Goal: Task Accomplishment & Management: Use online tool/utility

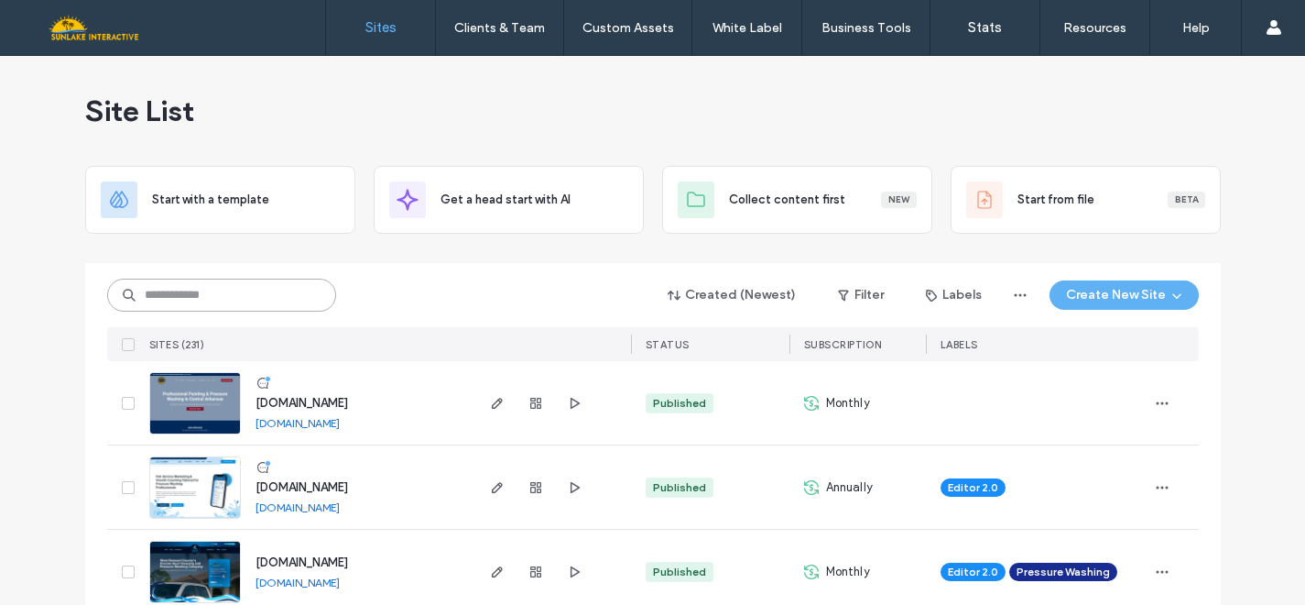
click at [253, 293] on input at bounding box center [221, 294] width 229 height 33
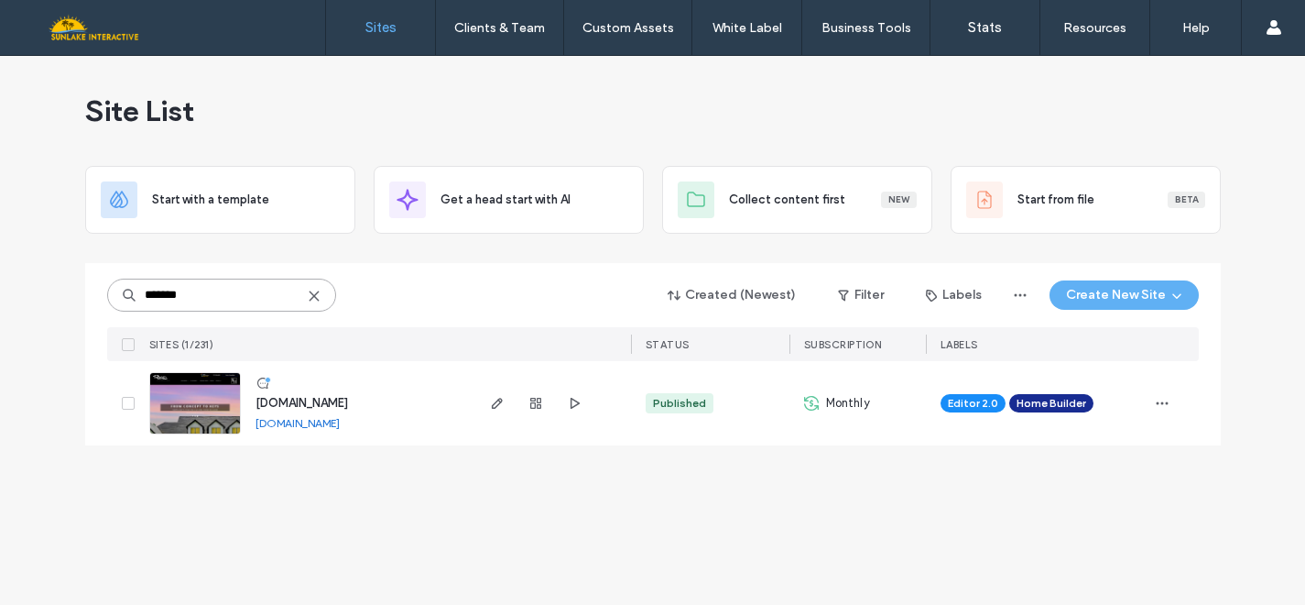
type input "*******"
click at [188, 410] on img at bounding box center [195, 435] width 90 height 125
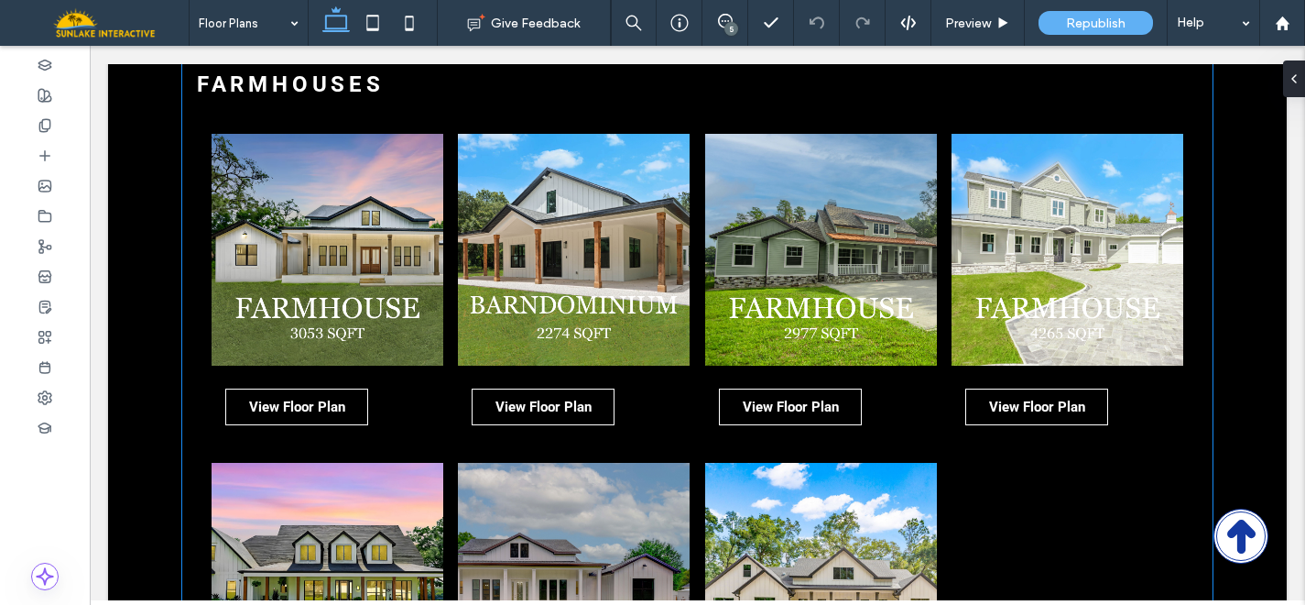
scroll to position [1170, 0]
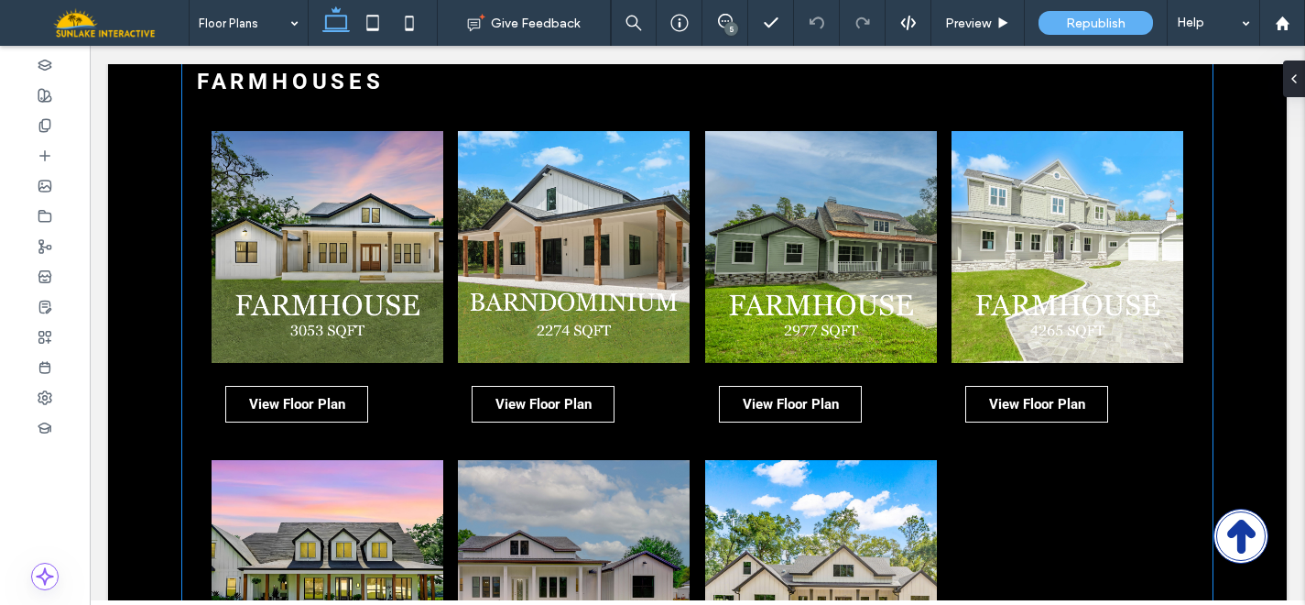
click at [268, 310] on link at bounding box center [328, 247] width 232 height 232
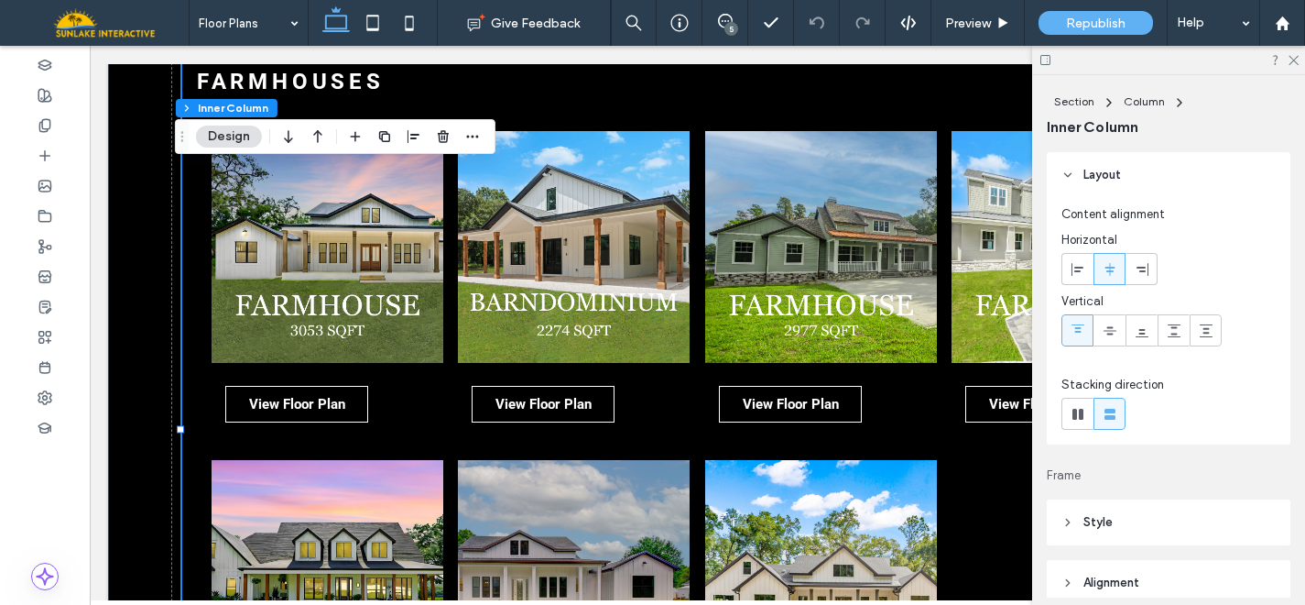
click at [268, 310] on link at bounding box center [328, 247] width 232 height 232
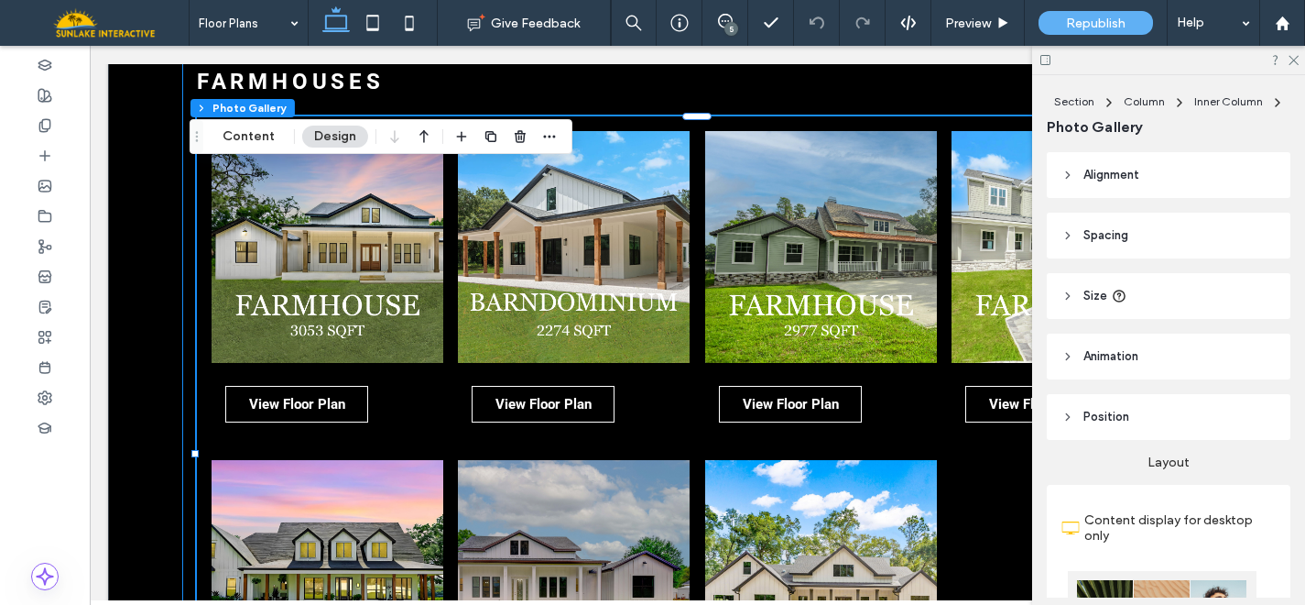
click at [268, 310] on link at bounding box center [328, 247] width 232 height 232
click at [257, 131] on button "Content" at bounding box center [249, 136] width 76 height 22
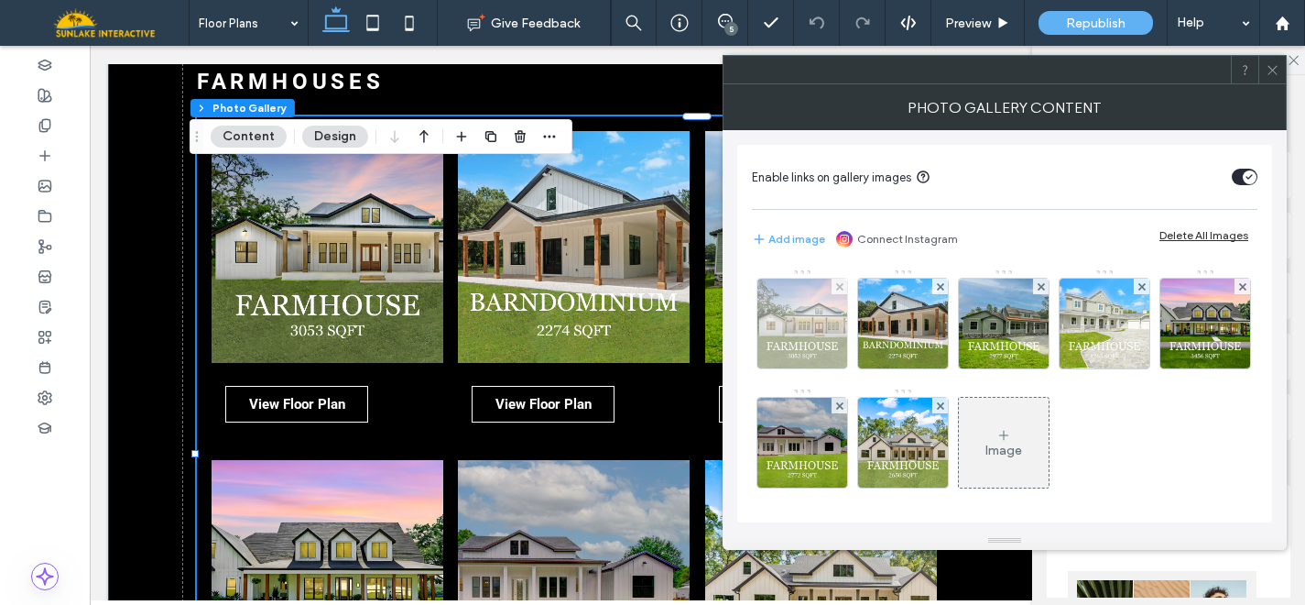
click at [790, 316] on img at bounding box center [803, 323] width 90 height 90
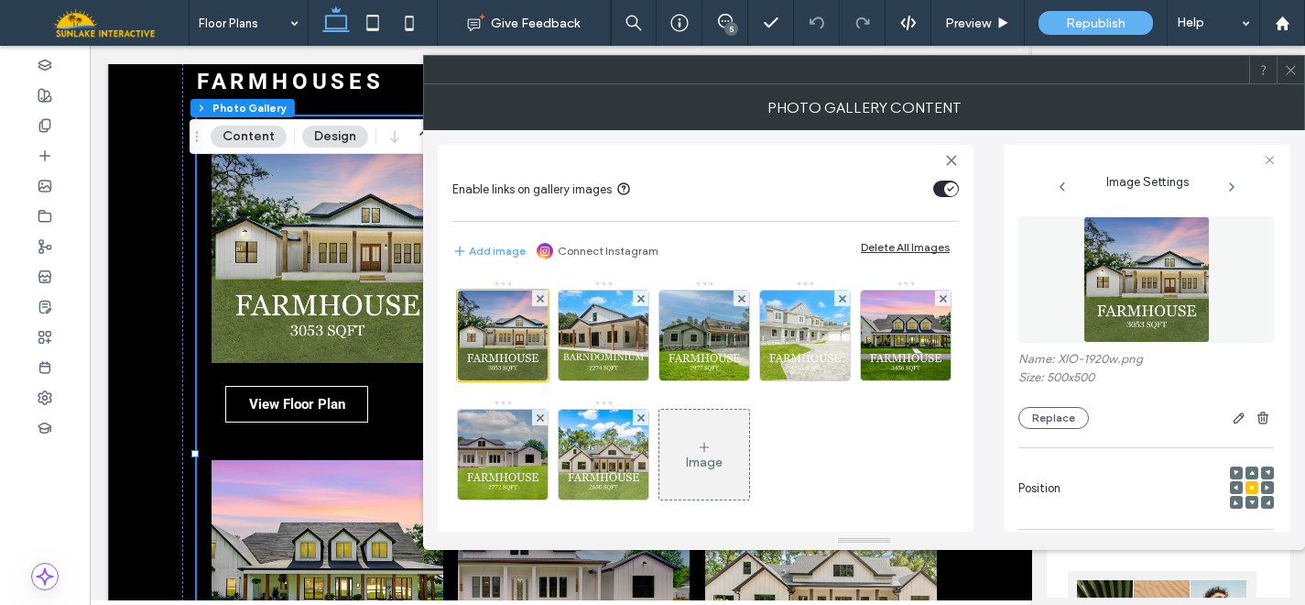
click at [1300, 63] on div at bounding box center [1290, 69] width 27 height 27
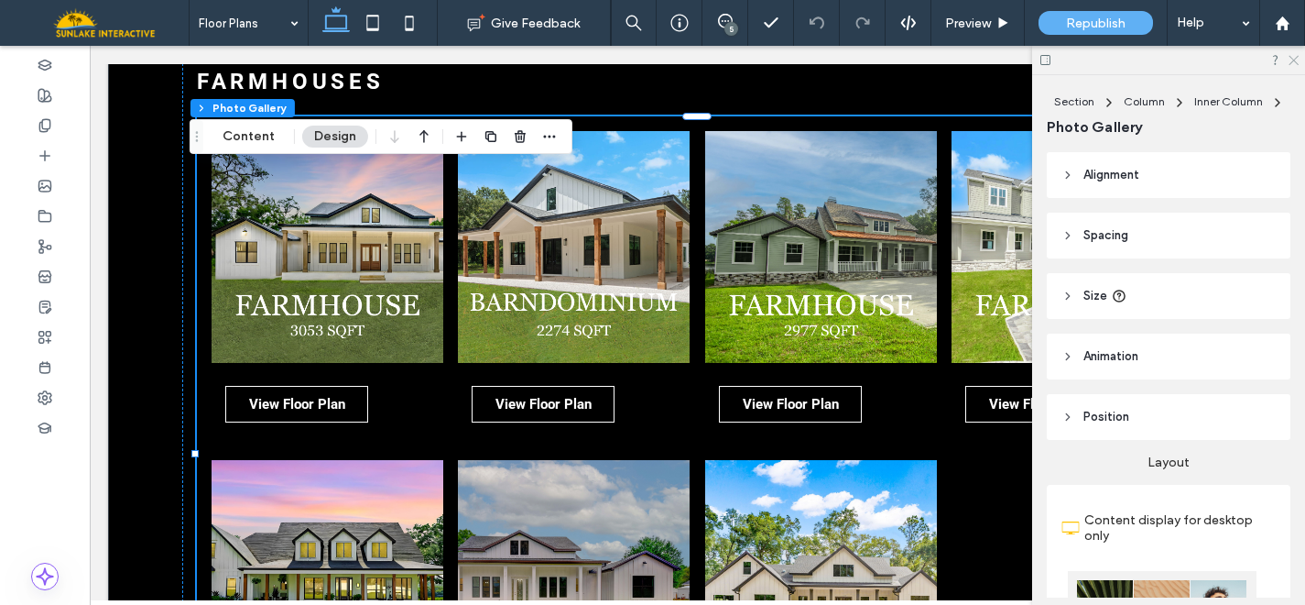
click at [1293, 60] on use at bounding box center [1294, 61] width 10 height 10
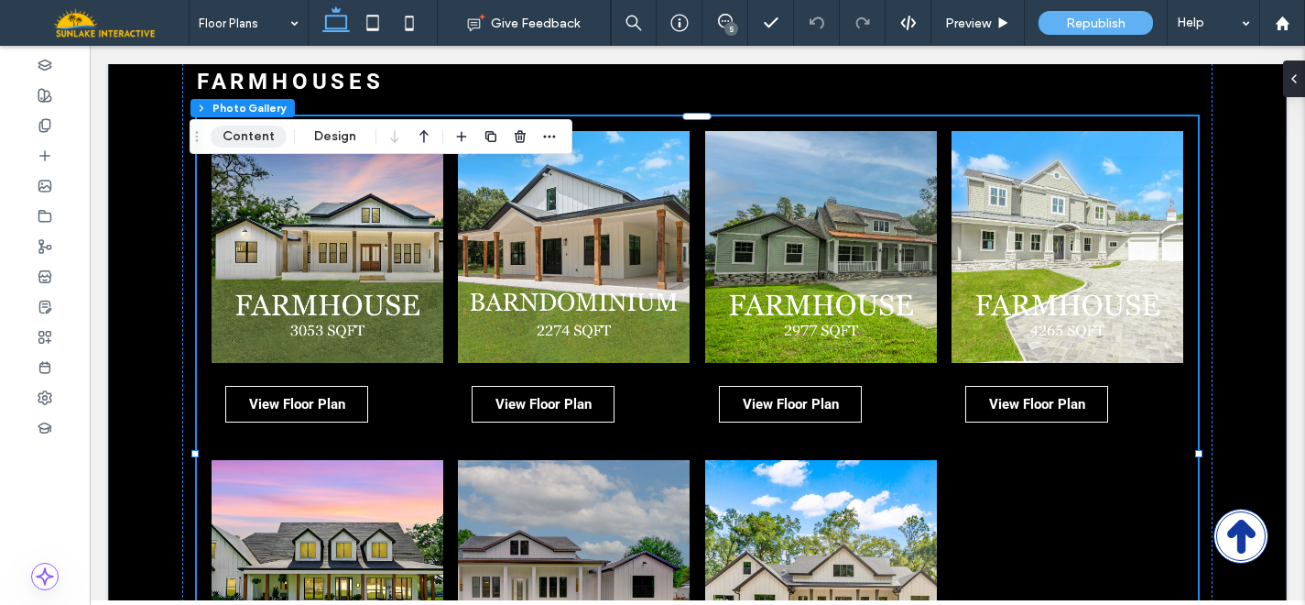
click at [259, 129] on button "Content" at bounding box center [249, 136] width 76 height 22
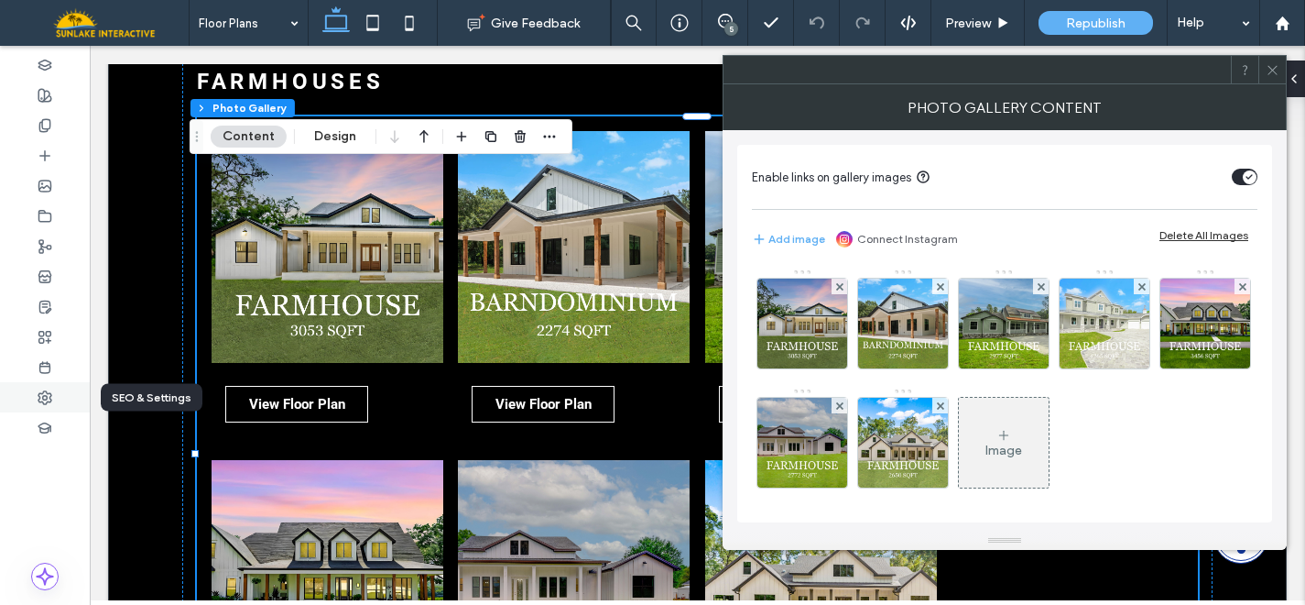
click at [54, 395] on div at bounding box center [45, 397] width 90 height 30
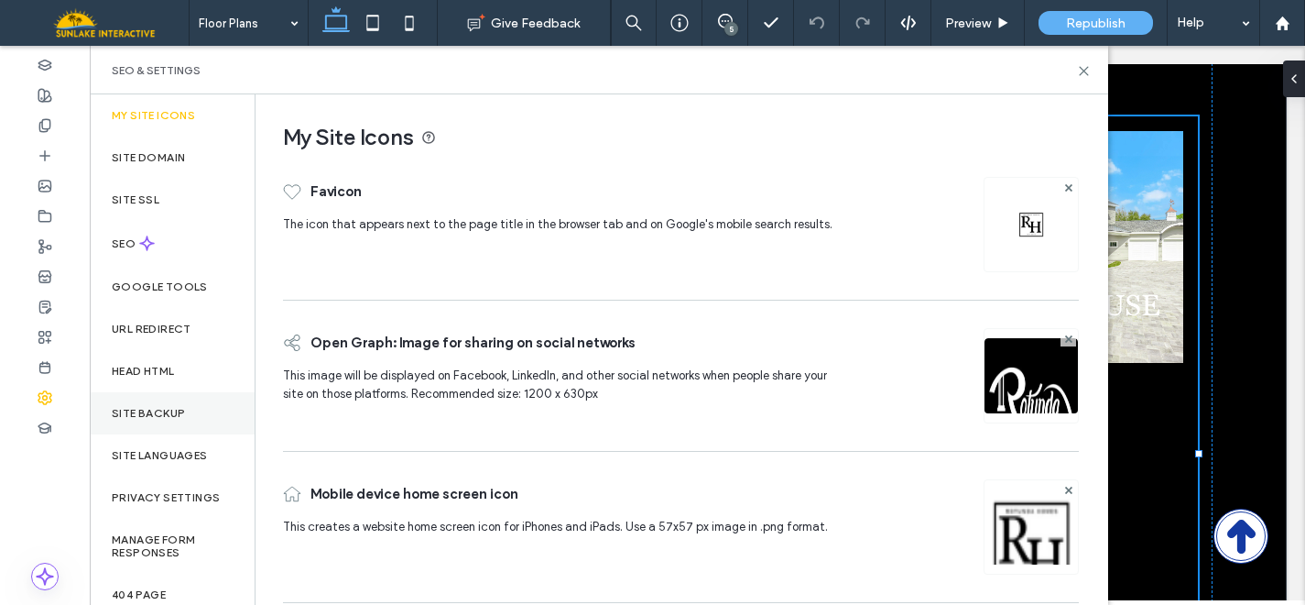
click at [172, 413] on label "Site Backup" at bounding box center [148, 413] width 73 height 13
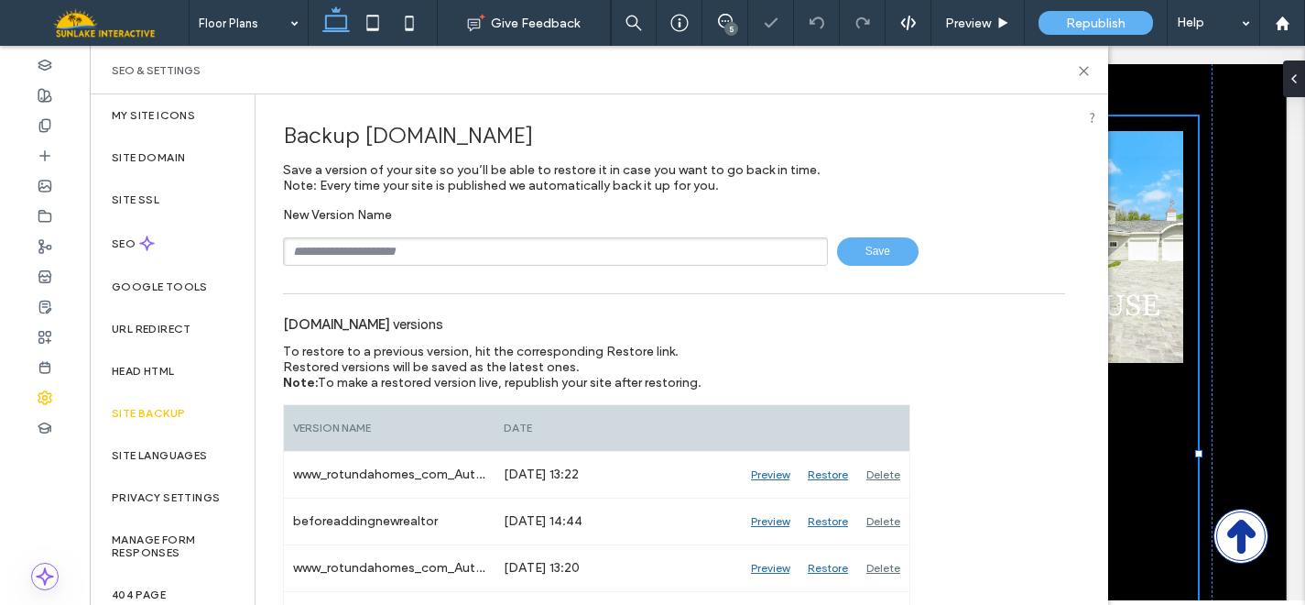
click at [372, 249] on input "text" at bounding box center [555, 251] width 545 height 28
type input "**********"
click at [879, 246] on span "Save" at bounding box center [878, 251] width 82 height 28
click at [1084, 69] on icon at bounding box center [1084, 71] width 14 height 14
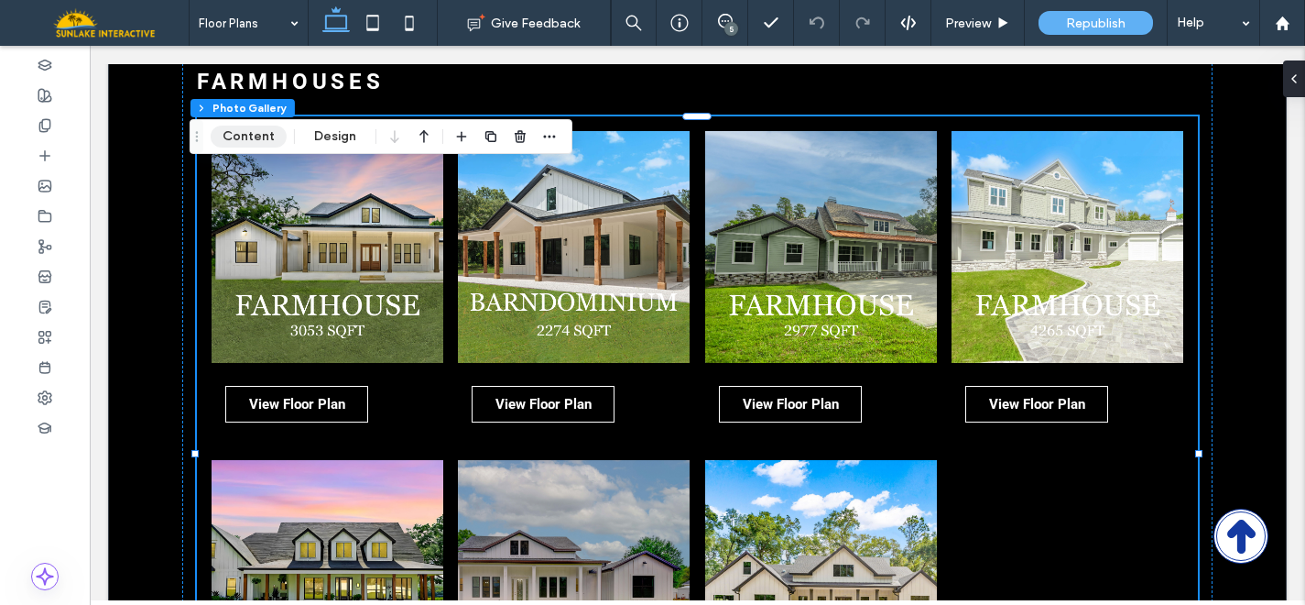
click at [258, 139] on button "Content" at bounding box center [249, 136] width 76 height 22
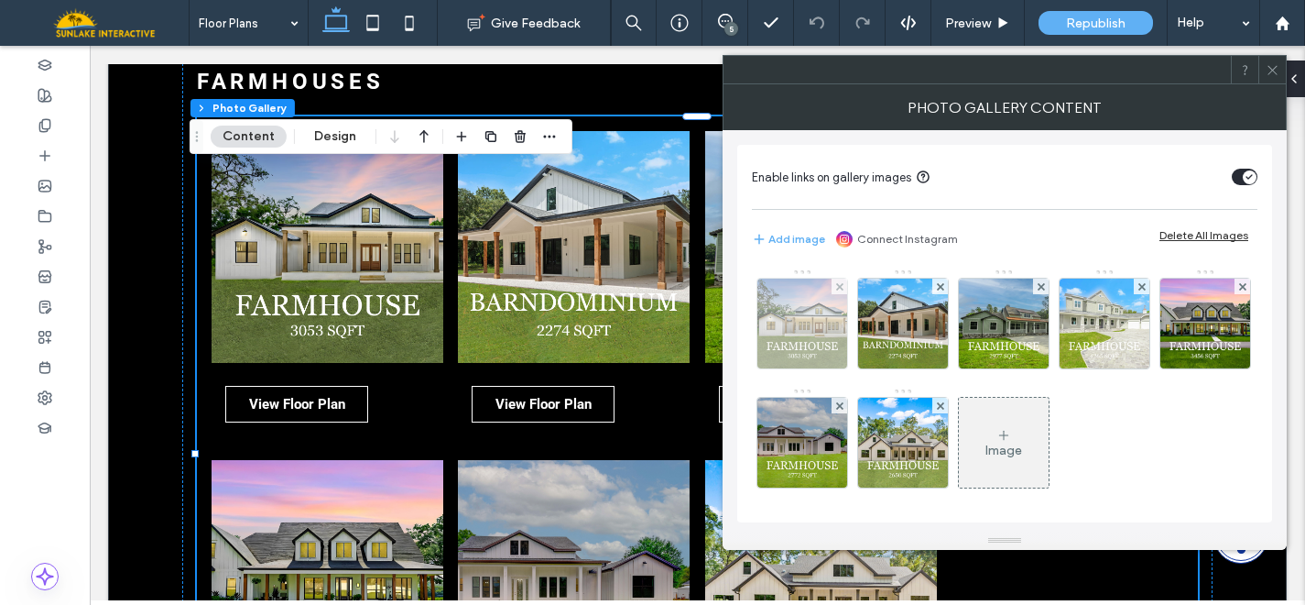
click at [804, 329] on img at bounding box center [803, 323] width 90 height 90
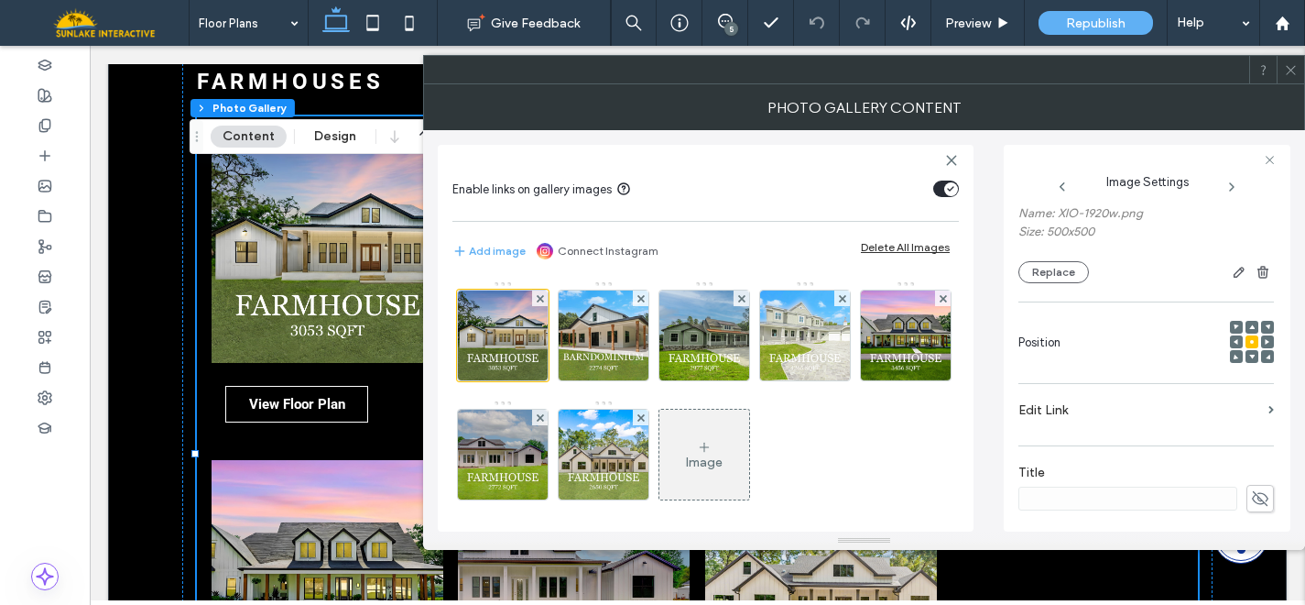
scroll to position [130, 0]
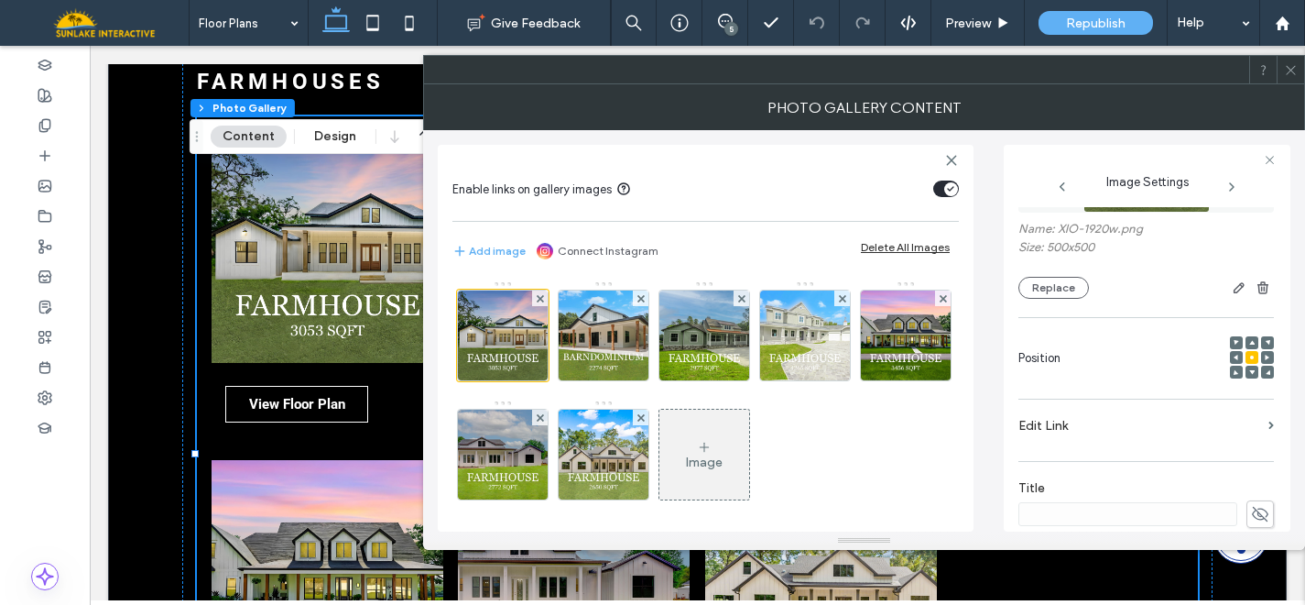
click at [1189, 437] on label "Edit Link" at bounding box center [1140, 426] width 243 height 34
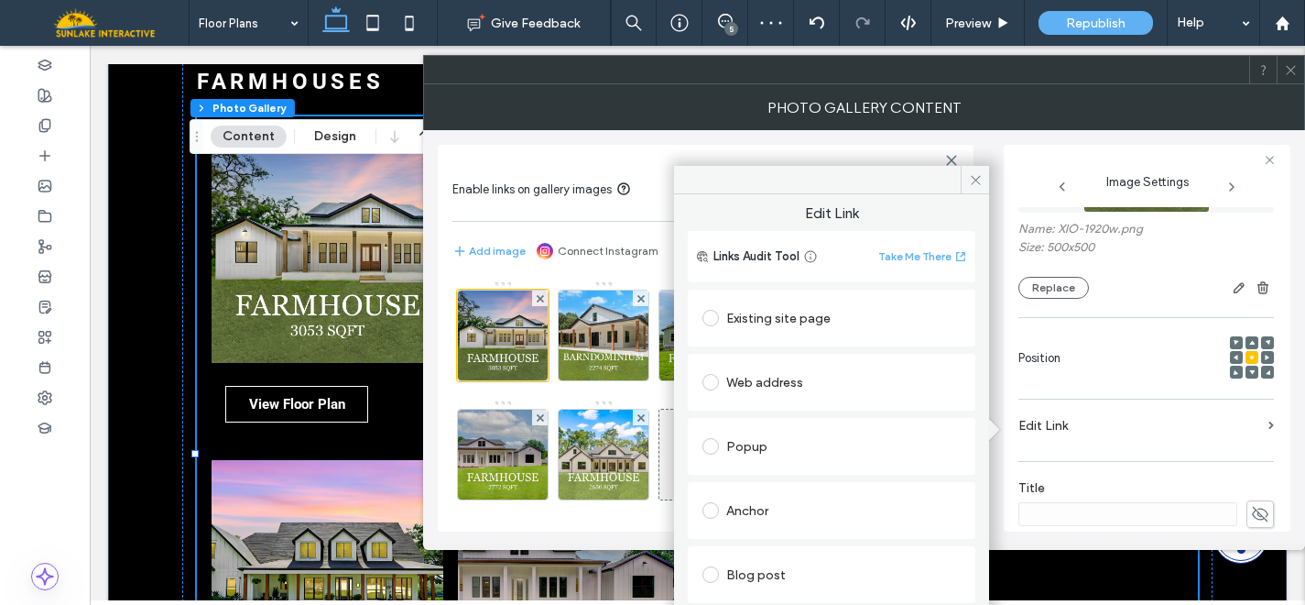
click at [710, 446] on span at bounding box center [711, 446] width 16 height 16
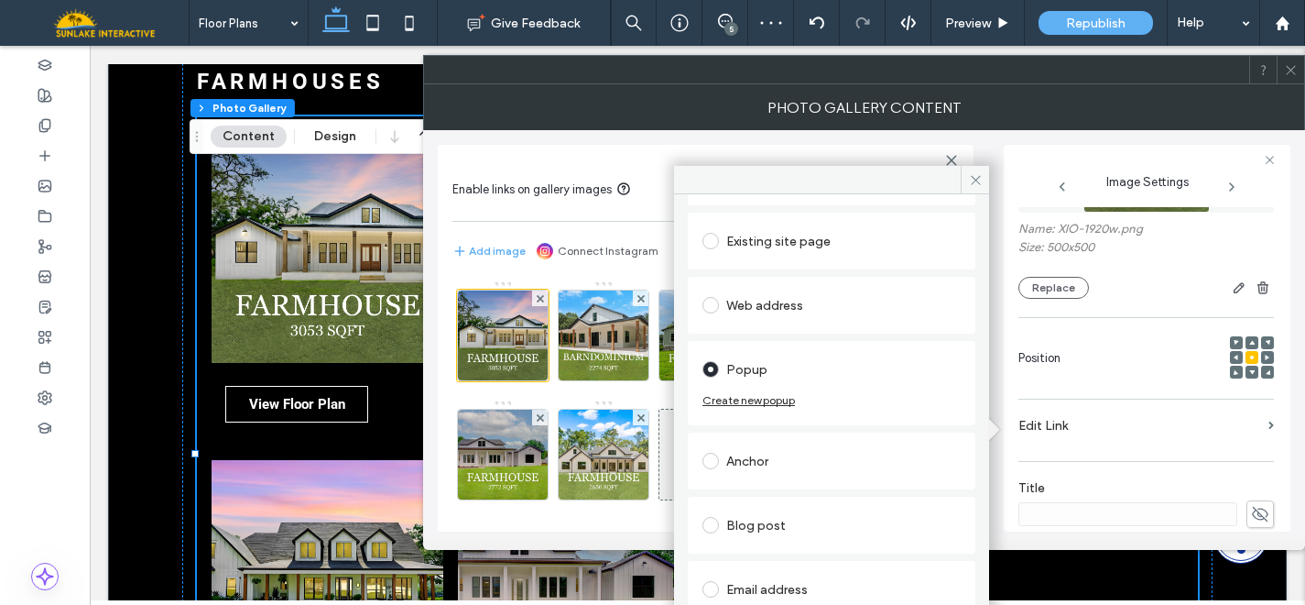
scroll to position [87, 0]
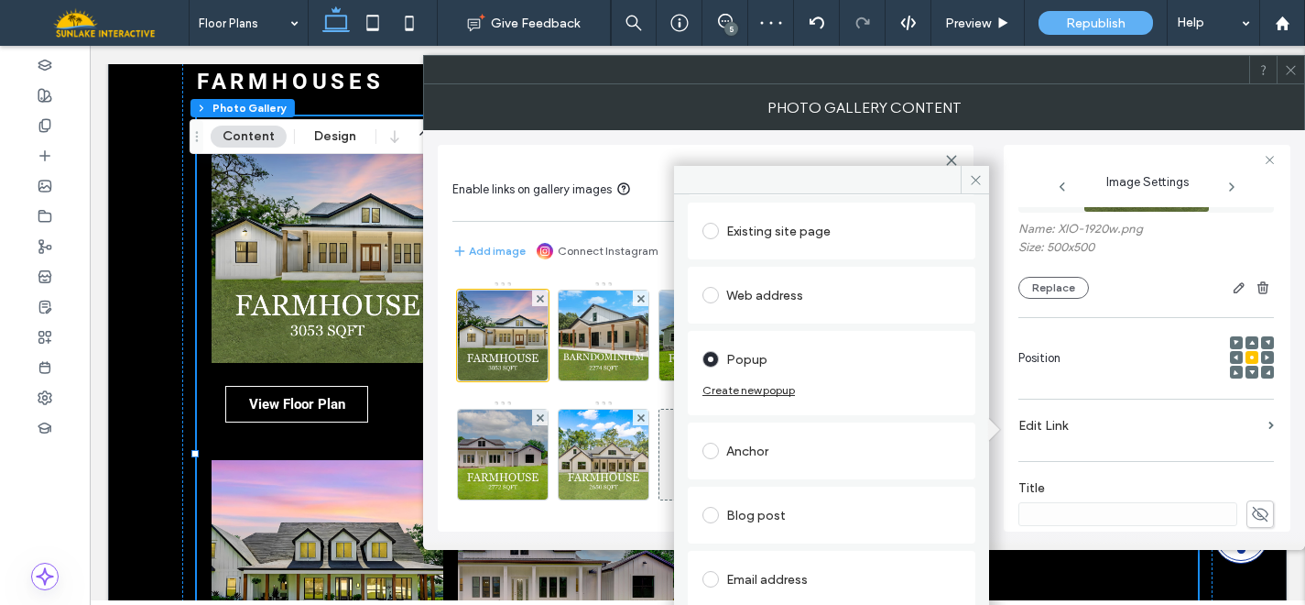
click at [736, 387] on div "Create new popup" at bounding box center [749, 390] width 93 height 14
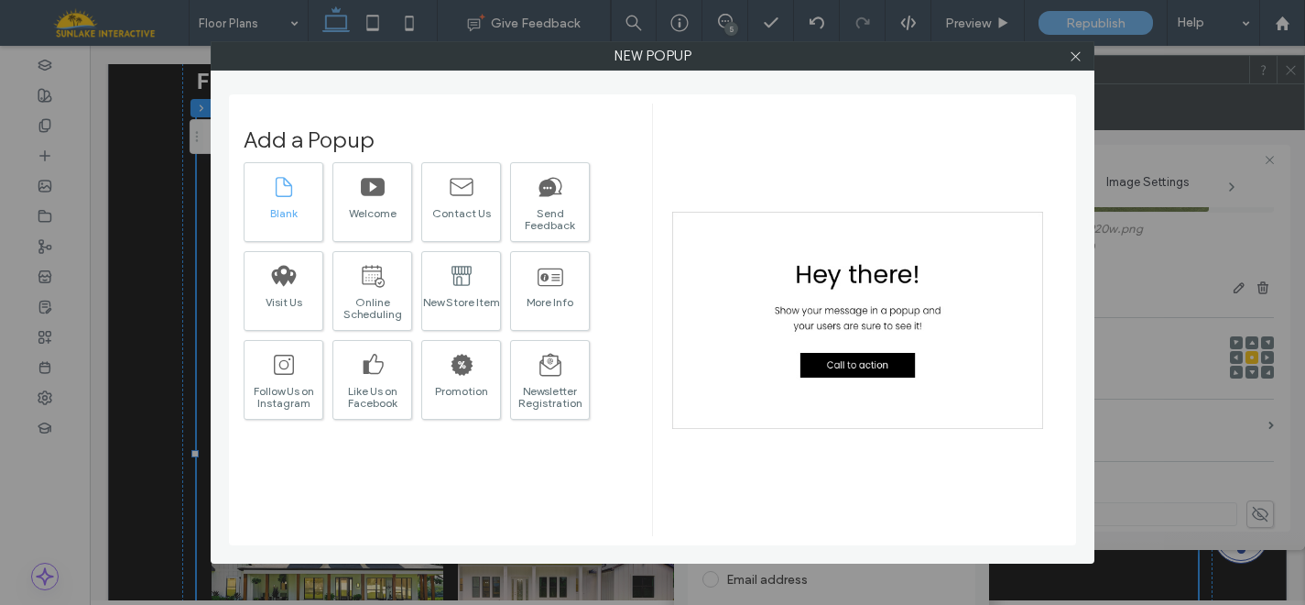
click at [281, 211] on div "Blank" at bounding box center [284, 213] width 78 height 12
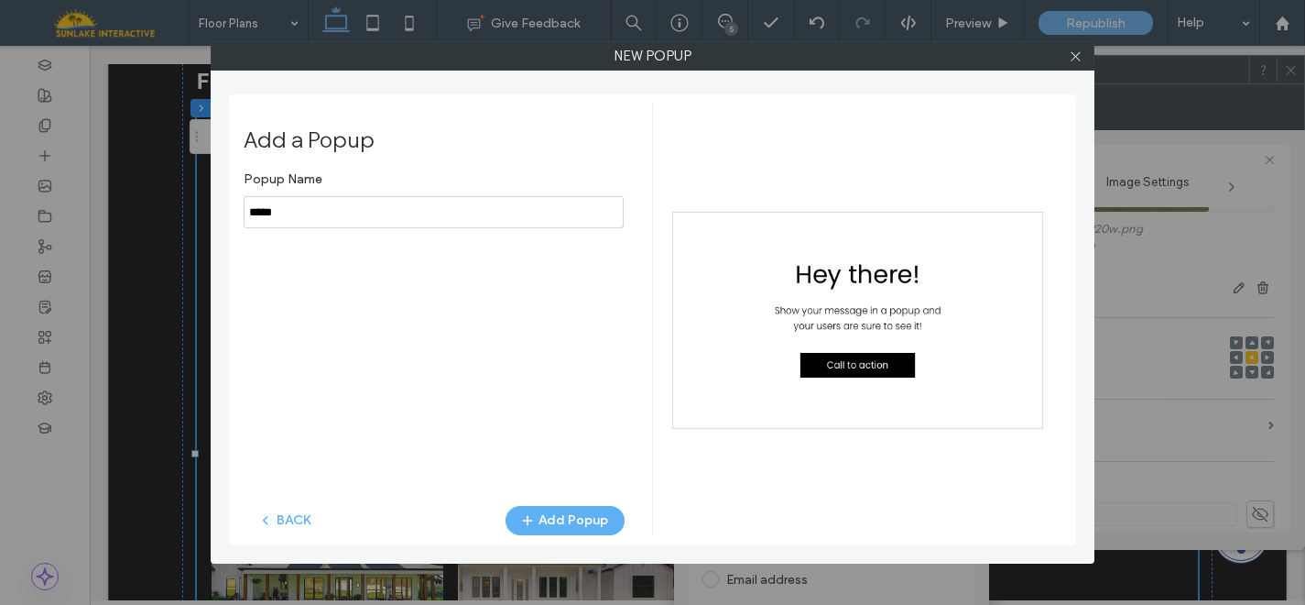
click at [337, 206] on input "notEmpty" at bounding box center [434, 212] width 380 height 32
type input "*******"
click at [574, 516] on button "Add Popup" at bounding box center [565, 520] width 119 height 29
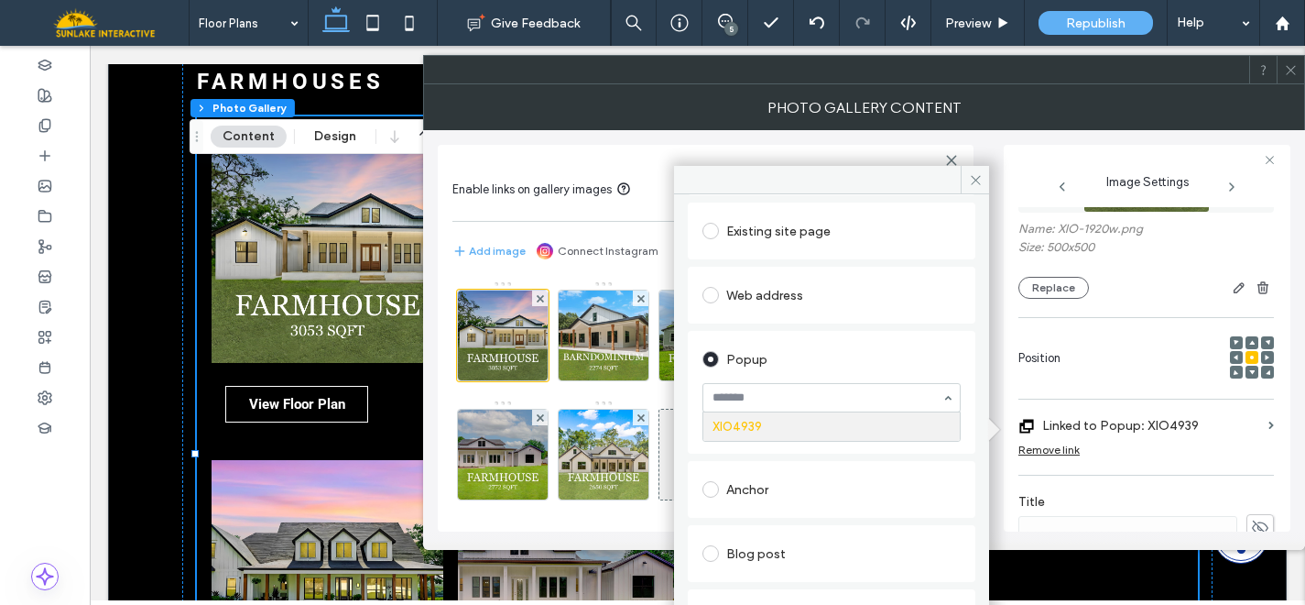
click at [761, 397] on input at bounding box center [827, 397] width 229 height 13
click at [807, 349] on div "Popup" at bounding box center [832, 358] width 258 height 29
click at [912, 432] on div "Go to popup" at bounding box center [930, 428] width 62 height 14
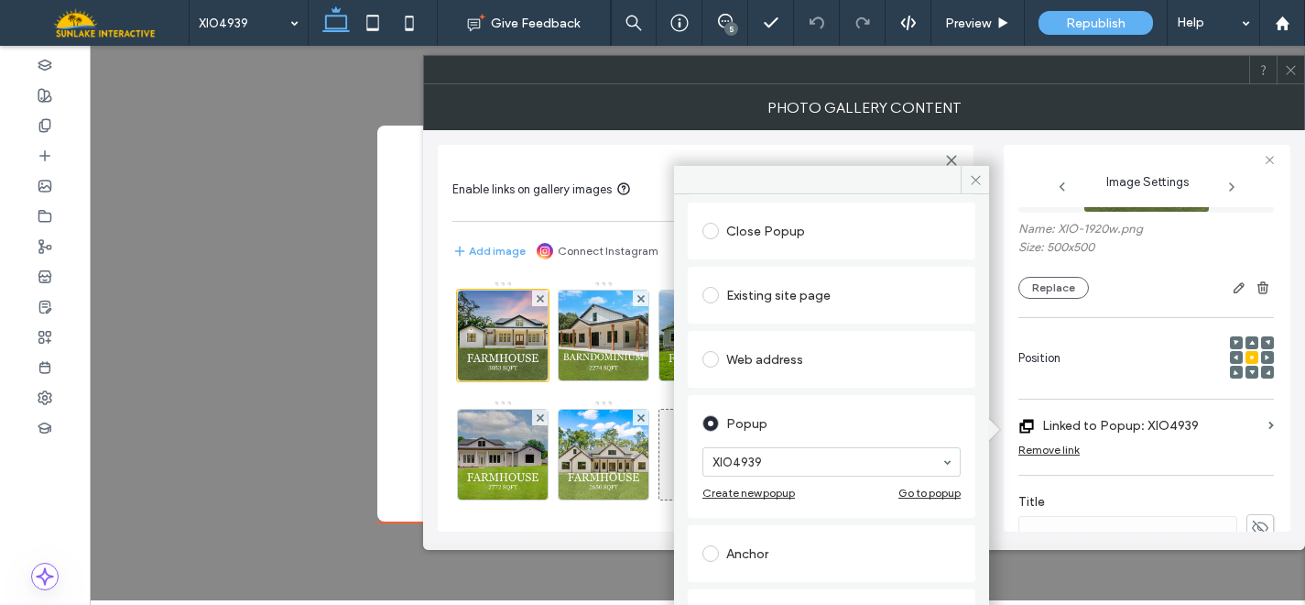
click at [1293, 70] on icon at bounding box center [1291, 70] width 14 height 14
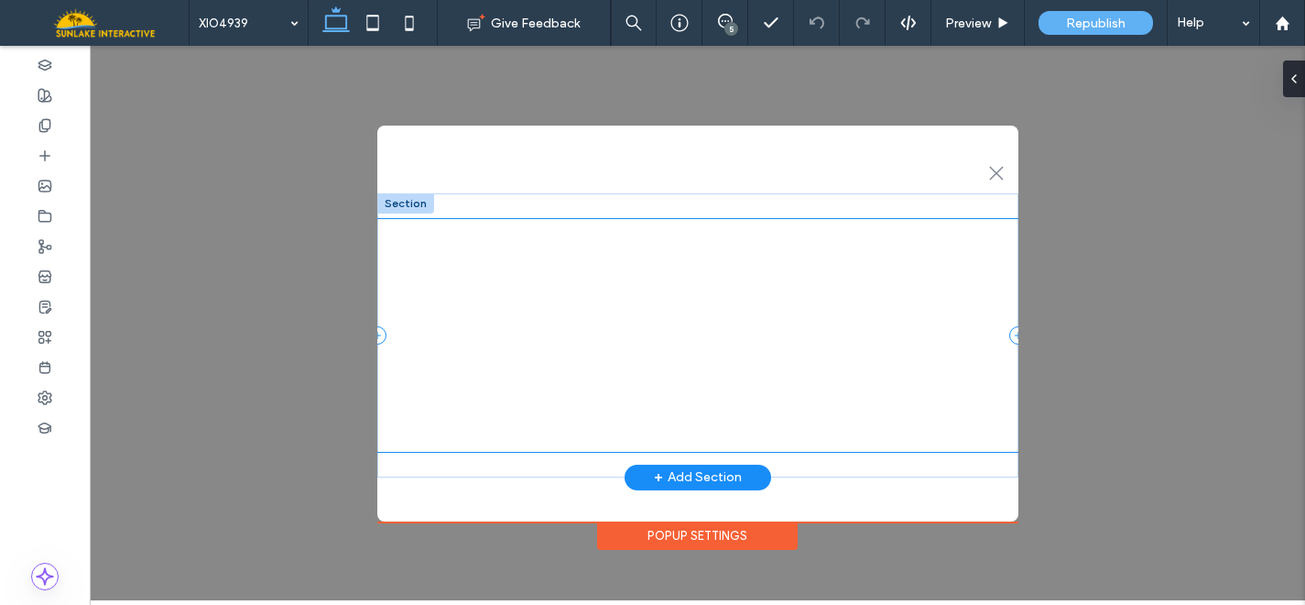
click at [699, 315] on p "and site visitors are sure to see it!" at bounding box center [698, 329] width 612 height 29
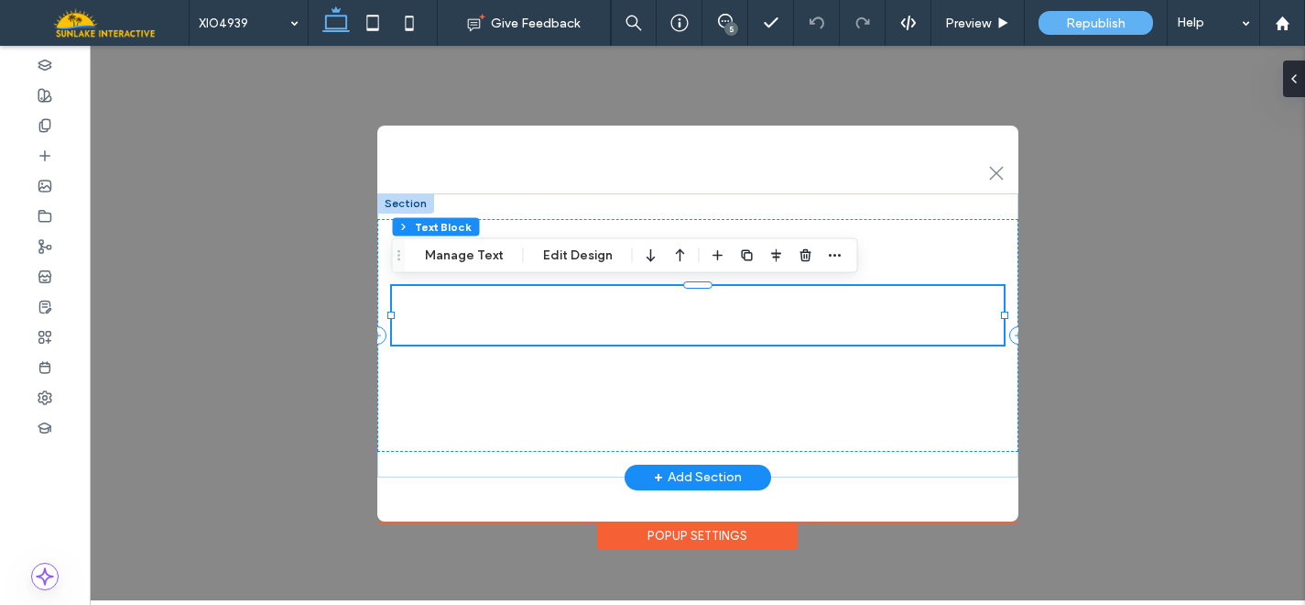
click at [699, 315] on p "and site visitors are sure to see it!" at bounding box center [698, 329] width 612 height 29
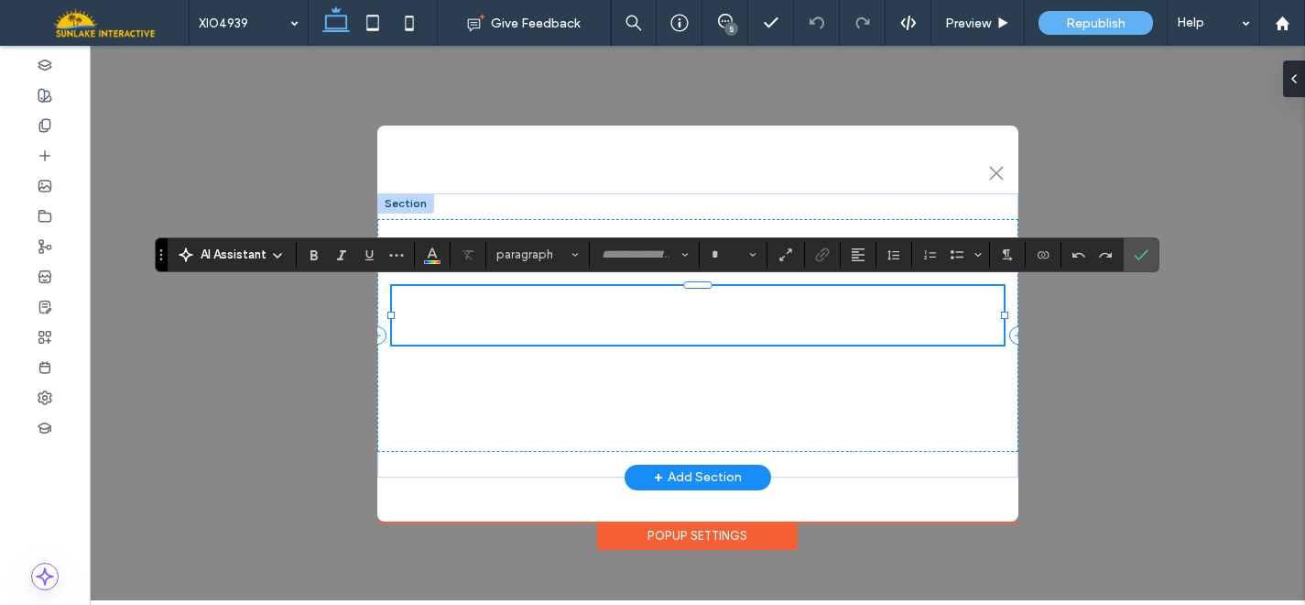
type input "******"
type input "**"
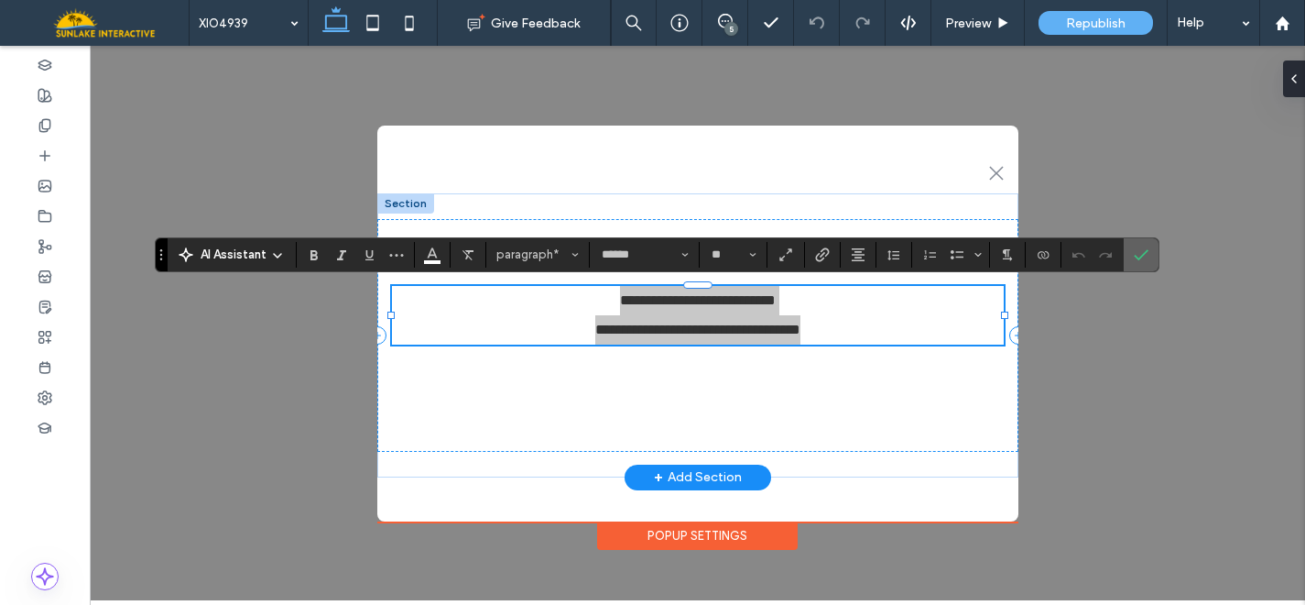
click at [1155, 253] on section at bounding box center [1141, 254] width 35 height 33
click at [1140, 251] on icon "Confirm" at bounding box center [1141, 254] width 15 height 15
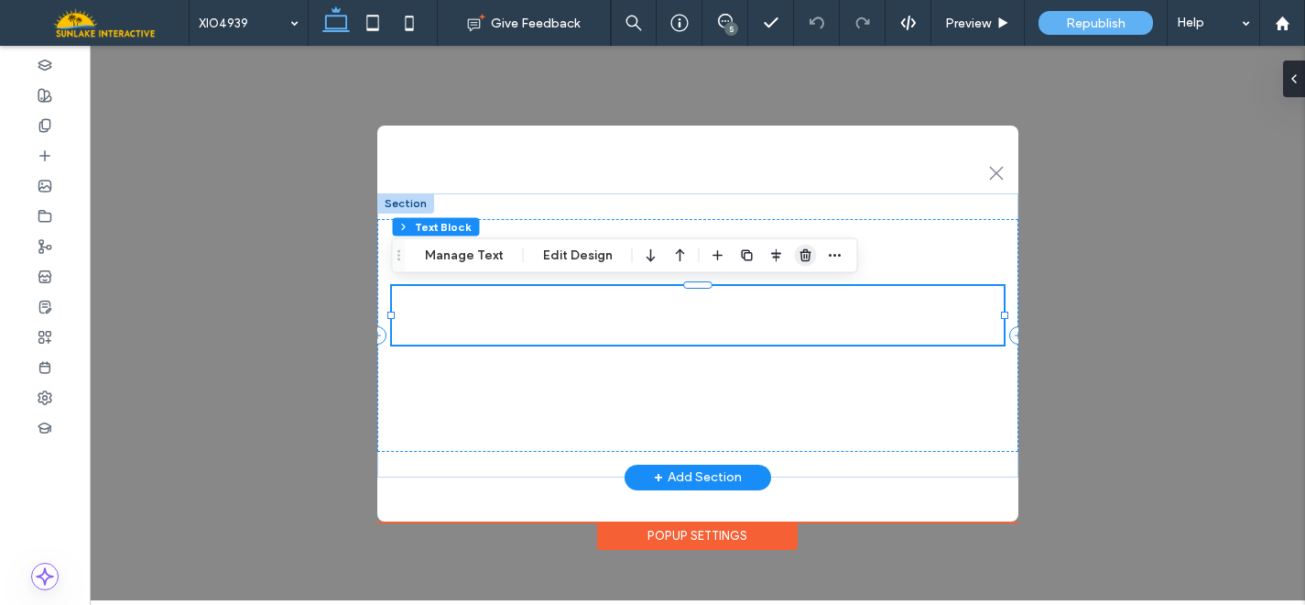
click at [800, 255] on use "button" at bounding box center [805, 255] width 11 height 12
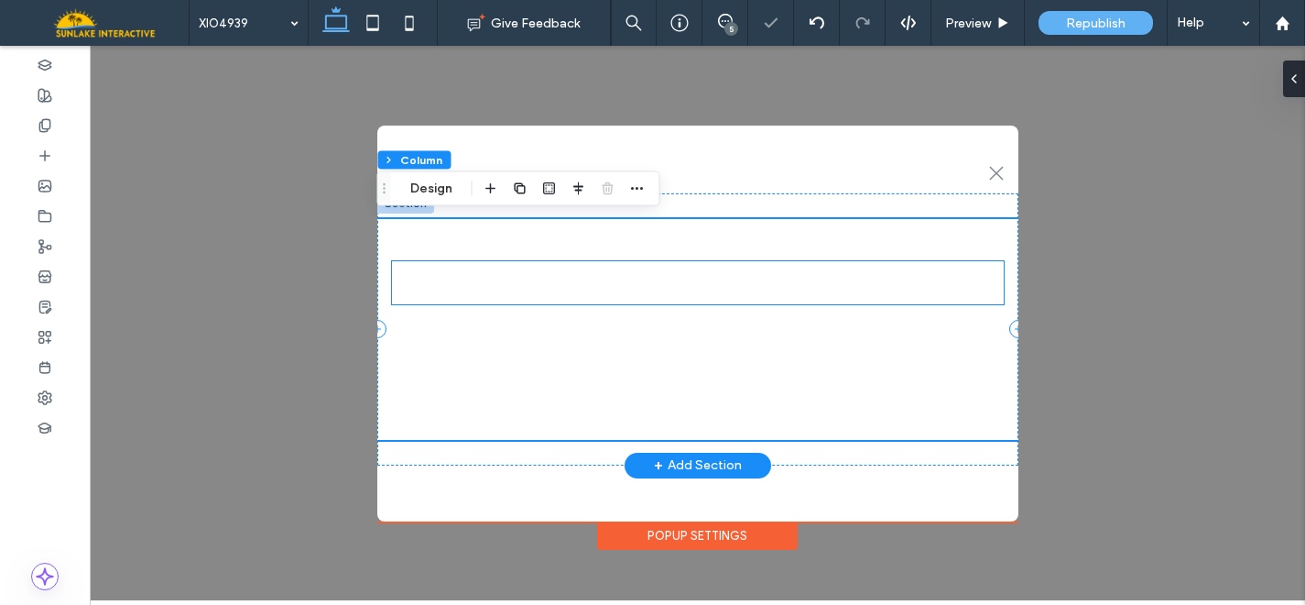
click at [660, 272] on span "Hey There!" at bounding box center [698, 282] width 276 height 43
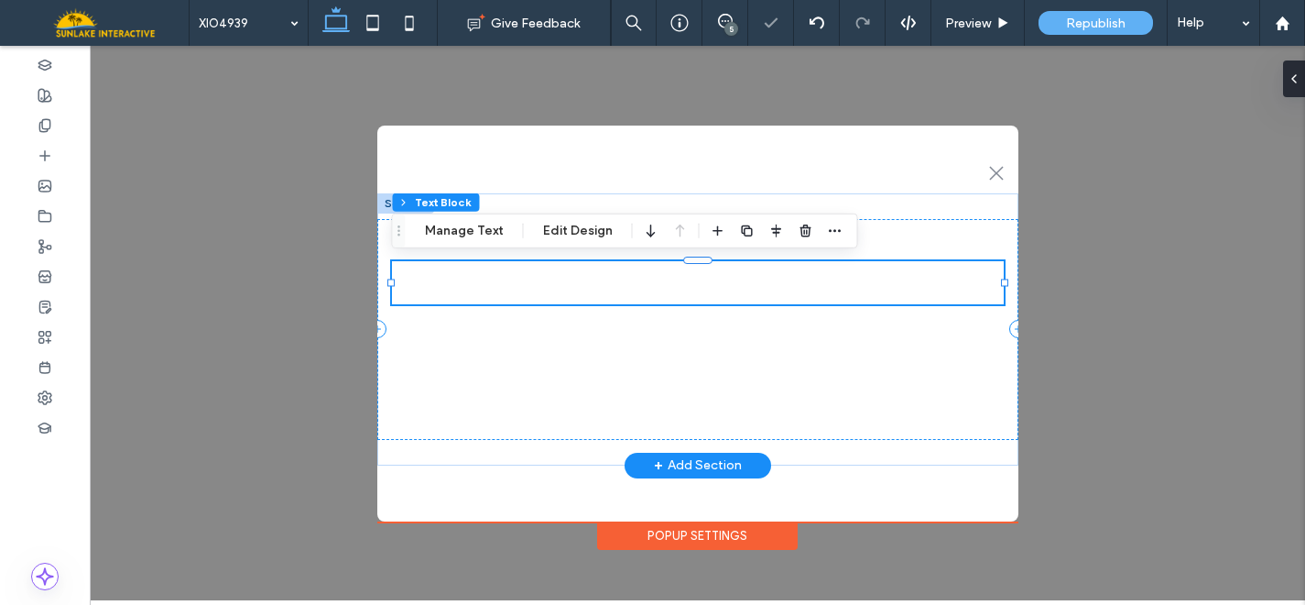
click at [660, 272] on span "Hey There!" at bounding box center [698, 282] width 276 height 43
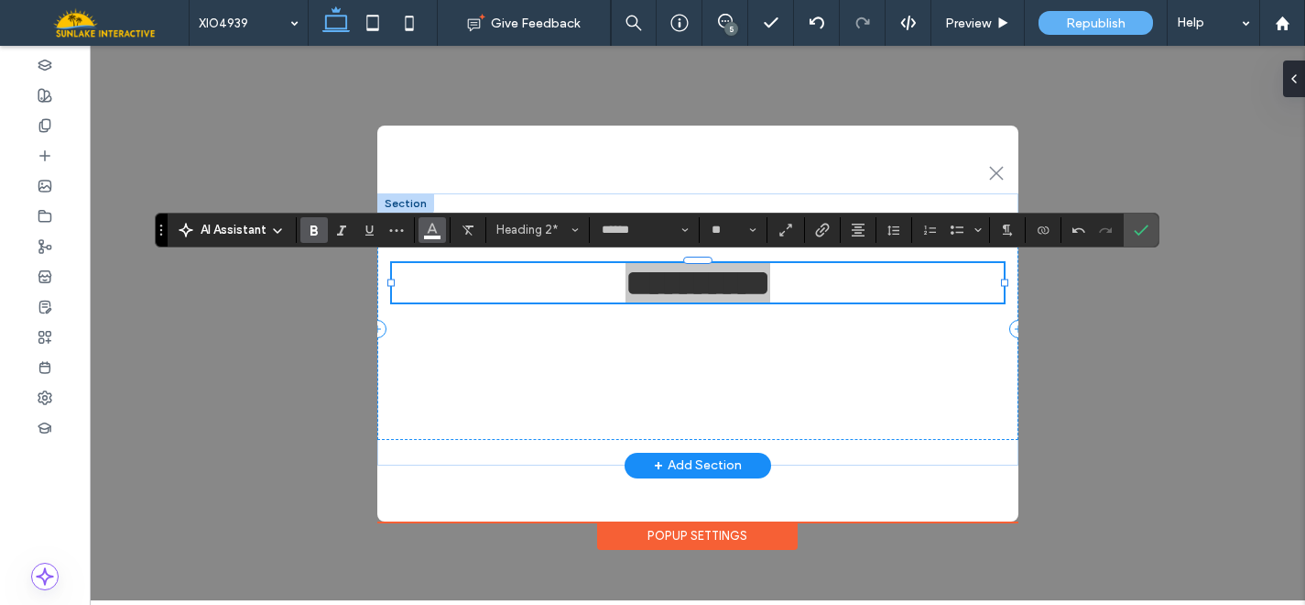
click at [430, 233] on icon "Color" at bounding box center [432, 228] width 15 height 15
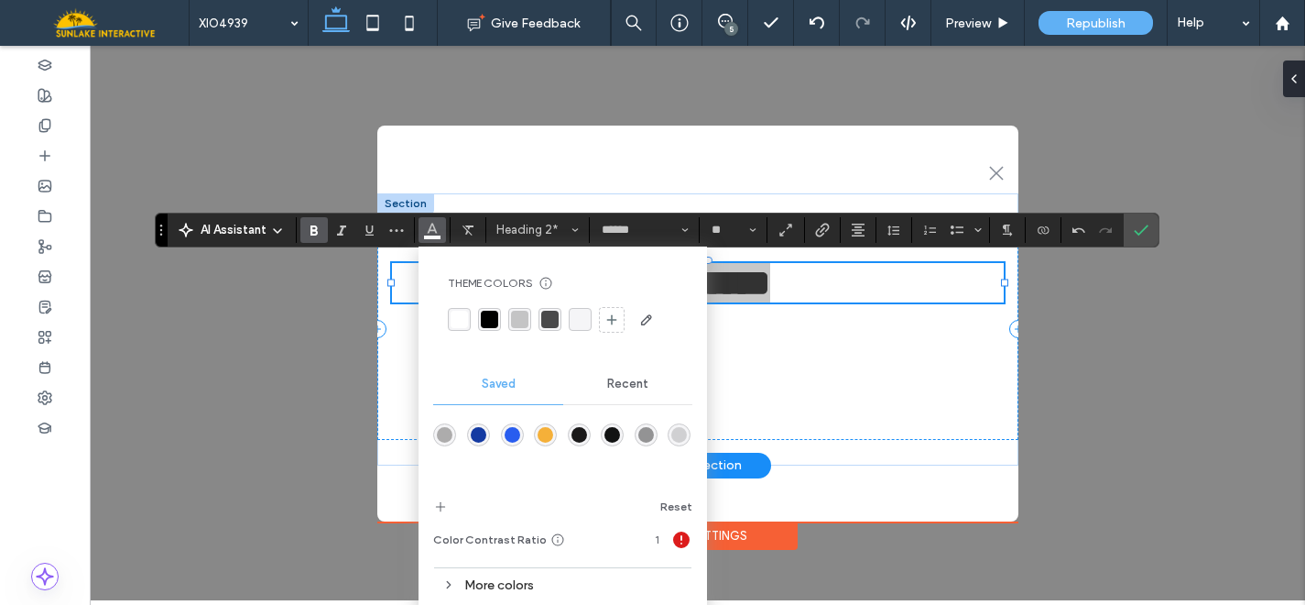
click at [488, 319] on div "rgba(0, 0, 0, 1)" at bounding box center [489, 319] width 17 height 17
click at [1135, 220] on span "Confirm" at bounding box center [1138, 229] width 8 height 33
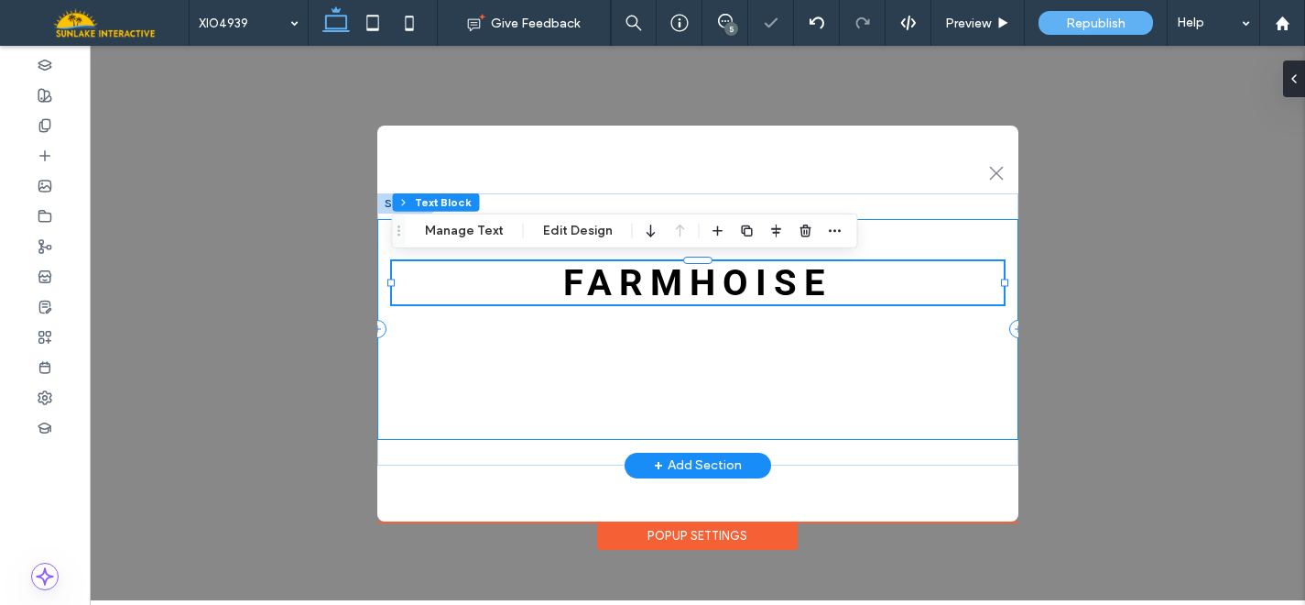
click at [951, 233] on div "FARMHOISE Call to action" at bounding box center [697, 329] width 641 height 221
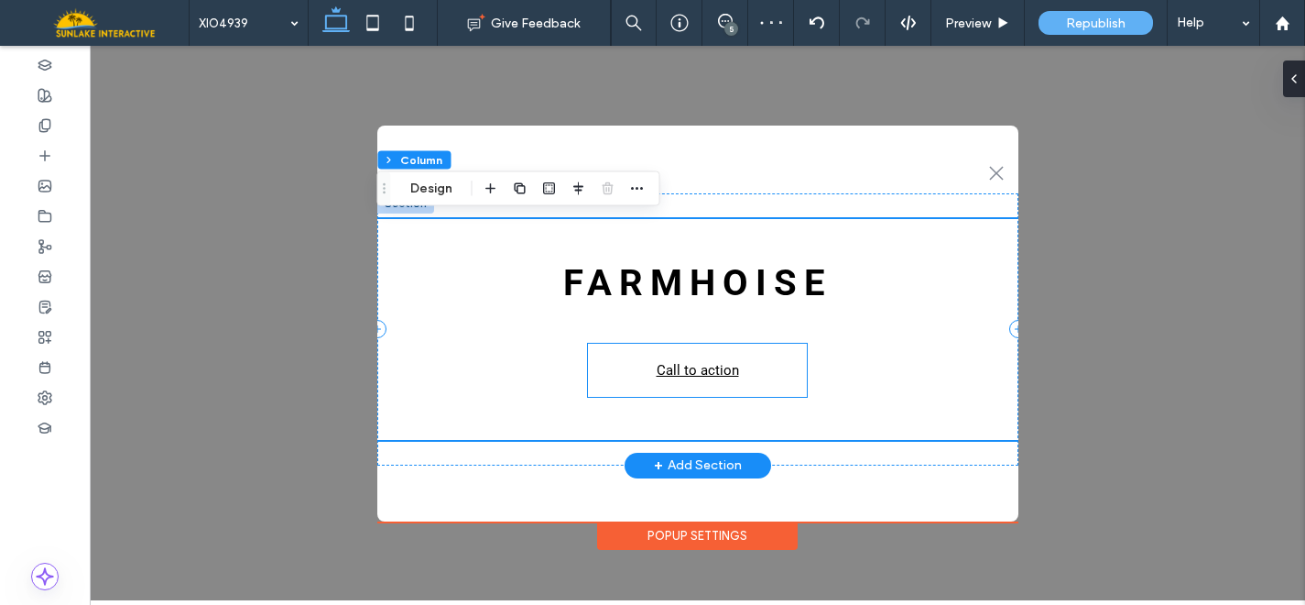
click at [796, 353] on link "Call to action" at bounding box center [697, 370] width 219 height 53
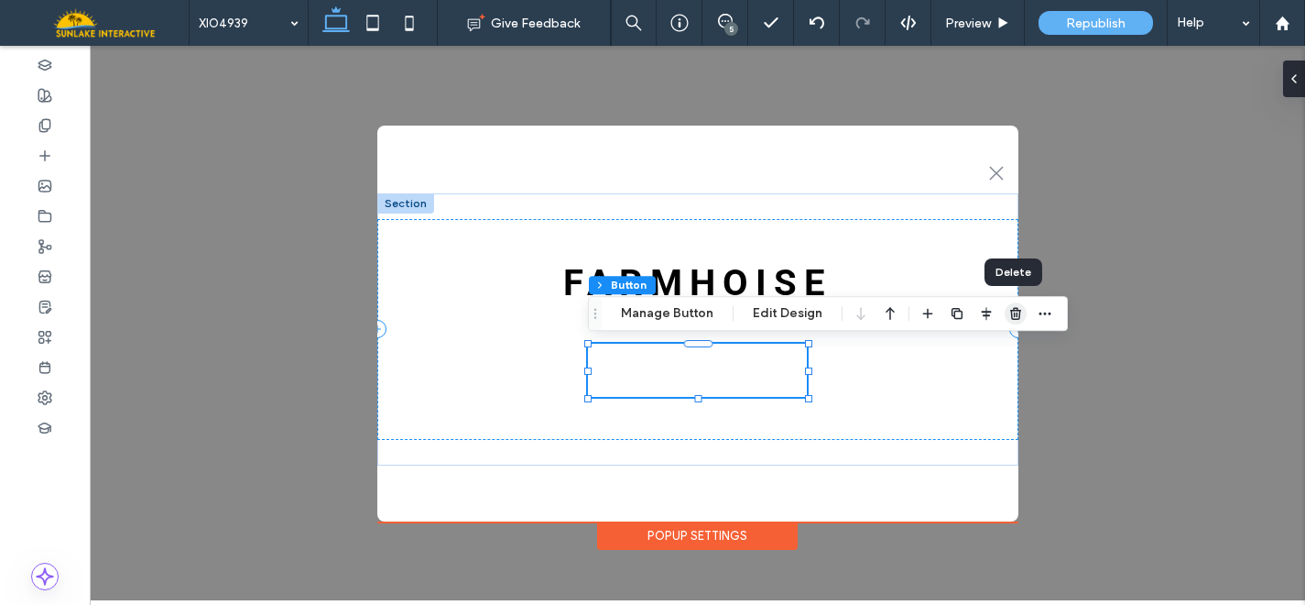
click at [1013, 313] on use "button" at bounding box center [1015, 313] width 11 height 12
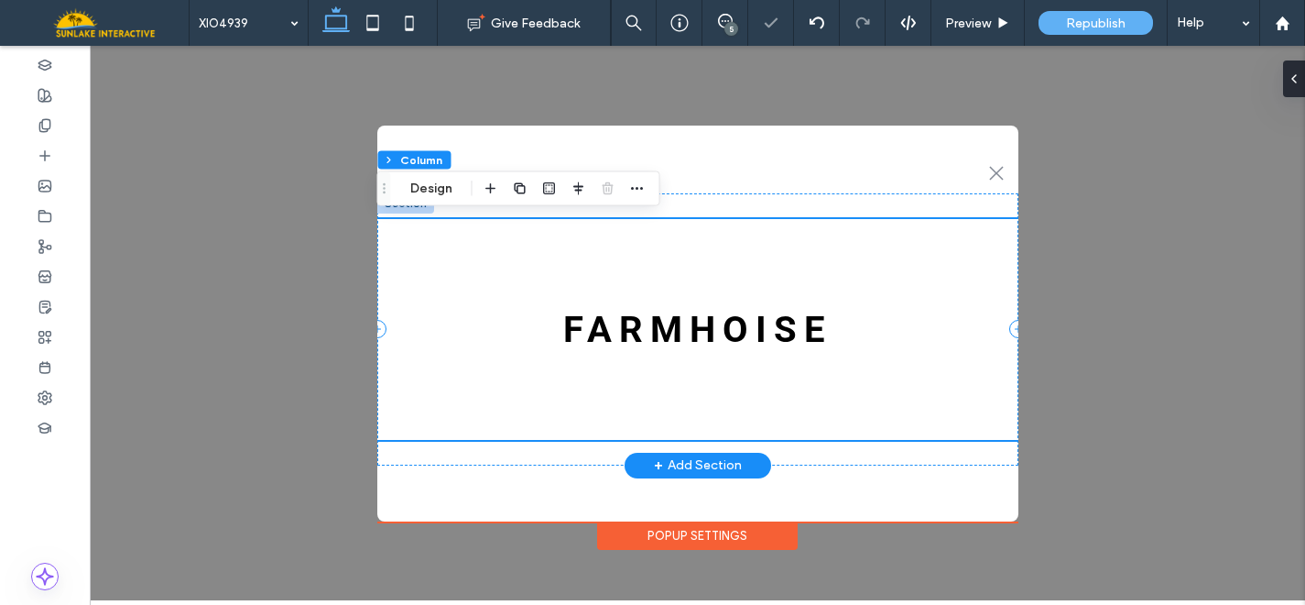
click at [684, 360] on div "FARMHOISE" at bounding box center [697, 329] width 641 height 221
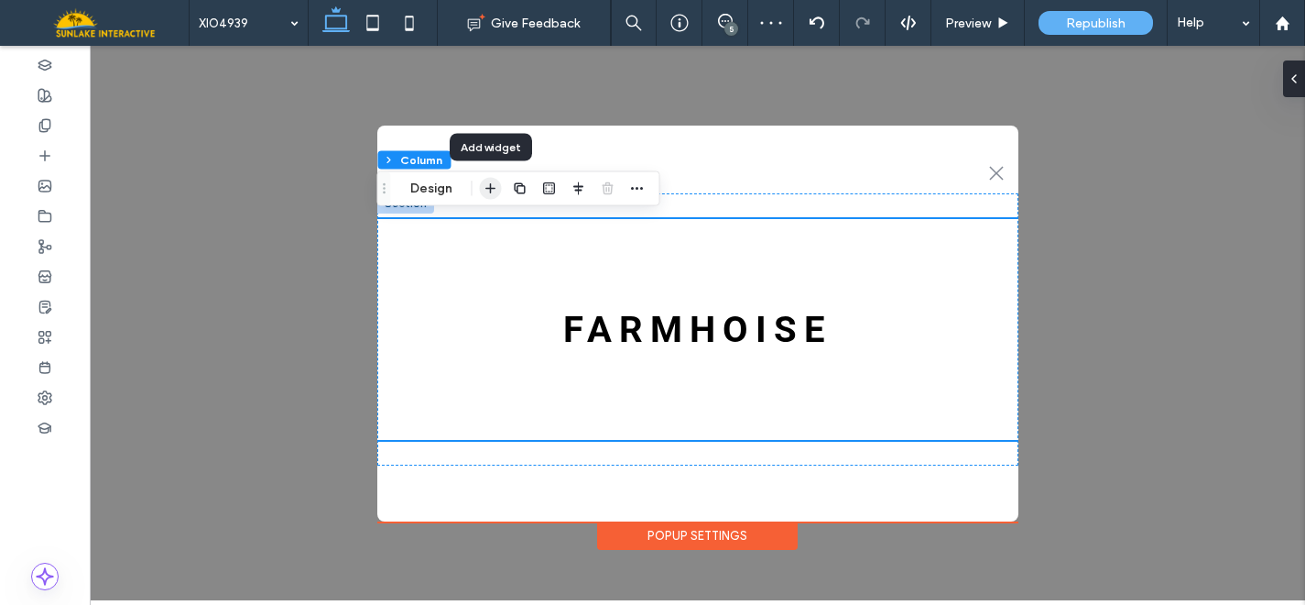
click at [490, 192] on use "button" at bounding box center [490, 188] width 10 height 10
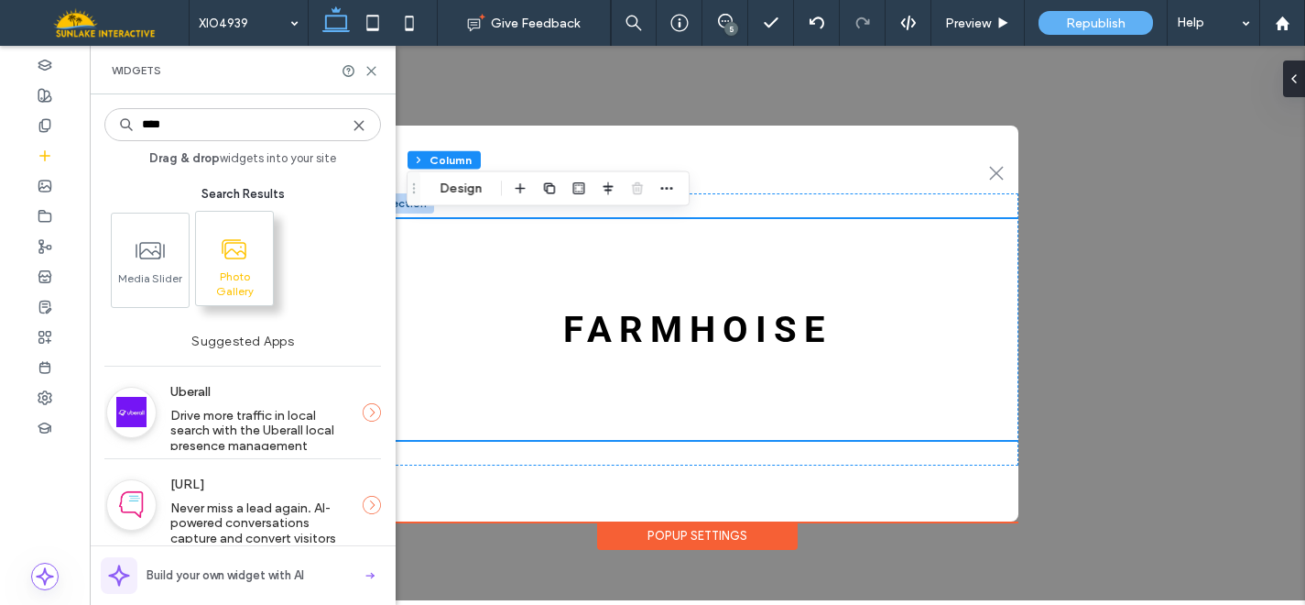
type input "****"
click at [230, 245] on icon at bounding box center [234, 249] width 29 height 29
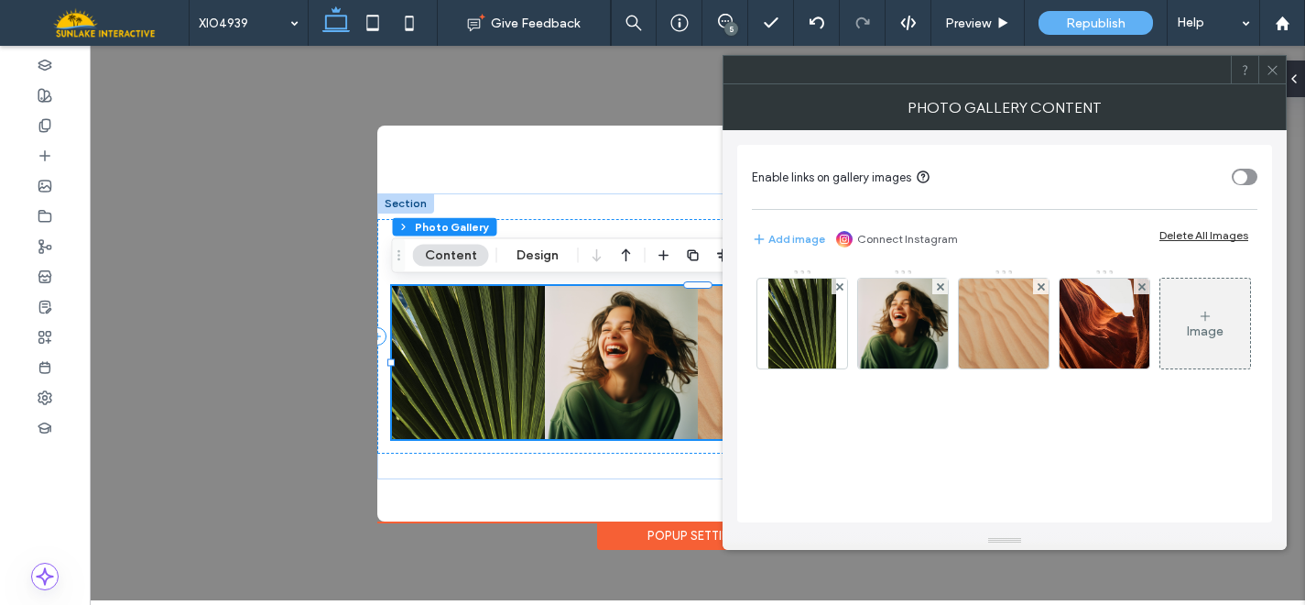
click at [1216, 233] on div "Delete All Images" at bounding box center [1204, 235] width 89 height 14
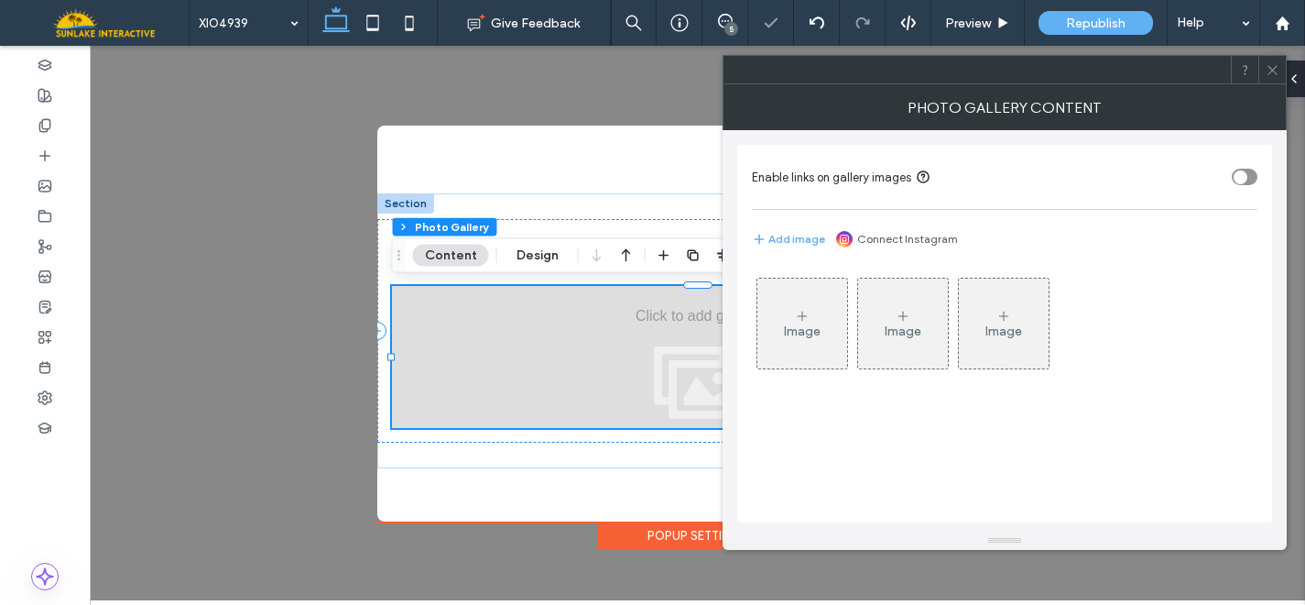
click at [812, 333] on div "Image" at bounding box center [802, 331] width 37 height 16
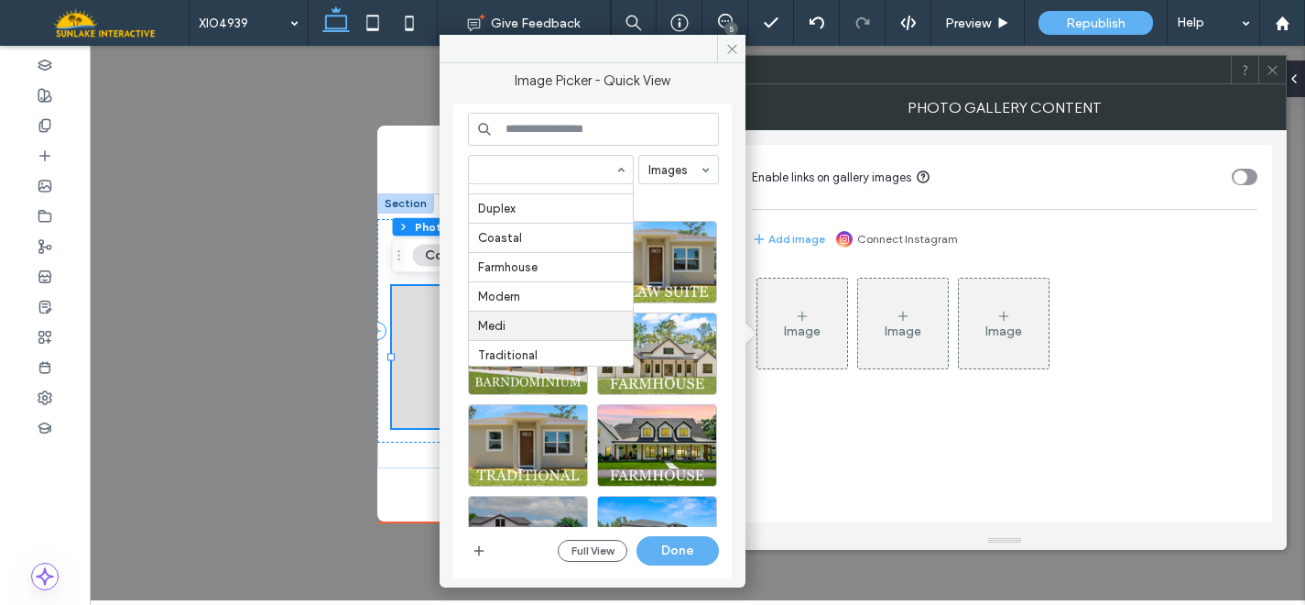
scroll to position [692, 0]
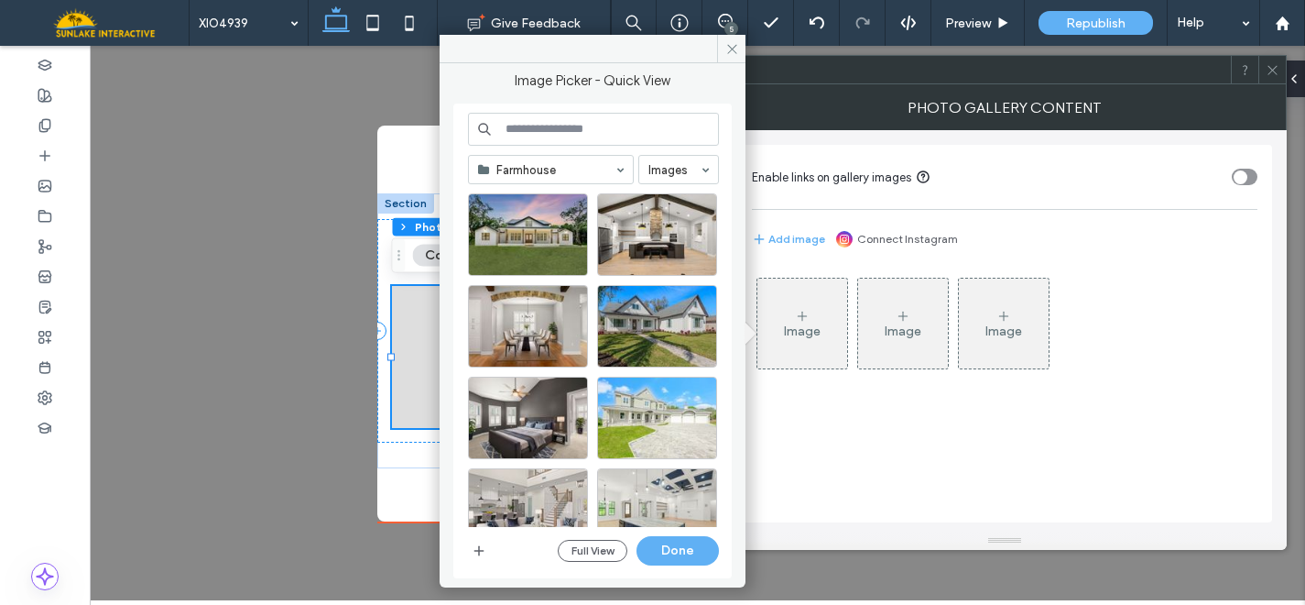
click at [548, 130] on input at bounding box center [593, 129] width 251 height 33
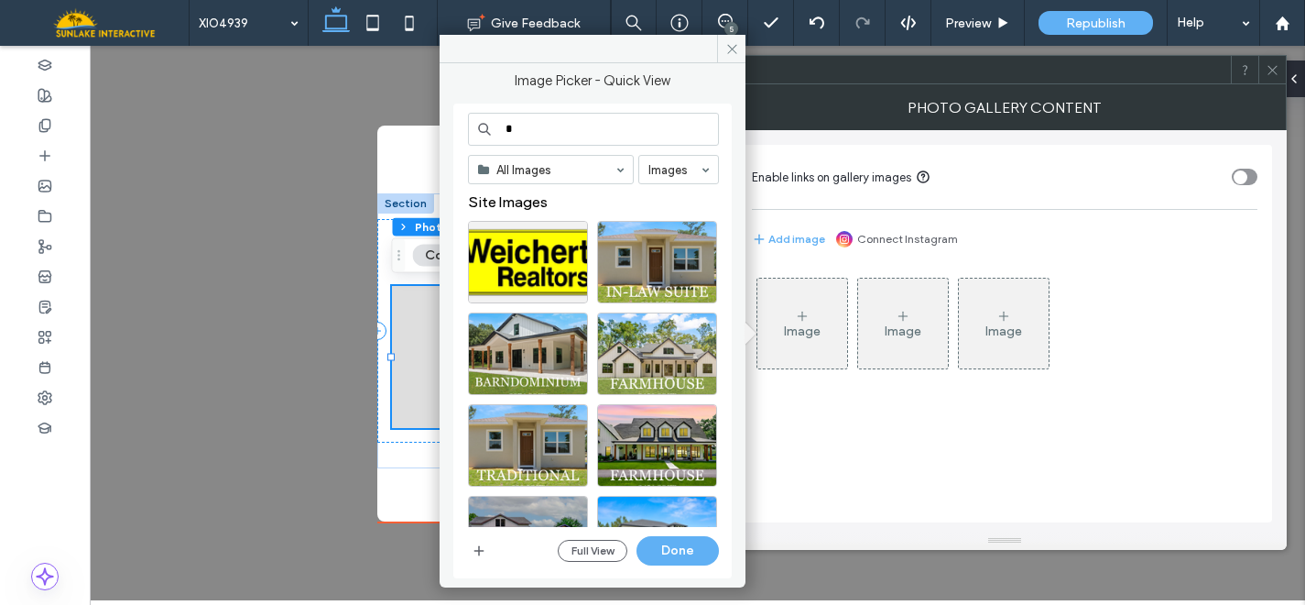
type input "*"
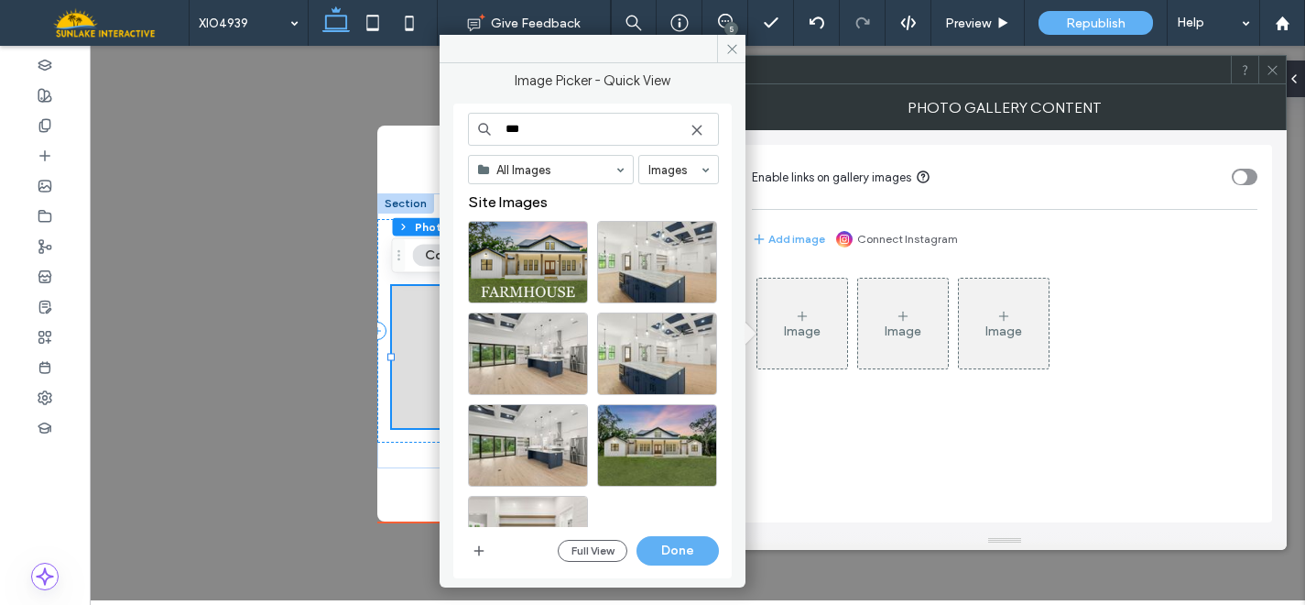
type input "***"
click at [673, 262] on div "Select" at bounding box center [657, 262] width 120 height 82
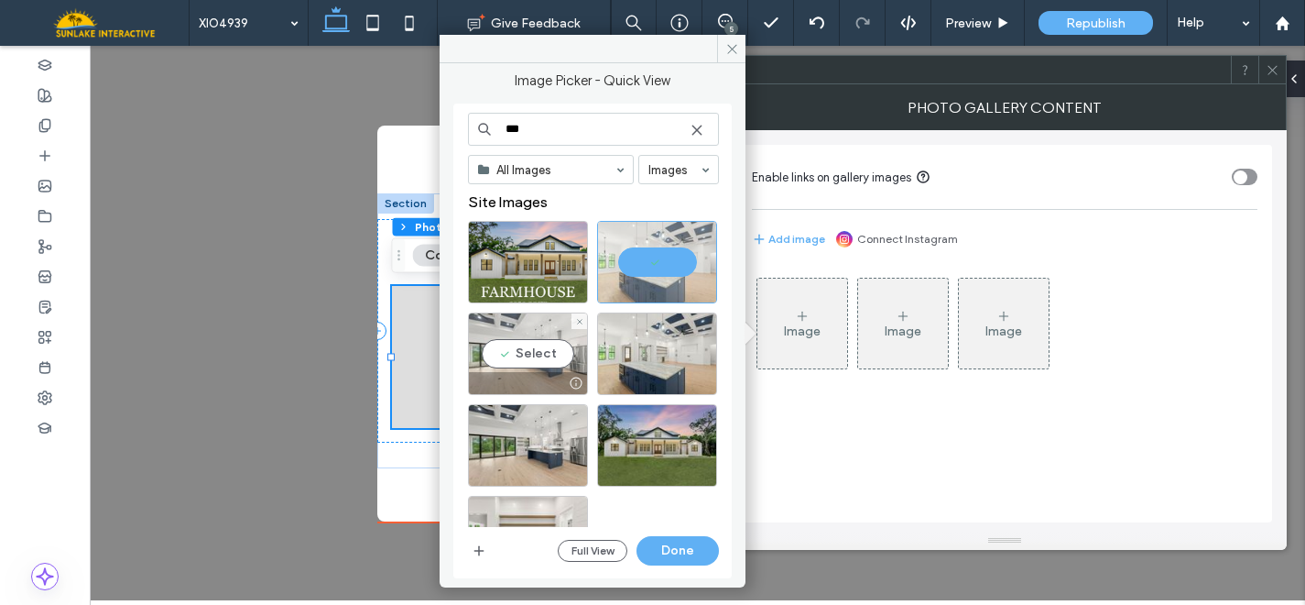
click at [531, 355] on div "Select" at bounding box center [528, 353] width 120 height 82
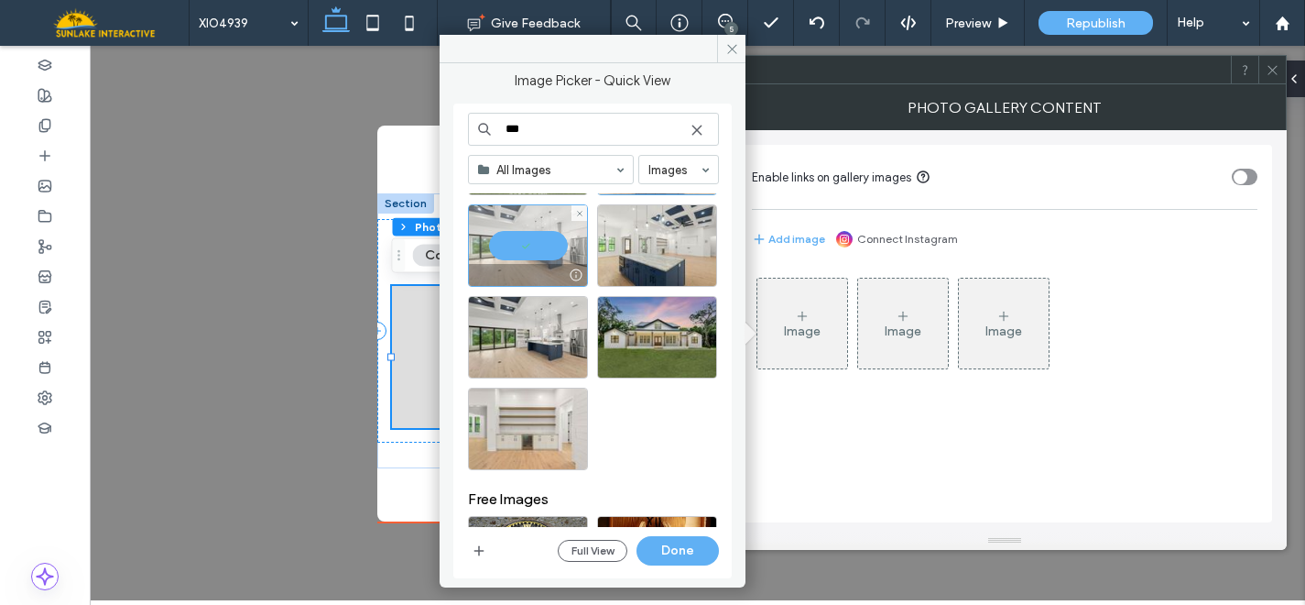
scroll to position [109, 0]
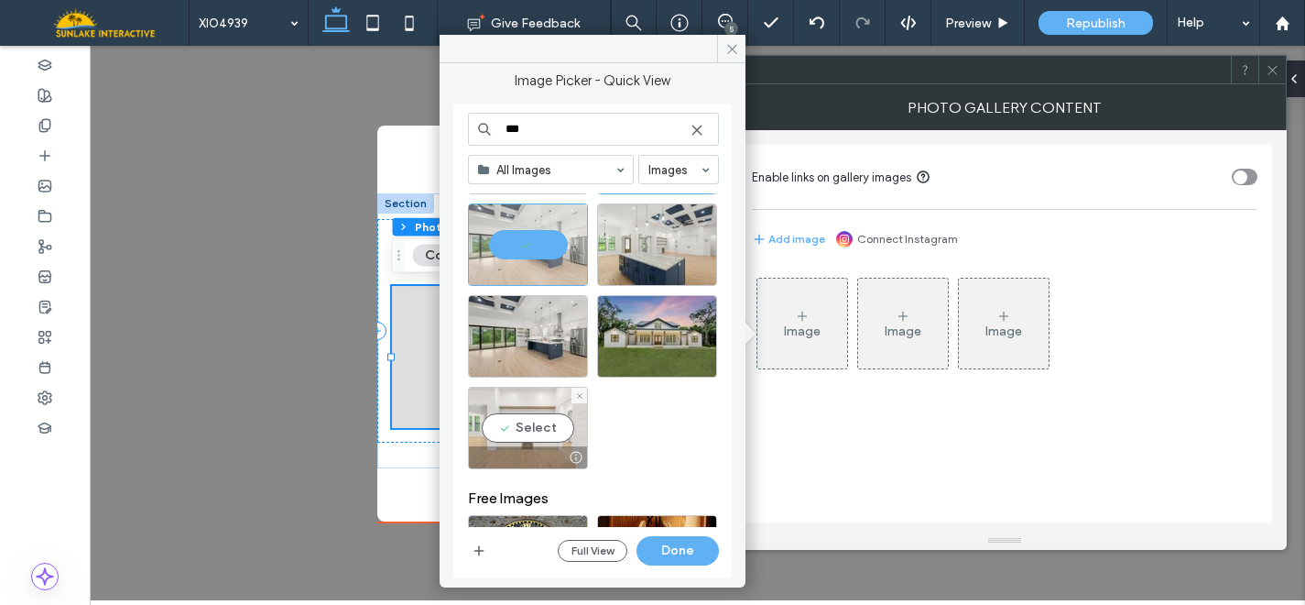
click at [508, 418] on div "Select" at bounding box center [528, 428] width 120 height 82
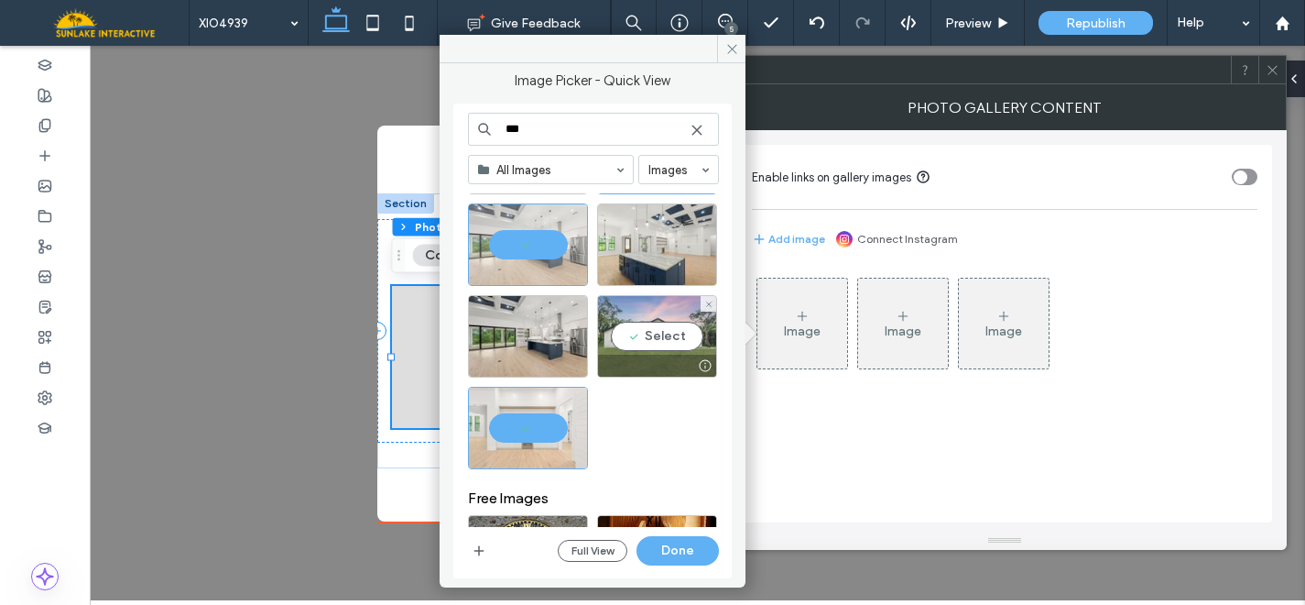
click at [662, 315] on div "Select" at bounding box center [657, 336] width 120 height 82
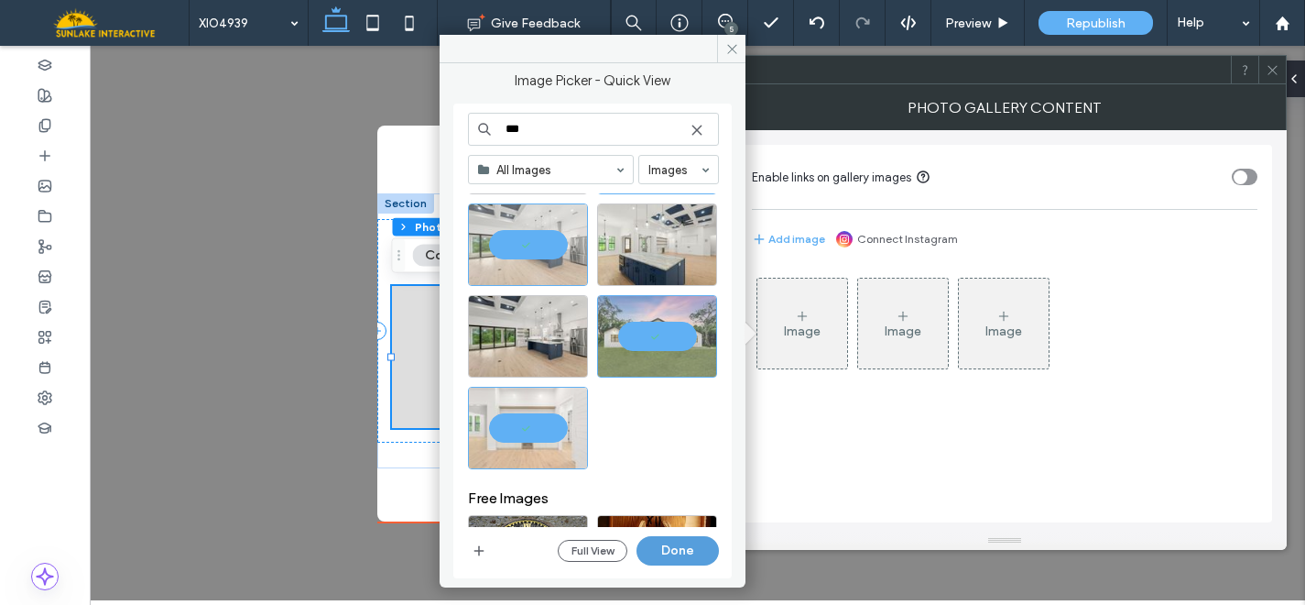
click at [674, 555] on button "Done" at bounding box center [678, 550] width 82 height 29
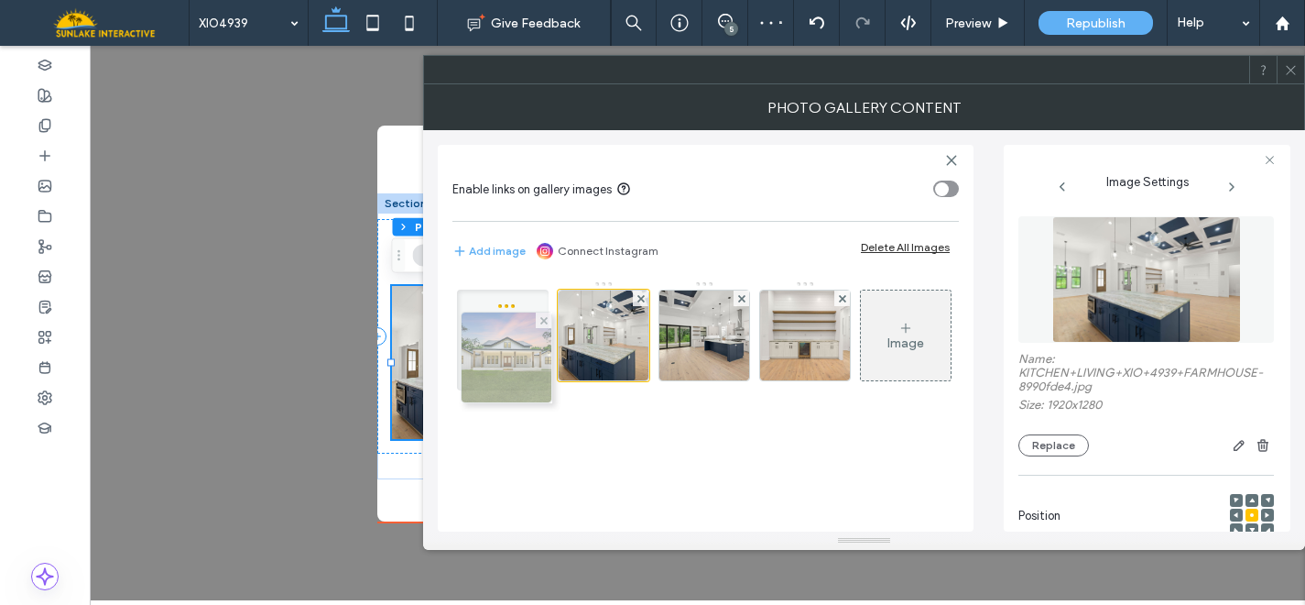
drag, startPoint x: 818, startPoint y: 341, endPoint x: 515, endPoint y: 363, distance: 304.0
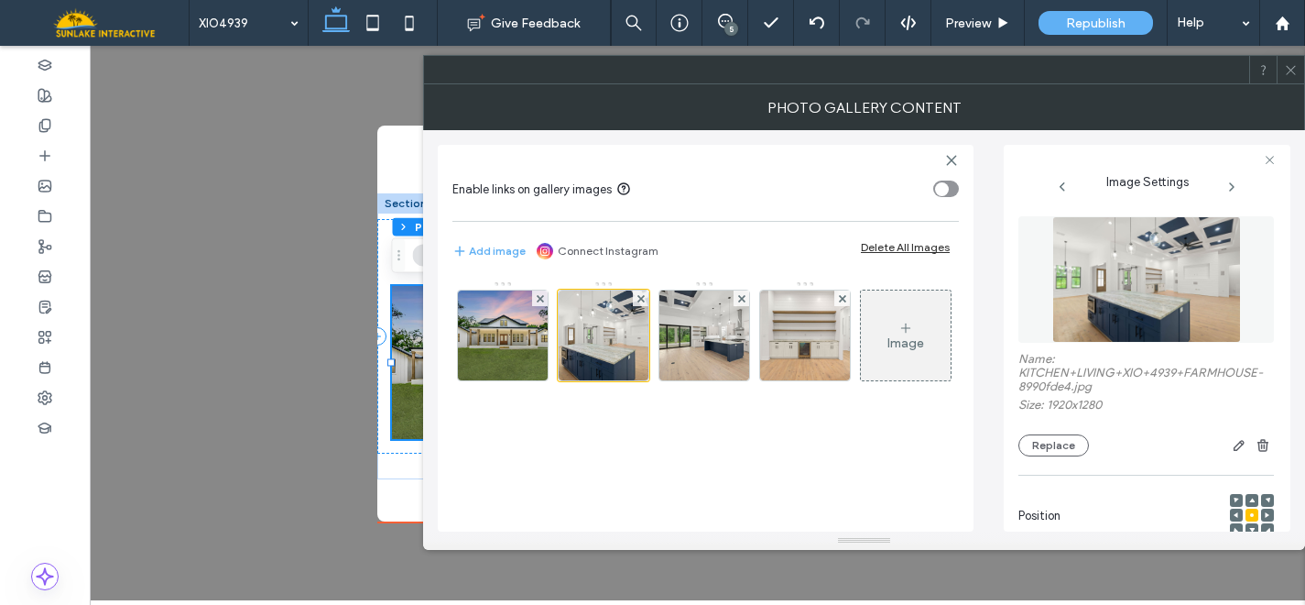
click at [1287, 65] on icon at bounding box center [1291, 70] width 14 height 14
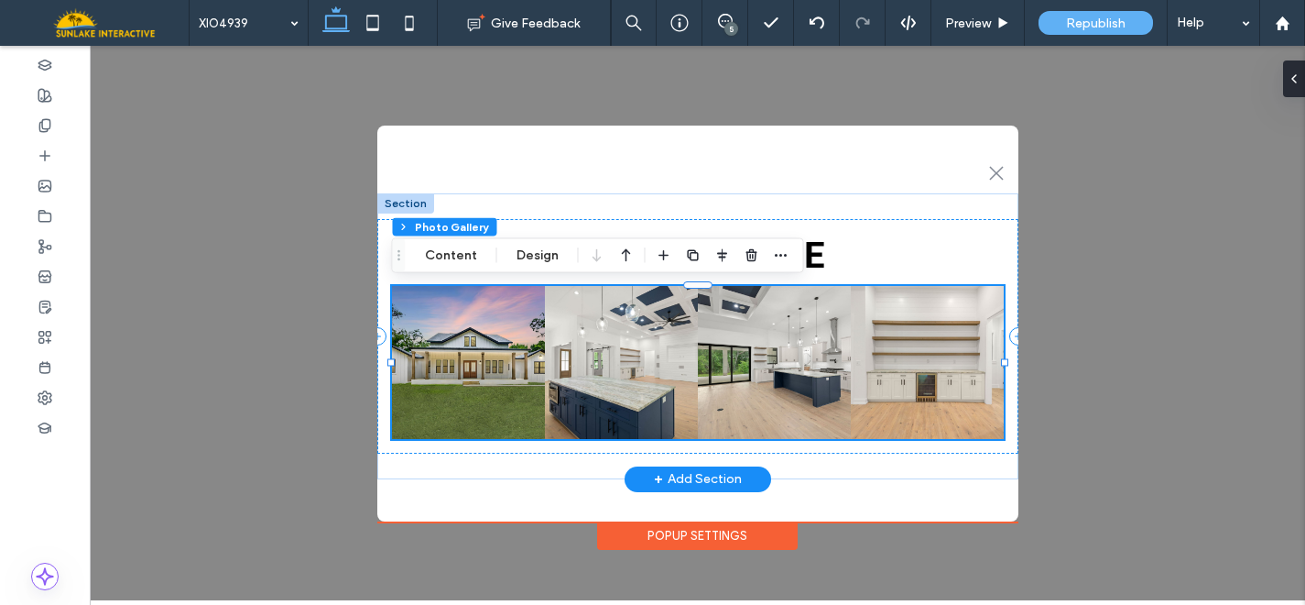
click at [789, 420] on link at bounding box center [774, 362] width 153 height 153
click at [529, 253] on button "Design" at bounding box center [538, 256] width 66 height 22
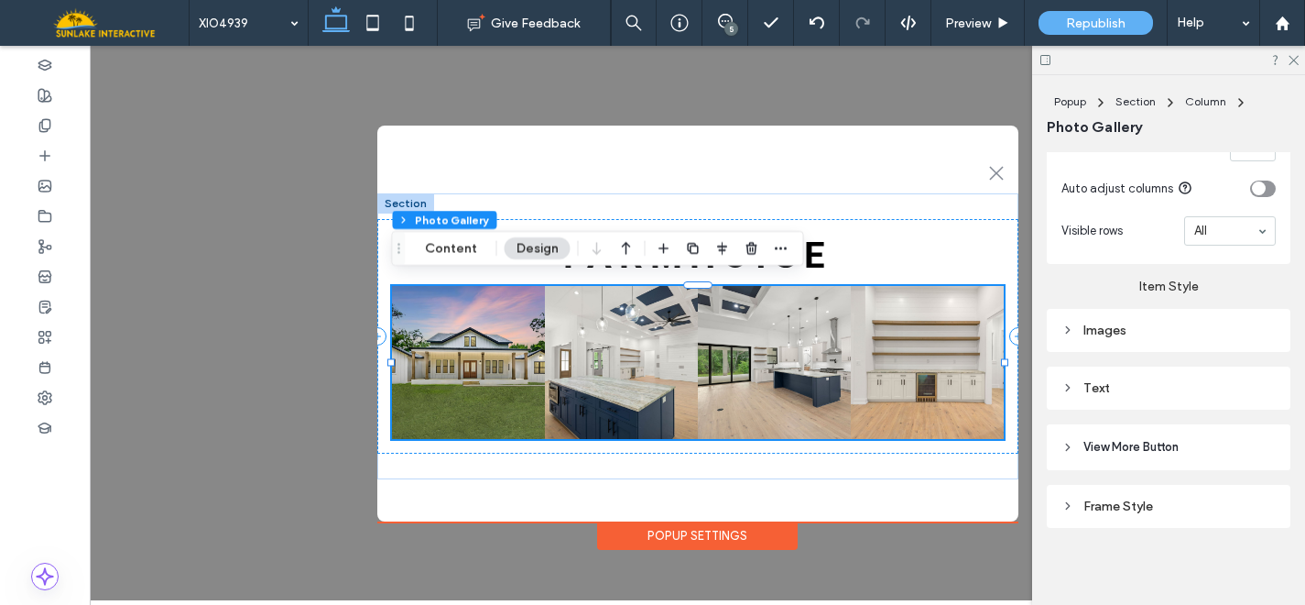
scroll to position [850, 0]
click at [1105, 318] on div "Images" at bounding box center [1169, 330] width 214 height 25
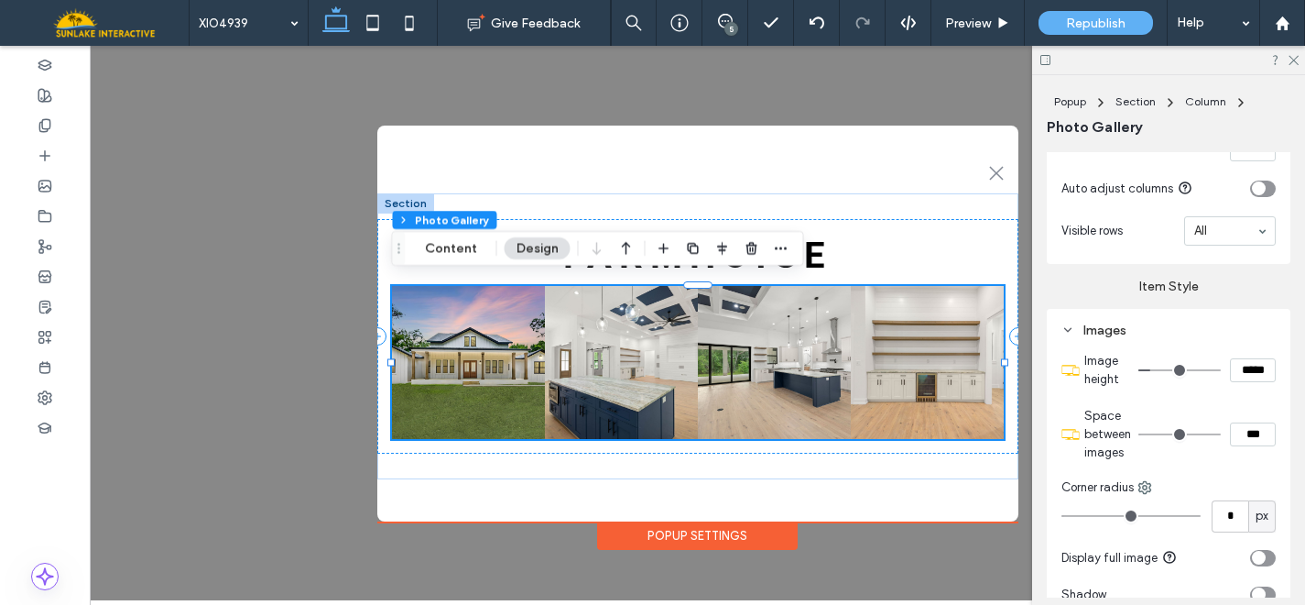
click at [1248, 425] on input "***" at bounding box center [1253, 434] width 46 height 24
type input "****"
type input "**"
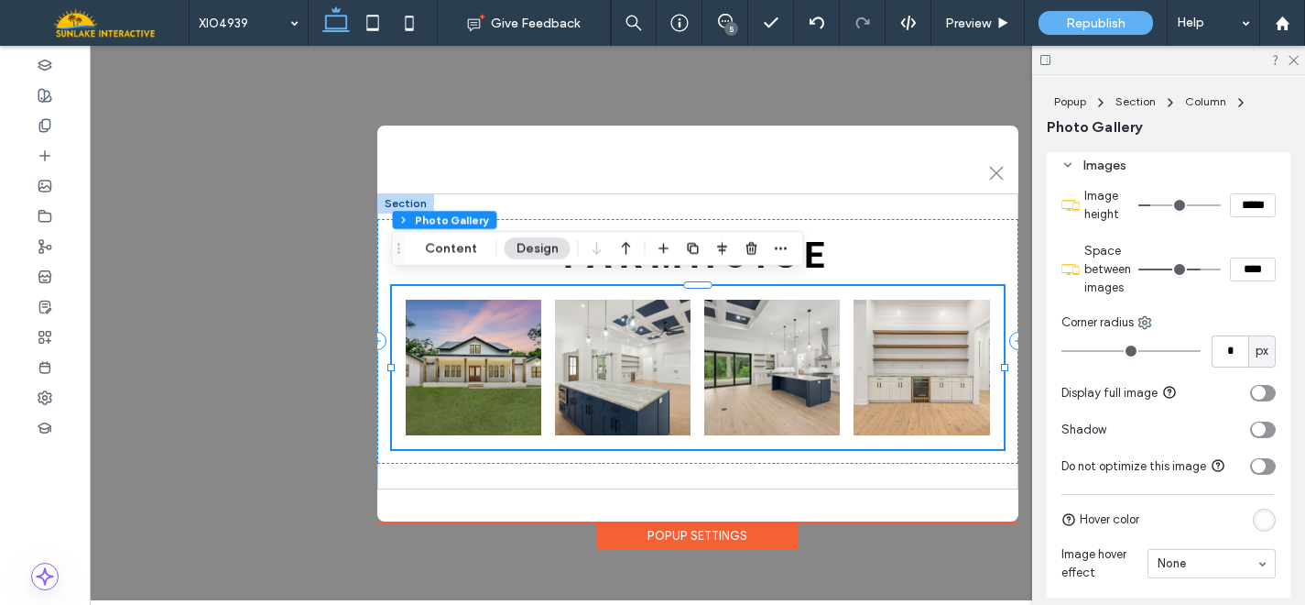
scroll to position [1019, 0]
click at [1256, 387] on icon "toggle" at bounding box center [1258, 389] width 5 height 4
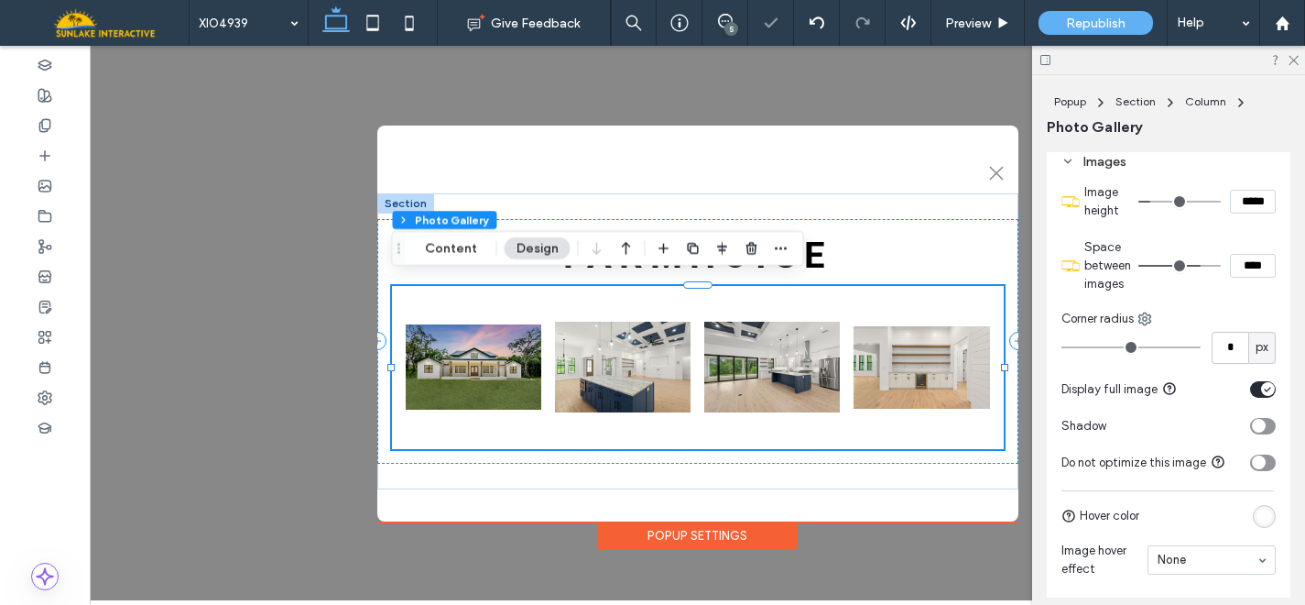
click at [1261, 384] on div "toggle" at bounding box center [1268, 389] width 14 height 14
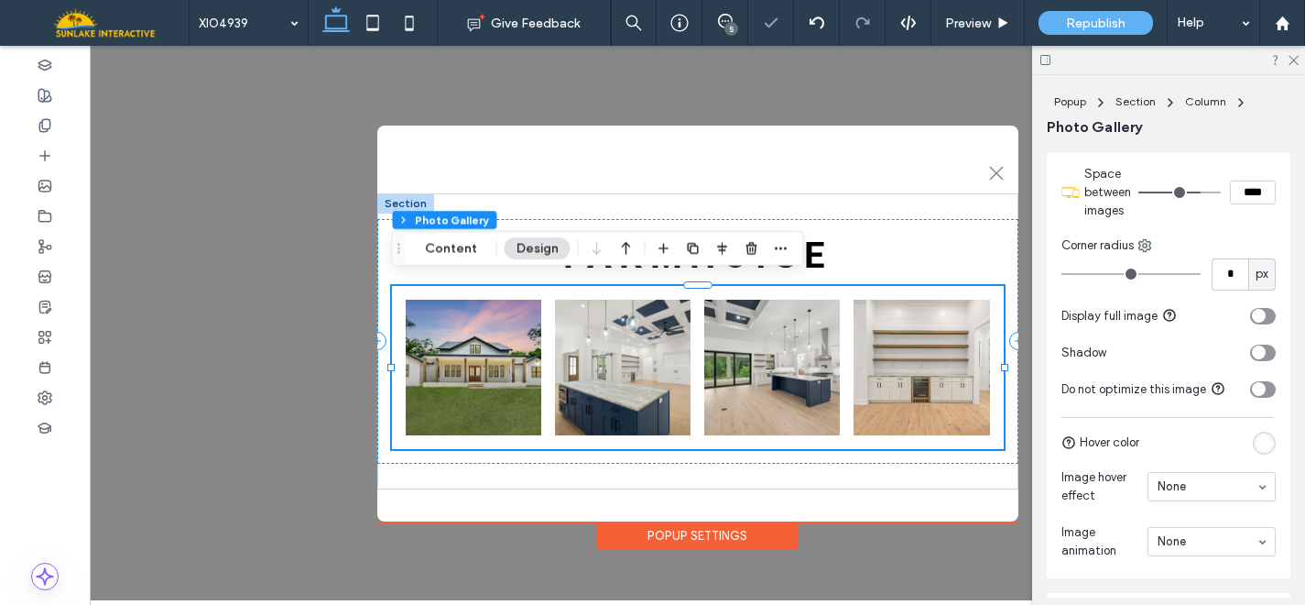
scroll to position [1107, 0]
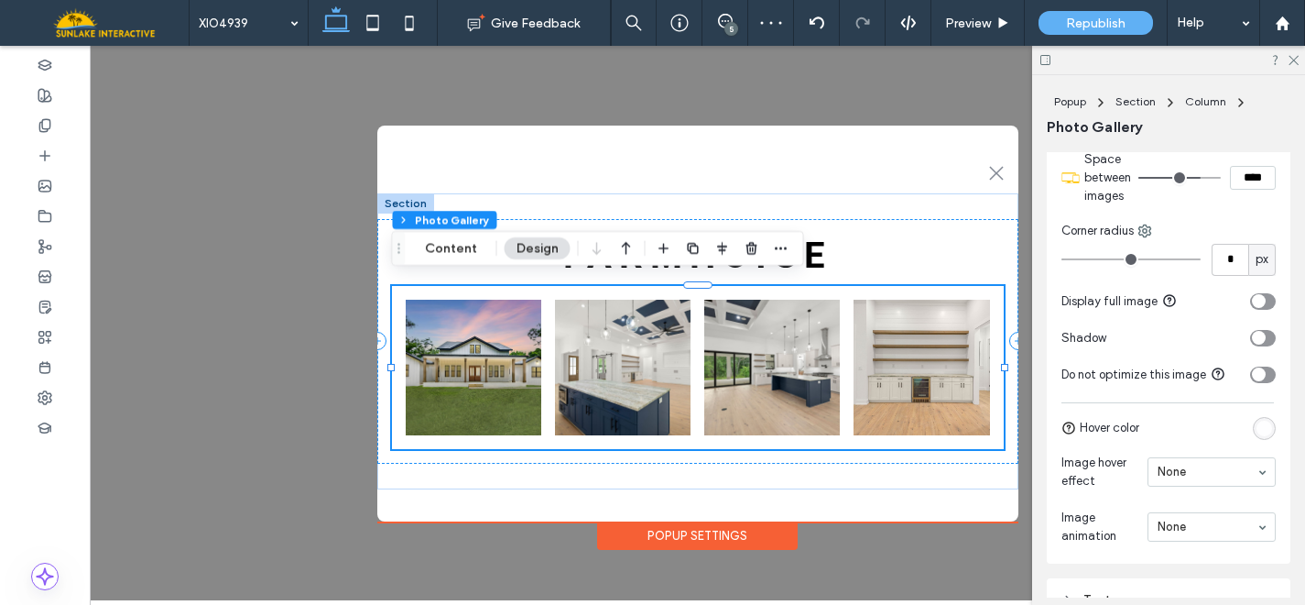
click at [1252, 337] on div "toggle" at bounding box center [1259, 338] width 14 height 14
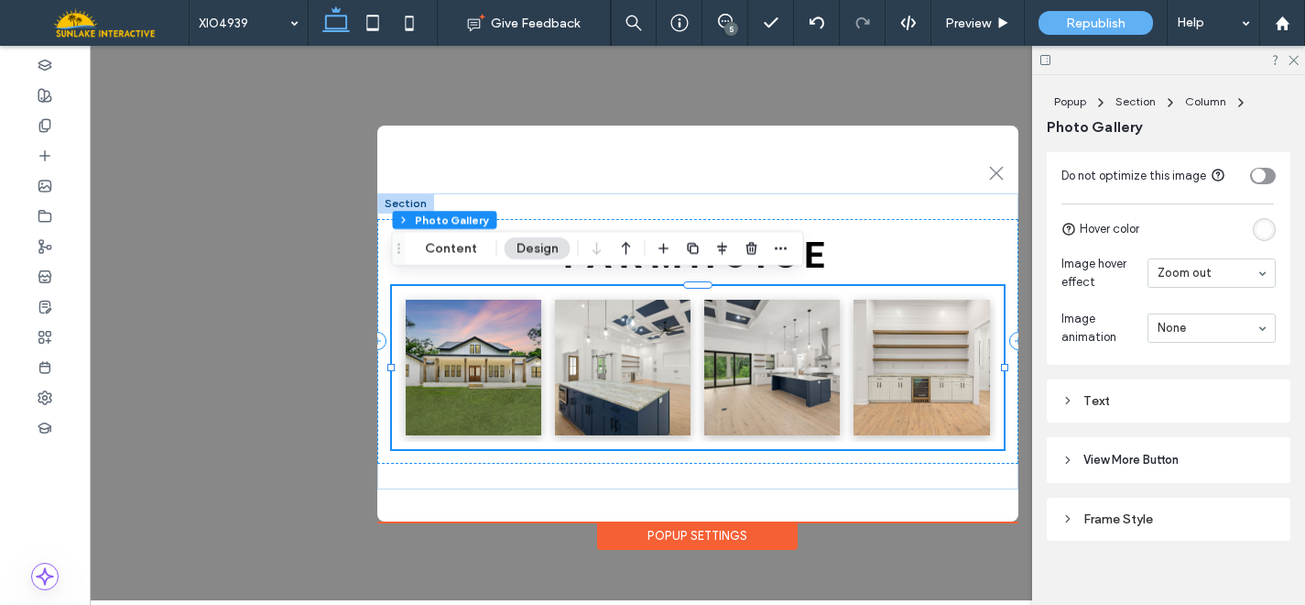
scroll to position [1318, 0]
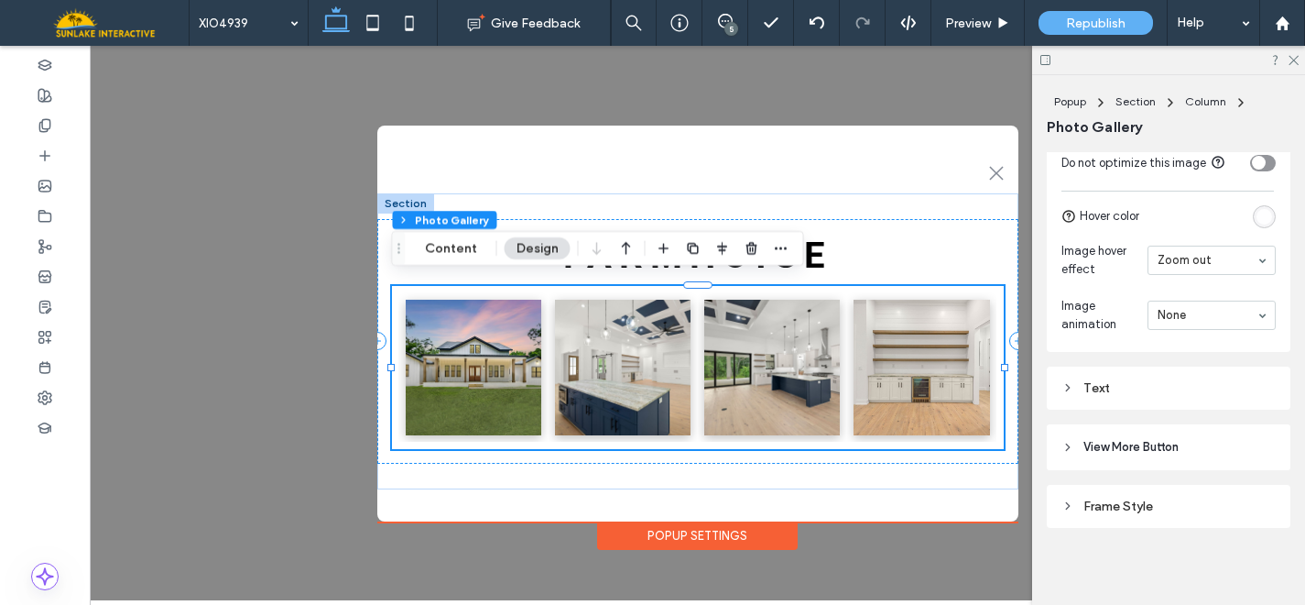
click at [1119, 444] on span "View More Button" at bounding box center [1131, 447] width 95 height 18
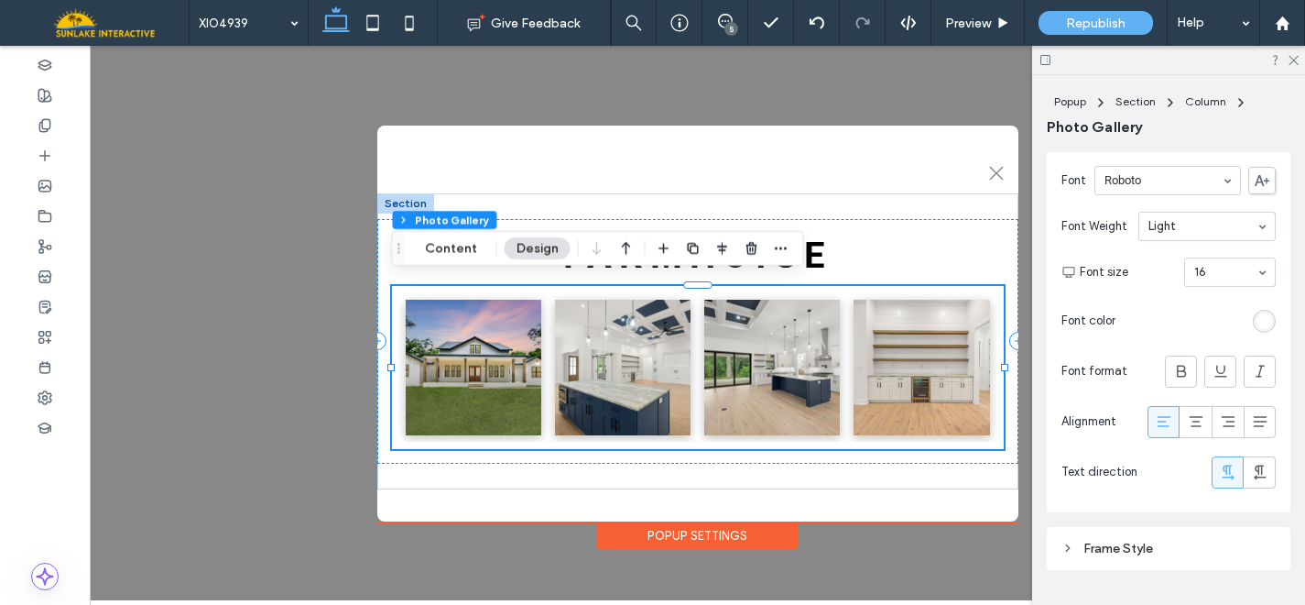
scroll to position [1669, 0]
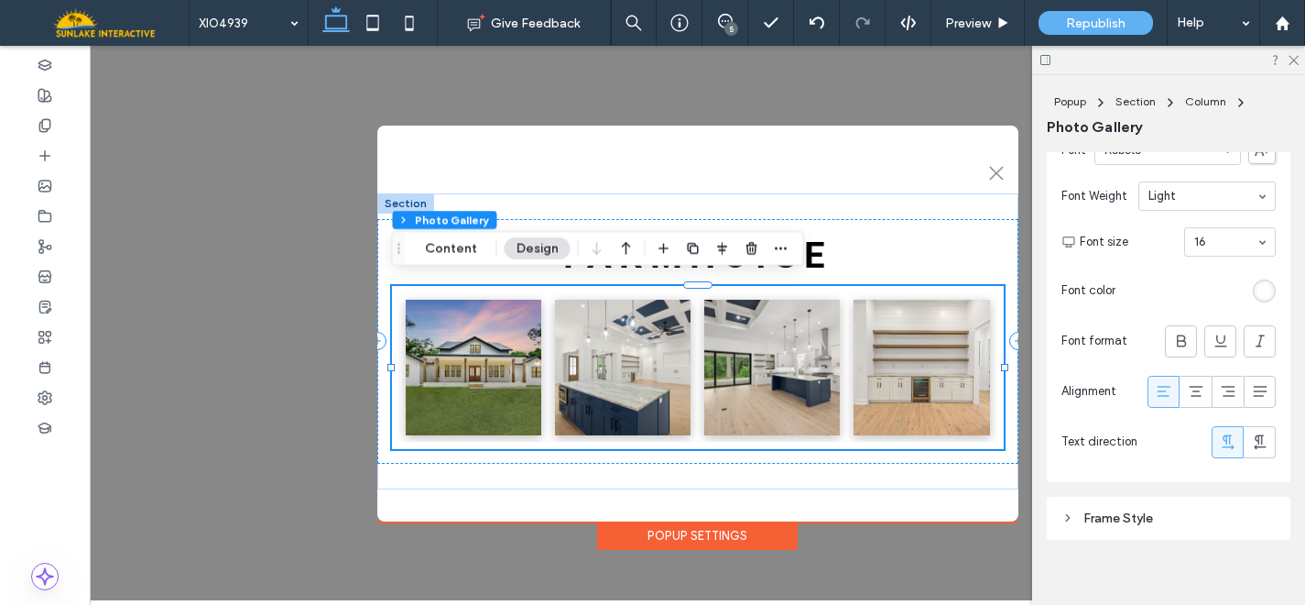
click at [1257, 283] on div "rgb(255, 255, 255)" at bounding box center [1265, 291] width 16 height 16
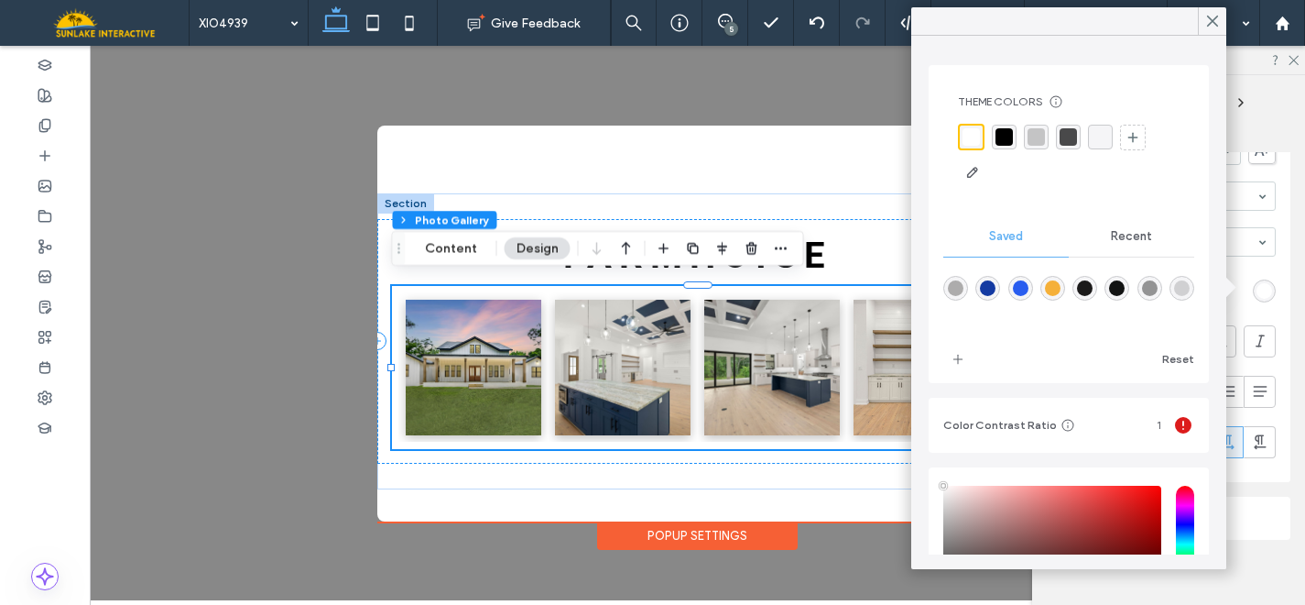
click at [996, 292] on div "rgba(20,58,162,1)" at bounding box center [988, 288] width 16 height 16
type input "*******"
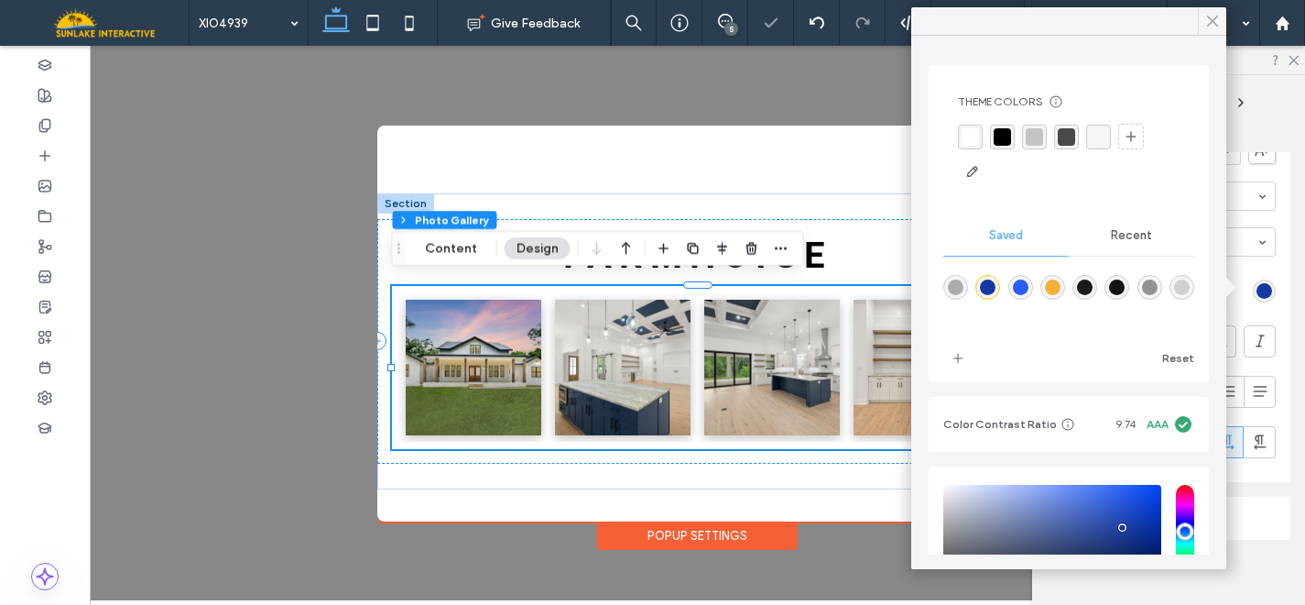
click at [1209, 27] on icon at bounding box center [1213, 21] width 16 height 16
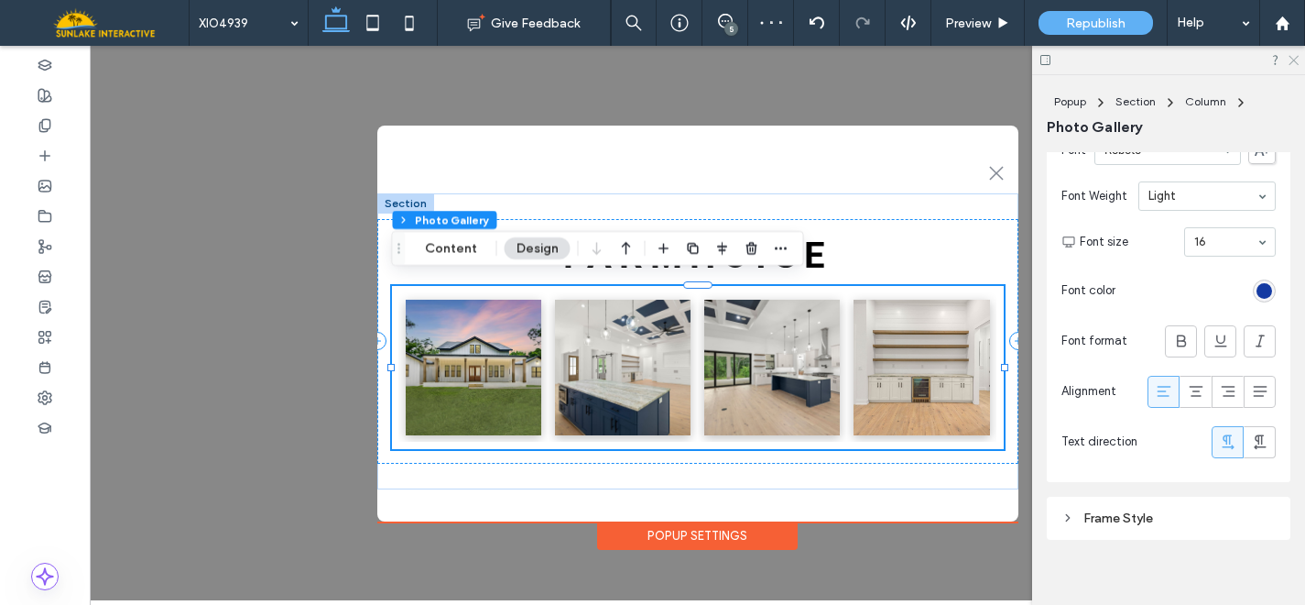
click at [1296, 57] on use at bounding box center [1294, 61] width 10 height 10
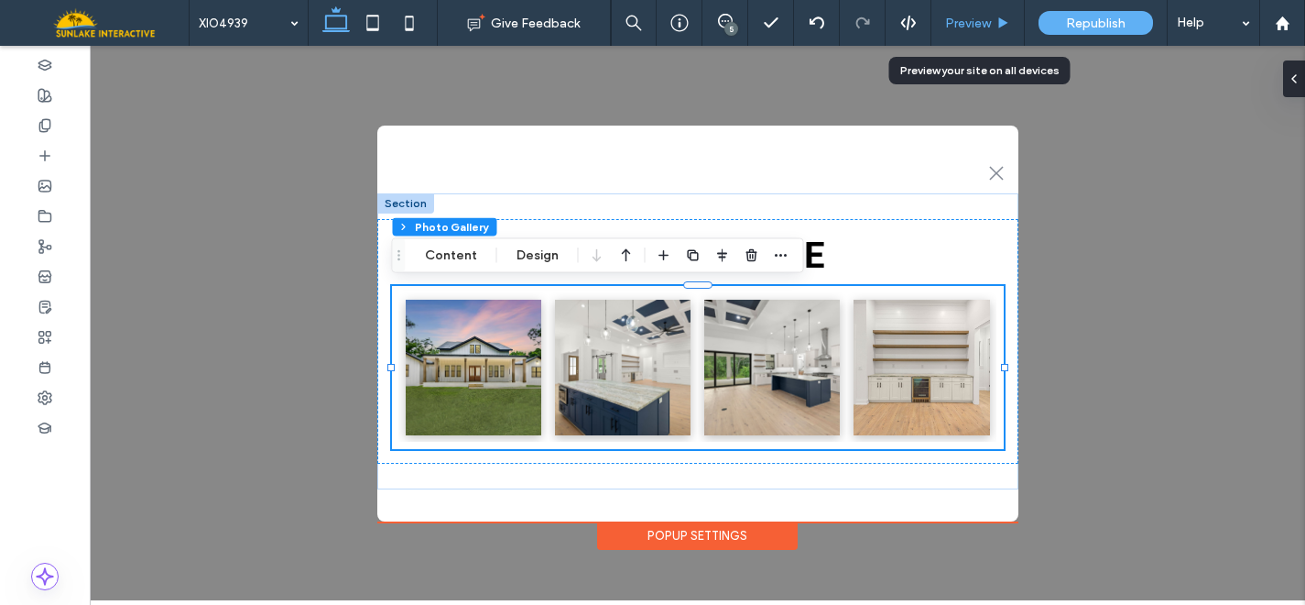
click at [975, 26] on span "Preview" at bounding box center [968, 24] width 46 height 16
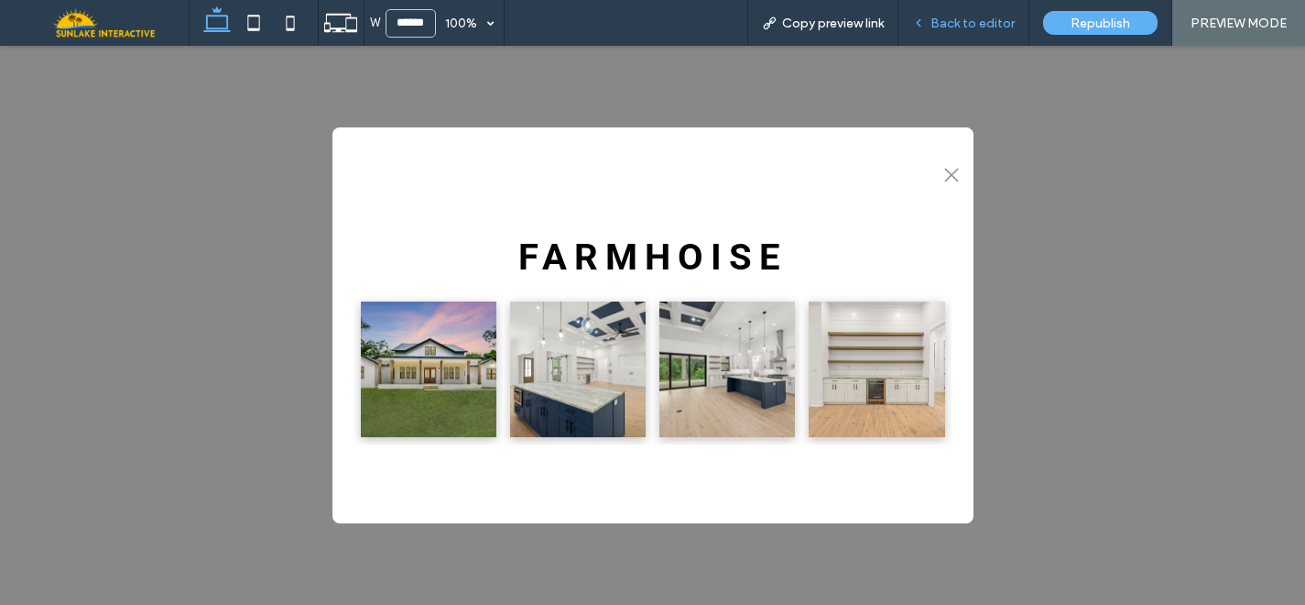
click at [965, 20] on span "Back to editor" at bounding box center [973, 24] width 84 height 16
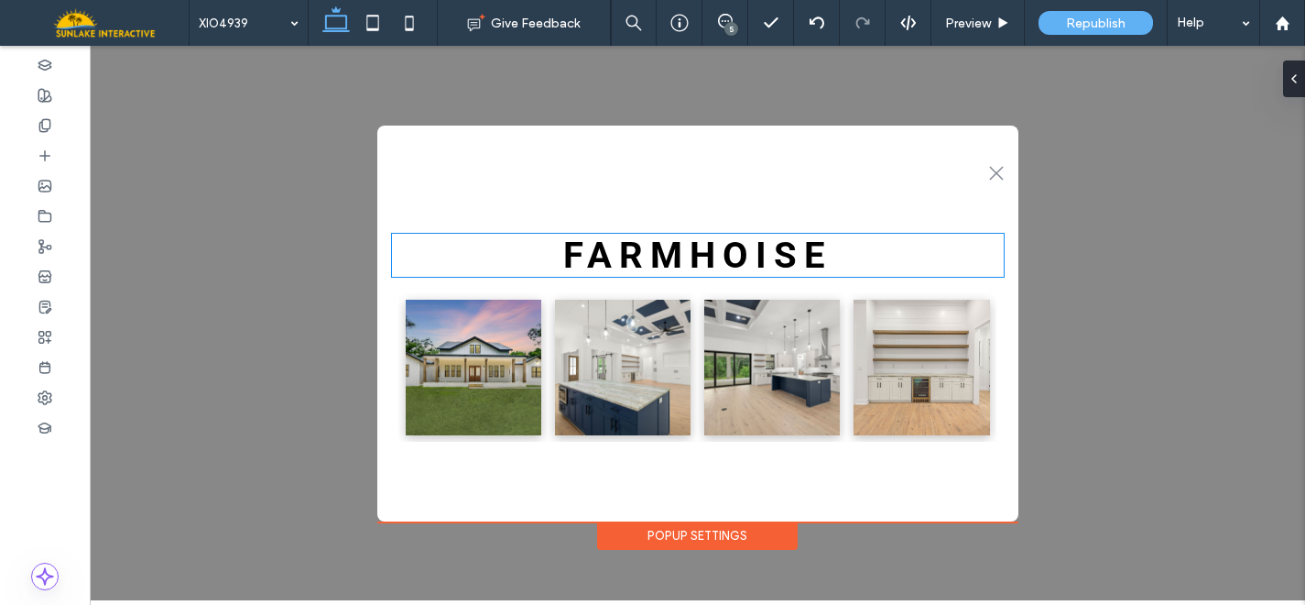
click at [719, 260] on span "FARMHOISE" at bounding box center [697, 255] width 269 height 43
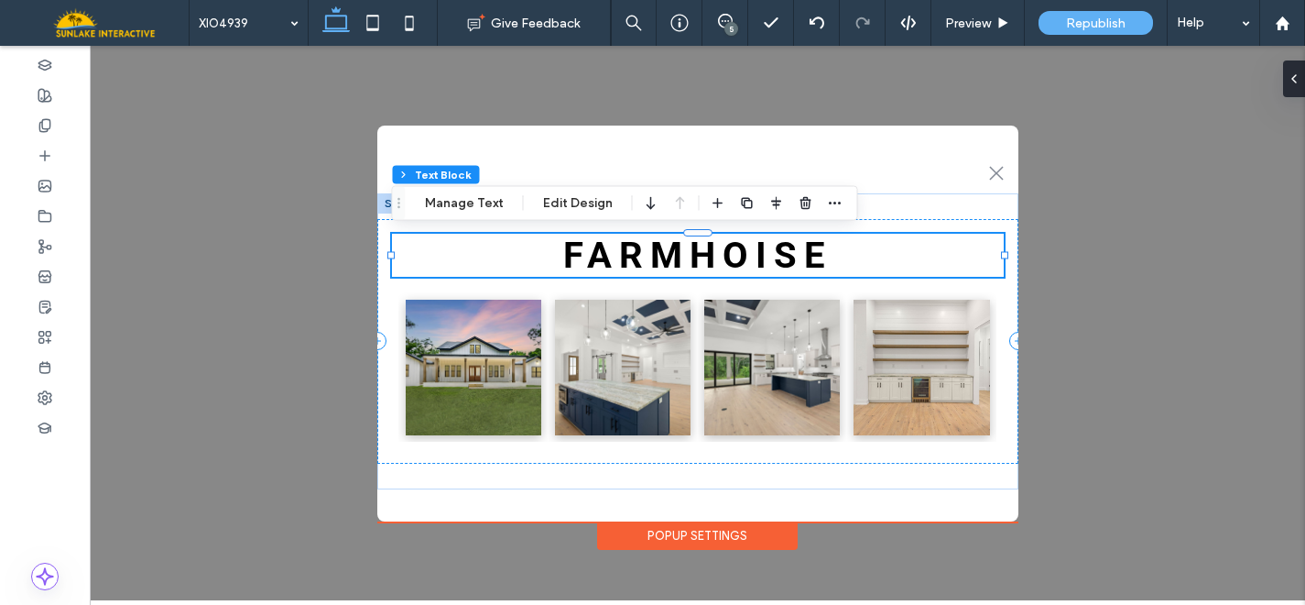
click at [719, 260] on span "FARMHOISE" at bounding box center [697, 255] width 269 height 43
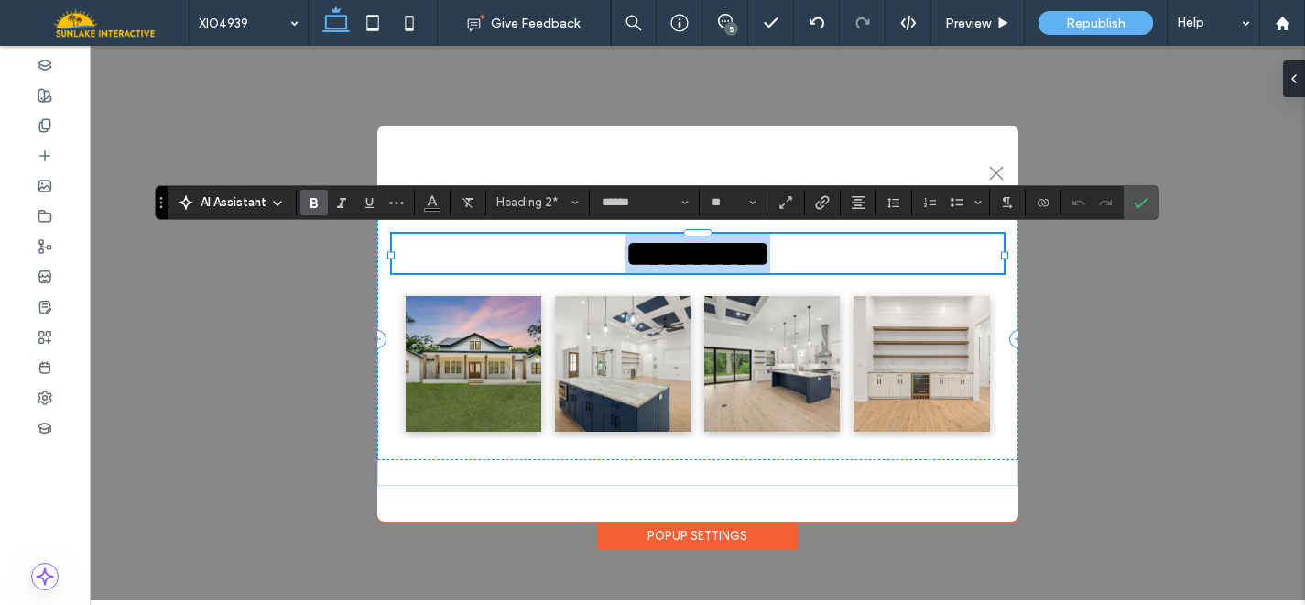
click at [758, 258] on span "*********" at bounding box center [698, 253] width 145 height 36
click at [1131, 199] on label "Confirm" at bounding box center [1141, 202] width 27 height 33
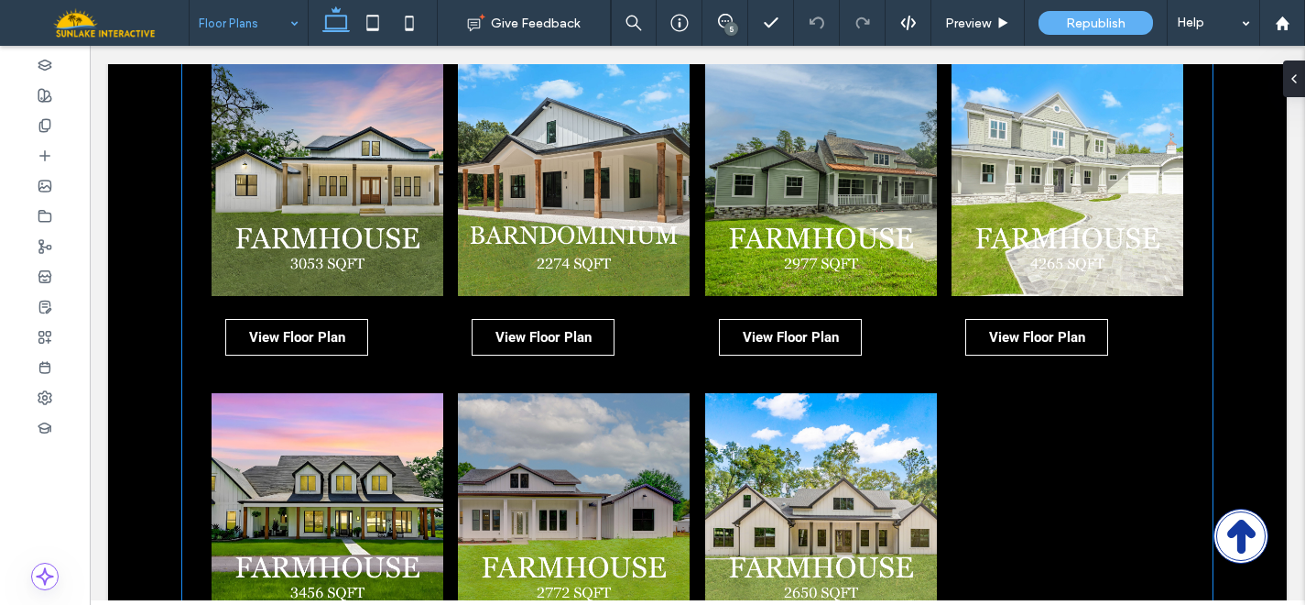
scroll to position [1229, 0]
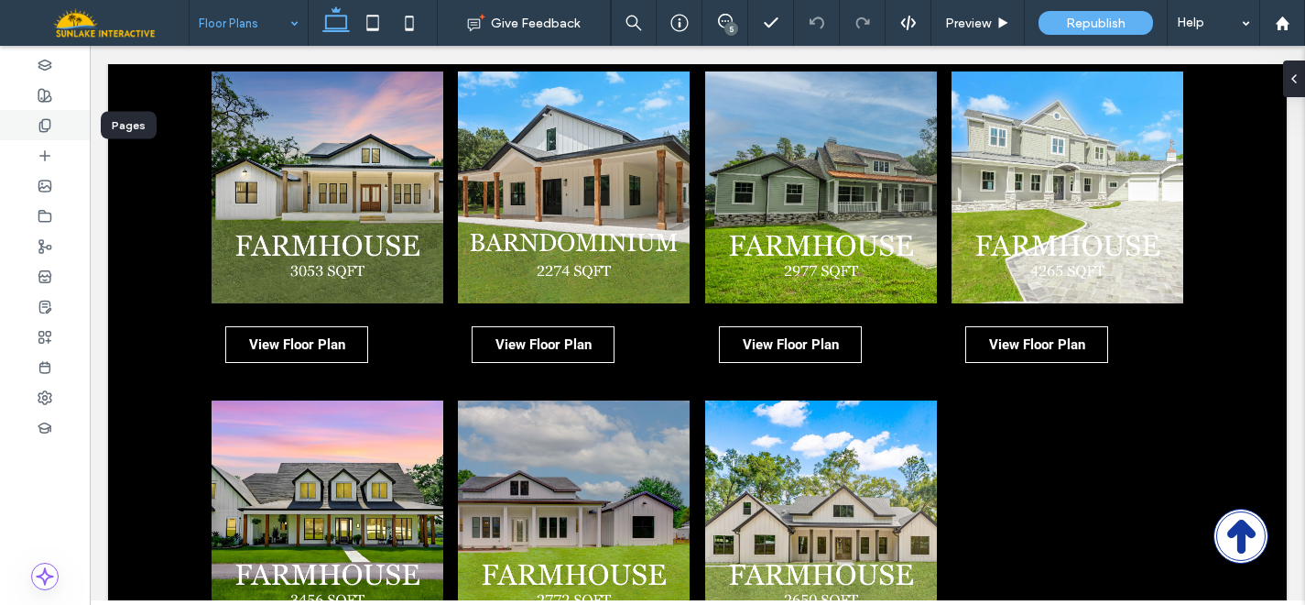
click at [56, 126] on div at bounding box center [45, 125] width 90 height 30
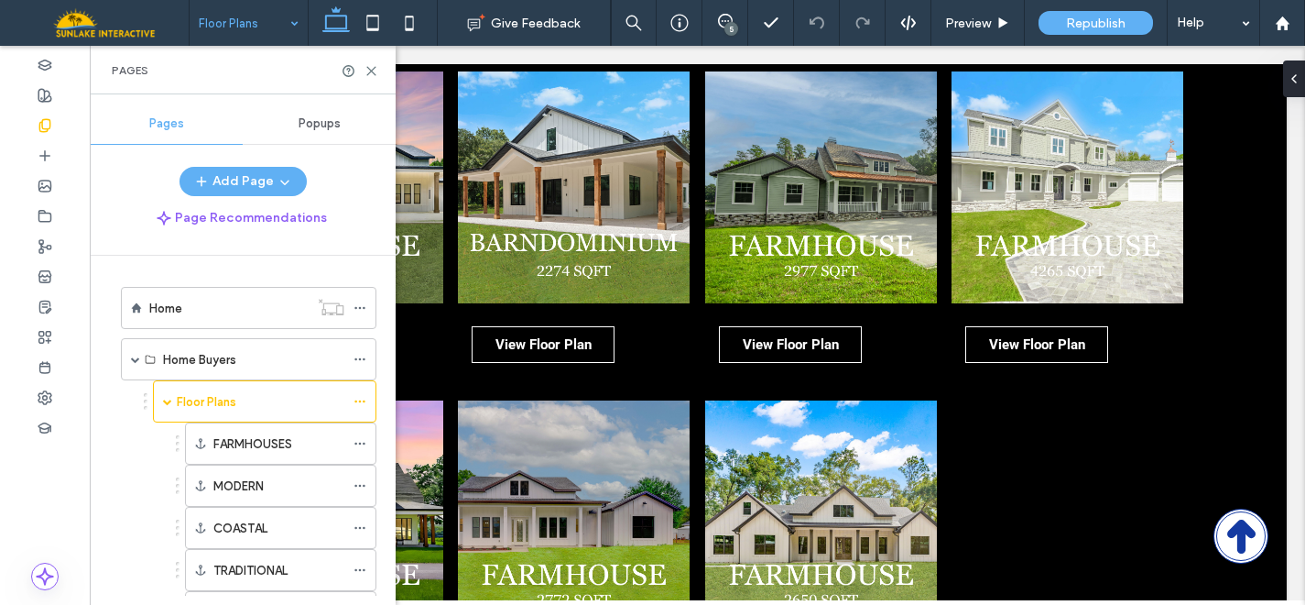
click at [304, 129] on span "Popups" at bounding box center [320, 123] width 42 height 15
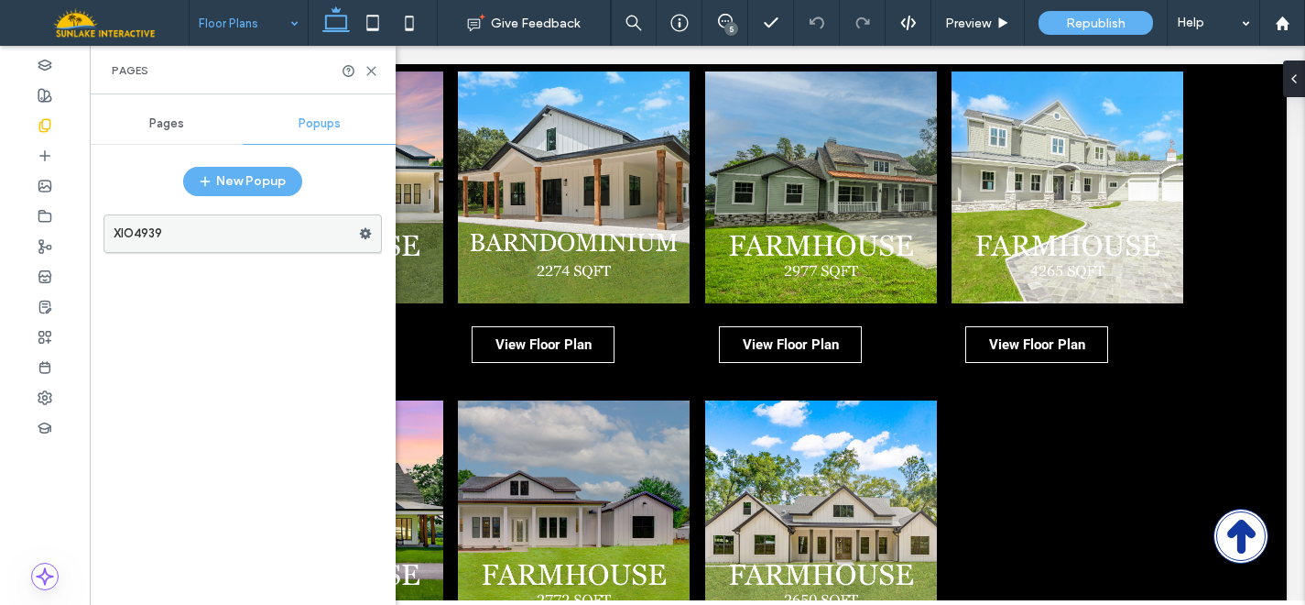
click at [371, 231] on icon at bounding box center [365, 233] width 13 height 13
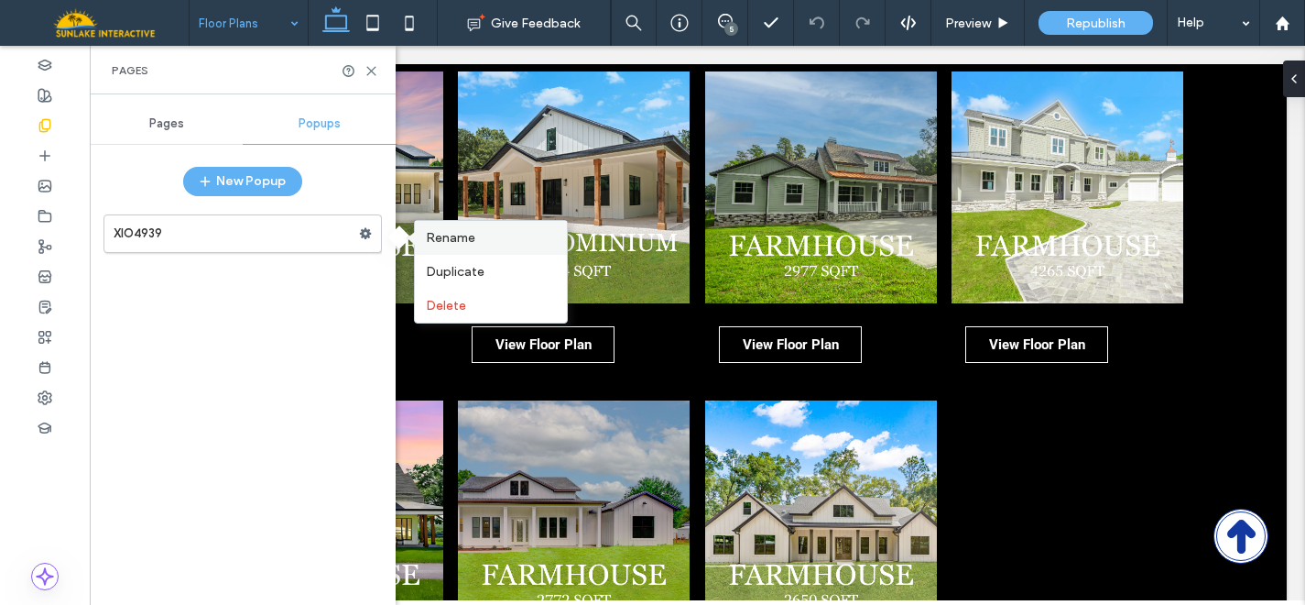
click at [445, 232] on span "Rename" at bounding box center [450, 238] width 49 height 16
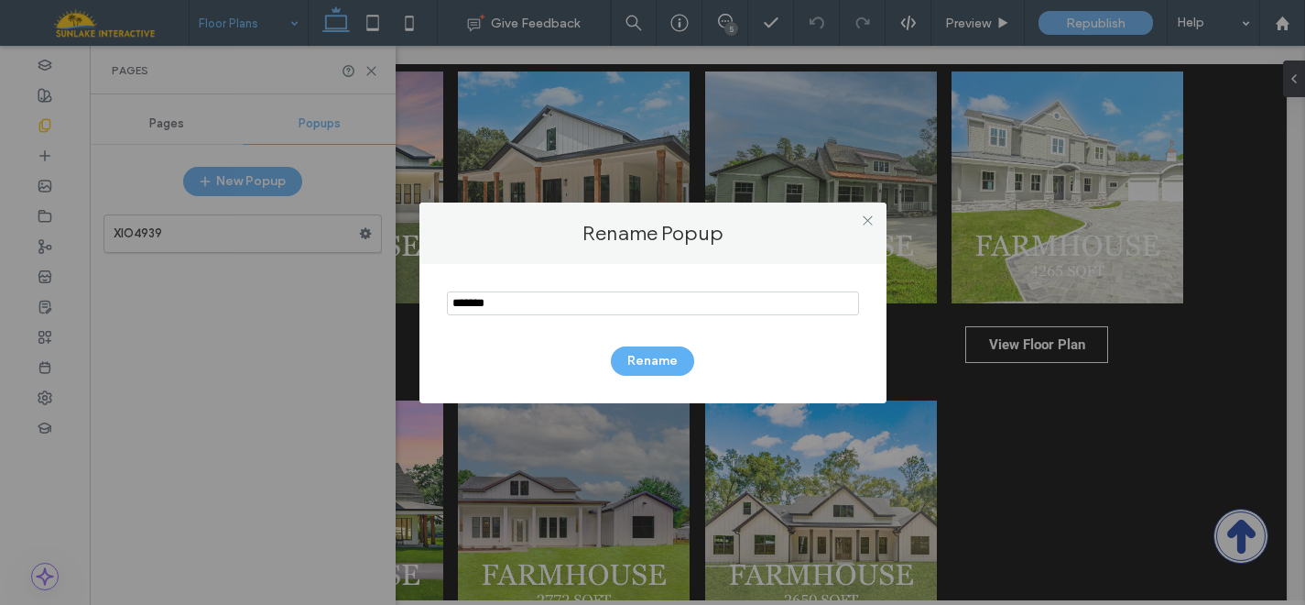
drag, startPoint x: 477, startPoint y: 303, endPoint x: 511, endPoint y: 303, distance: 33.9
click at [511, 303] on input "notEmpty" at bounding box center [653, 303] width 412 height 24
type input "*******"
click at [634, 362] on button "Rename" at bounding box center [652, 360] width 83 height 29
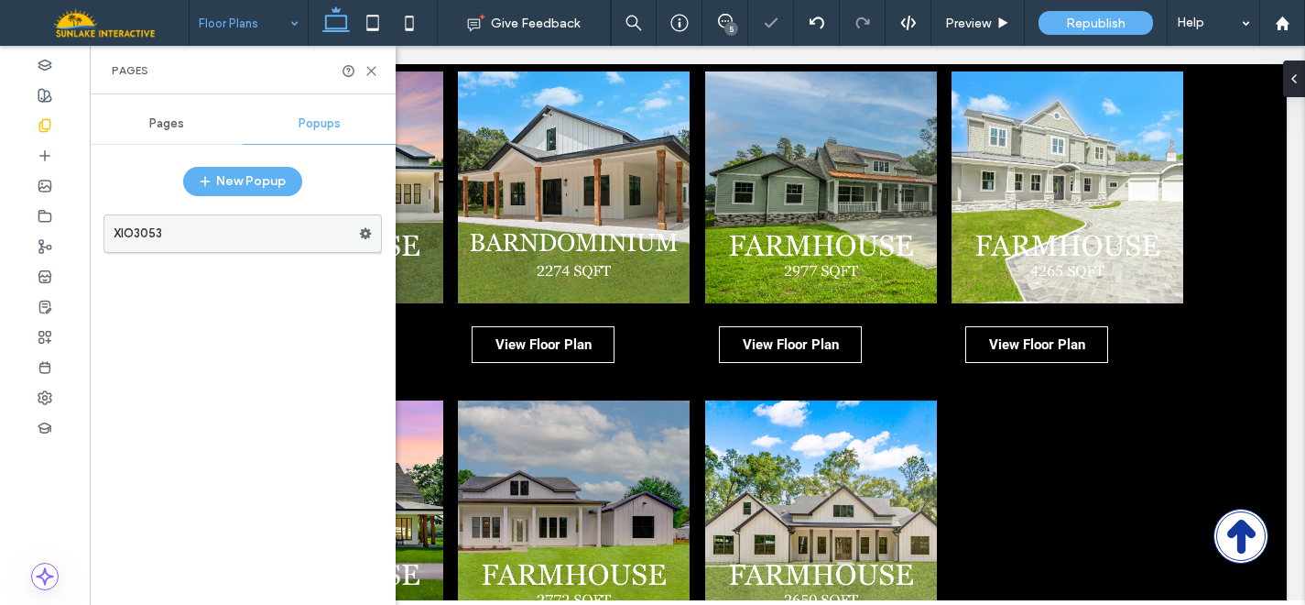
click at [281, 235] on label "XIO3053" at bounding box center [236, 233] width 245 height 37
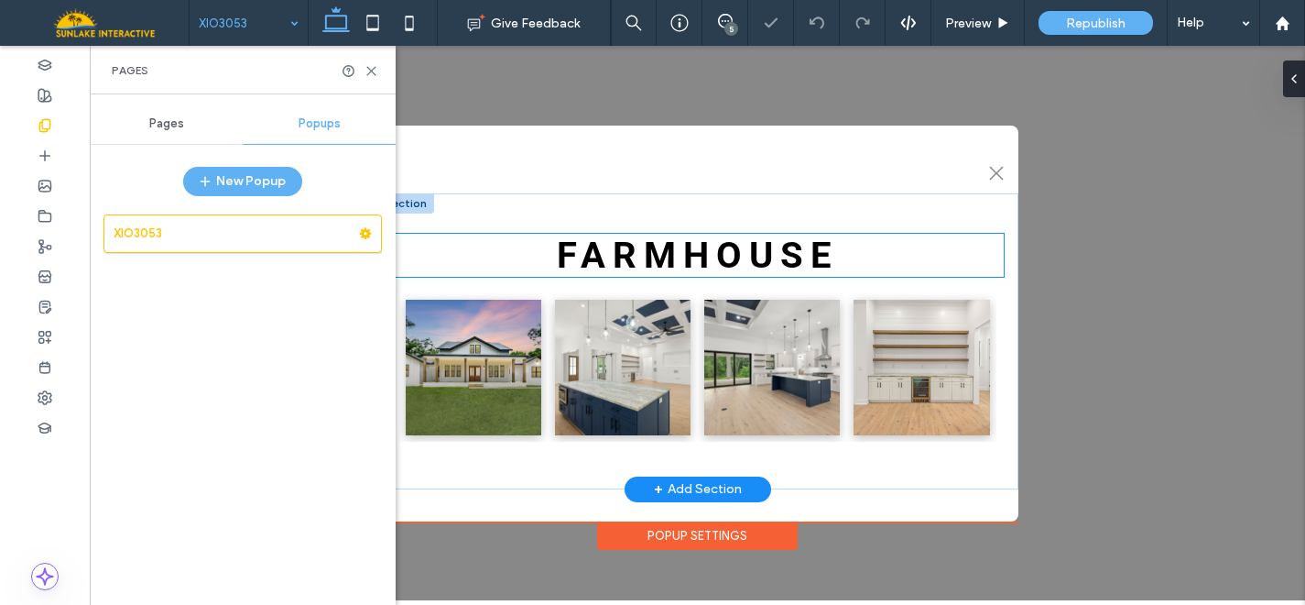
click at [694, 256] on span "FARMHOuSE" at bounding box center [698, 255] width 282 height 43
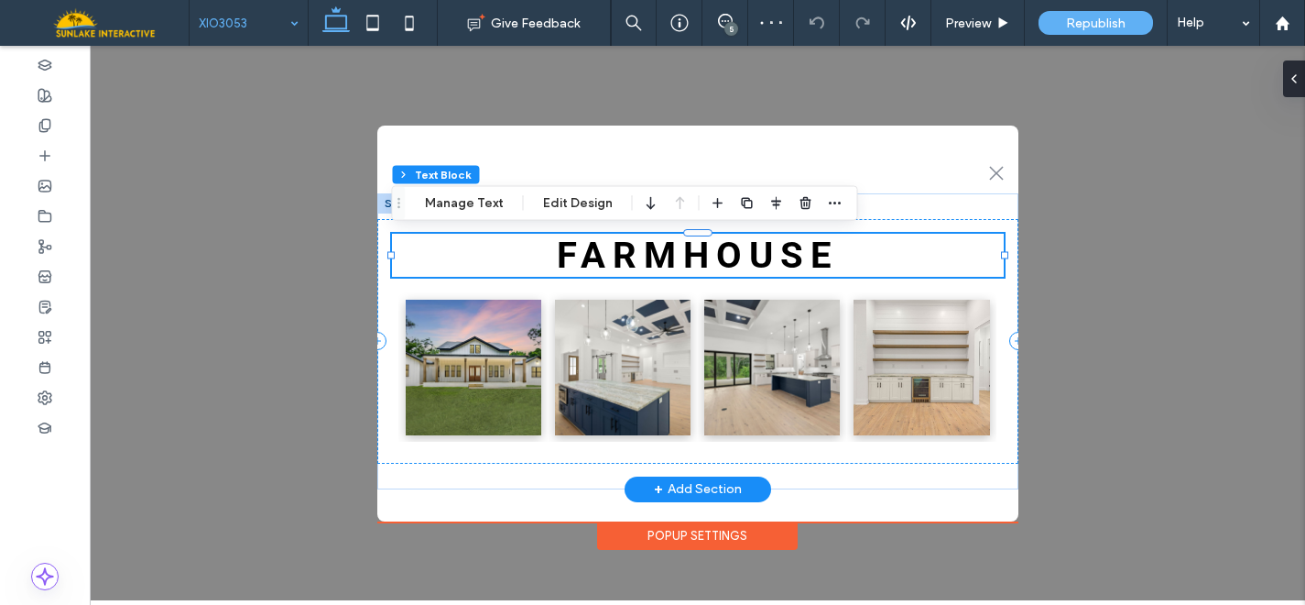
click at [877, 248] on h2 "FARMHOuSE" at bounding box center [698, 255] width 612 height 43
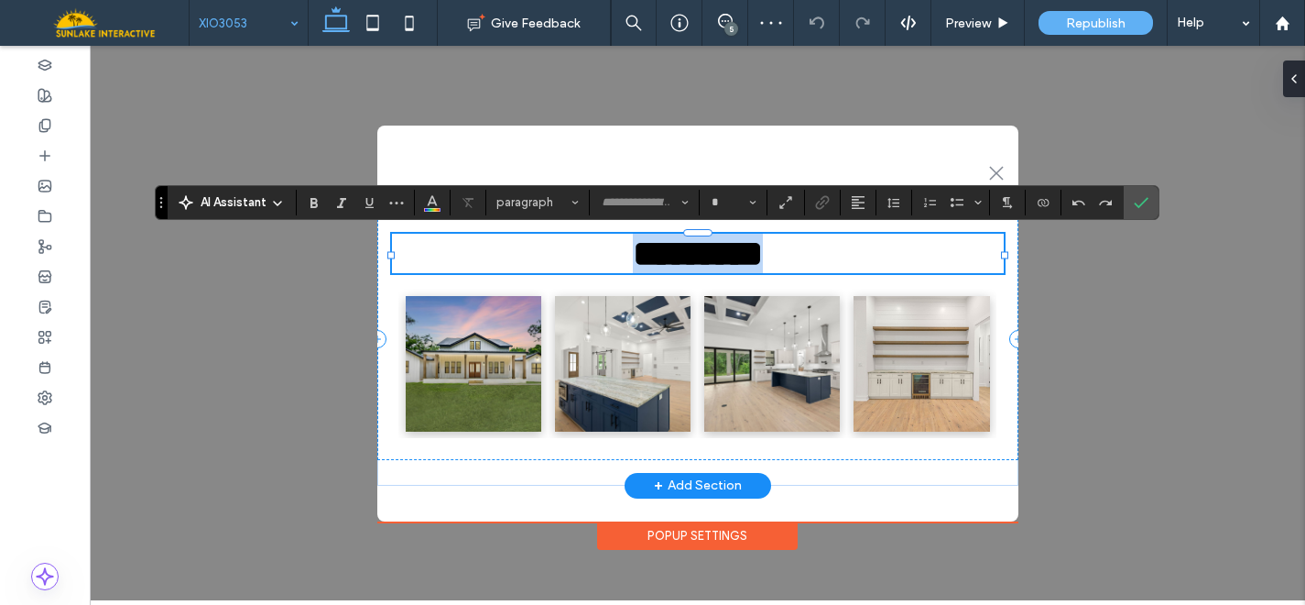
type input "******"
type input "**"
click at [1143, 200] on icon "Confirm" at bounding box center [1141, 202] width 15 height 15
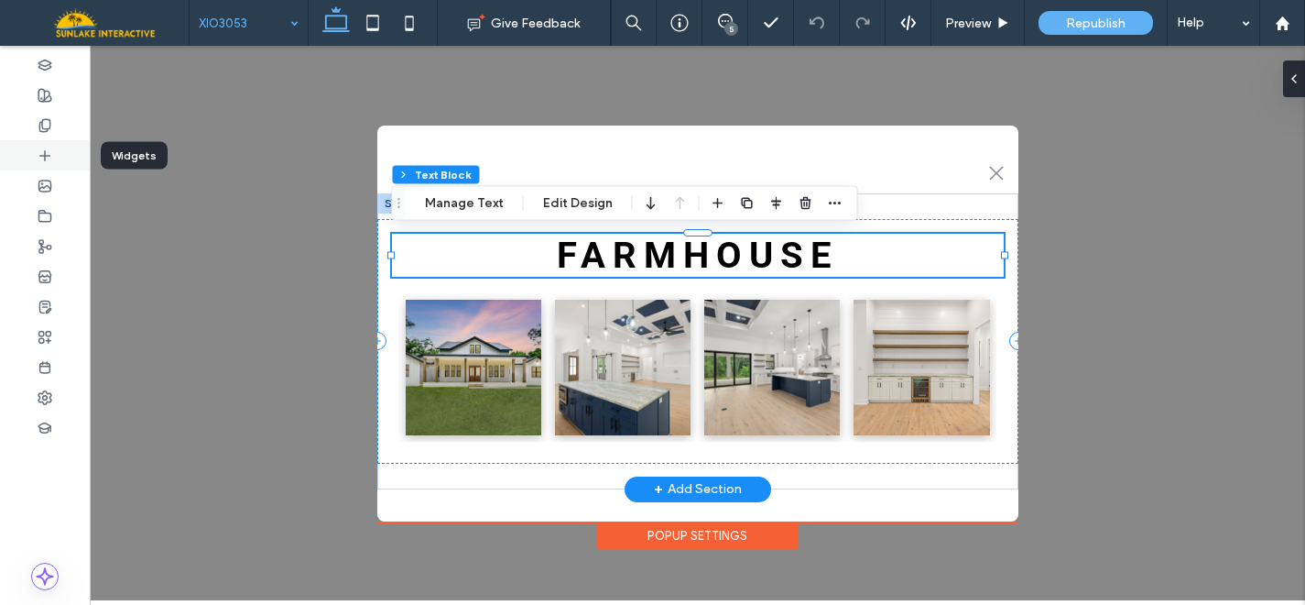
click at [50, 169] on div at bounding box center [45, 155] width 90 height 30
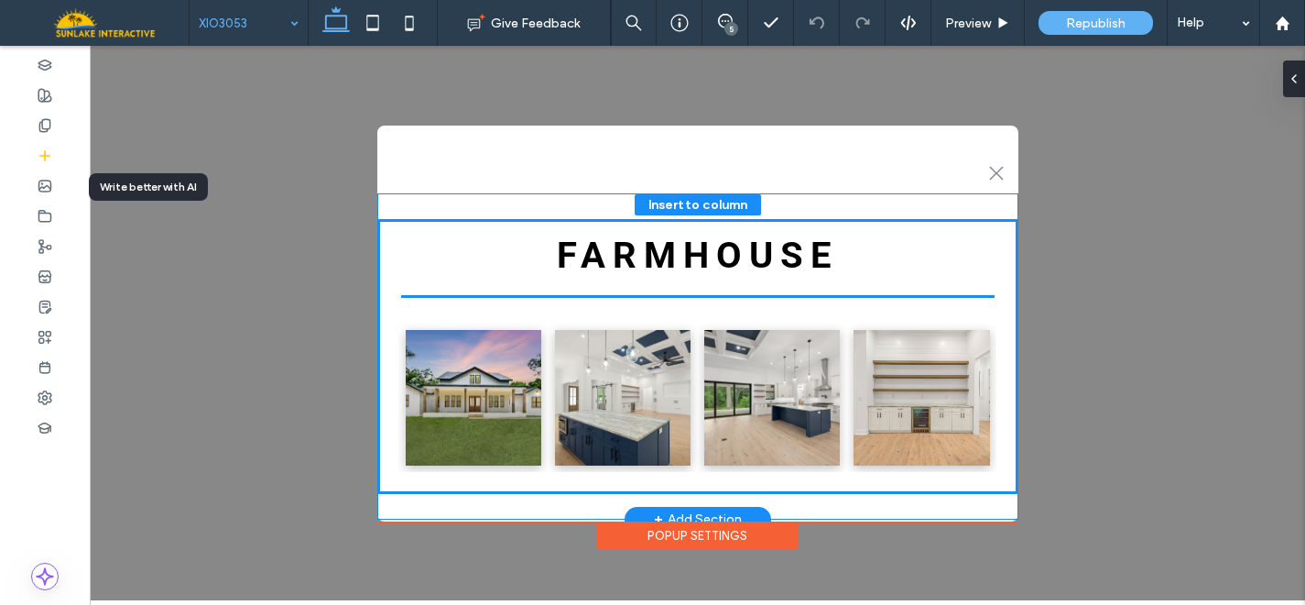
drag, startPoint x: 235, startPoint y: 320, endPoint x: 681, endPoint y: 268, distance: 449.0
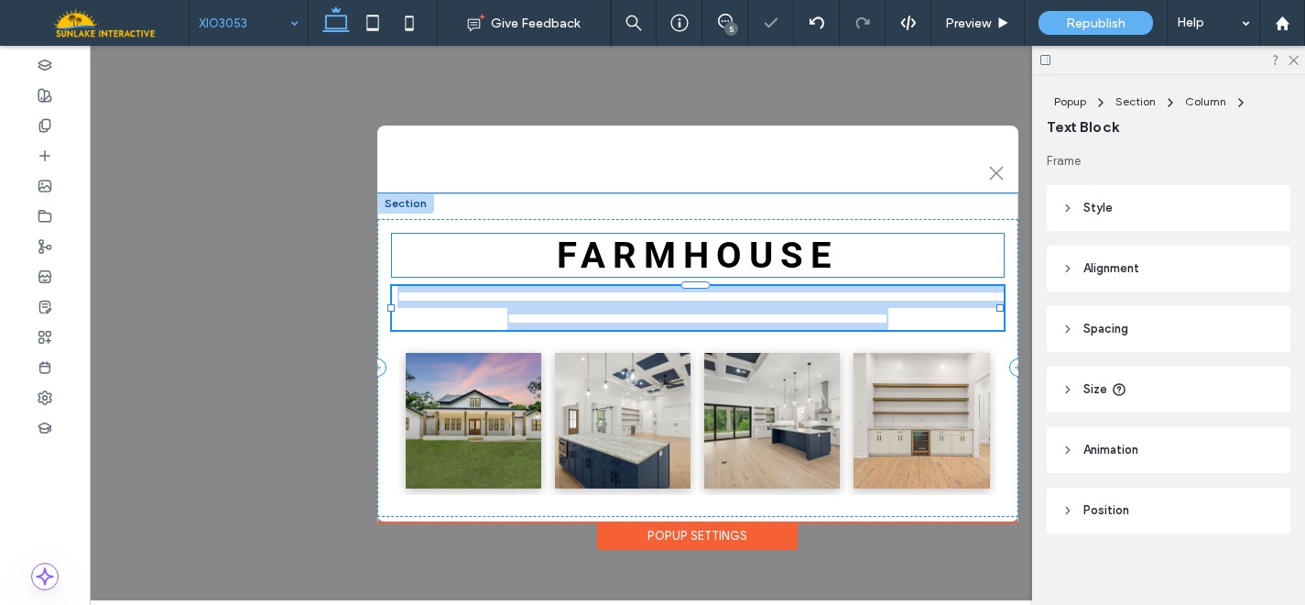
type input "******"
type input "**"
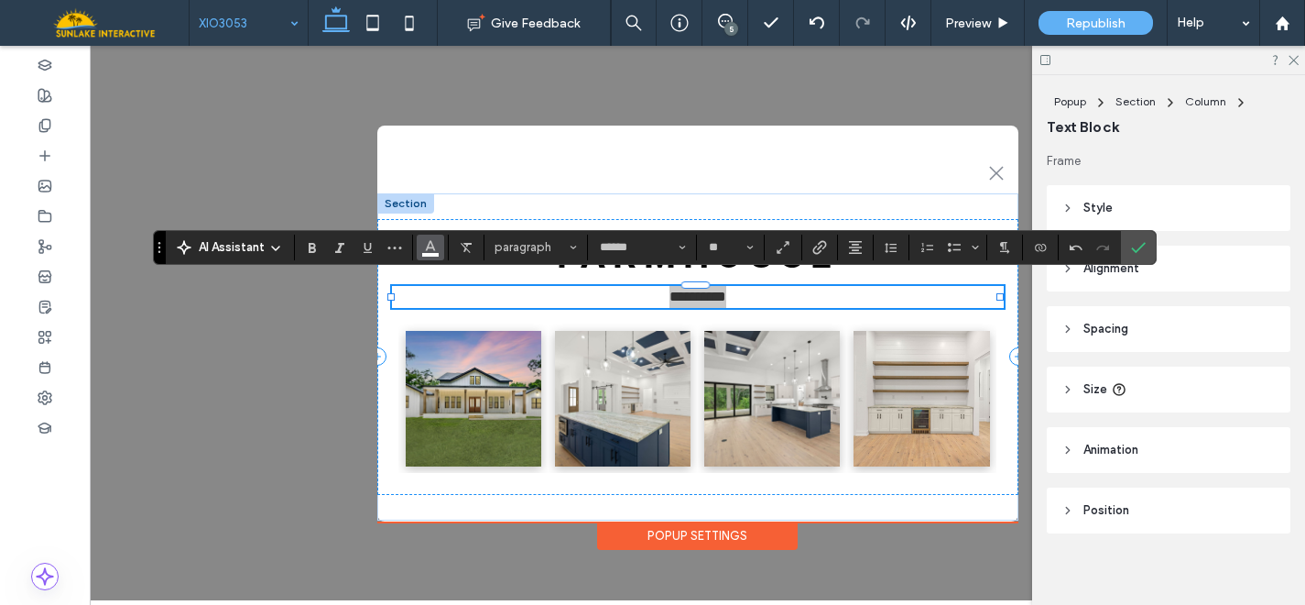
click at [430, 235] on span "Color" at bounding box center [430, 246] width 15 height 24
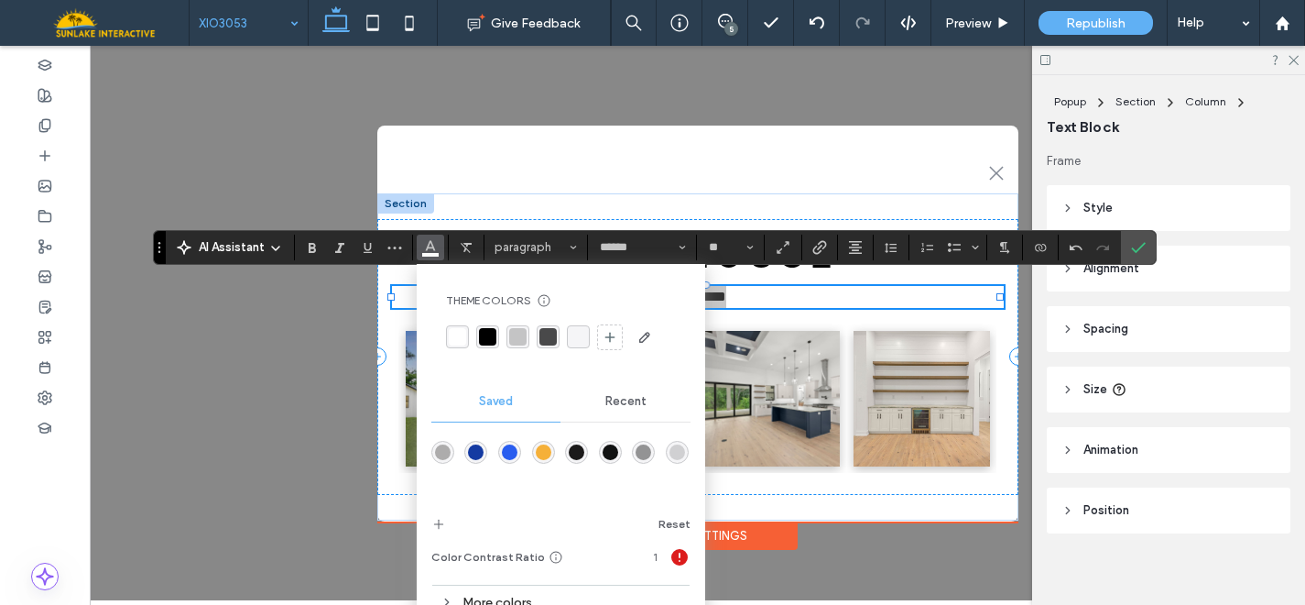
click at [491, 340] on div "rgba(0, 0, 0, 1)" at bounding box center [487, 336] width 17 height 17
click at [307, 246] on icon "Bold" at bounding box center [312, 247] width 15 height 15
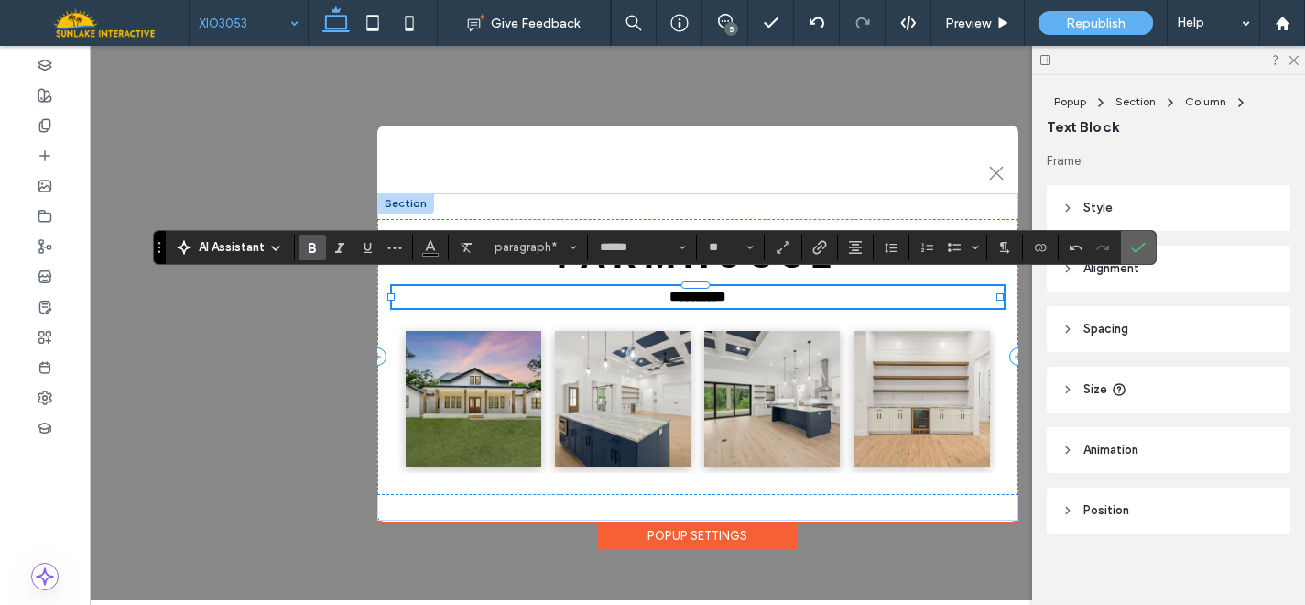
click at [1134, 252] on icon "Confirm" at bounding box center [1138, 247] width 15 height 15
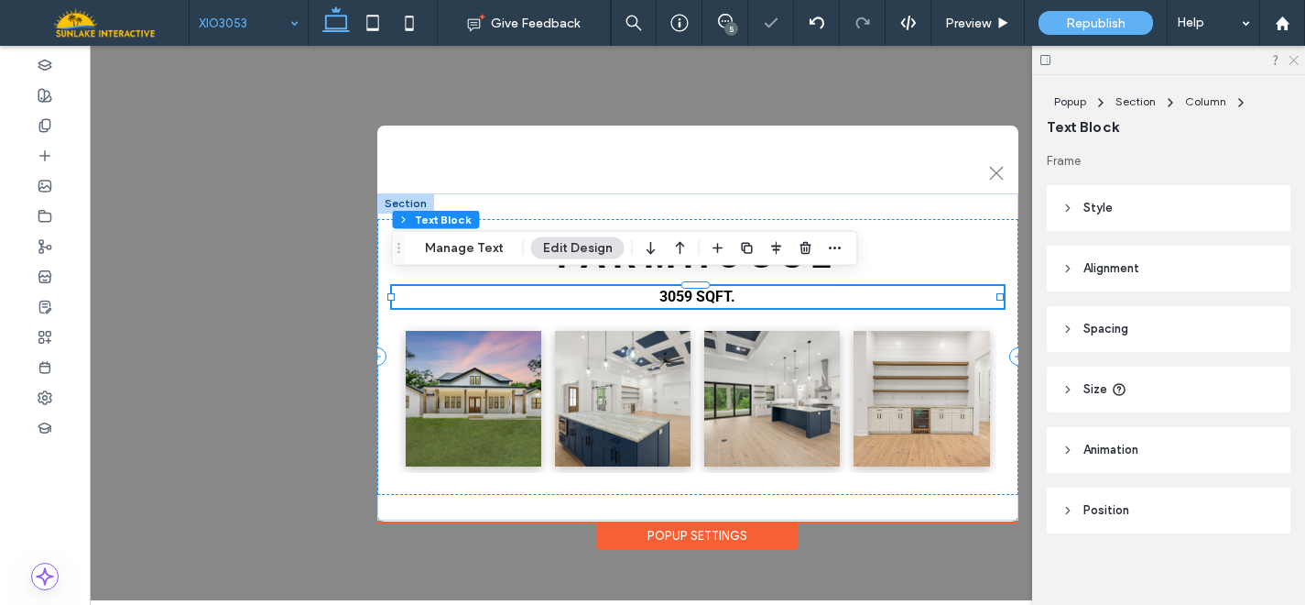
click at [1295, 60] on icon at bounding box center [1293, 59] width 12 height 12
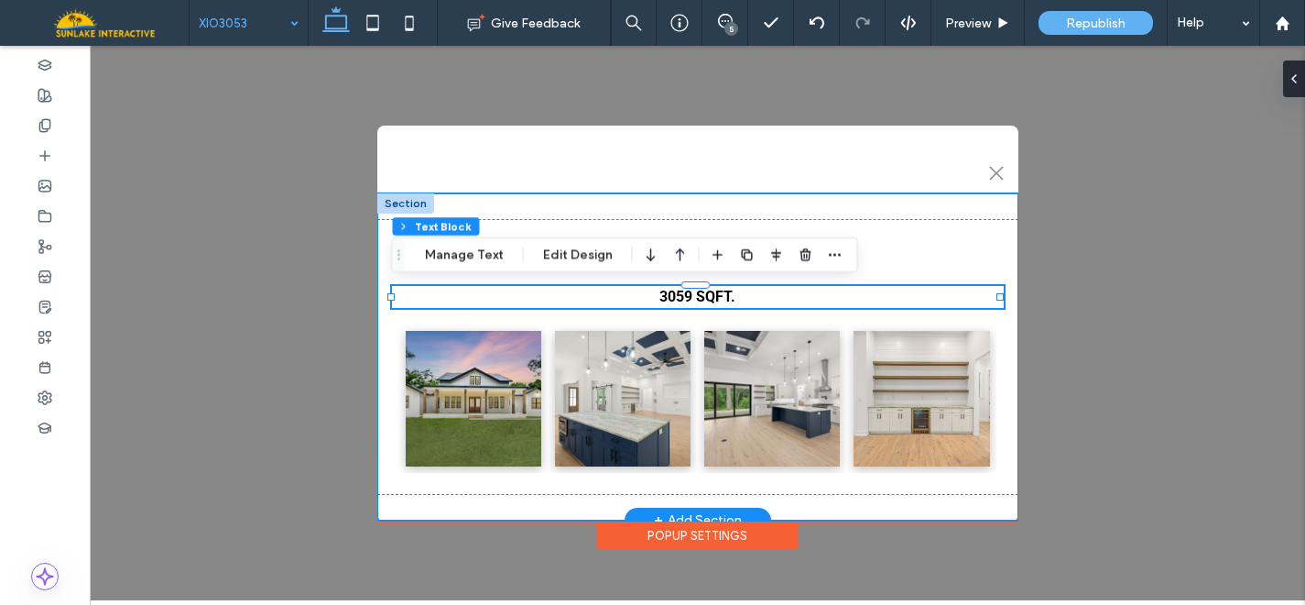
click at [908, 206] on div "FARMHOuSE 3059 SQFT. Button Button Button Button" at bounding box center [697, 356] width 641 height 327
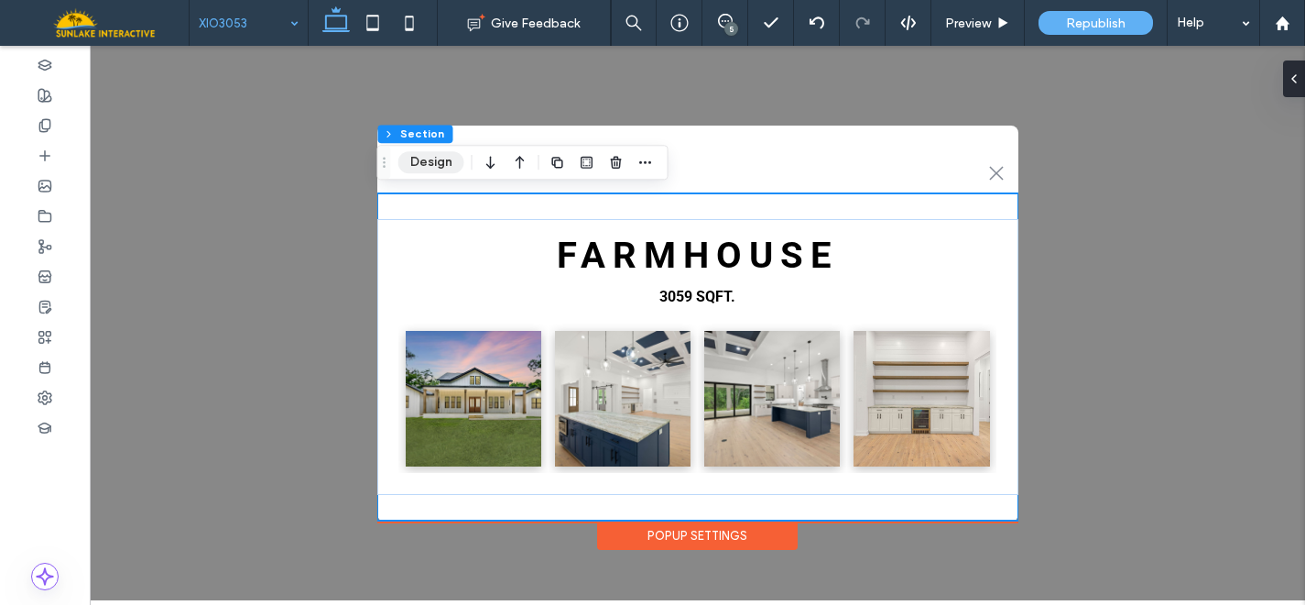
click at [434, 165] on button "Design" at bounding box center [431, 162] width 66 height 22
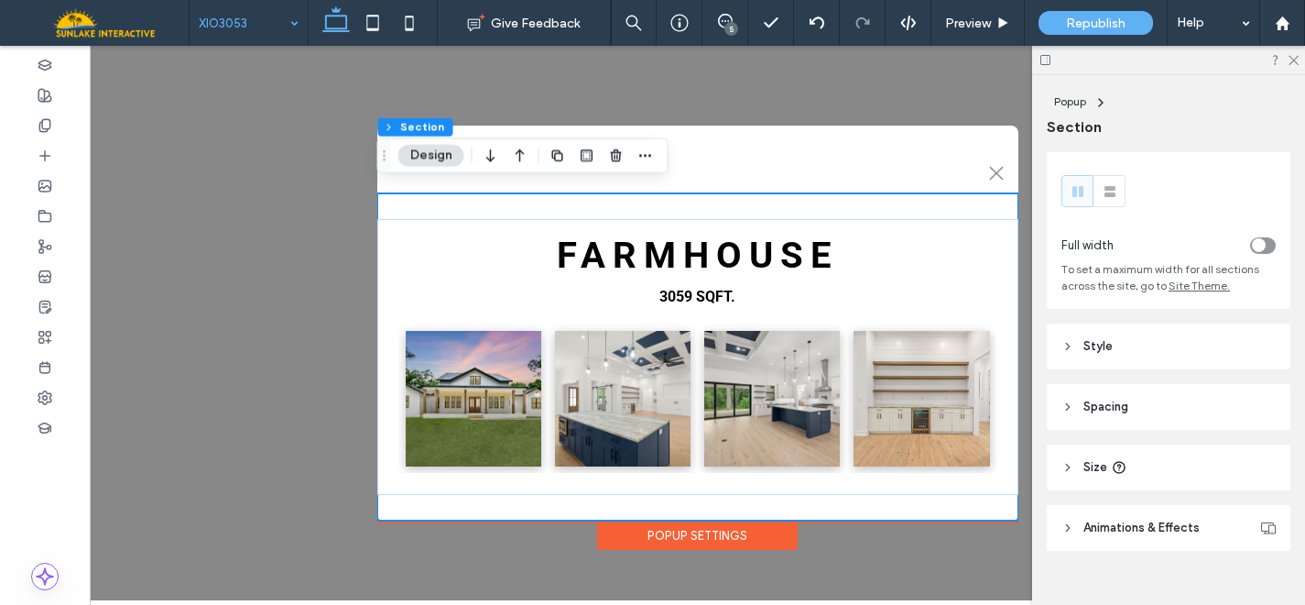
scroll to position [58, 0]
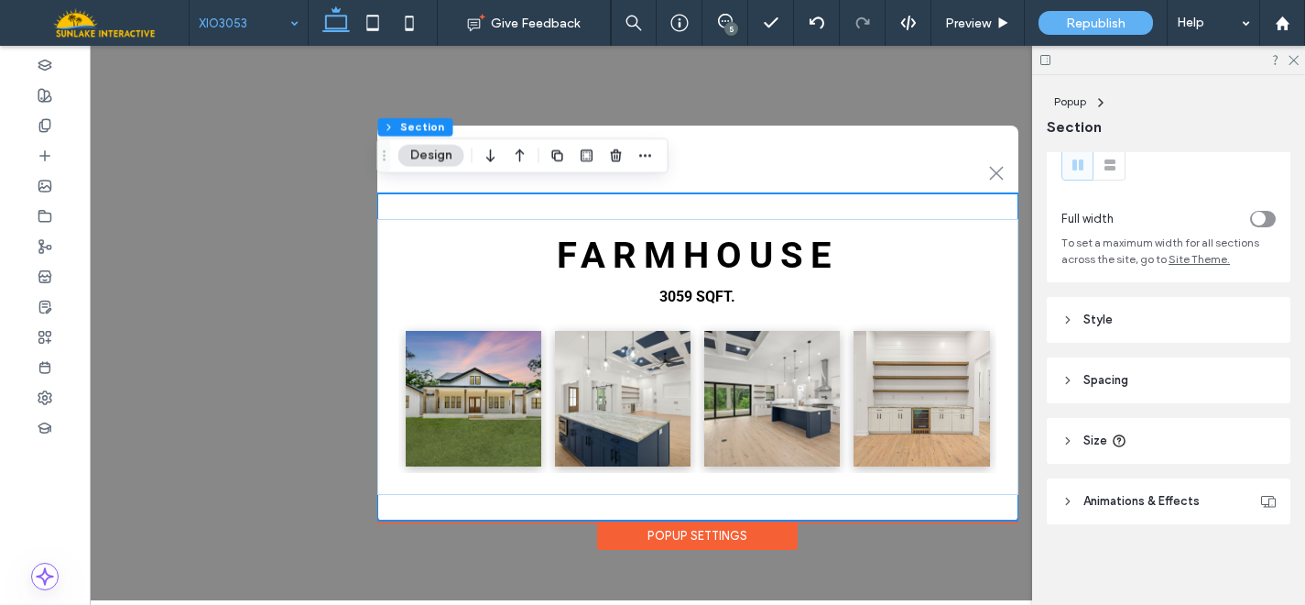
click at [1116, 376] on span "Spacing" at bounding box center [1106, 380] width 45 height 18
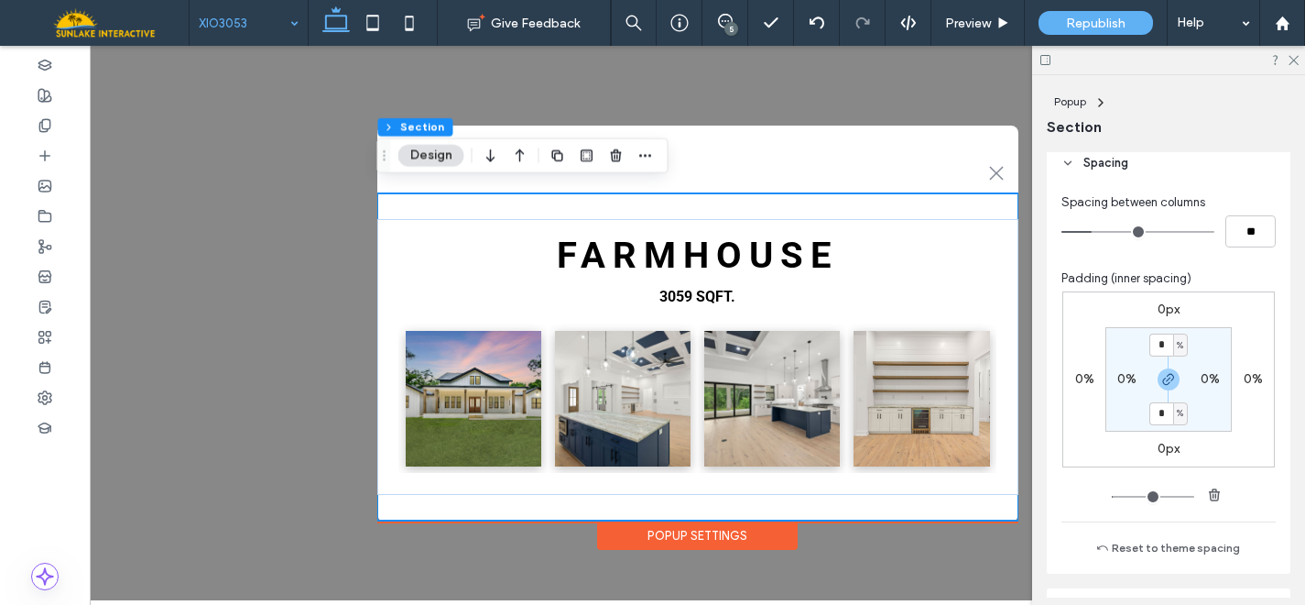
scroll to position [278, 0]
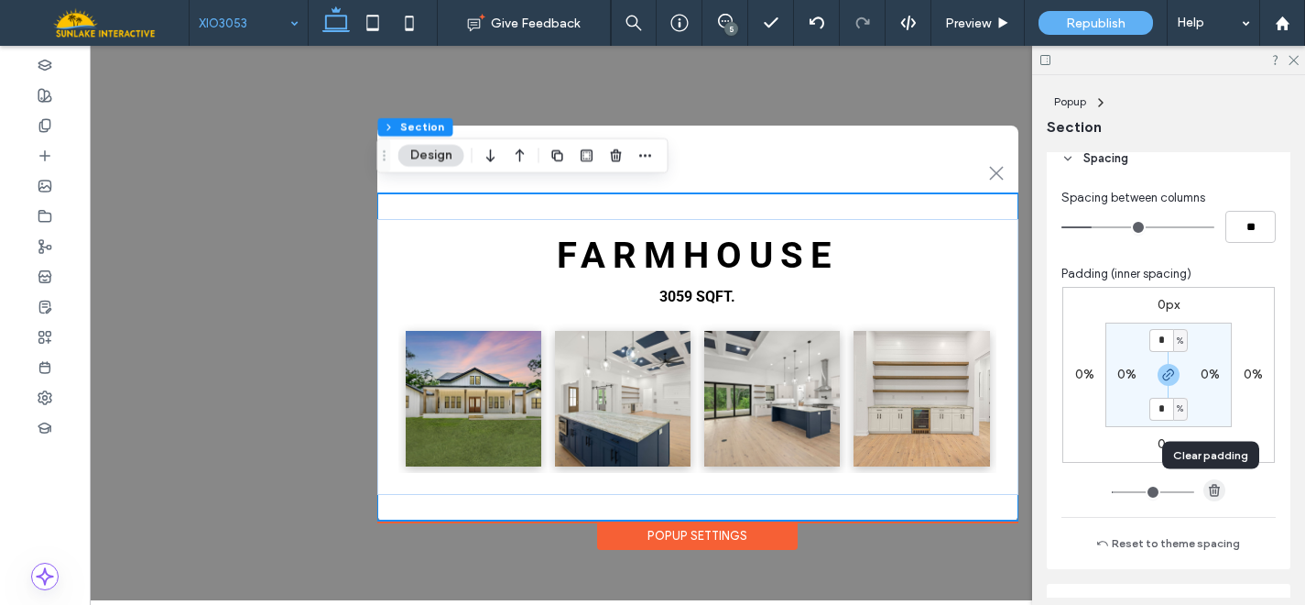
click at [1211, 489] on use "button" at bounding box center [1214, 490] width 11 height 12
type input "*"
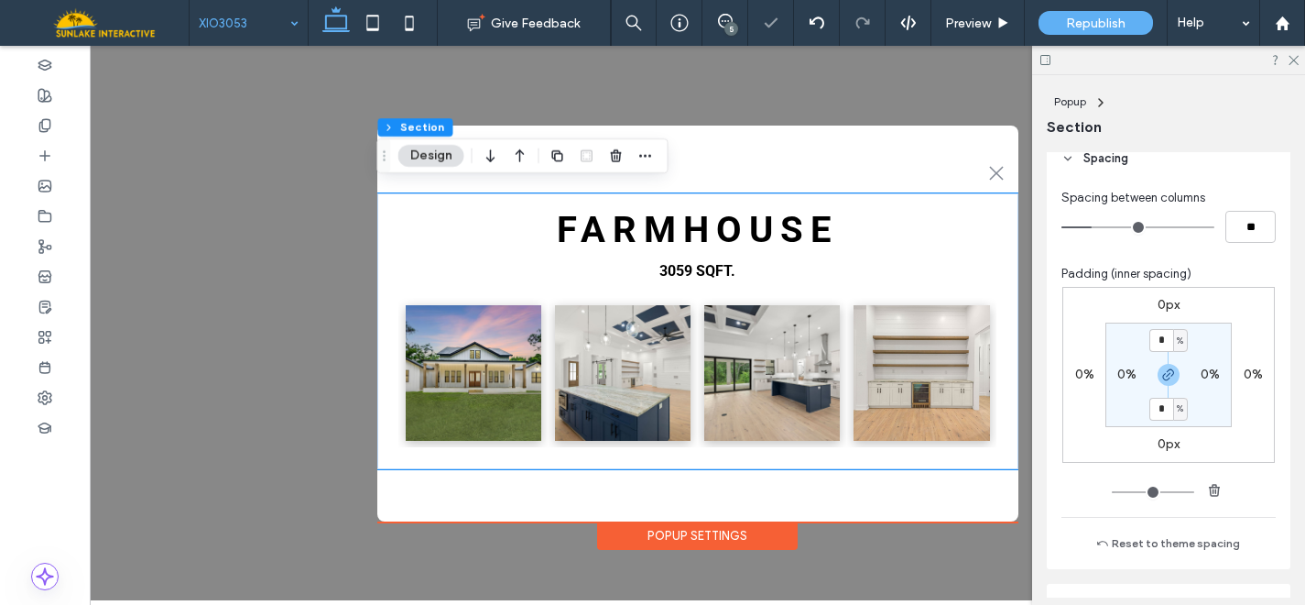
click at [1294, 66] on div at bounding box center [1168, 60] width 273 height 28
click at [1293, 58] on icon at bounding box center [1293, 59] width 12 height 12
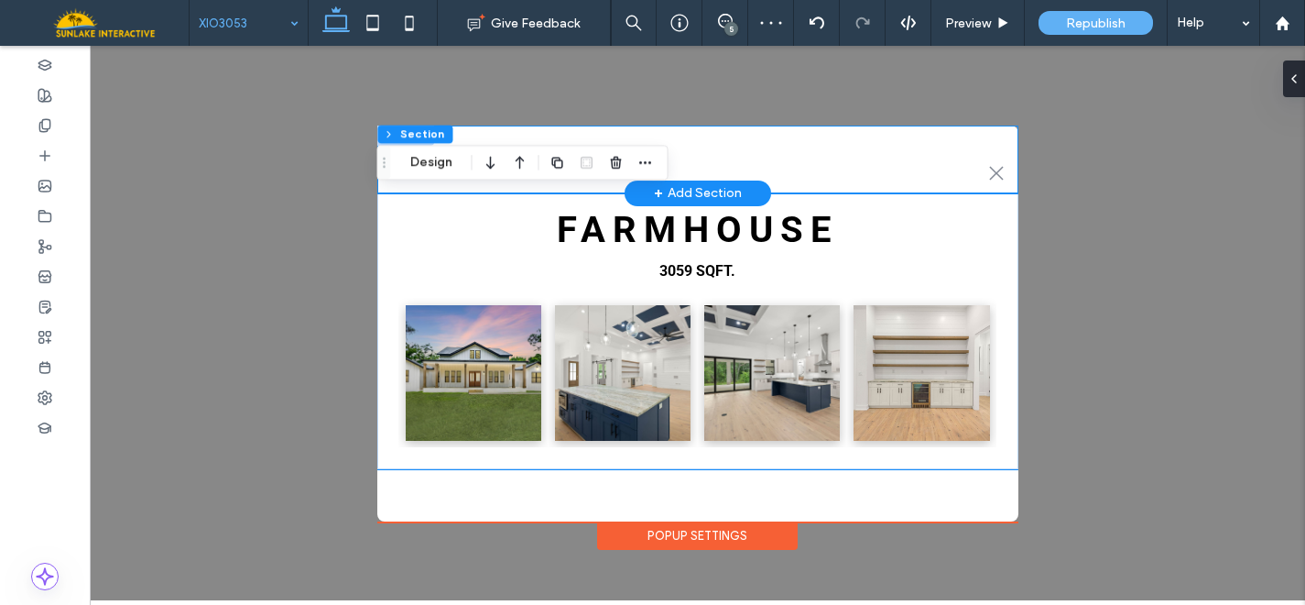
click at [953, 135] on div ".st0-1091118977{fill-rule:evenodd;clip-rule:evenodd;}" at bounding box center [697, 159] width 641 height 68
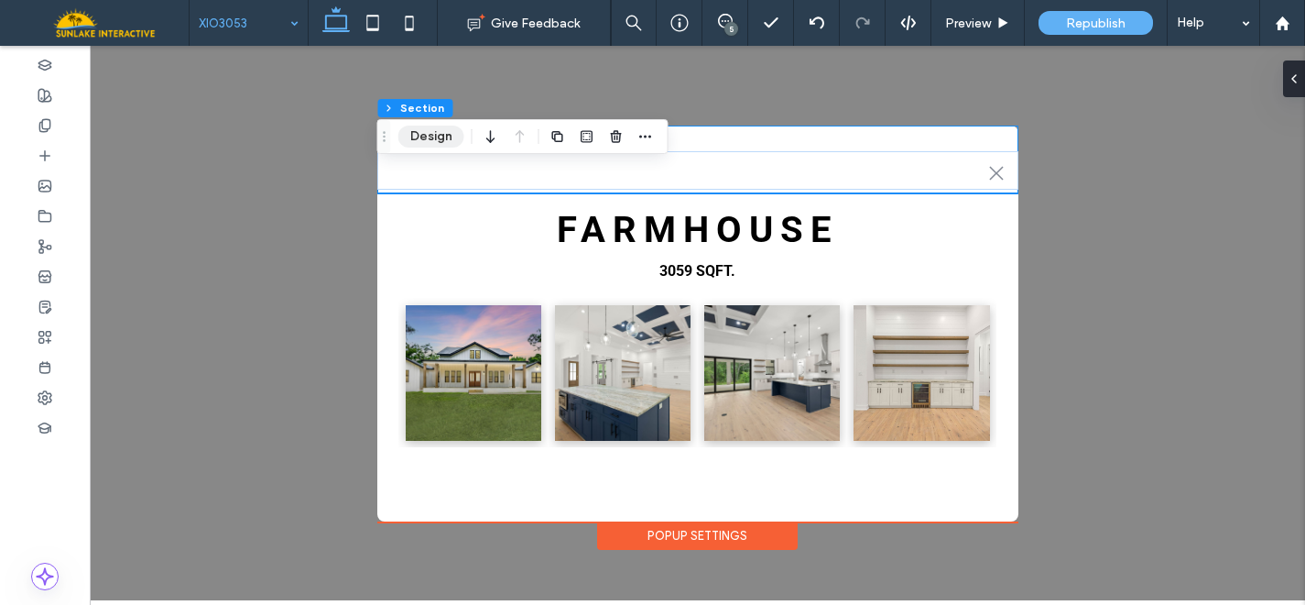
click at [430, 140] on button "Design" at bounding box center [431, 136] width 66 height 22
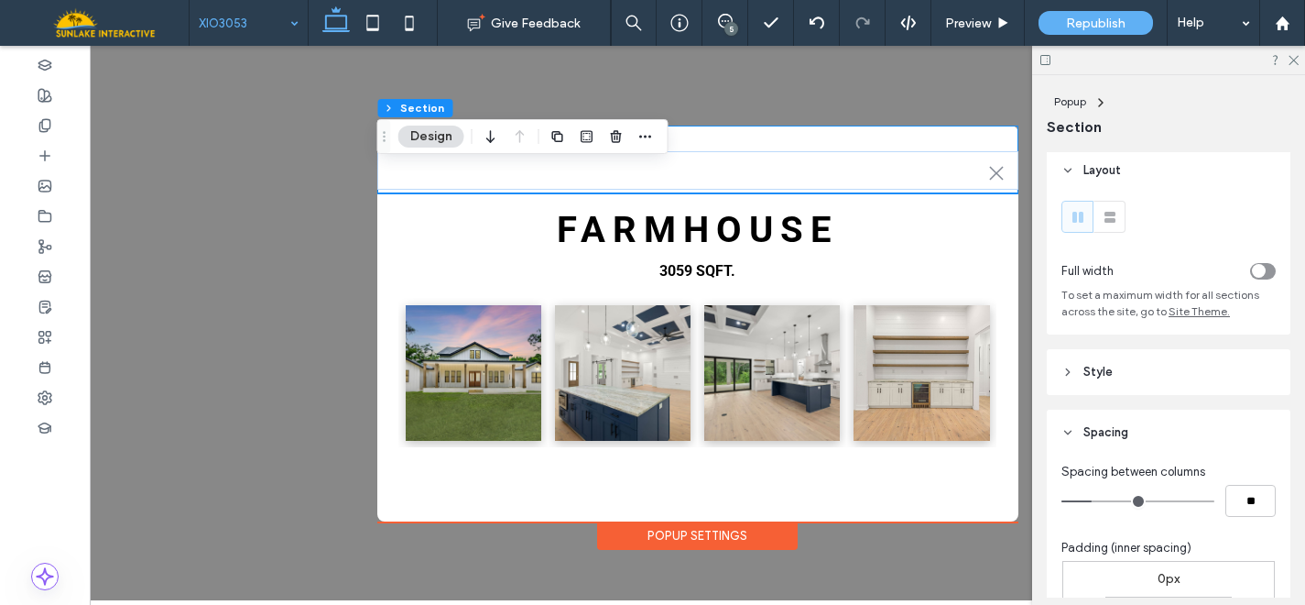
scroll to position [0, 0]
click at [1100, 374] on span "Style" at bounding box center [1098, 376] width 29 height 18
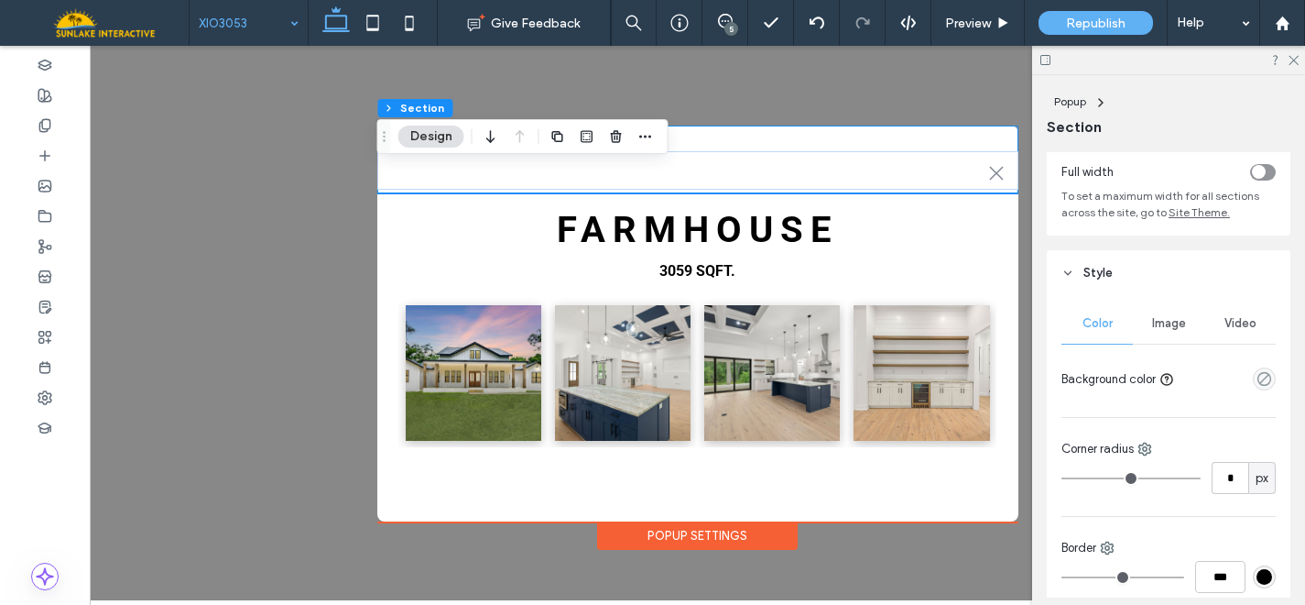
scroll to position [134, 0]
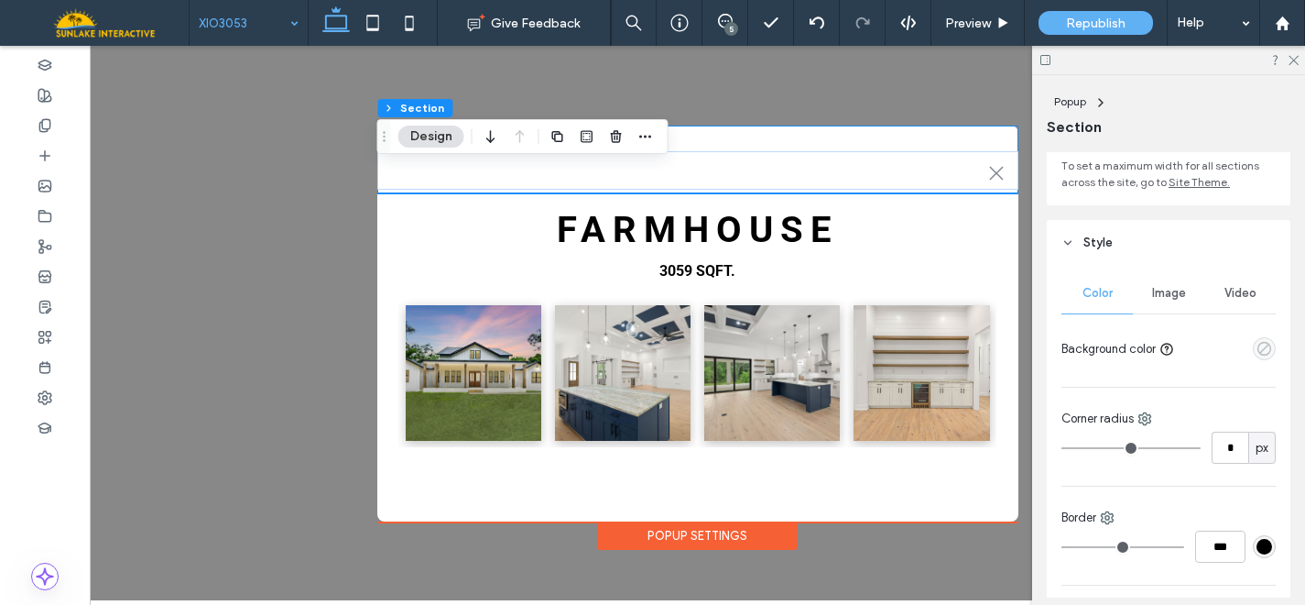
click at [1258, 347] on use "empty color" at bounding box center [1265, 349] width 14 height 14
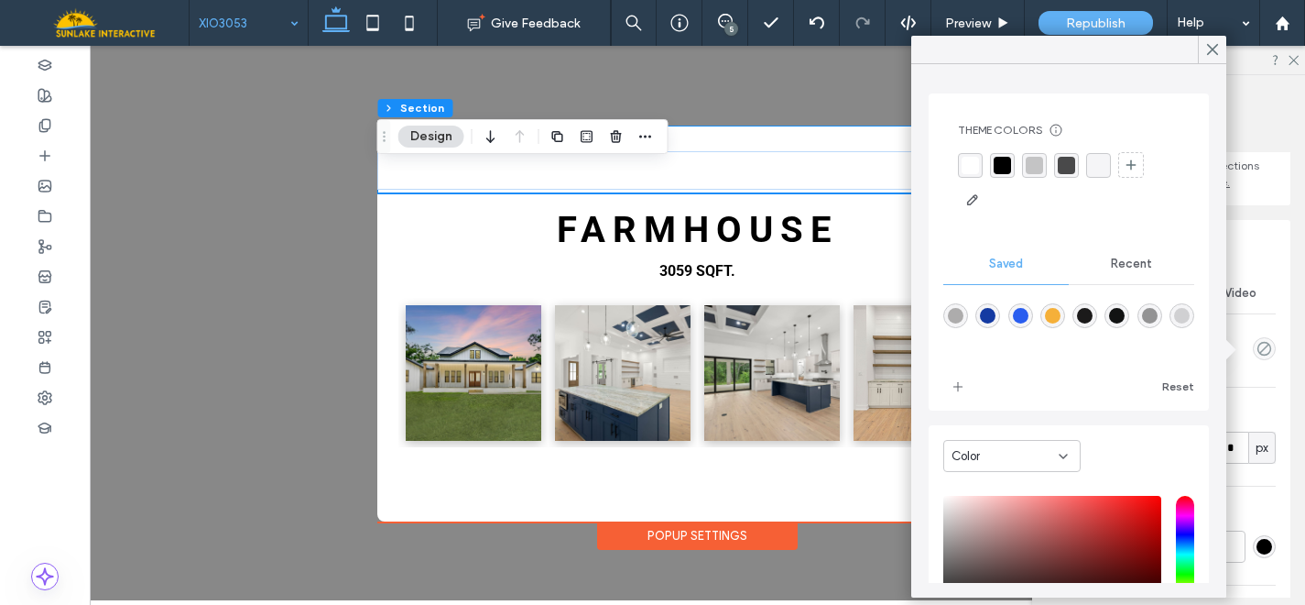
click at [1174, 323] on div "rgba(0,0,0,0.15)" at bounding box center [1182, 316] width 16 height 16
type input "**"
type input "***"
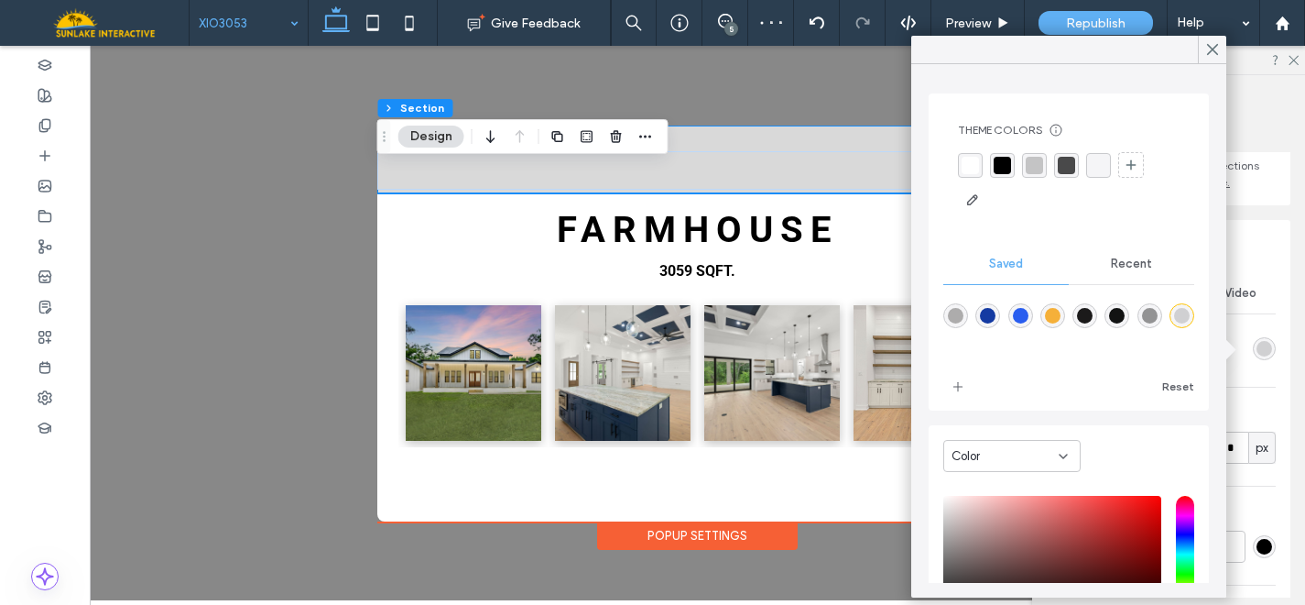
click at [1095, 161] on div "rgba(0, 0, 0, 0)" at bounding box center [1098, 165] width 17 height 17
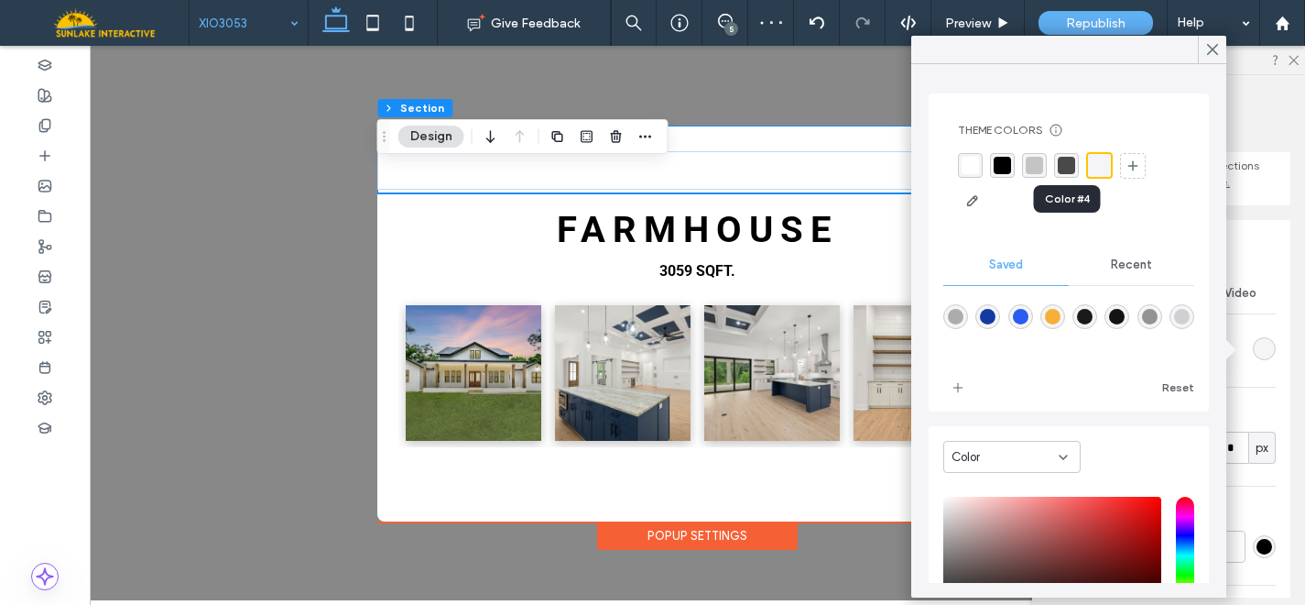
click at [1063, 169] on div "rgba(0, 0, 0, 0.7)" at bounding box center [1066, 165] width 17 height 17
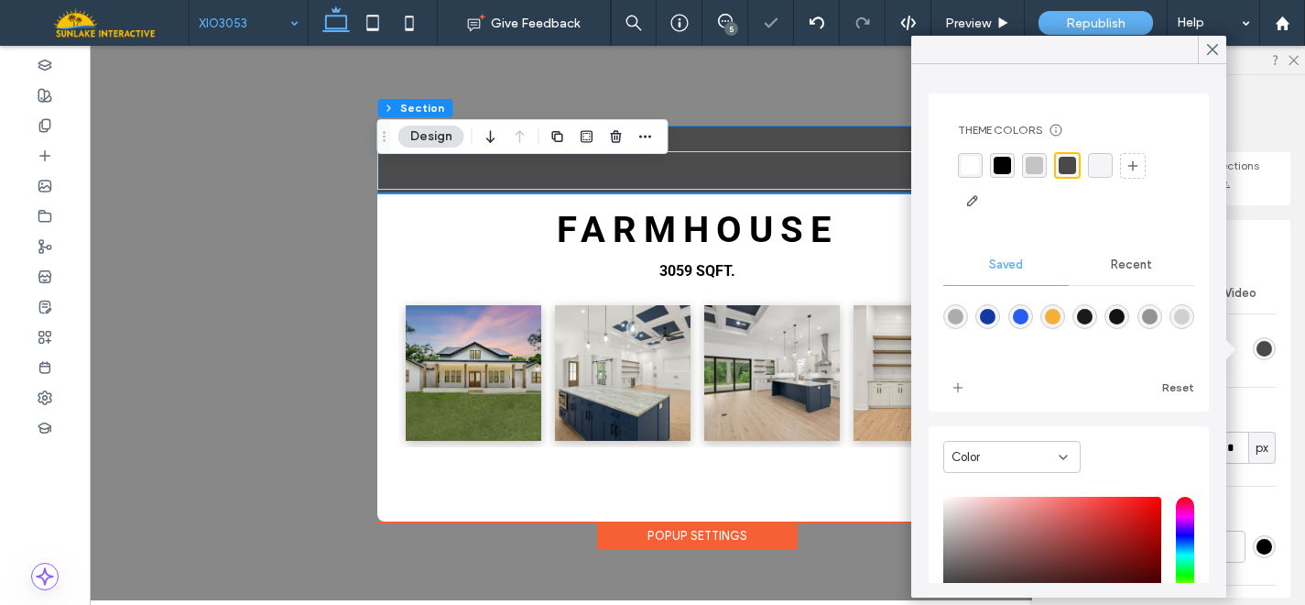
click at [1029, 168] on div "rgba(0, 0, 0, 0.2)" at bounding box center [1034, 165] width 17 height 17
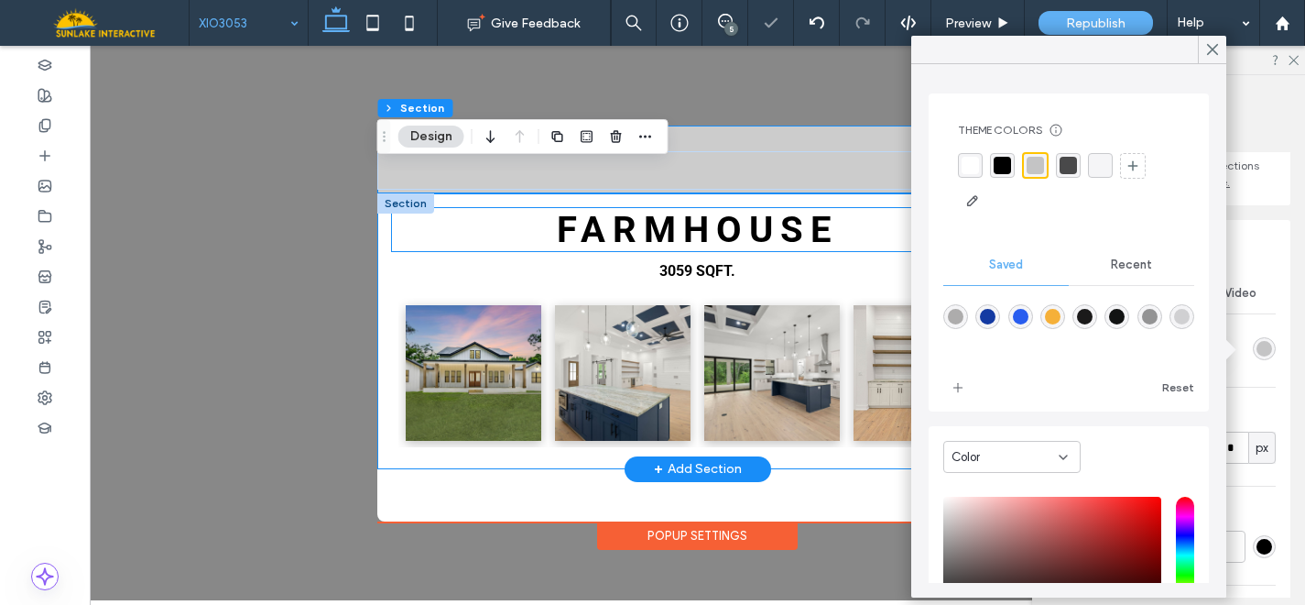
click at [878, 208] on h2 "FARMHOuSE" at bounding box center [698, 229] width 612 height 43
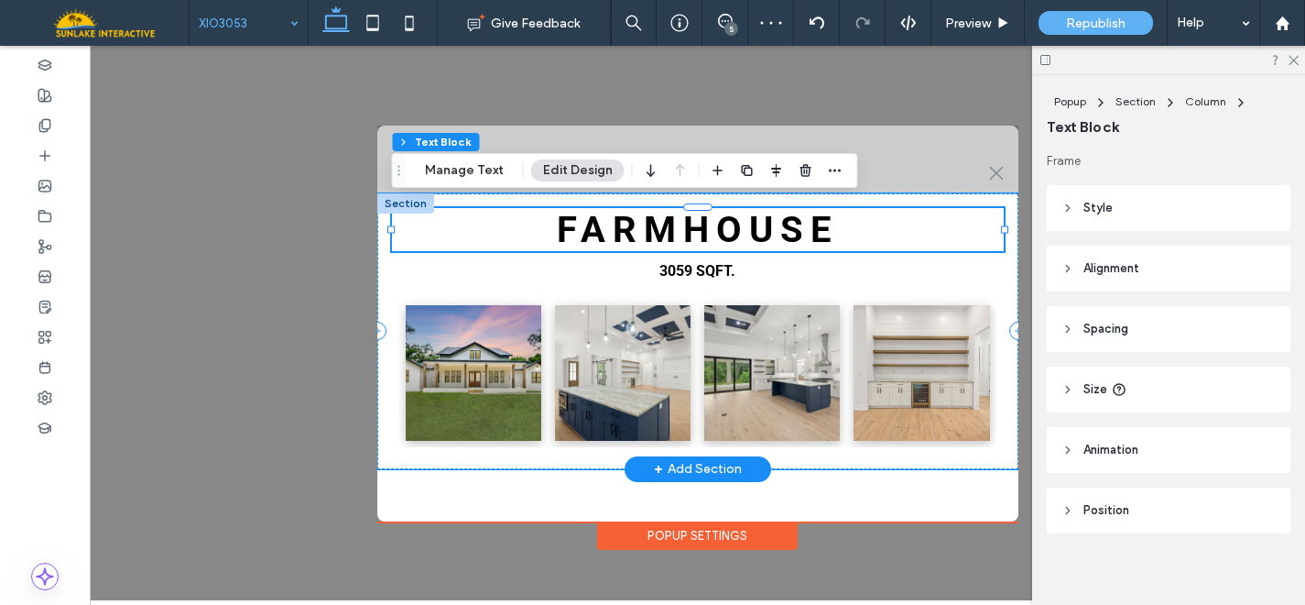
click at [385, 197] on div at bounding box center [405, 203] width 57 height 20
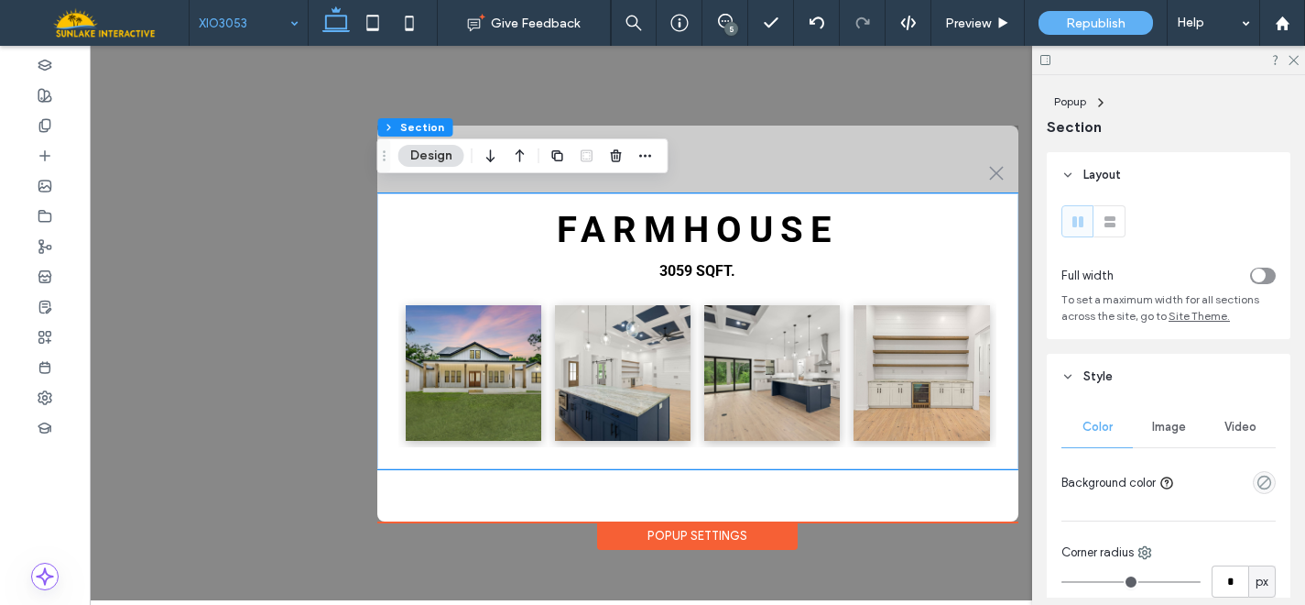
click at [1253, 474] on div "empty color" at bounding box center [1264, 482] width 23 height 23
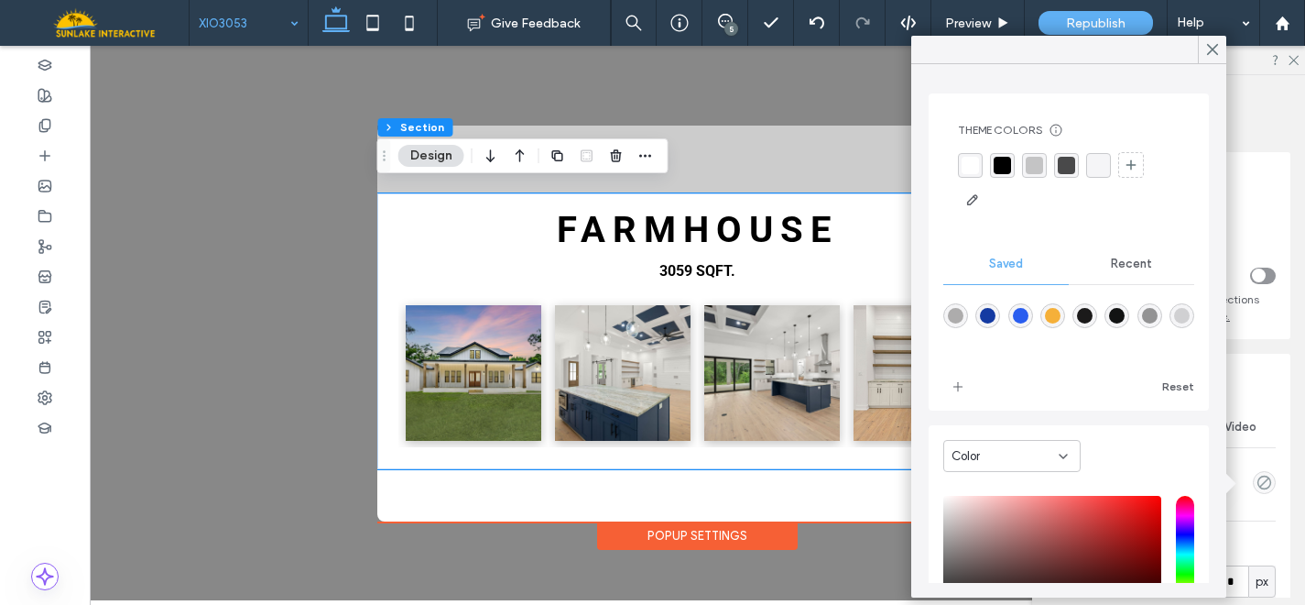
click at [1126, 272] on div "Recent" at bounding box center [1131, 264] width 125 height 40
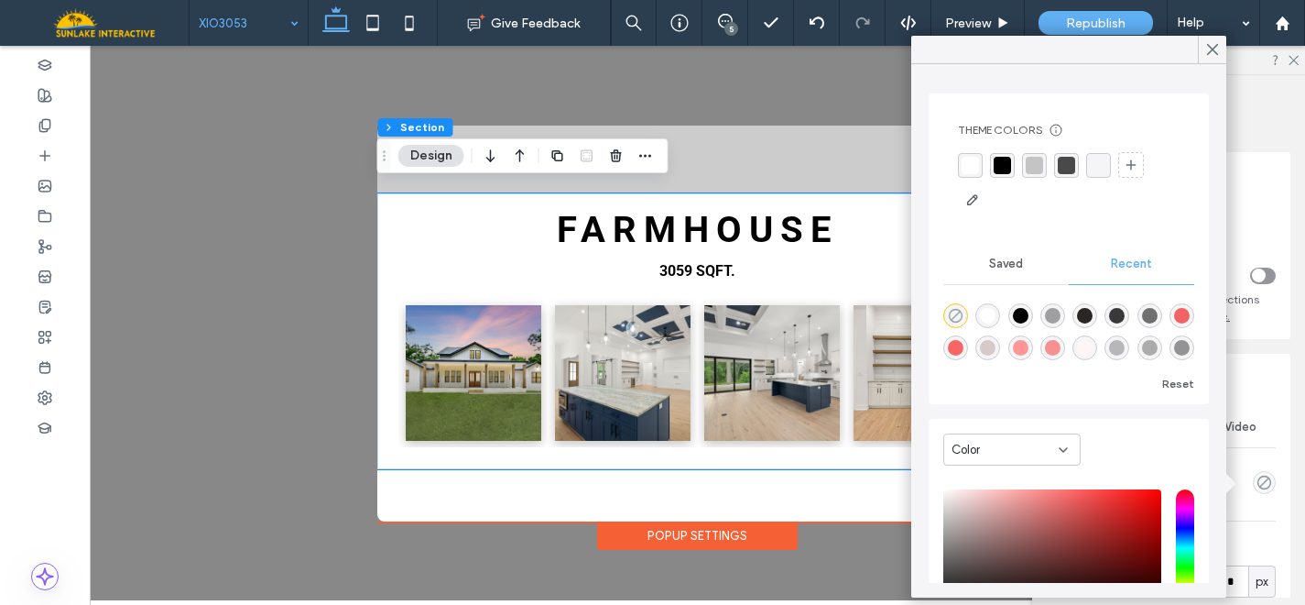
click at [949, 315] on use "rgba(0, 0, 0, 0)" at bounding box center [956, 316] width 14 height 14
click at [671, 529] on div "Popup Settings" at bounding box center [697, 535] width 201 height 28
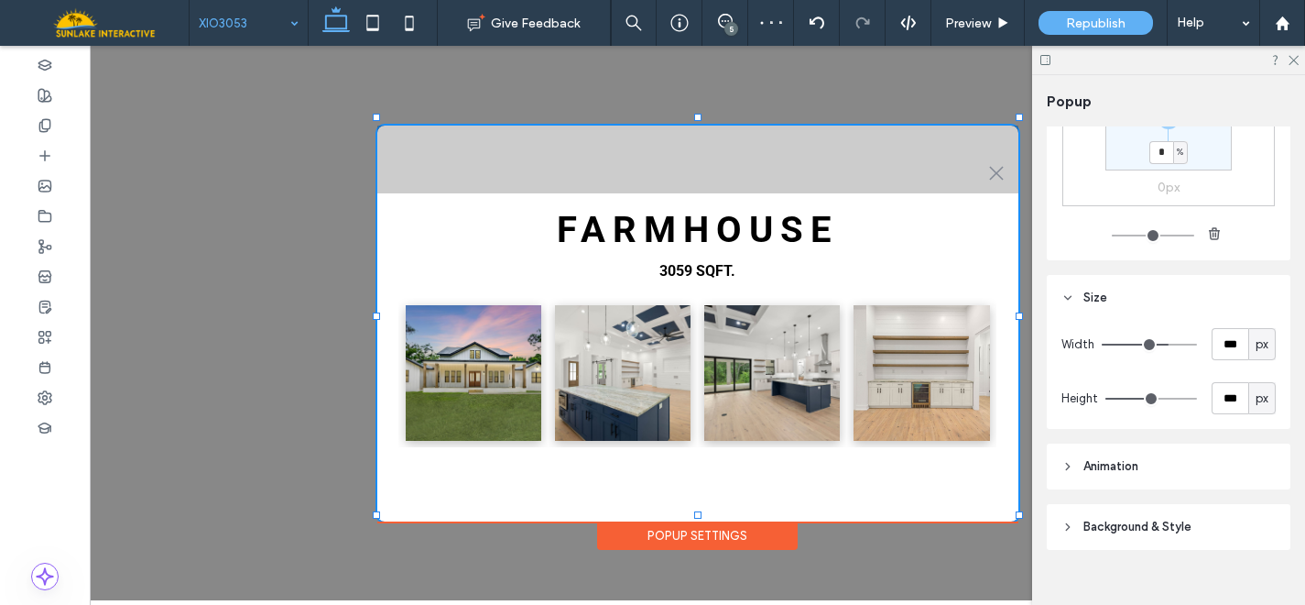
scroll to position [197, 0]
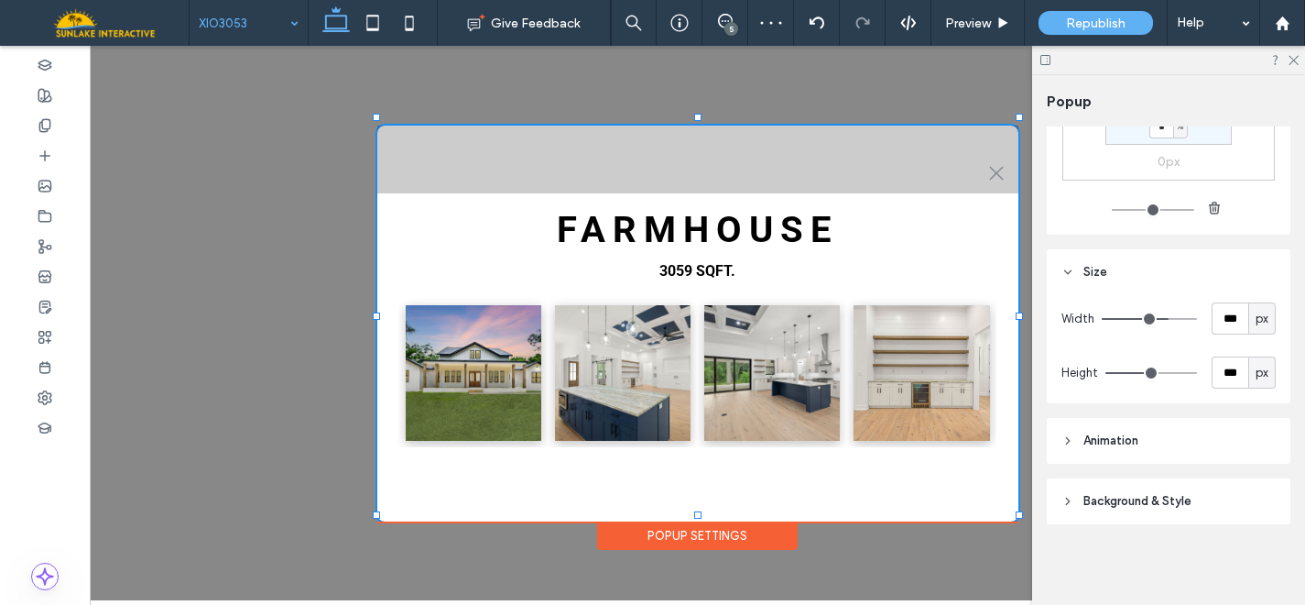
click at [1118, 511] on header "Background & Style" at bounding box center [1169, 501] width 244 height 46
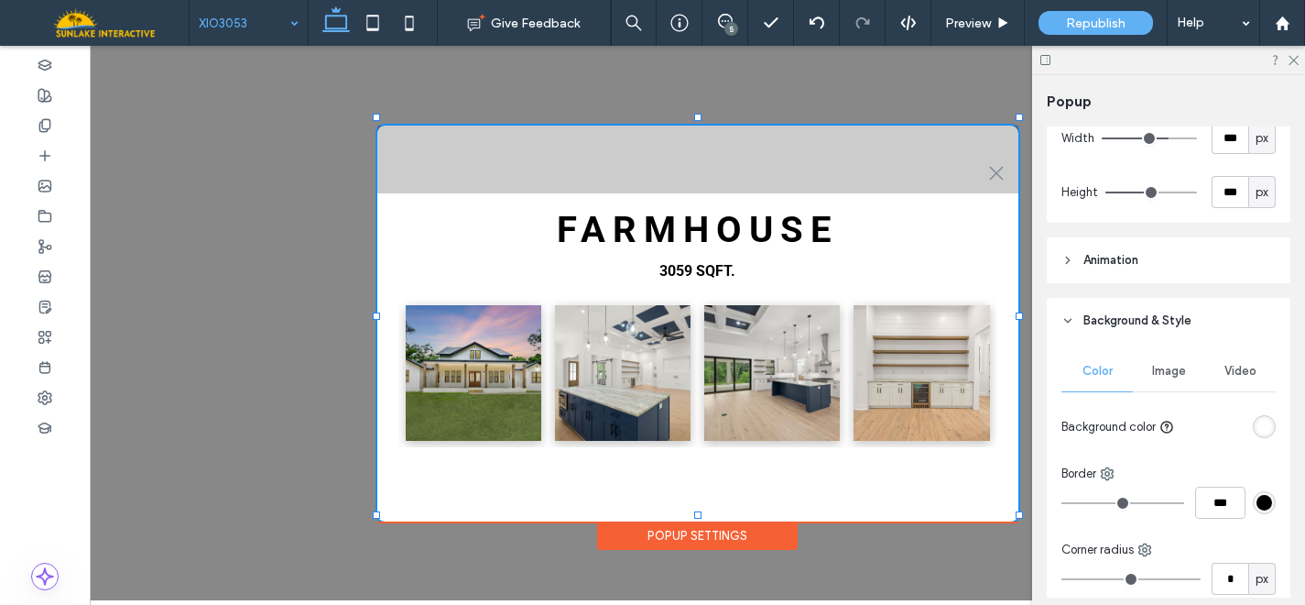
scroll to position [393, 0]
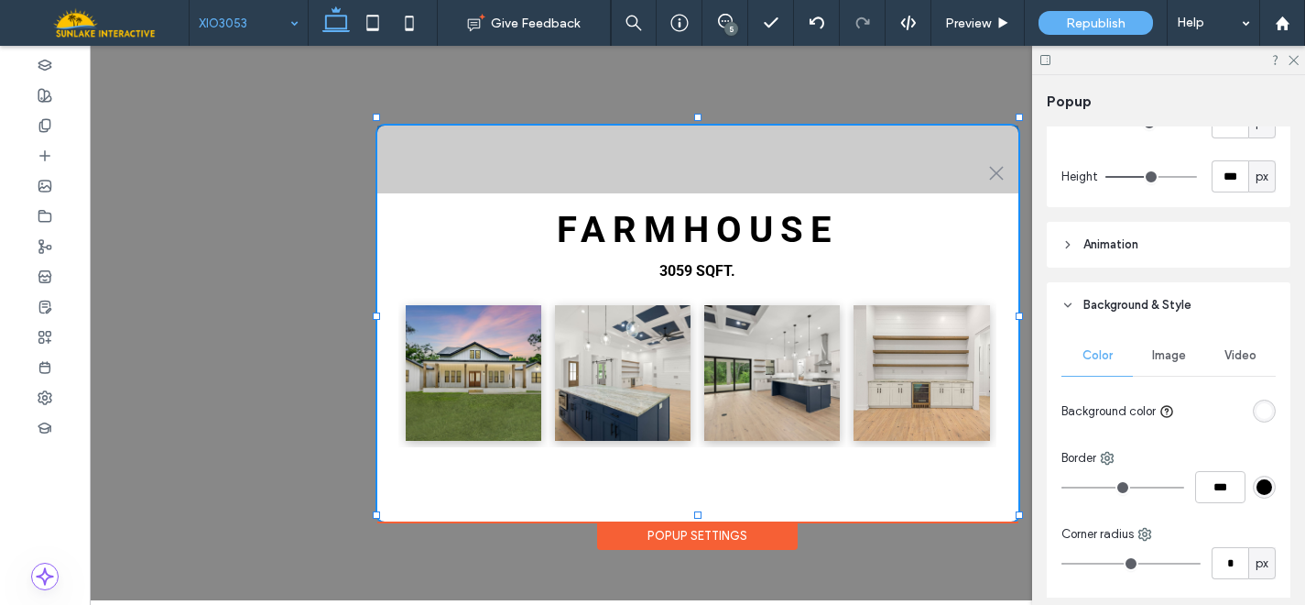
click at [1262, 396] on div at bounding box center [1229, 411] width 94 height 32
click at [1262, 400] on div at bounding box center [1264, 410] width 23 height 23
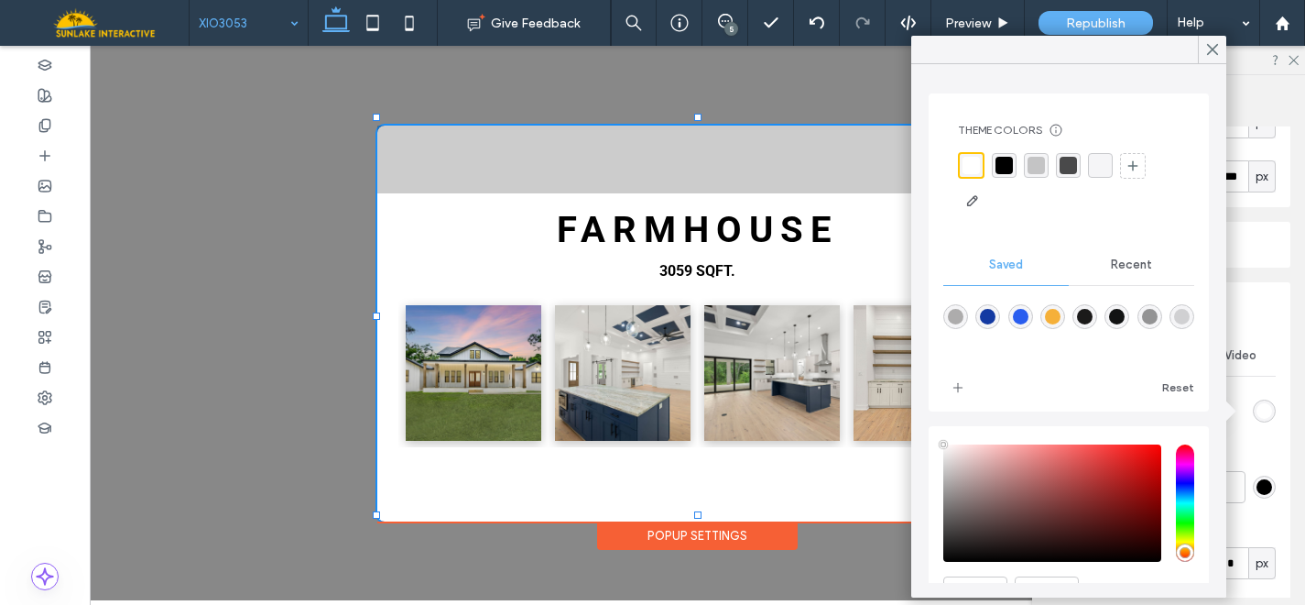
click at [1097, 165] on div "rgba(0, 0, 0, 0)" at bounding box center [1100, 165] width 17 height 17
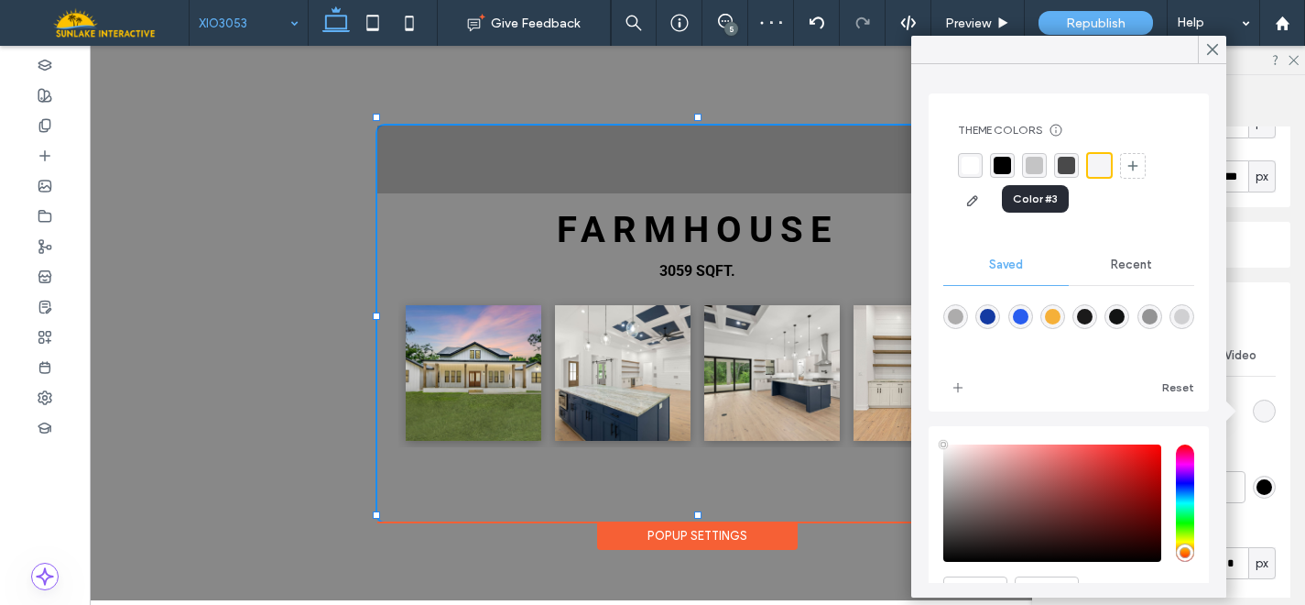
click at [1038, 160] on div "rgba(0, 0, 0, 0.2)" at bounding box center [1034, 165] width 17 height 17
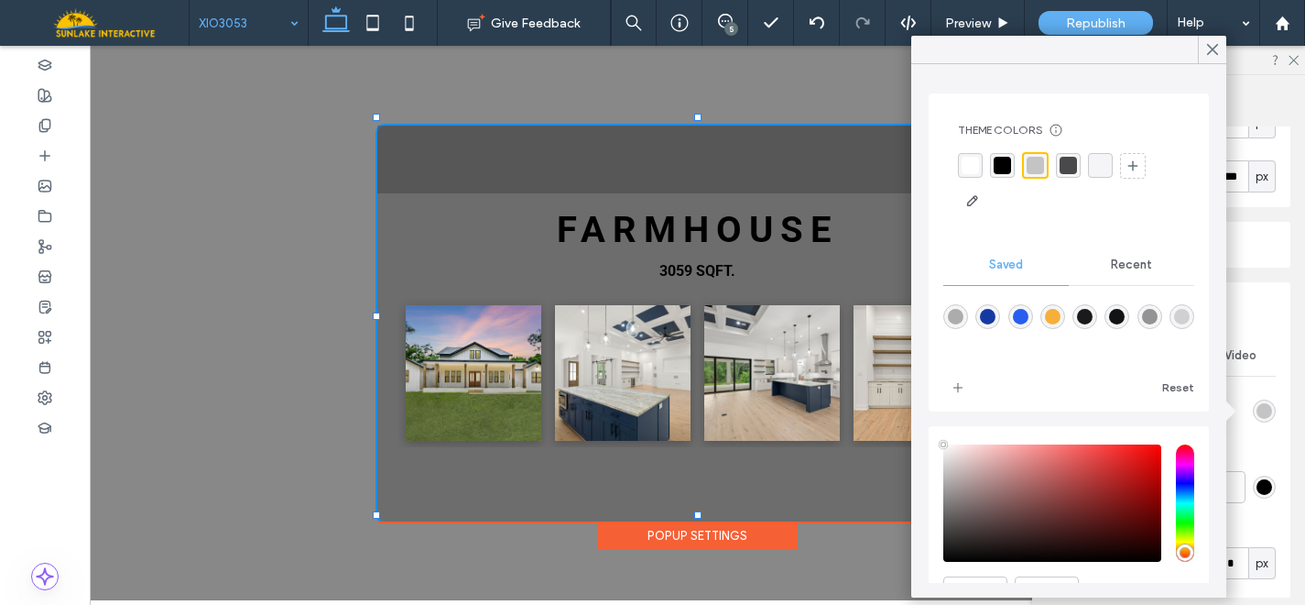
click at [967, 162] on div "rgba(255, 255, 255, 1)" at bounding box center [970, 165] width 17 height 17
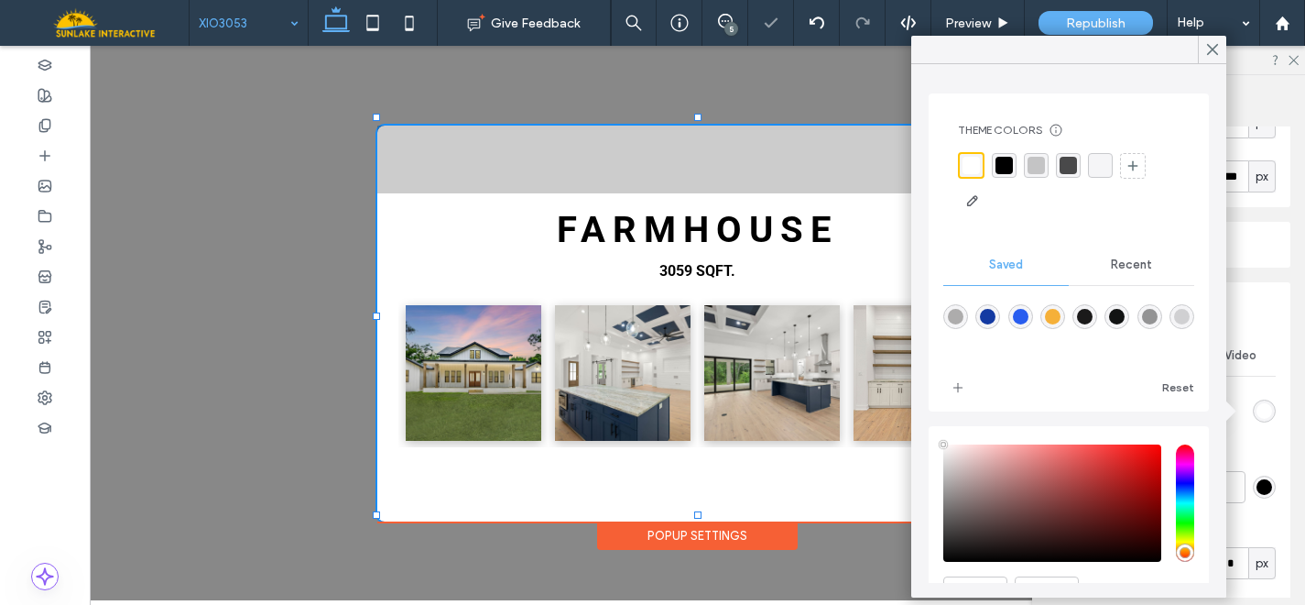
click at [1004, 171] on div "rgba(0, 0, 0, 1)" at bounding box center [1004, 165] width 17 height 17
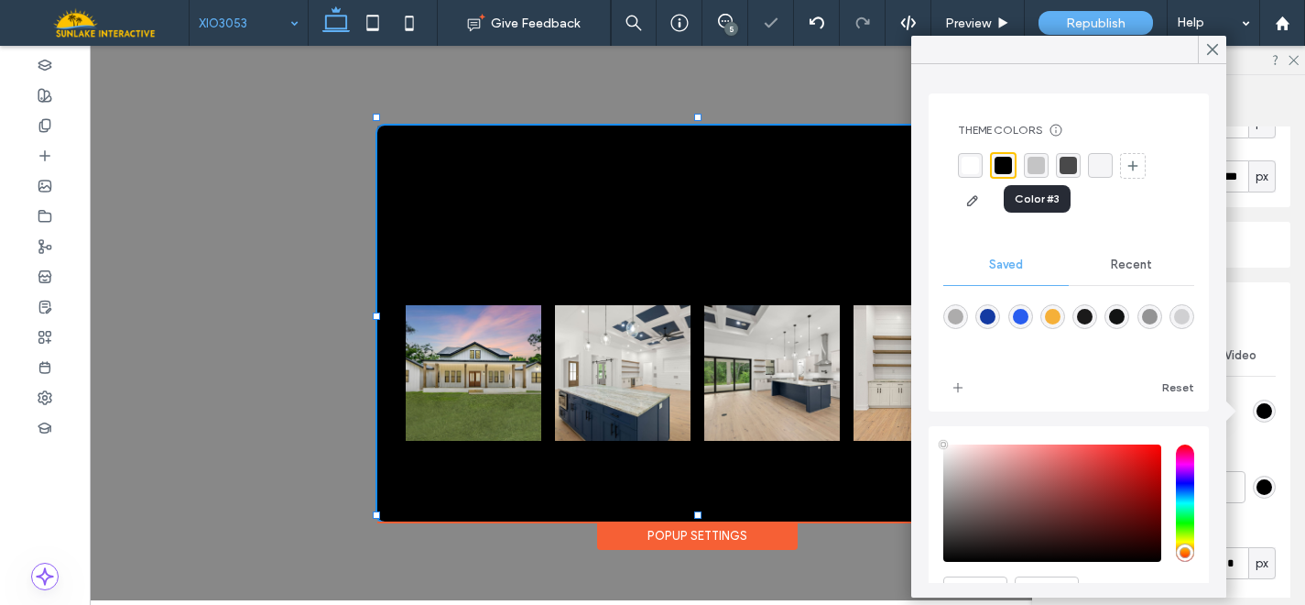
click at [1038, 169] on div "rgba(0, 0, 0, 0.2)" at bounding box center [1036, 165] width 17 height 17
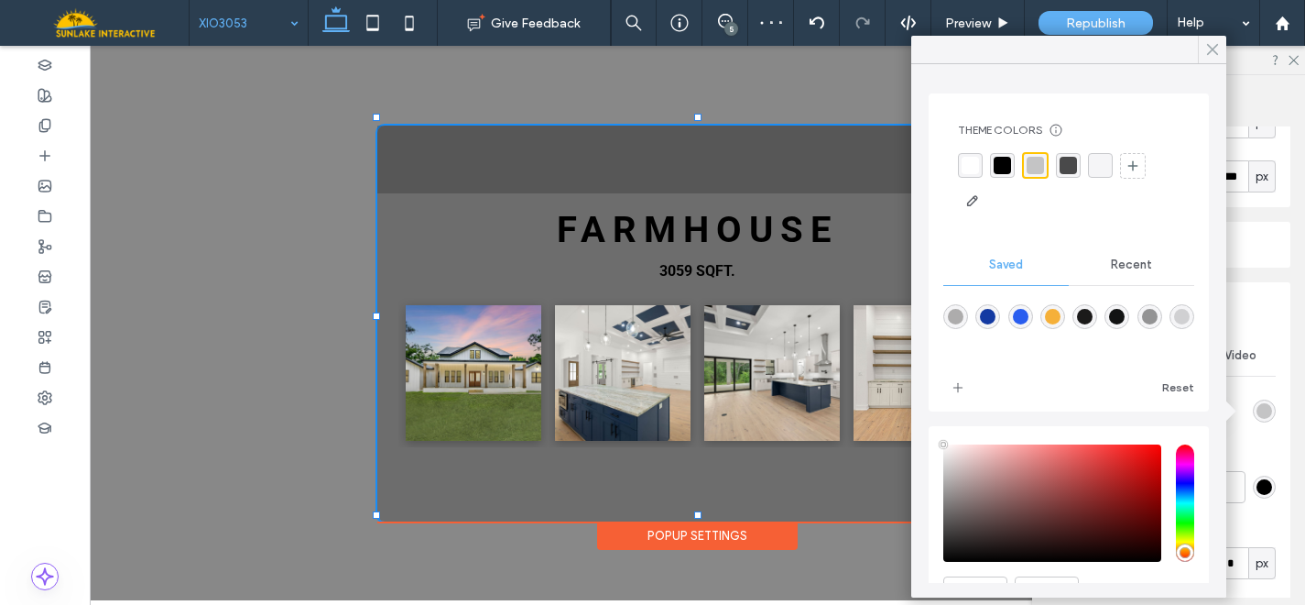
click at [1210, 51] on use at bounding box center [1212, 50] width 9 height 10
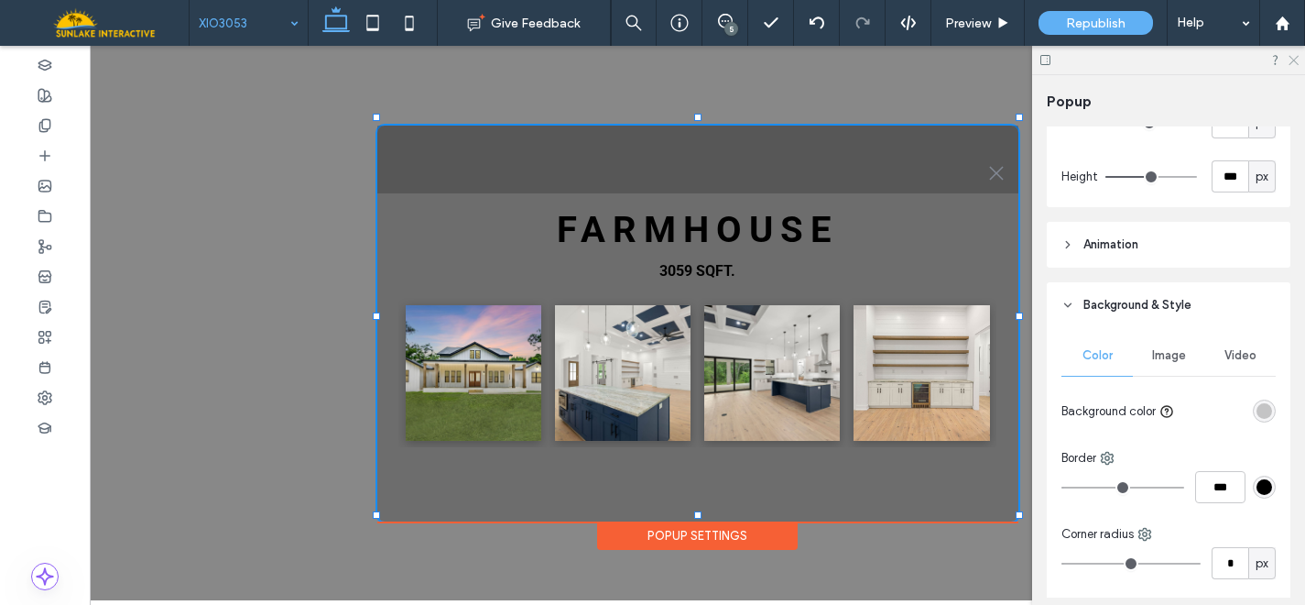
click at [1291, 58] on use at bounding box center [1294, 61] width 10 height 10
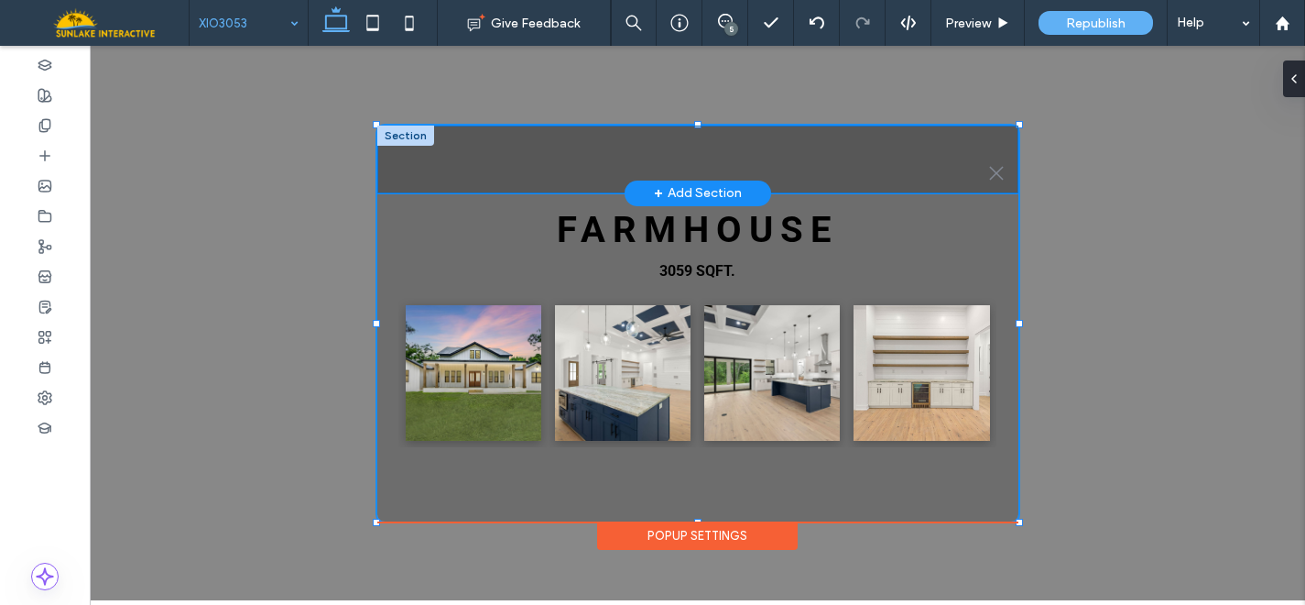
click at [899, 146] on div ".st0-1091118977{fill-rule:evenodd;clip-rule:evenodd;}" at bounding box center [697, 159] width 641 height 68
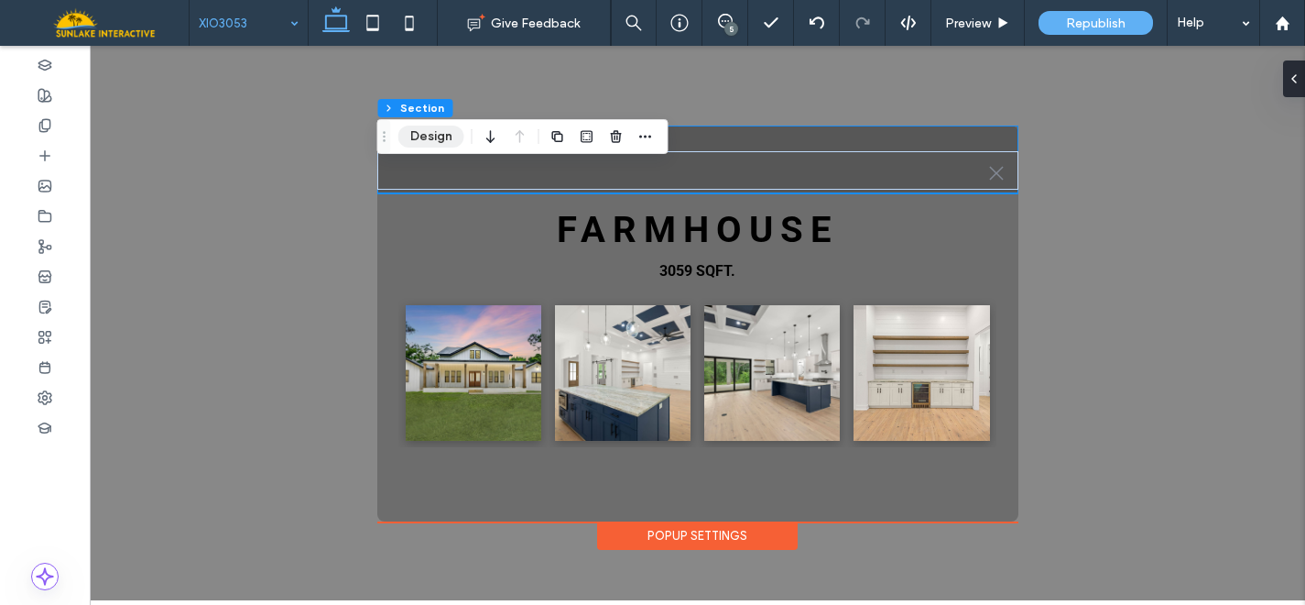
click at [442, 139] on button "Design" at bounding box center [431, 136] width 66 height 22
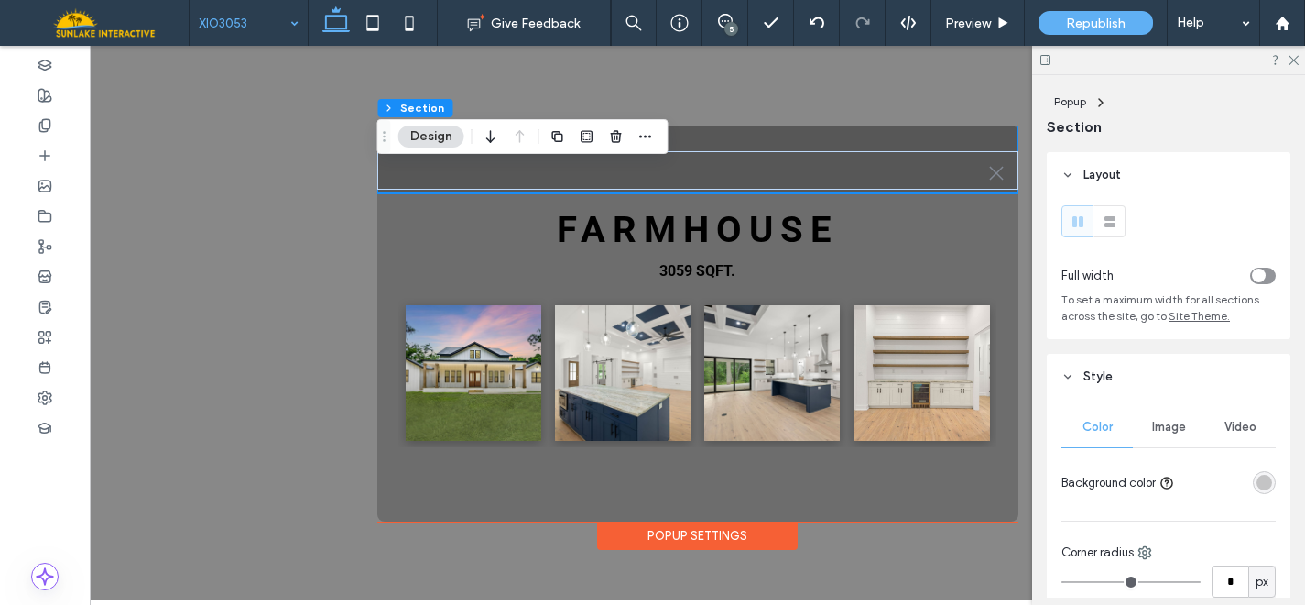
click at [1257, 490] on div "rgba(0, 0, 0, 0.2)" at bounding box center [1265, 482] width 16 height 16
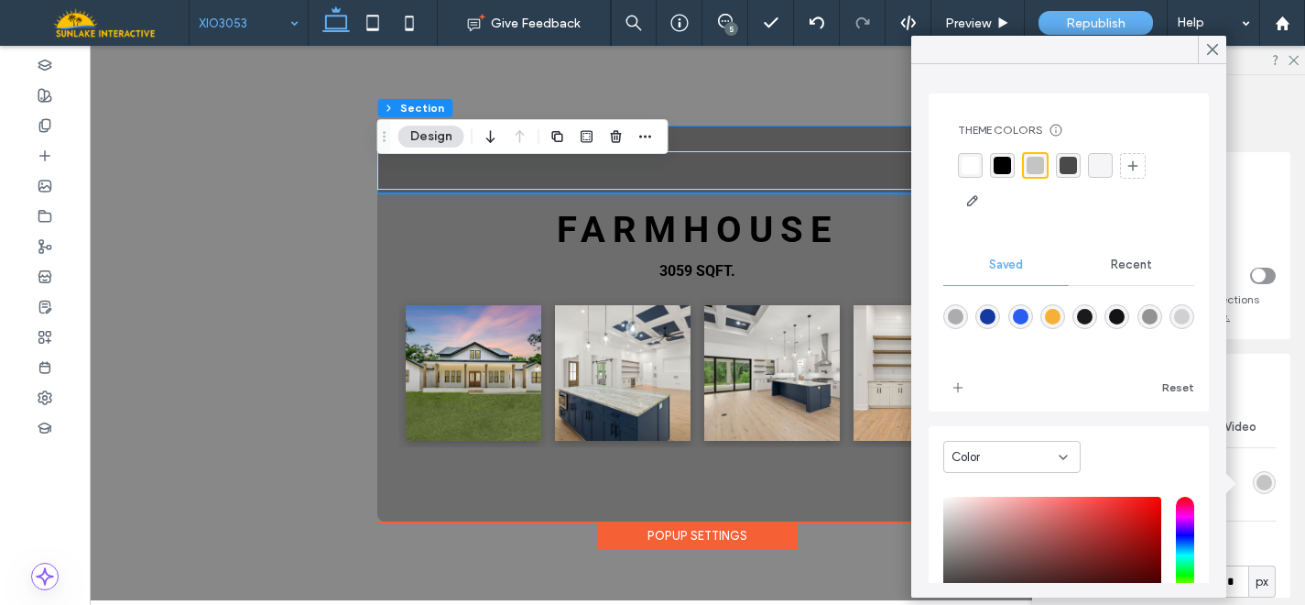
click at [1135, 256] on div "Recent" at bounding box center [1131, 265] width 125 height 40
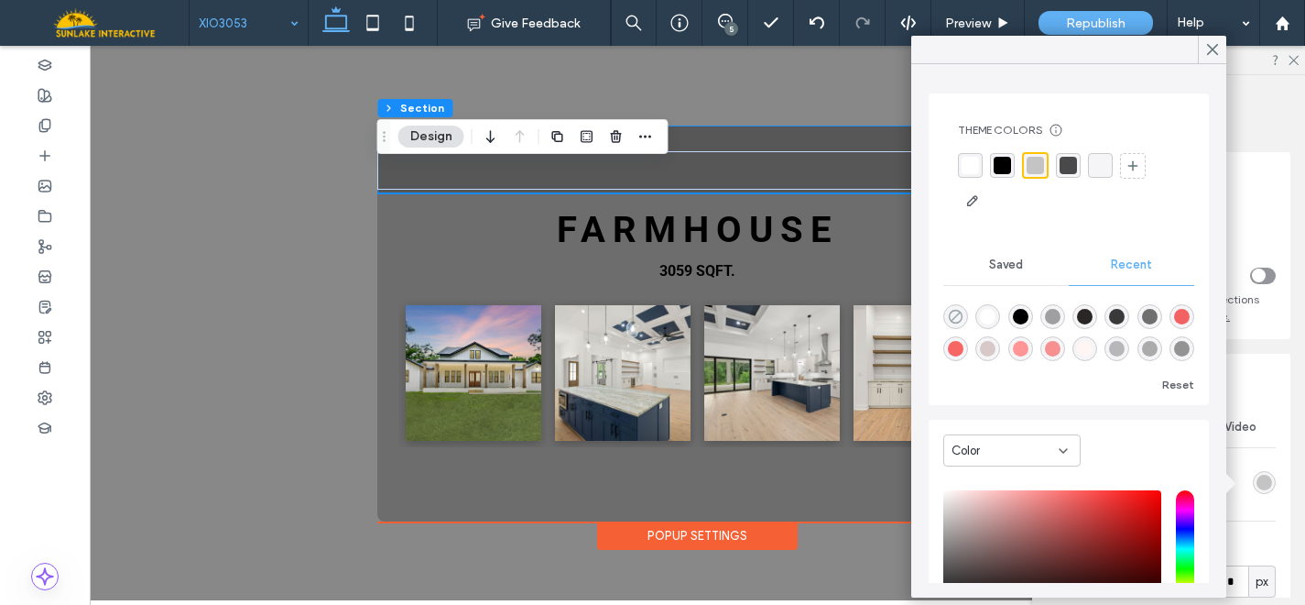
click at [954, 313] on icon "rgba(0, 0, 0, 0)" at bounding box center [956, 317] width 16 height 16
type input "*"
type input "**"
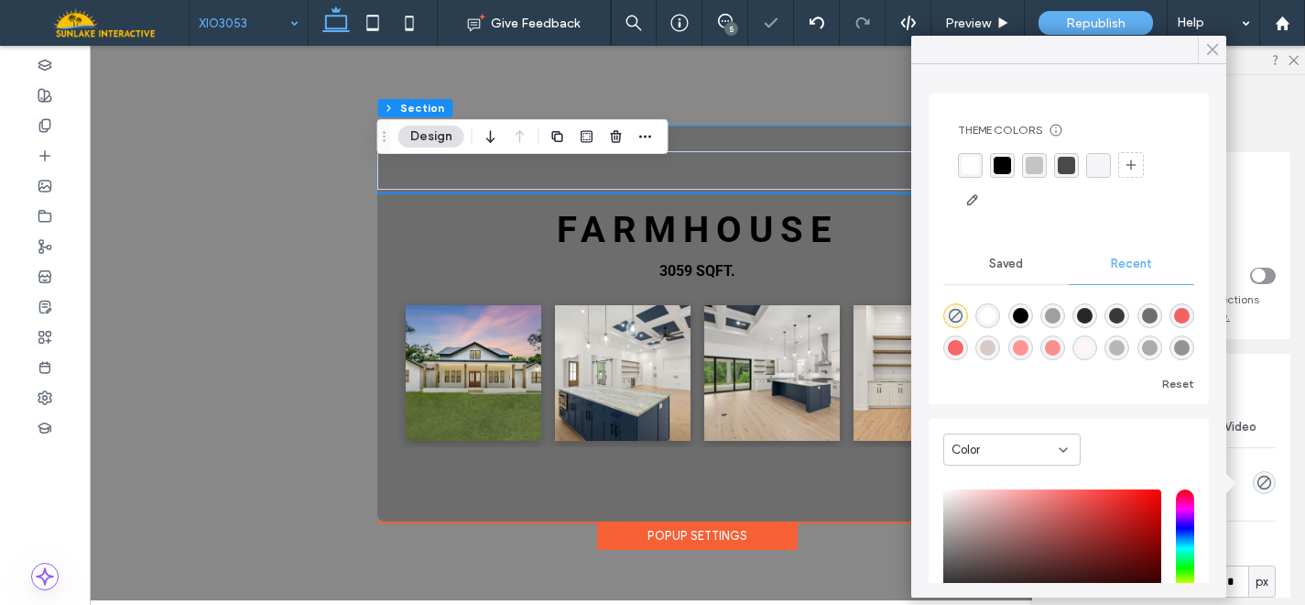
click at [1212, 49] on use at bounding box center [1212, 50] width 9 height 10
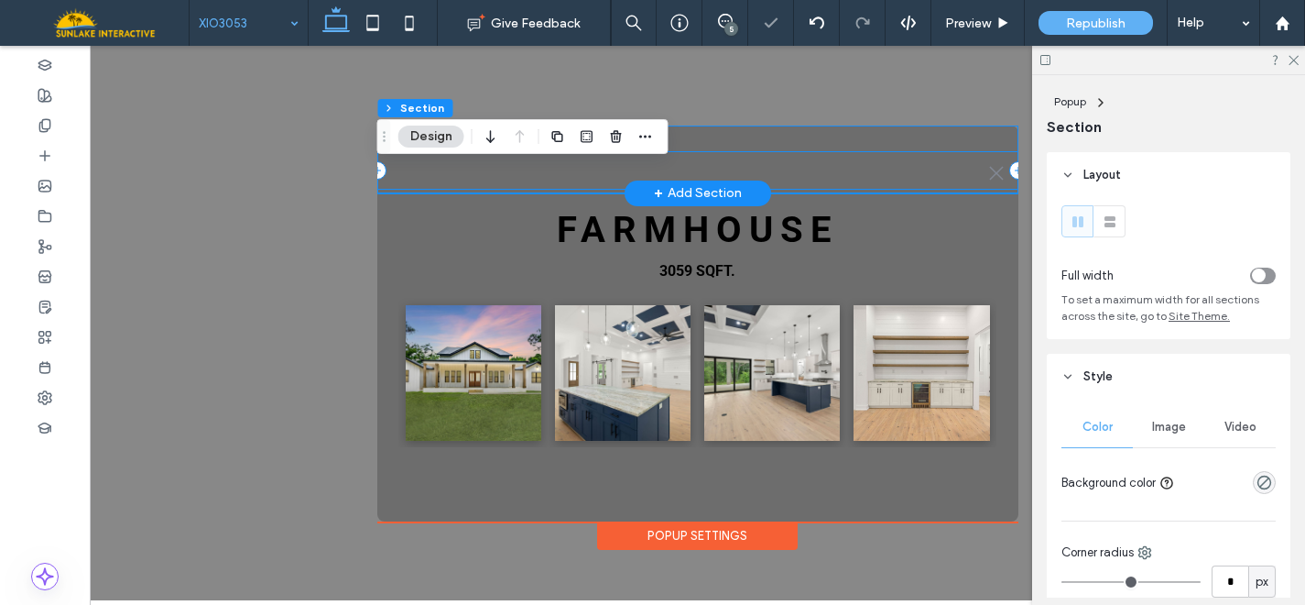
click at [970, 166] on div ".st0-1091118977{fill-rule:evenodd;clip-rule:evenodd;}" at bounding box center [697, 170] width 641 height 38
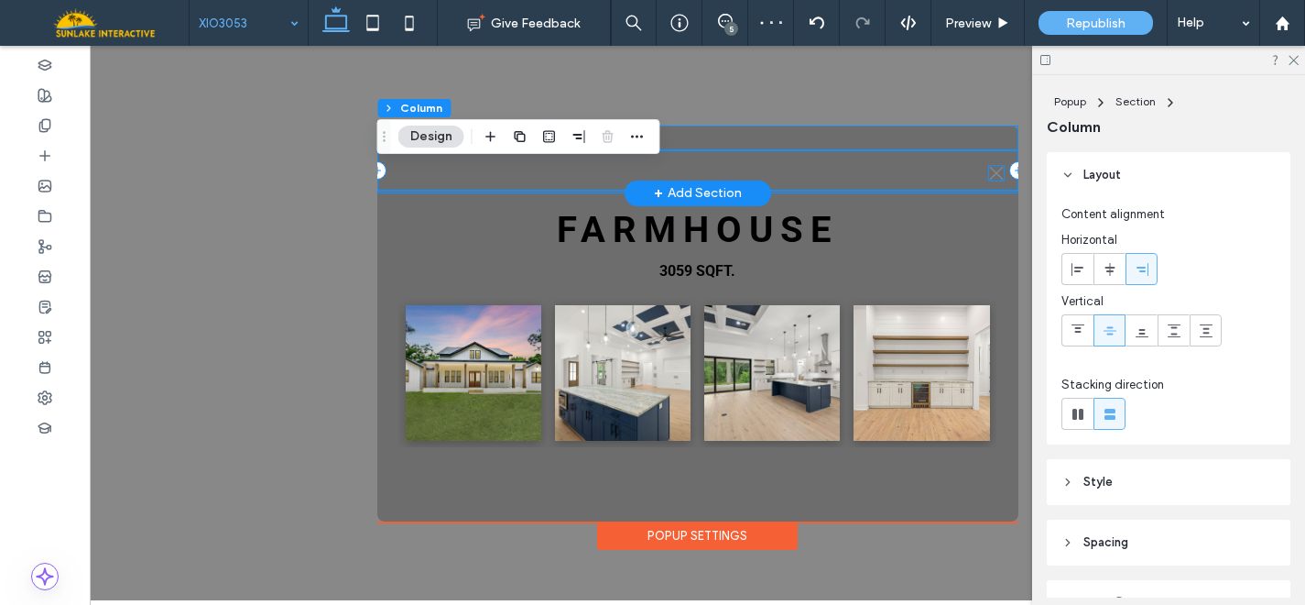
click at [998, 166] on icon at bounding box center [996, 173] width 14 height 14
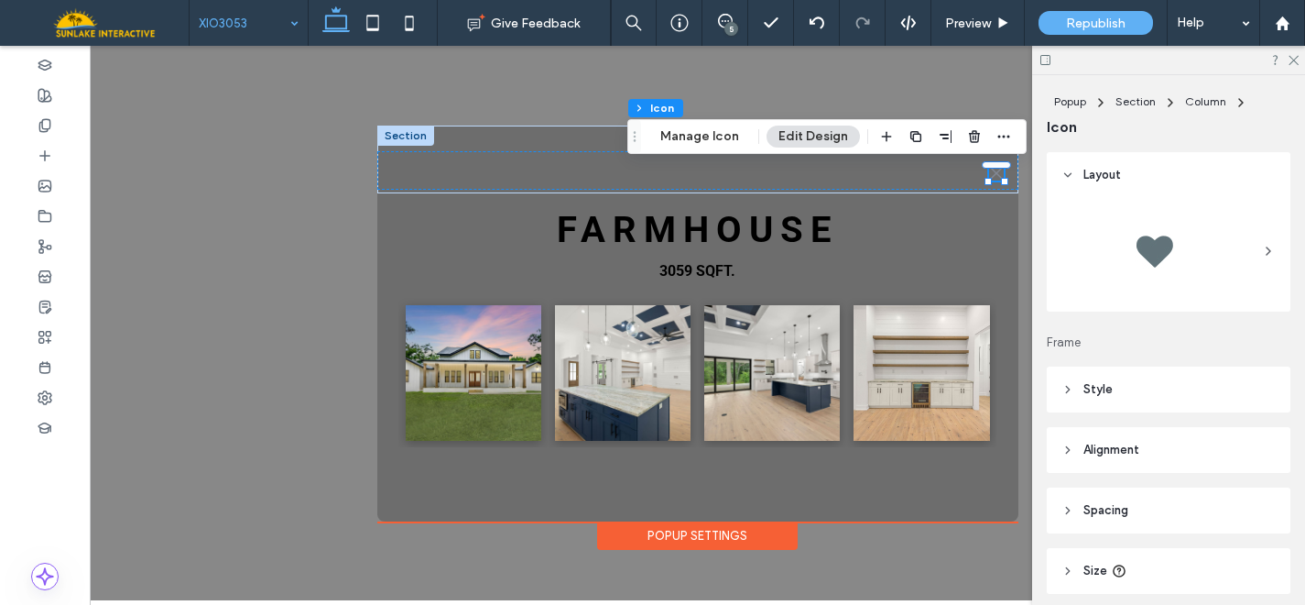
scroll to position [191, 0]
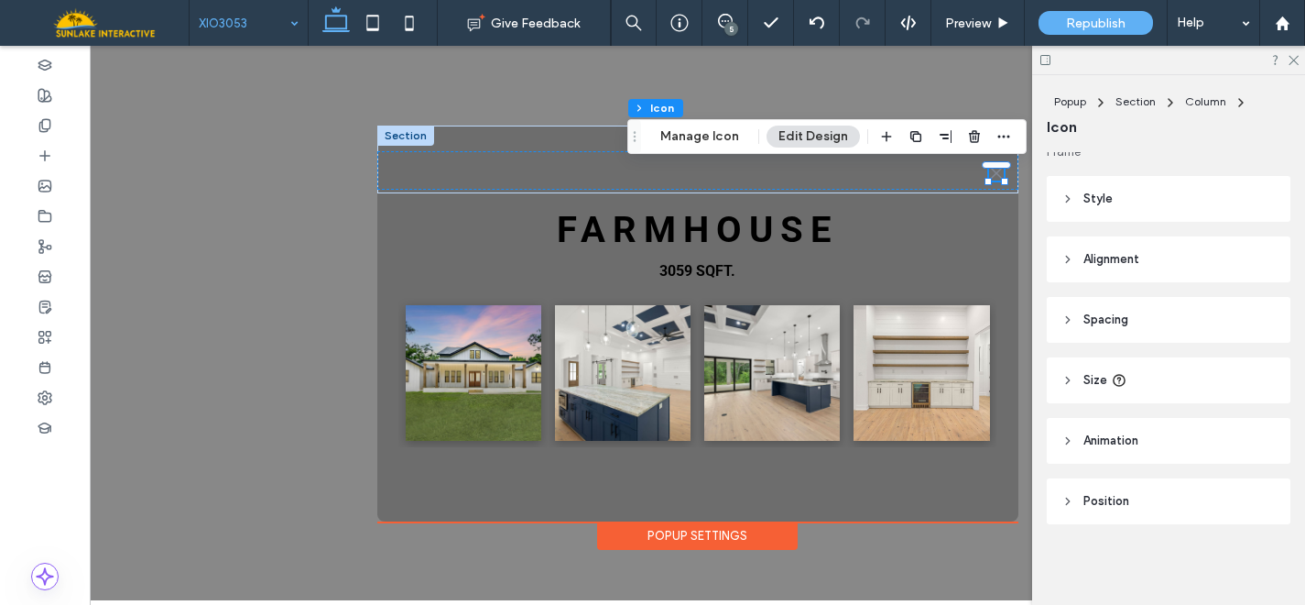
click at [1109, 179] on header "Style" at bounding box center [1169, 199] width 244 height 46
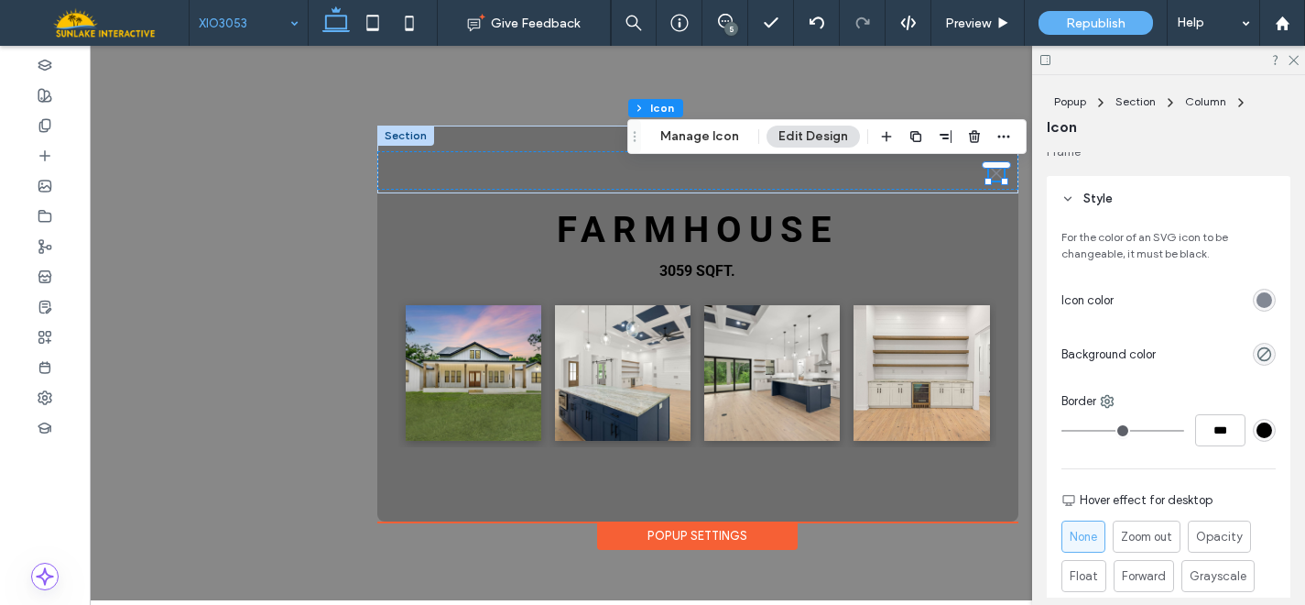
click at [1257, 295] on div "rgb(130, 136, 148)" at bounding box center [1265, 300] width 16 height 16
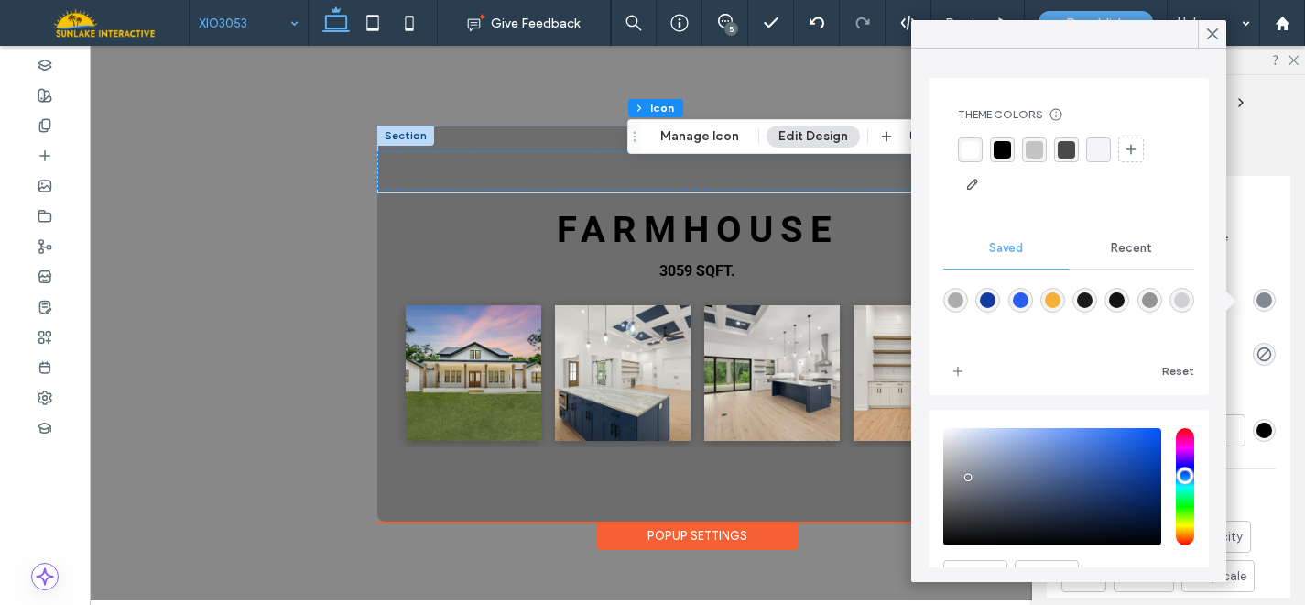
click at [1024, 296] on div "rgba(41,93,239,1)" at bounding box center [1021, 300] width 16 height 16
type input "*******"
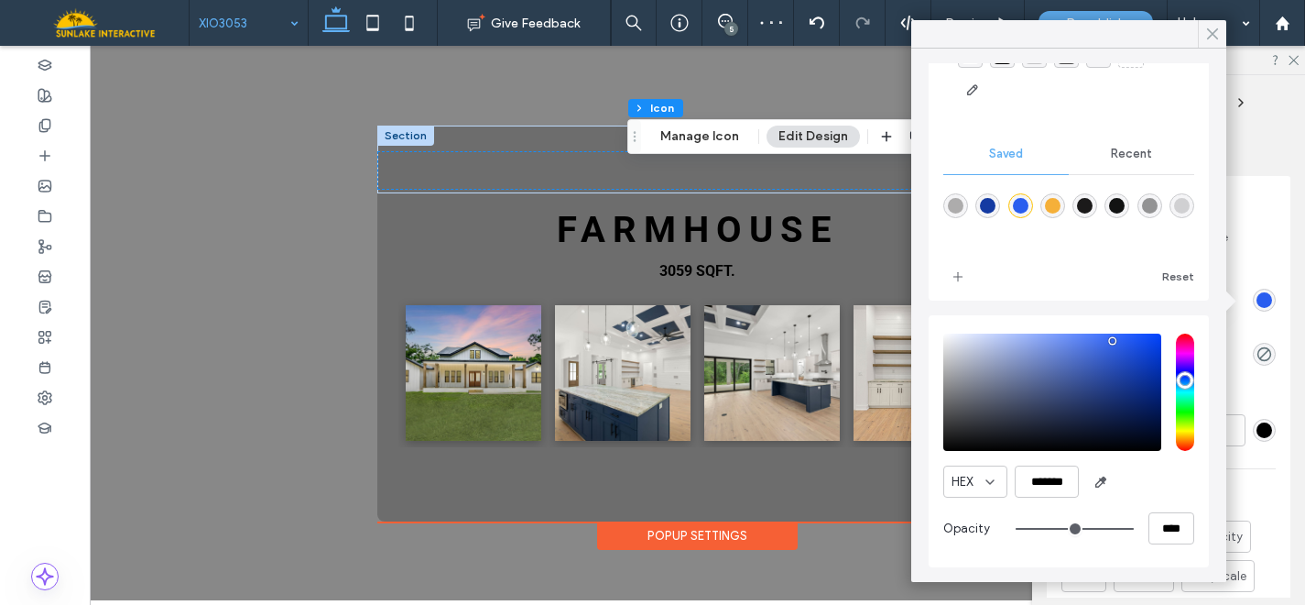
click at [1212, 37] on icon at bounding box center [1213, 34] width 16 height 16
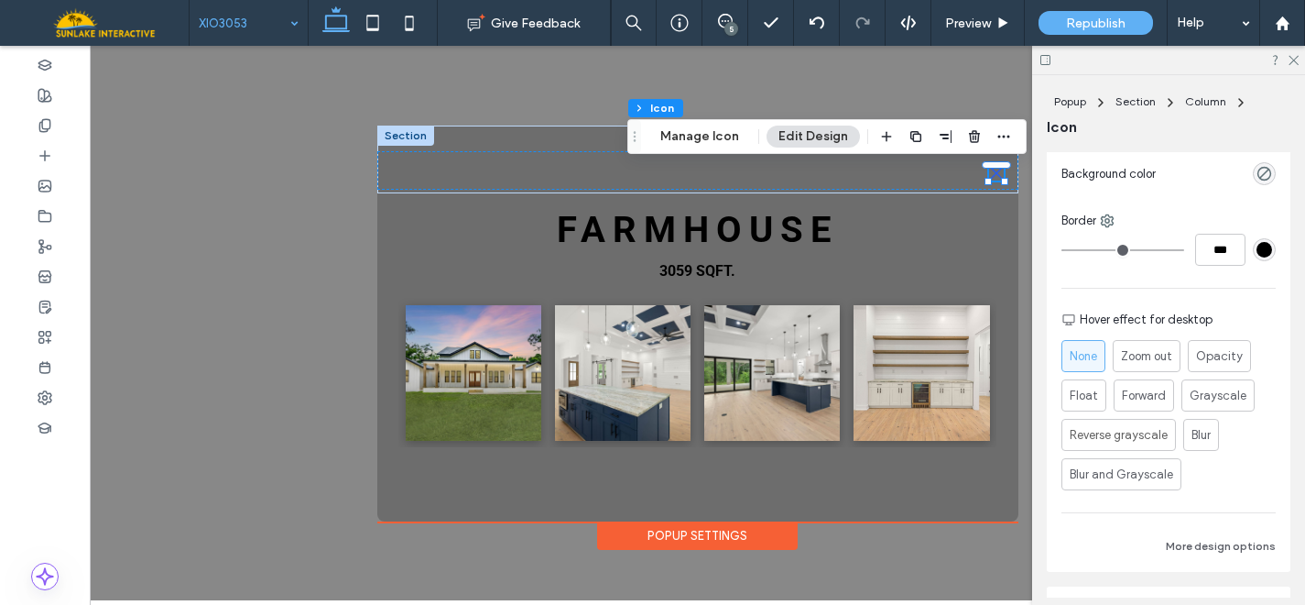
scroll to position [257, 0]
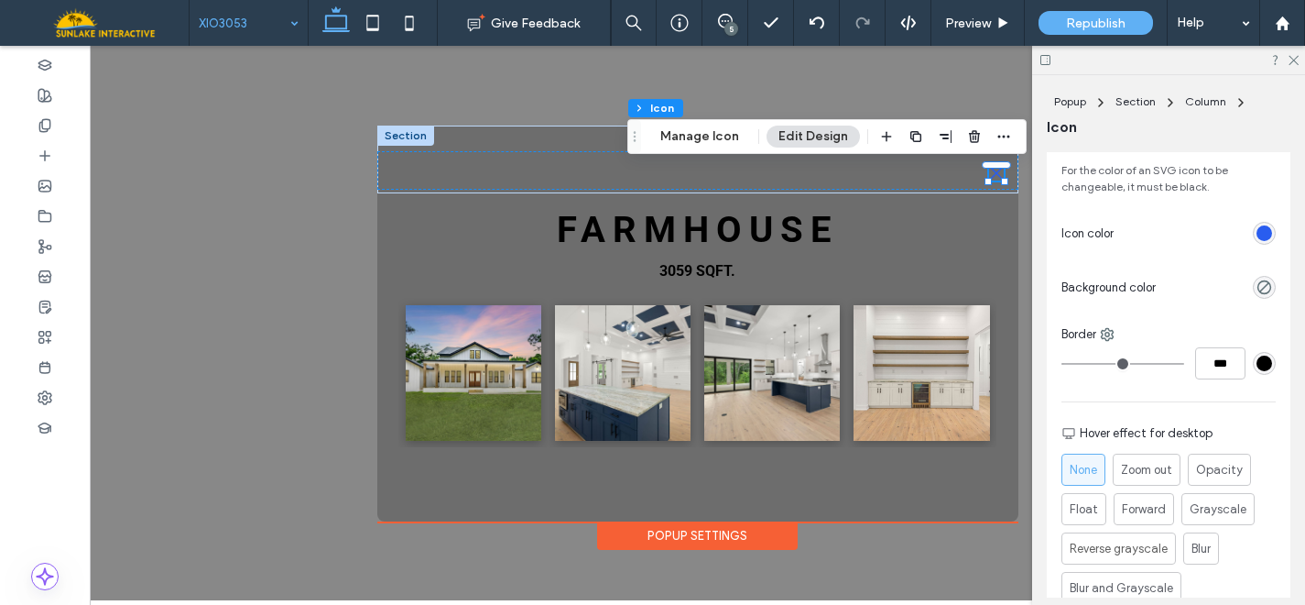
click at [1255, 218] on div at bounding box center [1198, 233] width 155 height 32
click at [1257, 230] on div "rgb(41, 93, 239)" at bounding box center [1265, 233] width 16 height 16
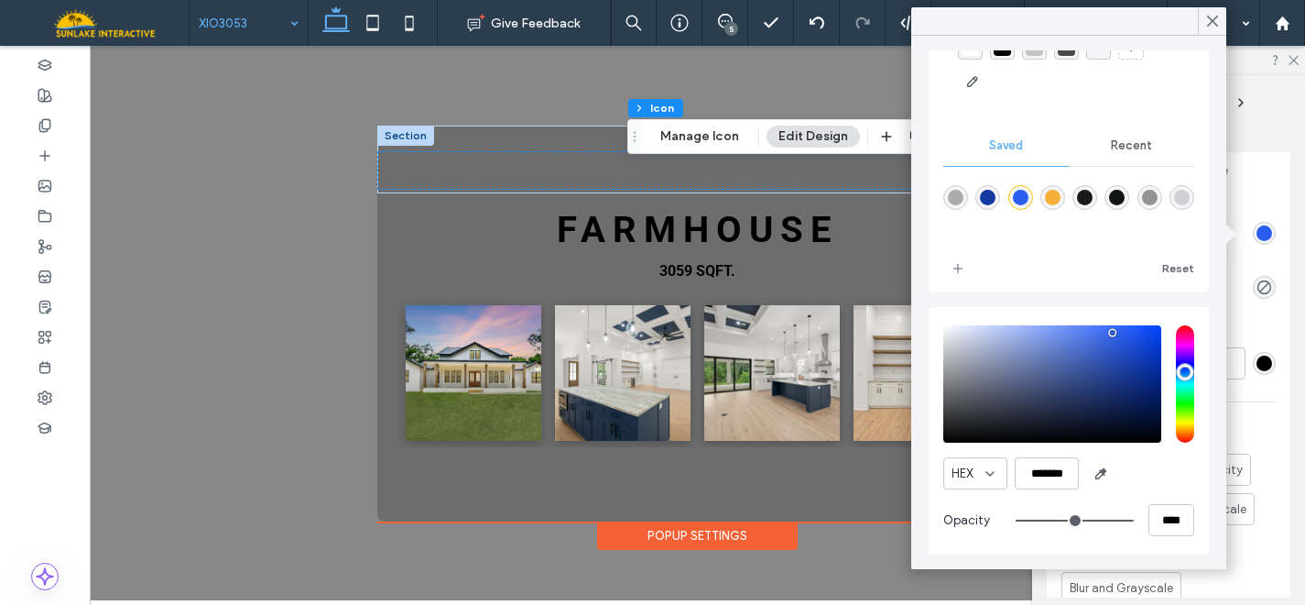
scroll to position [94, 0]
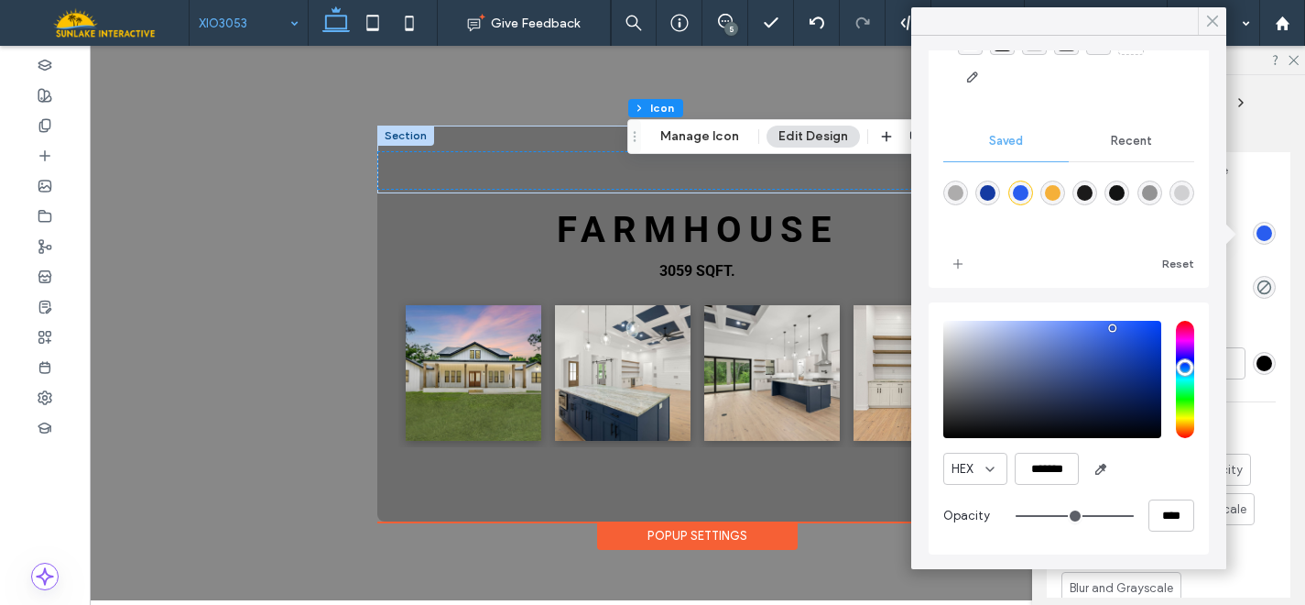
click at [1212, 20] on use at bounding box center [1212, 21] width 9 height 10
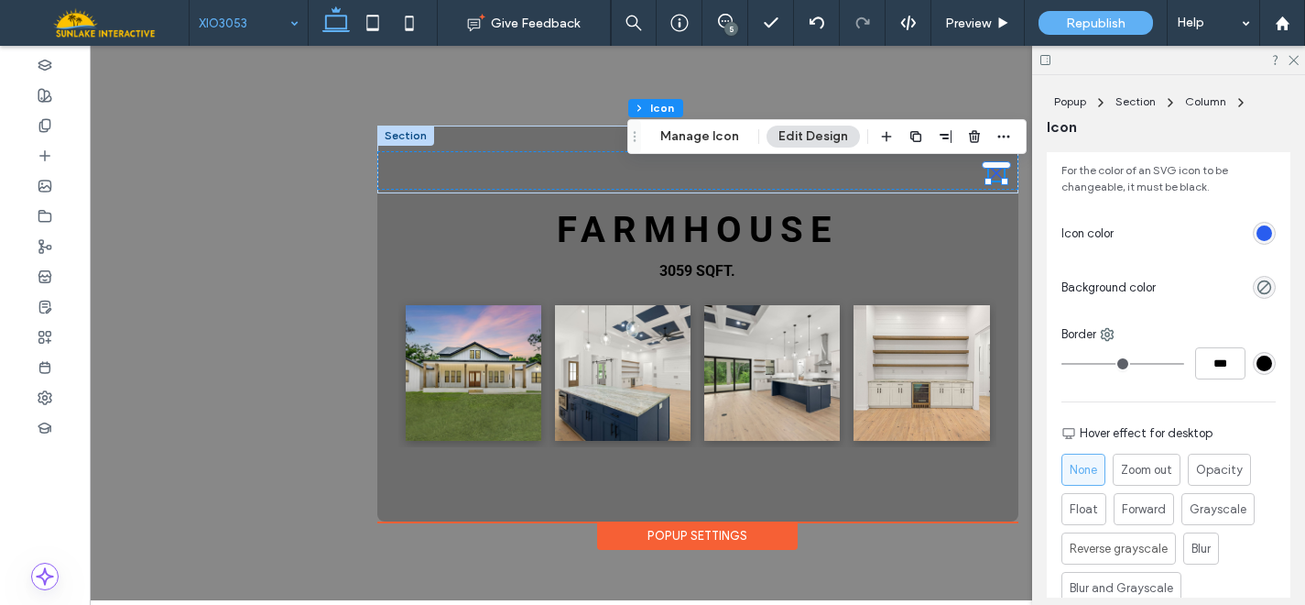
click at [1257, 231] on div "rgb(41, 93, 239)" at bounding box center [1265, 233] width 16 height 16
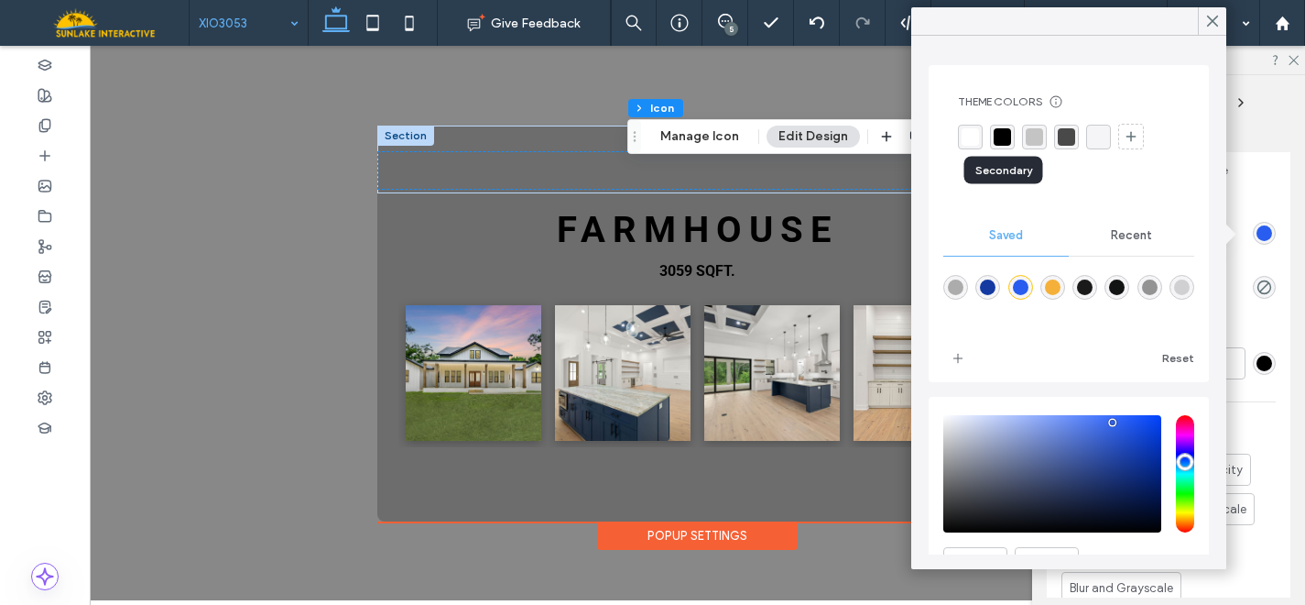
click at [1001, 138] on div "rgba(0, 0, 0, 1)" at bounding box center [1002, 136] width 17 height 17
click at [1214, 21] on icon at bounding box center [1213, 21] width 16 height 16
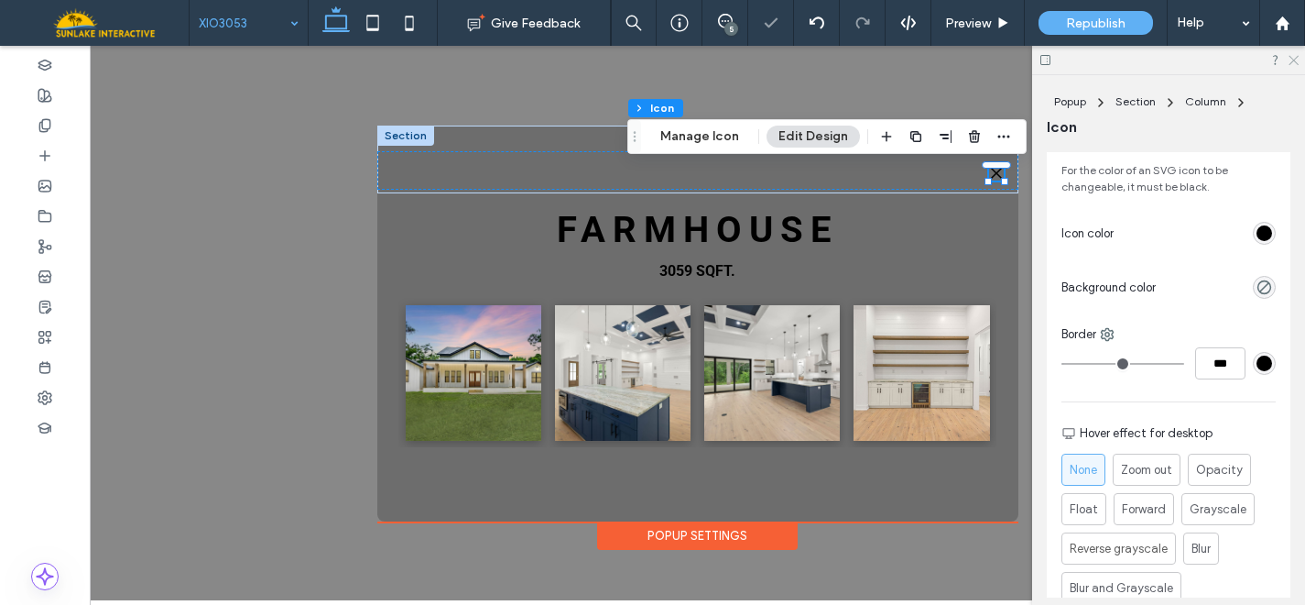
click at [1292, 58] on use at bounding box center [1294, 61] width 10 height 10
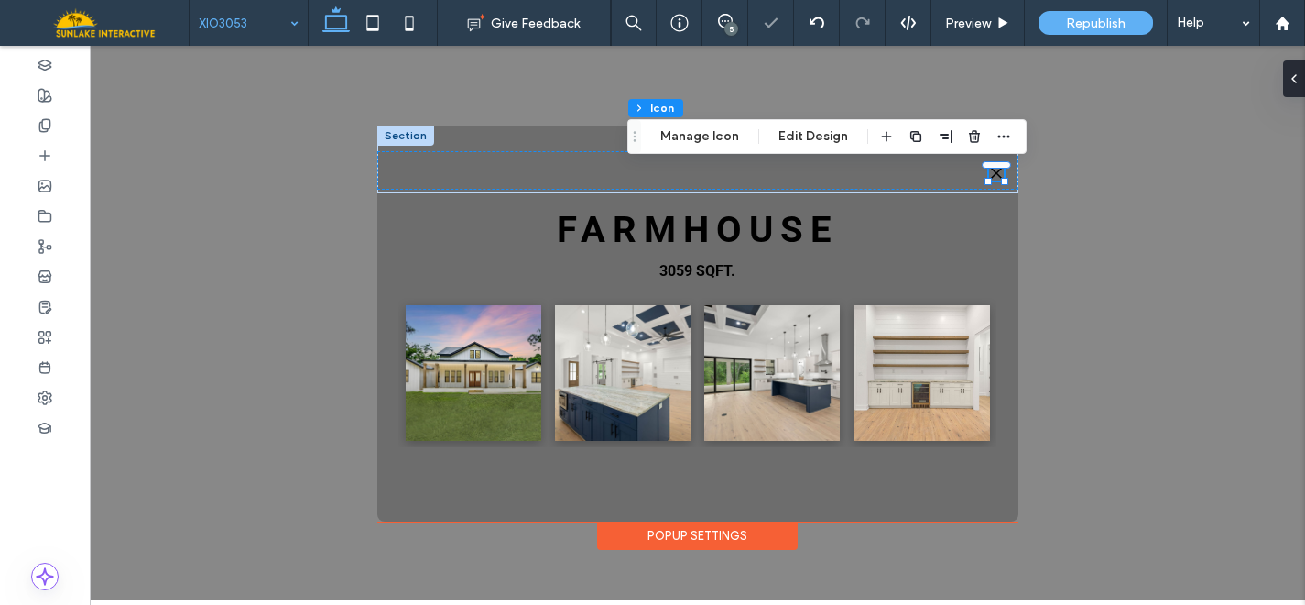
click at [1095, 183] on div ".st0-1091118977{fill-rule:evenodd;clip-rule:evenodd;} + Add Section FARMHOuSE 3…" at bounding box center [698, 323] width 1216 height 554
drag, startPoint x: 979, startPoint y: 20, endPoint x: 865, endPoint y: 49, distance: 118.2
click at [979, 20] on span "Preview" at bounding box center [968, 24] width 46 height 16
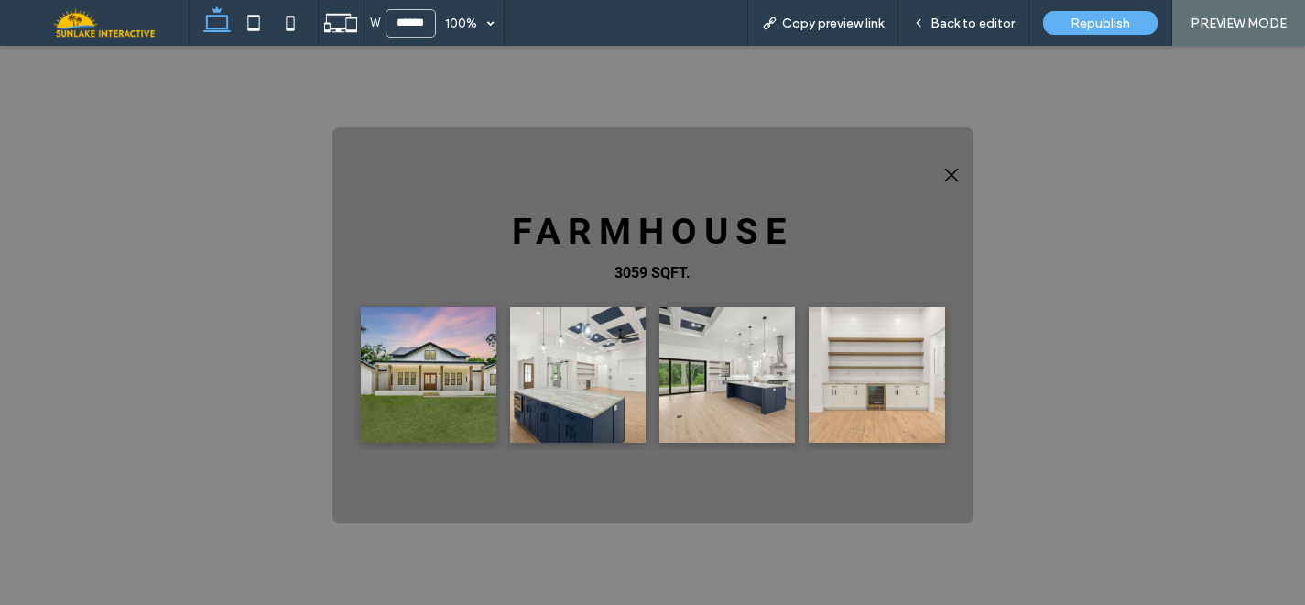
click at [389, 398] on link at bounding box center [428, 375] width 144 height 144
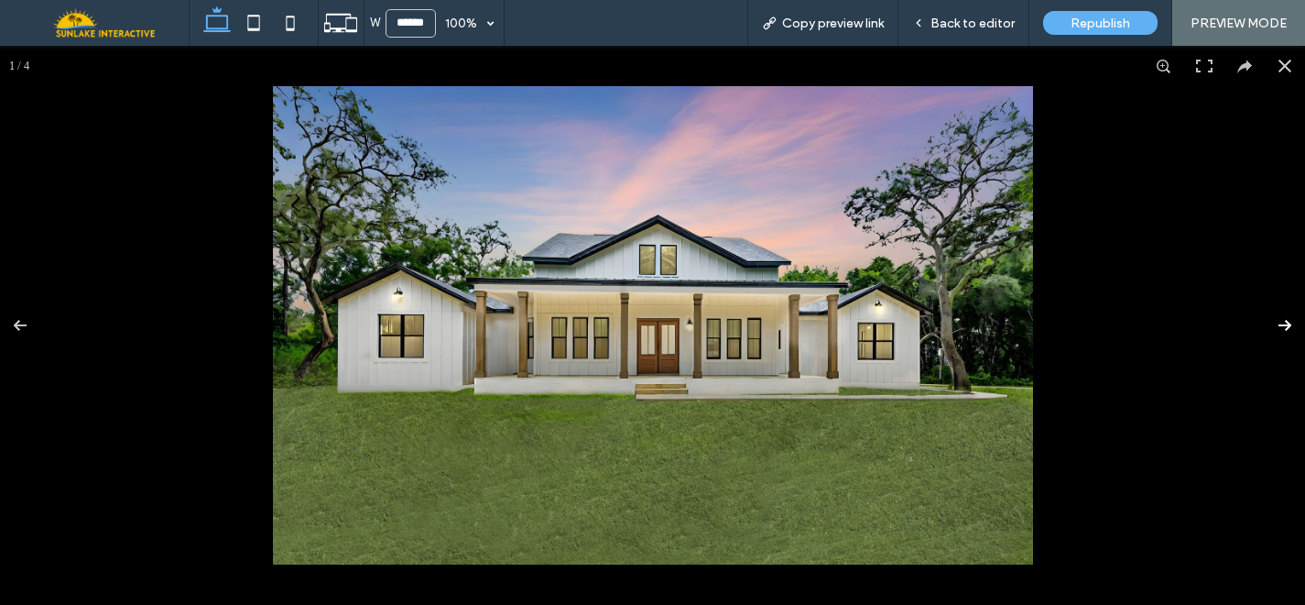
click at [1271, 318] on button at bounding box center [1273, 325] width 64 height 92
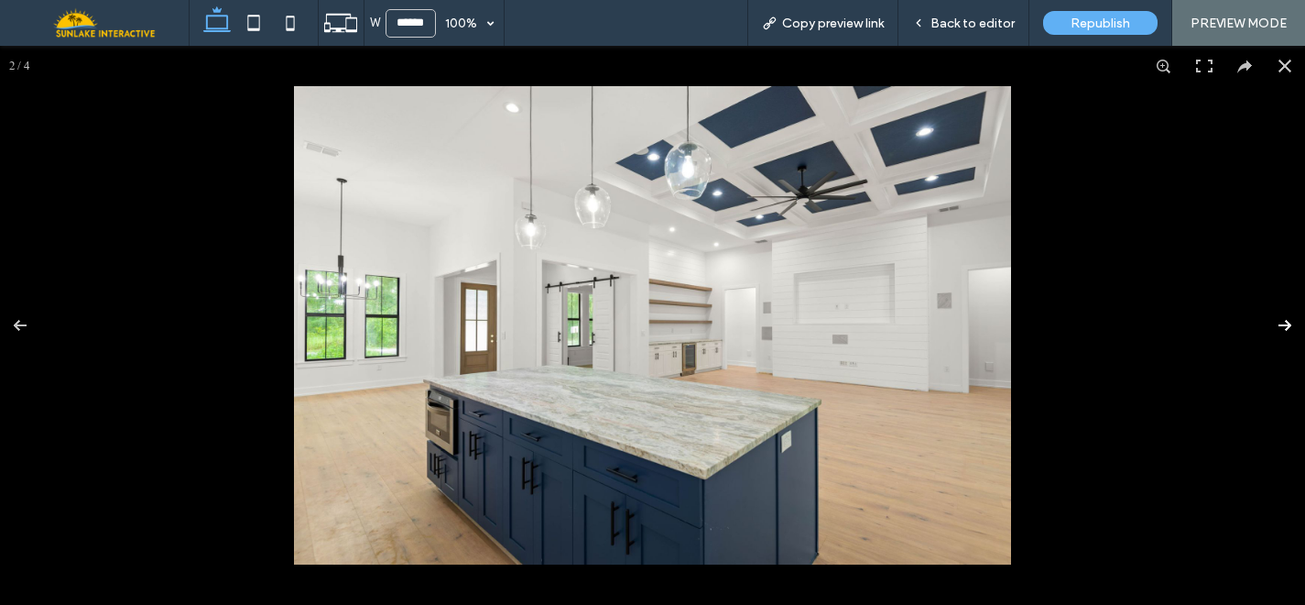
click at [1271, 318] on button at bounding box center [1273, 325] width 64 height 92
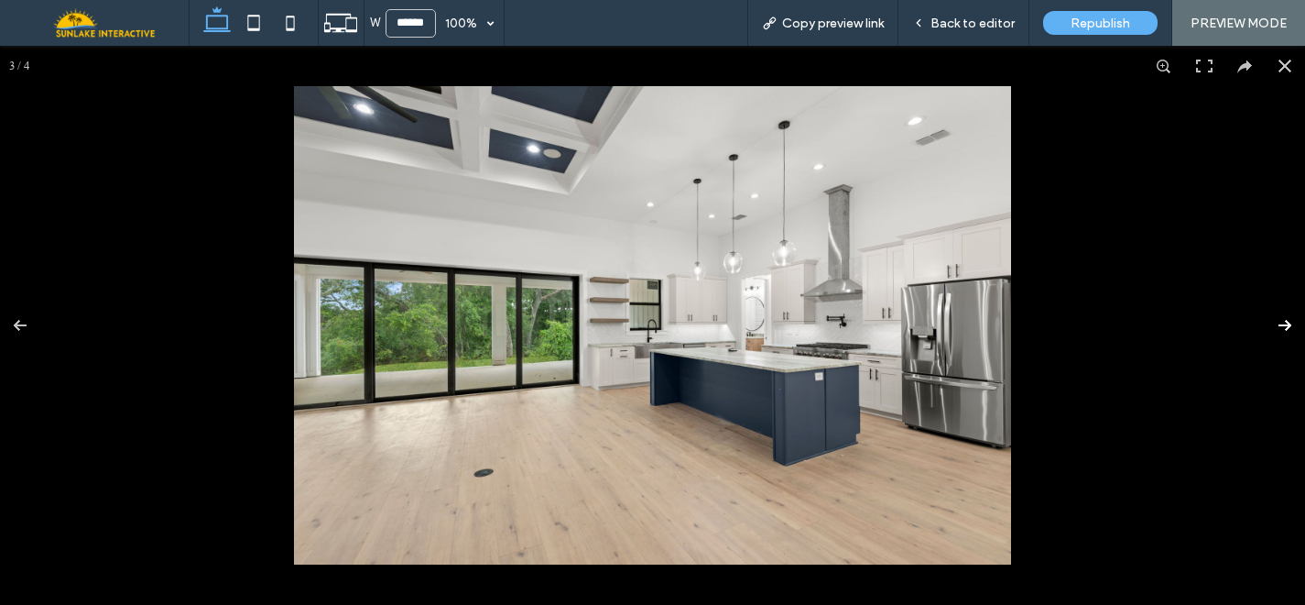
click at [1271, 318] on button at bounding box center [1273, 325] width 64 height 92
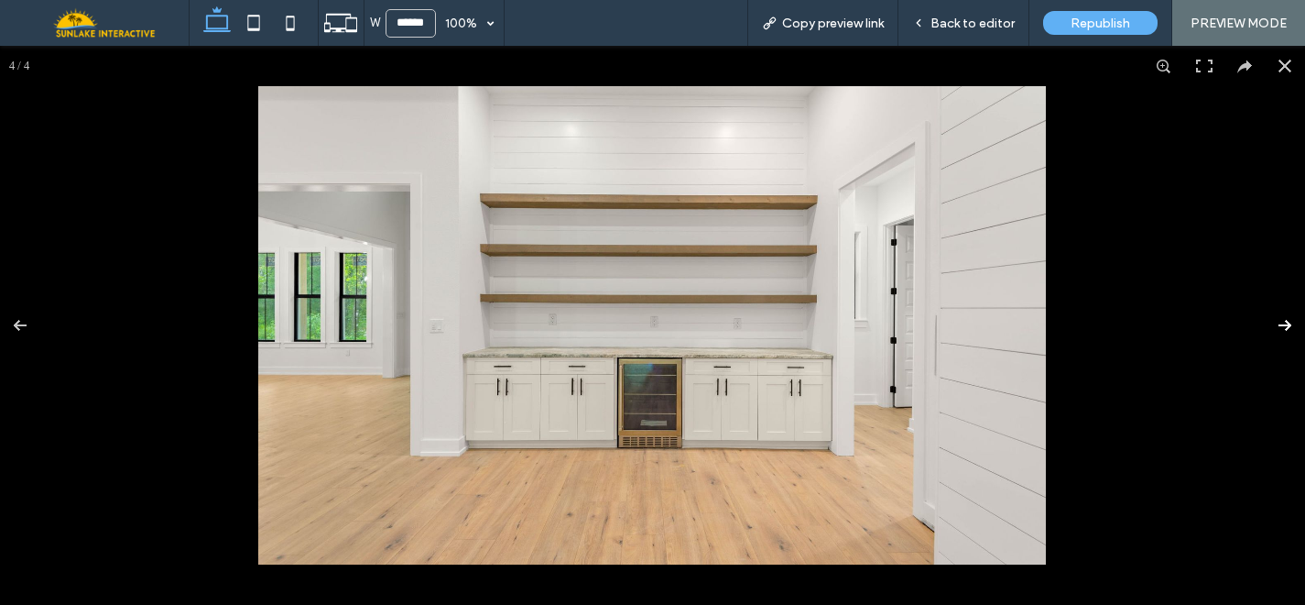
click at [1271, 318] on button at bounding box center [1273, 325] width 64 height 92
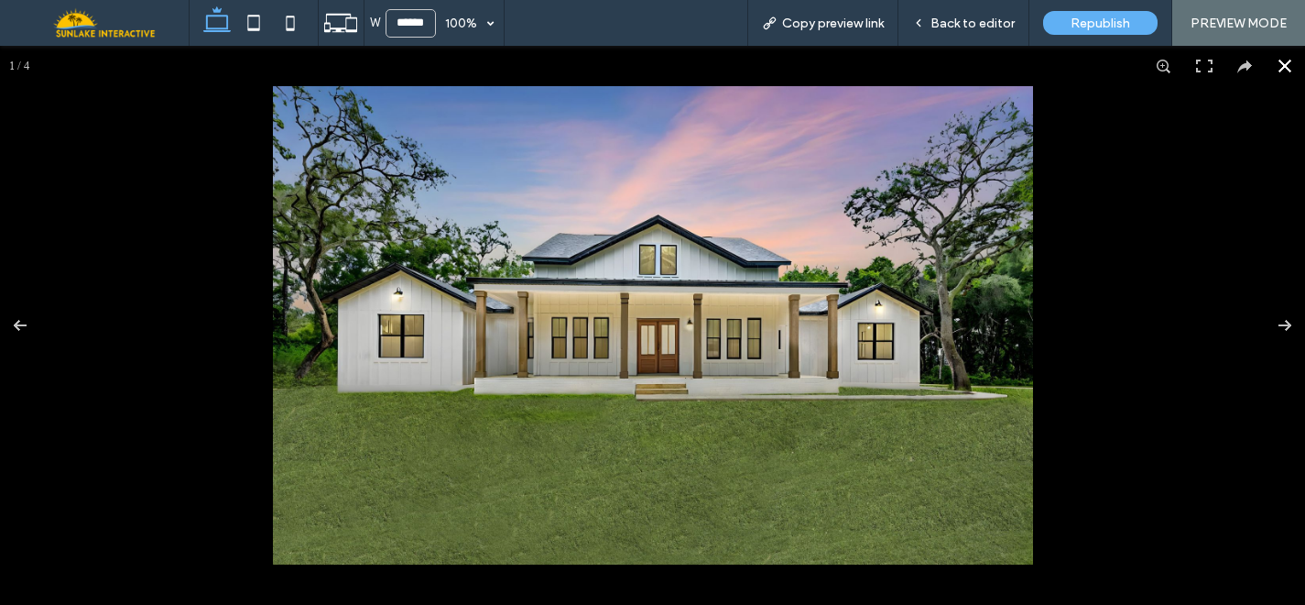
click at [1288, 64] on button at bounding box center [1285, 66] width 40 height 40
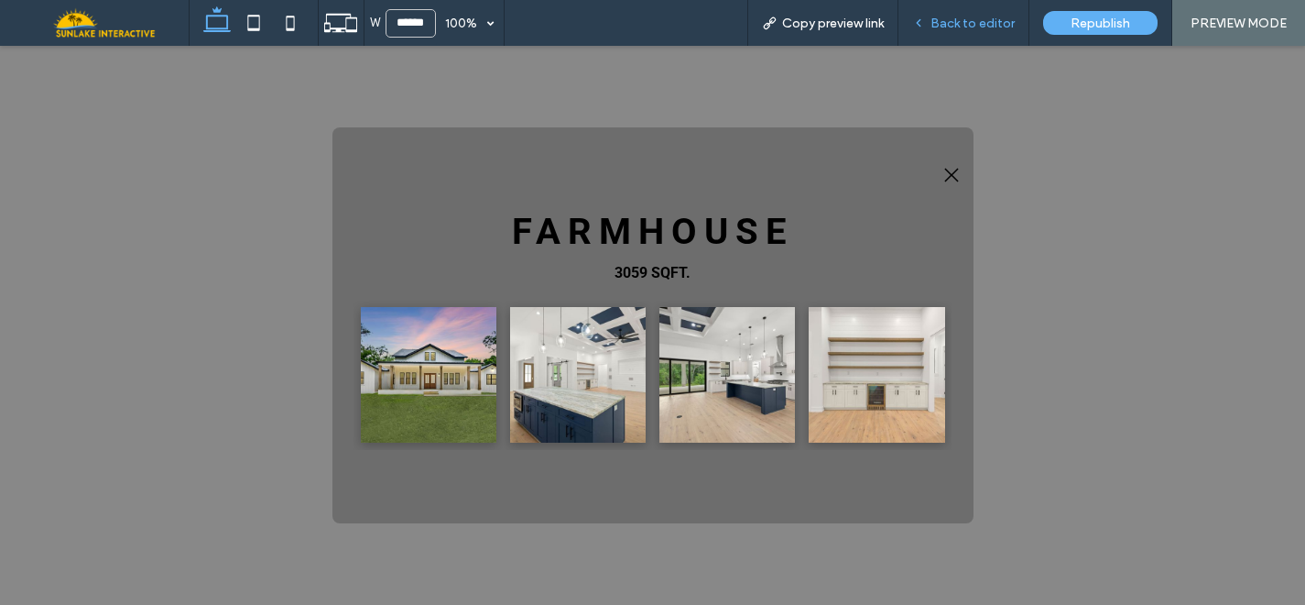
click at [953, 29] on span "Back to editor" at bounding box center [973, 24] width 84 height 16
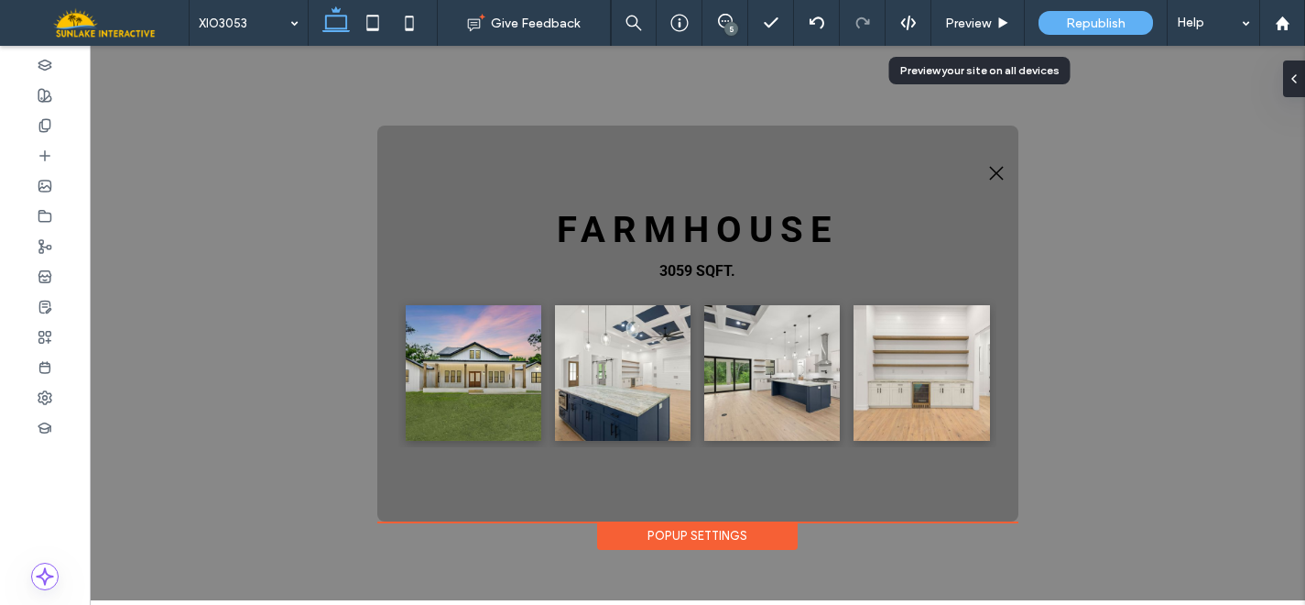
click at [953, 29] on span "Preview" at bounding box center [968, 24] width 46 height 16
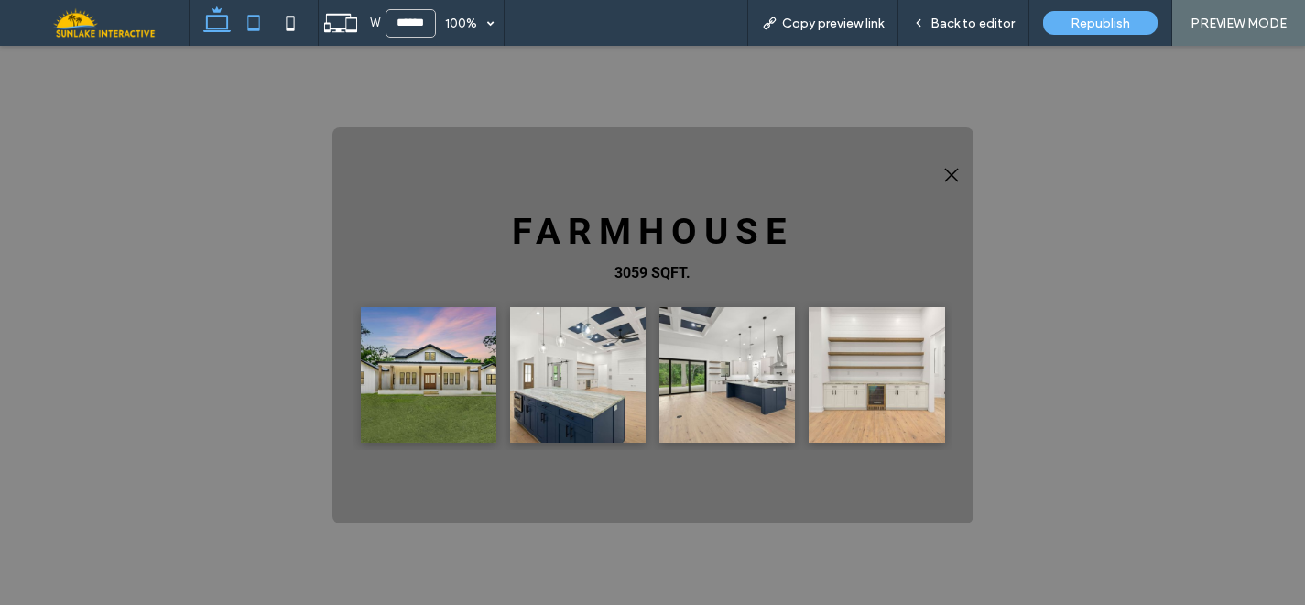
click at [248, 27] on icon at bounding box center [253, 23] width 37 height 37
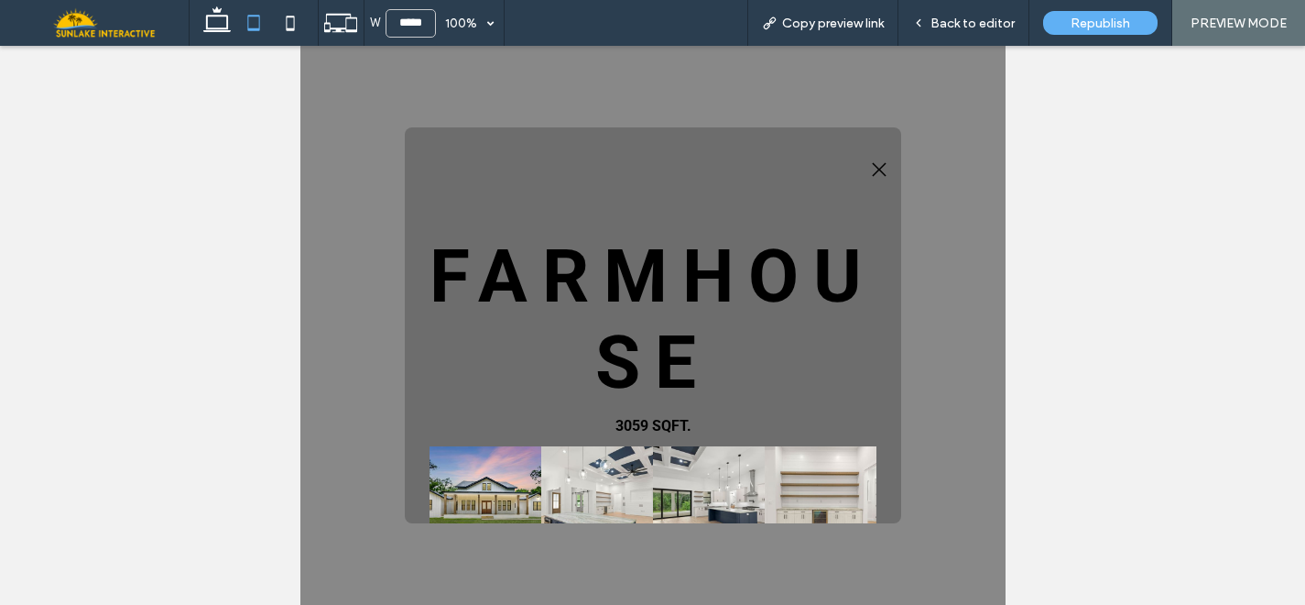
type input "*****"
click at [979, 21] on span "Back to editor" at bounding box center [973, 24] width 84 height 16
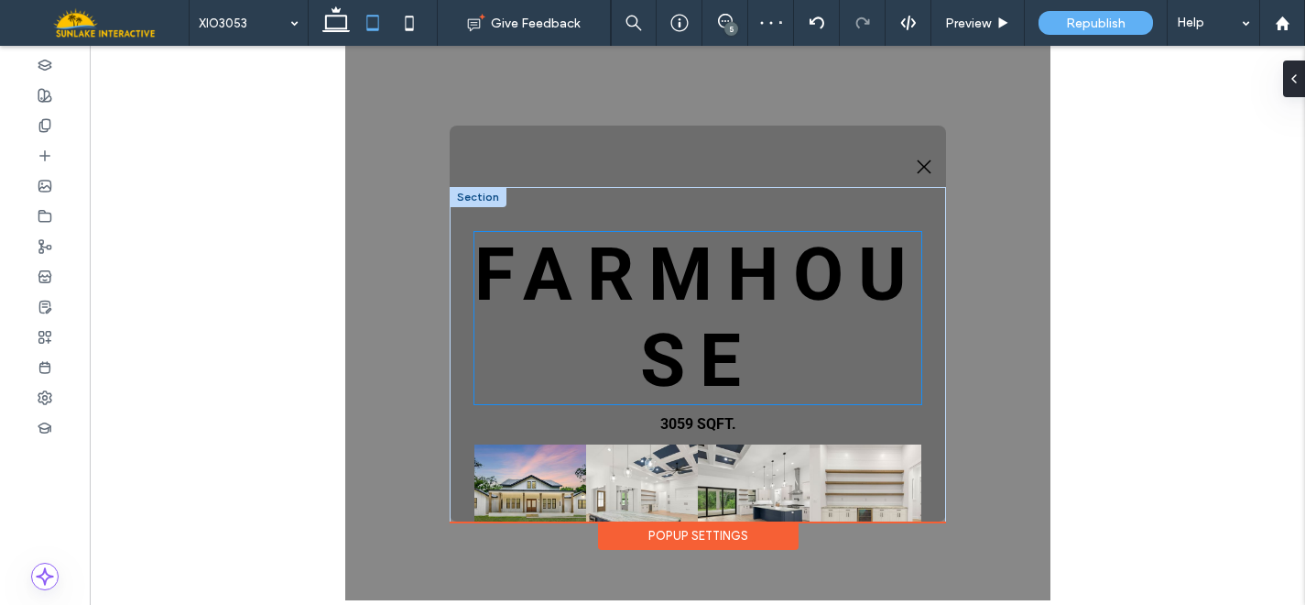
click at [706, 292] on span "FARMHOuSE" at bounding box center [697, 318] width 447 height 172
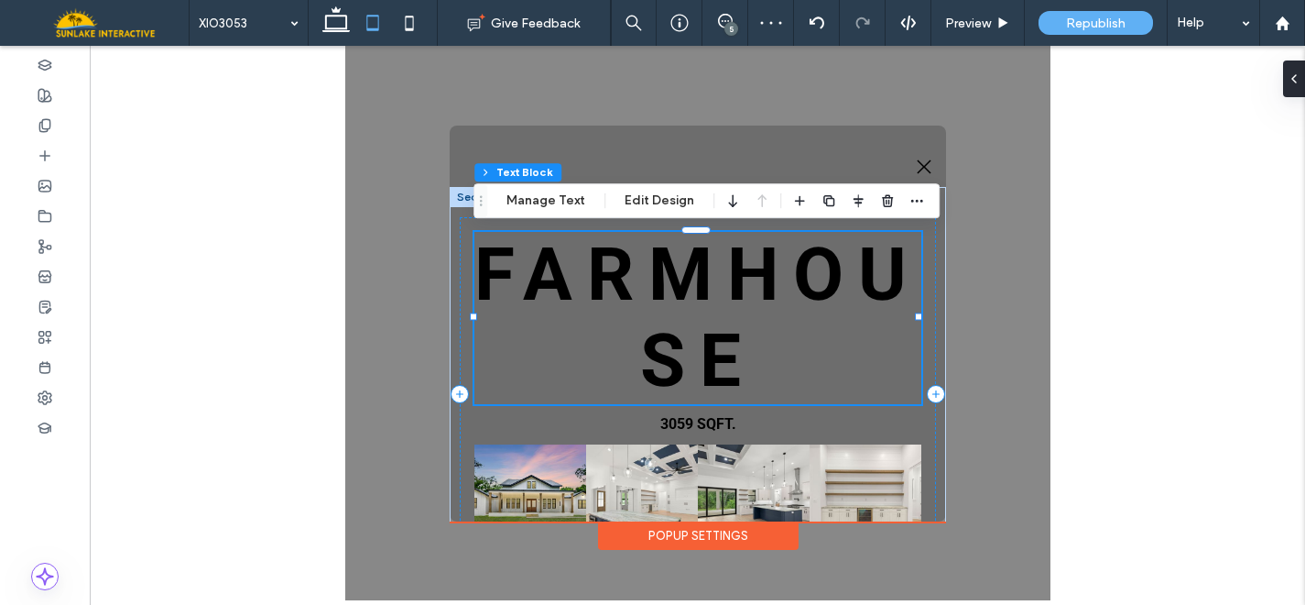
click at [706, 292] on span "FARMHOuSE" at bounding box center [697, 318] width 447 height 172
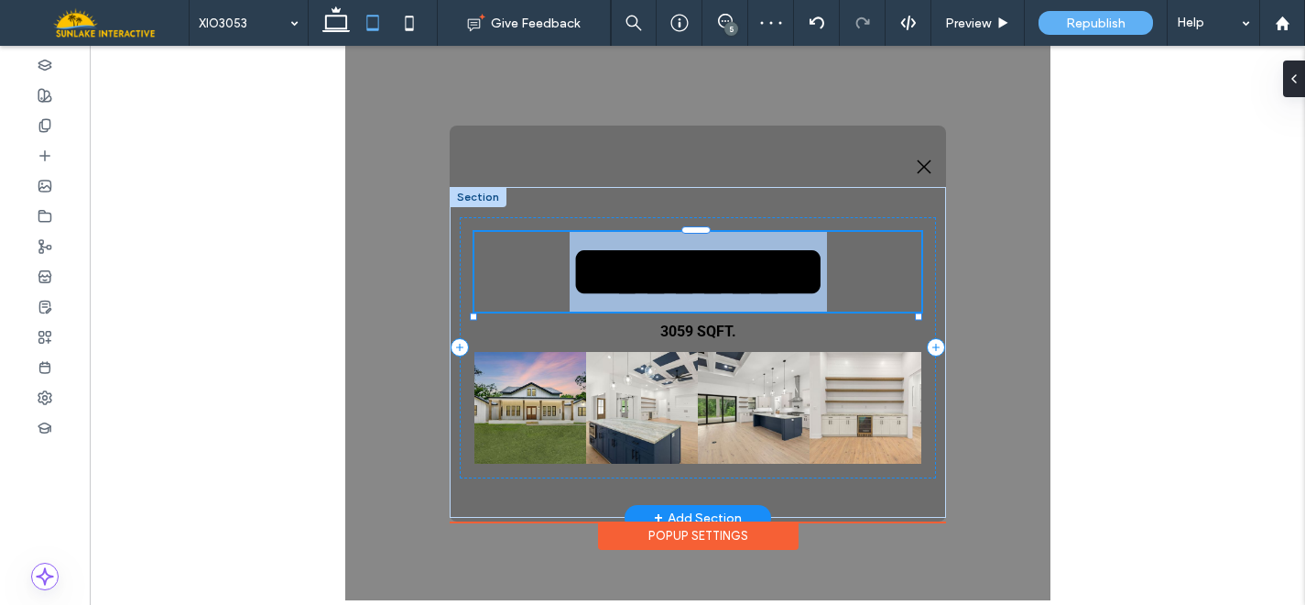
type input "******"
type input "**"
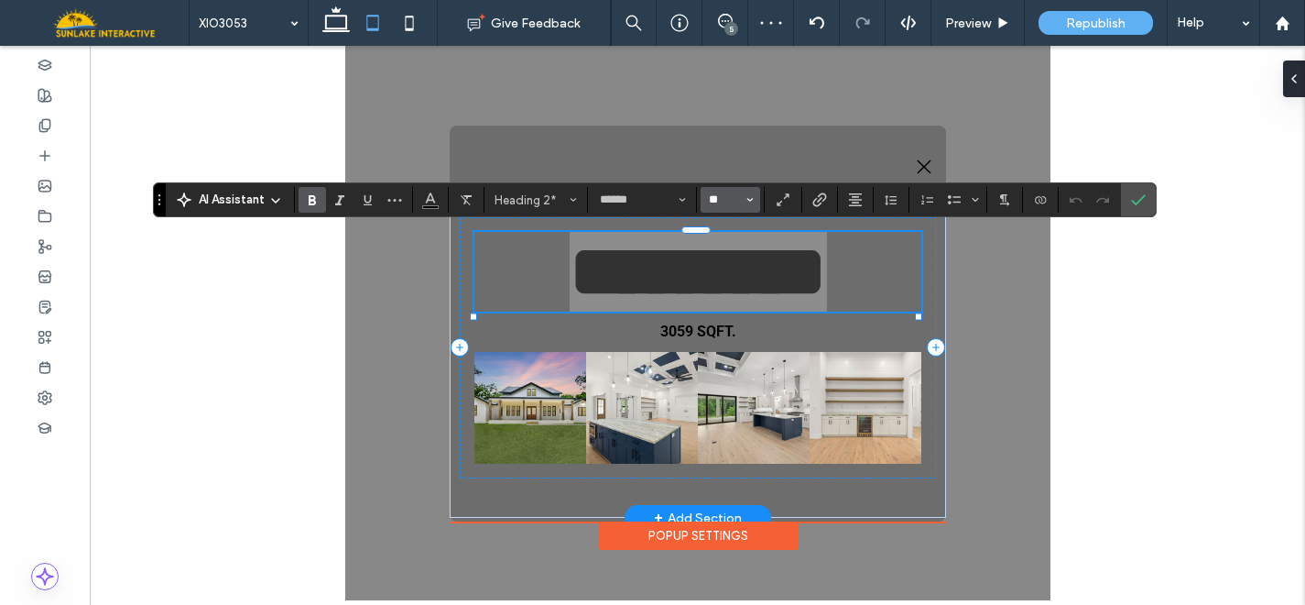
click at [711, 199] on input "**" at bounding box center [725, 199] width 36 height 15
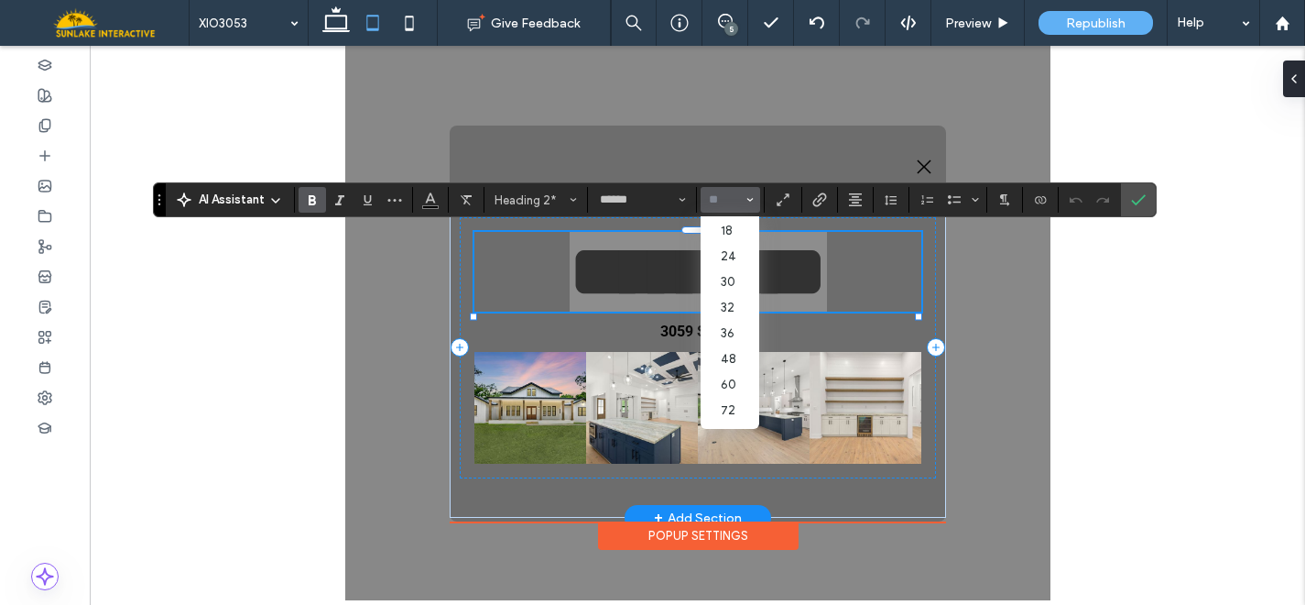
scroll to position [182, 0]
click at [729, 367] on label "48" at bounding box center [730, 355] width 59 height 26
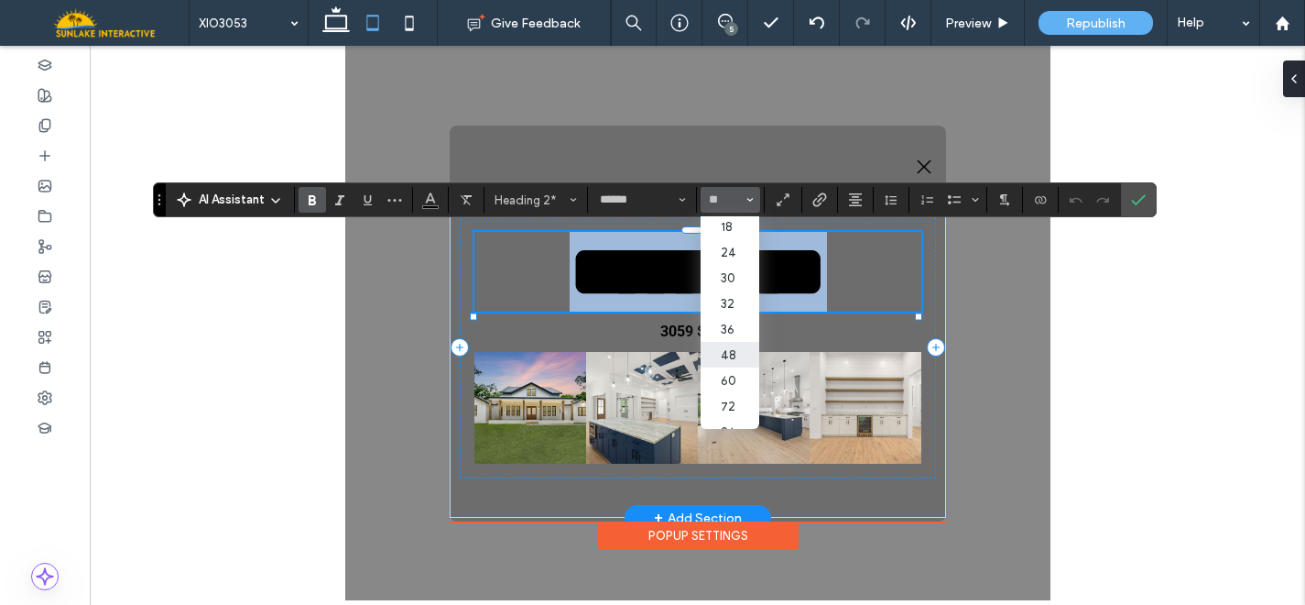
type input "**"
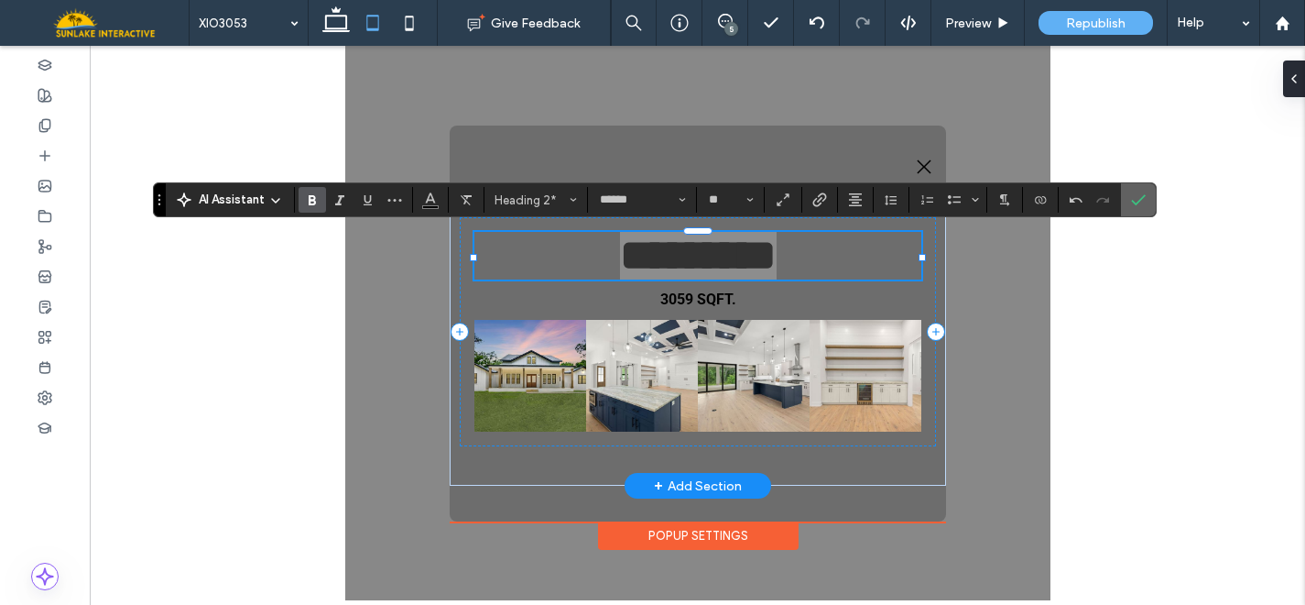
click at [1140, 208] on span "Confirm" at bounding box center [1138, 199] width 15 height 31
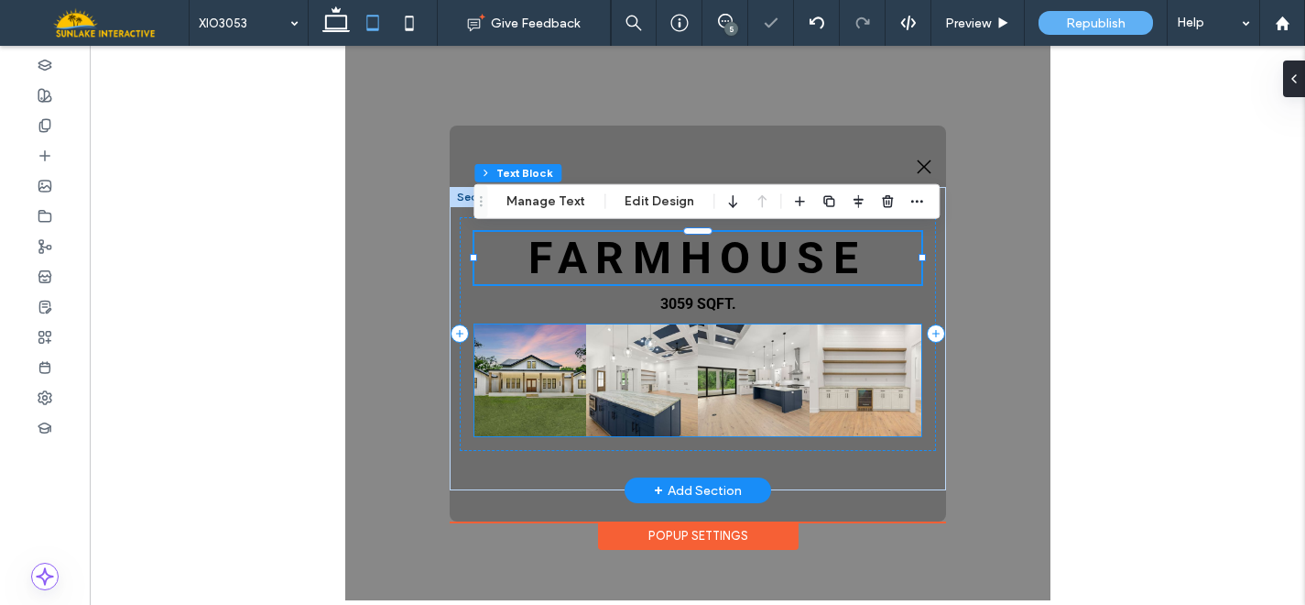
click at [877, 365] on link at bounding box center [864, 380] width 118 height 118
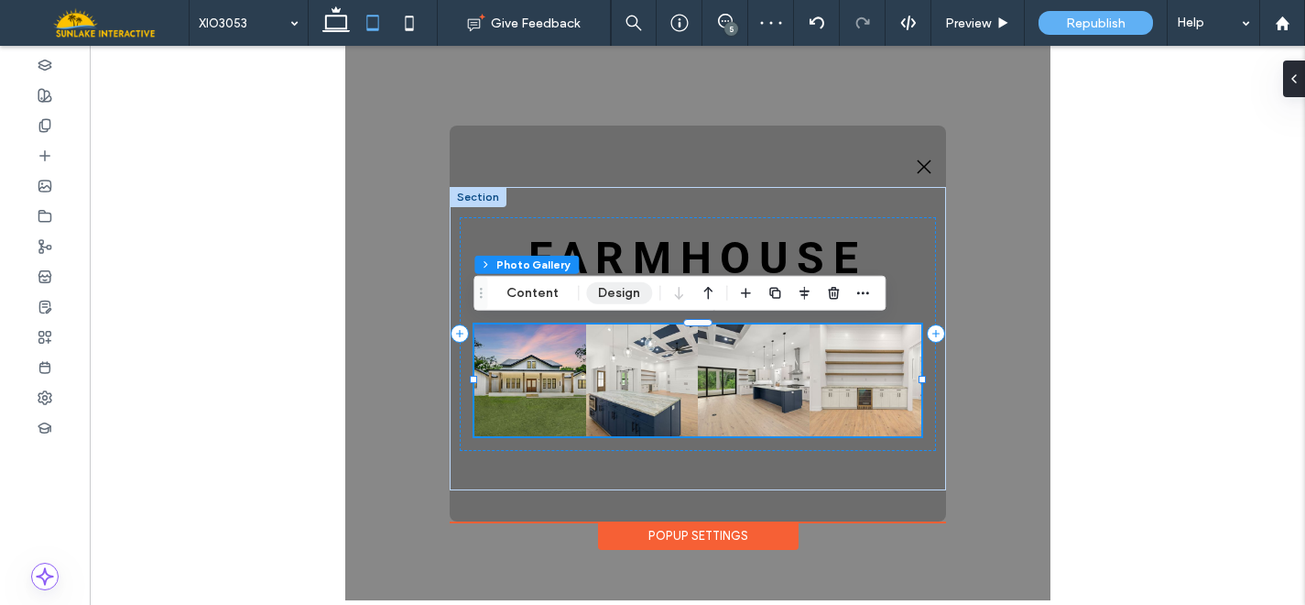
click at [603, 298] on button "Design" at bounding box center [619, 293] width 66 height 22
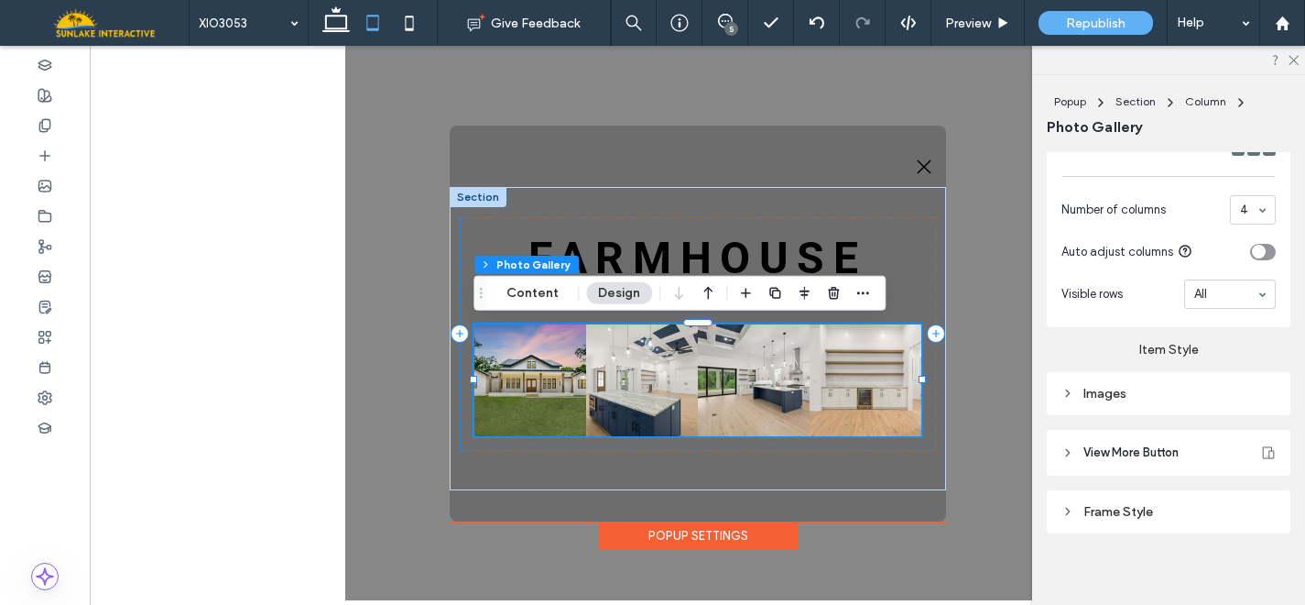
scroll to position [777, 0]
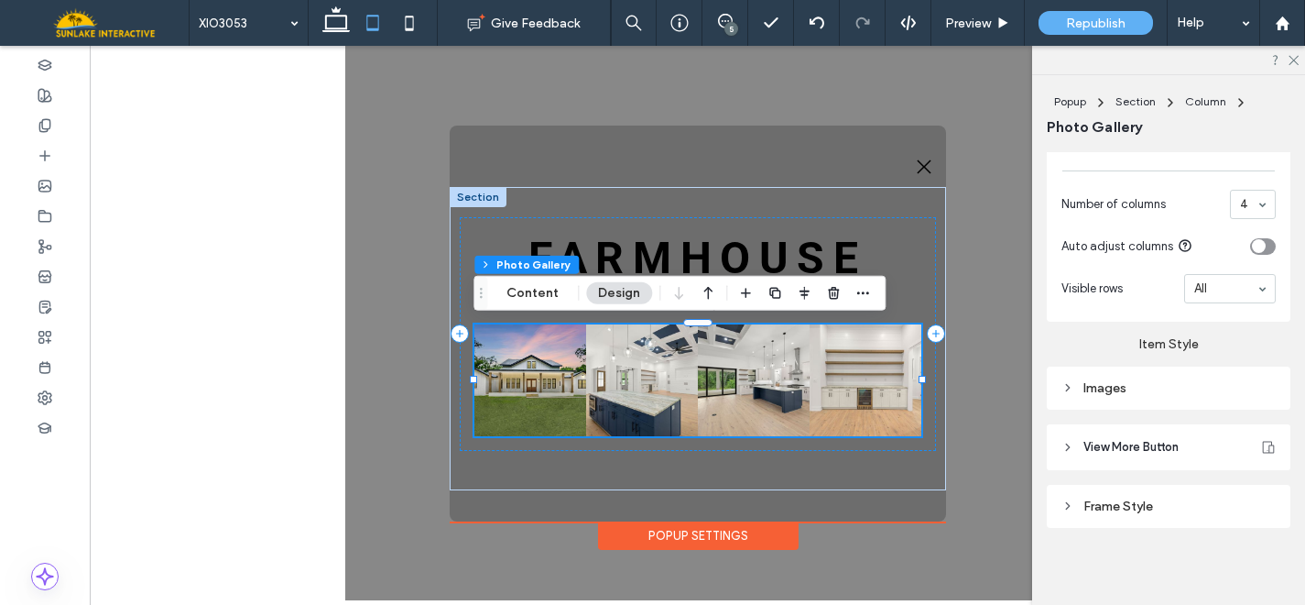
click at [1109, 390] on div "Images" at bounding box center [1169, 388] width 214 height 16
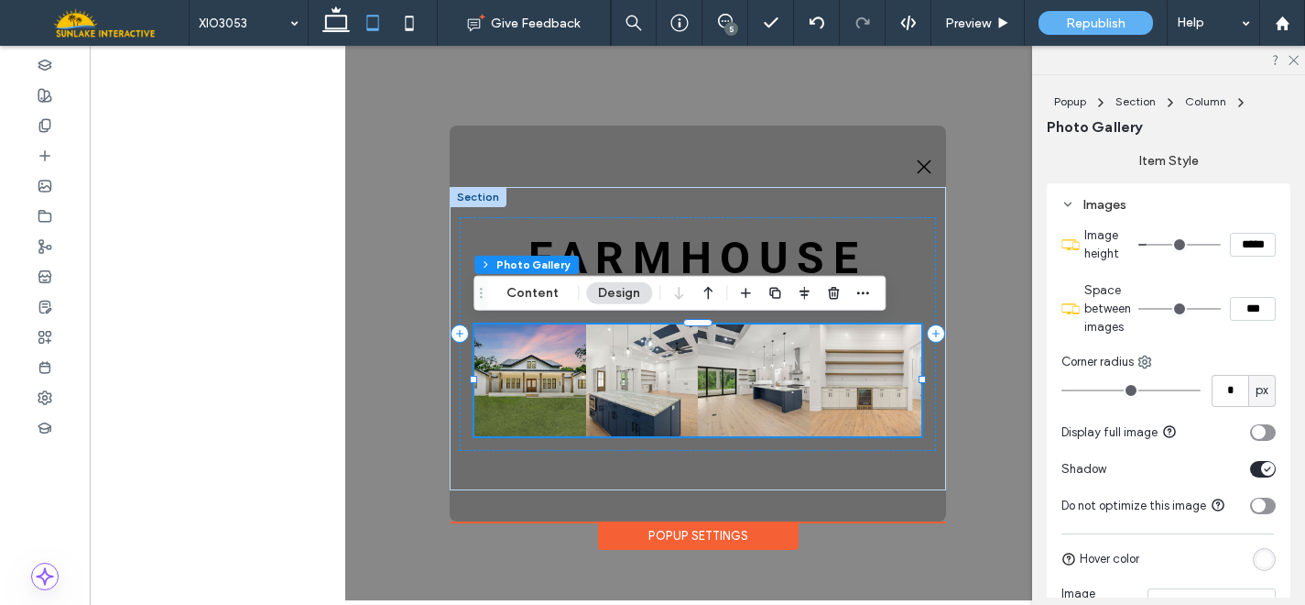
scroll to position [963, 0]
click at [1231, 300] on input "***" at bounding box center [1253, 306] width 46 height 24
type input "****"
type input "**"
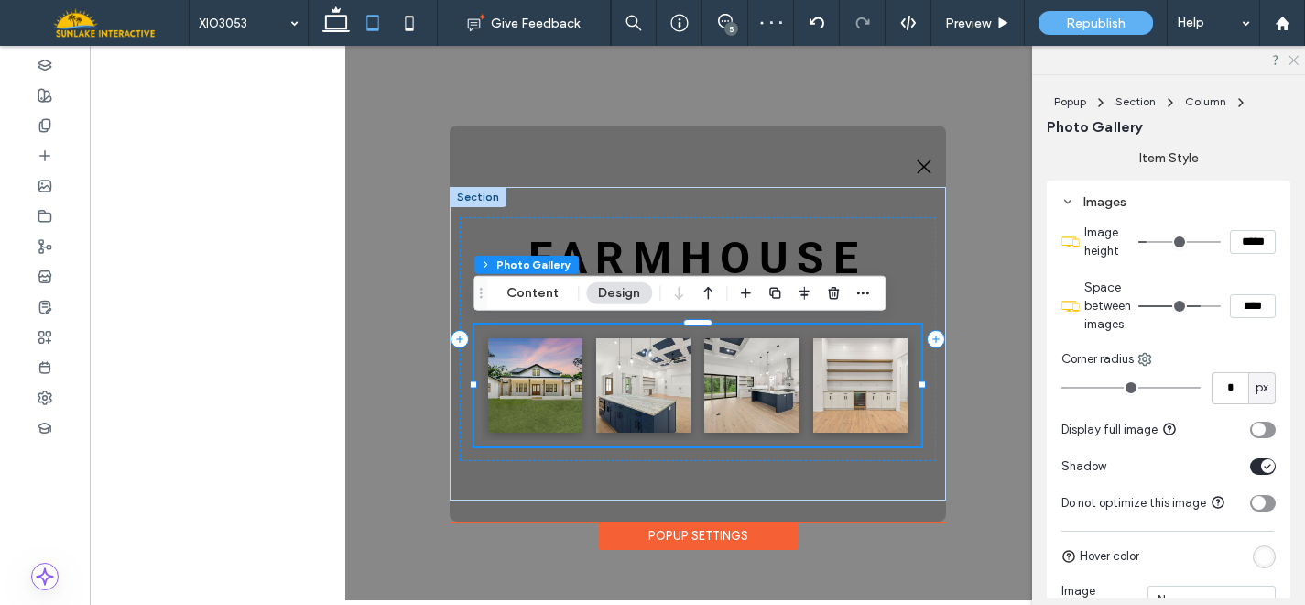
click at [1293, 62] on icon at bounding box center [1293, 59] width 12 height 12
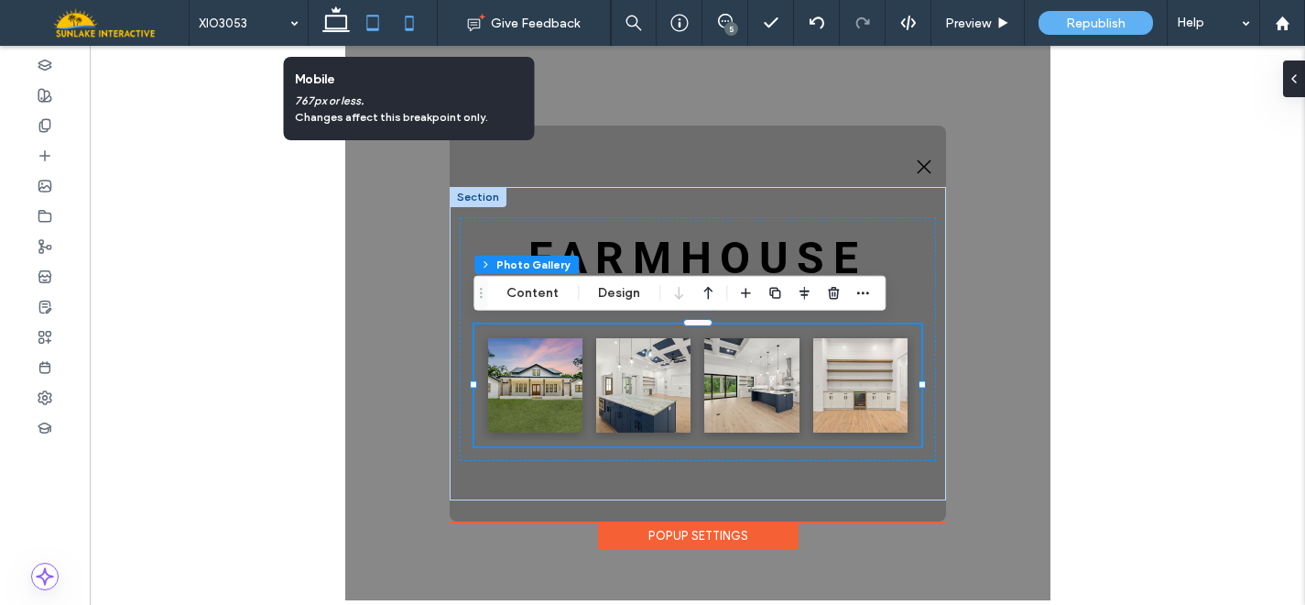
click at [409, 14] on icon at bounding box center [409, 23] width 37 height 37
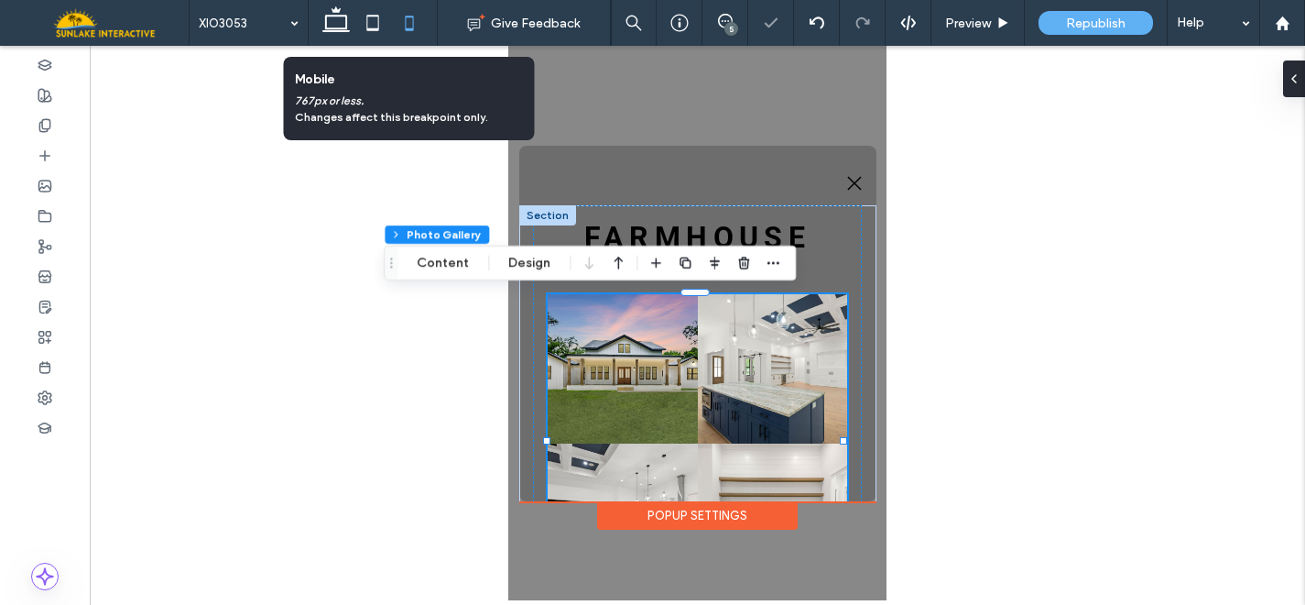
scroll to position [792, 0]
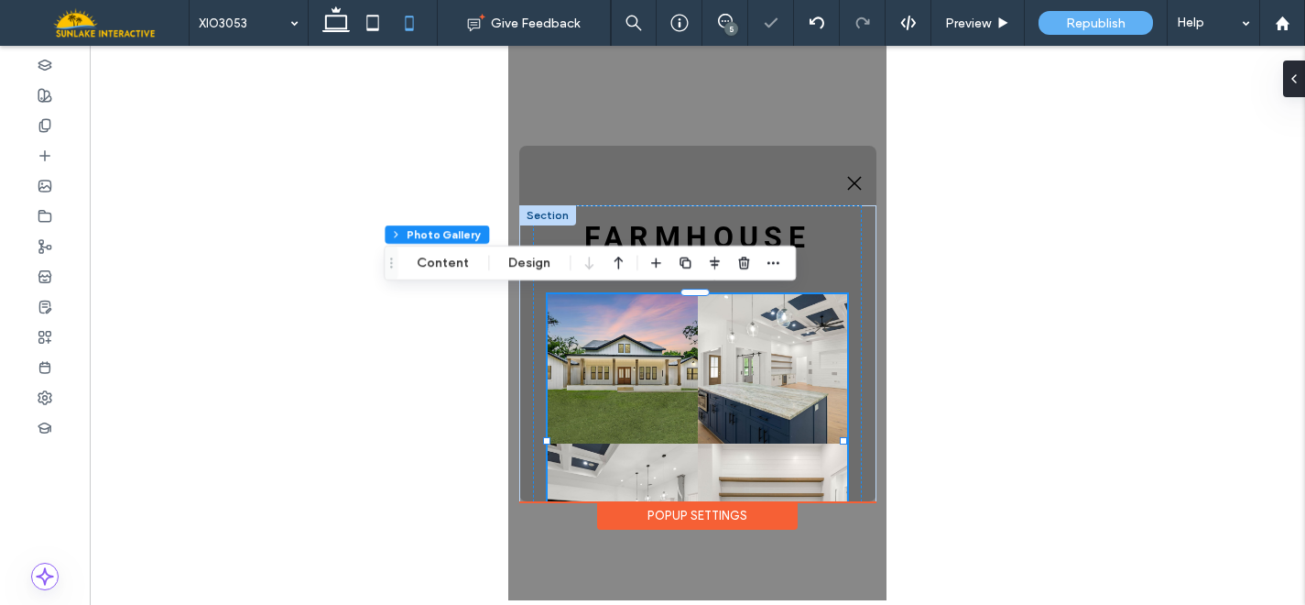
click at [773, 349] on link at bounding box center [772, 368] width 158 height 158
click at [445, 262] on button "Content" at bounding box center [443, 263] width 76 height 22
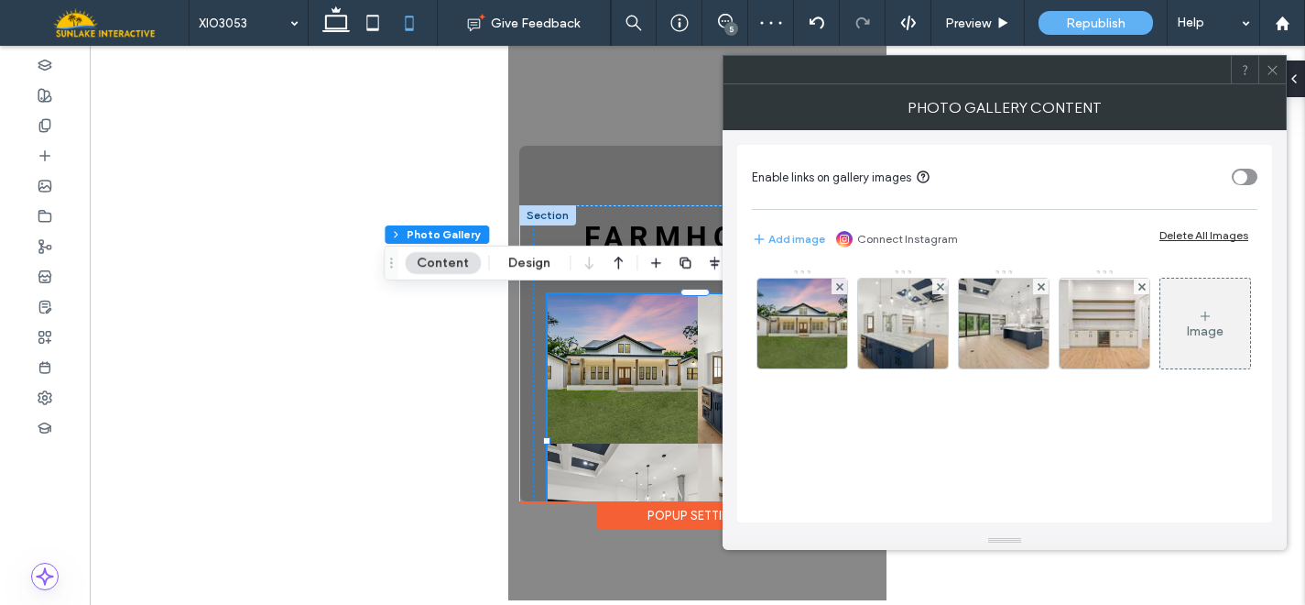
click at [1273, 80] on span at bounding box center [1273, 69] width 14 height 27
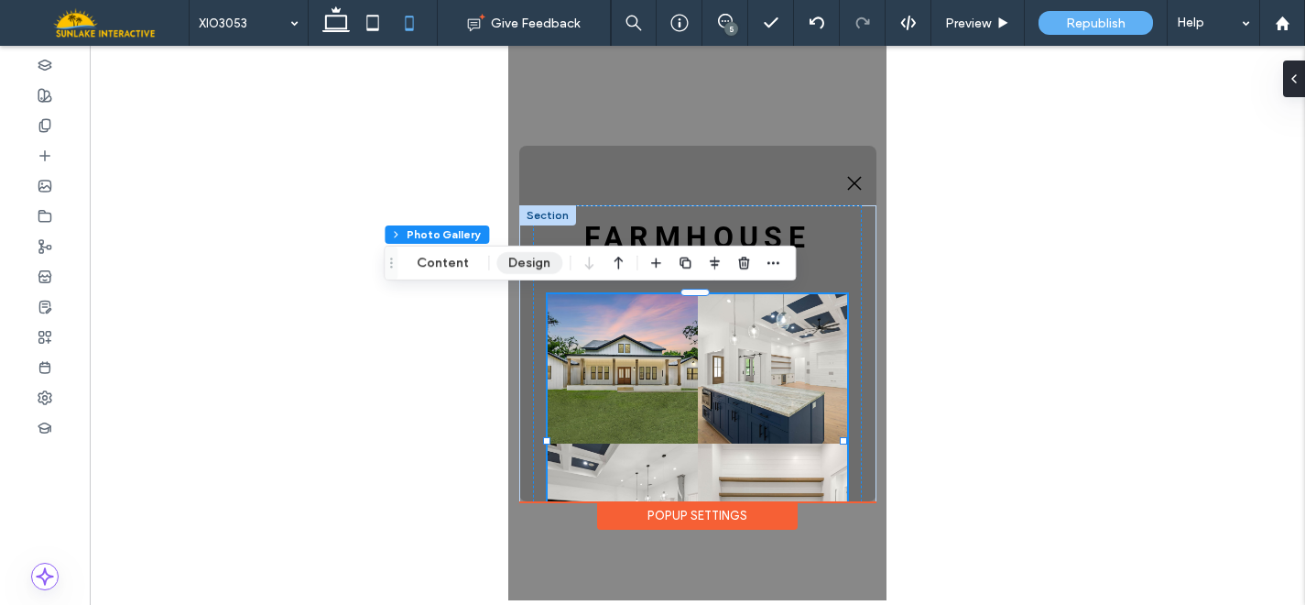
click at [535, 263] on button "Design" at bounding box center [529, 263] width 66 height 22
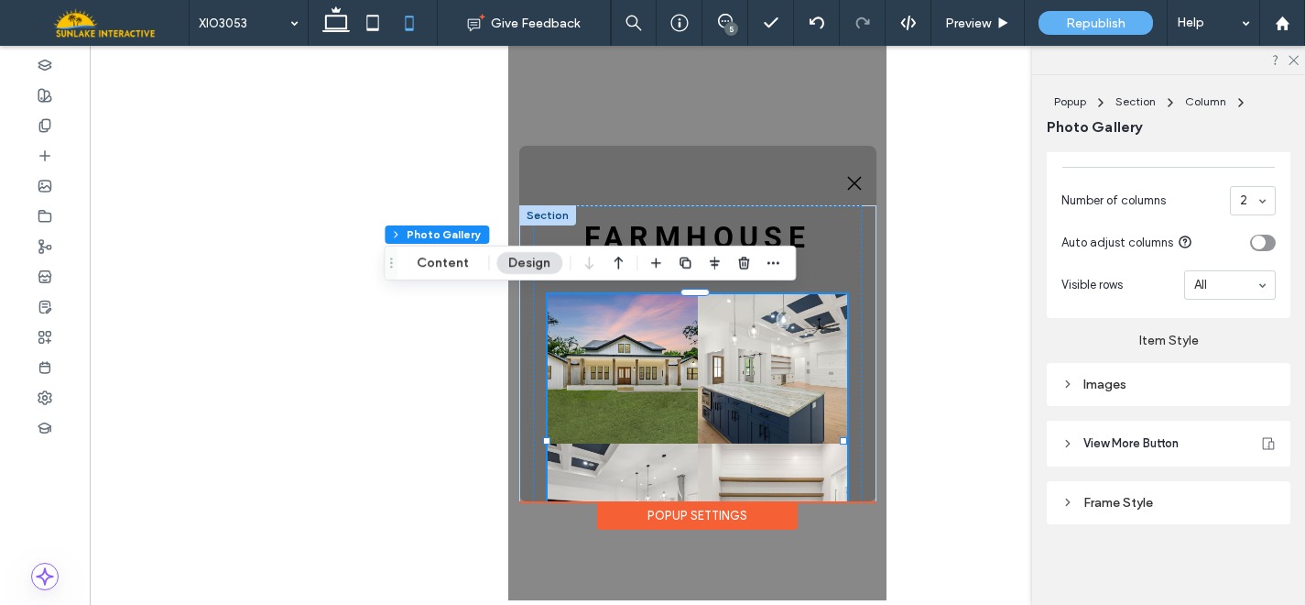
click at [1109, 384] on div "Images" at bounding box center [1169, 384] width 214 height 16
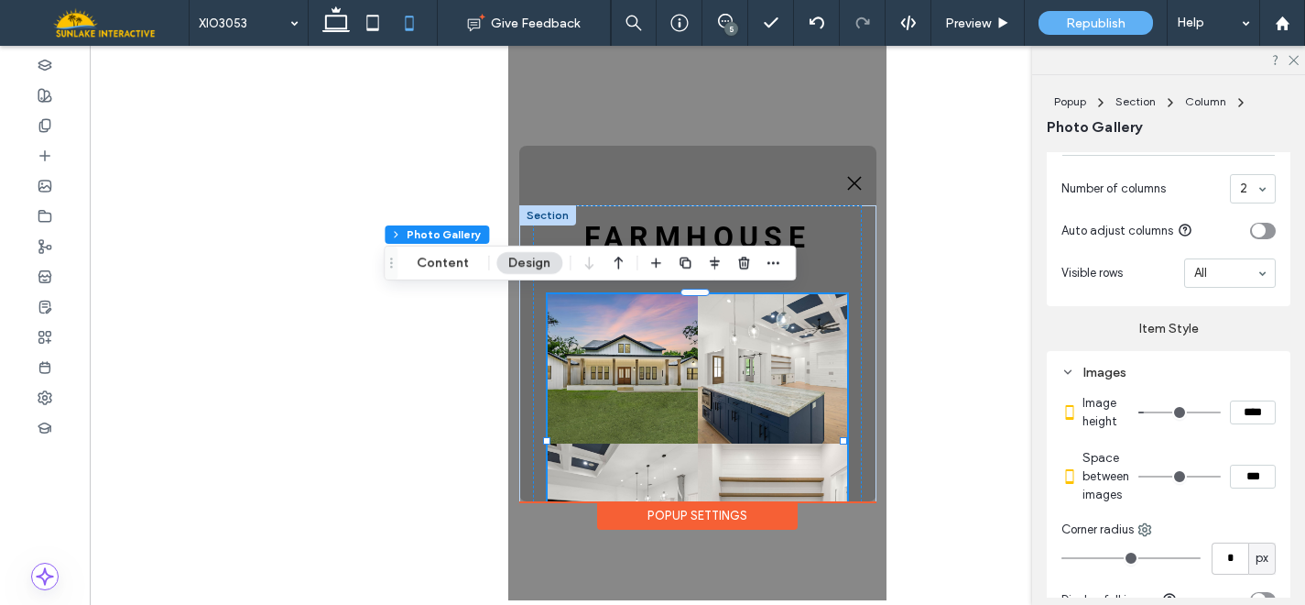
scroll to position [963, 0]
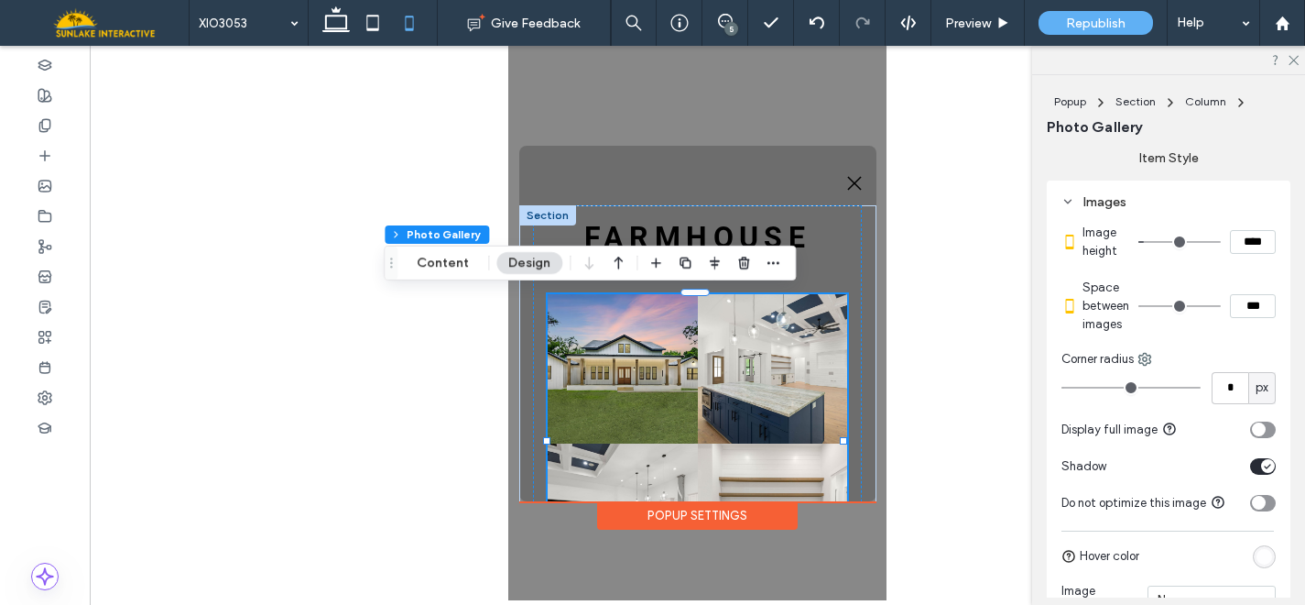
click at [1236, 318] on input "***" at bounding box center [1253, 306] width 46 height 24
type input "****"
type input "**"
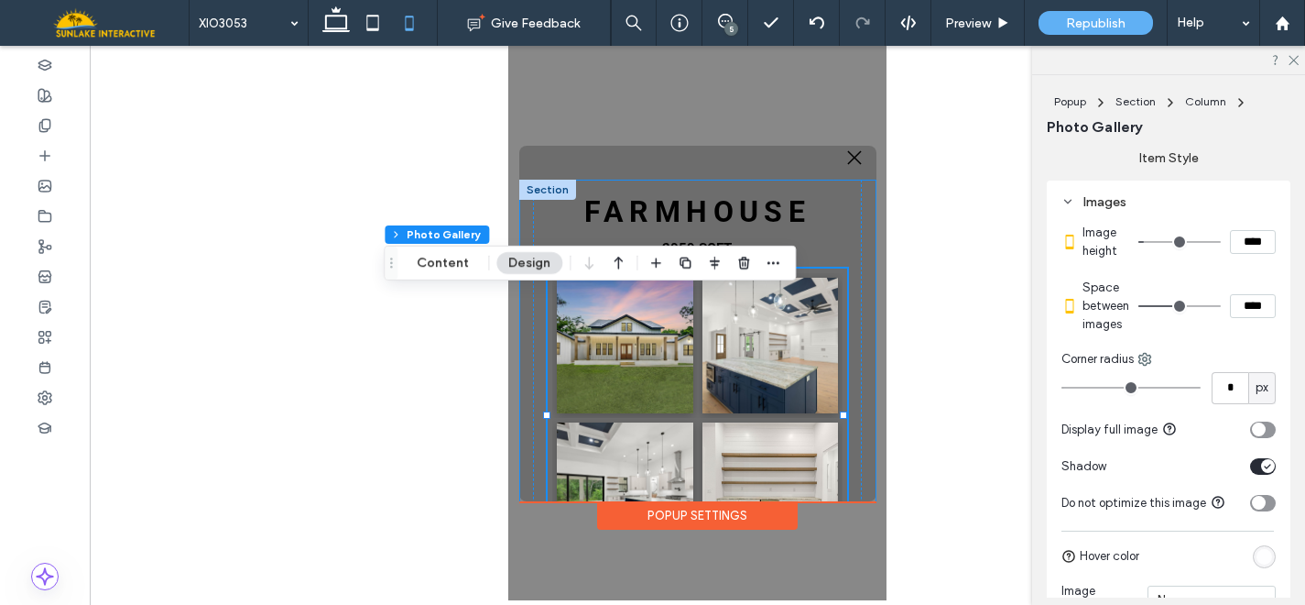
scroll to position [0, 0]
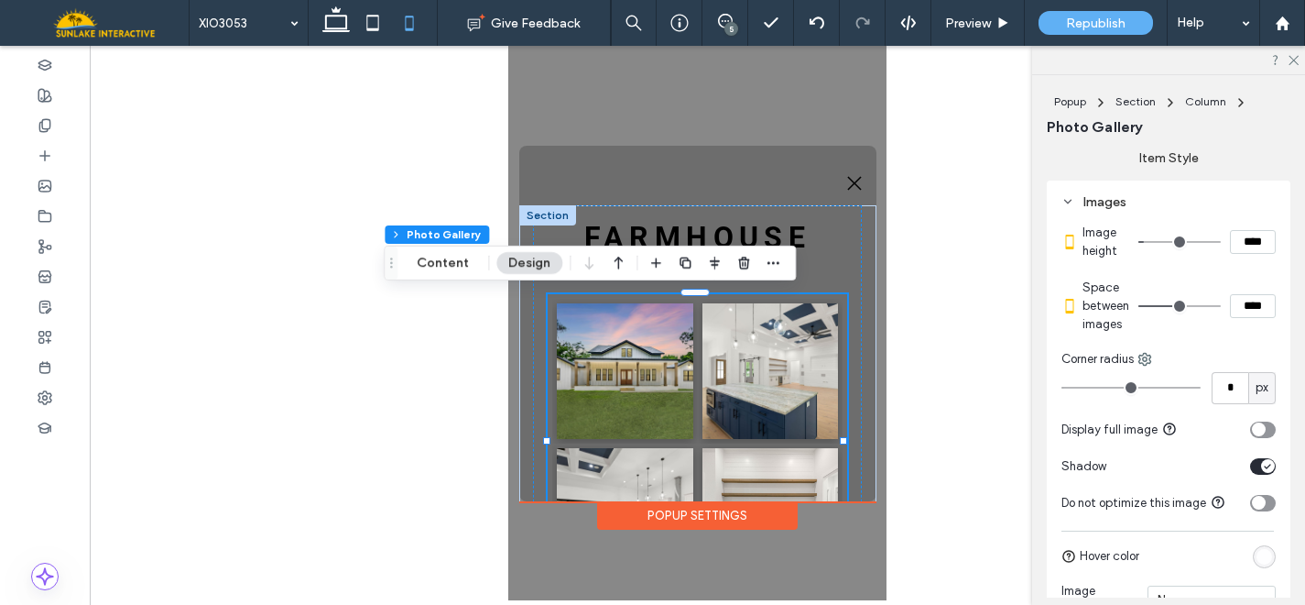
click at [762, 105] on div ".st0-1091118977{fill-rule:evenodd;clip-rule:evenodd;} + Add Section FARMHOuSE 3…" at bounding box center [697, 323] width 378 height 554
click at [995, 24] on div "Preview" at bounding box center [978, 24] width 93 height 16
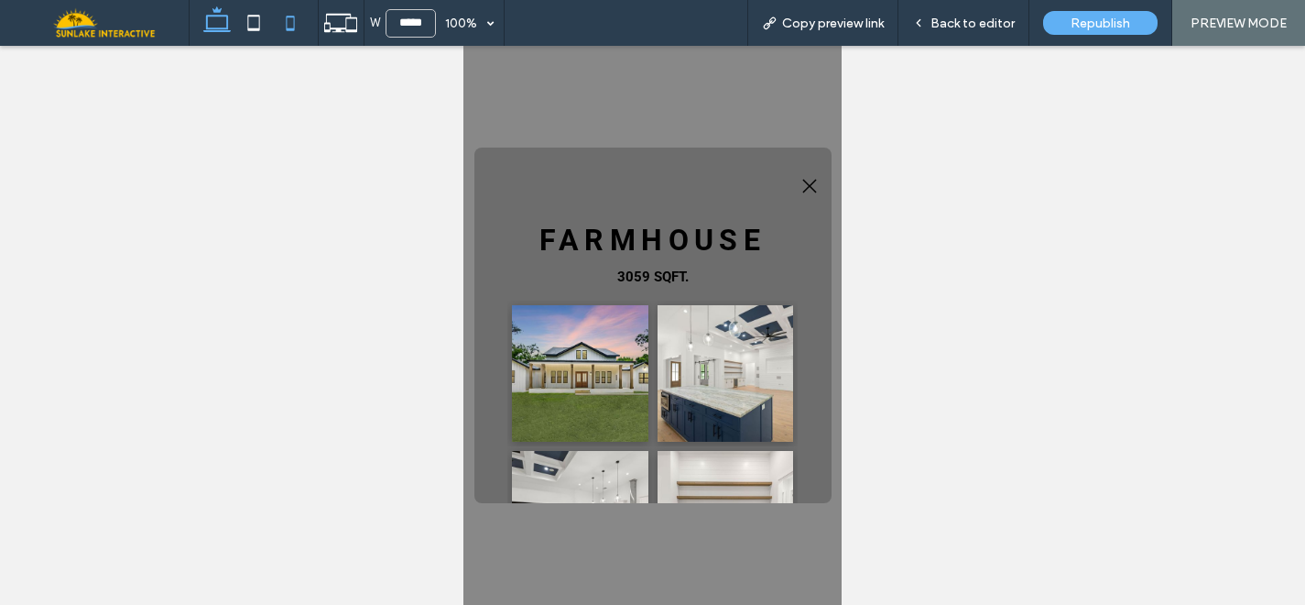
click at [223, 32] on icon at bounding box center [217, 23] width 37 height 37
type input "******"
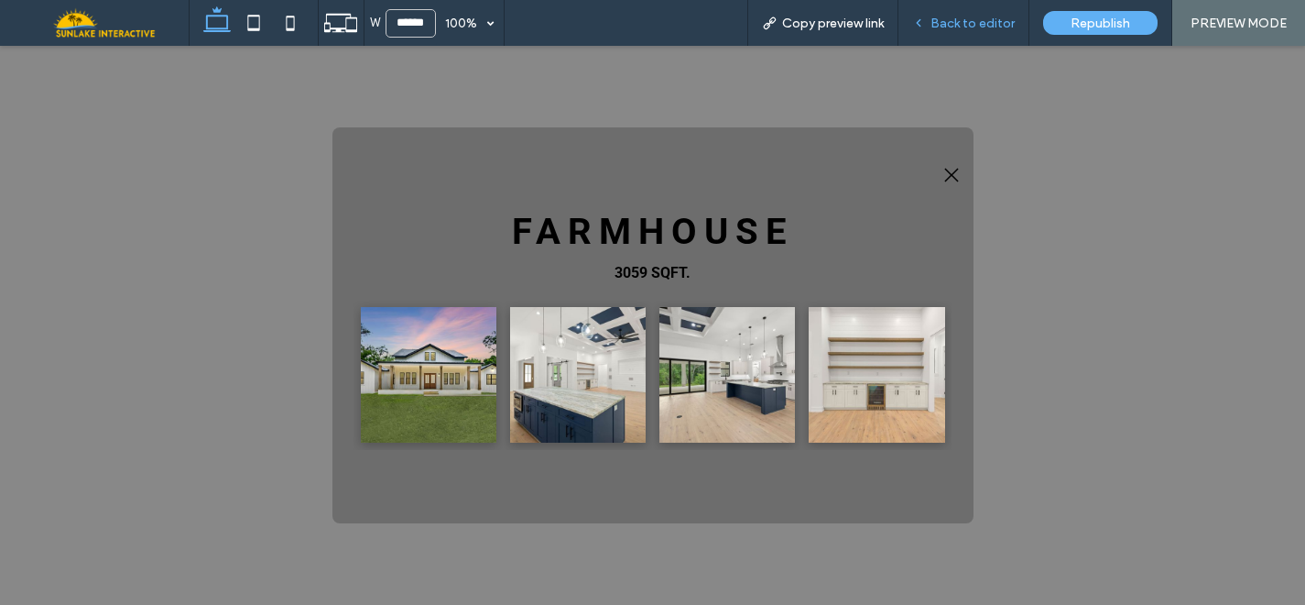
click at [993, 32] on div "Back to editor" at bounding box center [964, 23] width 131 height 46
click at [943, 25] on span "Back to editor" at bounding box center [973, 24] width 84 height 16
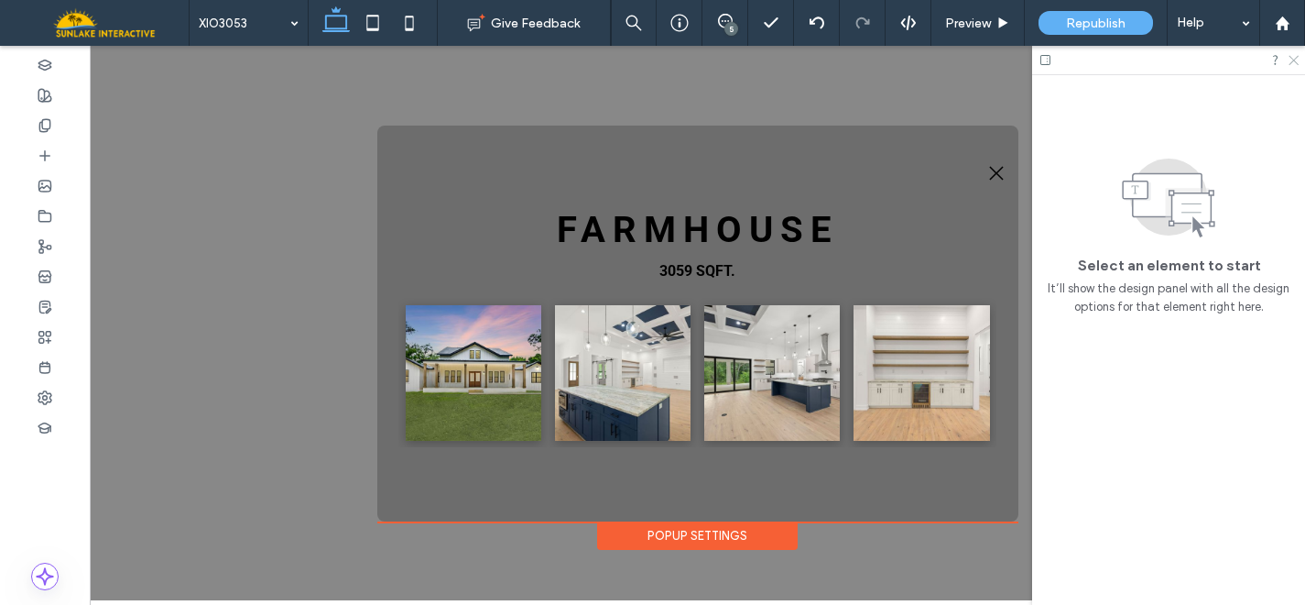
click at [1298, 57] on icon at bounding box center [1293, 59] width 12 height 12
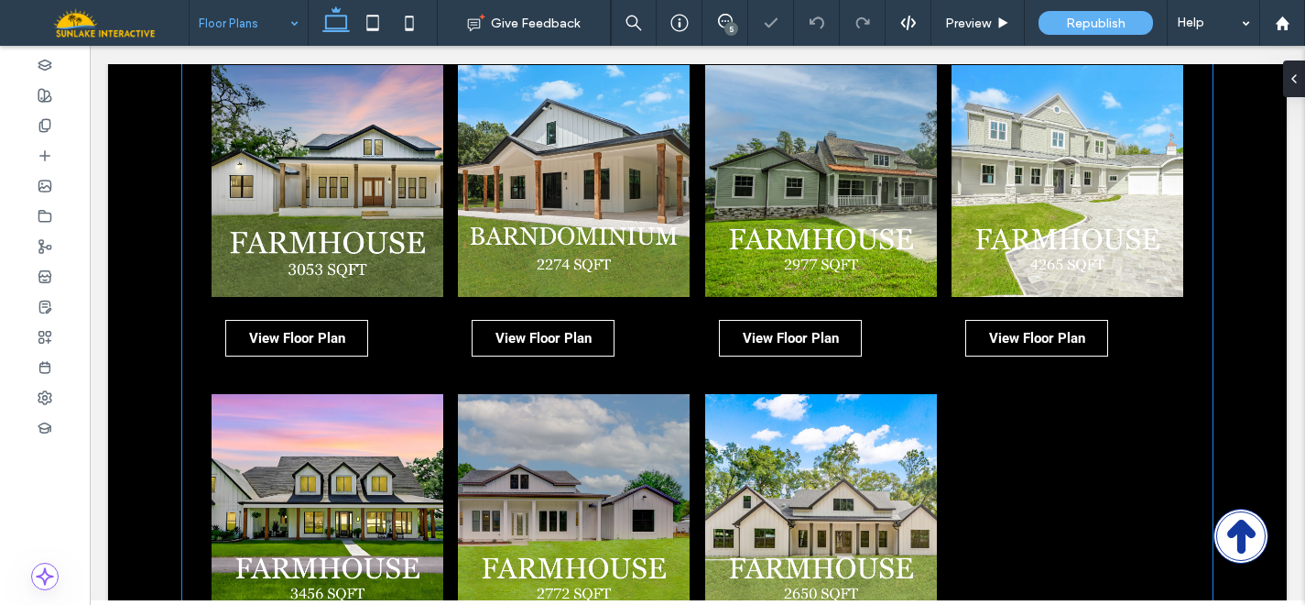
scroll to position [1274, 0]
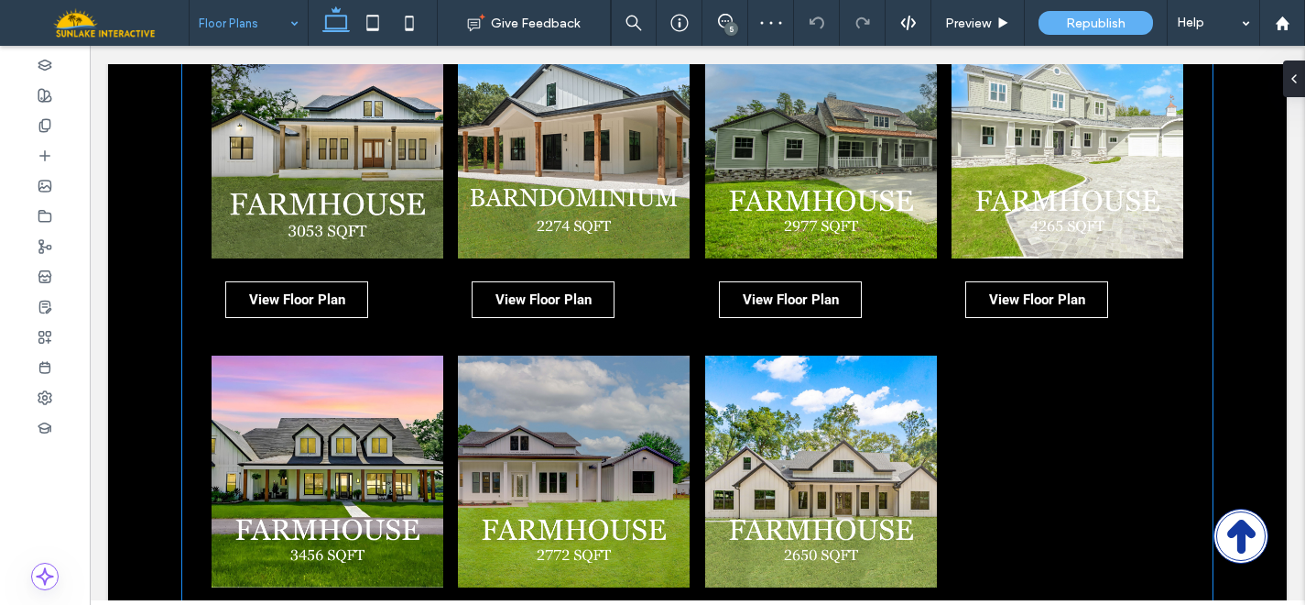
click at [296, 192] on link at bounding box center [327, 143] width 246 height 246
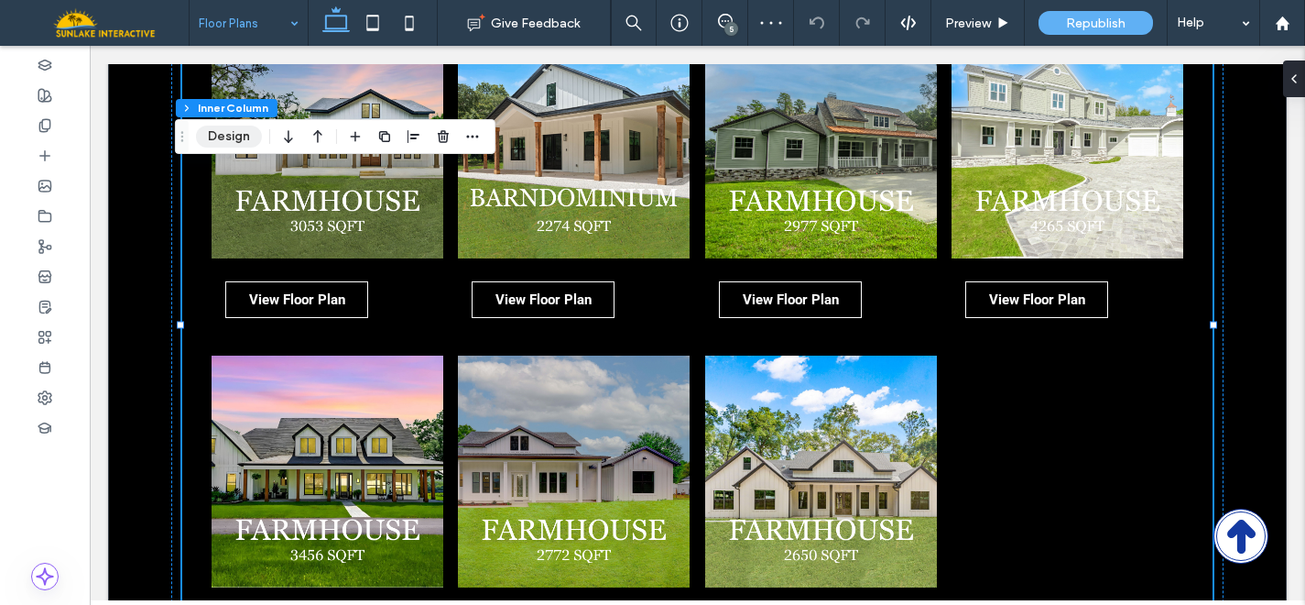
click at [214, 145] on button "Design" at bounding box center [229, 136] width 66 height 22
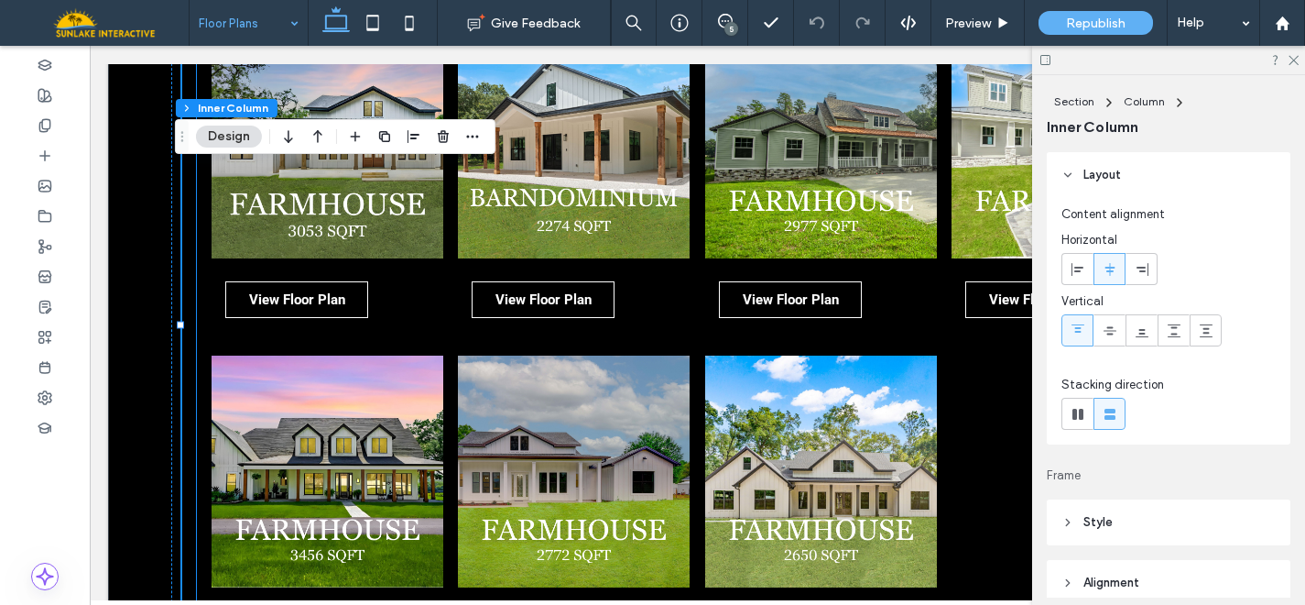
click at [277, 156] on link at bounding box center [327, 143] width 246 height 246
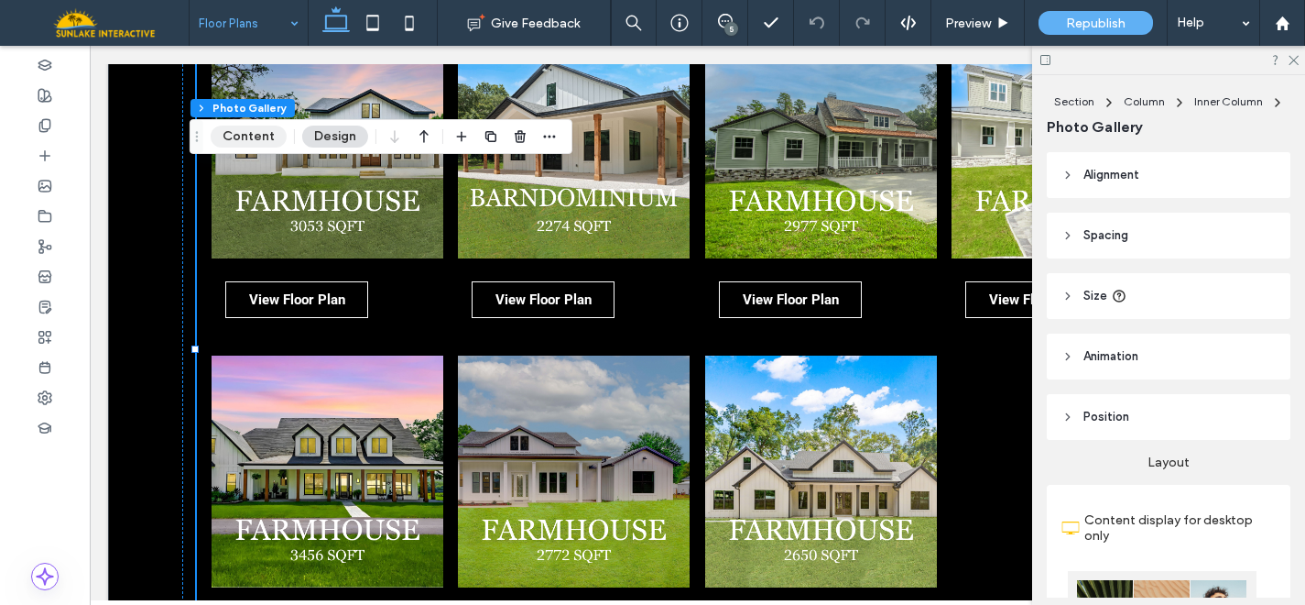
click at [252, 129] on button "Content" at bounding box center [249, 136] width 76 height 22
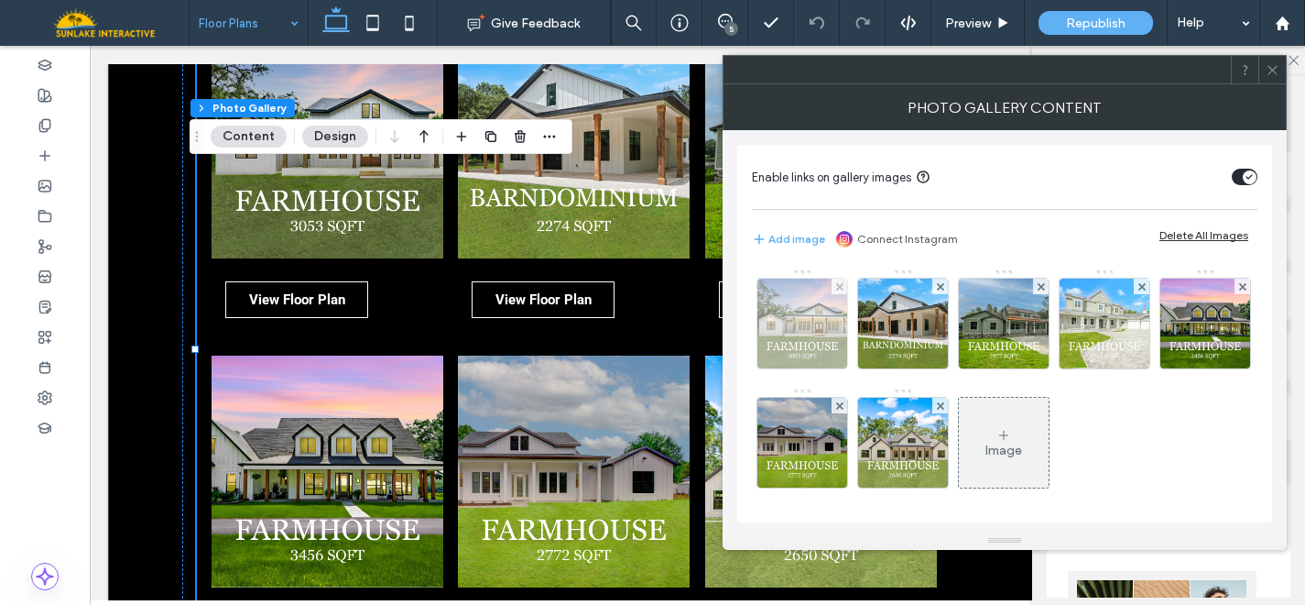
click at [821, 312] on img at bounding box center [803, 323] width 90 height 90
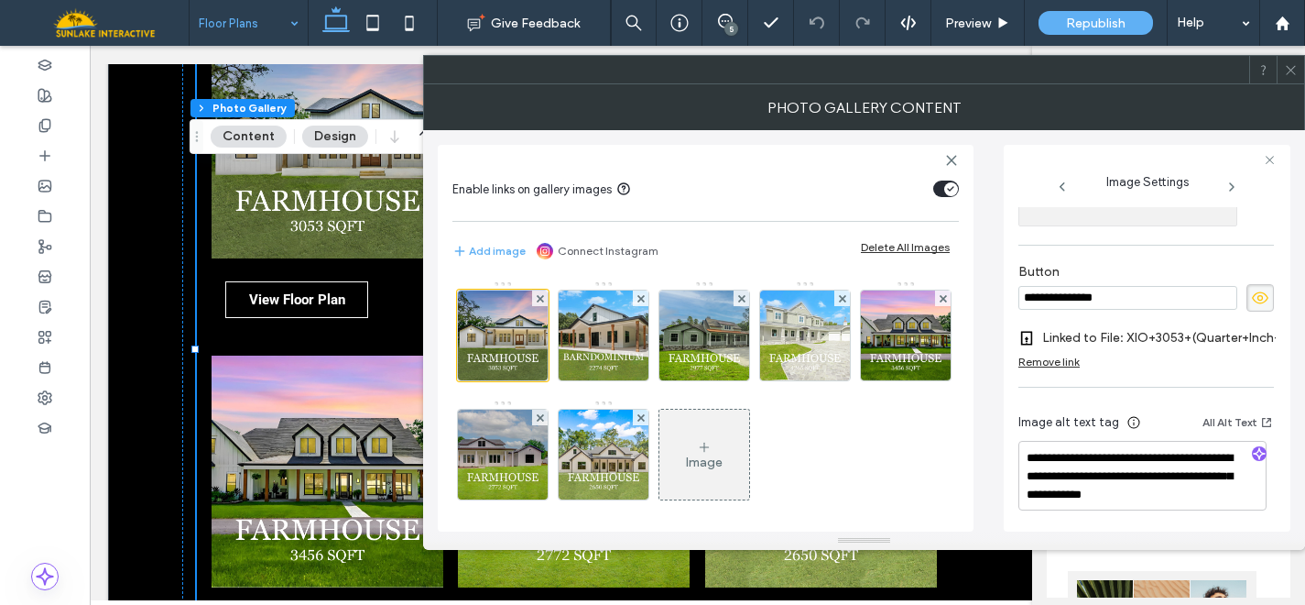
scroll to position [620, 0]
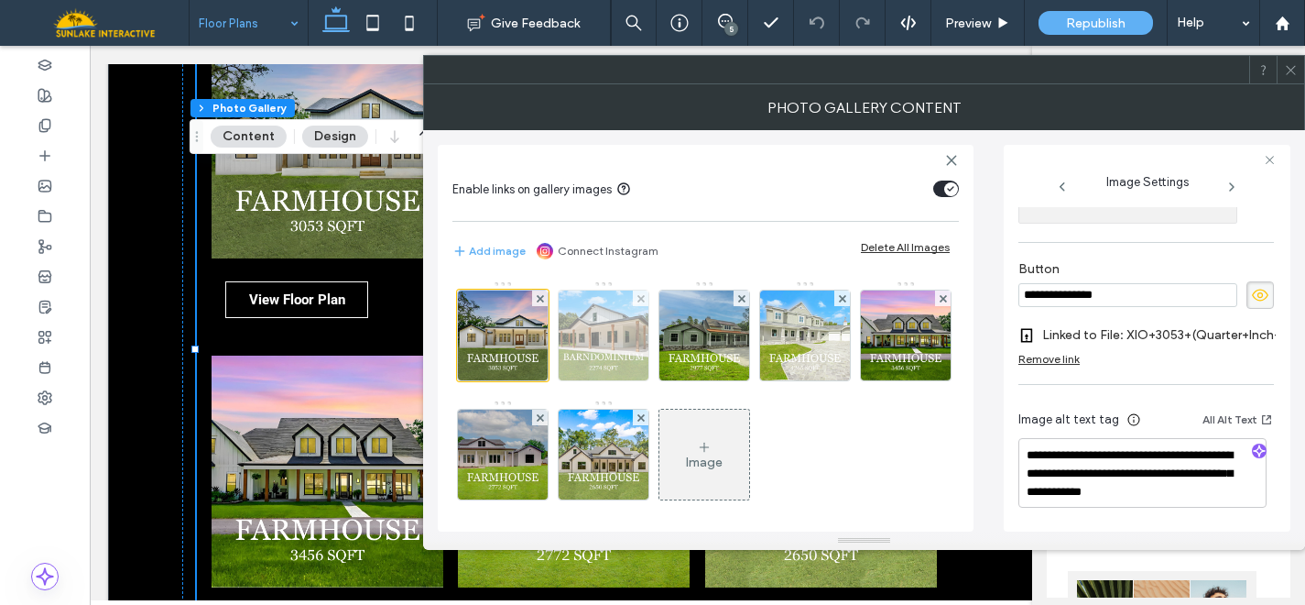
click at [614, 332] on img at bounding box center [604, 335] width 90 height 90
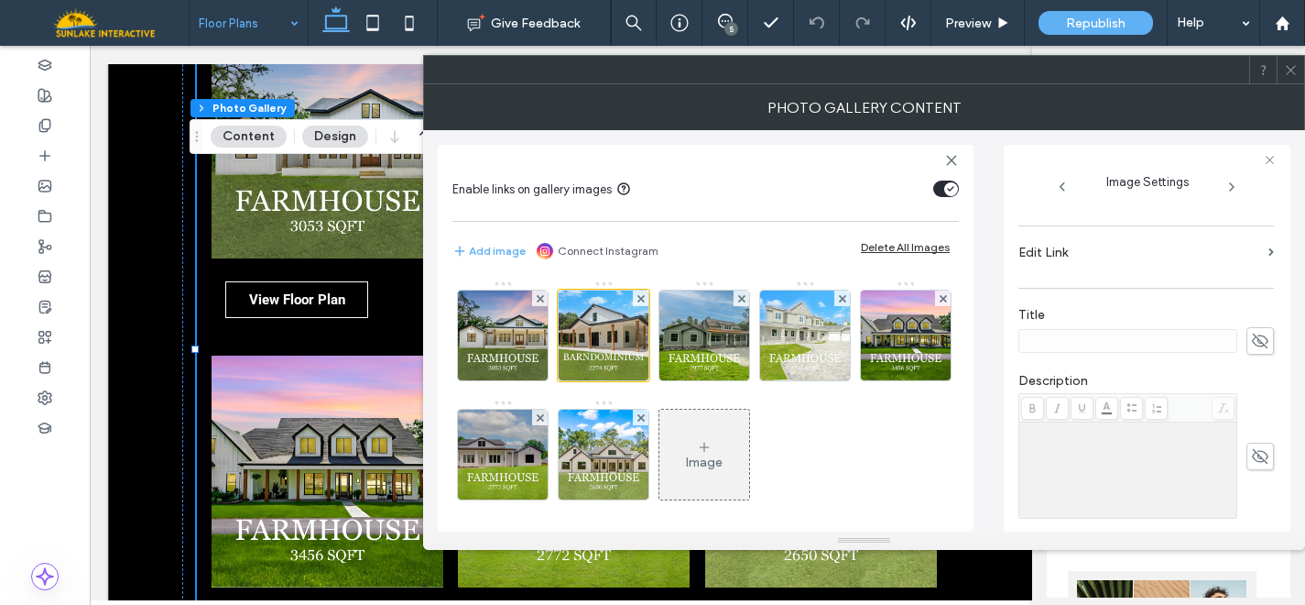
scroll to position [307, 0]
click at [1060, 252] on label "Edit Link" at bounding box center [1140, 249] width 243 height 34
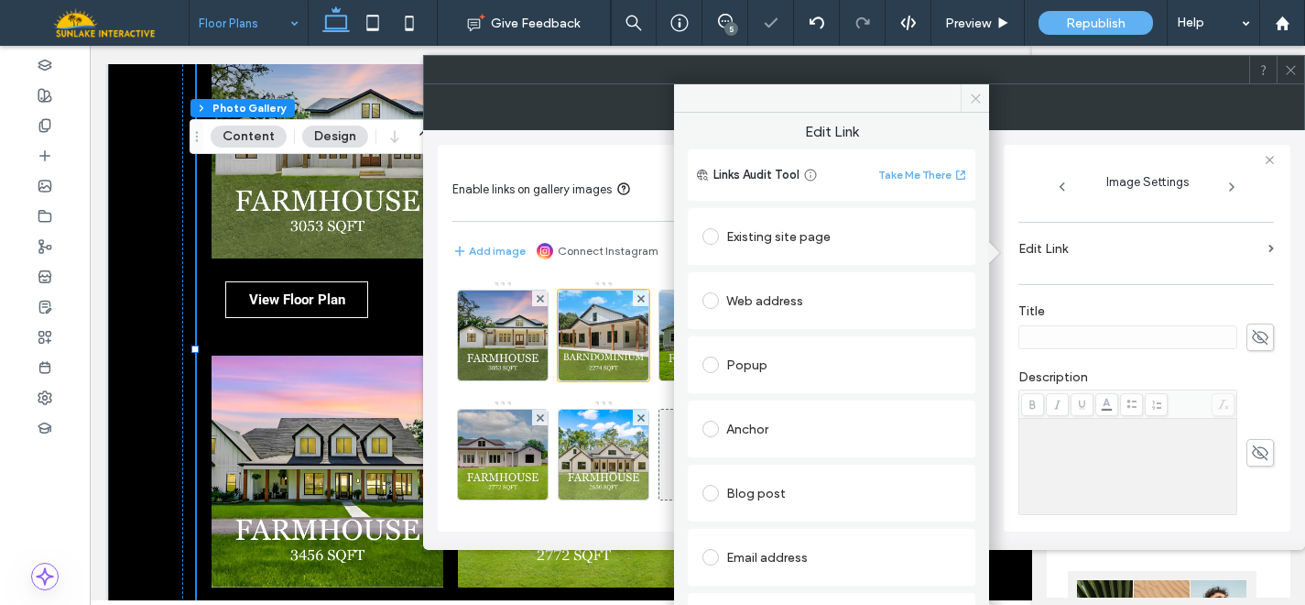
click at [967, 100] on span at bounding box center [975, 97] width 28 height 27
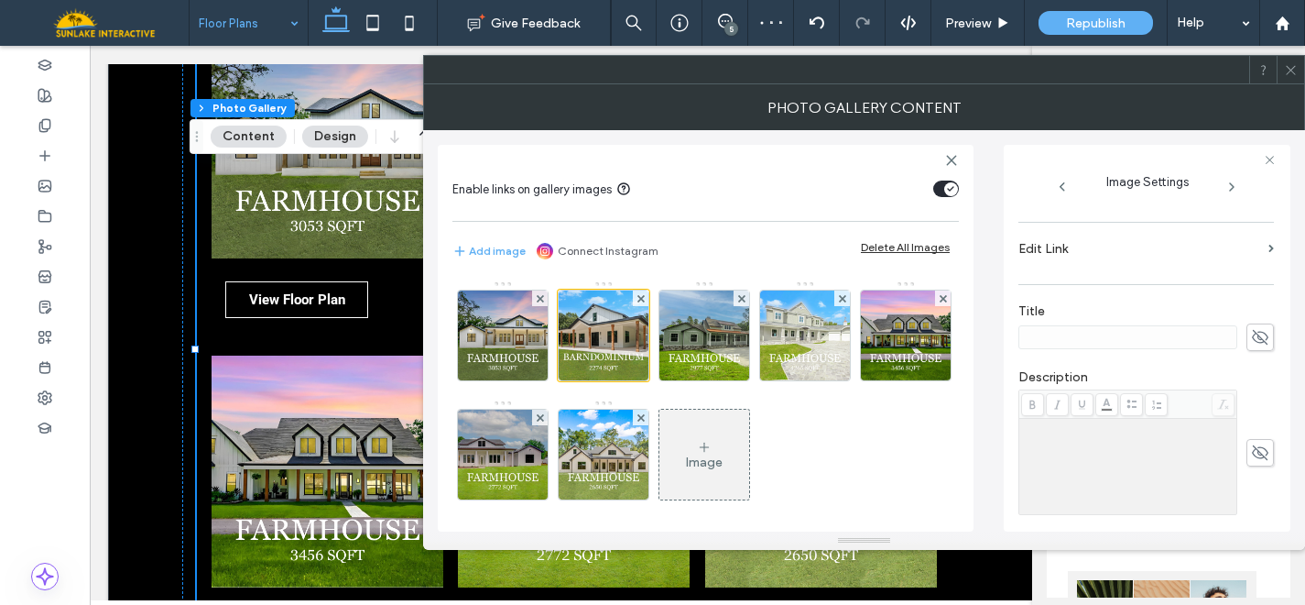
click at [1290, 71] on use at bounding box center [1290, 69] width 9 height 9
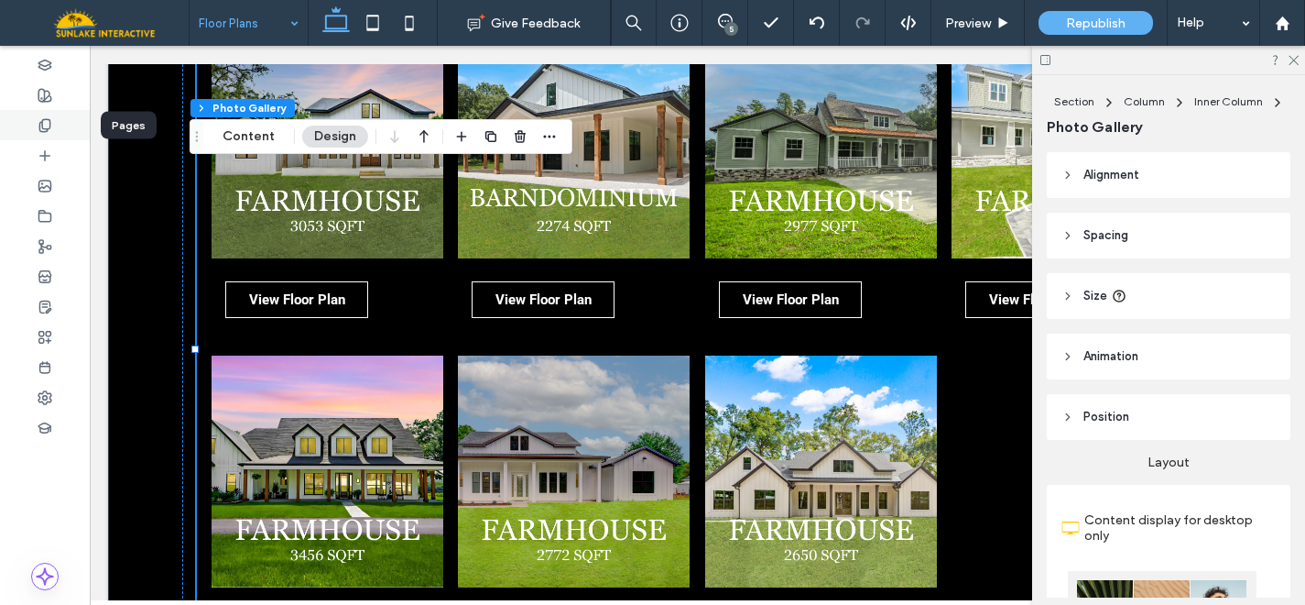
click at [52, 126] on div at bounding box center [45, 125] width 90 height 30
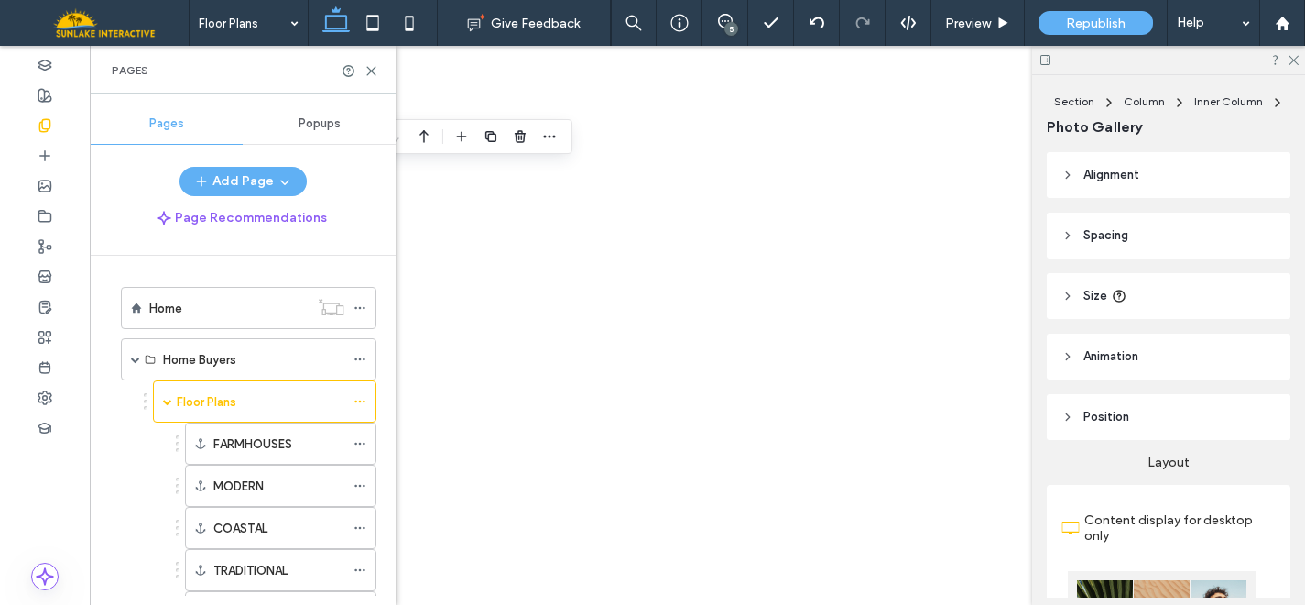
click at [325, 120] on span "Popups" at bounding box center [320, 123] width 42 height 15
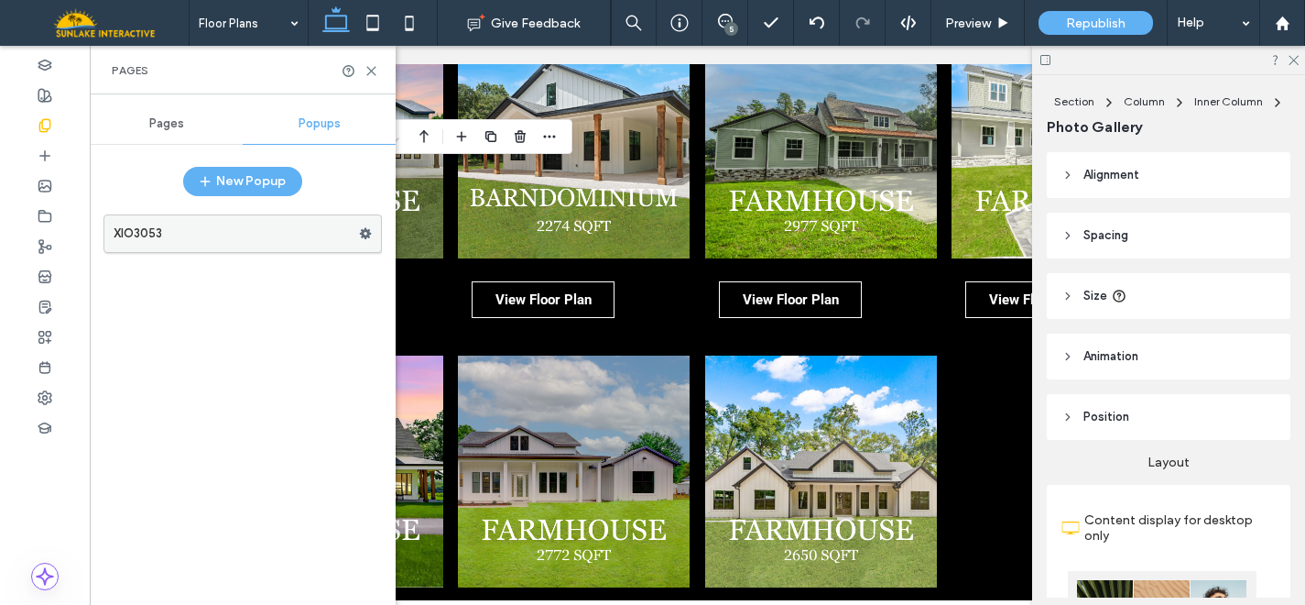
click at [366, 233] on icon at bounding box center [365, 233] width 13 height 13
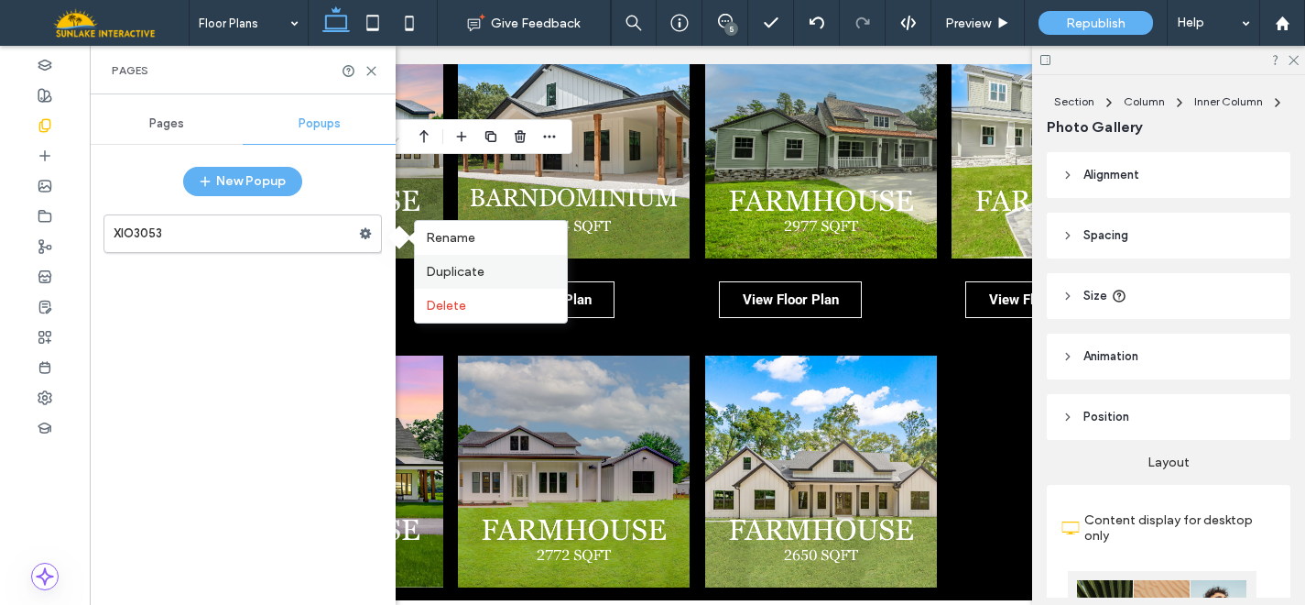
click at [472, 274] on span "Duplicate" at bounding box center [455, 272] width 59 height 16
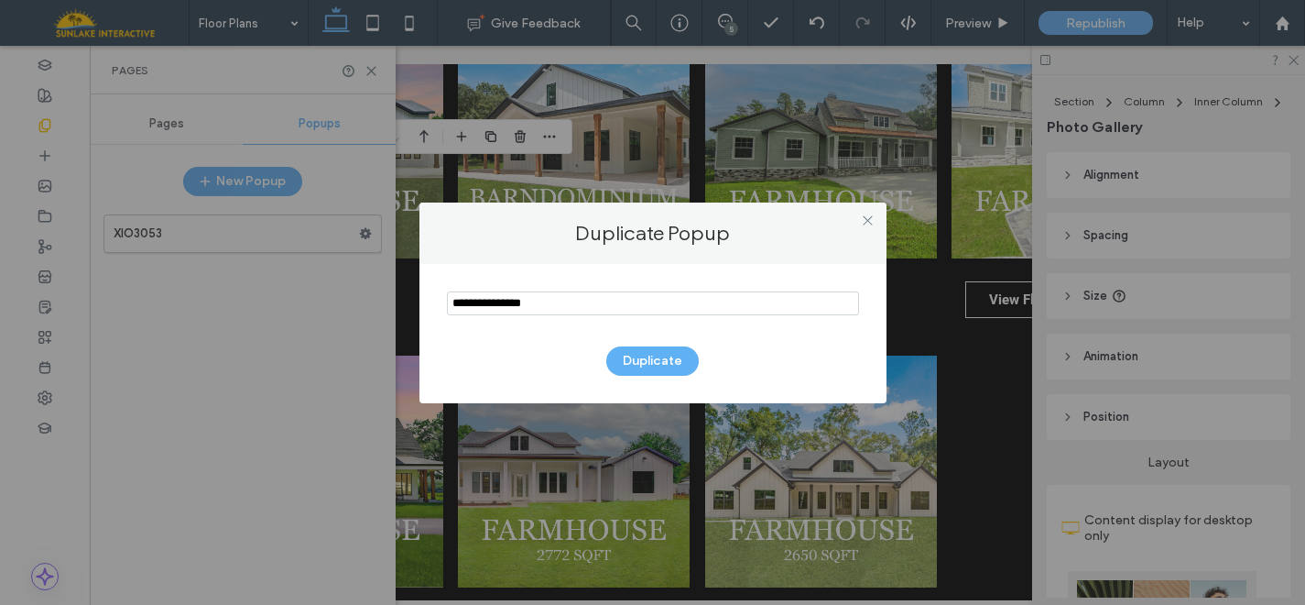
click at [526, 305] on input "notEmpty" at bounding box center [653, 303] width 412 height 24
type input "*******"
click at [644, 356] on button "Duplicate" at bounding box center [652, 360] width 93 height 29
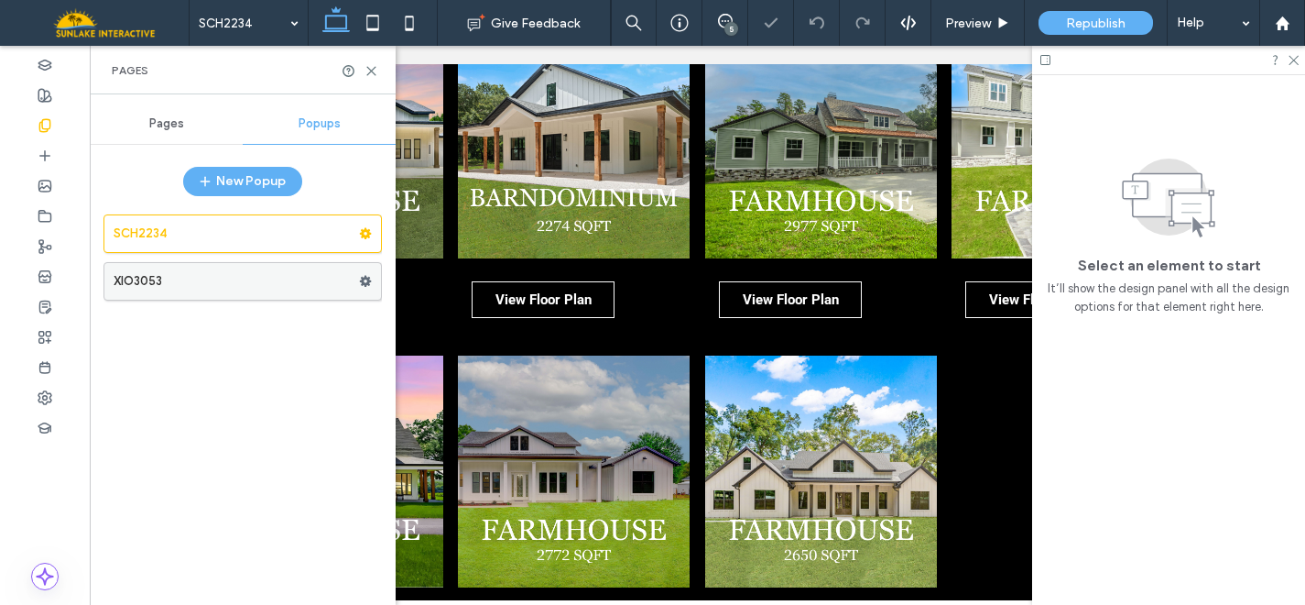
click at [362, 282] on use at bounding box center [366, 281] width 12 height 11
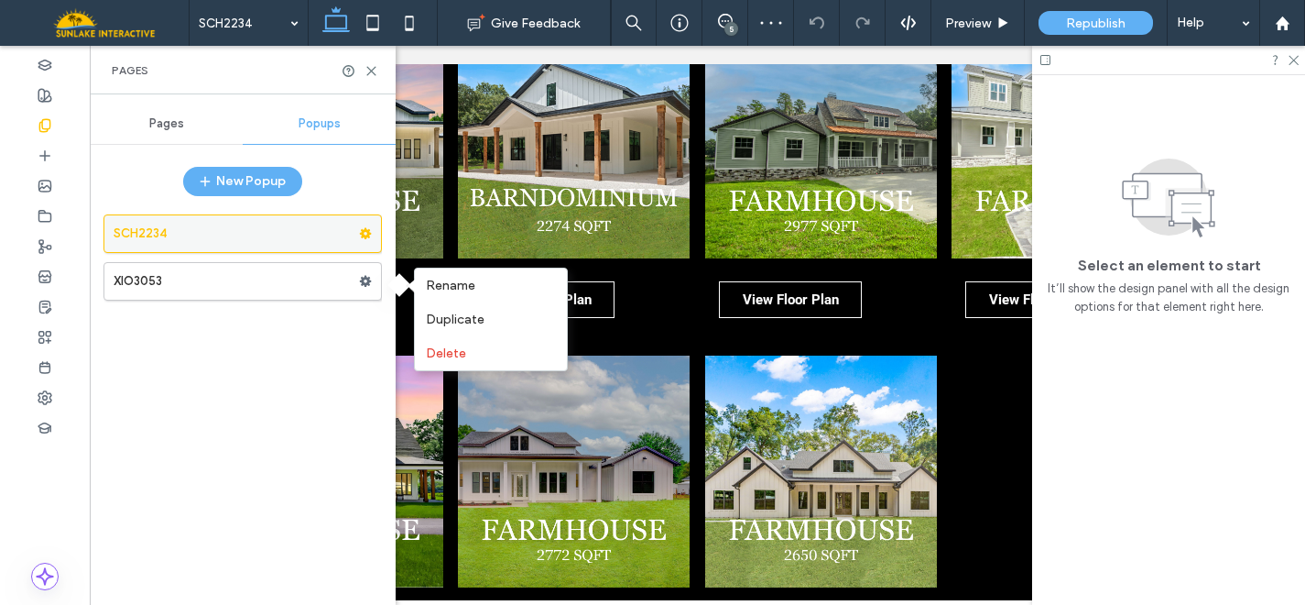
click at [367, 231] on use at bounding box center [366, 233] width 12 height 11
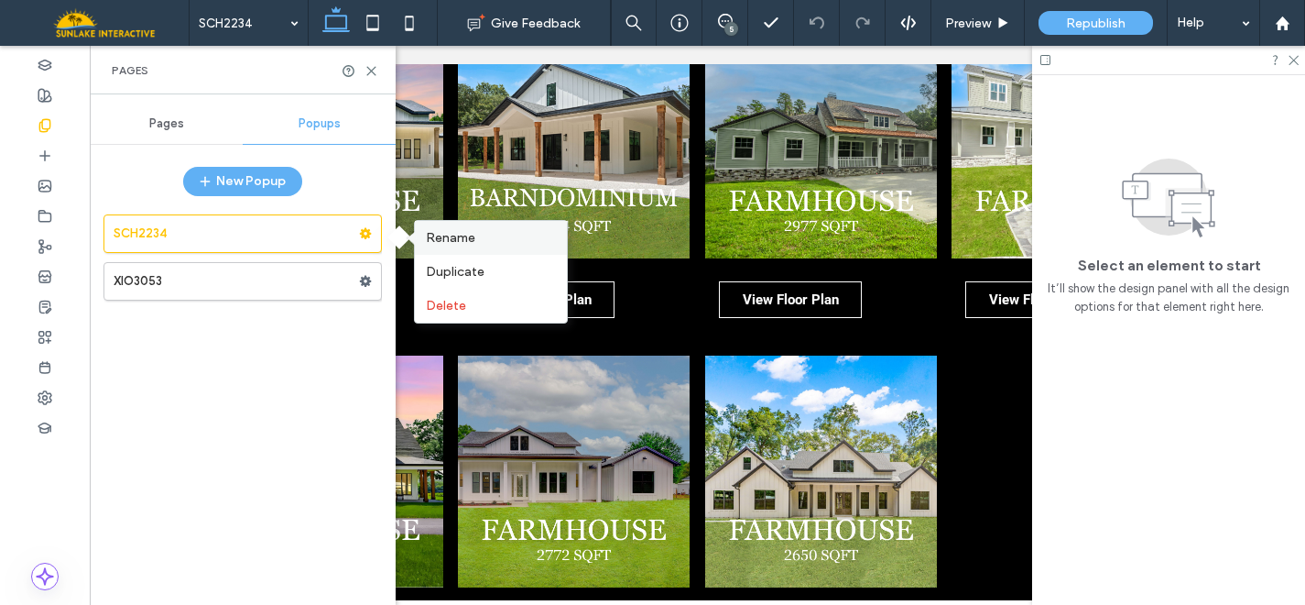
click at [455, 232] on span "Rename" at bounding box center [450, 238] width 49 height 16
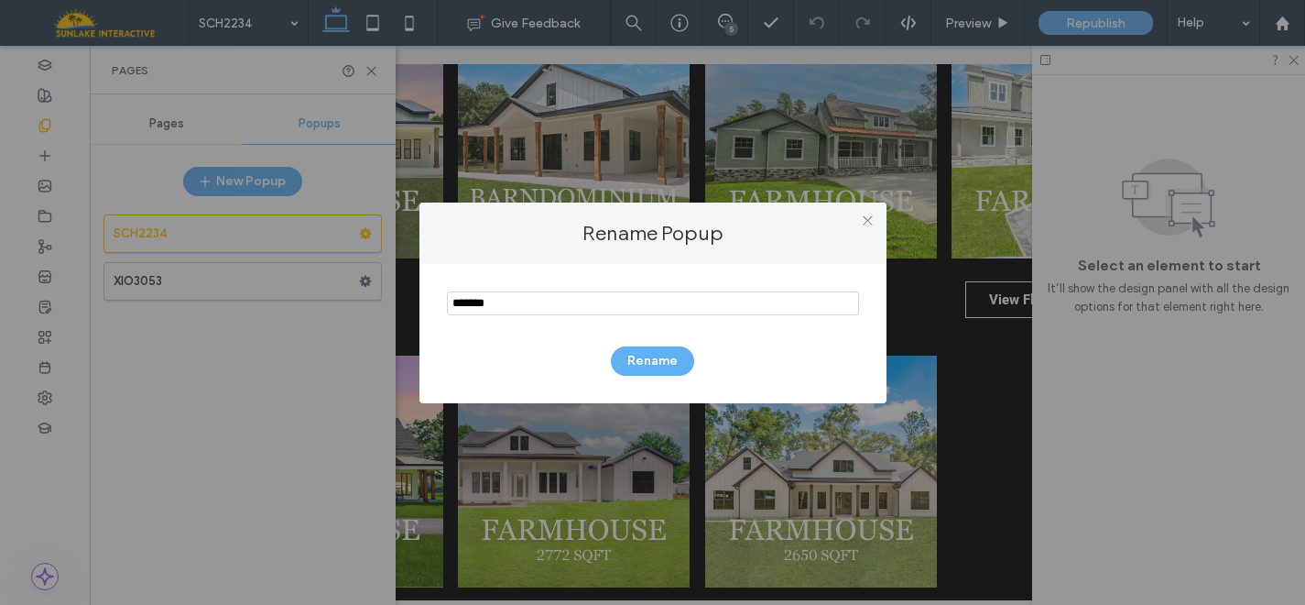
click at [498, 300] on input "notEmpty" at bounding box center [653, 303] width 412 height 24
type input "*******"
click at [639, 365] on button "Rename" at bounding box center [652, 360] width 83 height 29
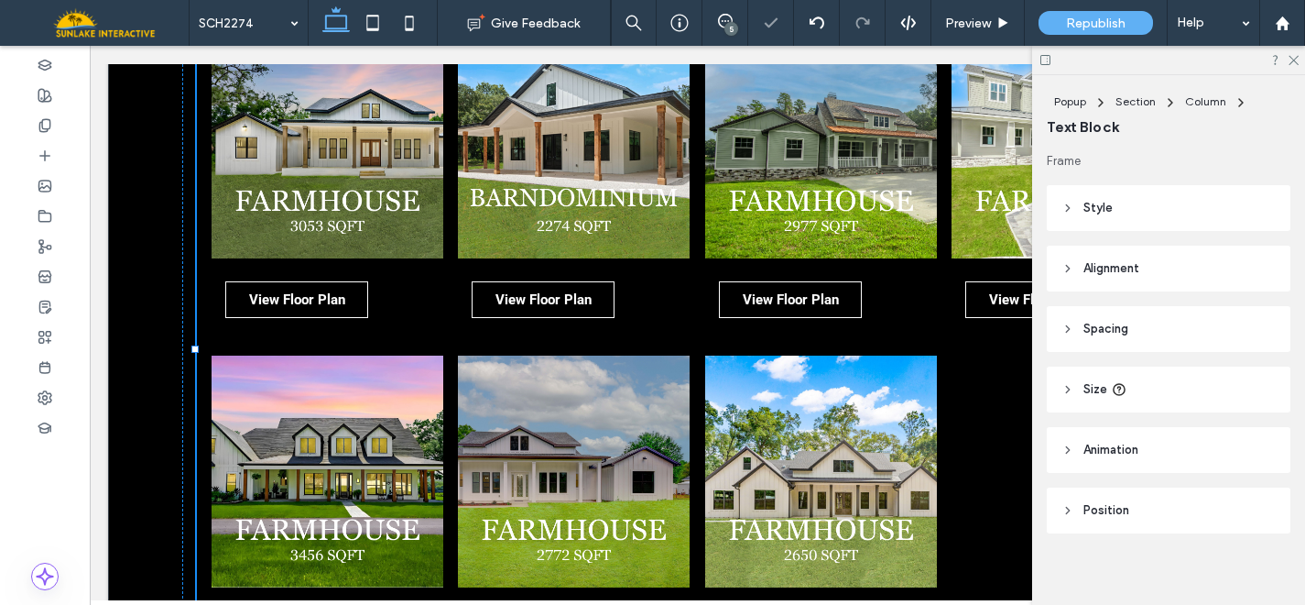
type input "******"
type input "**"
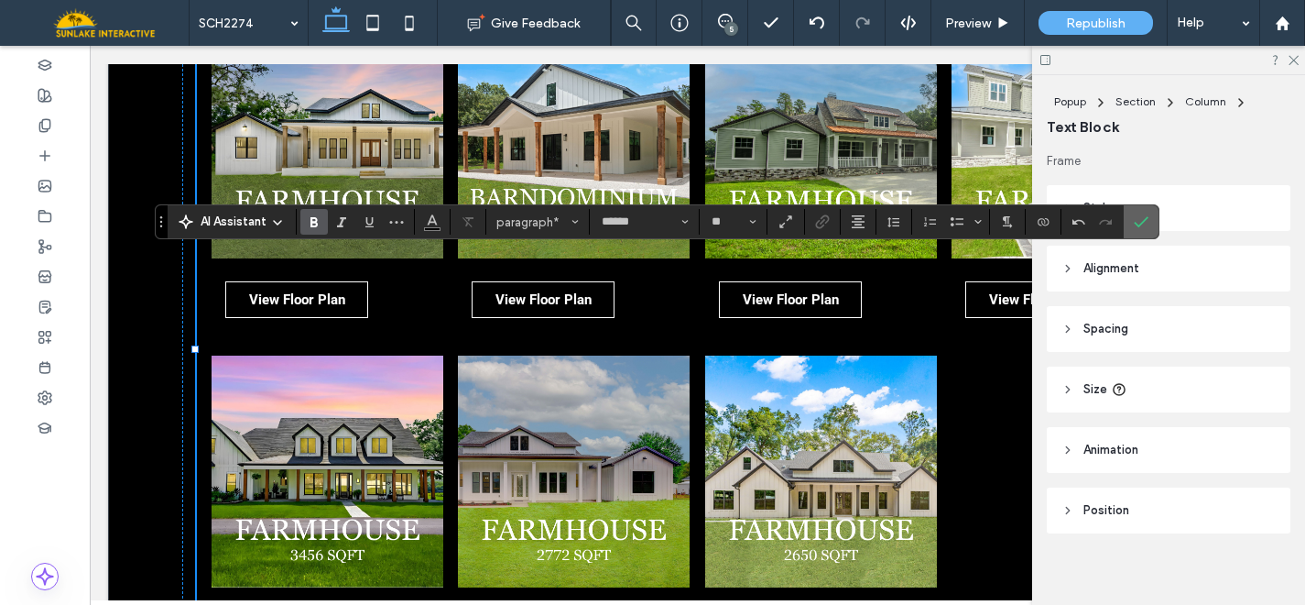
click at [1151, 218] on label "Confirm" at bounding box center [1141, 221] width 27 height 33
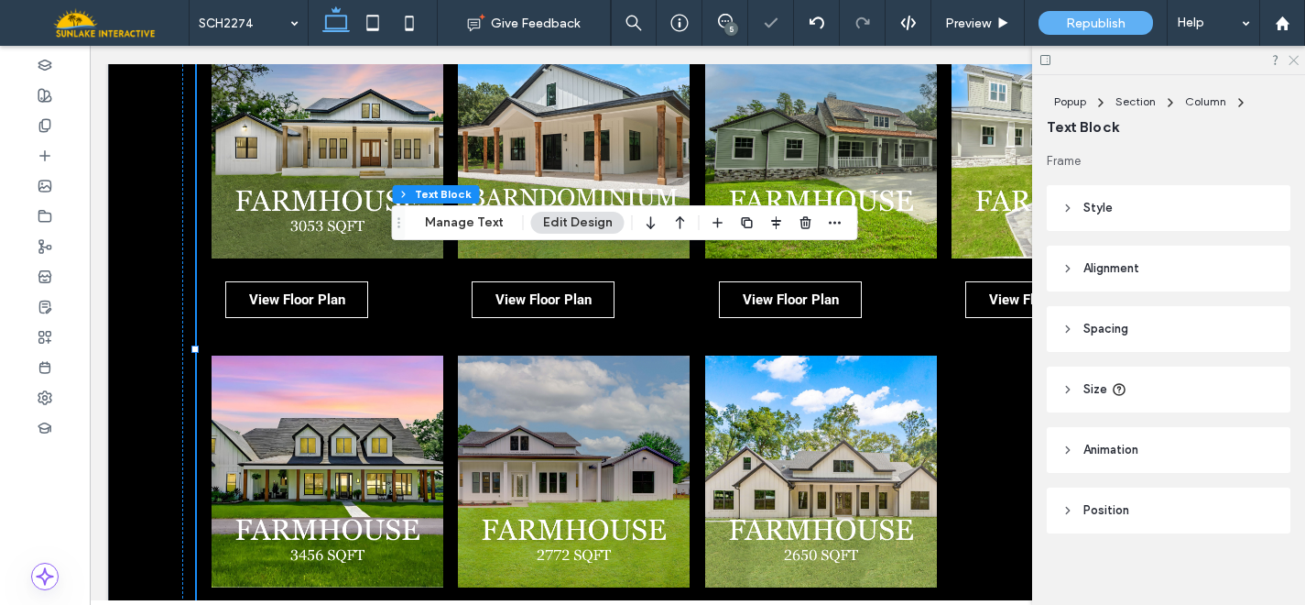
click at [1291, 60] on icon at bounding box center [1293, 59] width 12 height 12
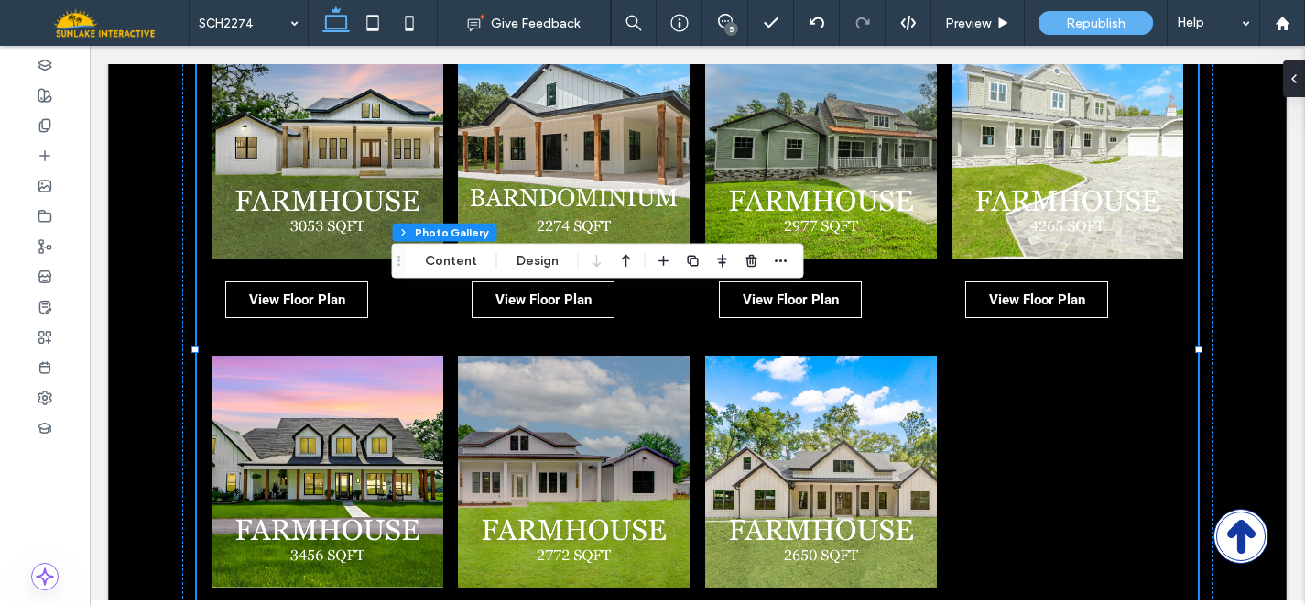
click at [447, 272] on div "Popup Section Column Photo Gallery Content Design" at bounding box center [598, 261] width 412 height 35
click at [445, 266] on button "Content" at bounding box center [451, 261] width 76 height 22
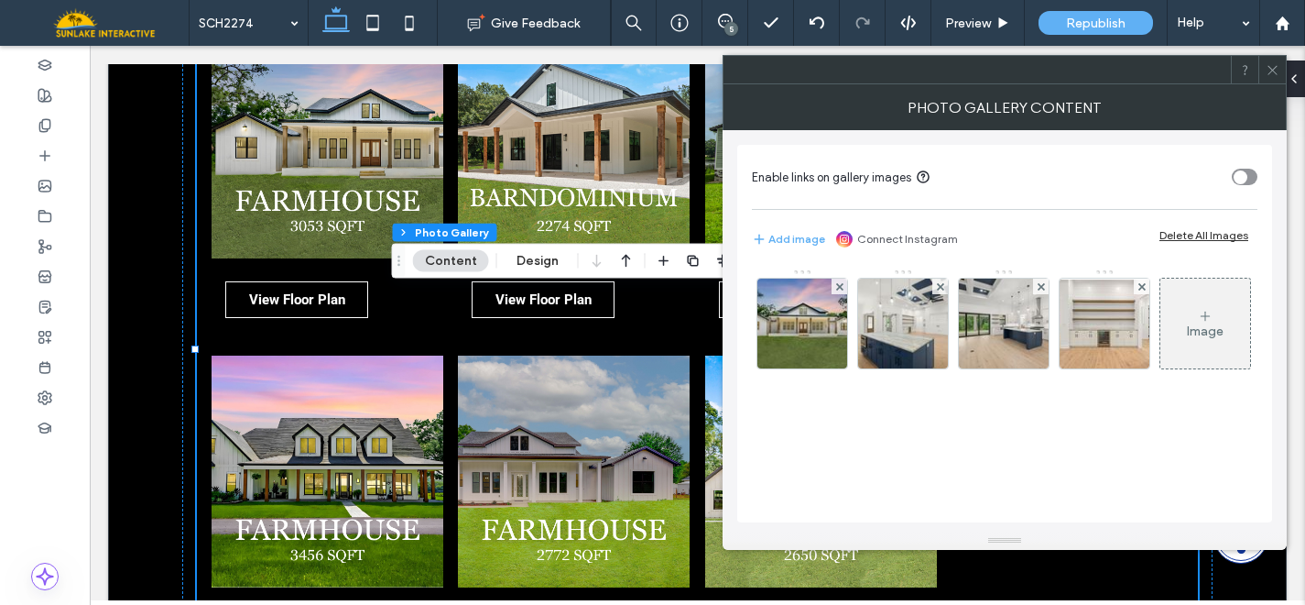
click at [1182, 233] on div "Delete All Images" at bounding box center [1204, 235] width 89 height 14
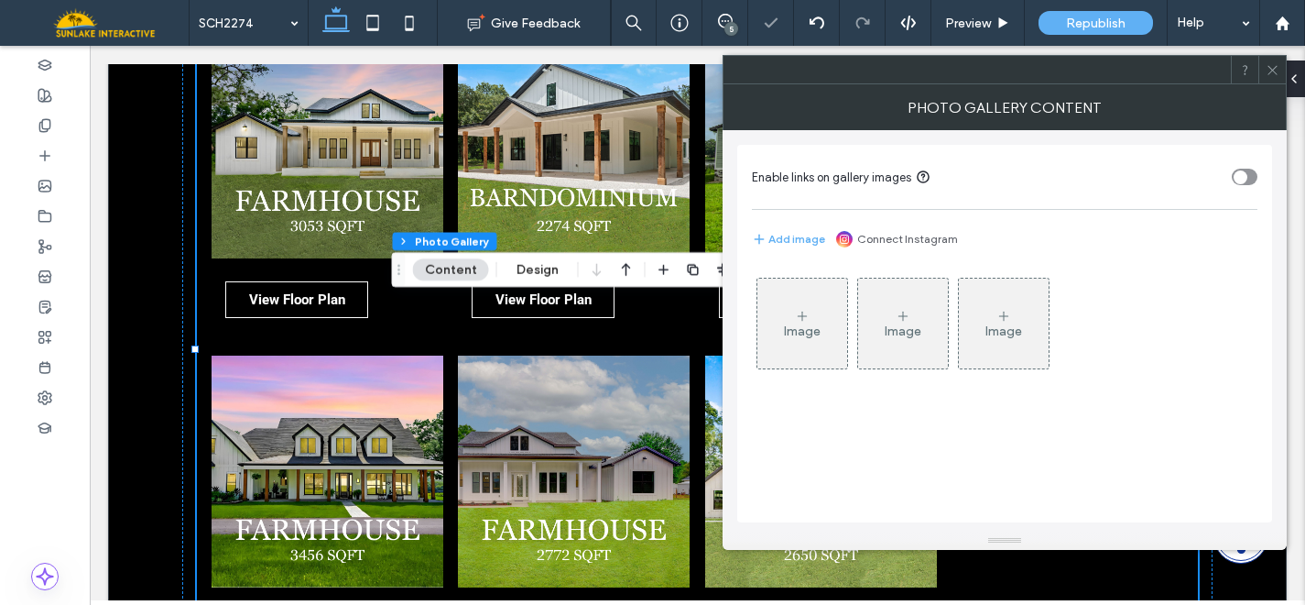
click at [808, 315] on icon at bounding box center [802, 316] width 15 height 15
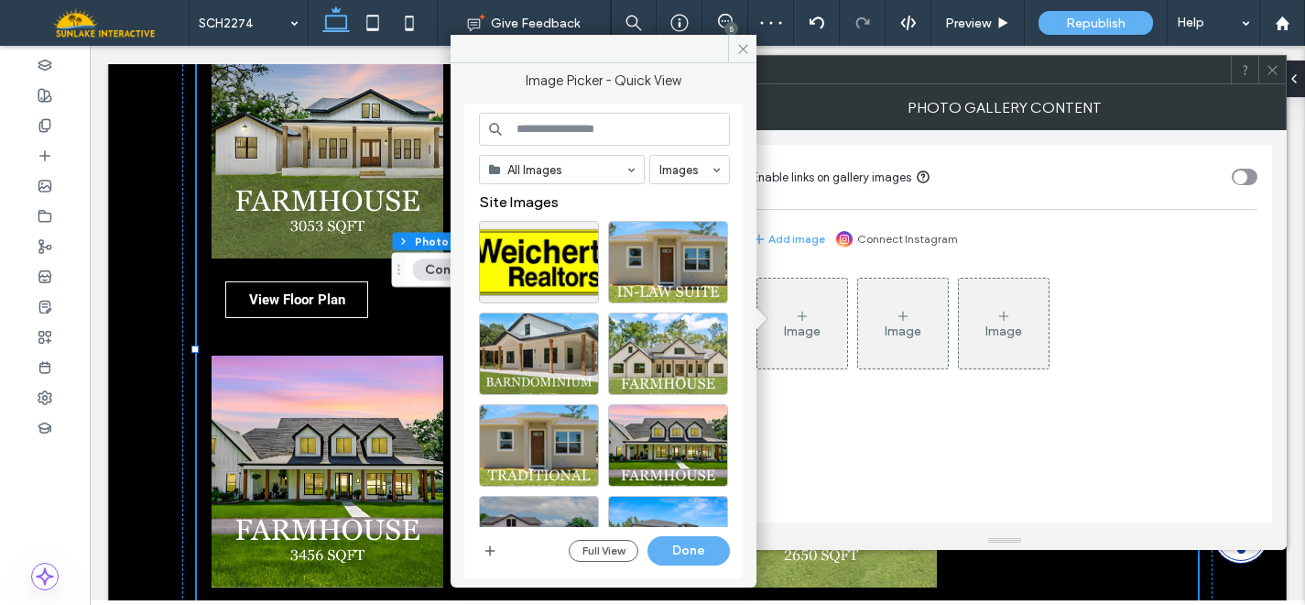
click at [541, 125] on input at bounding box center [604, 129] width 251 height 33
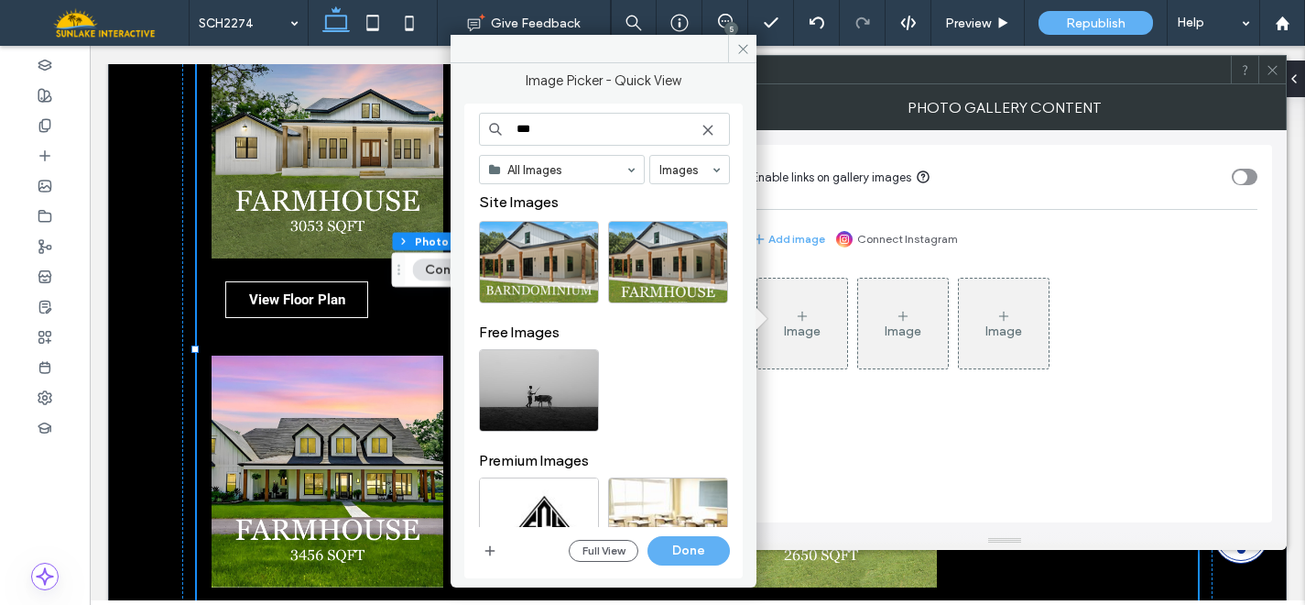
type input "***"
click at [704, 130] on icon at bounding box center [708, 130] width 15 height 15
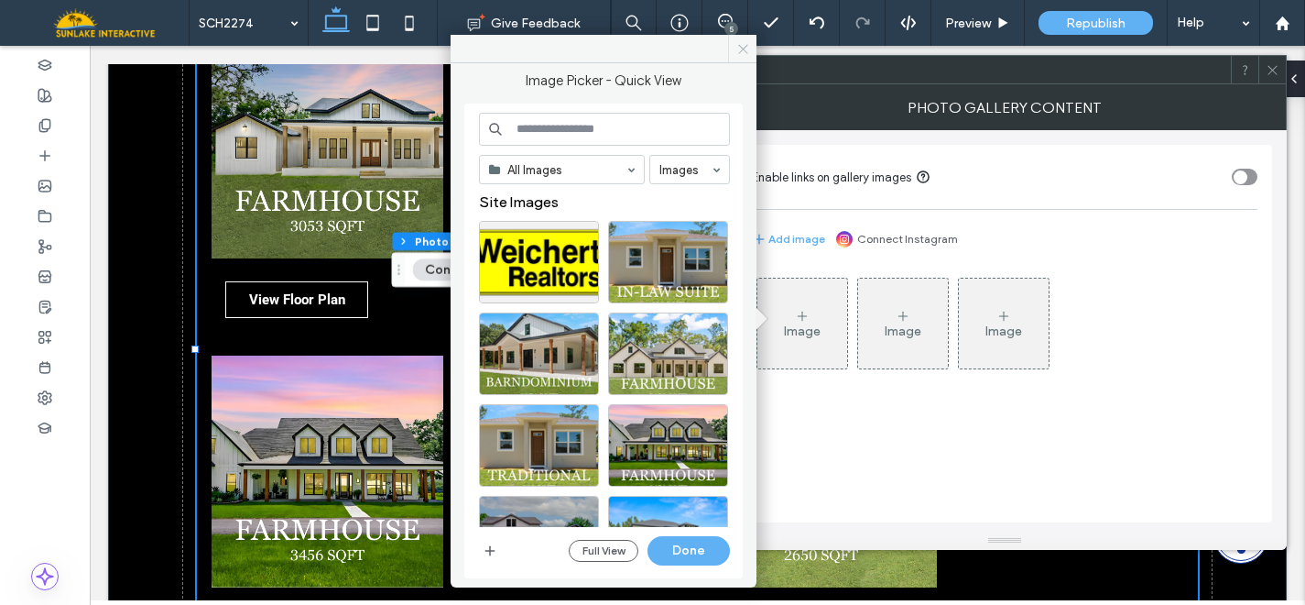
click at [739, 51] on use at bounding box center [742, 48] width 9 height 9
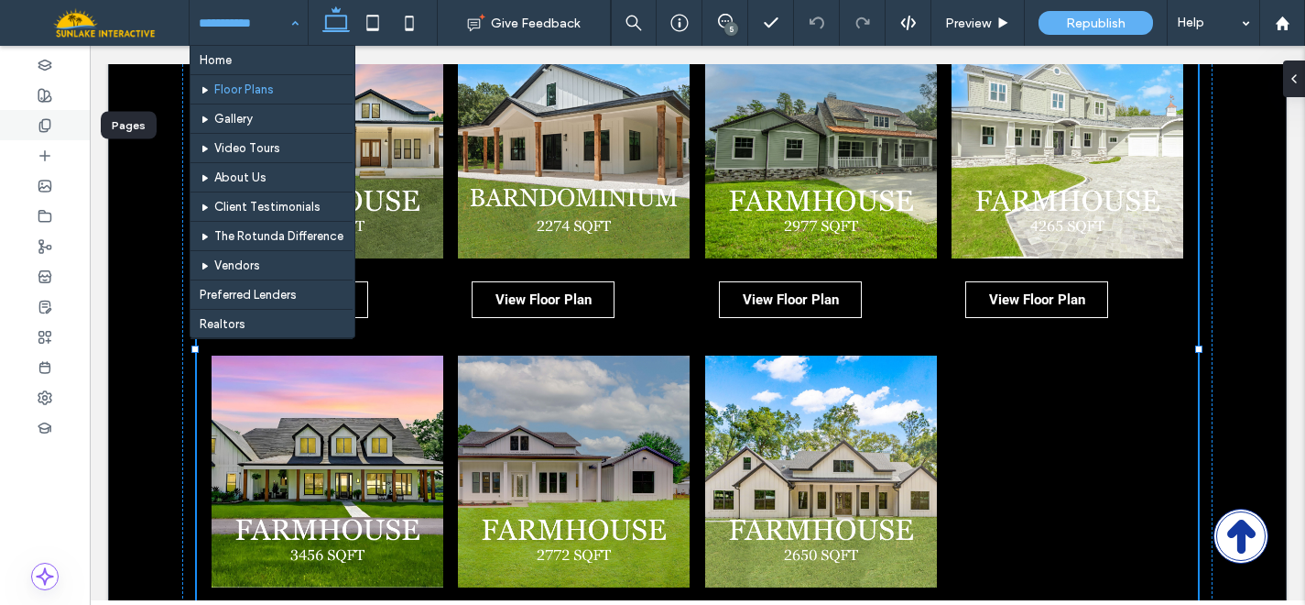
click at [64, 120] on div at bounding box center [45, 125] width 90 height 30
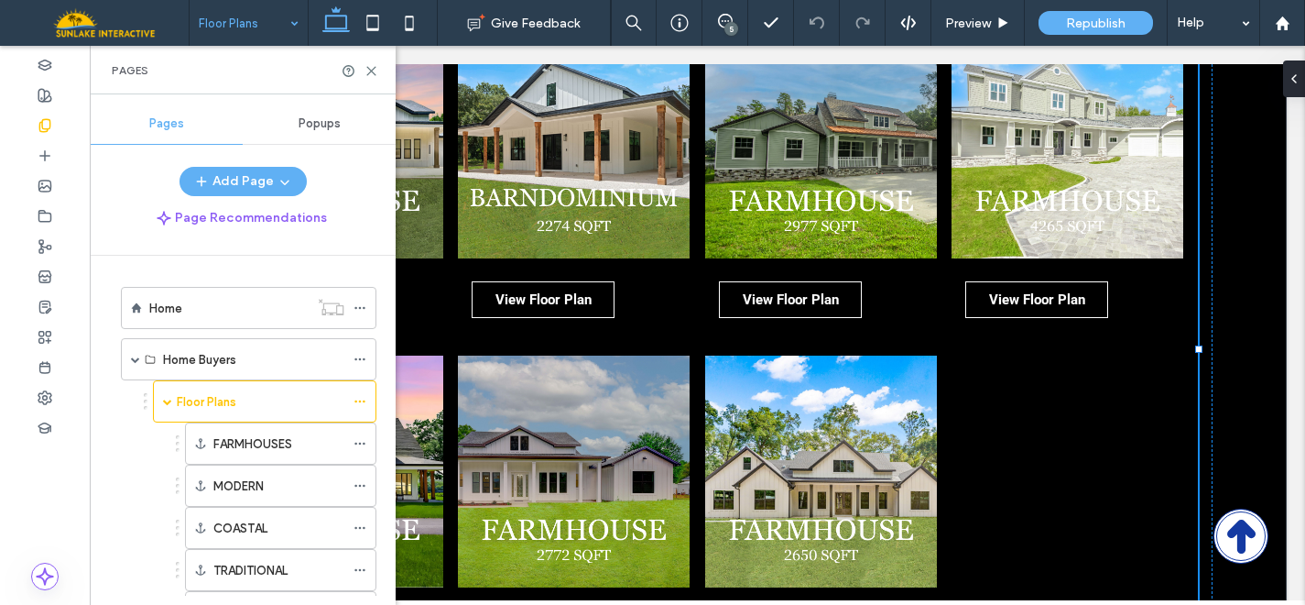
click at [319, 128] on span "Popups" at bounding box center [320, 123] width 42 height 15
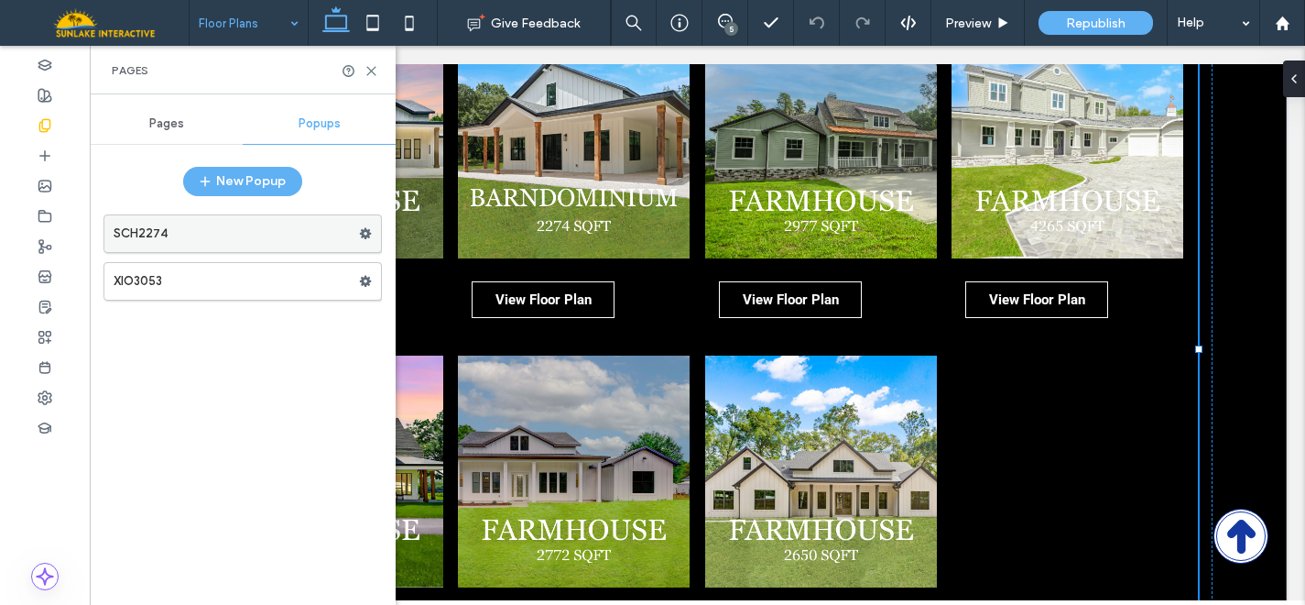
click at [235, 235] on label "SCH2274" at bounding box center [236, 233] width 245 height 37
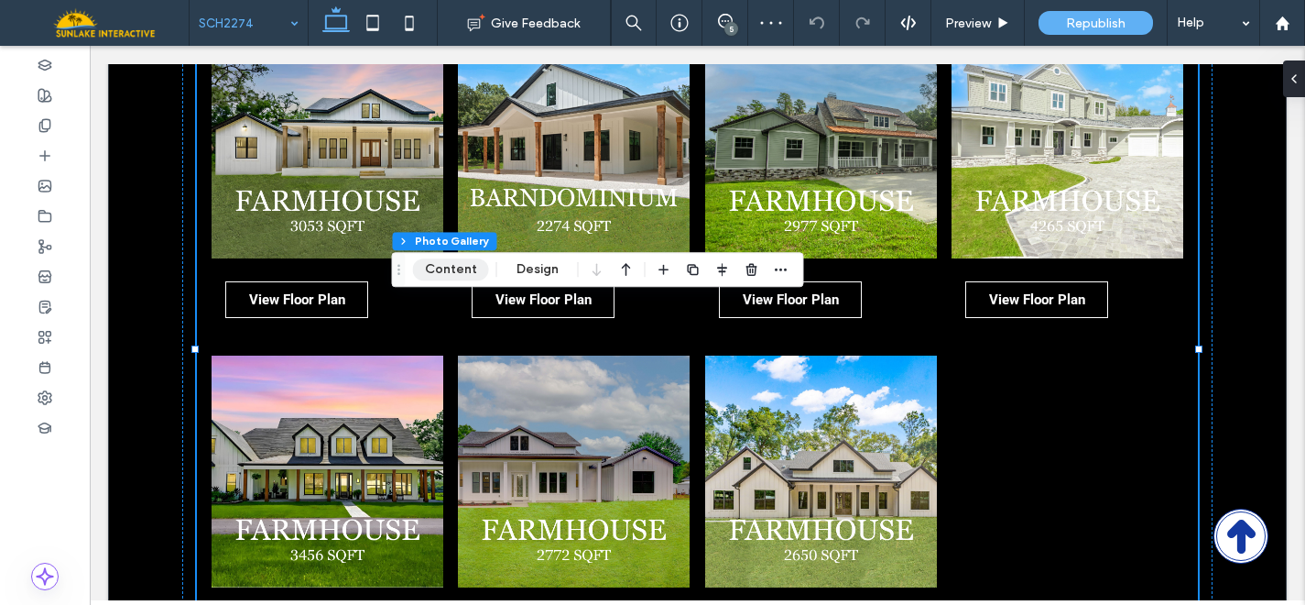
click at [441, 276] on button "Content" at bounding box center [451, 269] width 76 height 22
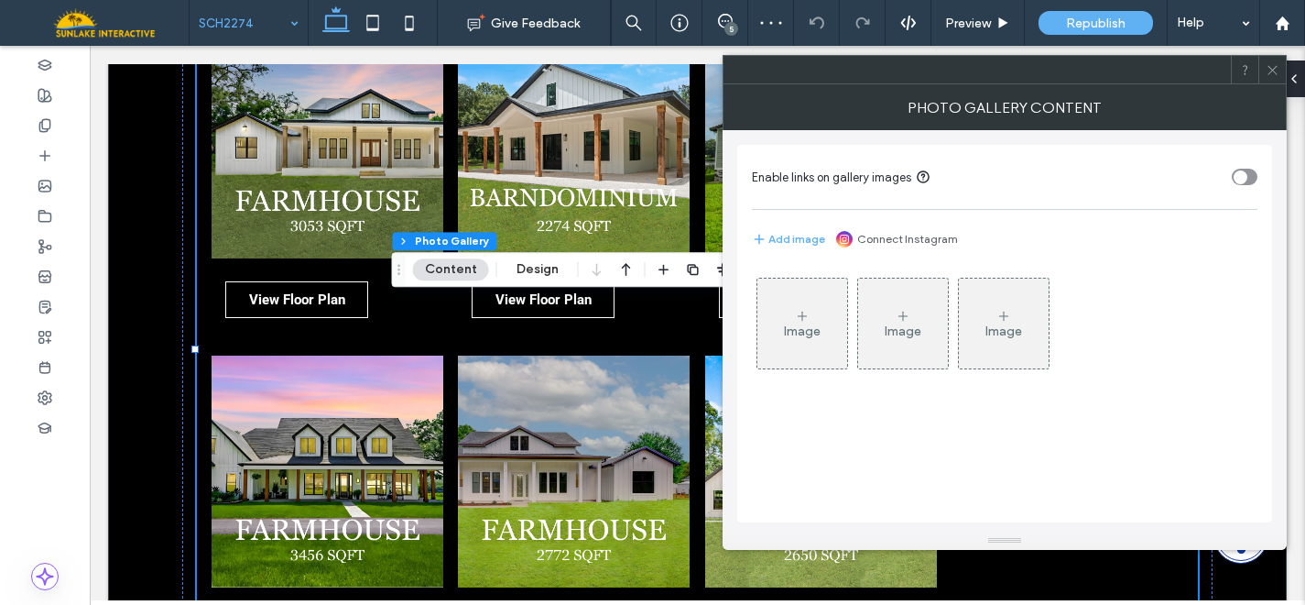
click at [826, 293] on div "Image" at bounding box center [803, 323] width 90 height 86
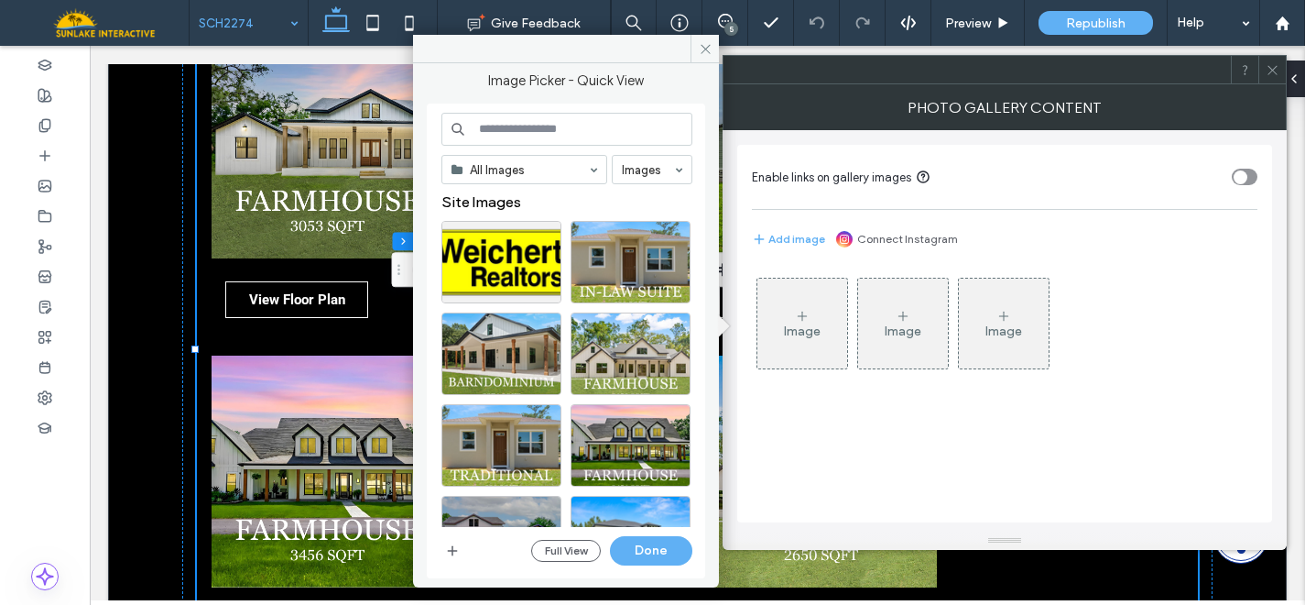
click at [530, 127] on input at bounding box center [567, 129] width 251 height 33
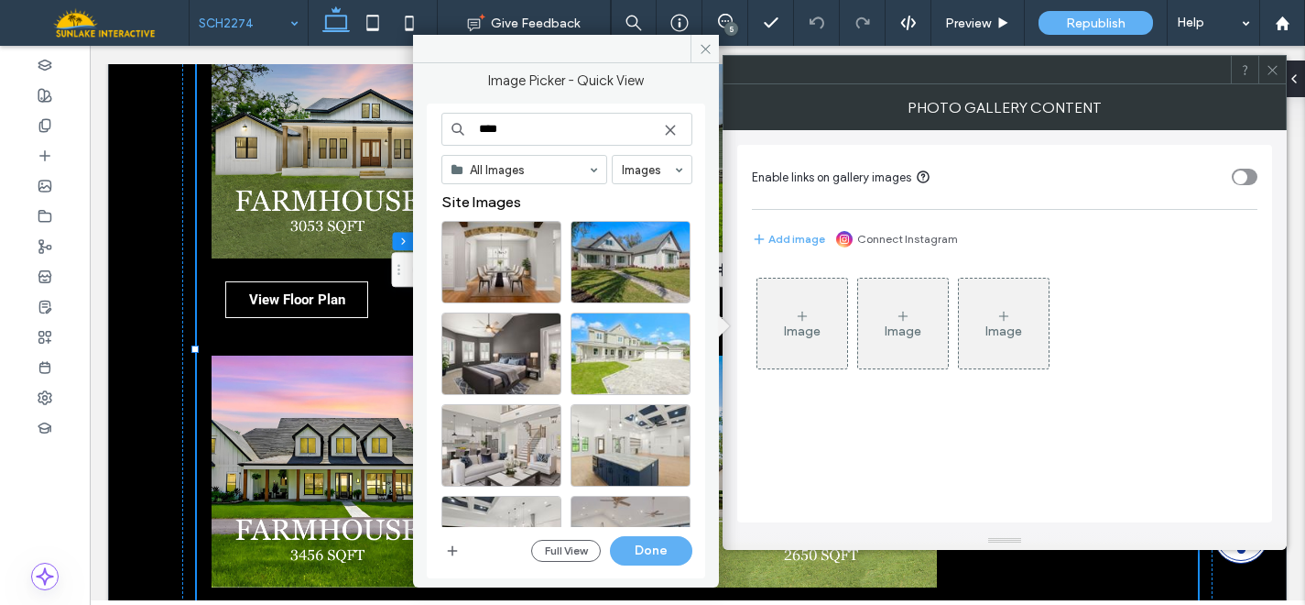
type input "****"
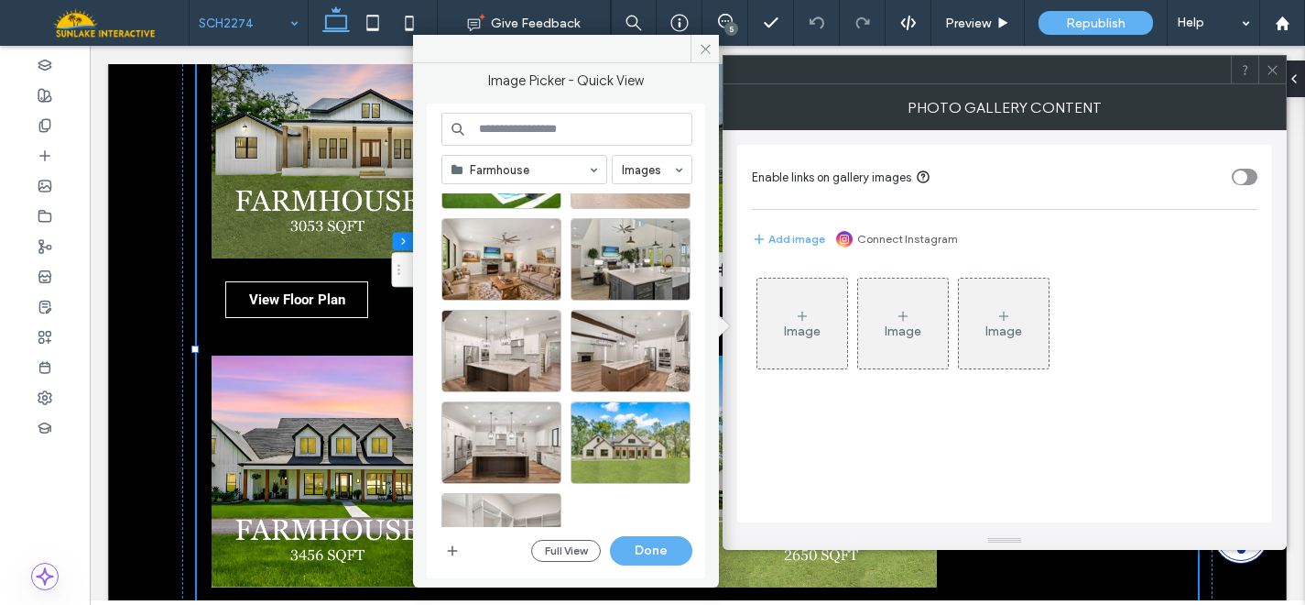
scroll to position [857, 0]
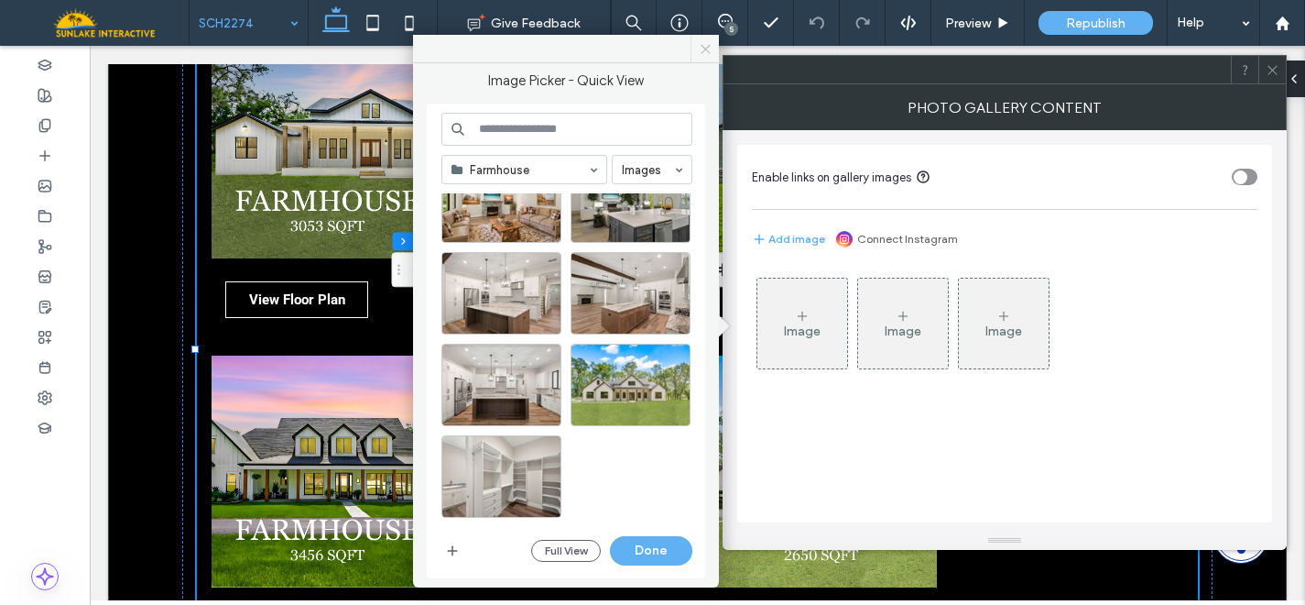
click at [704, 55] on icon at bounding box center [706, 49] width 14 height 14
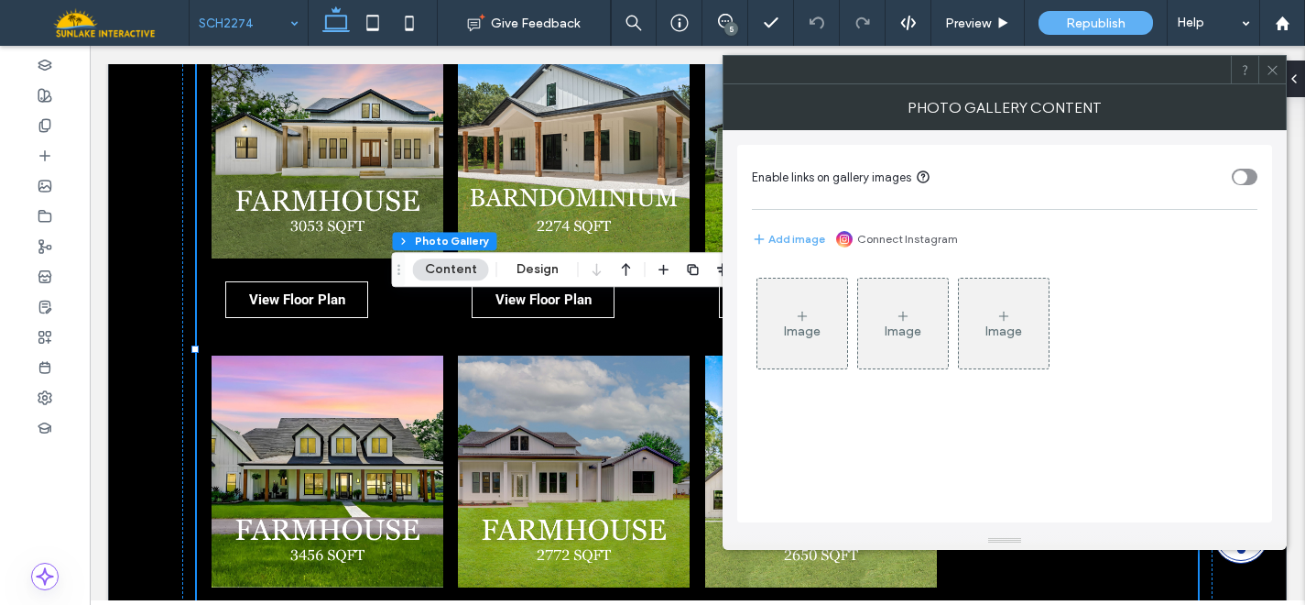
click at [806, 326] on div "Image" at bounding box center [802, 331] width 37 height 16
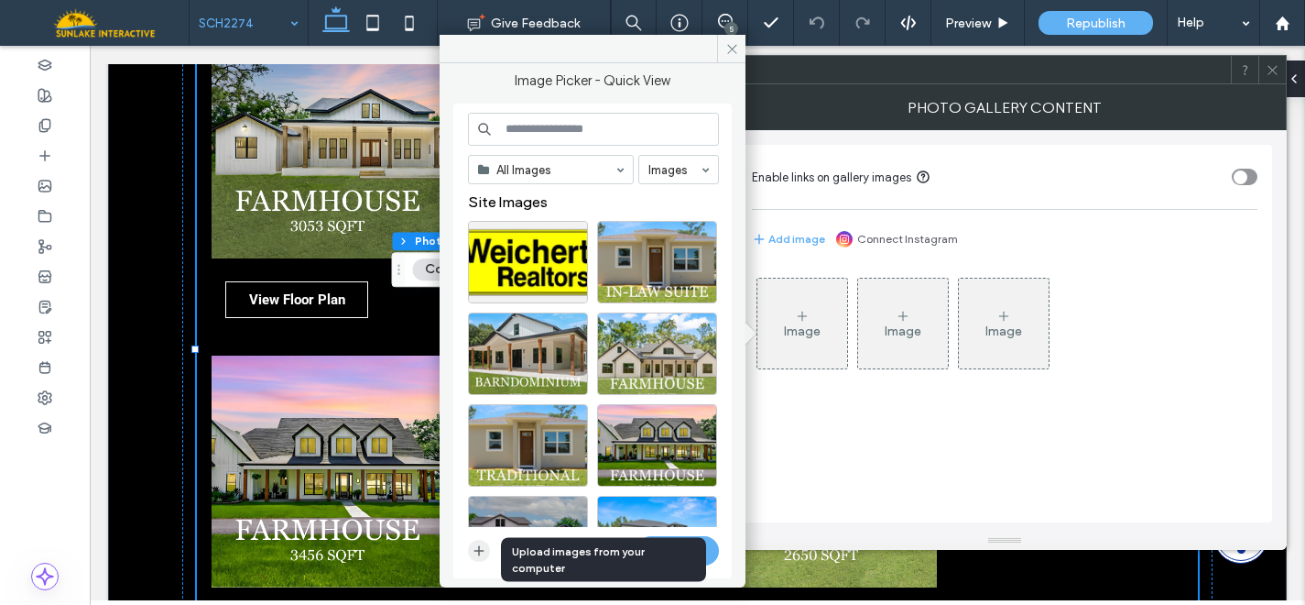
click at [479, 540] on span "button" at bounding box center [479, 551] width 22 height 22
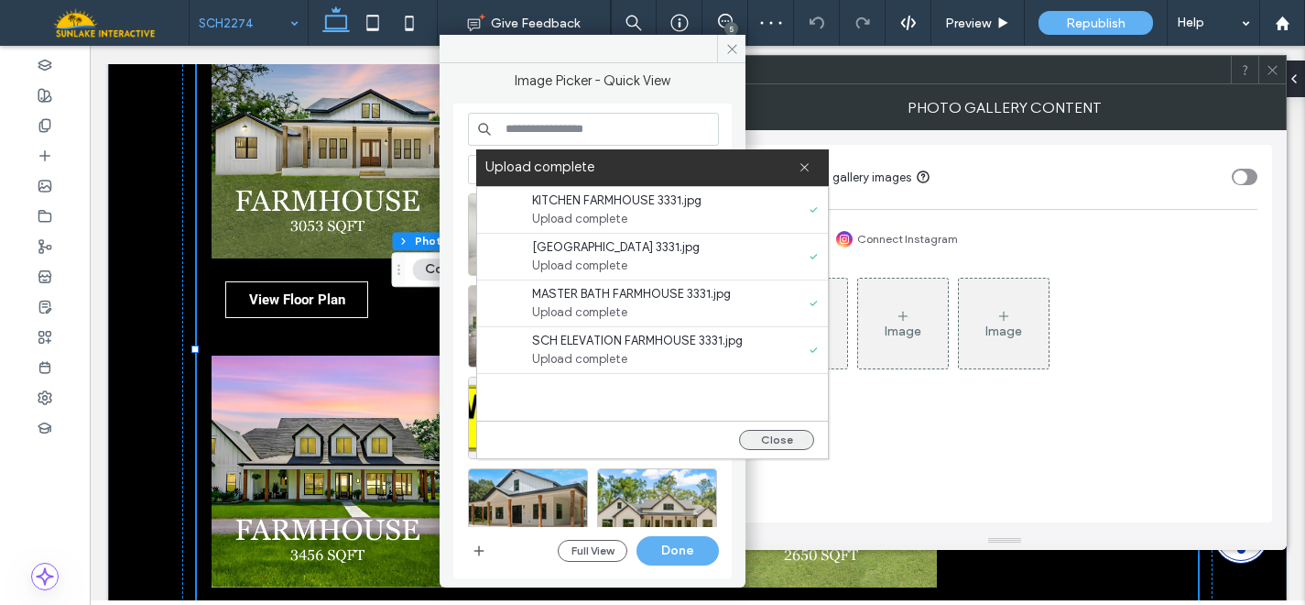
click at [769, 432] on button "Close" at bounding box center [776, 440] width 75 height 20
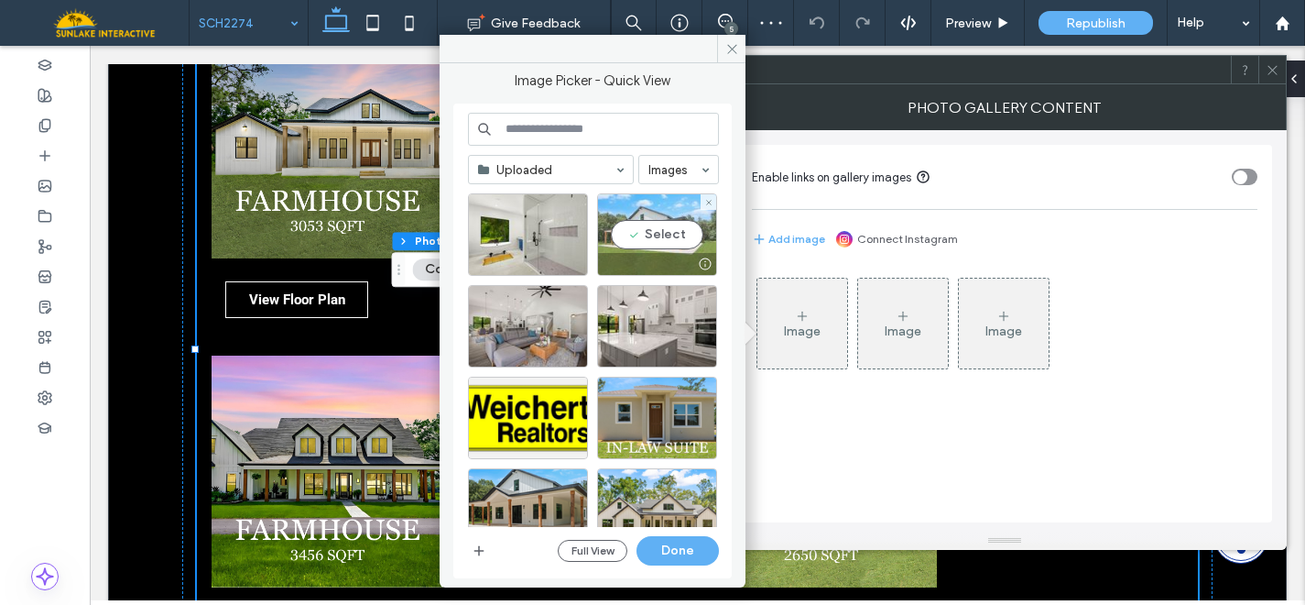
click at [639, 240] on div "Select" at bounding box center [657, 234] width 120 height 82
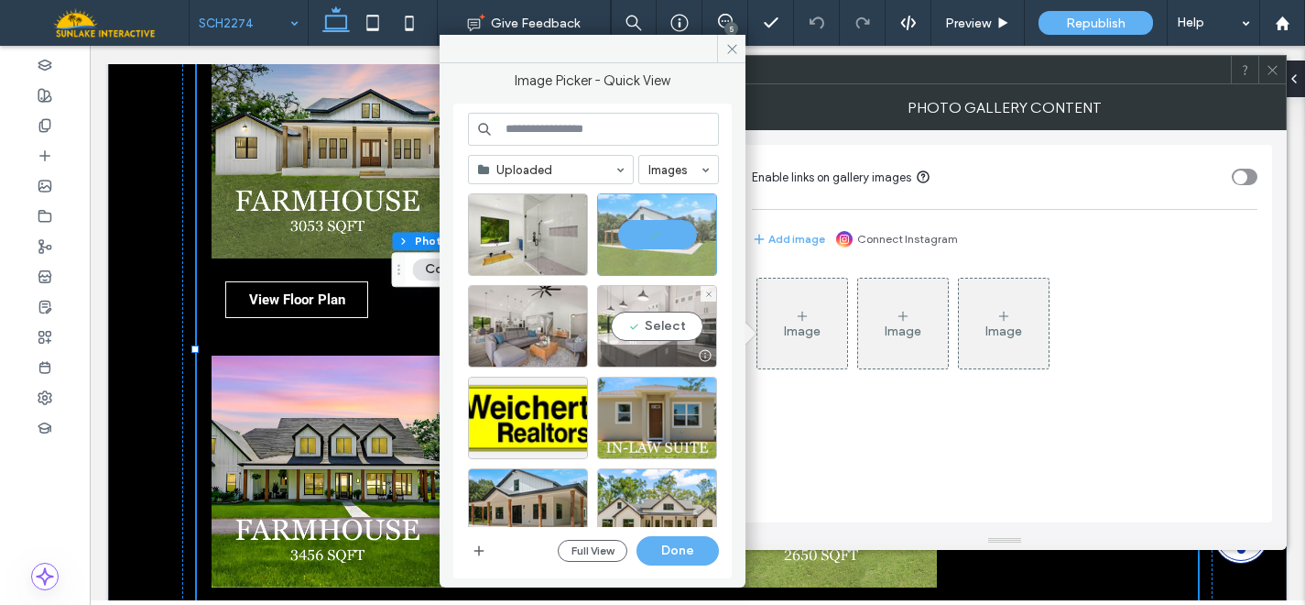
click at [656, 324] on div "Select" at bounding box center [657, 326] width 120 height 82
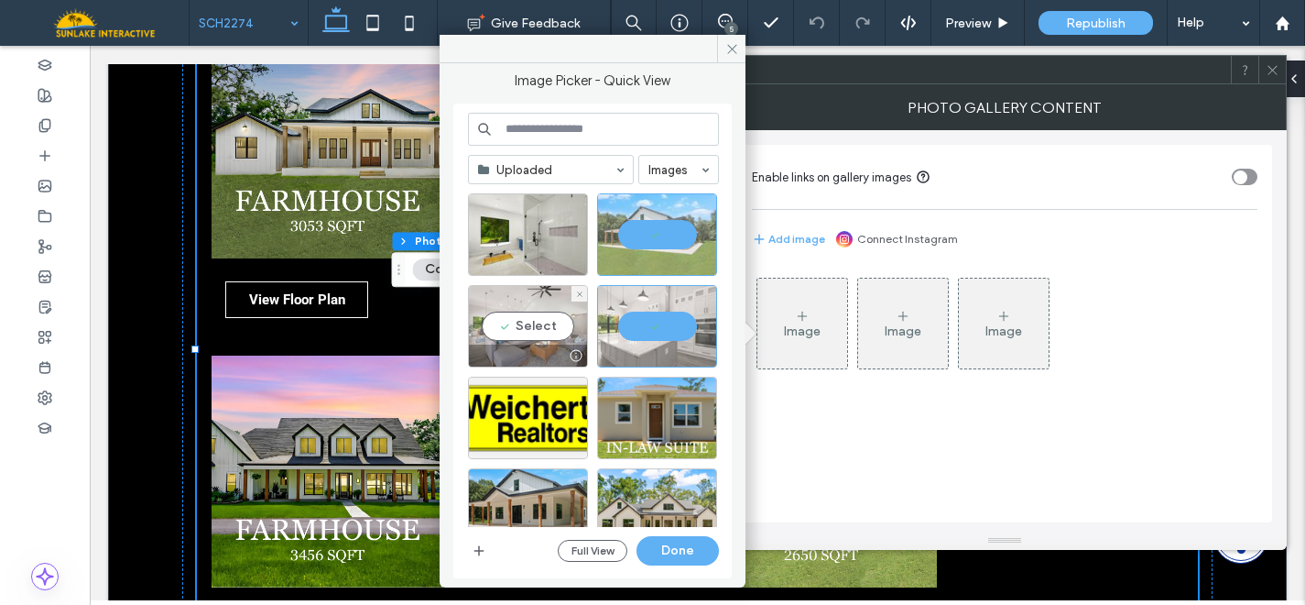
click at [517, 338] on div "Select" at bounding box center [528, 326] width 120 height 82
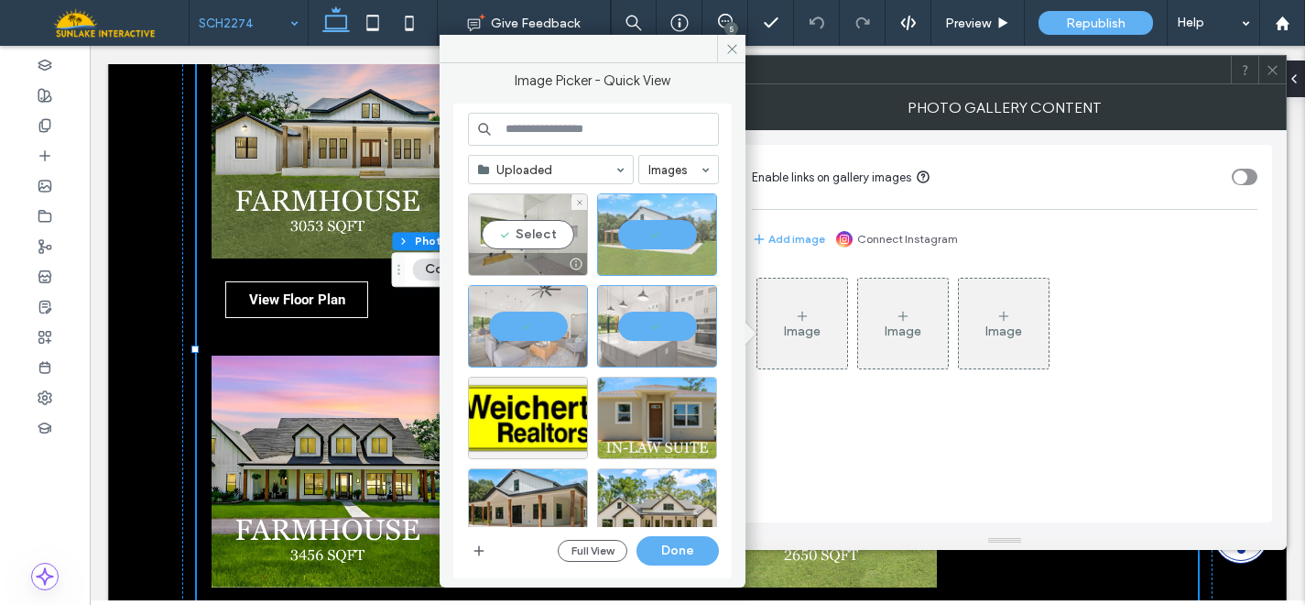
click at [517, 245] on div "Select" at bounding box center [528, 234] width 120 height 82
click at [676, 555] on button "Done" at bounding box center [678, 550] width 82 height 29
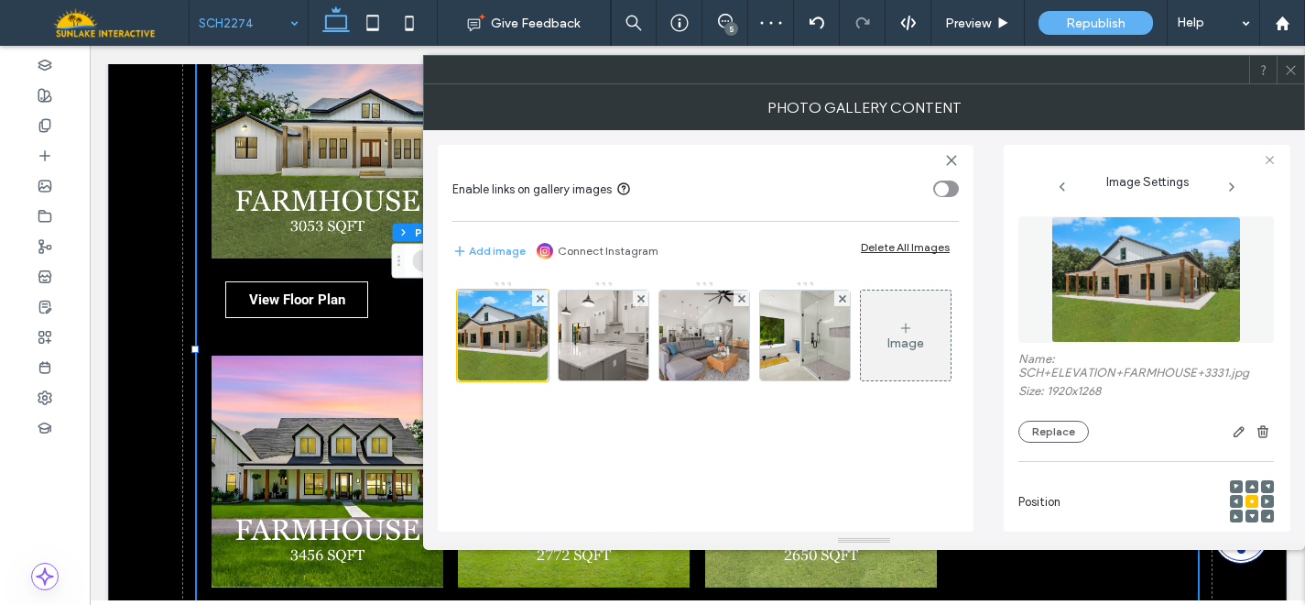
click at [1292, 73] on icon at bounding box center [1291, 70] width 14 height 14
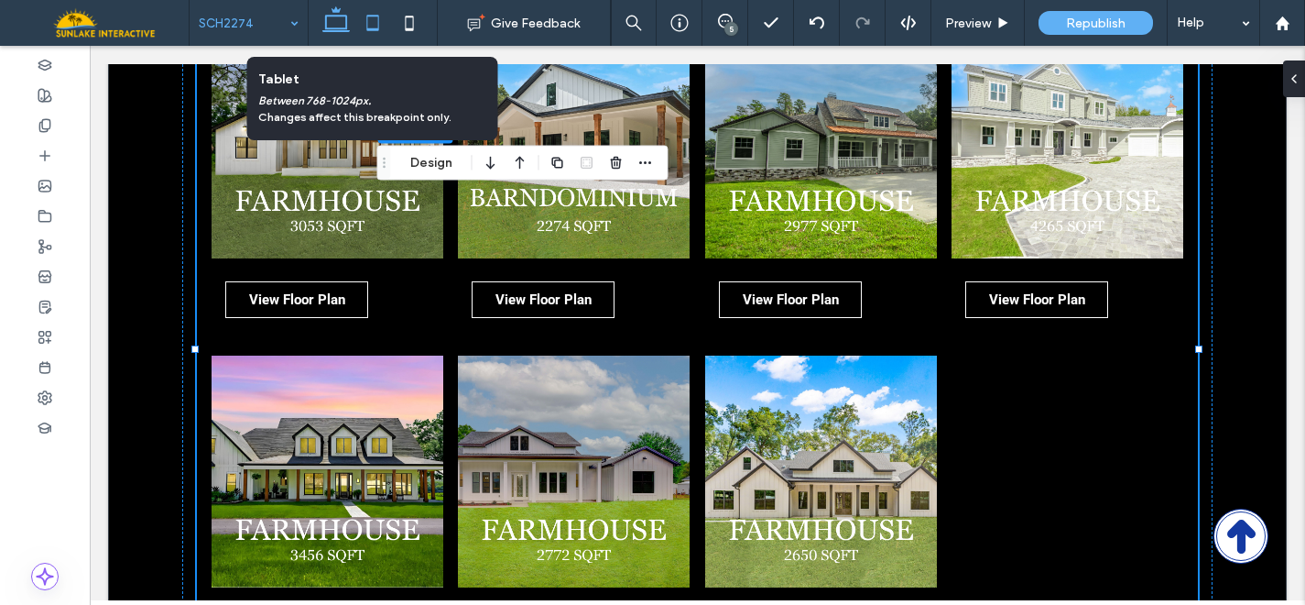
click at [371, 22] on icon at bounding box center [373, 23] width 37 height 37
type input "*"
type input "***"
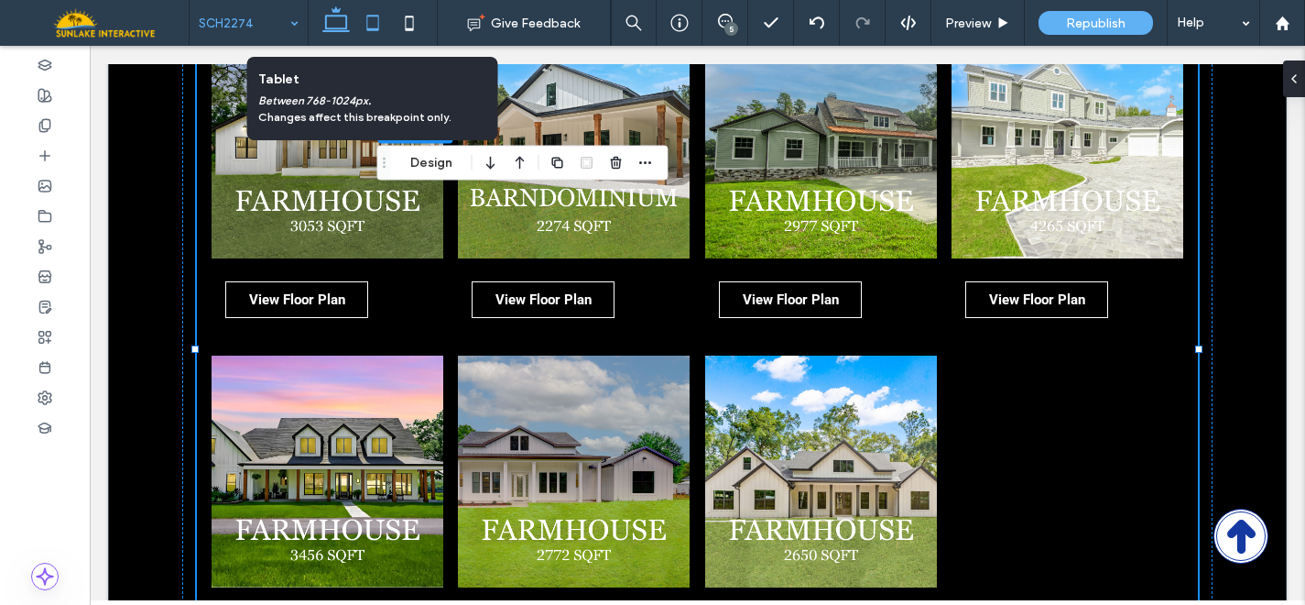
type input "***"
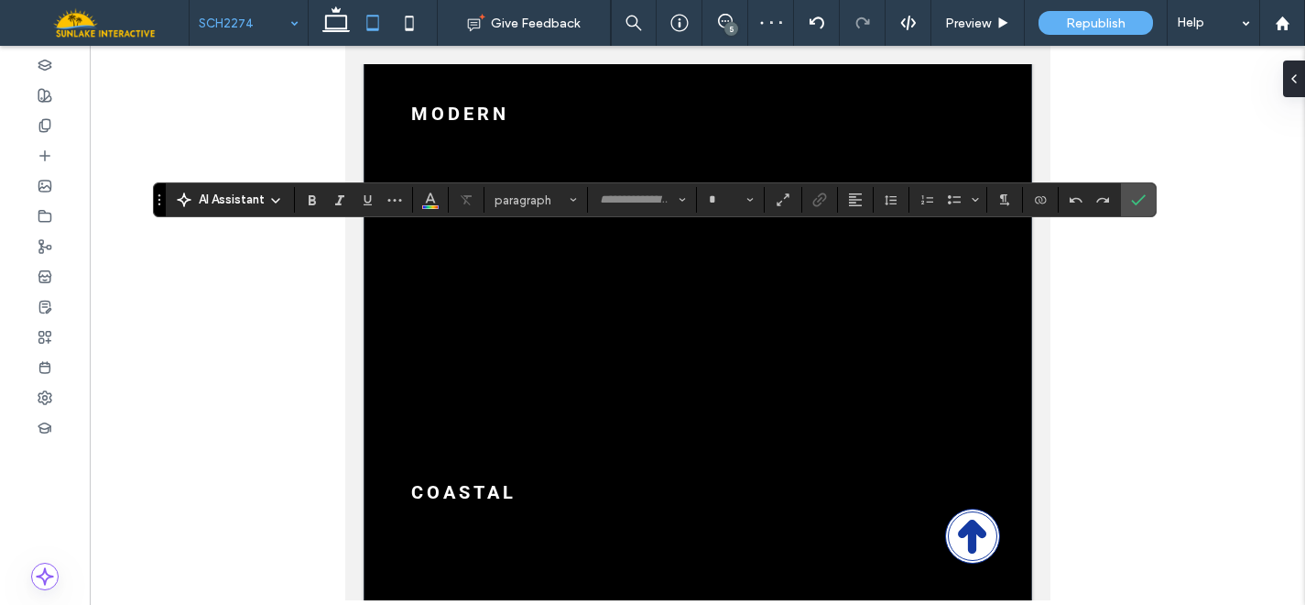
type input "******"
type input "**"
click at [726, 199] on input "**" at bounding box center [725, 199] width 36 height 15
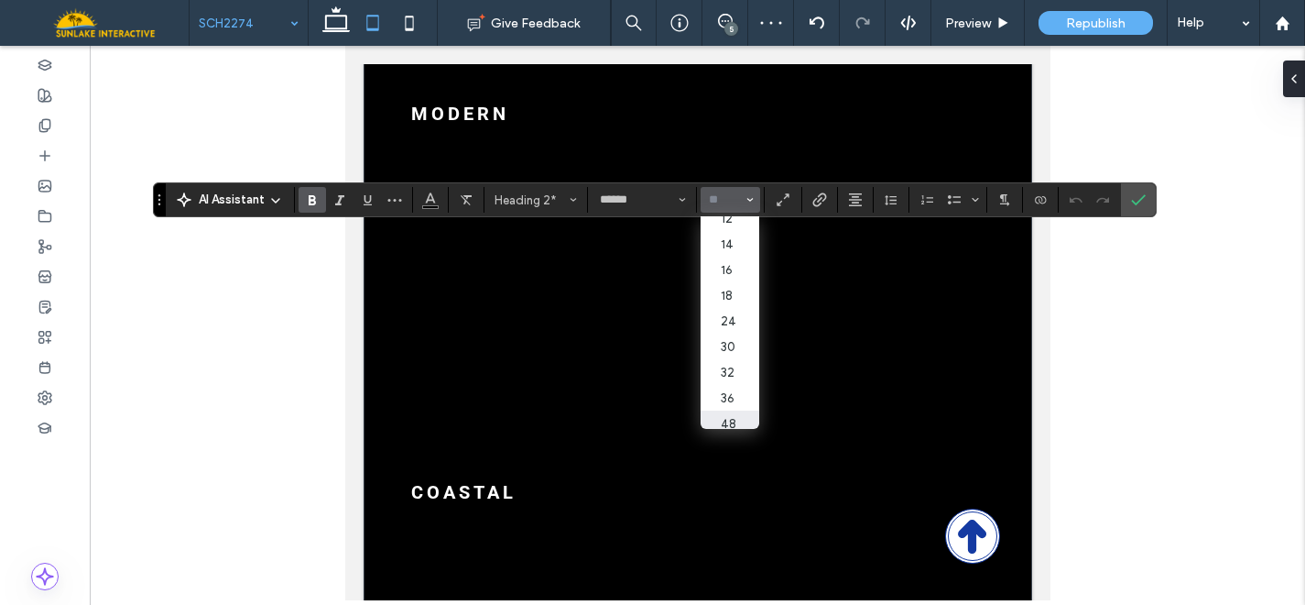
scroll to position [151, 0]
click at [732, 361] on label "36" at bounding box center [730, 360] width 59 height 26
type input "**"
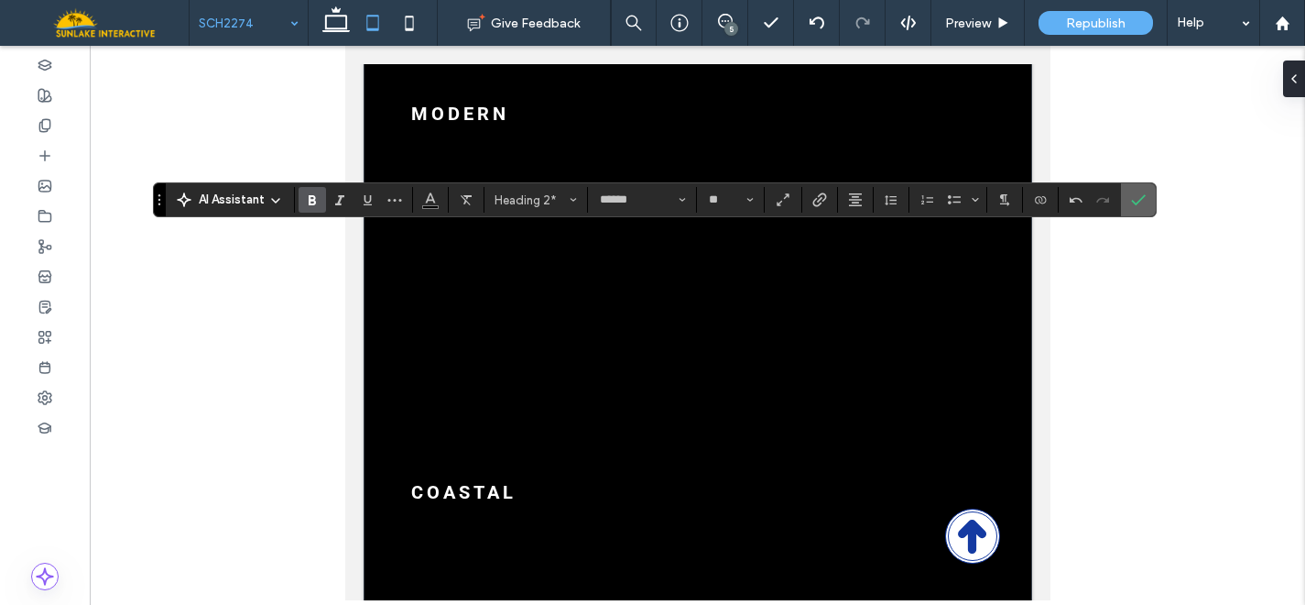
click at [1131, 202] on icon "Confirm" at bounding box center [1138, 199] width 15 height 15
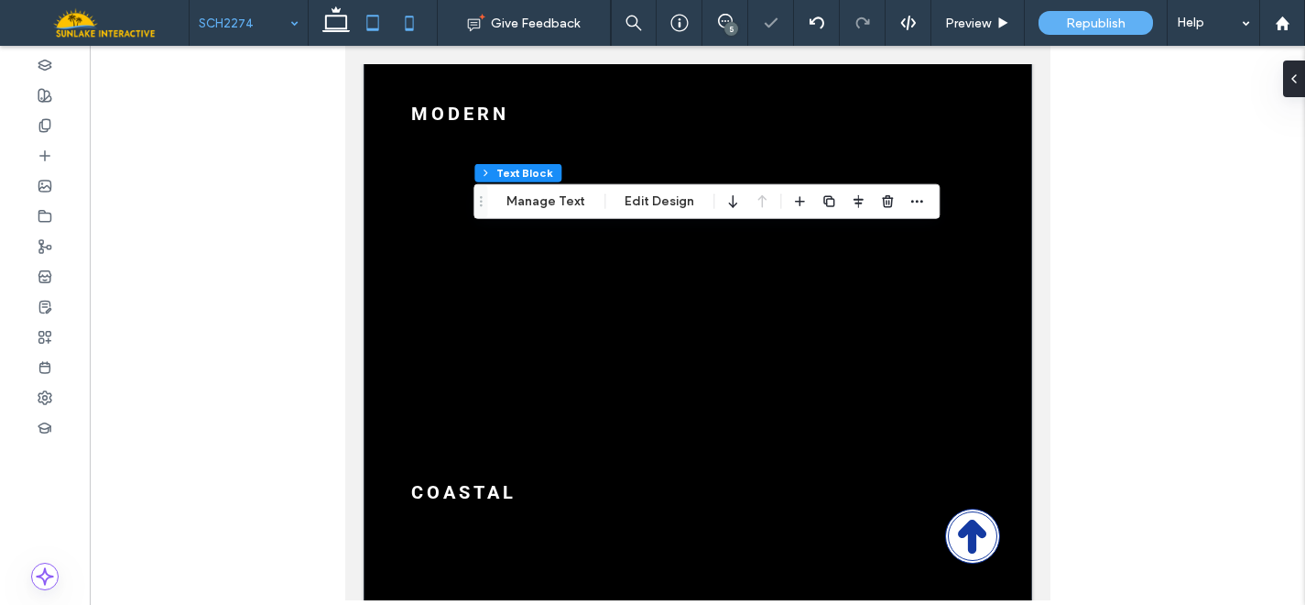
click at [415, 36] on icon at bounding box center [409, 23] width 37 height 37
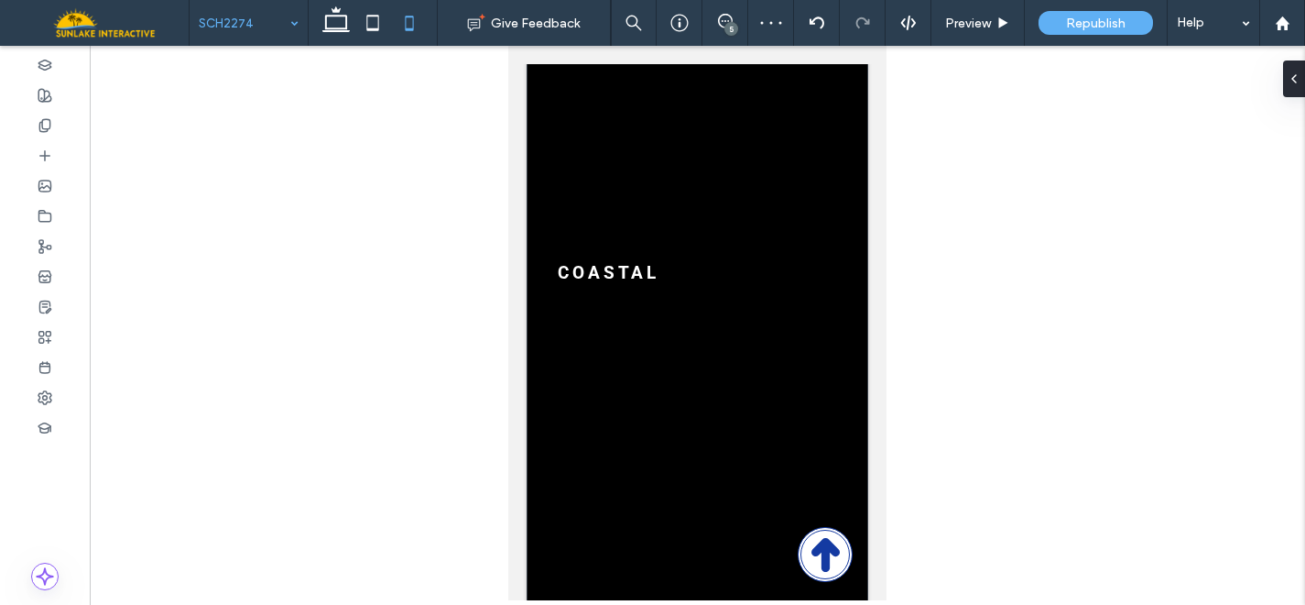
type input "******"
type input "**"
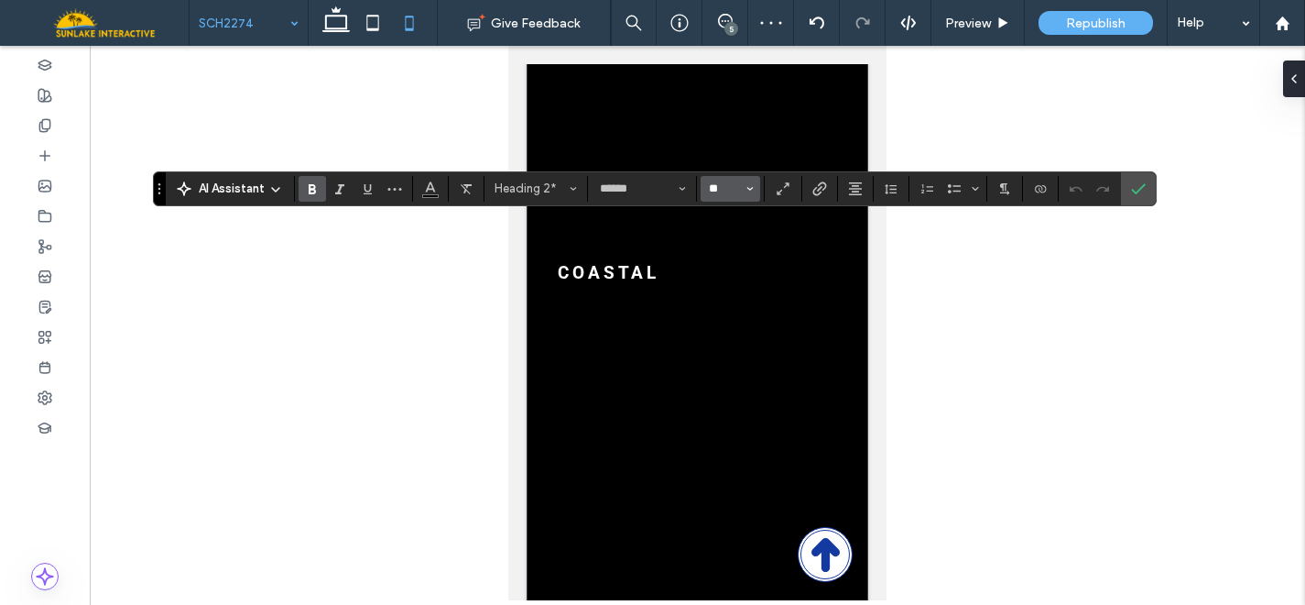
click at [729, 196] on input "**" at bounding box center [725, 188] width 36 height 15
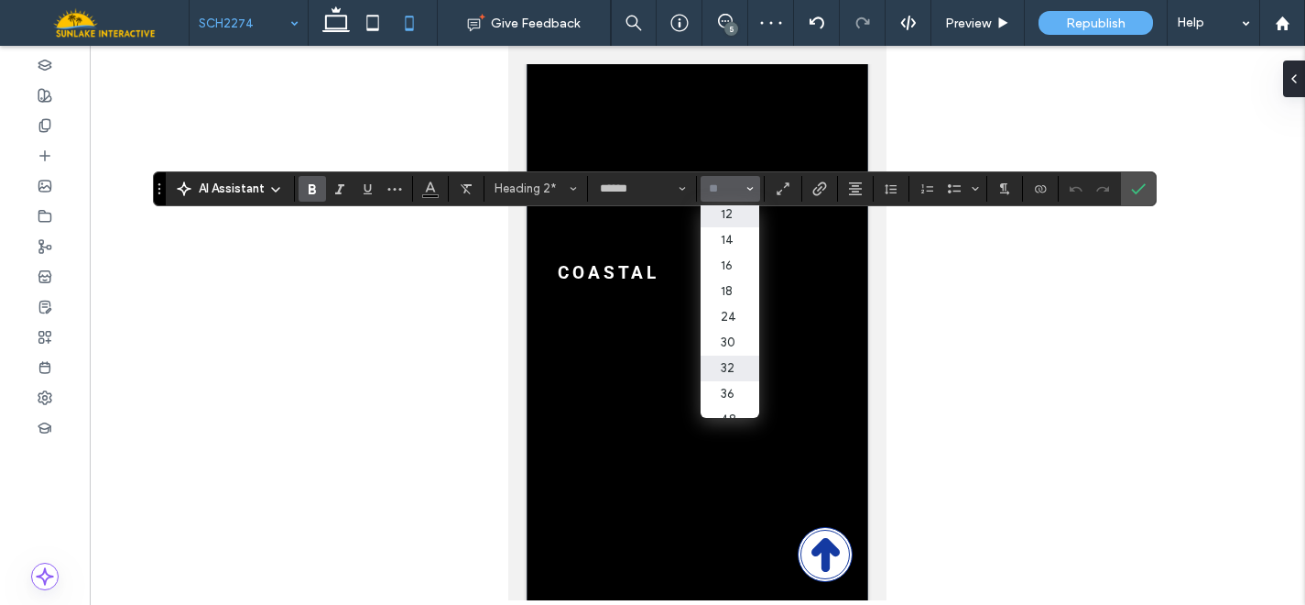
scroll to position [158, 0]
click at [733, 298] on label "30" at bounding box center [730, 291] width 59 height 26
type input "**"
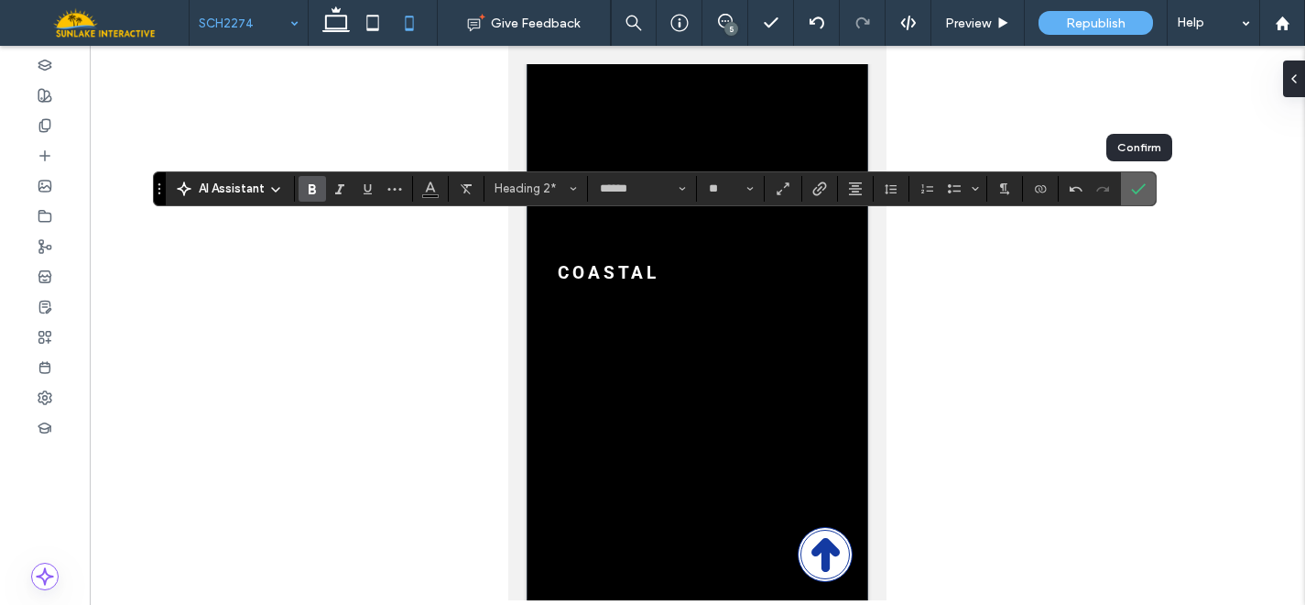
click at [1140, 188] on use "Confirm" at bounding box center [1138, 188] width 15 height 11
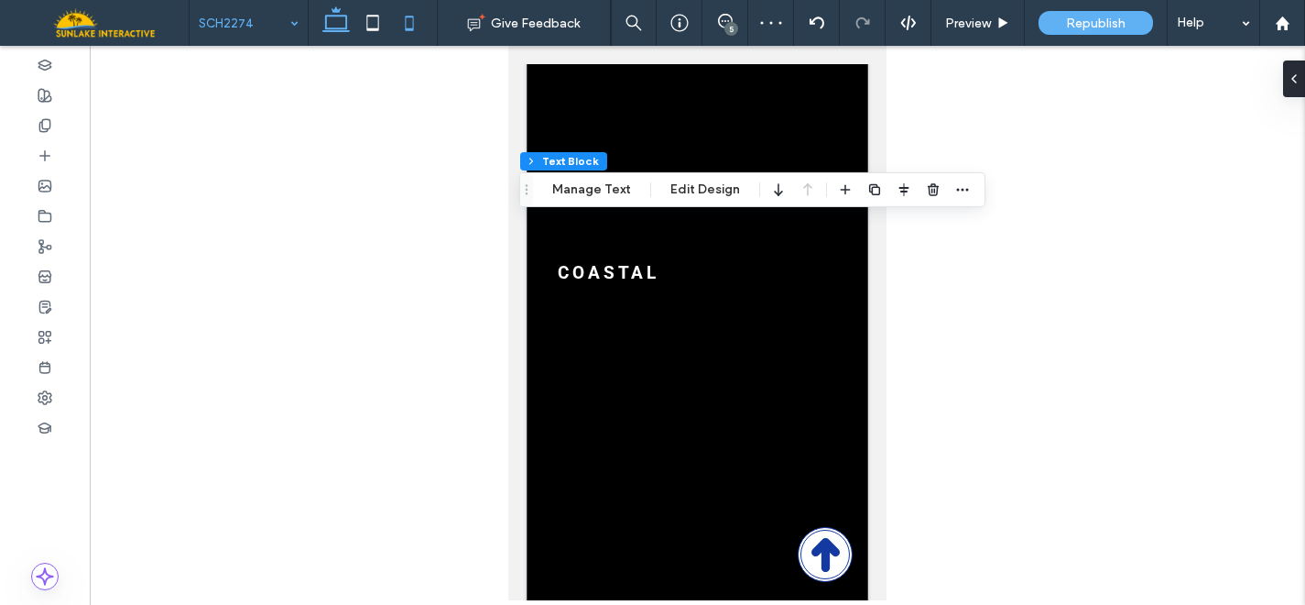
click at [331, 22] on icon at bounding box center [336, 23] width 37 height 37
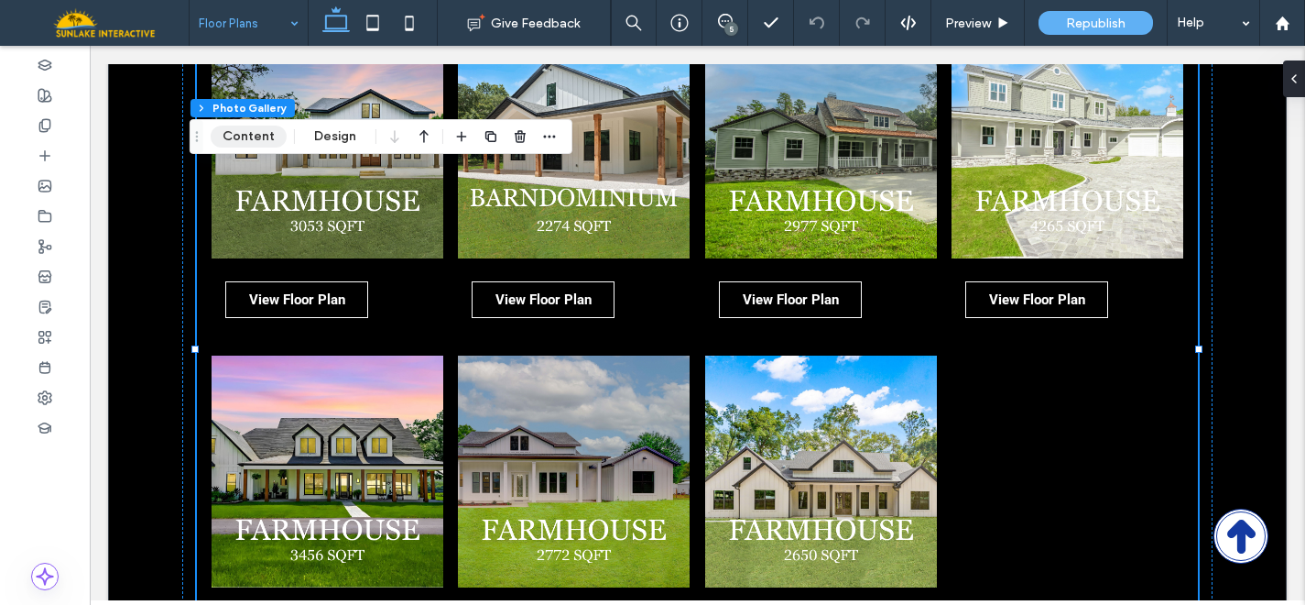
click at [237, 137] on button "Content" at bounding box center [249, 136] width 76 height 22
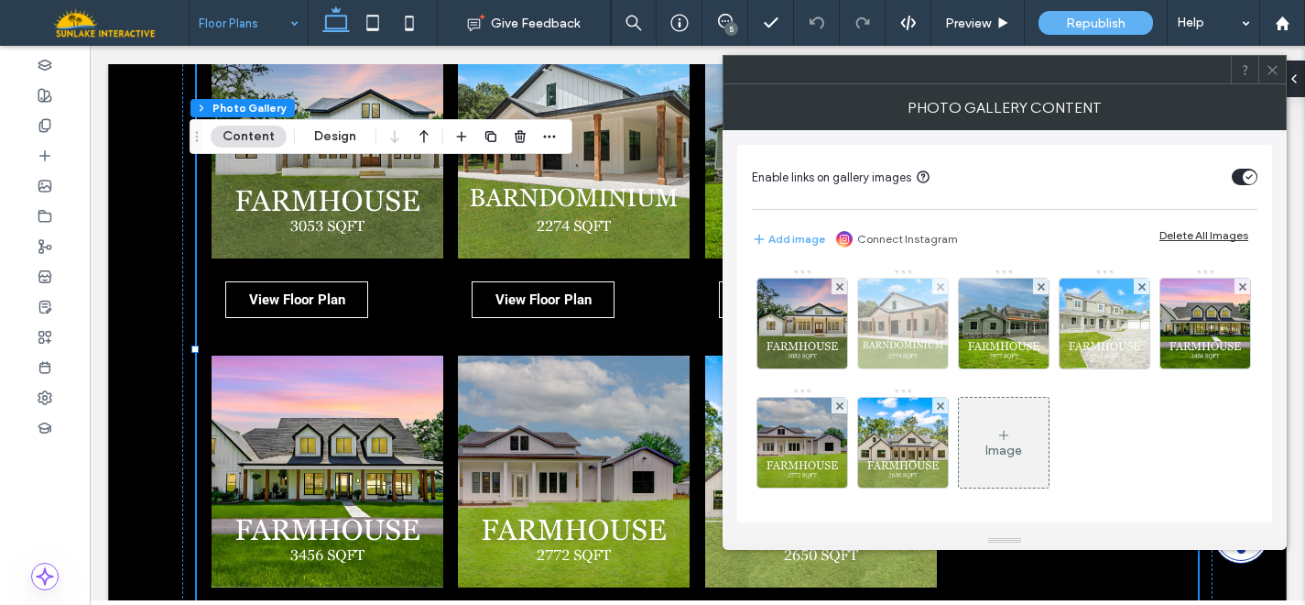
click at [894, 328] on img at bounding box center [903, 323] width 90 height 90
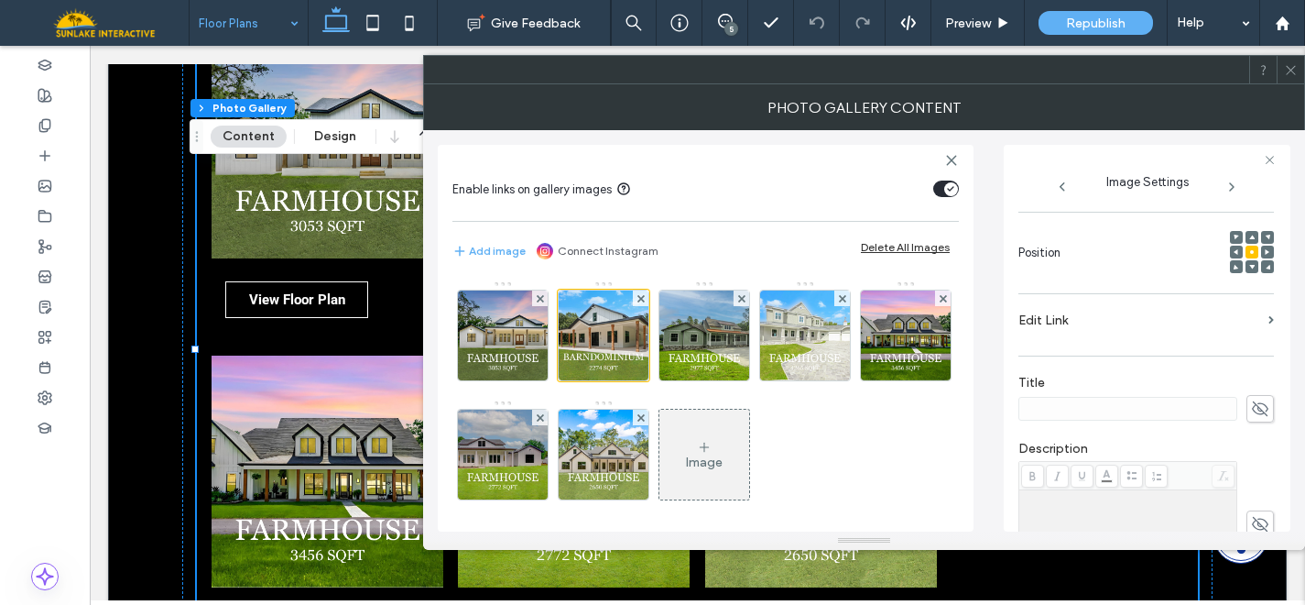
scroll to position [244, 0]
click at [1144, 315] on label "Edit Link" at bounding box center [1140, 312] width 243 height 34
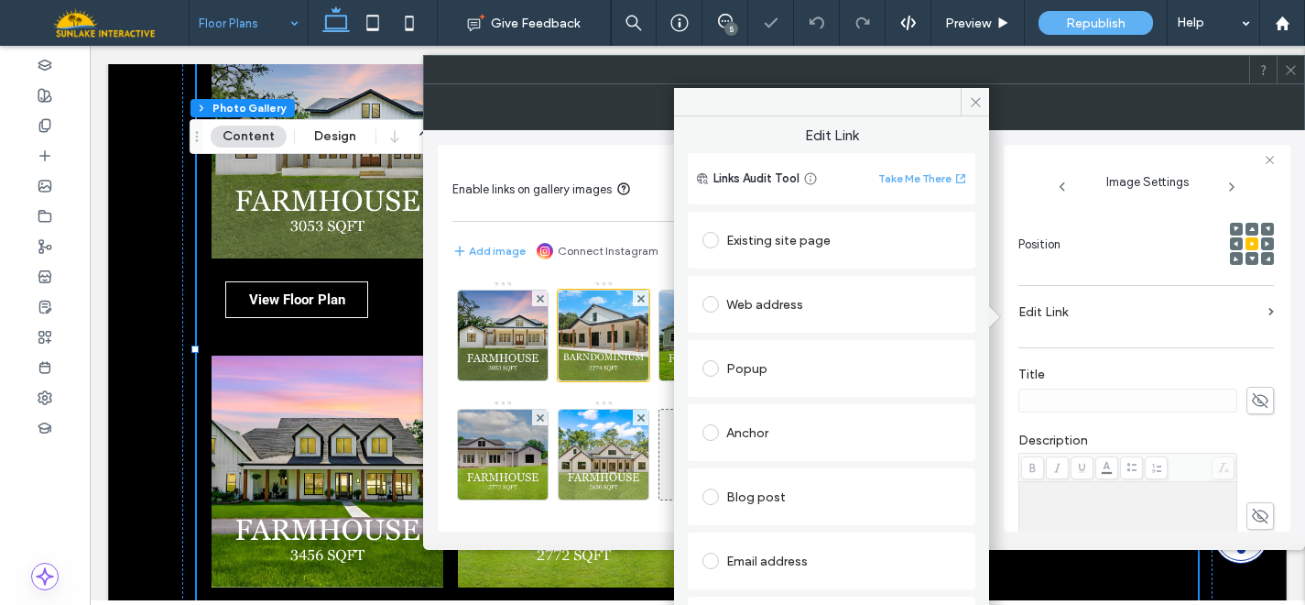
click at [753, 370] on div "Popup" at bounding box center [832, 368] width 258 height 29
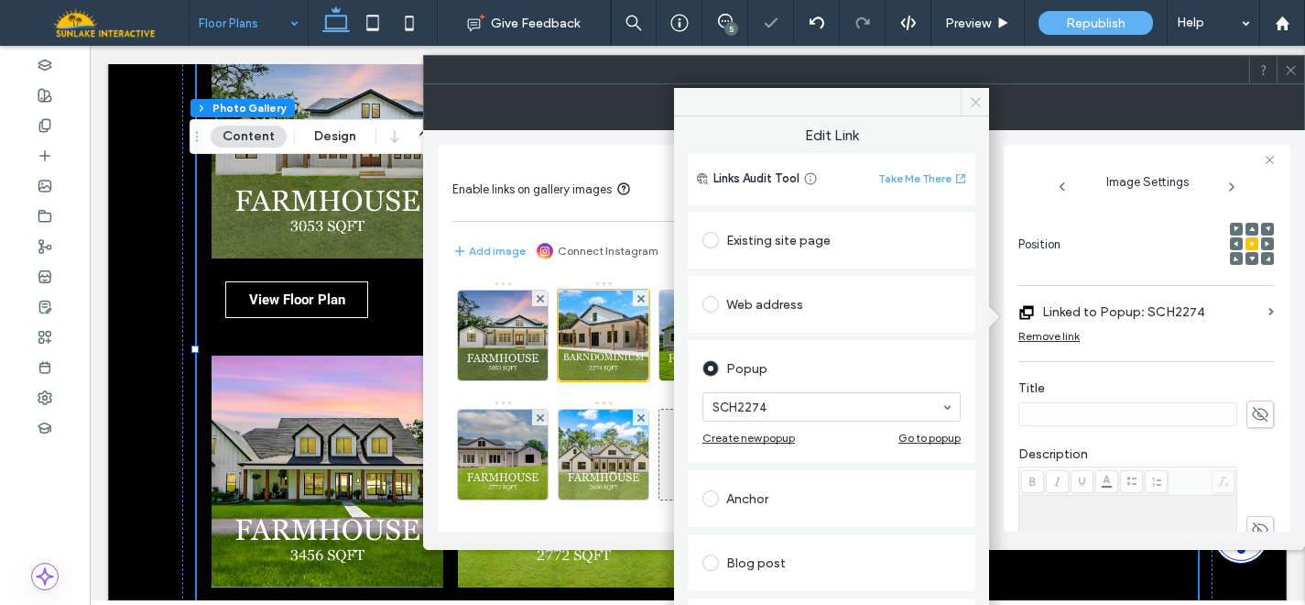
click at [974, 97] on icon at bounding box center [976, 102] width 14 height 14
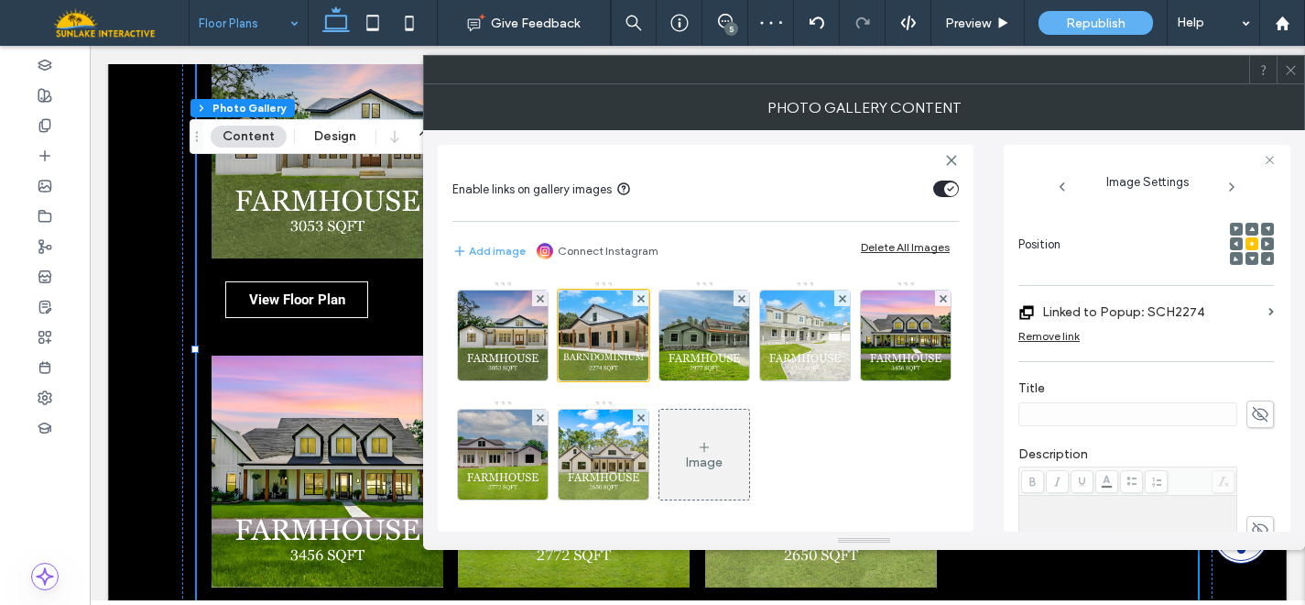
click at [1293, 69] on icon at bounding box center [1291, 70] width 14 height 14
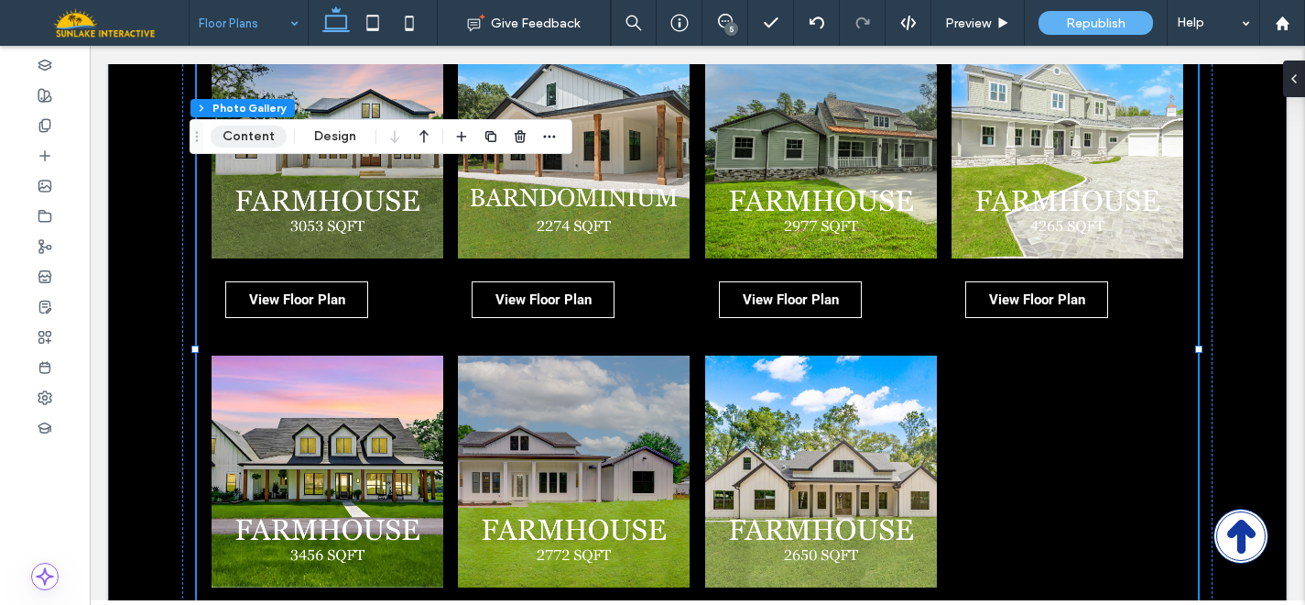
click at [259, 141] on button "Content" at bounding box center [249, 136] width 76 height 22
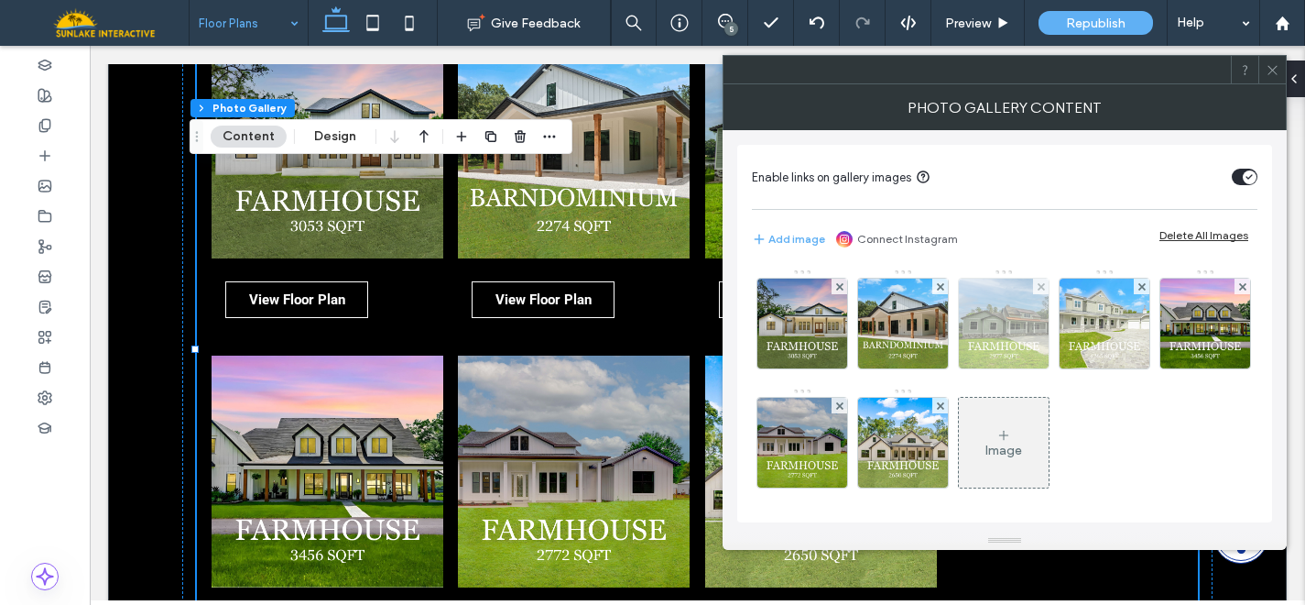
click at [976, 306] on img at bounding box center [1004, 323] width 90 height 90
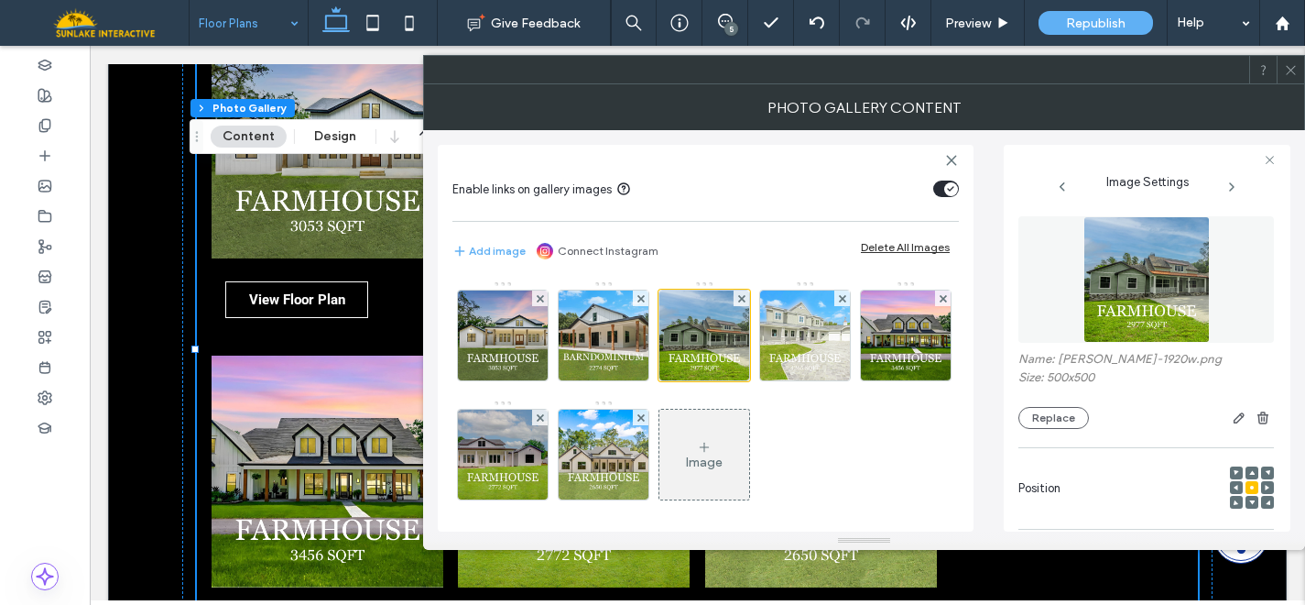
click at [1289, 72] on icon at bounding box center [1291, 70] width 14 height 14
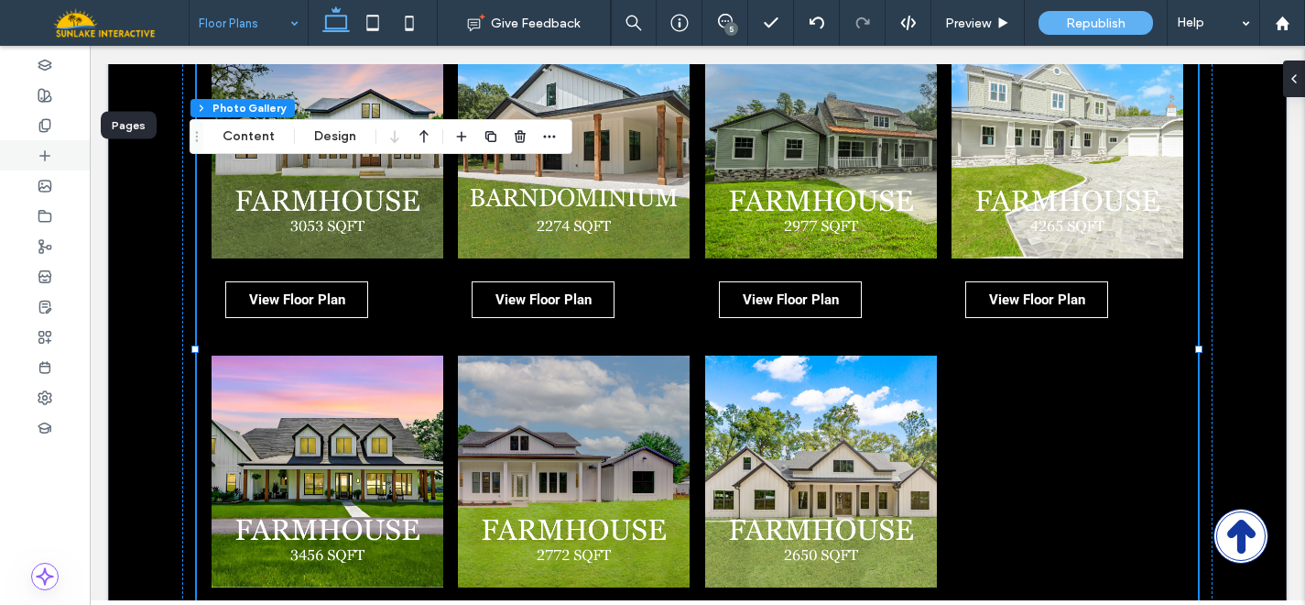
drag, startPoint x: 40, startPoint y: 128, endPoint x: 35, endPoint y: 140, distance: 13.1
click at [40, 128] on use at bounding box center [44, 125] width 10 height 12
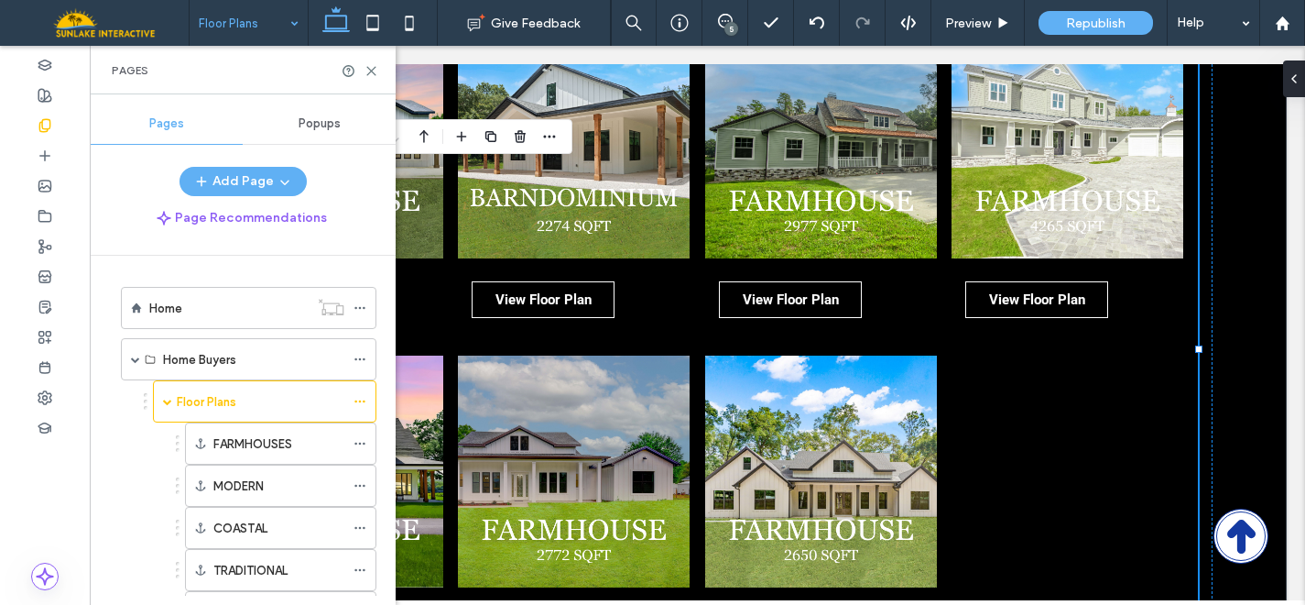
click at [325, 116] on span "Popups" at bounding box center [320, 123] width 42 height 15
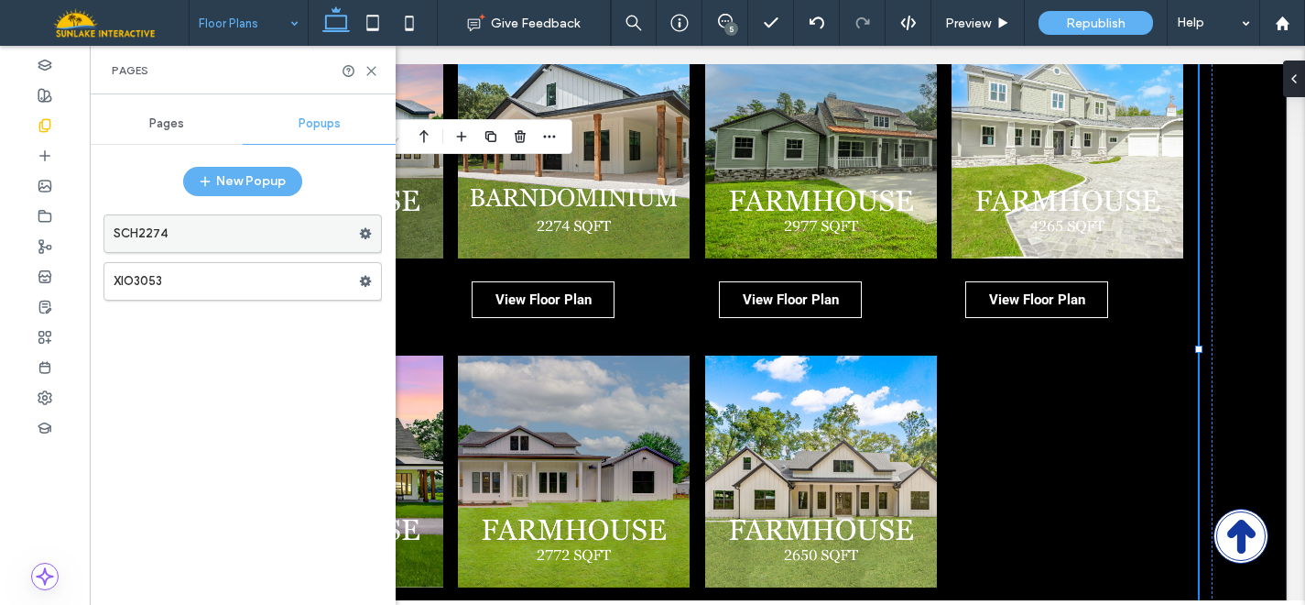
click at [366, 234] on icon at bounding box center [365, 233] width 13 height 13
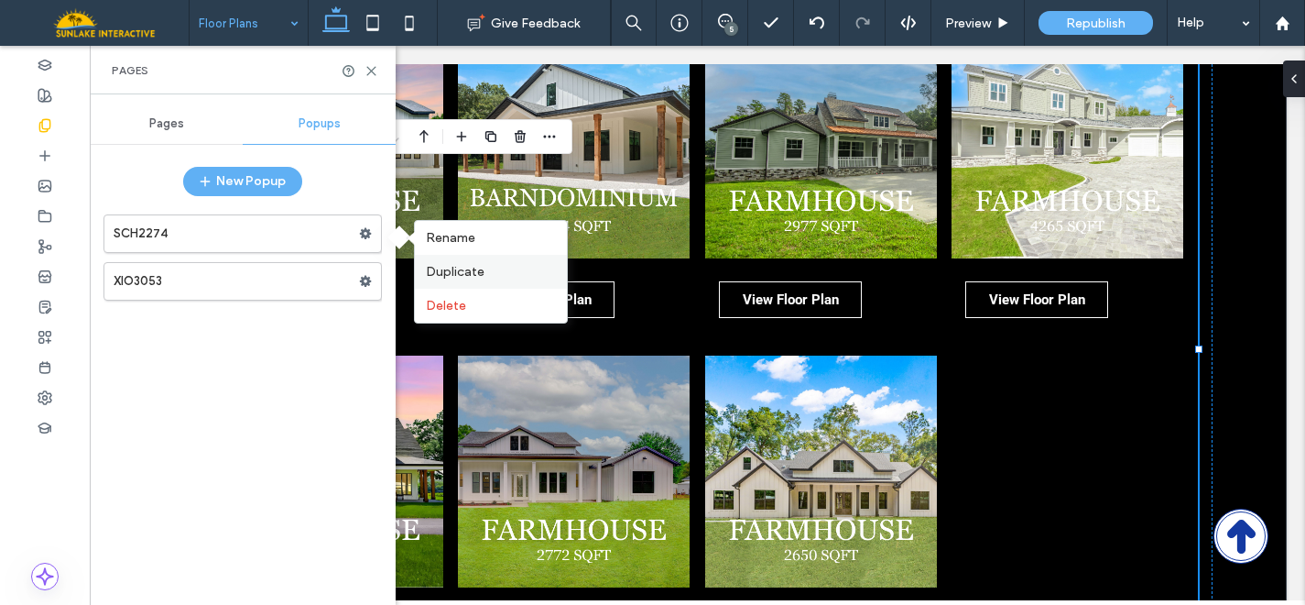
click at [468, 271] on span "Duplicate" at bounding box center [455, 272] width 59 height 16
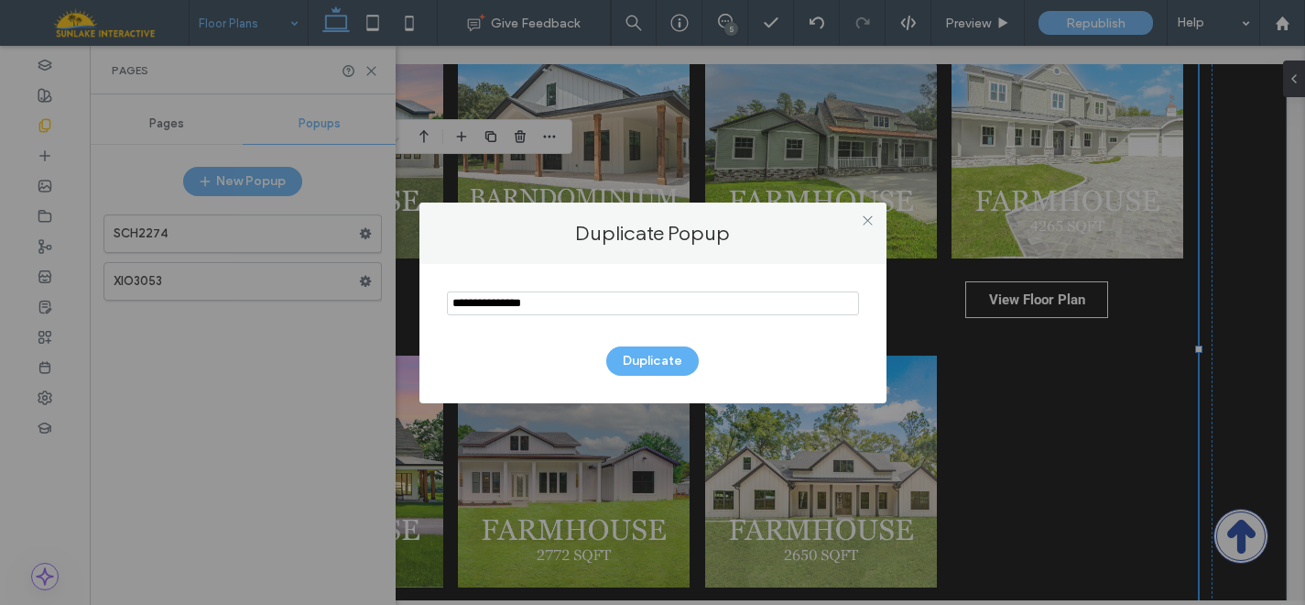
click at [468, 271] on div "Duplicate" at bounding box center [653, 333] width 467 height 139
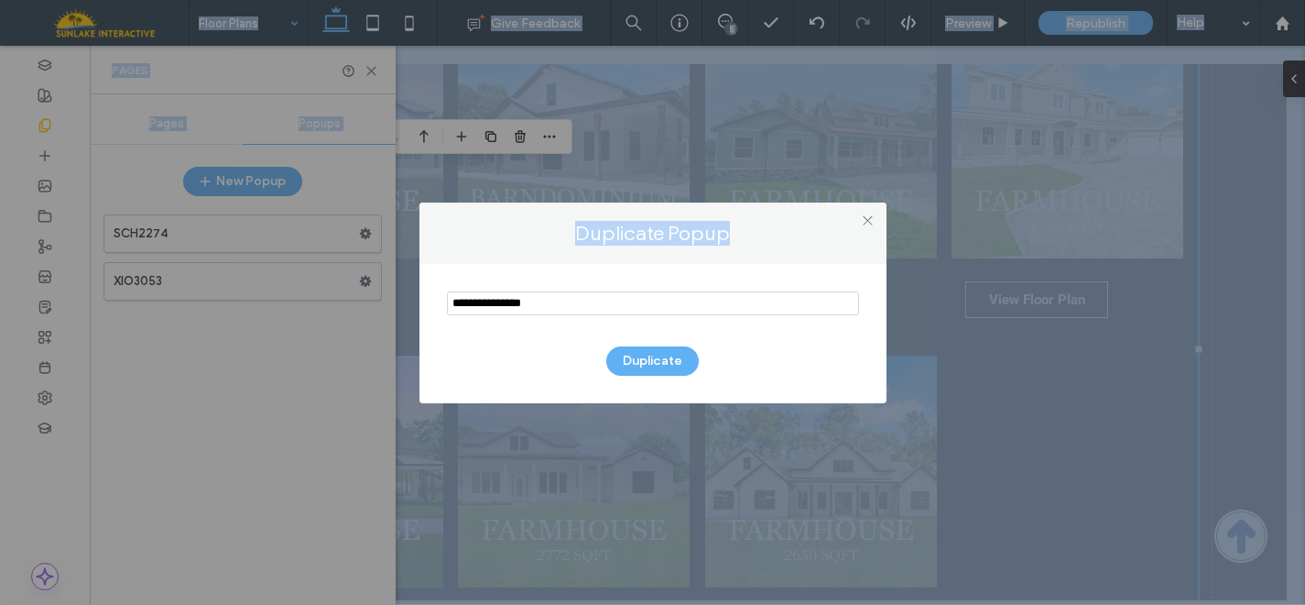
click at [525, 306] on input "notEmpty" at bounding box center [653, 303] width 412 height 24
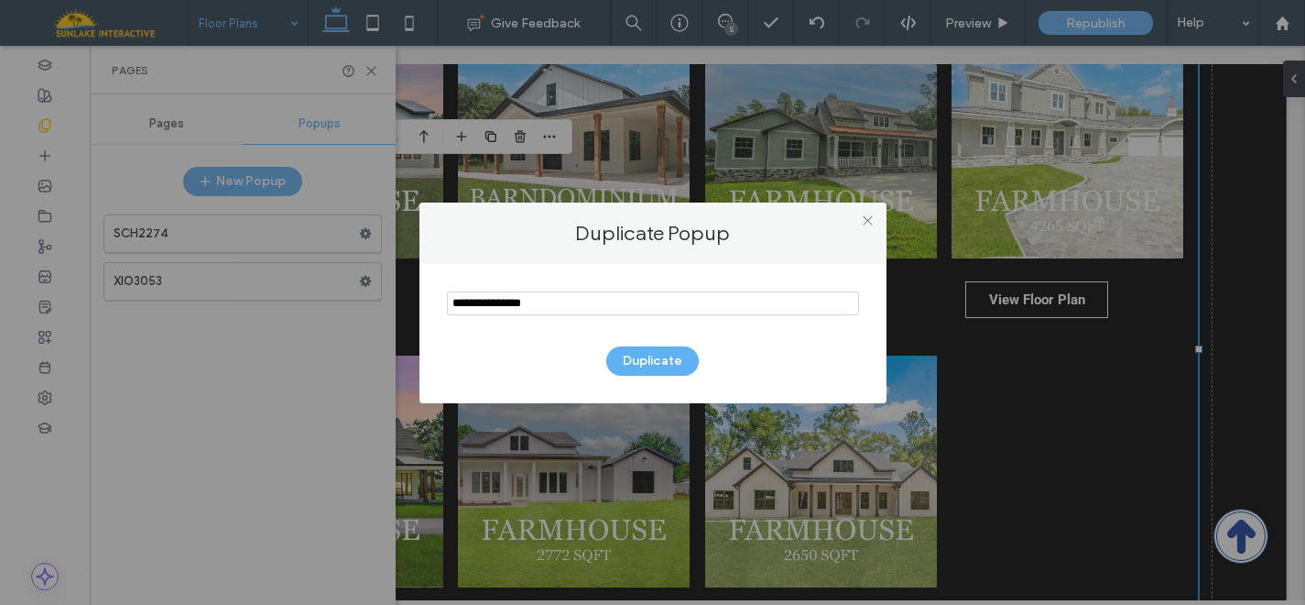
click at [525, 306] on input "notEmpty" at bounding box center [653, 303] width 412 height 24
type input "*******"
click at [660, 360] on button "Duplicate" at bounding box center [652, 360] width 93 height 29
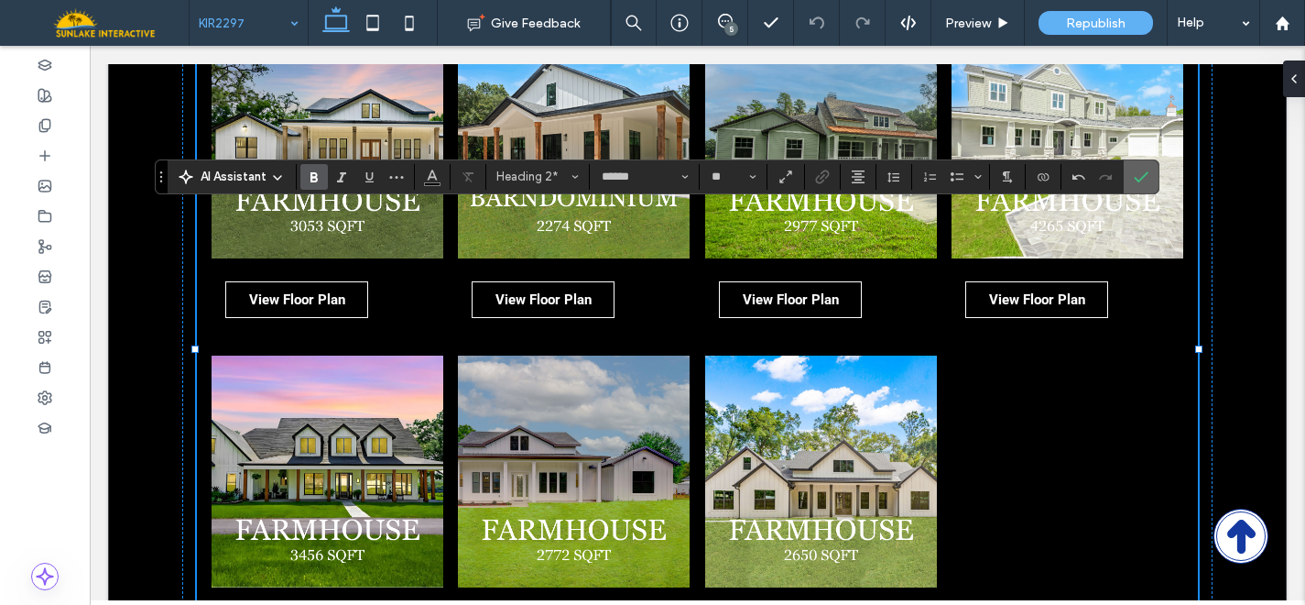
click at [1147, 182] on icon "Confirm" at bounding box center [1141, 176] width 15 height 15
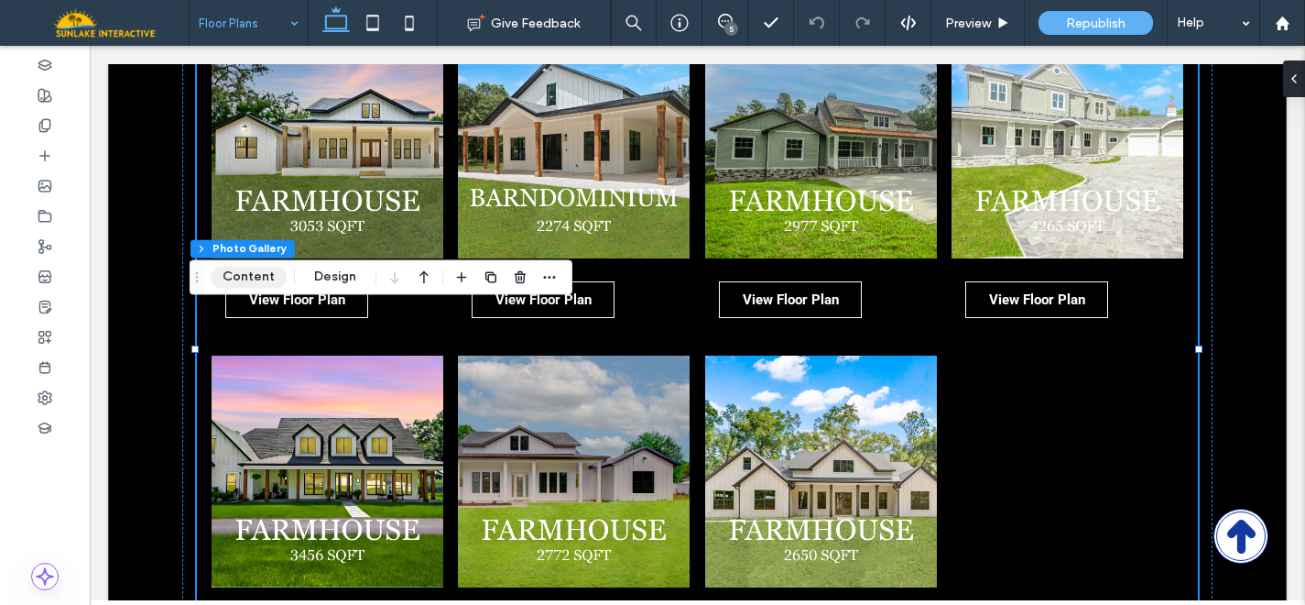
click at [266, 282] on button "Content" at bounding box center [249, 277] width 76 height 22
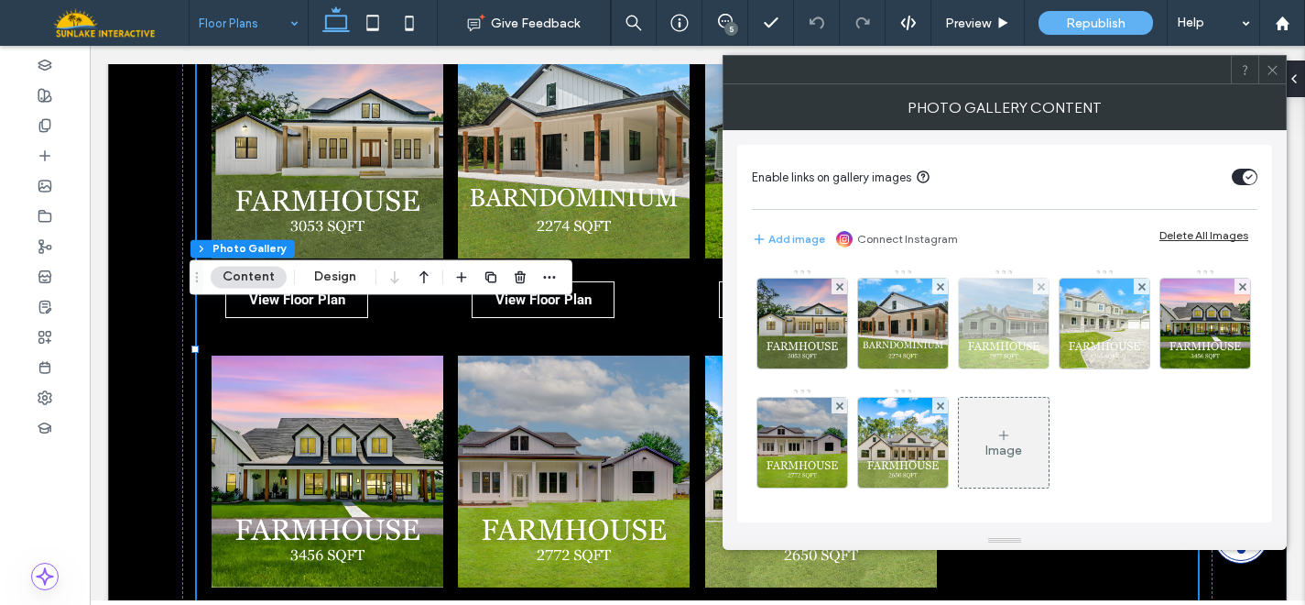
click at [1001, 325] on img at bounding box center [1004, 323] width 90 height 90
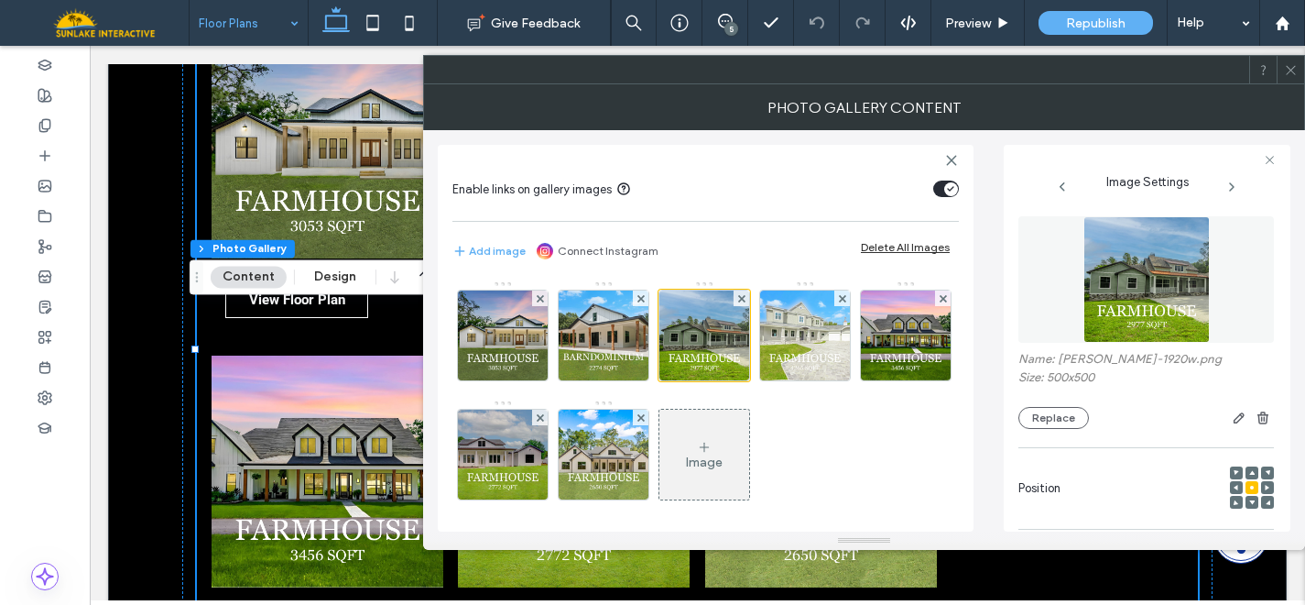
click at [1292, 70] on use at bounding box center [1290, 69] width 9 height 9
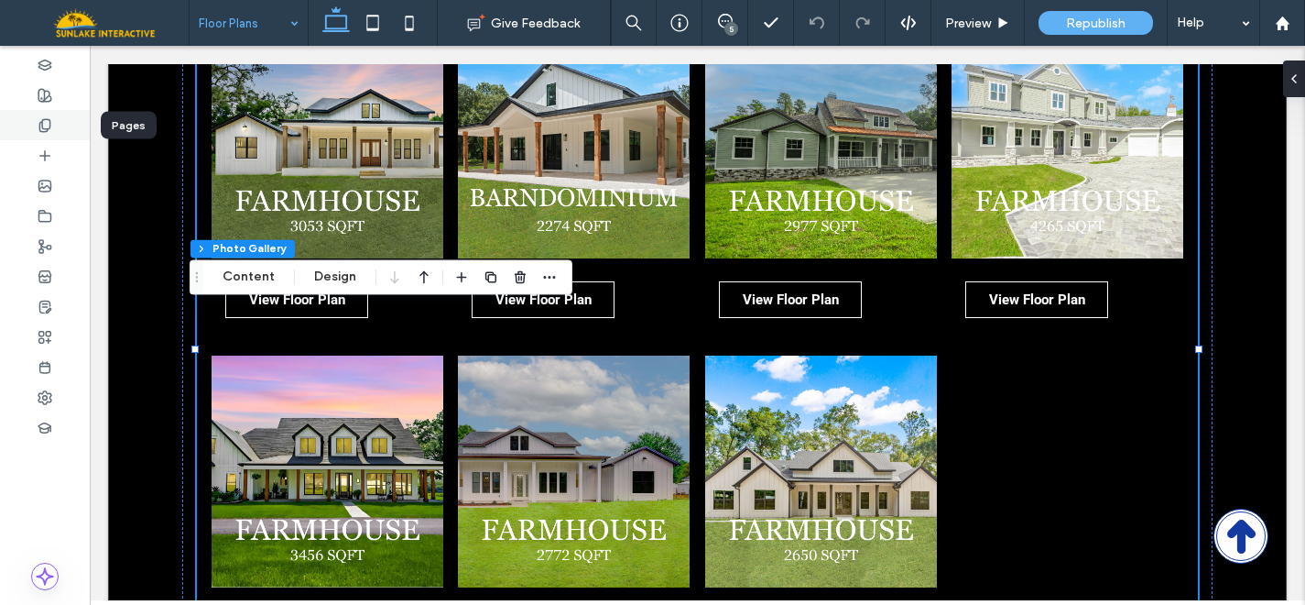
click at [58, 137] on div at bounding box center [45, 125] width 90 height 30
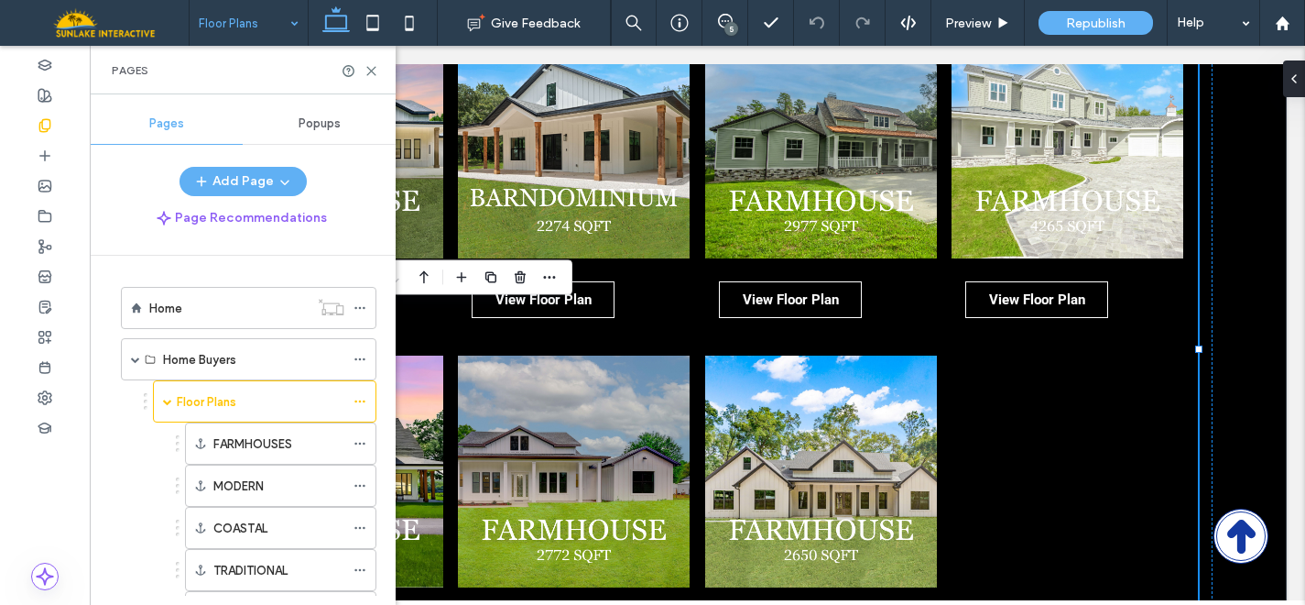
click at [322, 121] on span "Popups" at bounding box center [320, 123] width 42 height 15
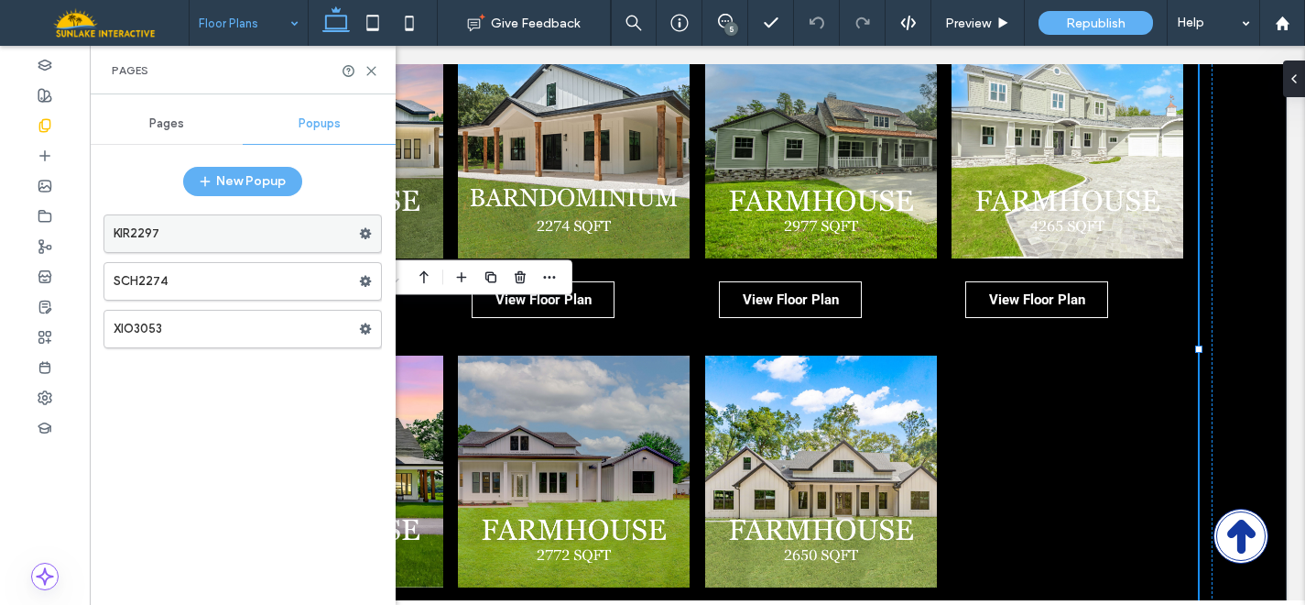
click at [366, 235] on use at bounding box center [366, 233] width 12 height 11
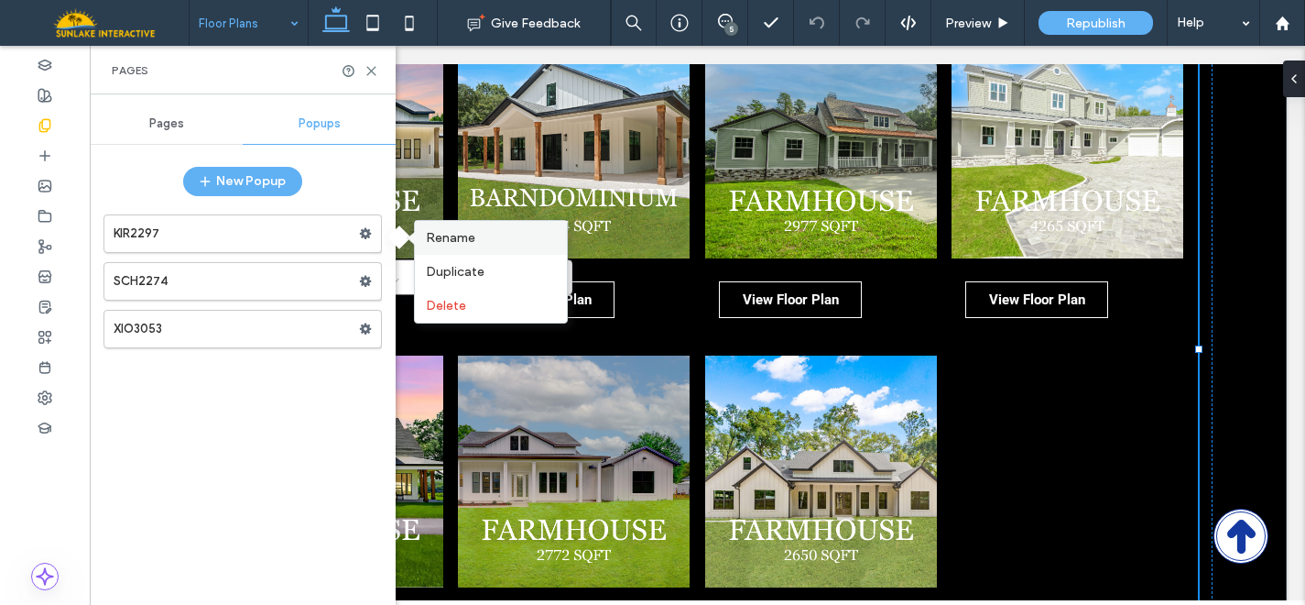
click at [458, 239] on span "Rename" at bounding box center [450, 238] width 49 height 16
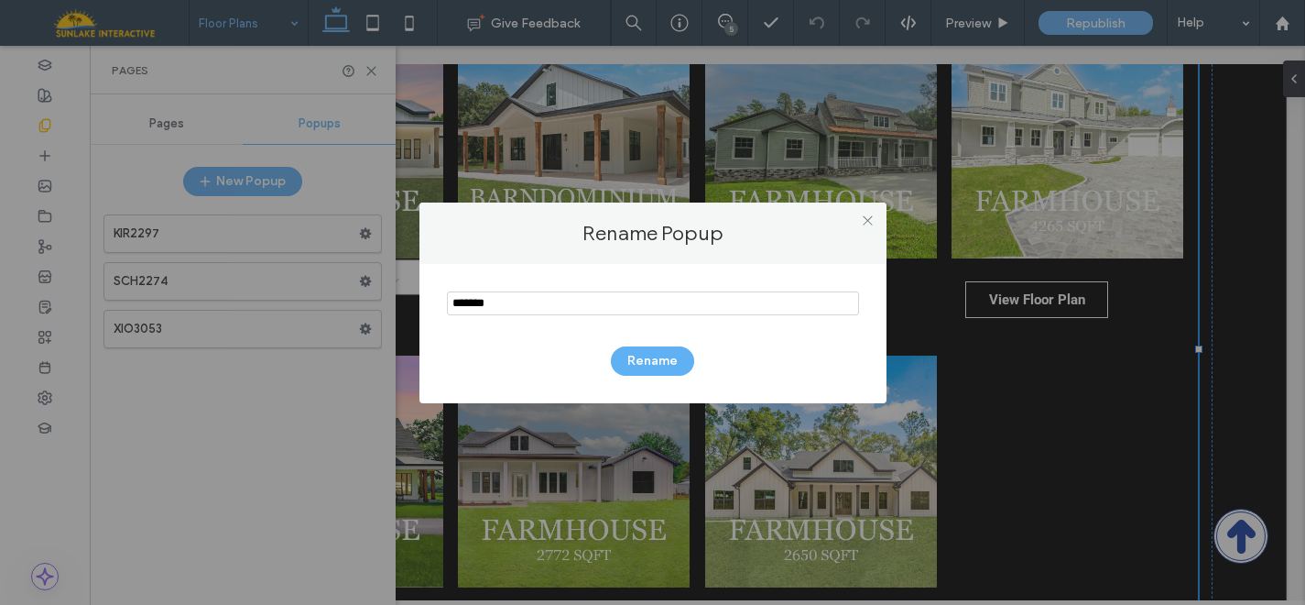
click at [484, 305] on input "notEmpty" at bounding box center [653, 303] width 412 height 24
type input "*******"
click at [643, 363] on button "Rename" at bounding box center [652, 360] width 83 height 29
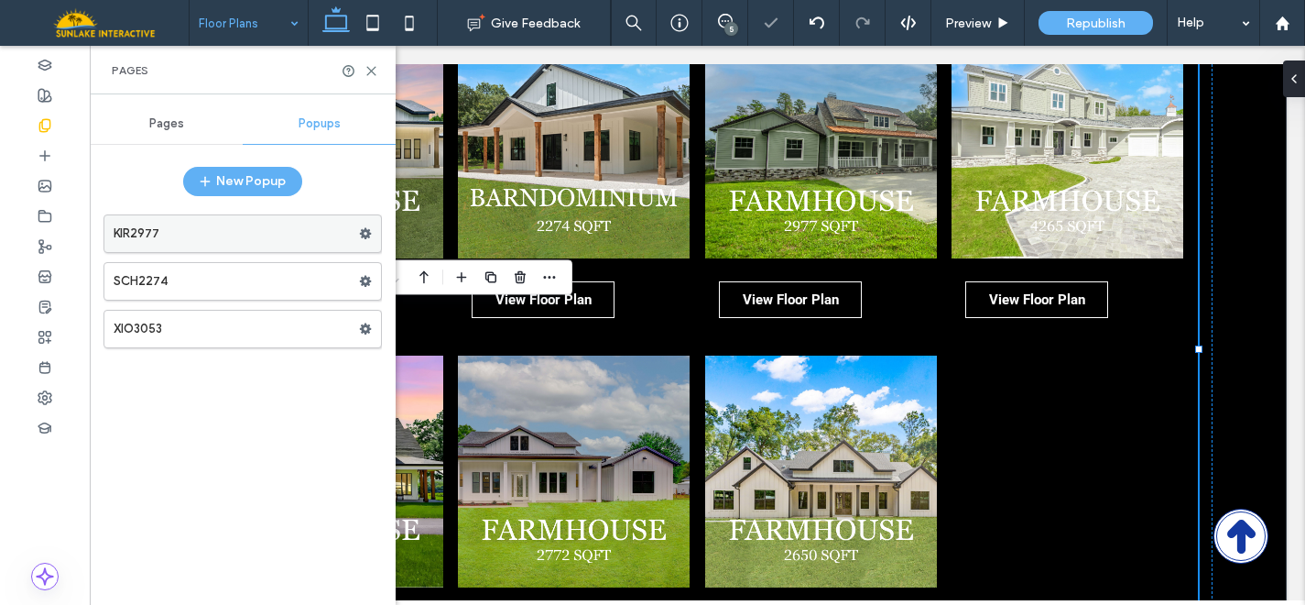
click at [222, 222] on label "KIR2977" at bounding box center [236, 233] width 245 height 37
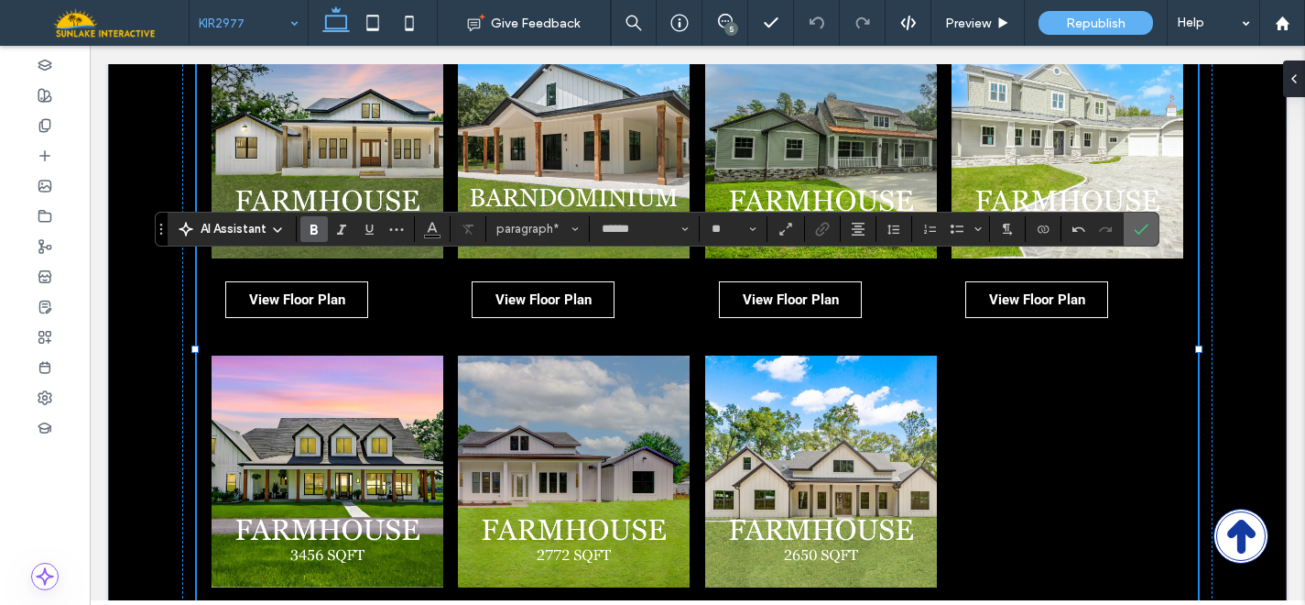
click at [1156, 218] on section at bounding box center [1141, 229] width 35 height 33
click at [1129, 235] on label "Confirm" at bounding box center [1141, 229] width 27 height 33
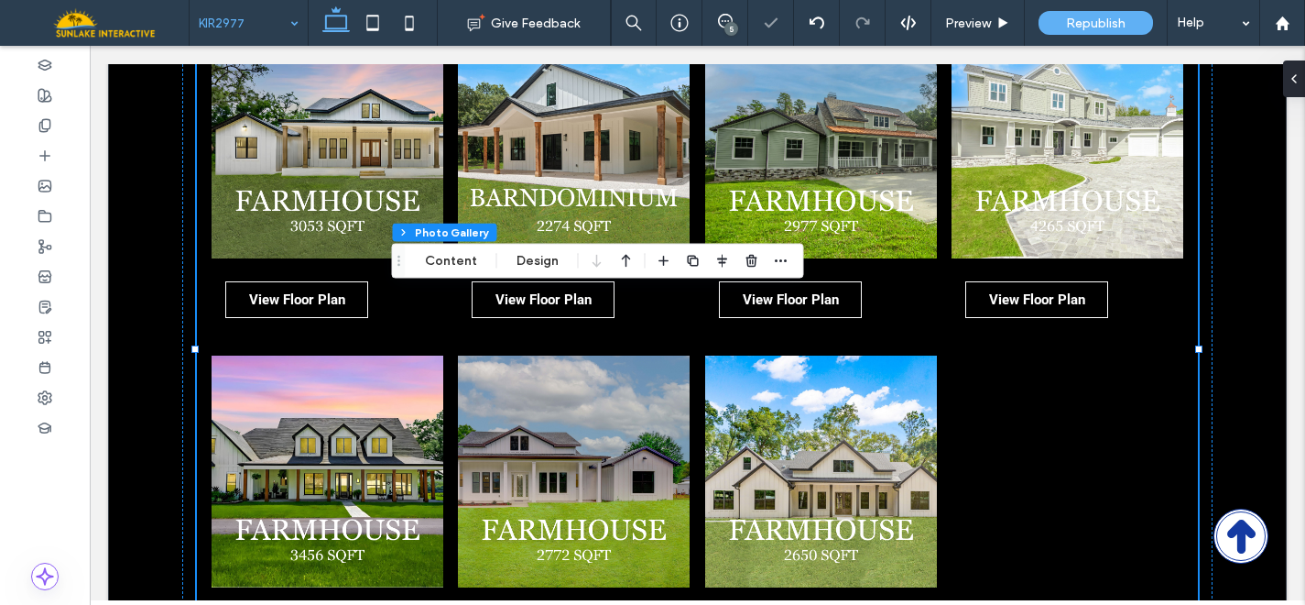
click at [468, 272] on div "Popup Section Column Photo Gallery Content Design" at bounding box center [598, 261] width 412 height 35
click at [460, 261] on button "Content" at bounding box center [451, 261] width 76 height 22
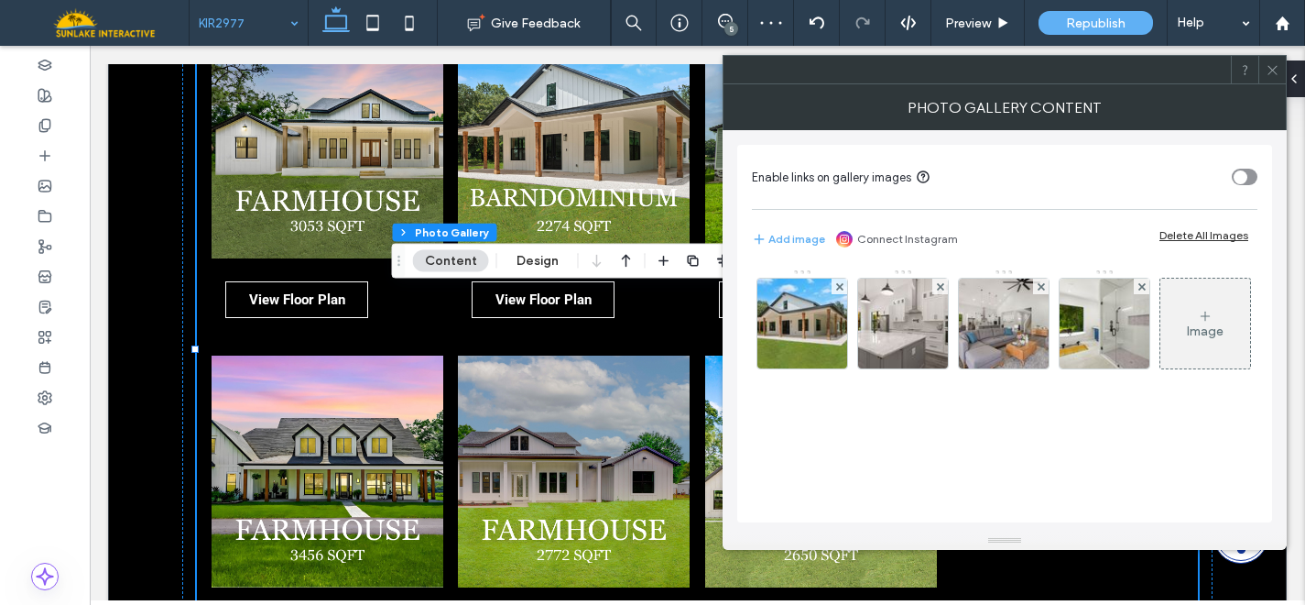
click at [1230, 239] on div "Delete All Images" at bounding box center [1204, 235] width 89 height 14
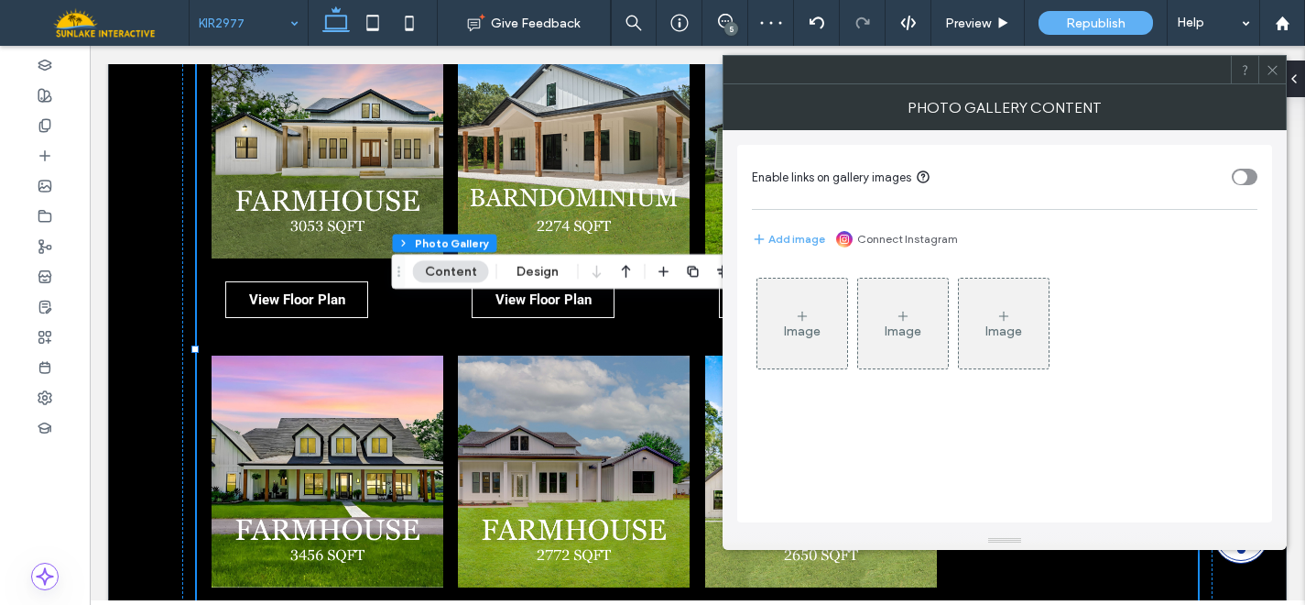
click at [822, 316] on div "Image" at bounding box center [803, 323] width 90 height 86
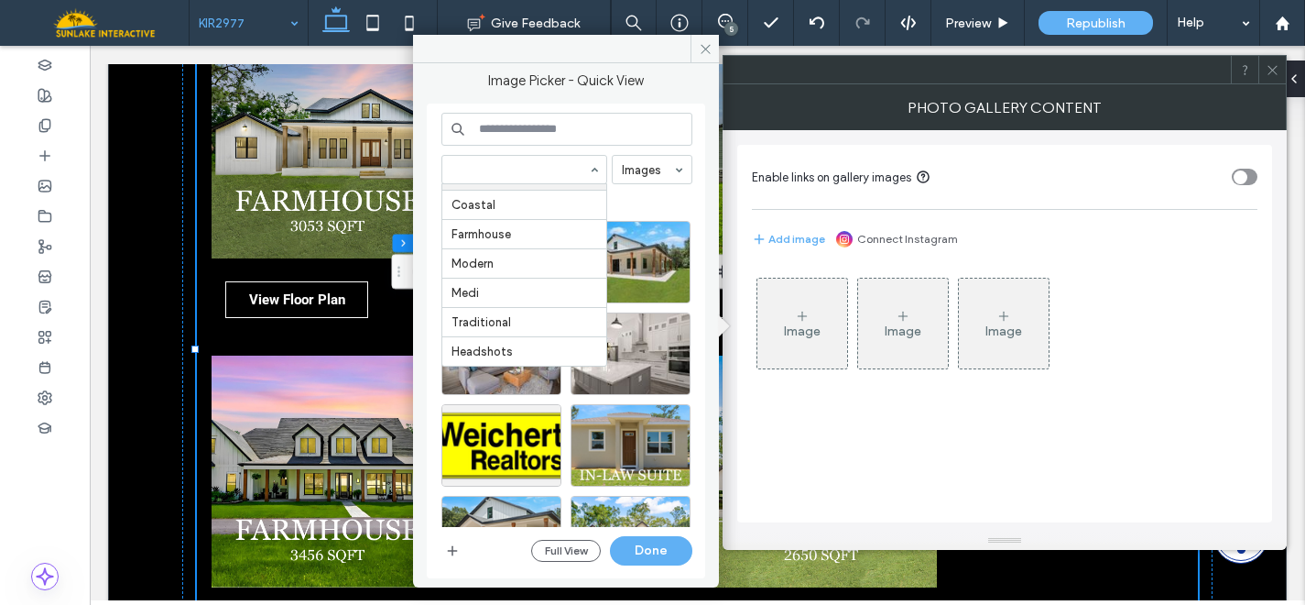
scroll to position [754, 0]
click at [530, 132] on input at bounding box center [567, 129] width 251 height 33
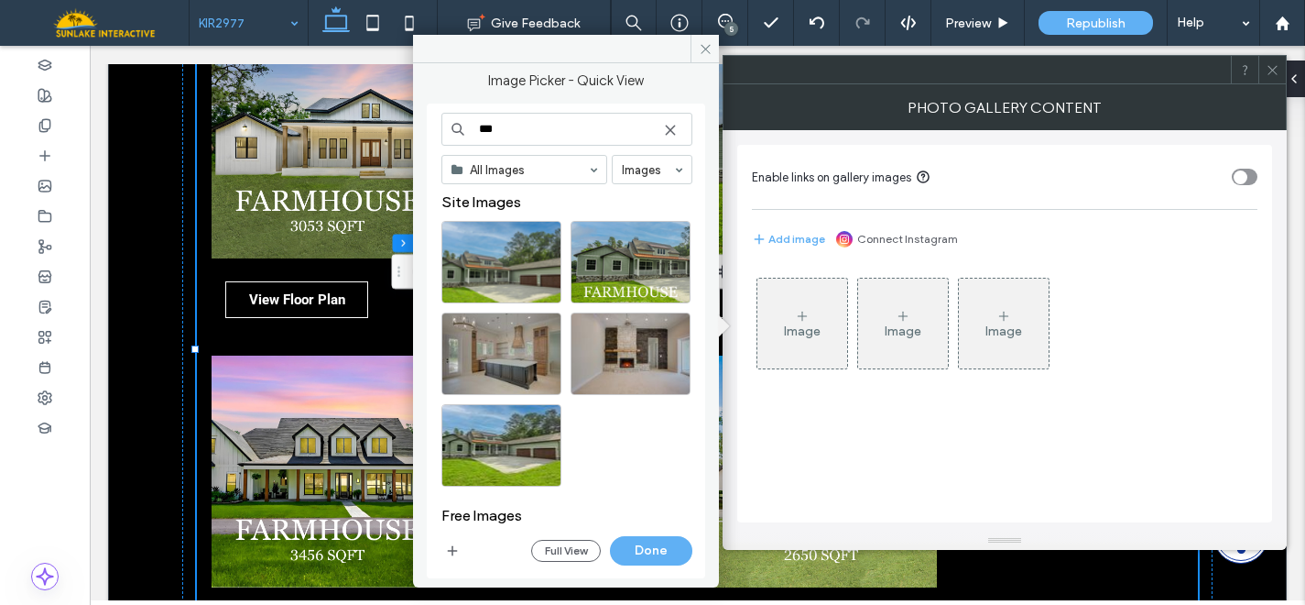
type input "***"
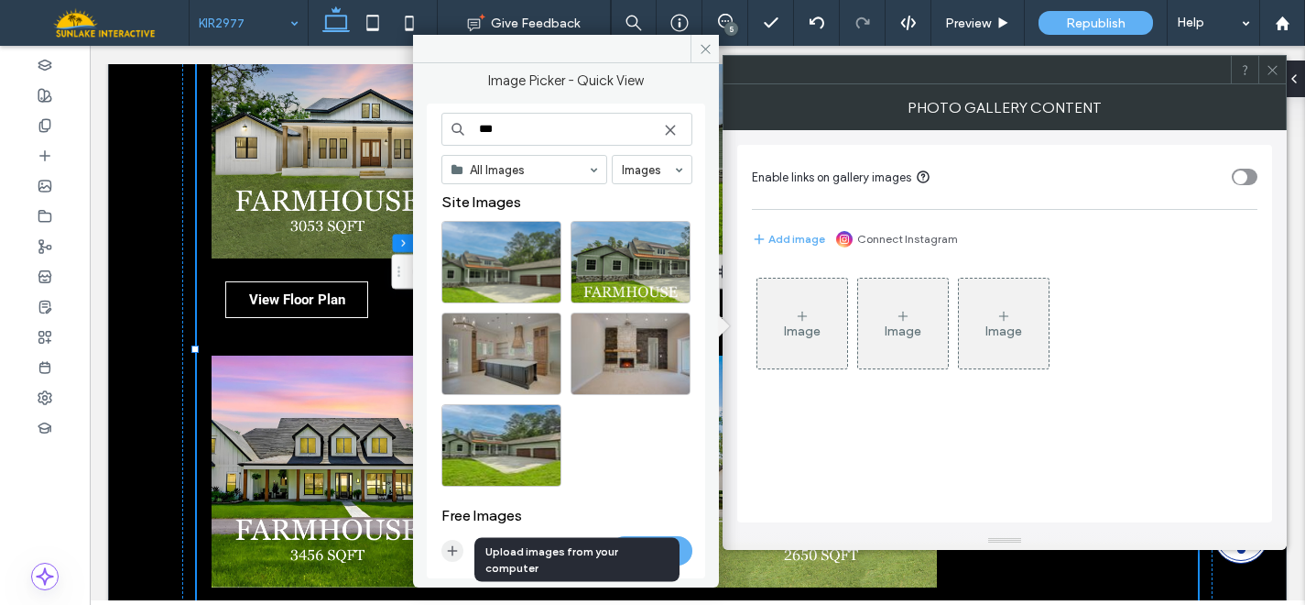
click at [457, 549] on icon "button" at bounding box center [452, 550] width 15 height 15
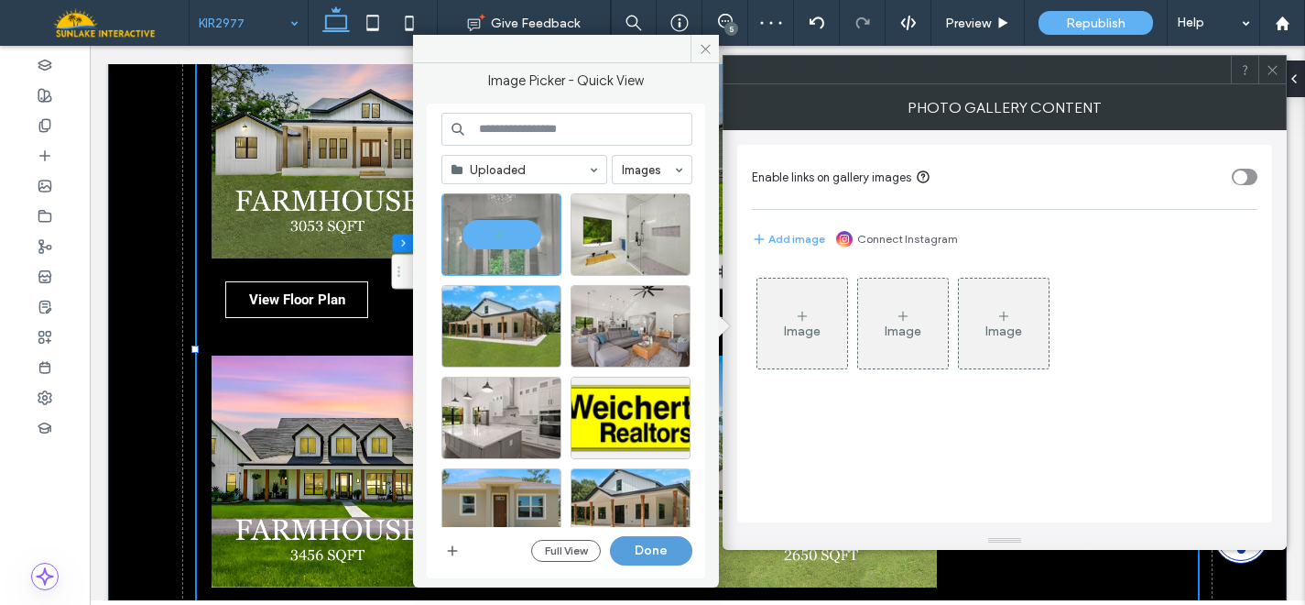
click at [648, 548] on button "Done" at bounding box center [651, 550] width 82 height 29
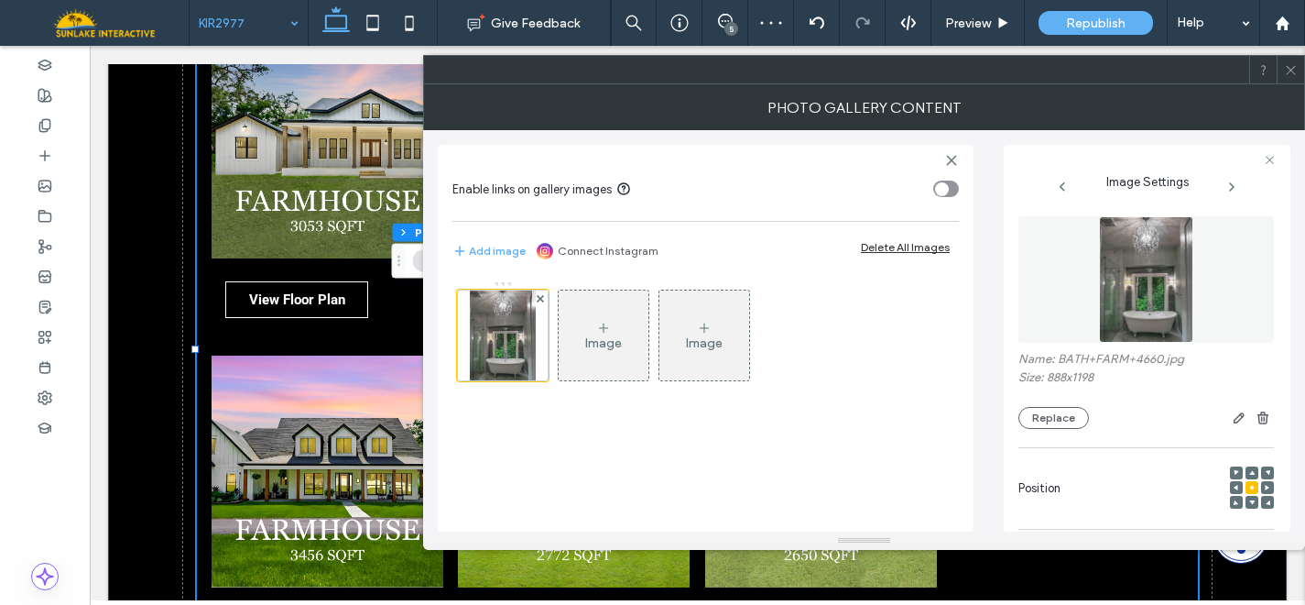
click at [645, 331] on div "Image" at bounding box center [604, 335] width 90 height 86
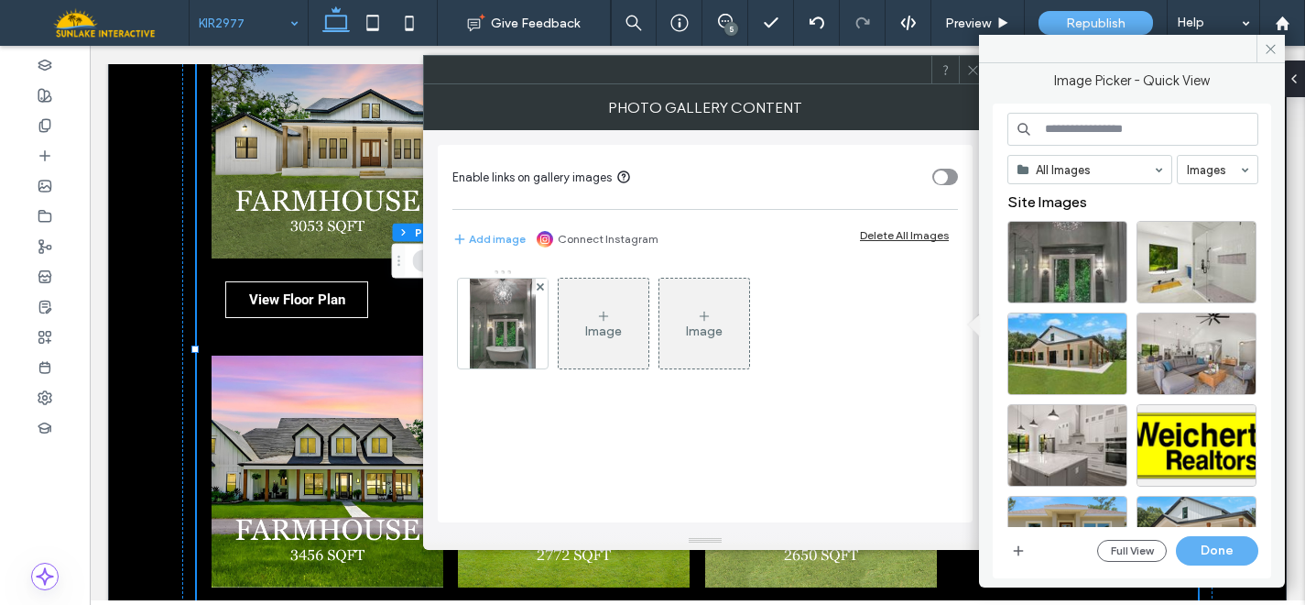
click at [1072, 132] on input at bounding box center [1133, 129] width 251 height 33
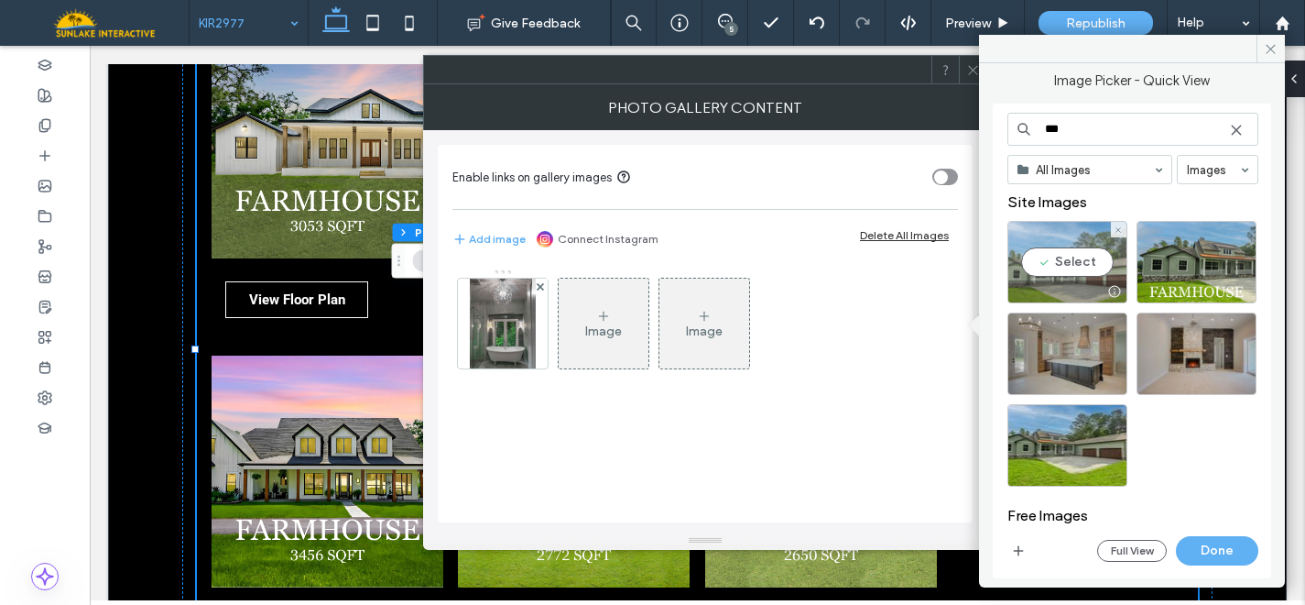
type input "***"
click at [1071, 252] on div "Select" at bounding box center [1068, 262] width 120 height 82
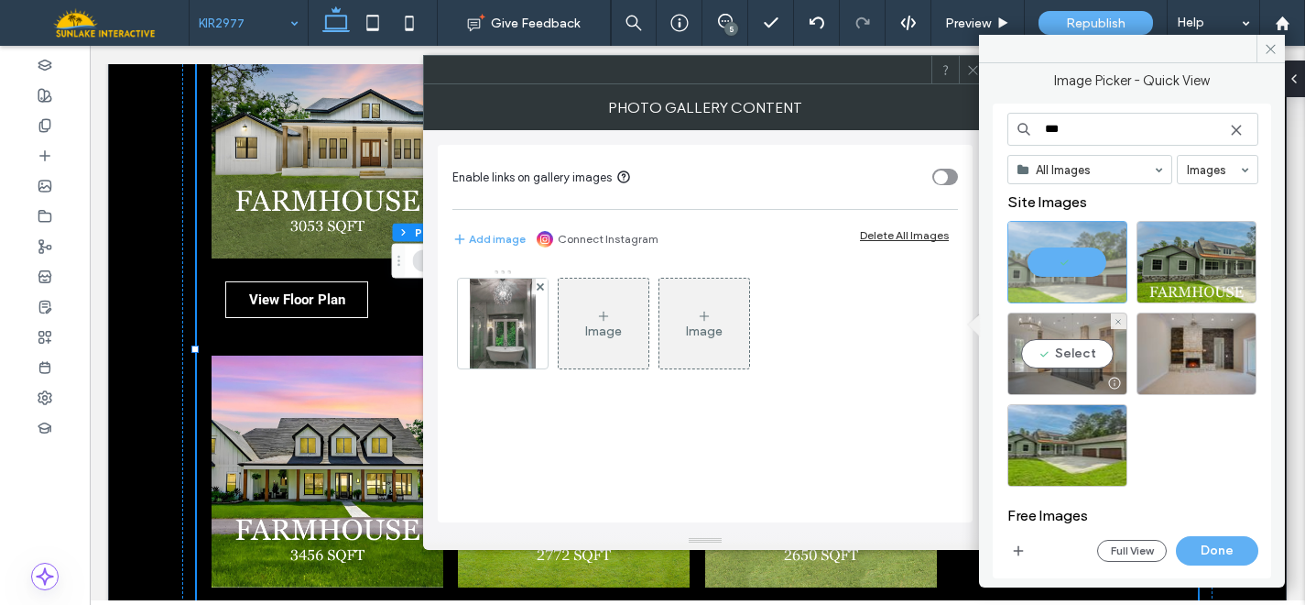
click at [1091, 365] on div "Select" at bounding box center [1068, 353] width 120 height 82
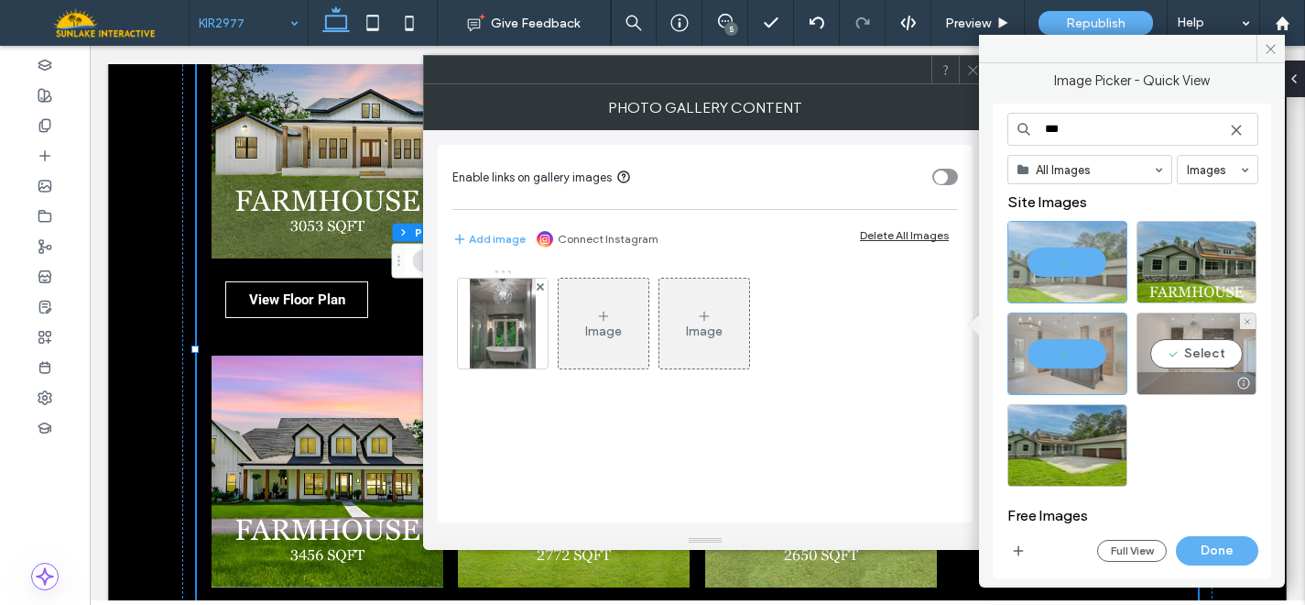
click at [1212, 366] on div "Select" at bounding box center [1197, 353] width 120 height 82
click at [1209, 554] on button "Done" at bounding box center [1217, 550] width 82 height 29
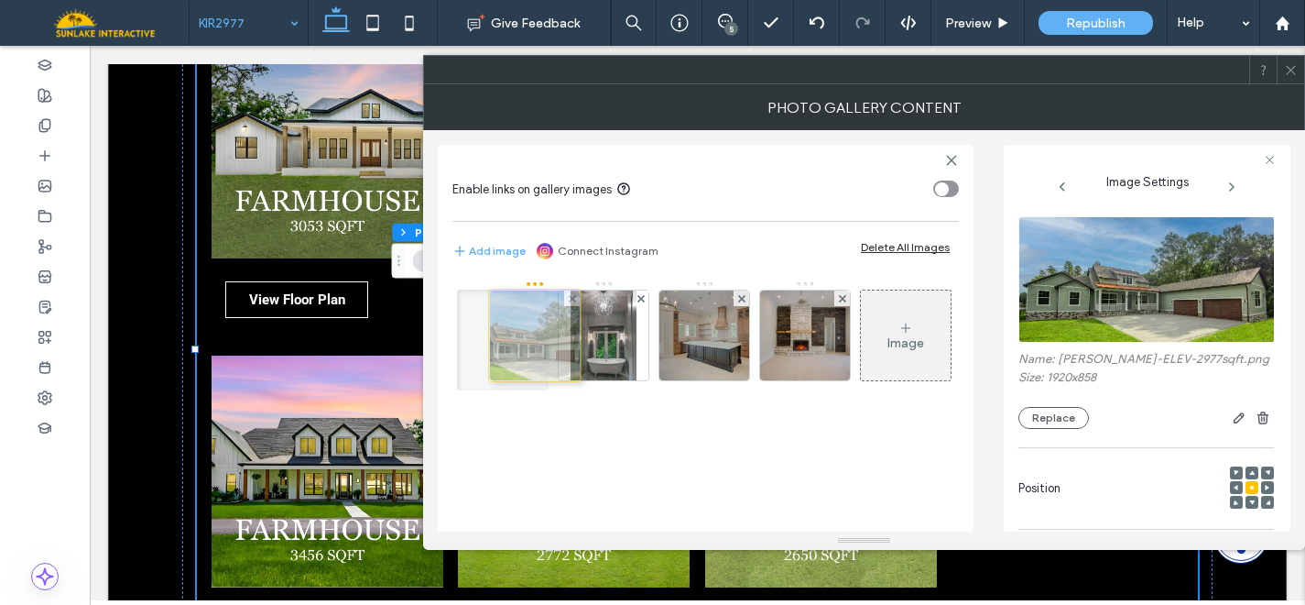
drag, startPoint x: 611, startPoint y: 332, endPoint x: 534, endPoint y: 332, distance: 76.9
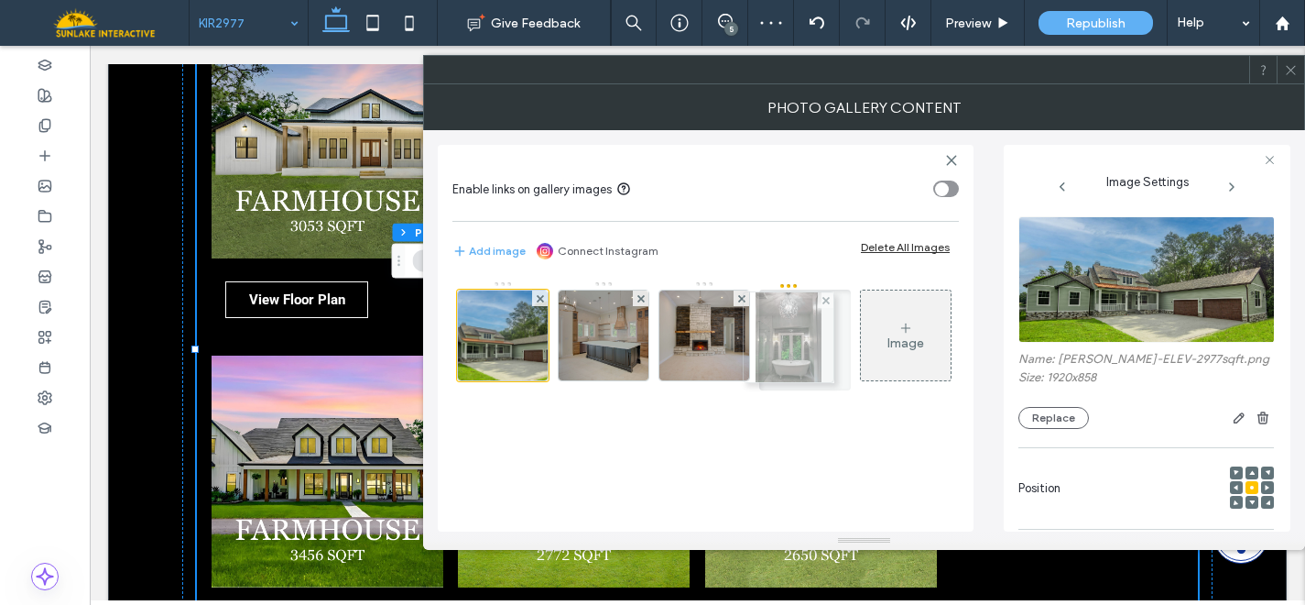
drag, startPoint x: 602, startPoint y: 348, endPoint x: 788, endPoint y: 352, distance: 186.0
click at [1287, 70] on icon at bounding box center [1291, 70] width 14 height 14
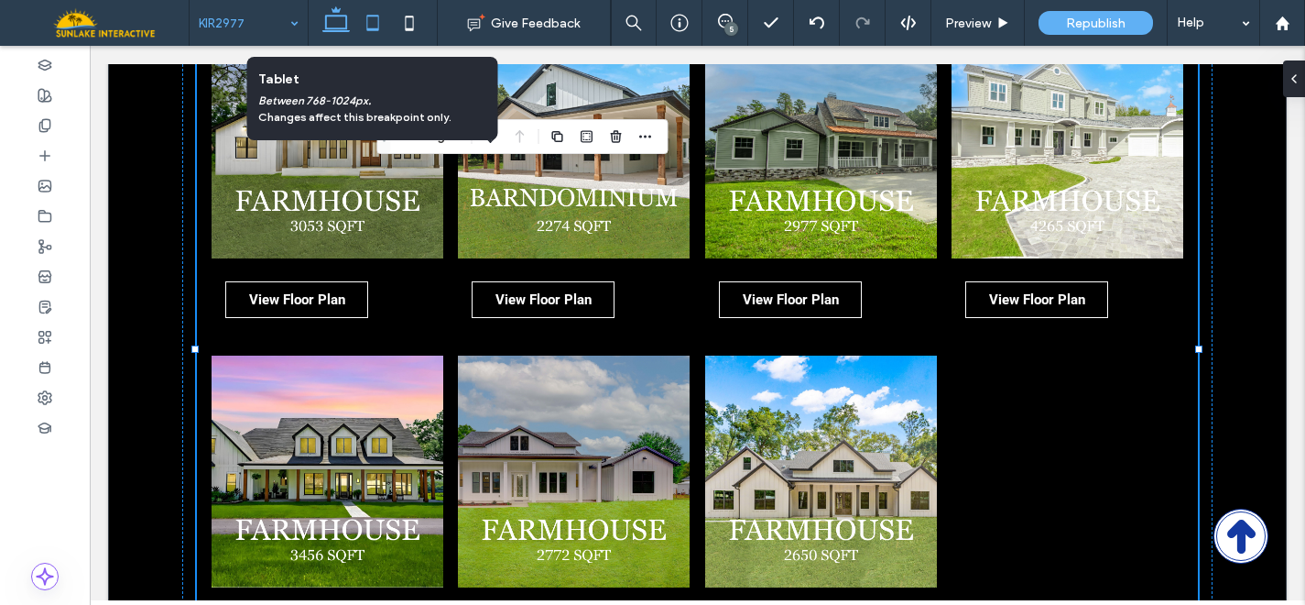
click at [359, 24] on icon at bounding box center [373, 23] width 37 height 37
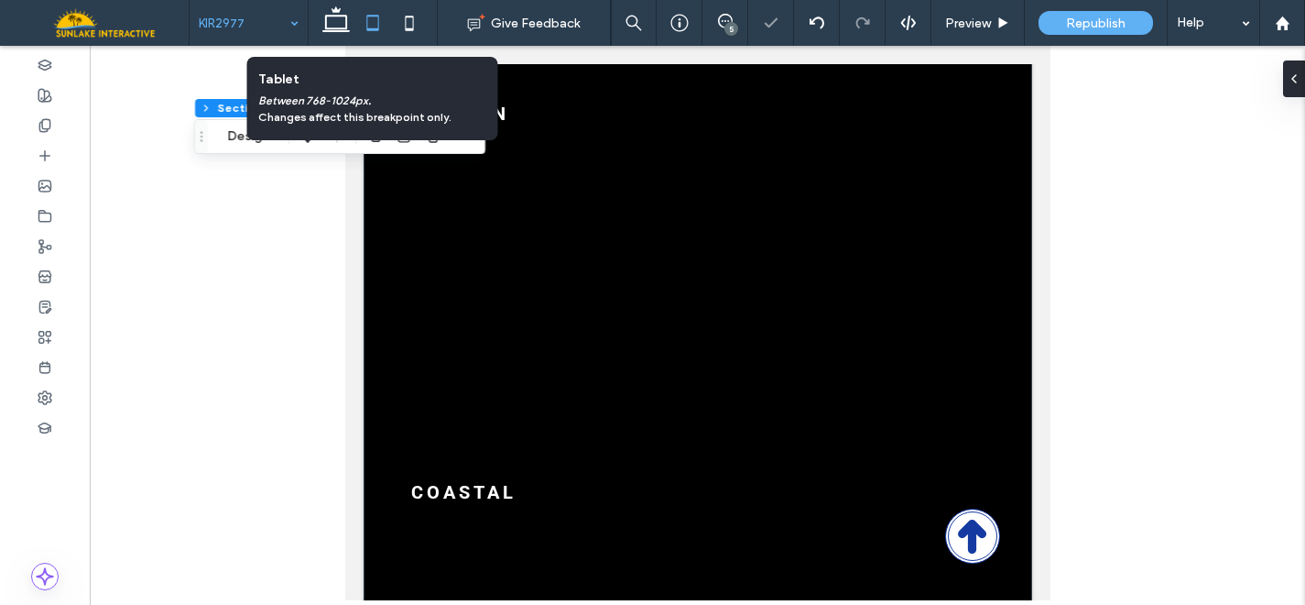
type input "*"
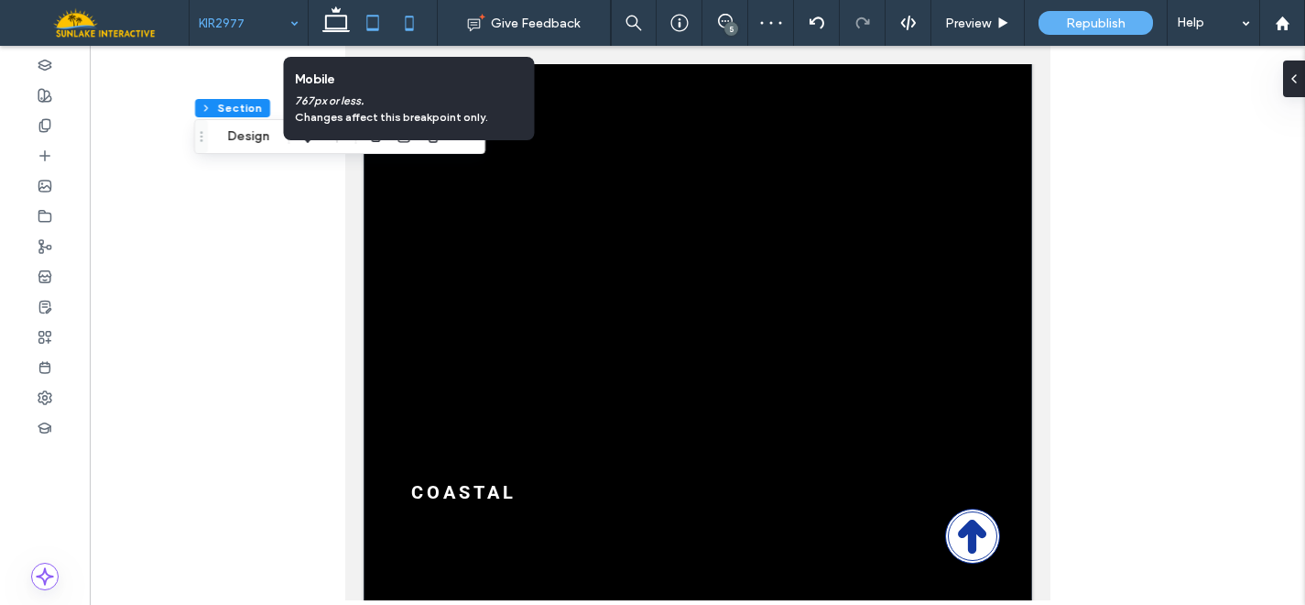
click at [409, 27] on icon at bounding box center [409, 23] width 37 height 37
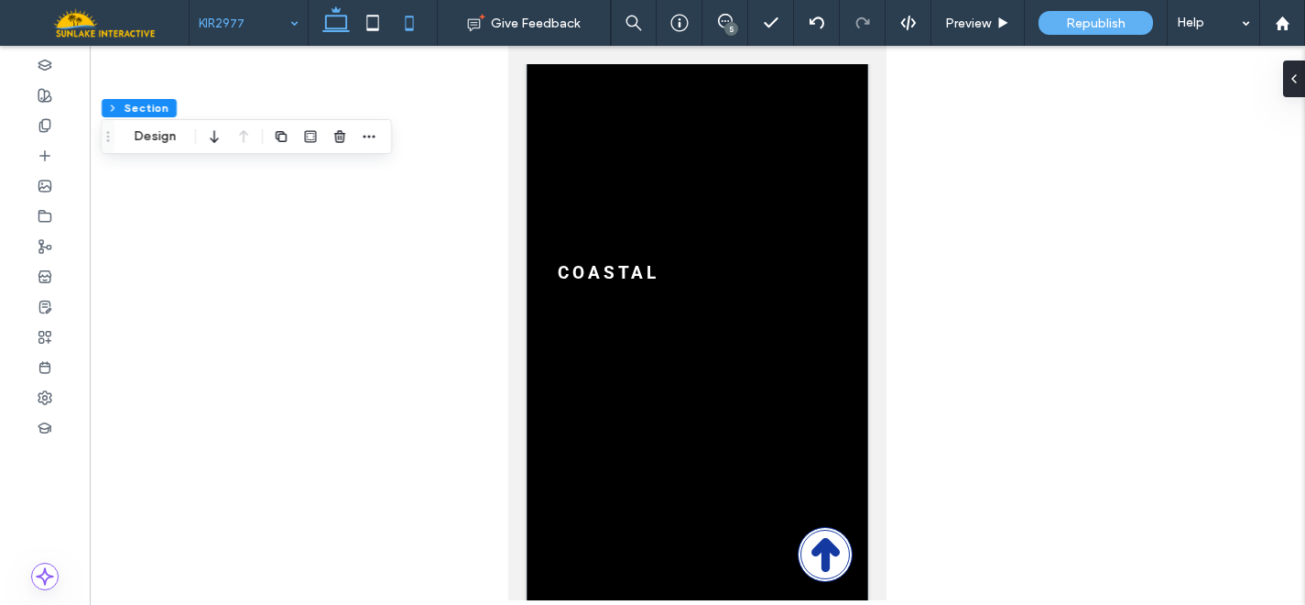
click at [328, 25] on icon at bounding box center [336, 23] width 37 height 37
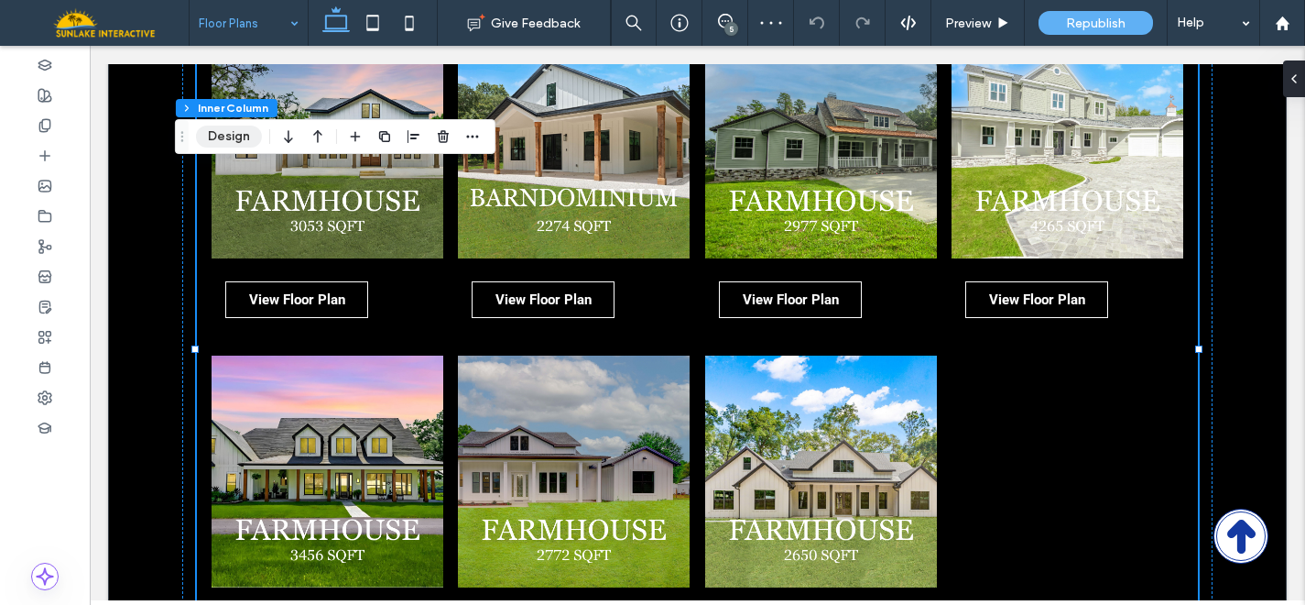
click at [235, 136] on button "Design" at bounding box center [229, 136] width 66 height 22
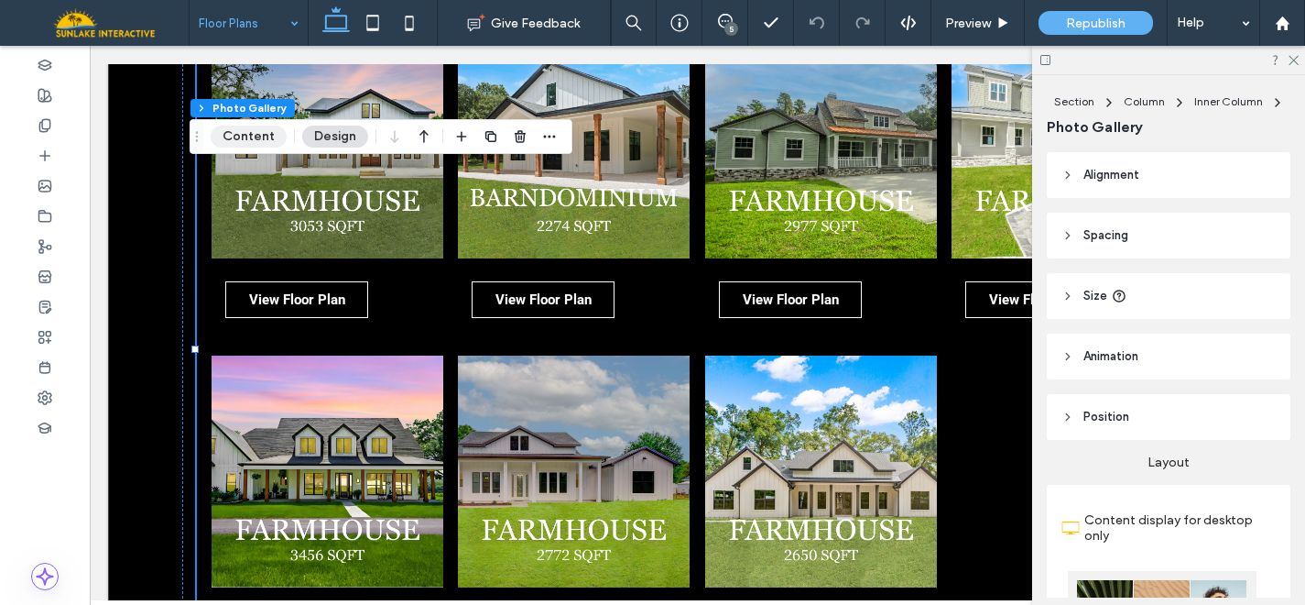
click at [256, 142] on button "Content" at bounding box center [249, 136] width 76 height 22
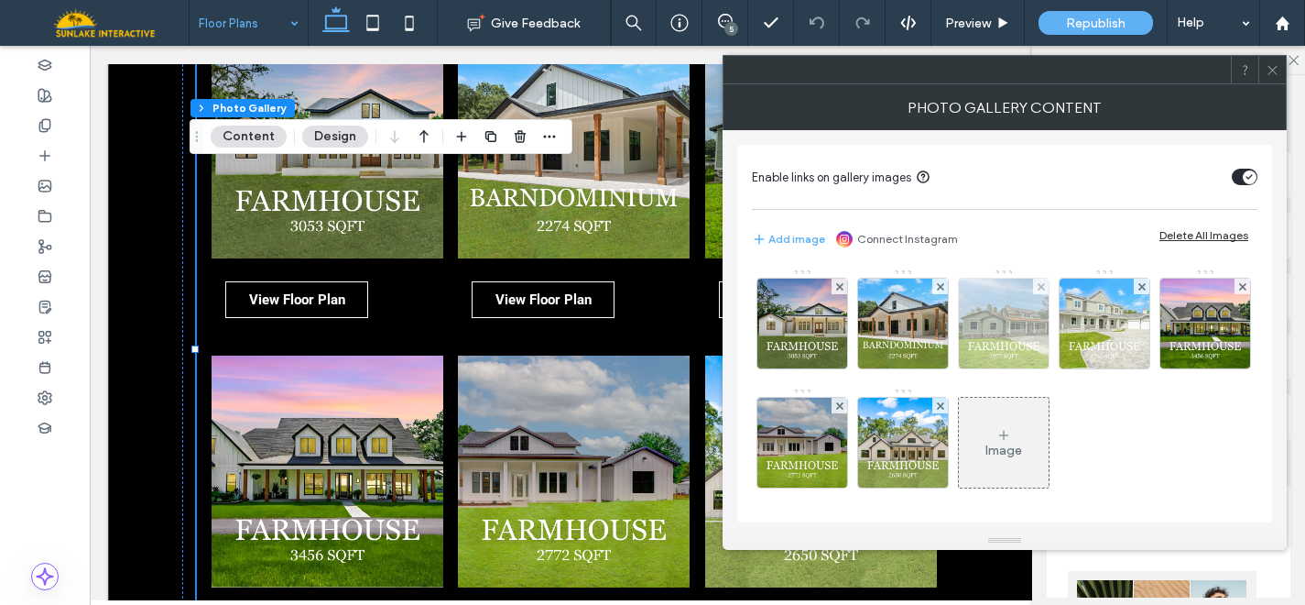
click at [977, 337] on img at bounding box center [1004, 323] width 90 height 90
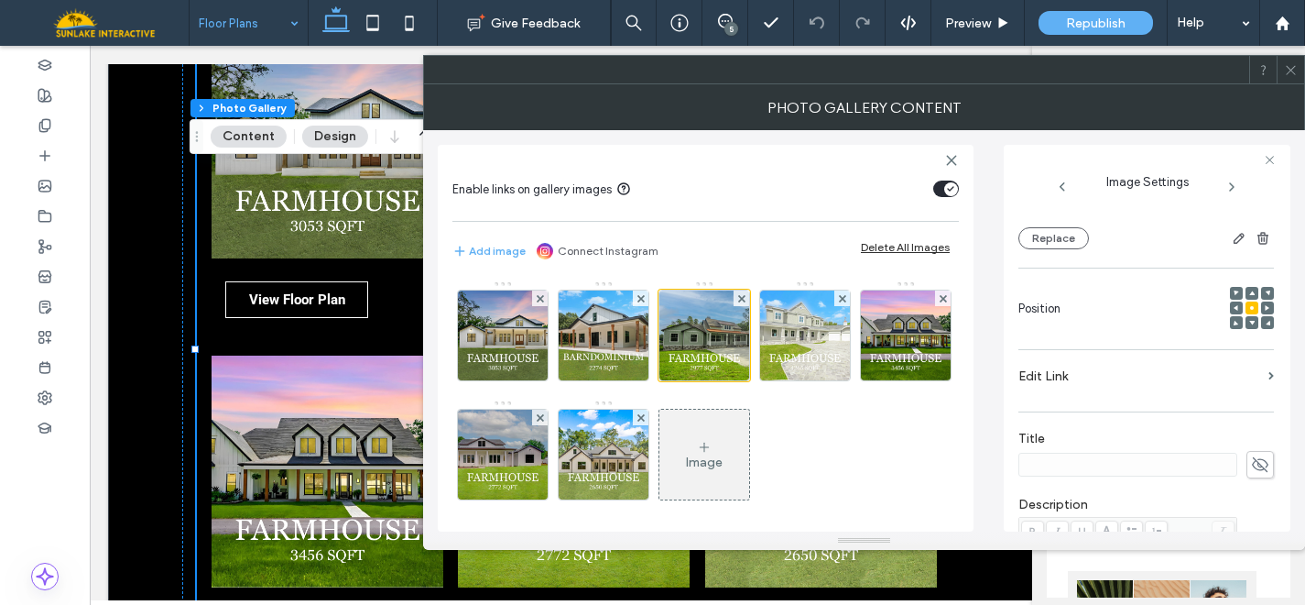
scroll to position [189, 0]
click at [1118, 378] on label "Edit Link" at bounding box center [1140, 367] width 243 height 34
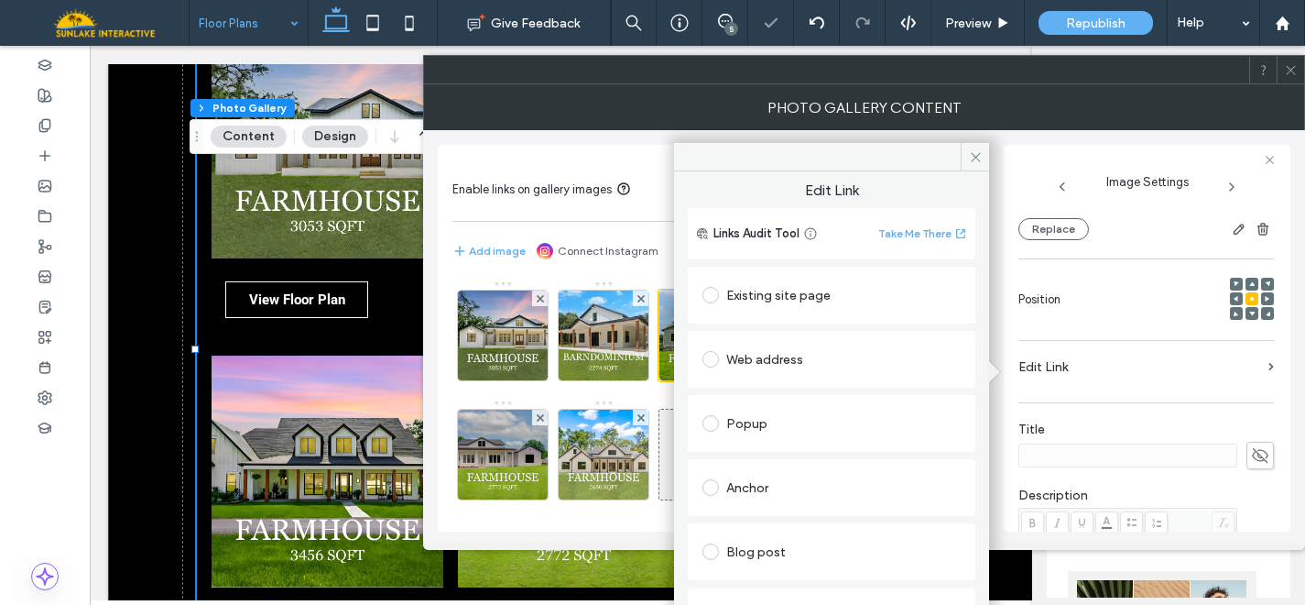
click at [769, 419] on div "Popup" at bounding box center [832, 423] width 258 height 29
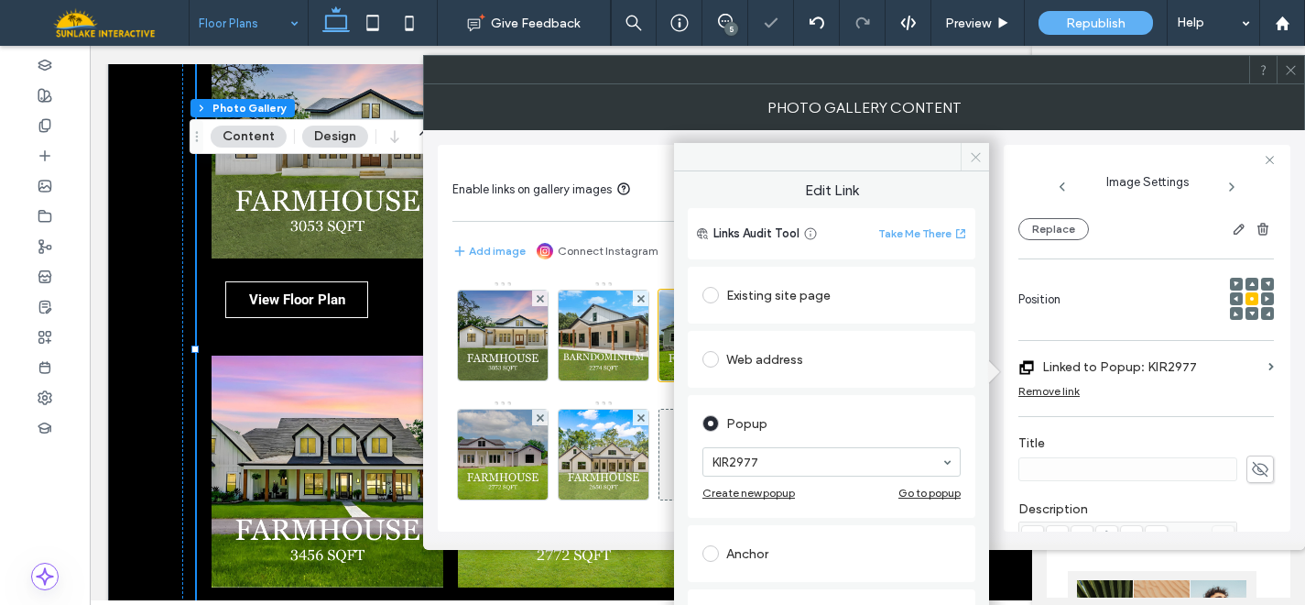
click at [969, 158] on icon at bounding box center [976, 157] width 14 height 14
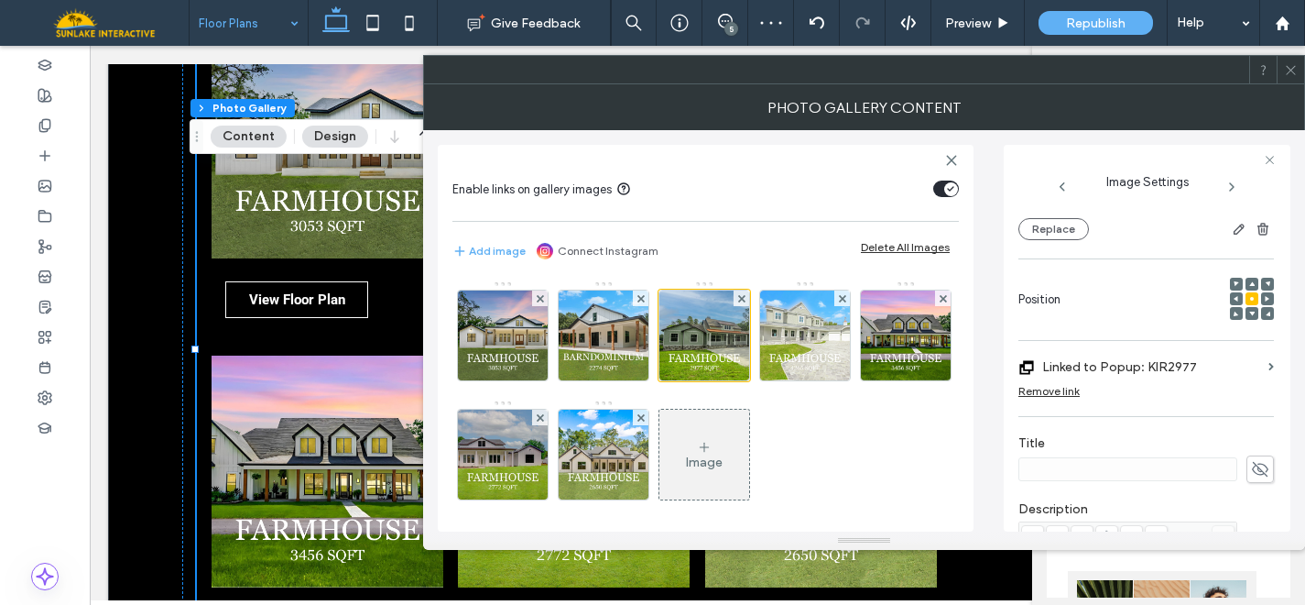
click at [1288, 71] on icon at bounding box center [1291, 70] width 14 height 14
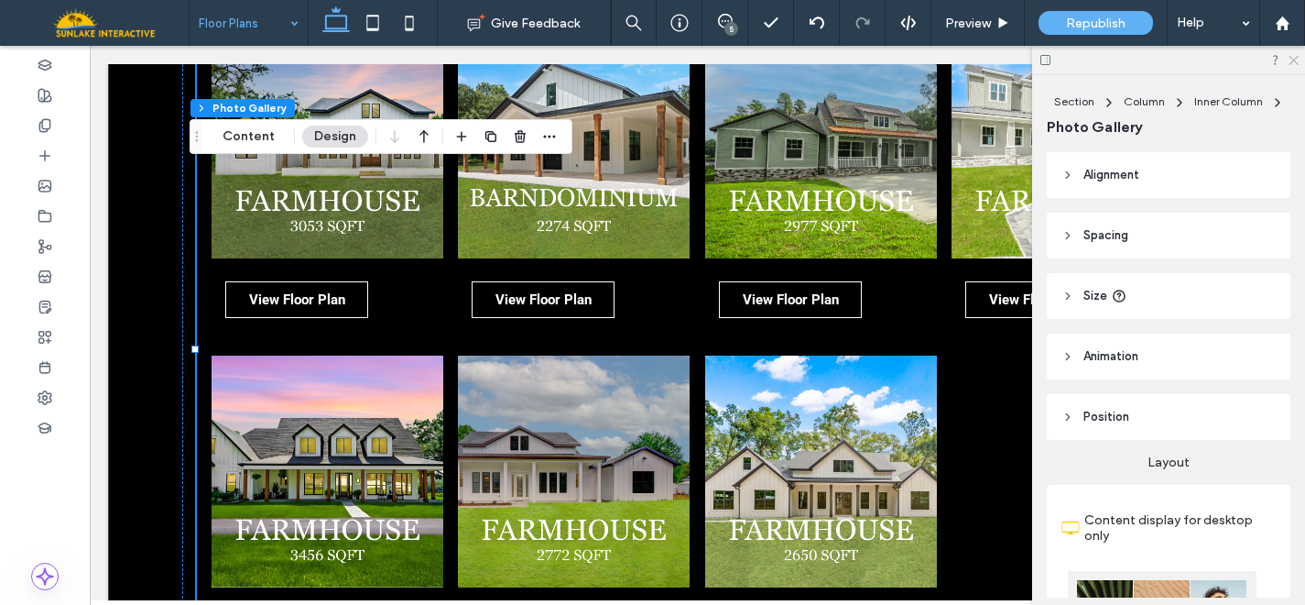
click at [1292, 61] on use at bounding box center [1294, 61] width 10 height 10
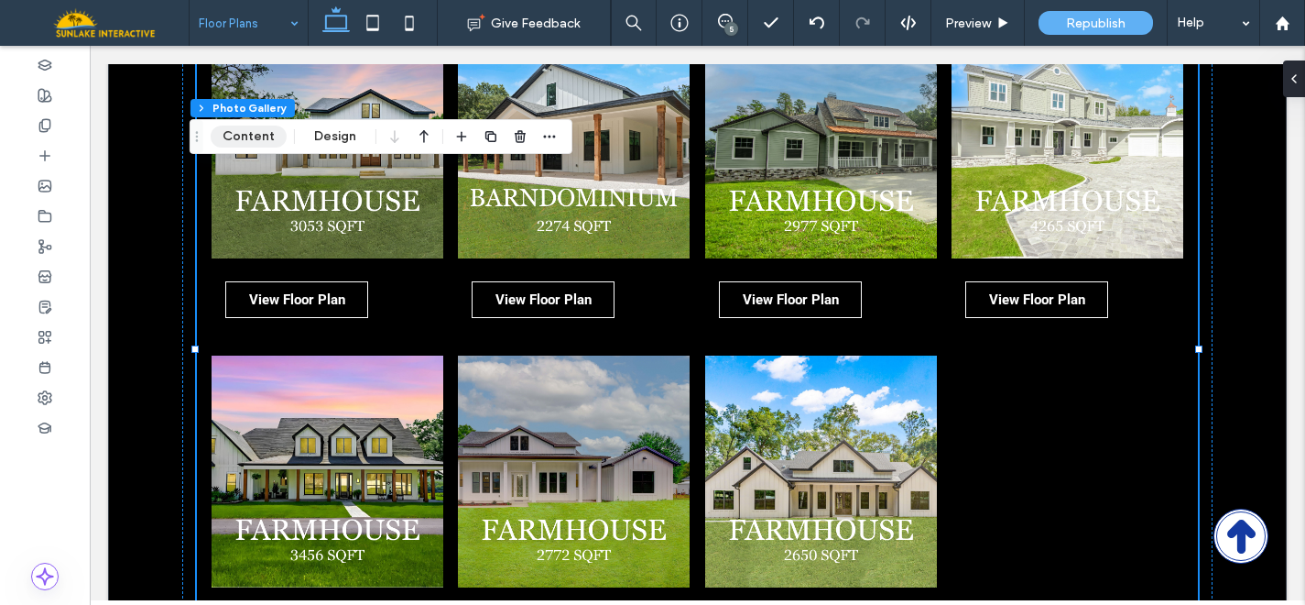
click at [256, 138] on button "Content" at bounding box center [249, 136] width 76 height 22
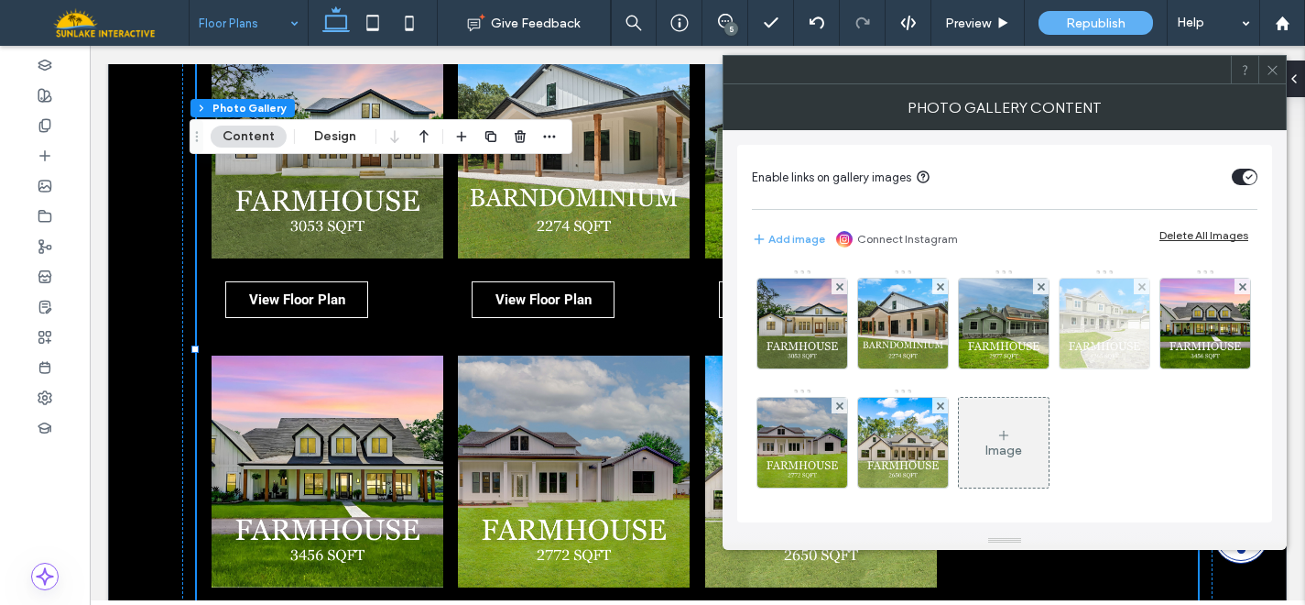
click at [1128, 326] on img at bounding box center [1105, 323] width 90 height 90
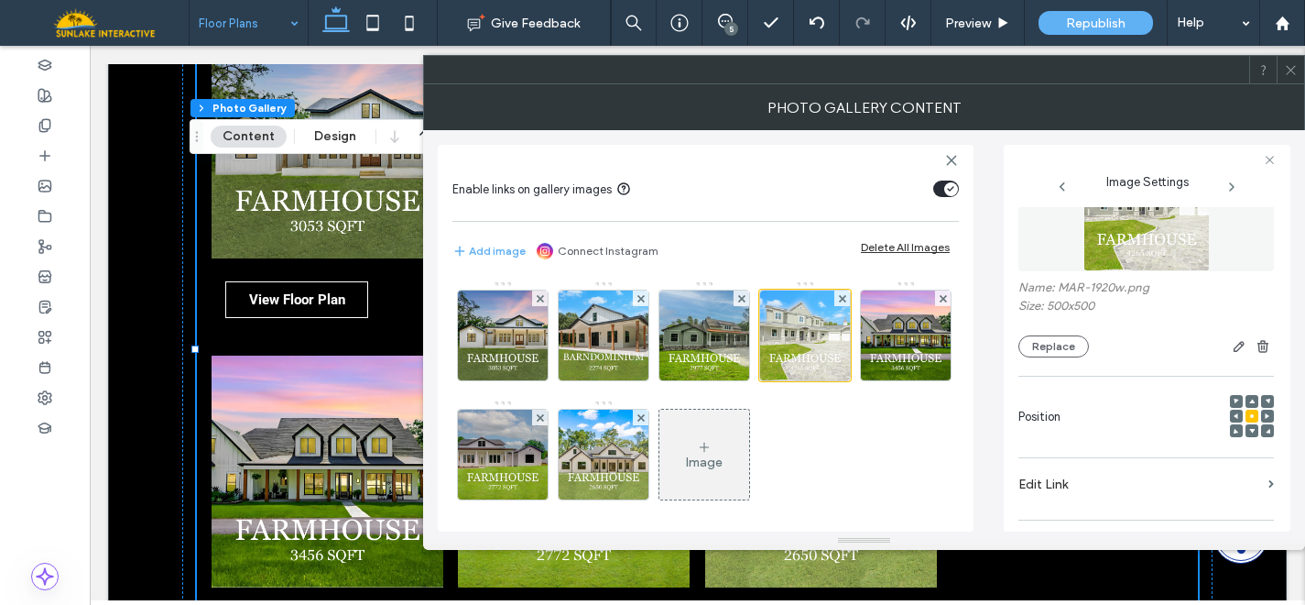
scroll to position [69, 0]
click at [1294, 70] on icon at bounding box center [1291, 70] width 14 height 14
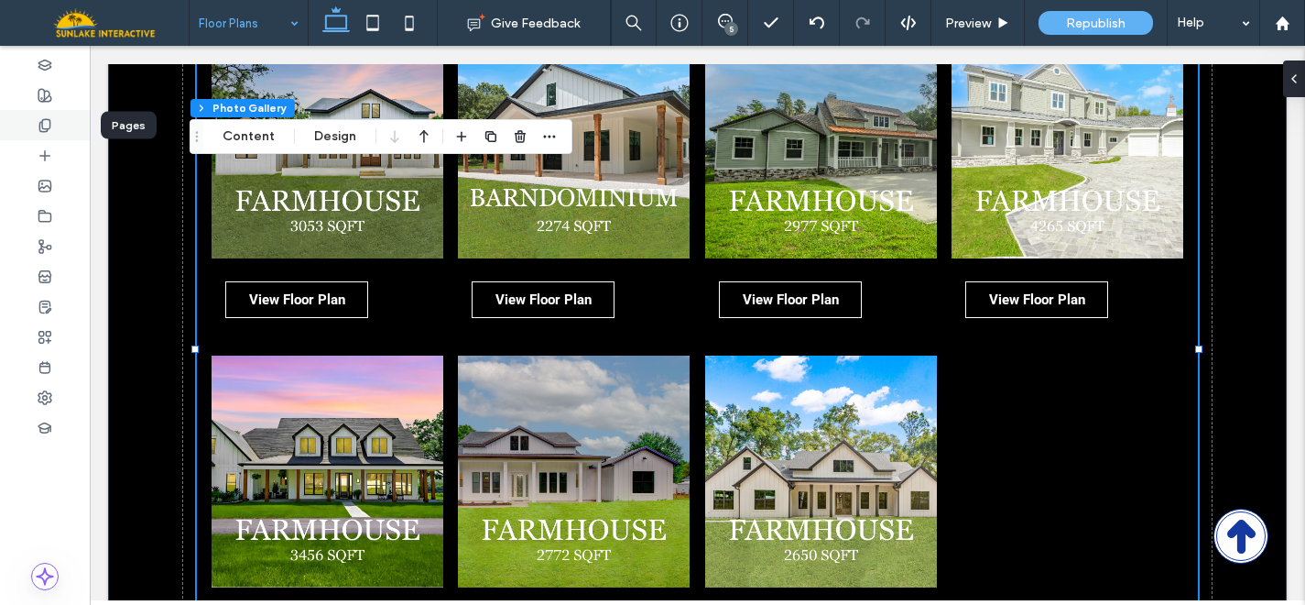
click at [58, 119] on div at bounding box center [45, 125] width 90 height 30
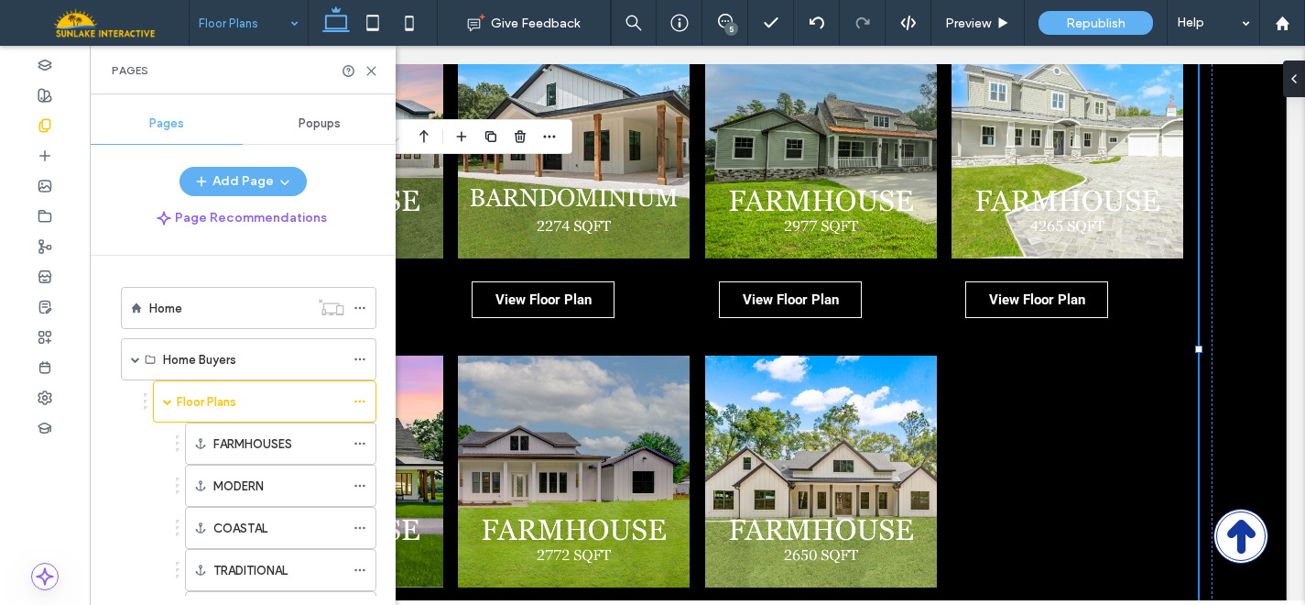
click at [323, 125] on span "Popups" at bounding box center [320, 123] width 42 height 15
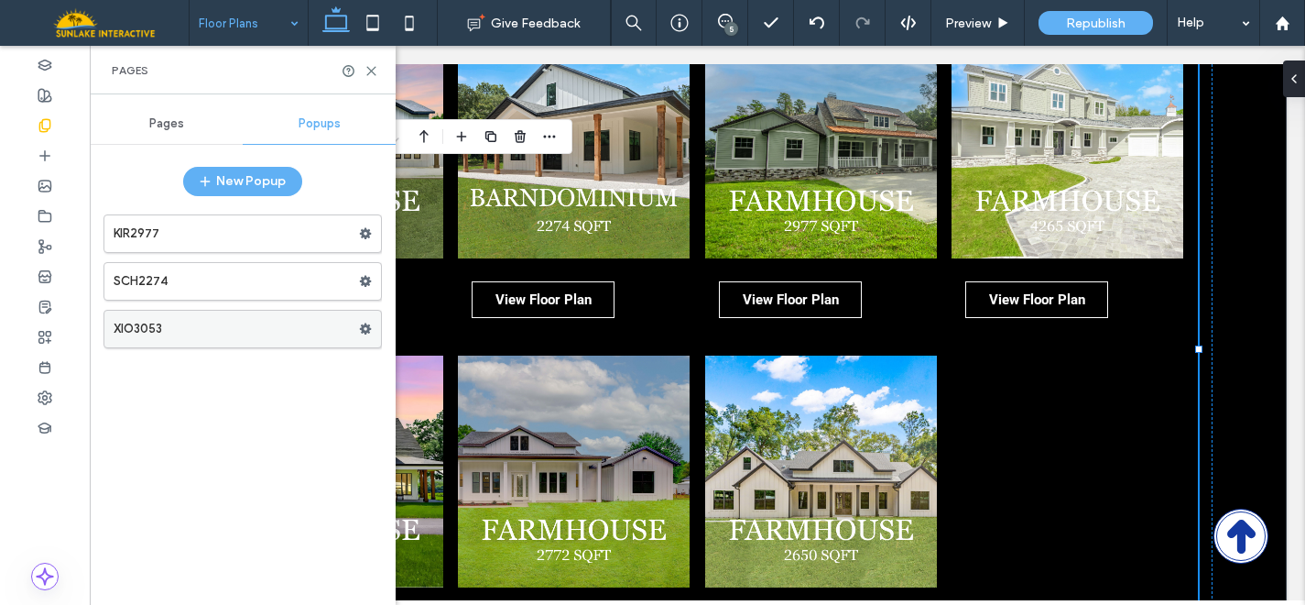
click at [366, 327] on icon at bounding box center [365, 328] width 13 height 13
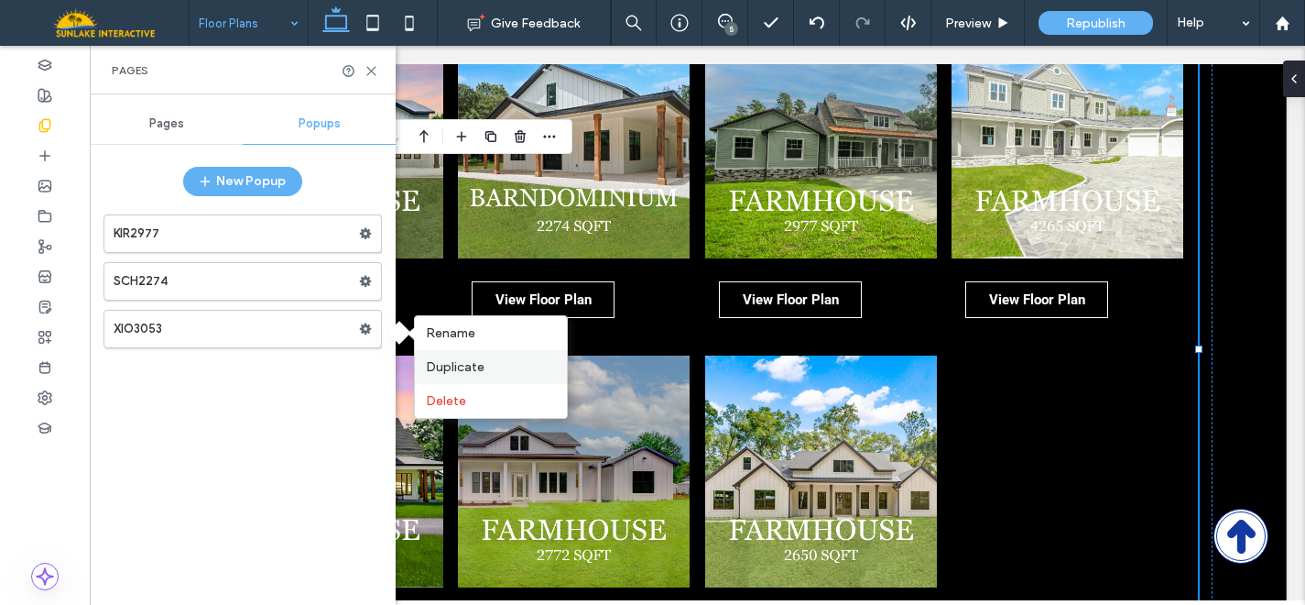
click at [452, 368] on span "Duplicate" at bounding box center [455, 367] width 59 height 16
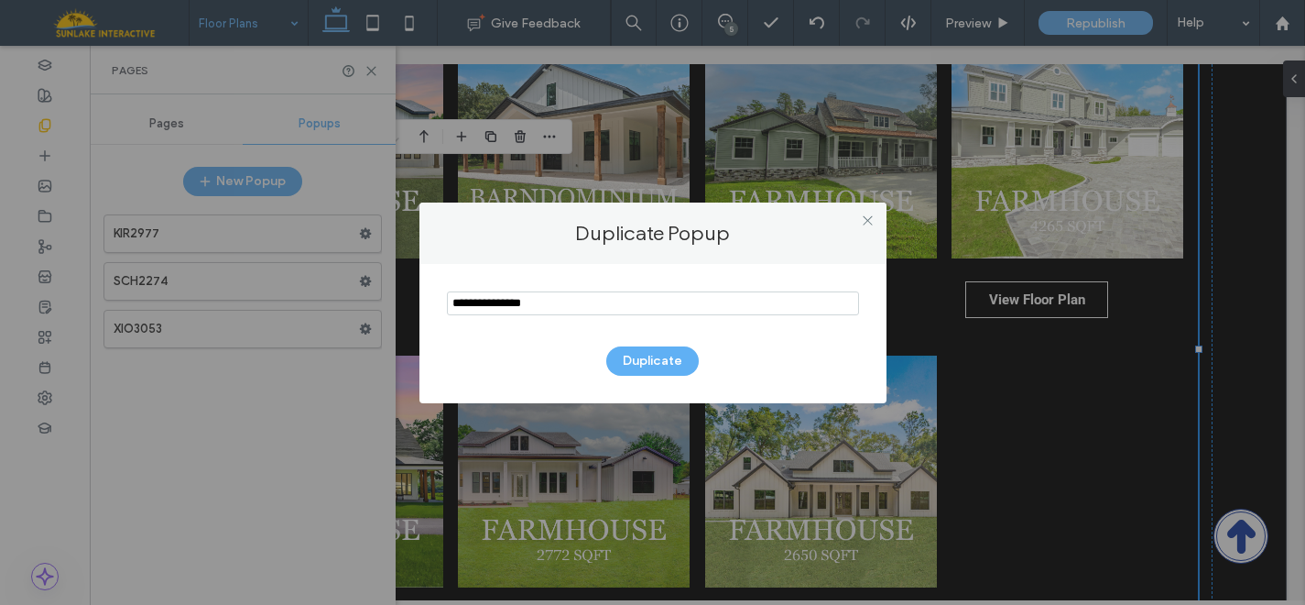
click at [515, 303] on input "notEmpty" at bounding box center [653, 303] width 412 height 24
click at [474, 300] on input "notEmpty" at bounding box center [653, 303] width 412 height 24
type input "********"
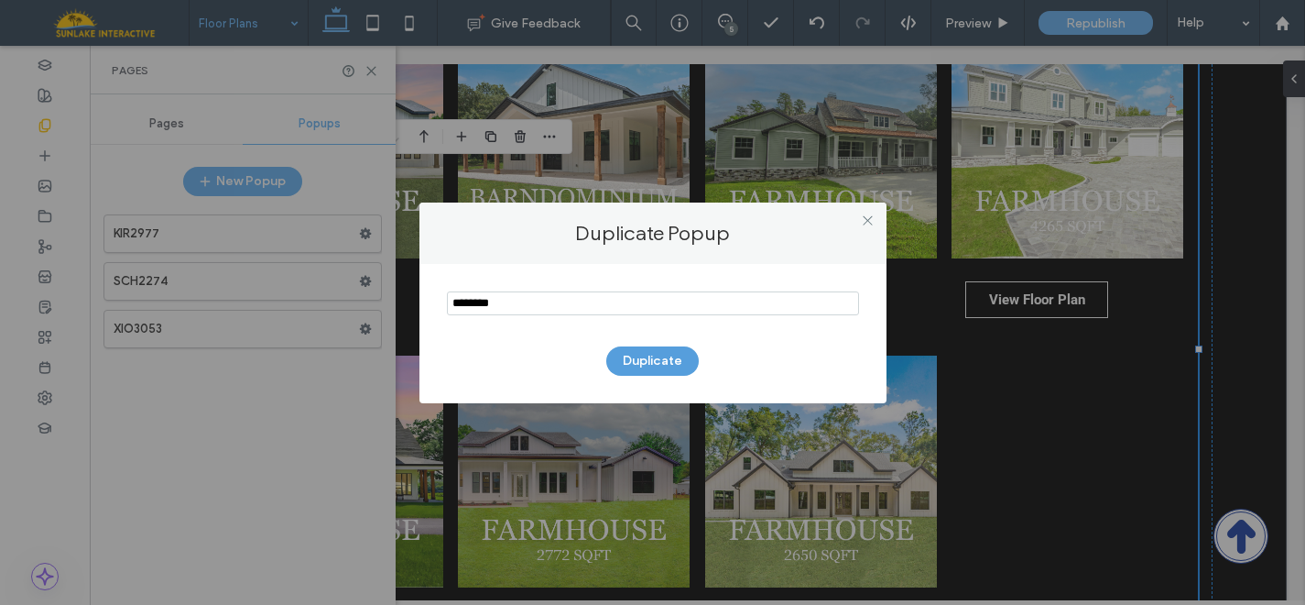
click at [648, 363] on button "Duplicate" at bounding box center [652, 360] width 93 height 29
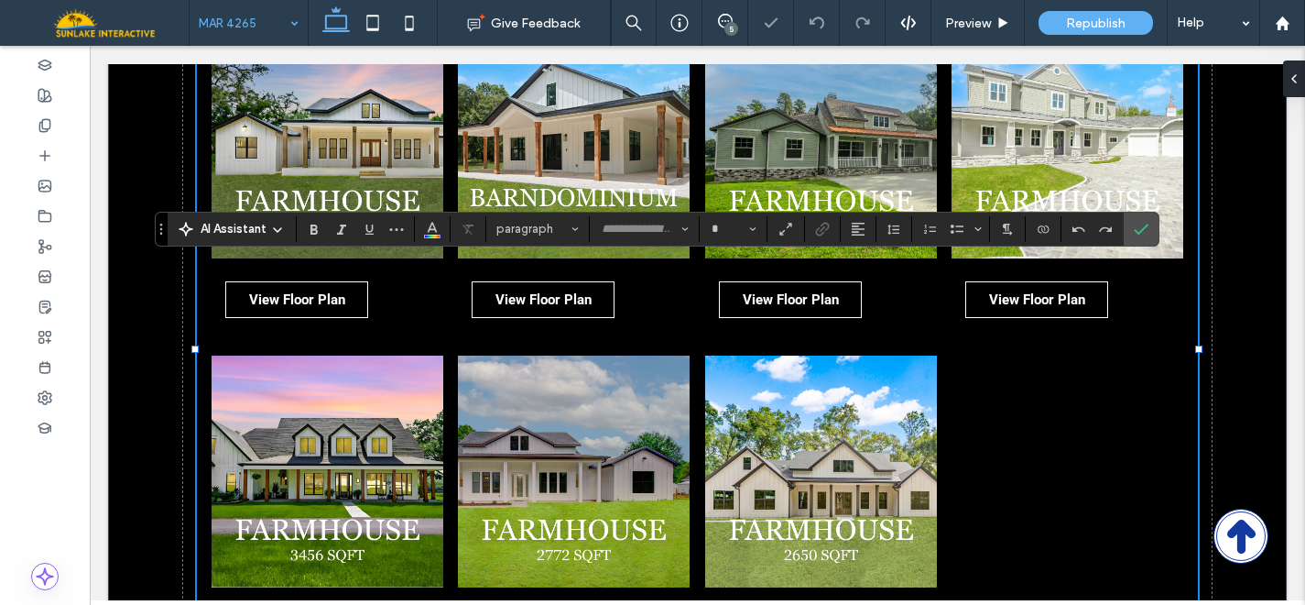
type input "******"
type input "**"
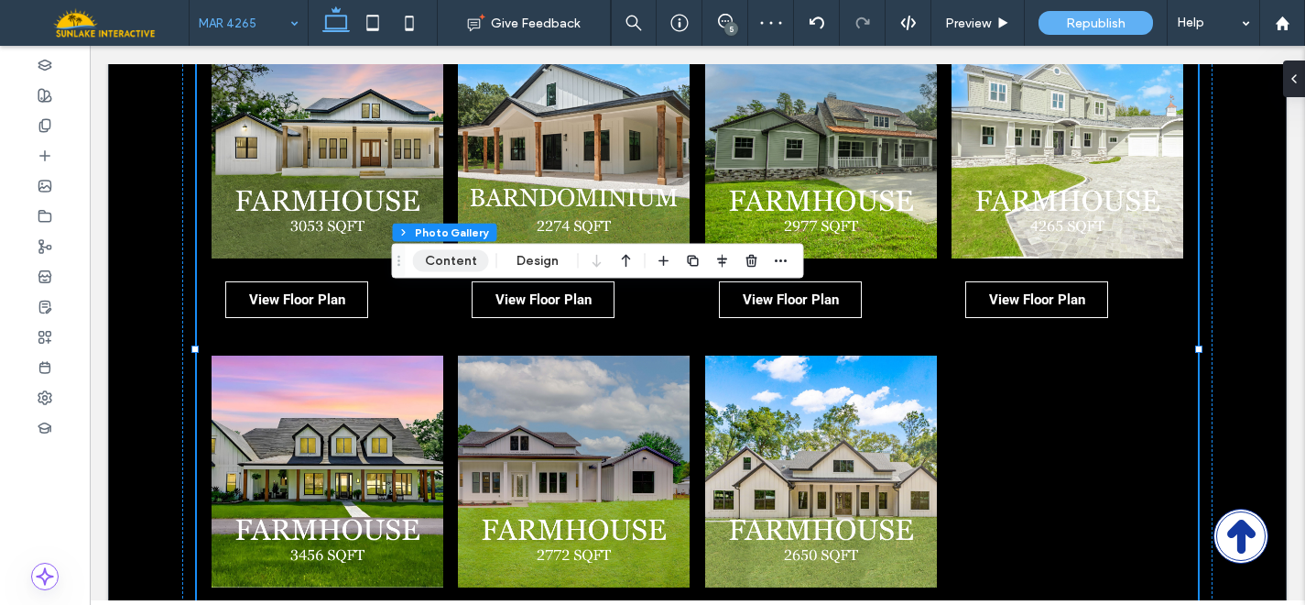
click at [454, 257] on button "Content" at bounding box center [451, 261] width 76 height 22
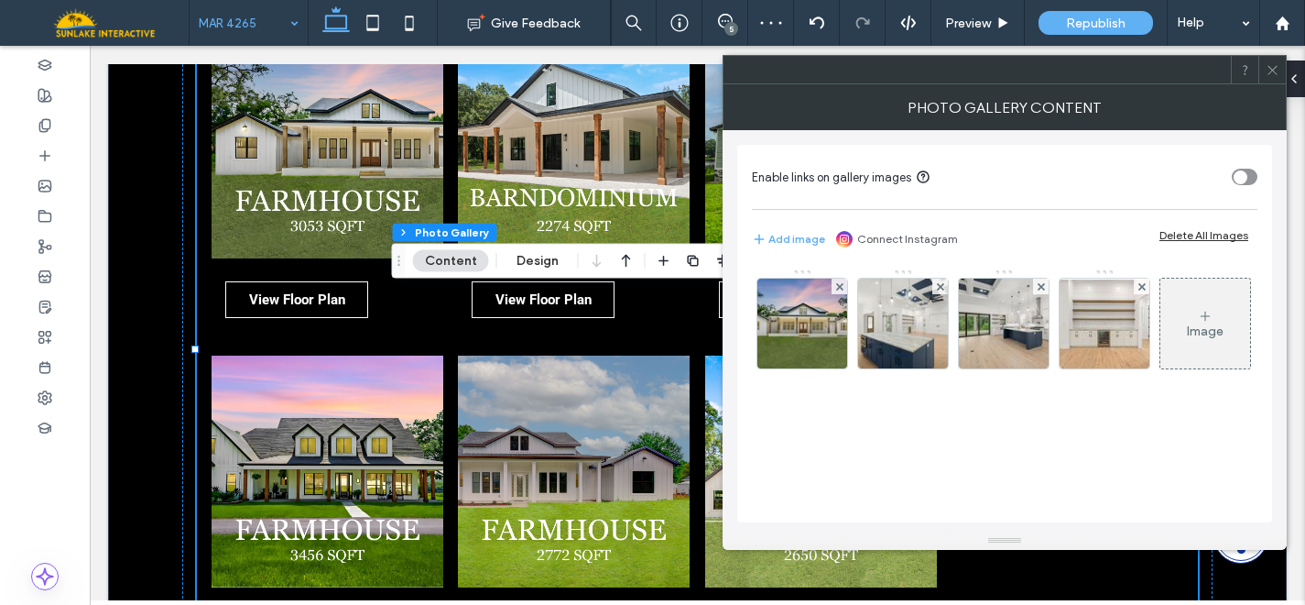
click at [1218, 233] on div "Delete All Images" at bounding box center [1204, 235] width 89 height 14
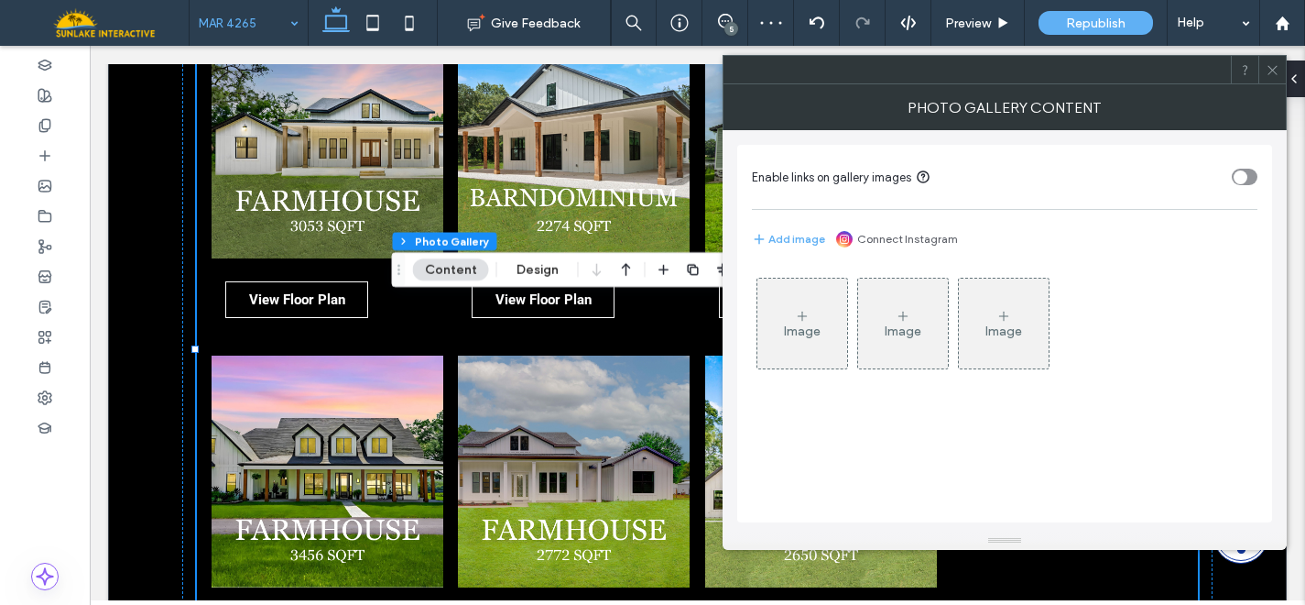
click at [818, 329] on div "Image" at bounding box center [802, 331] width 37 height 16
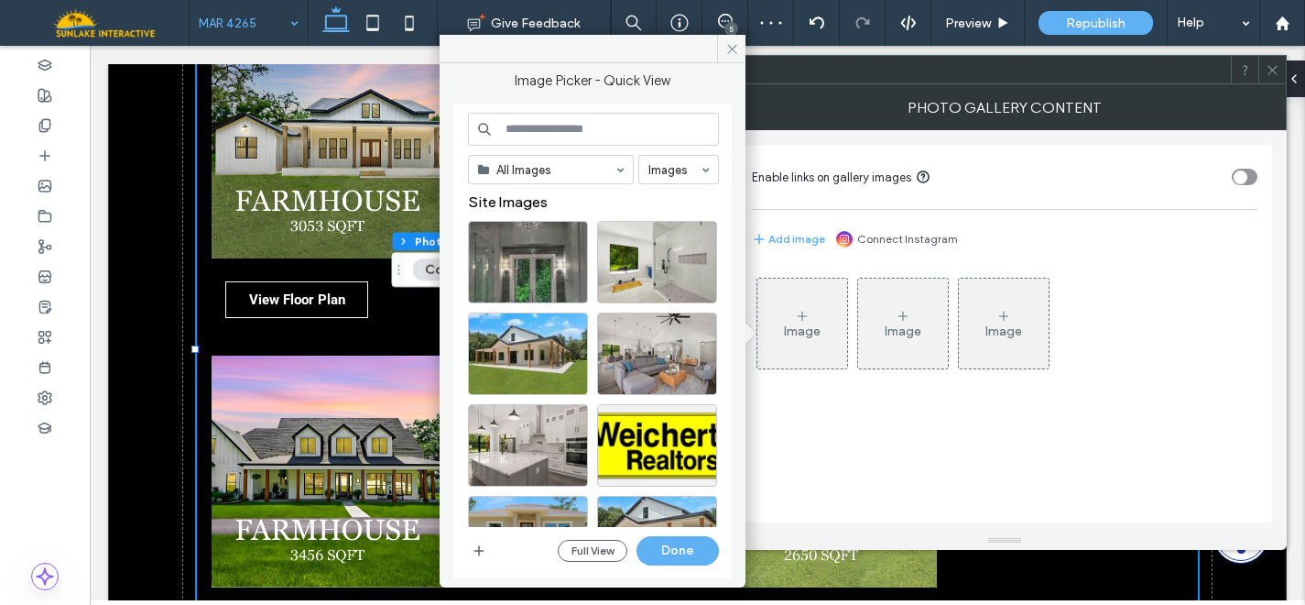
click at [602, 126] on input at bounding box center [593, 129] width 251 height 33
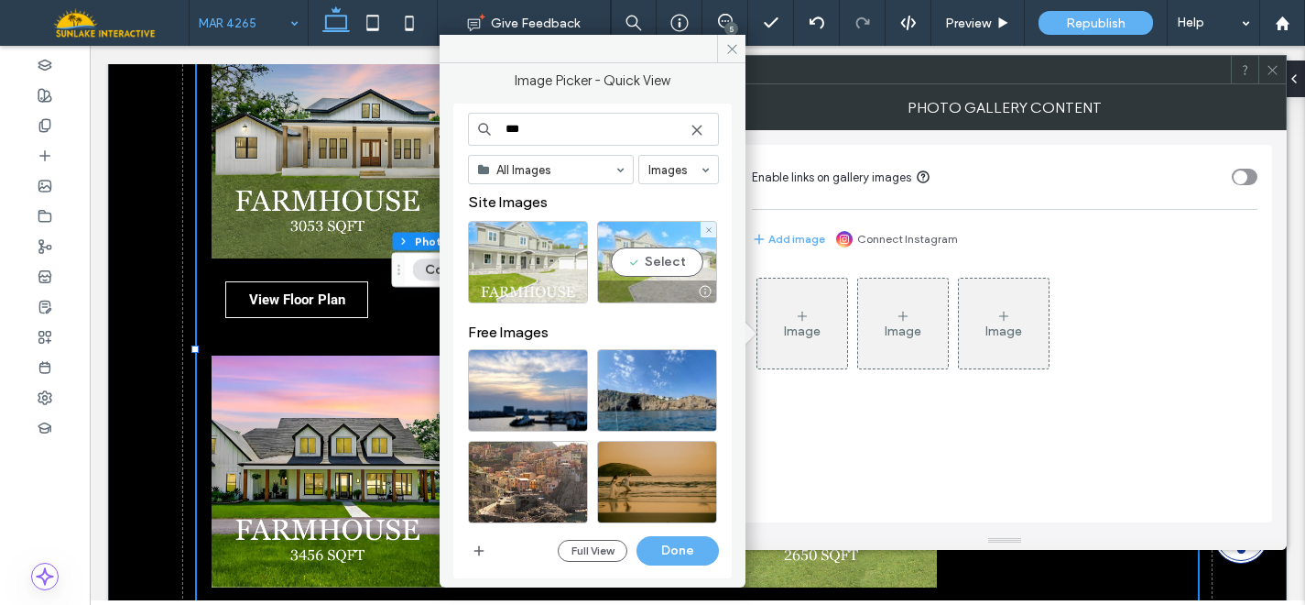
type input "***"
click at [647, 248] on div "Select" at bounding box center [657, 262] width 120 height 82
click at [669, 551] on button "Done" at bounding box center [678, 550] width 82 height 29
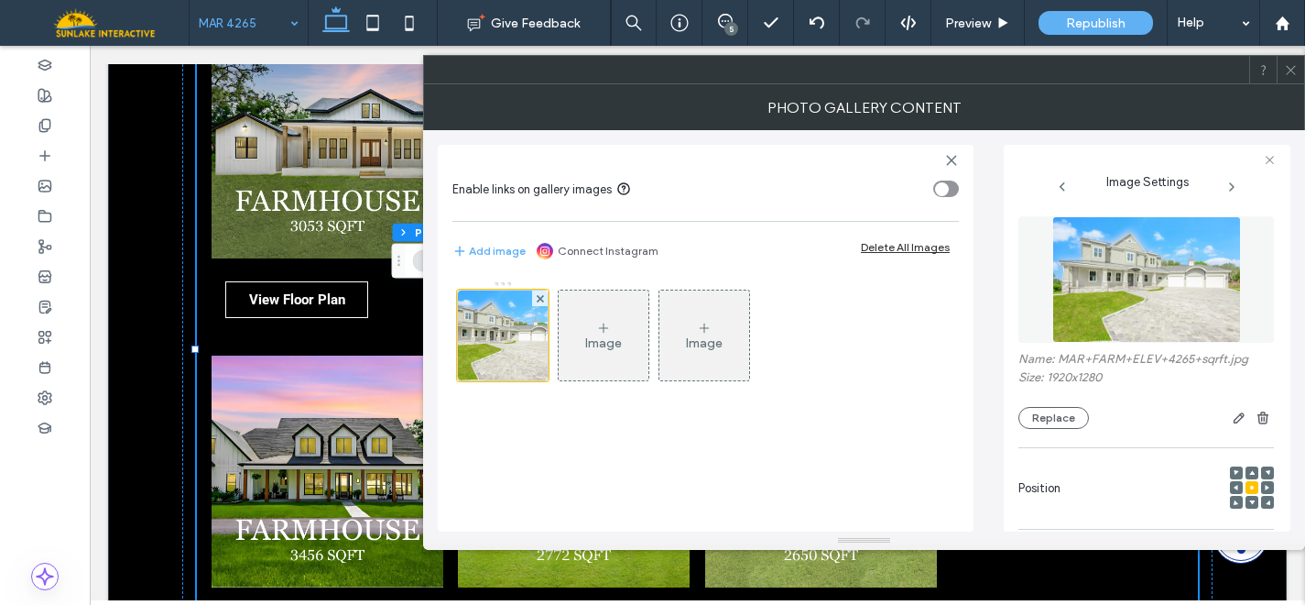
click at [577, 322] on div "Image" at bounding box center [604, 335] width 90 height 86
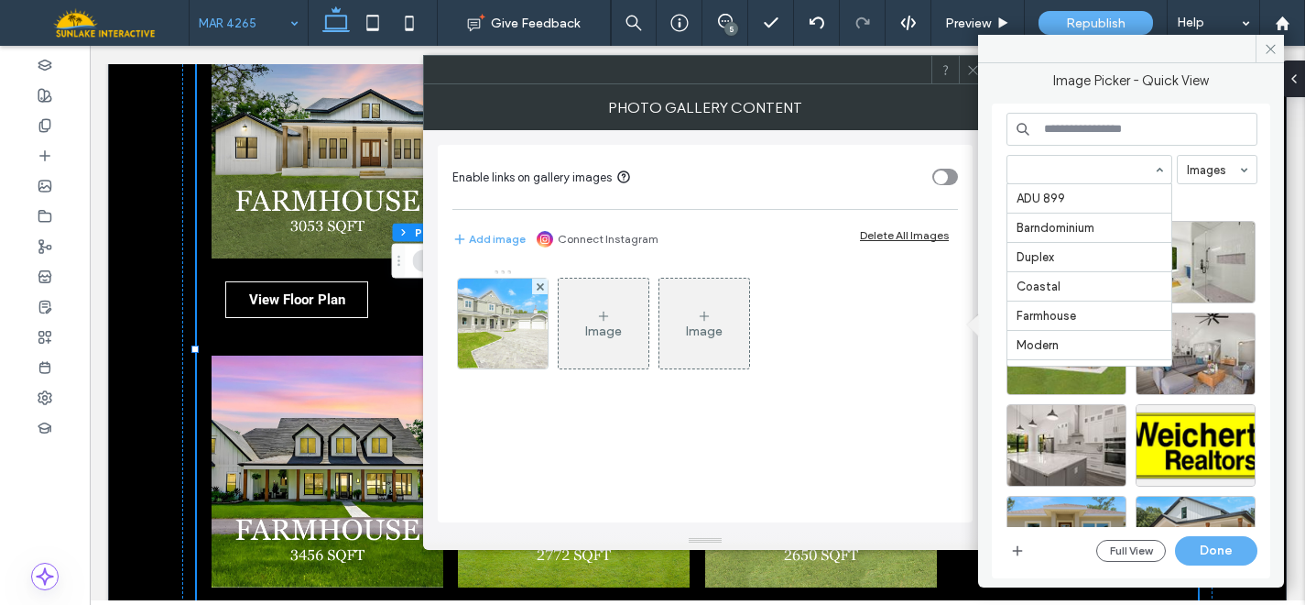
scroll to position [646, 0]
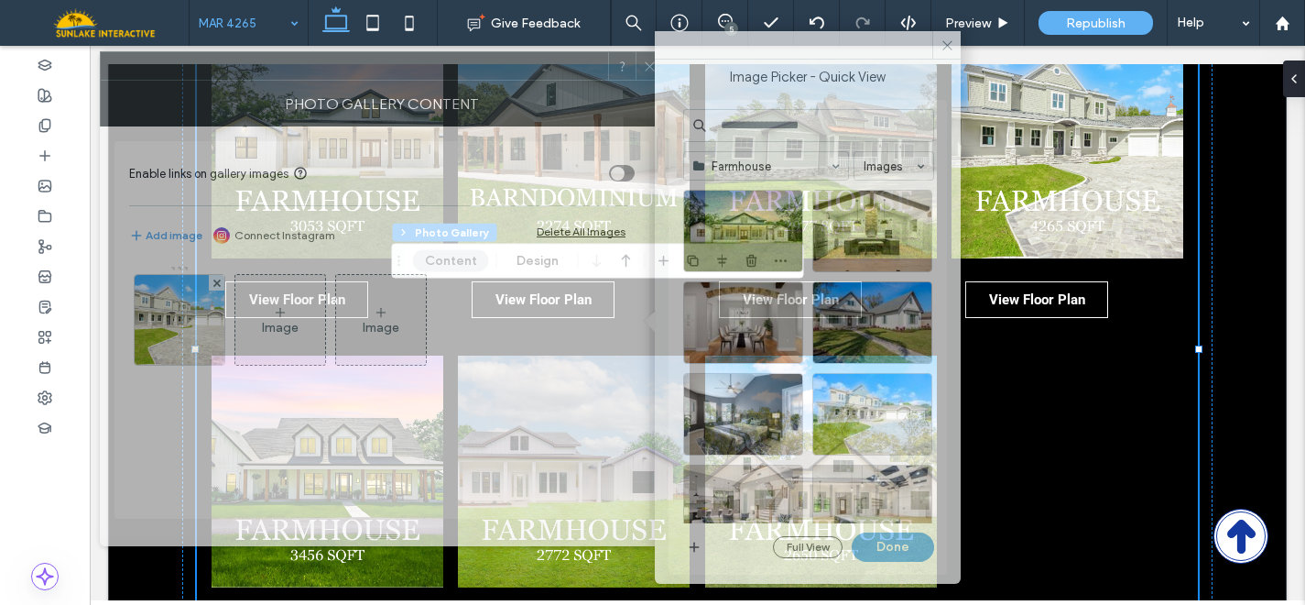
drag, startPoint x: 712, startPoint y: 71, endPoint x: 388, endPoint y: 68, distance: 323.4
click at [388, 68] on div at bounding box center [354, 65] width 507 height 27
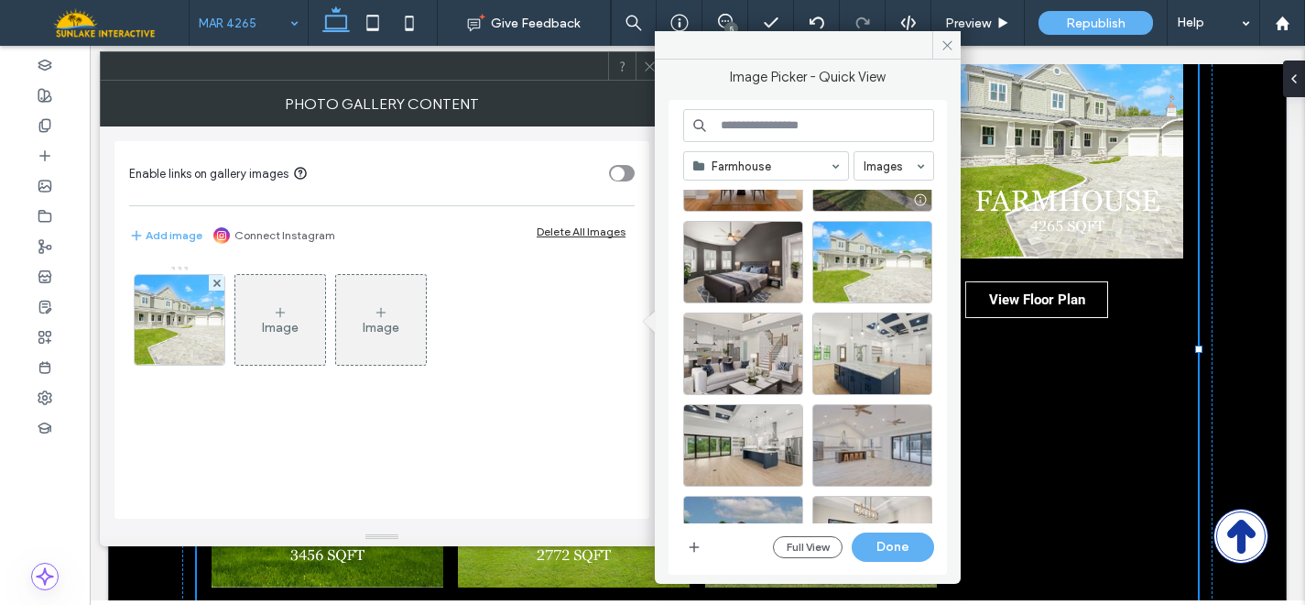
scroll to position [156, 0]
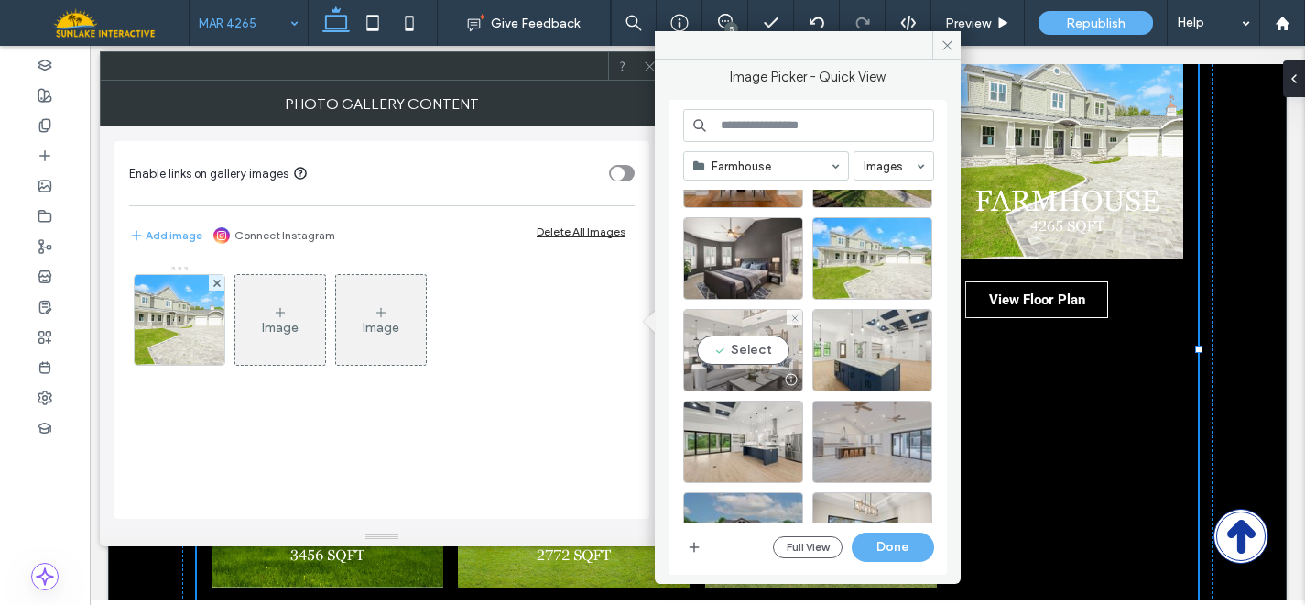
click at [738, 356] on div "Select" at bounding box center [743, 350] width 120 height 82
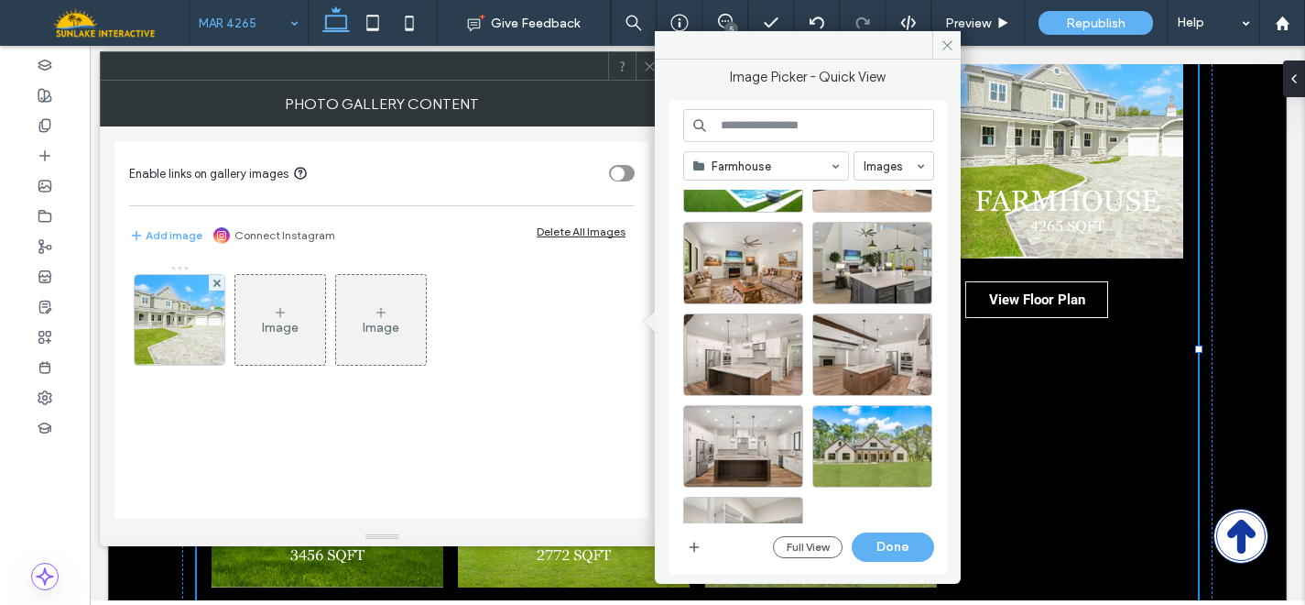
scroll to position [857, 0]
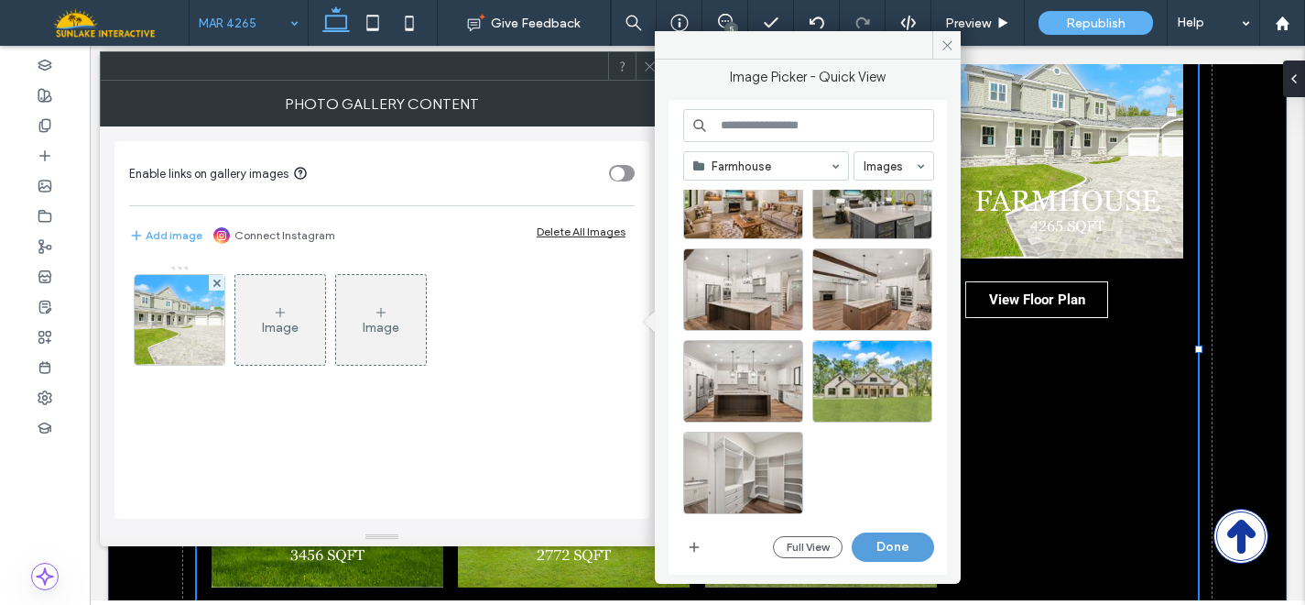
click at [887, 550] on button "Done" at bounding box center [893, 546] width 82 height 29
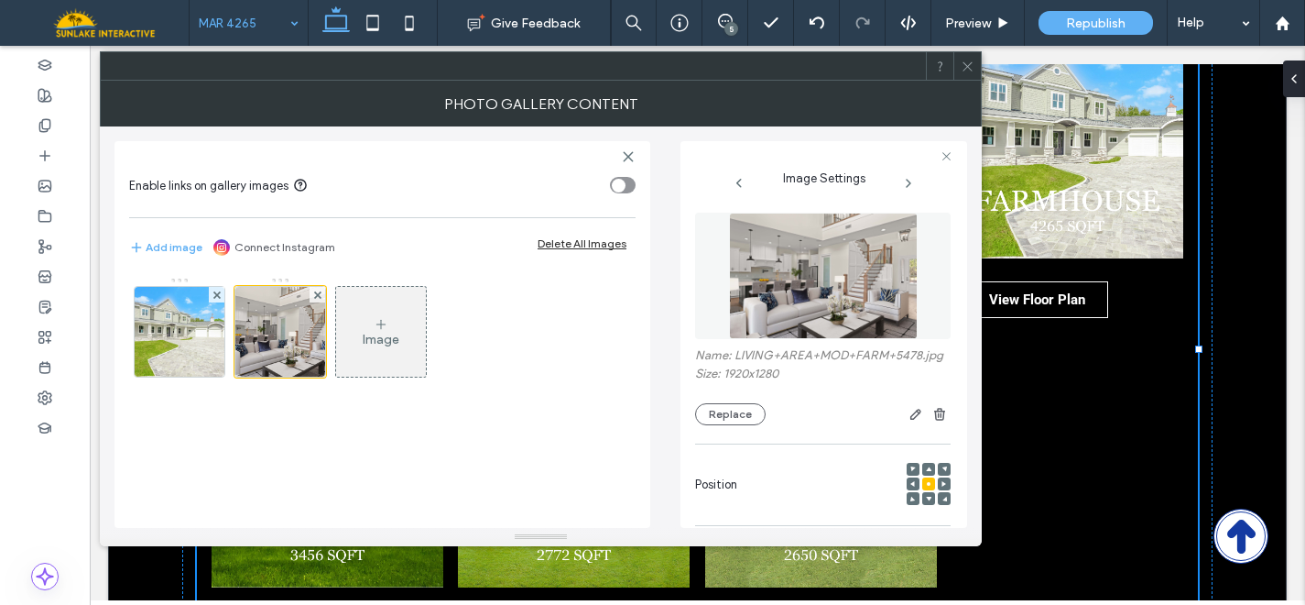
click at [391, 323] on div "Image" at bounding box center [381, 332] width 90 height 86
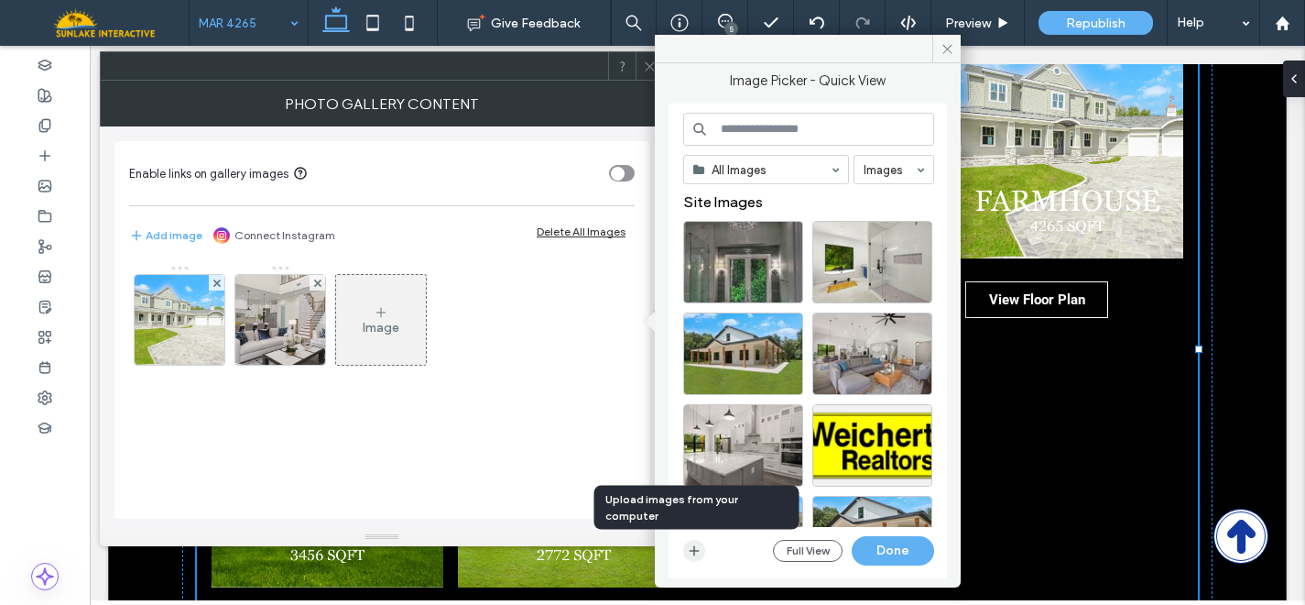
click at [691, 551] on icon "button" at bounding box center [694, 550] width 15 height 15
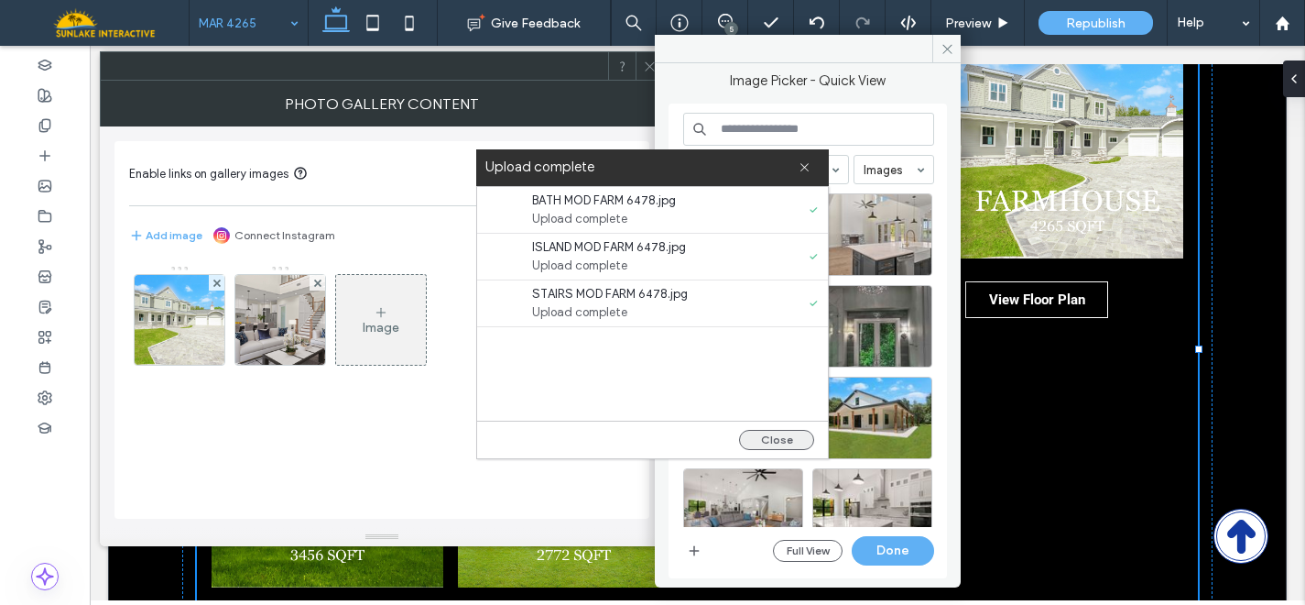
click at [756, 441] on button "Close" at bounding box center [776, 440] width 75 height 20
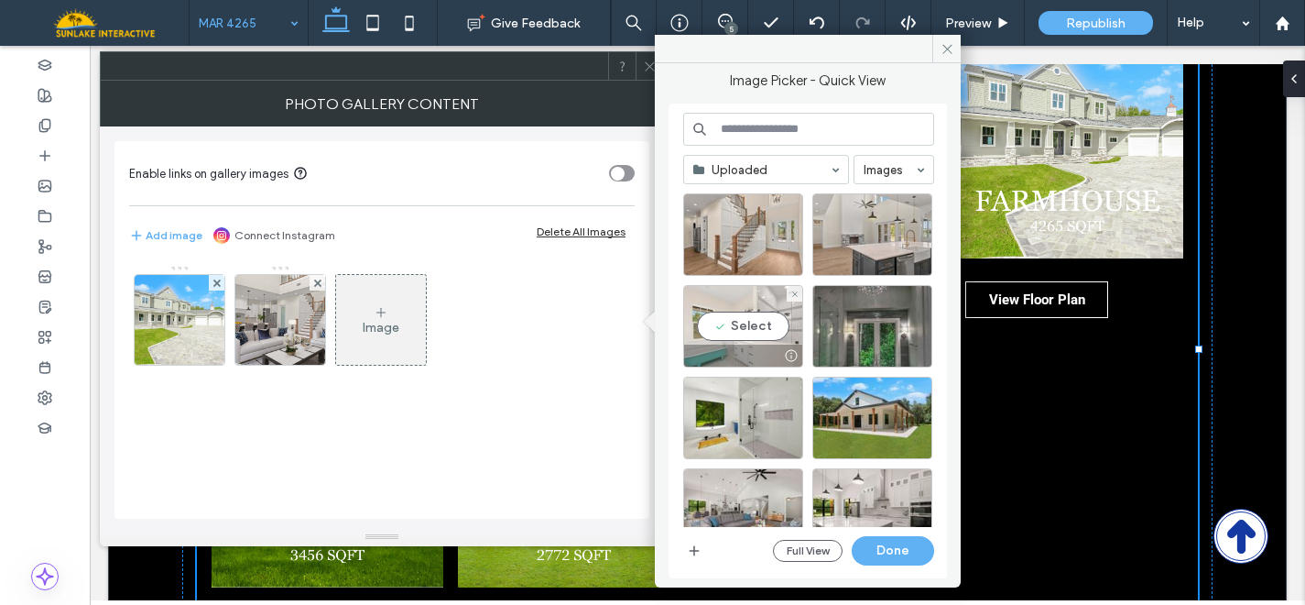
click at [725, 328] on div "Select" at bounding box center [743, 326] width 120 height 82
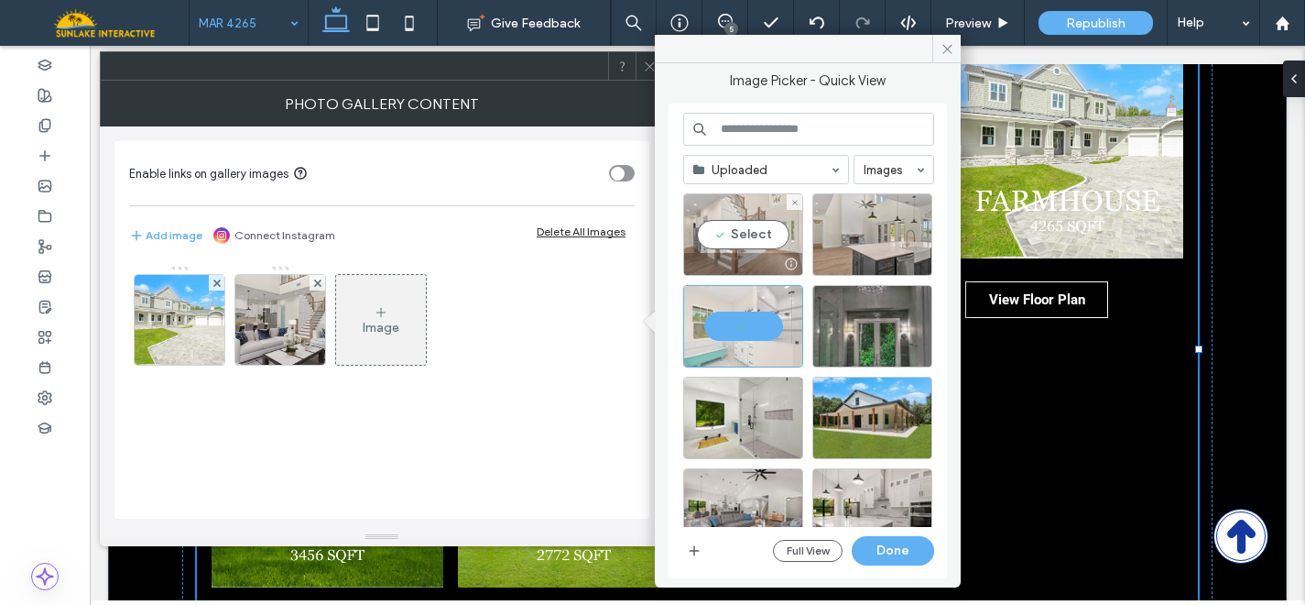
click at [725, 245] on div "Select" at bounding box center [743, 234] width 120 height 82
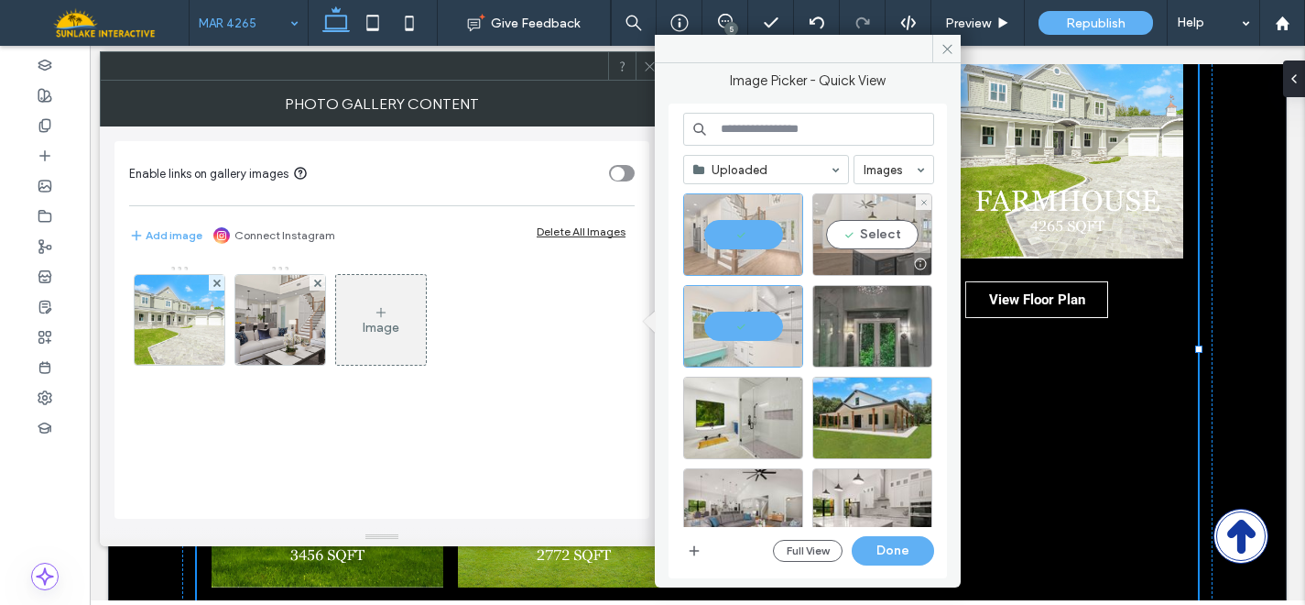
click at [850, 244] on div "Select" at bounding box center [873, 234] width 120 height 82
click at [874, 548] on button "Done" at bounding box center [893, 550] width 82 height 29
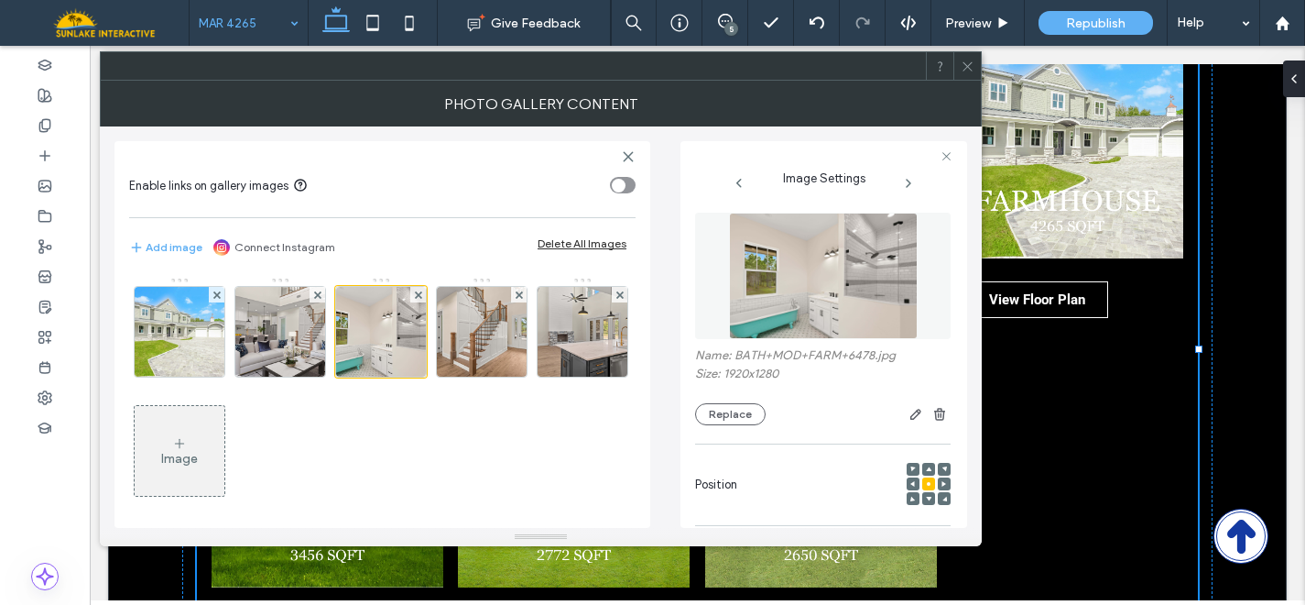
click at [961, 69] on icon at bounding box center [968, 67] width 14 height 14
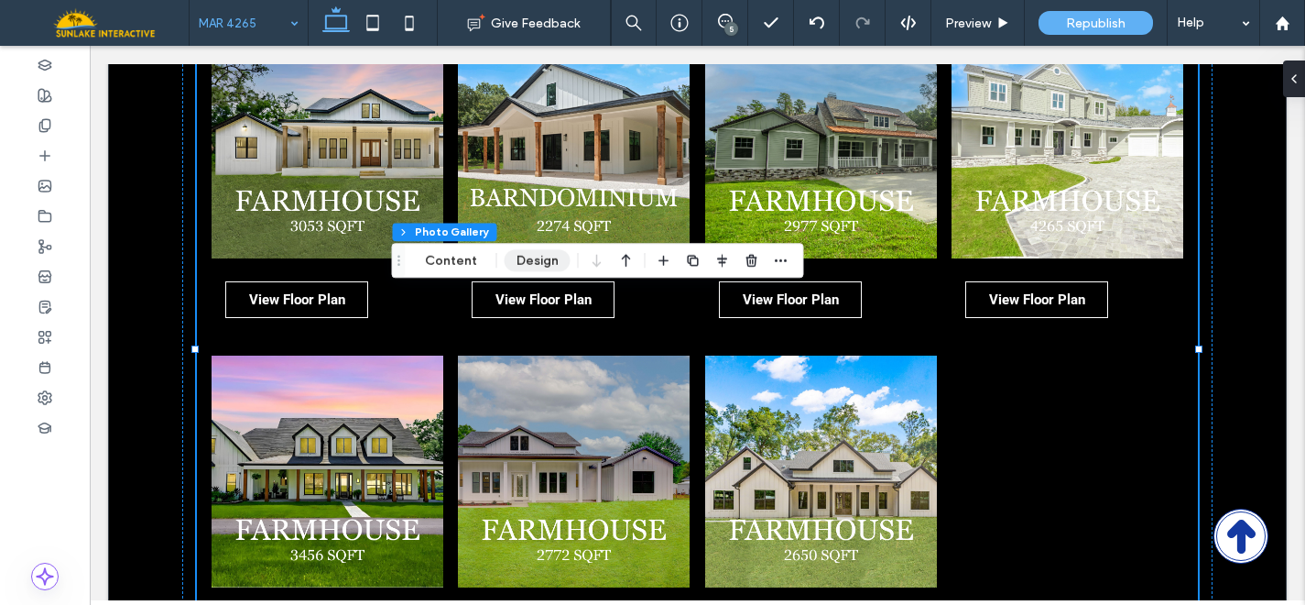
click at [532, 268] on button "Design" at bounding box center [538, 260] width 66 height 22
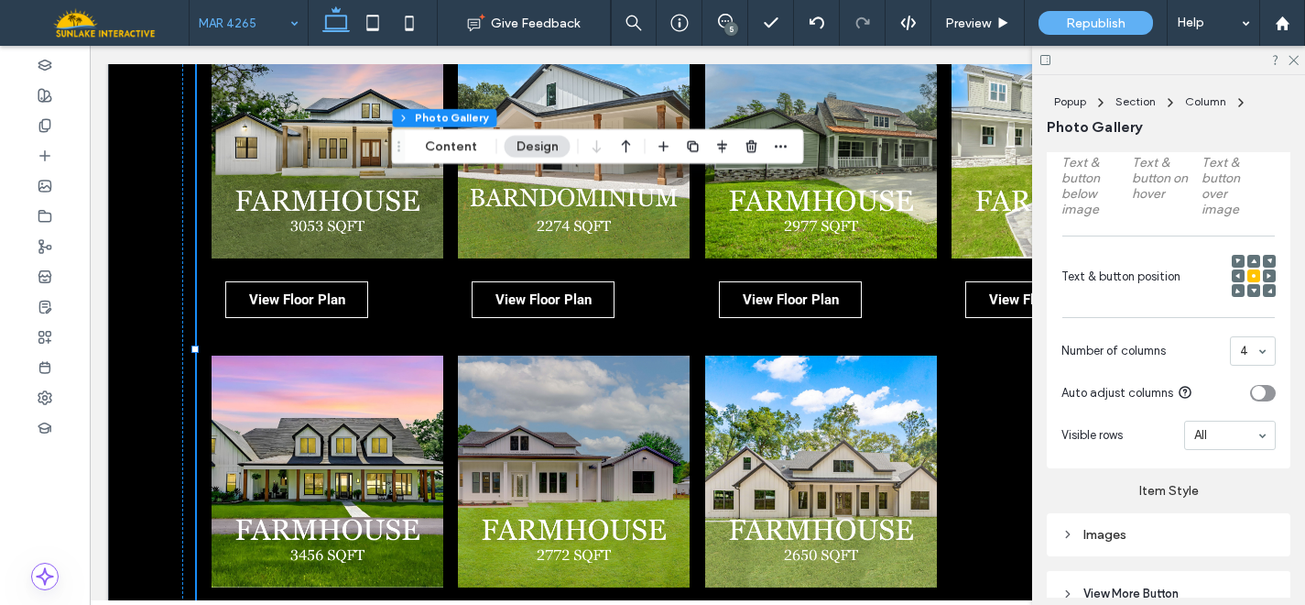
scroll to position [666, 0]
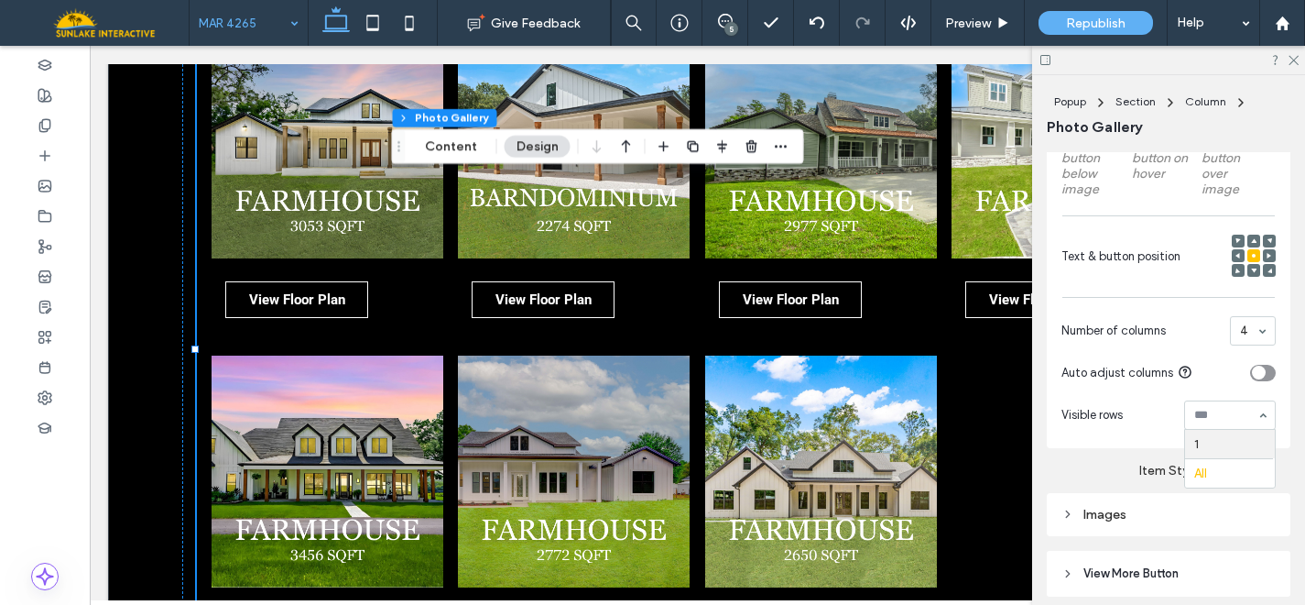
click at [1210, 426] on div "1 All" at bounding box center [1230, 414] width 92 height 29
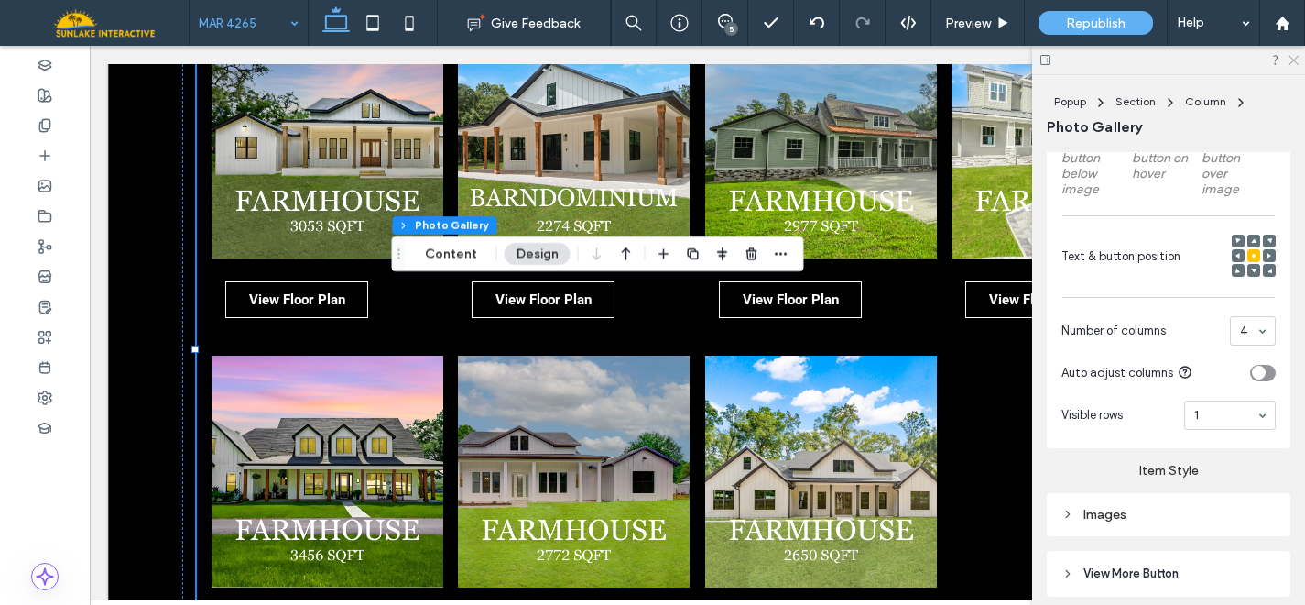
click at [1296, 60] on icon at bounding box center [1293, 59] width 12 height 12
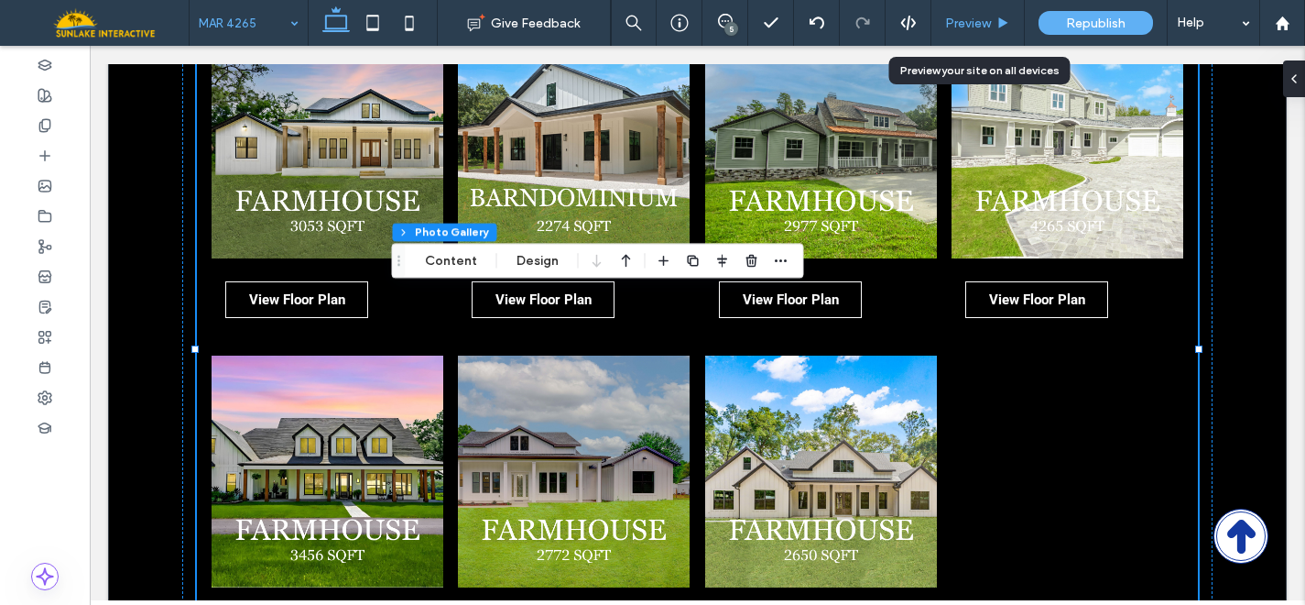
click at [1010, 16] on div "Preview" at bounding box center [978, 24] width 93 height 16
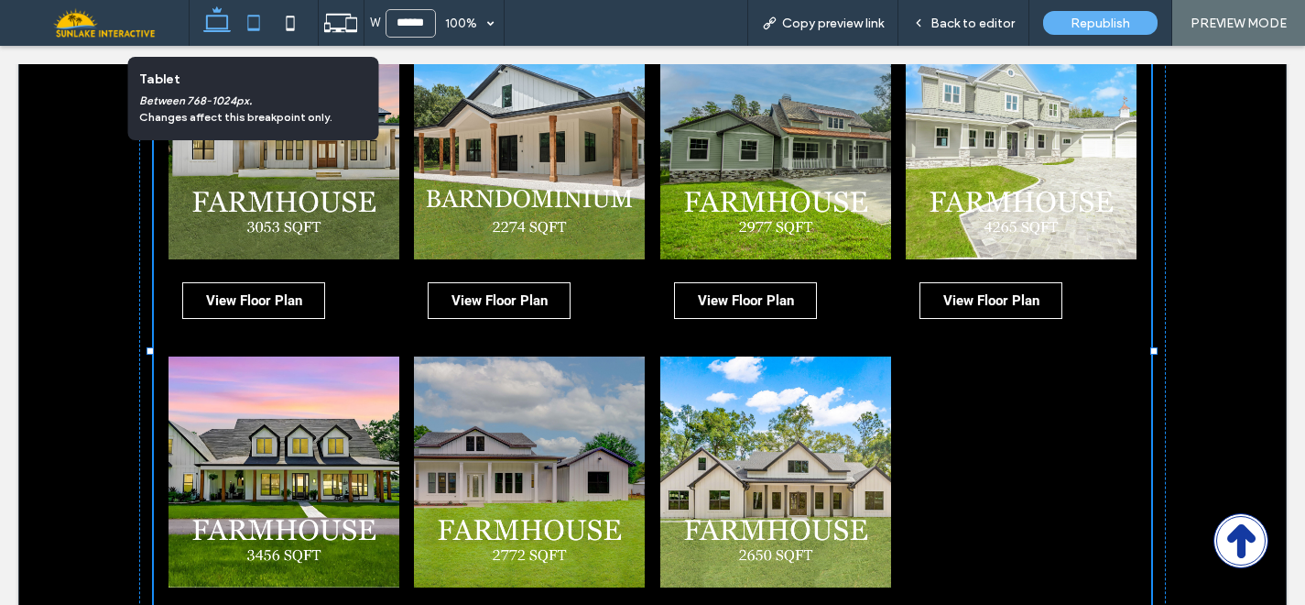
click at [263, 27] on icon at bounding box center [253, 23] width 37 height 37
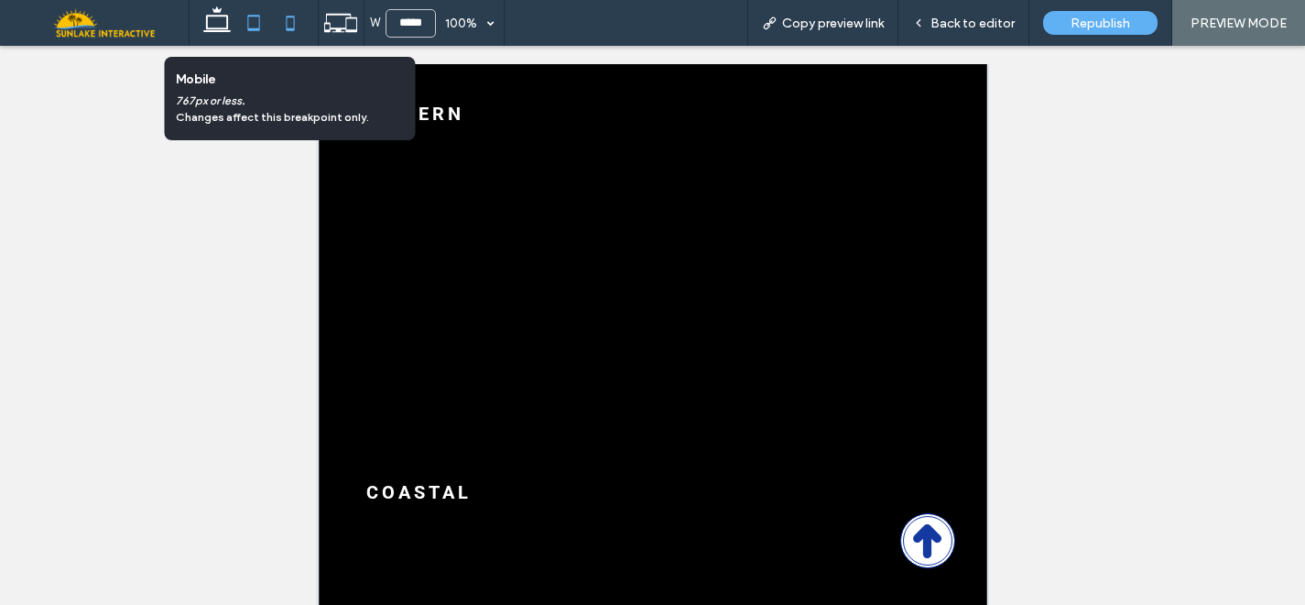
click at [291, 27] on use at bounding box center [290, 23] width 8 height 15
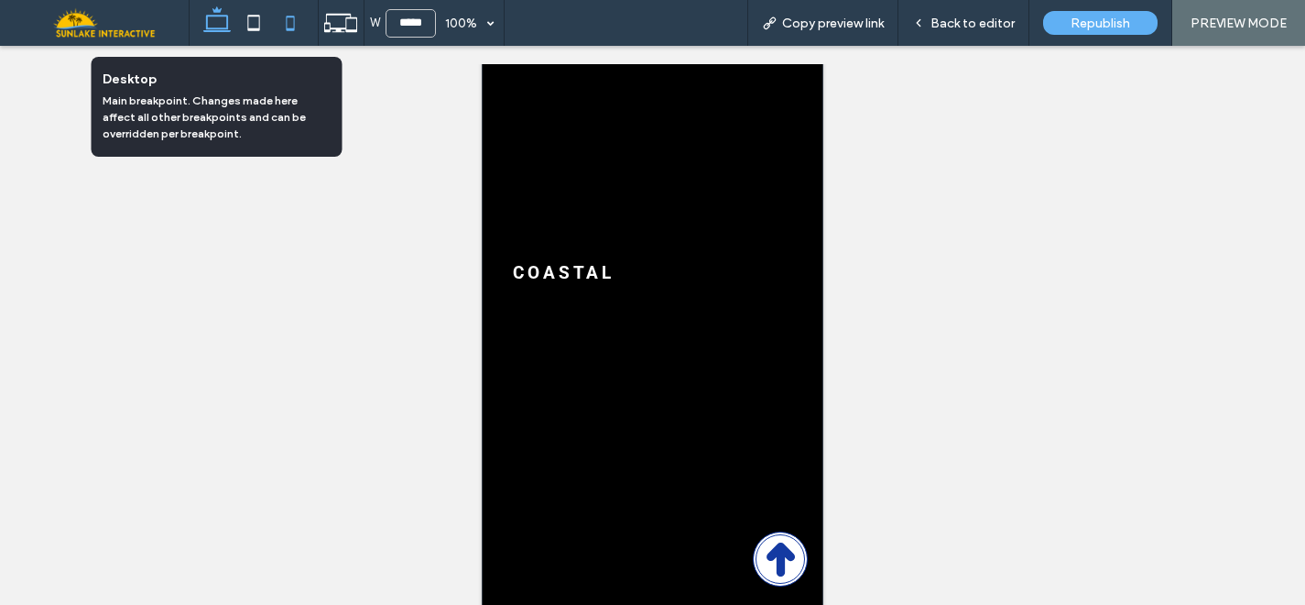
click at [213, 20] on icon at bounding box center [217, 23] width 37 height 37
type input "******"
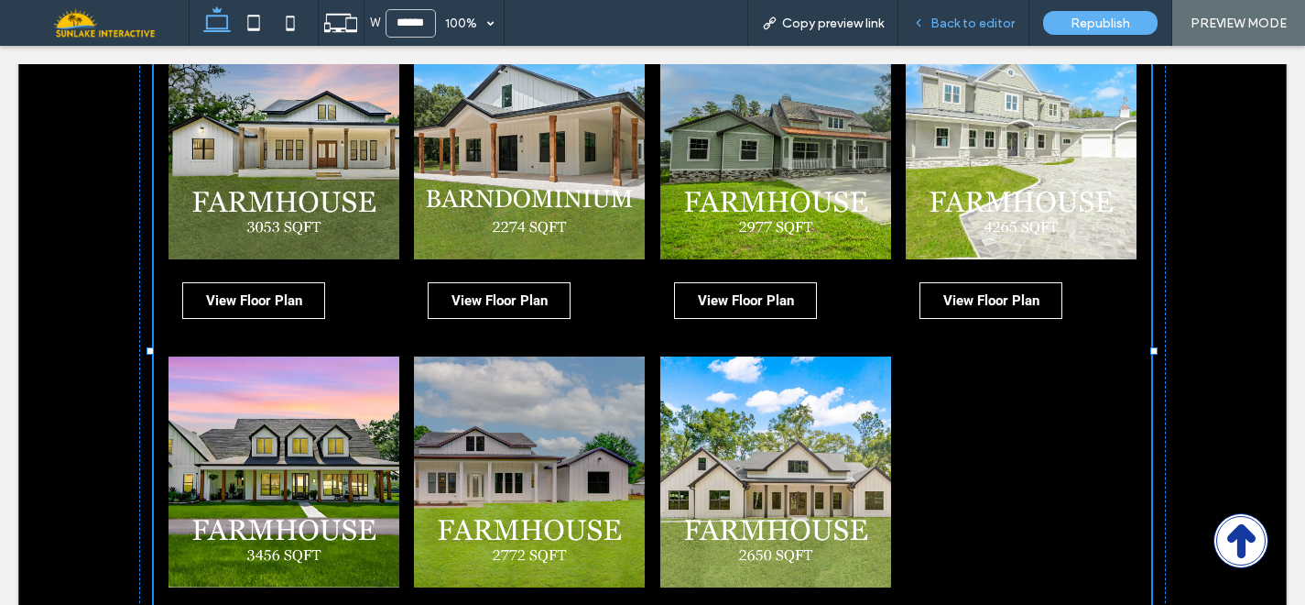
click at [959, 16] on span "Back to editor" at bounding box center [973, 24] width 84 height 16
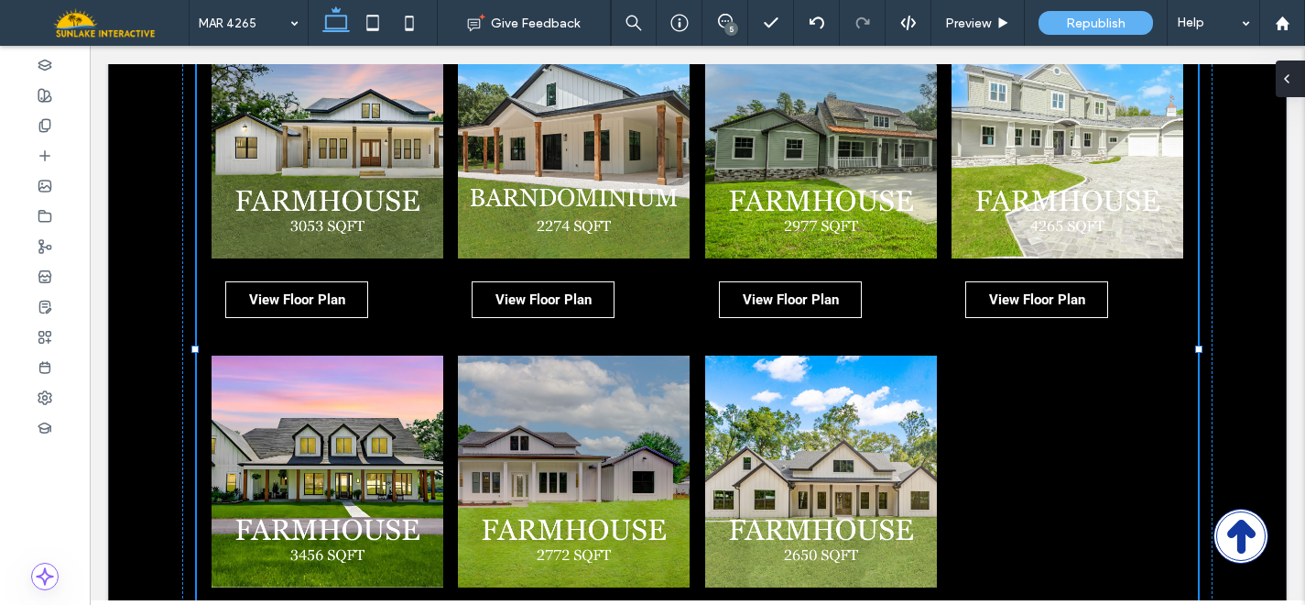
click at [1282, 77] on icon at bounding box center [1287, 78] width 15 height 15
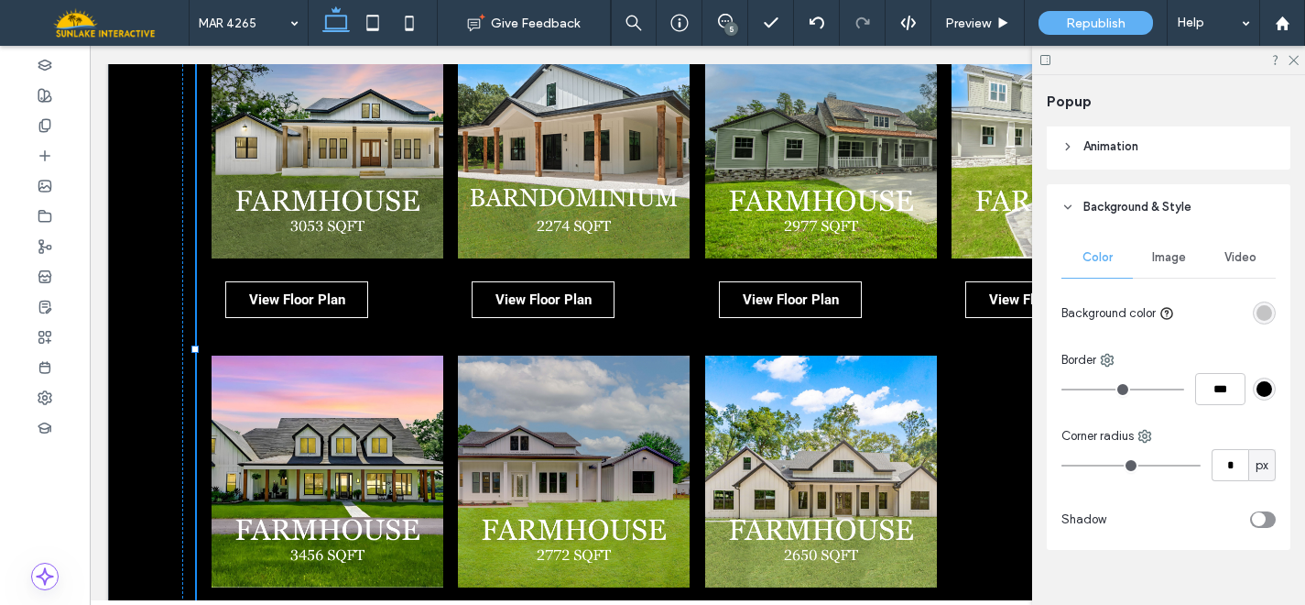
scroll to position [503, 0]
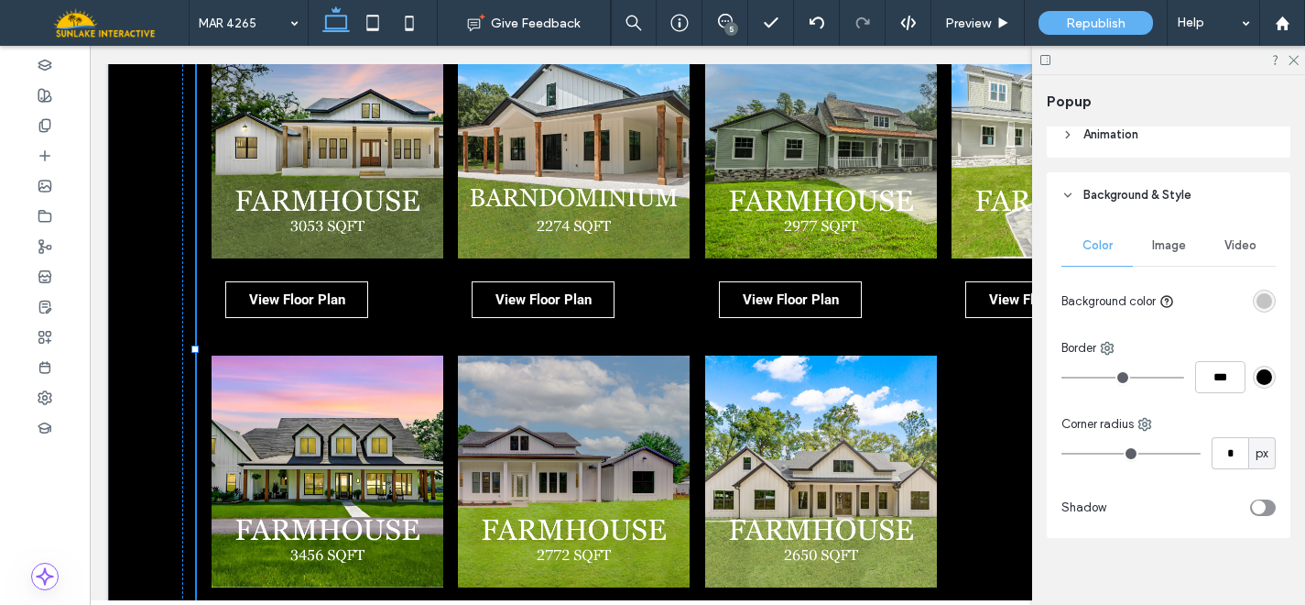
click at [1259, 309] on div "rgba(0, 0, 0, 0.2)" at bounding box center [1264, 300] width 23 height 23
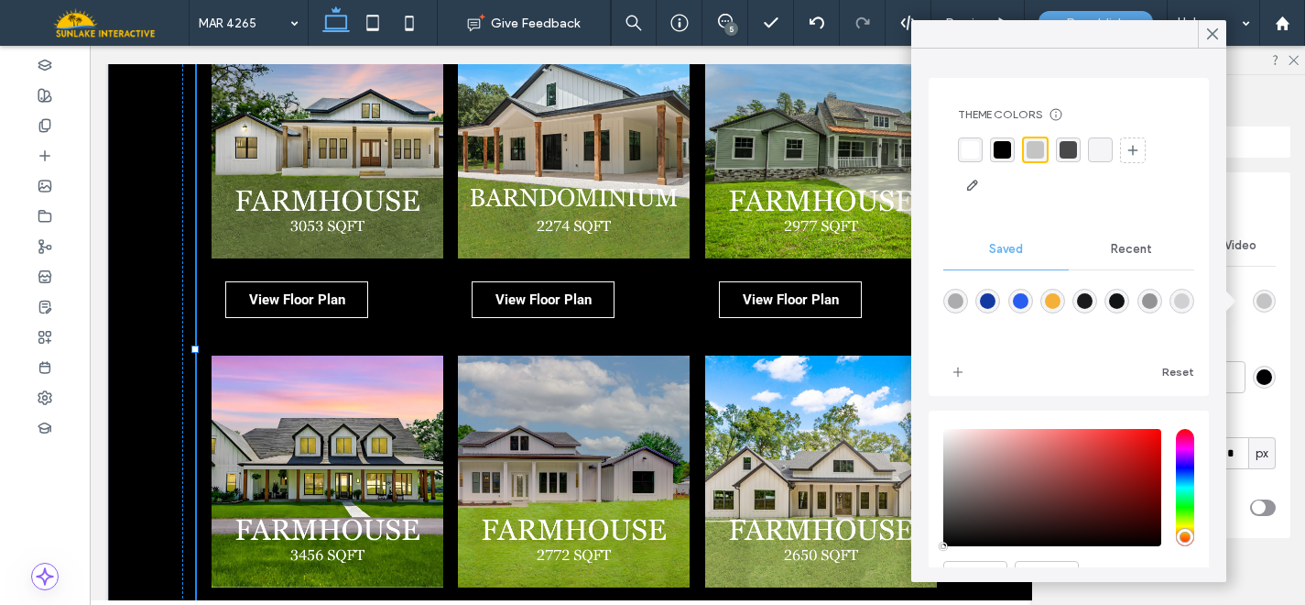
click at [964, 154] on div "rgba(255, 255, 255, 1)" at bounding box center [970, 149] width 17 height 17
click at [1294, 56] on icon at bounding box center [1293, 59] width 12 height 12
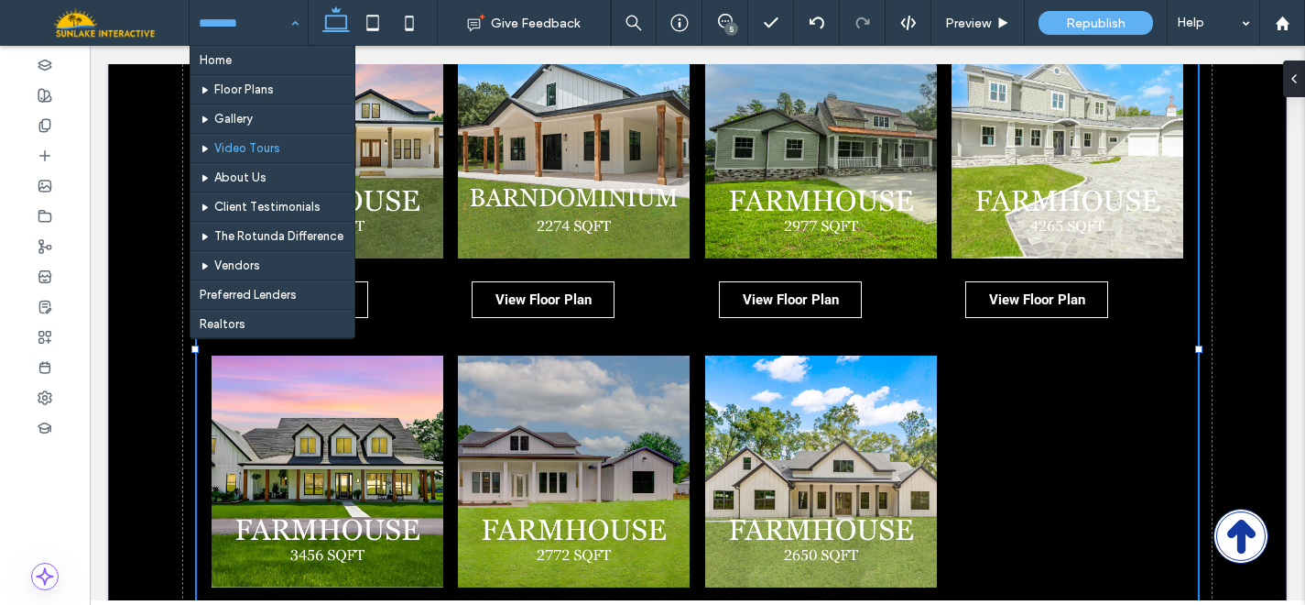
scroll to position [114, 0]
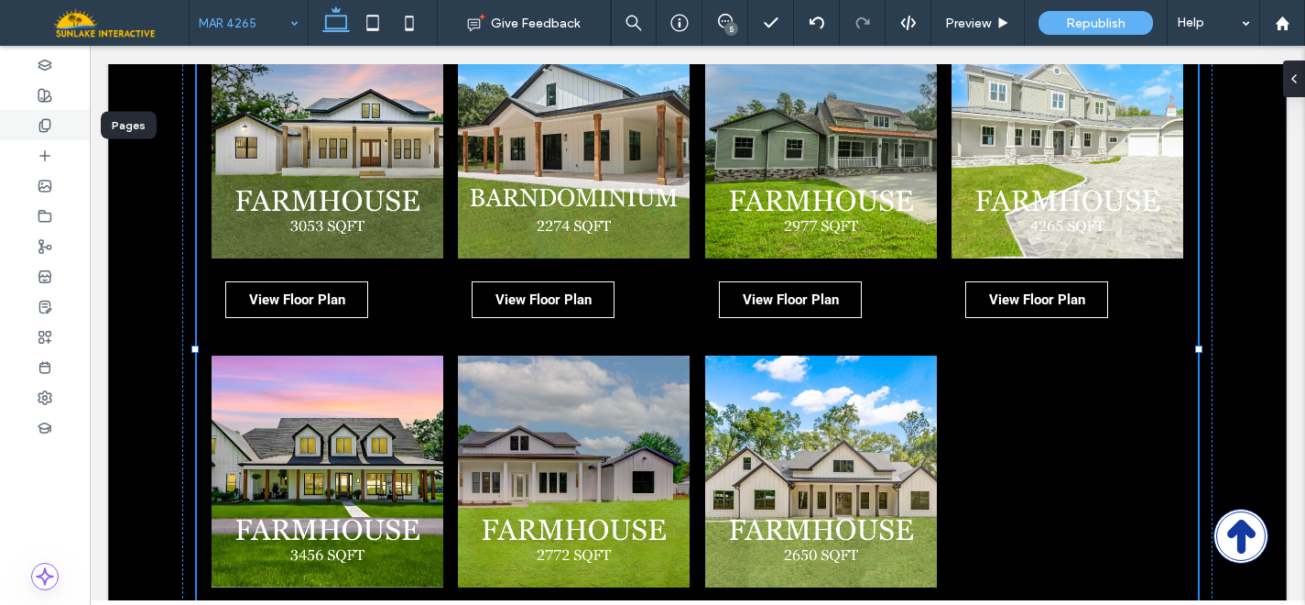
click at [33, 122] on div at bounding box center [45, 125] width 90 height 30
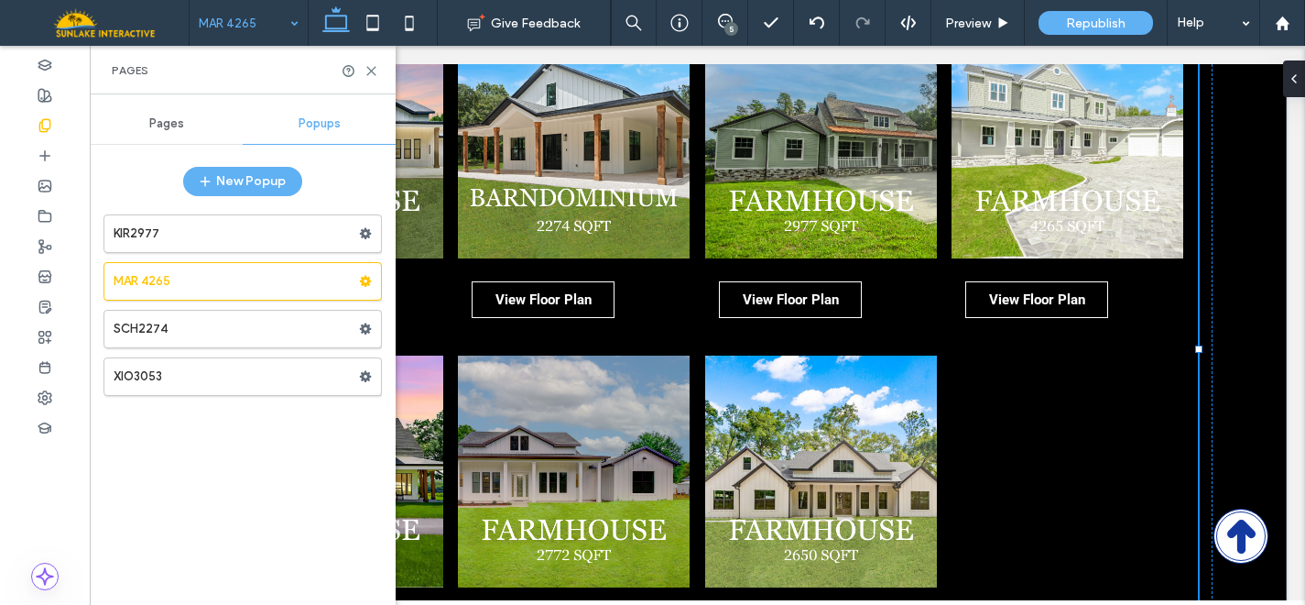
click at [311, 123] on span "Popups" at bounding box center [320, 123] width 42 height 15
click at [369, 231] on use at bounding box center [366, 233] width 12 height 11
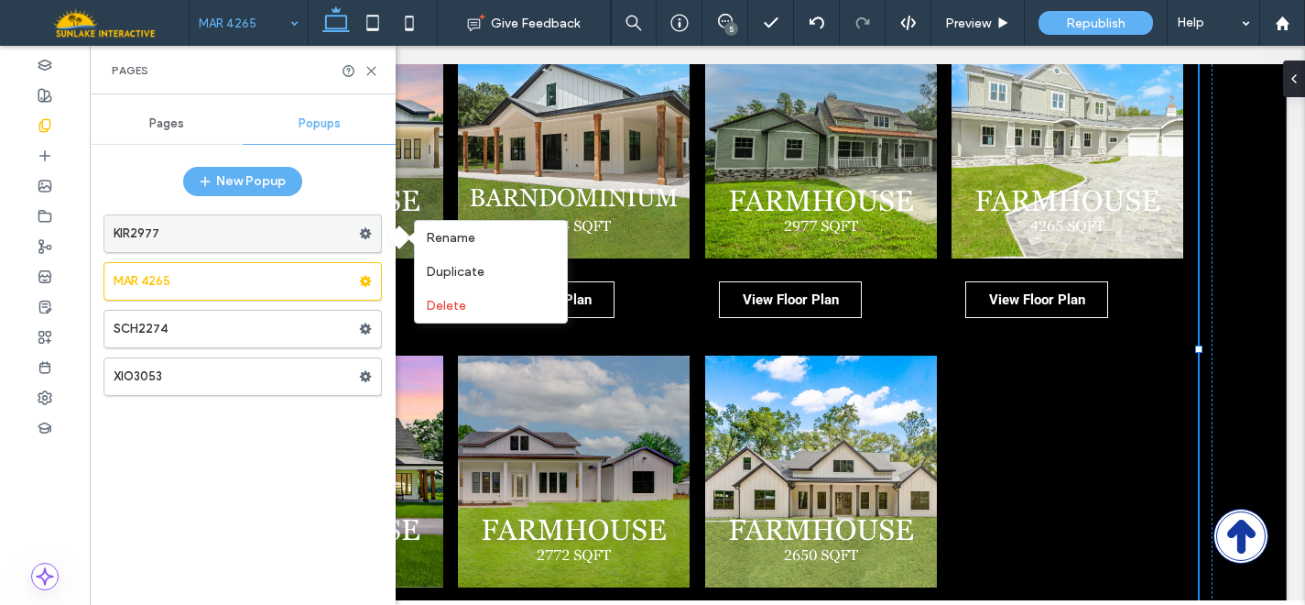
click at [295, 238] on label "KIR2977" at bounding box center [236, 233] width 245 height 37
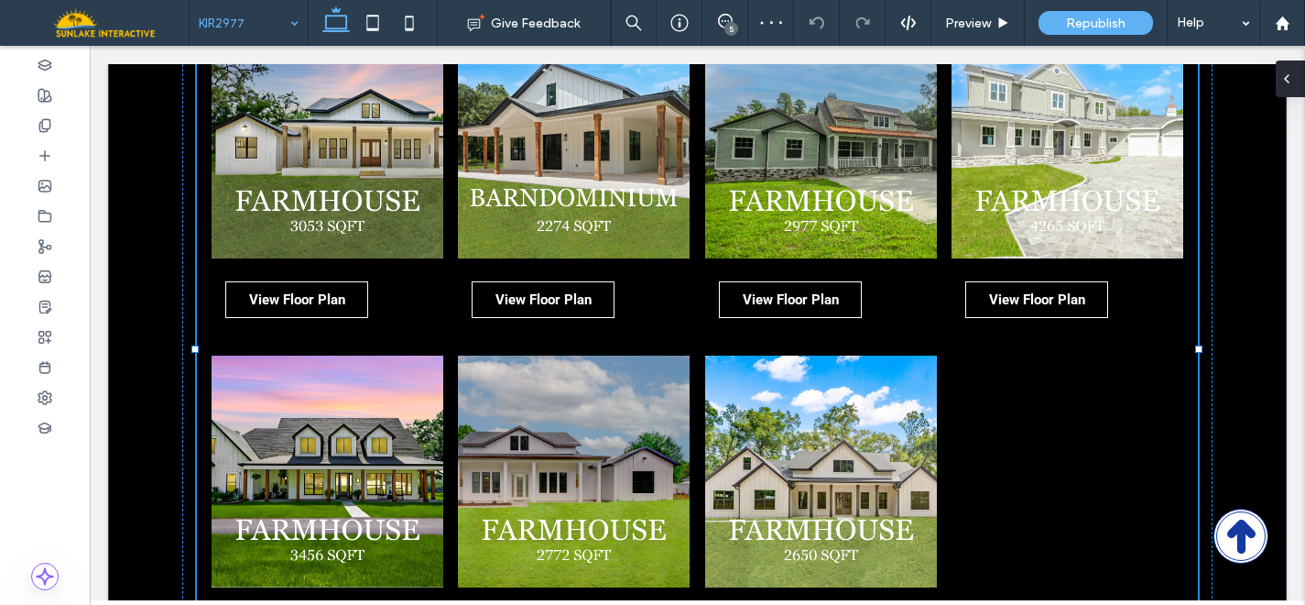
click at [1293, 78] on icon at bounding box center [1287, 78] width 15 height 15
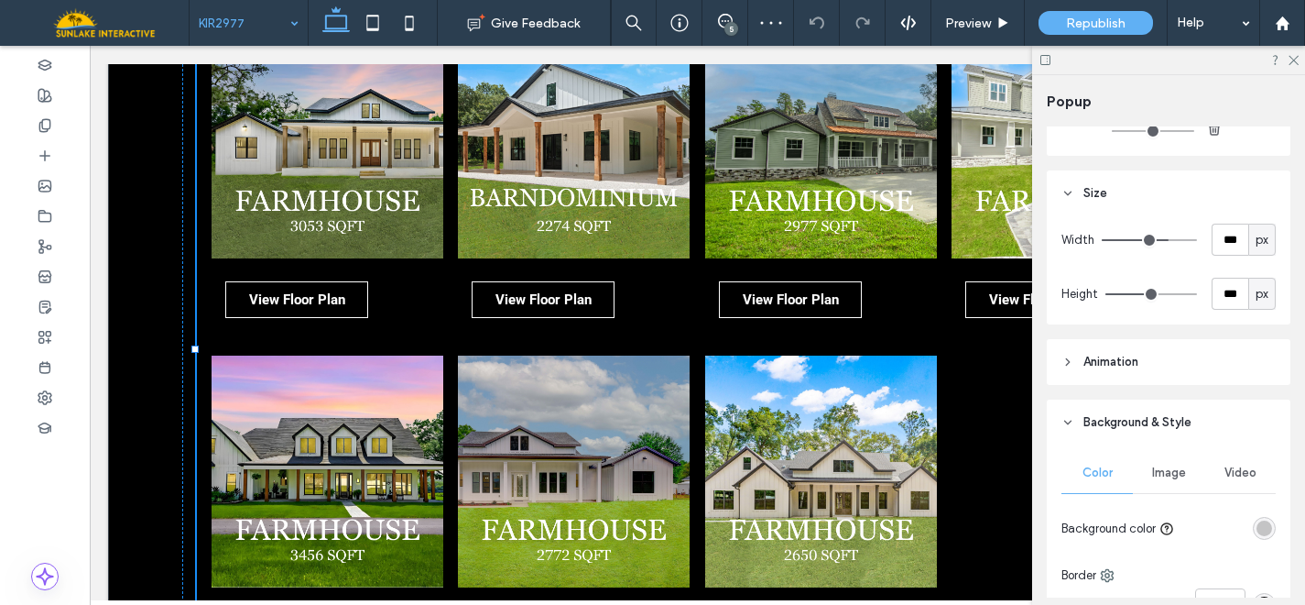
scroll to position [449, 0]
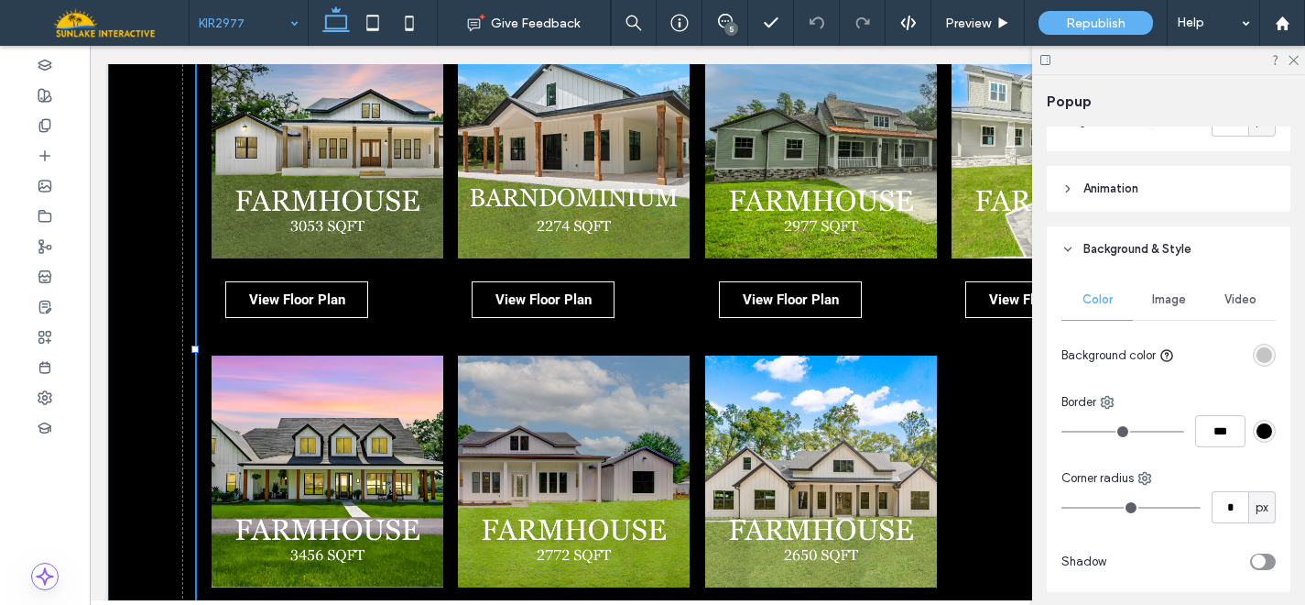
click at [1253, 344] on div at bounding box center [1264, 355] width 23 height 23
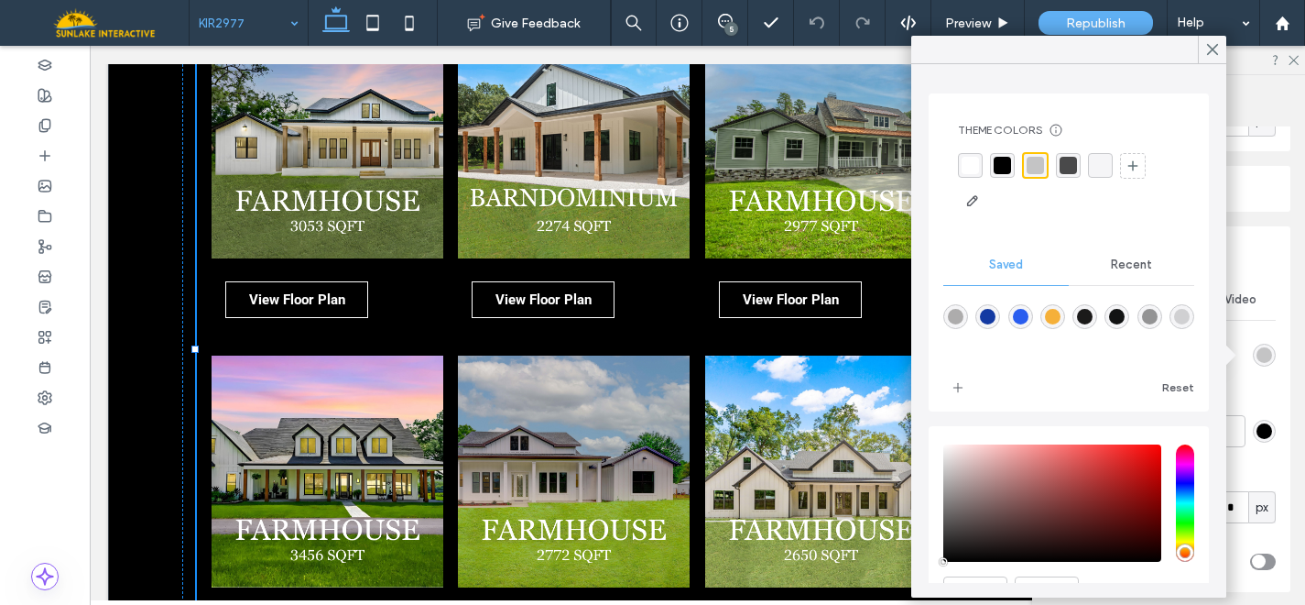
click at [965, 169] on div "rgba(255, 255, 255, 1)" at bounding box center [970, 165] width 17 height 17
click at [1292, 57] on use at bounding box center [1294, 61] width 10 height 10
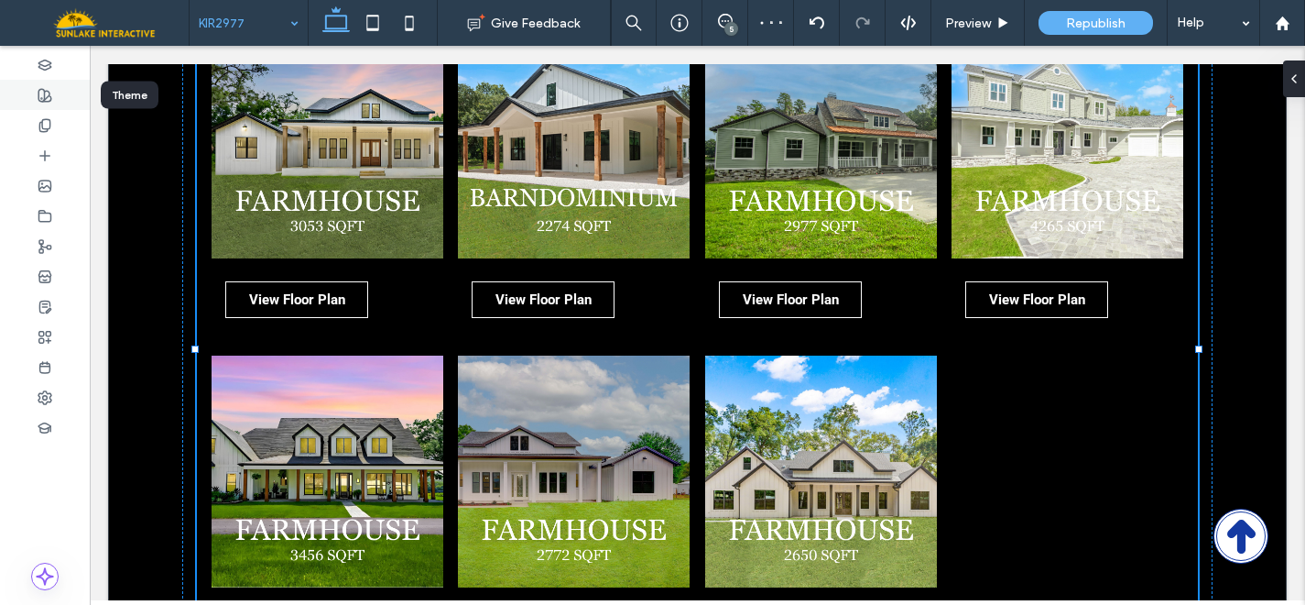
click at [39, 89] on use at bounding box center [44, 95] width 13 height 13
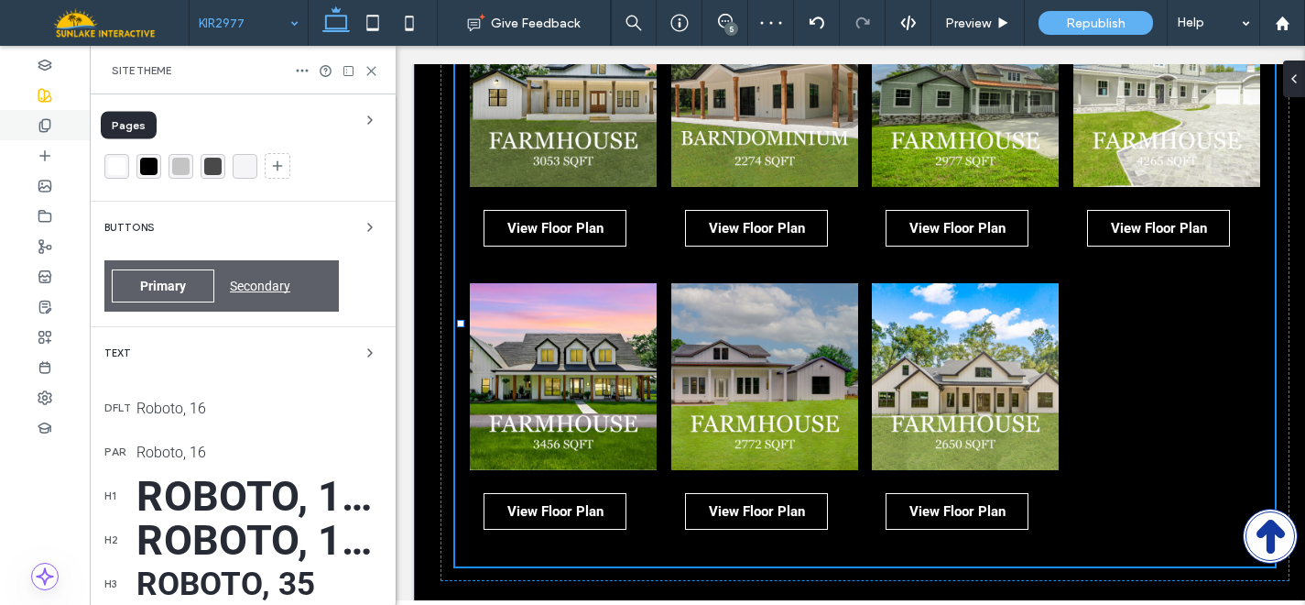
click at [46, 122] on icon at bounding box center [45, 125] width 15 height 15
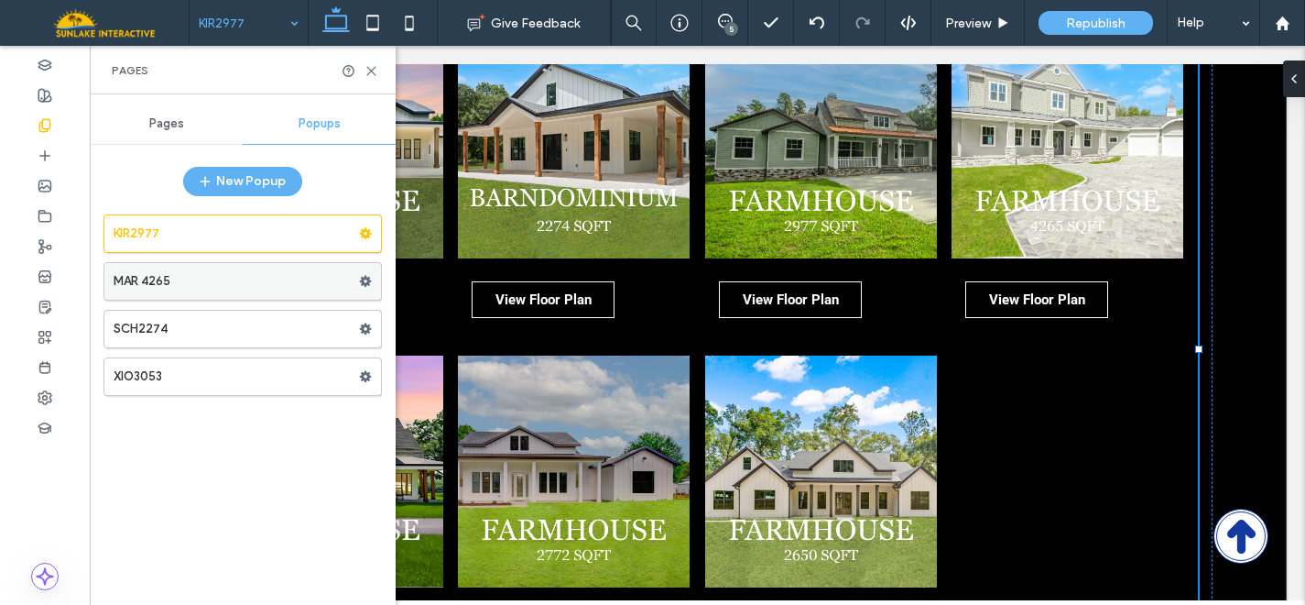
click at [221, 289] on label "MAR 4265" at bounding box center [236, 281] width 245 height 37
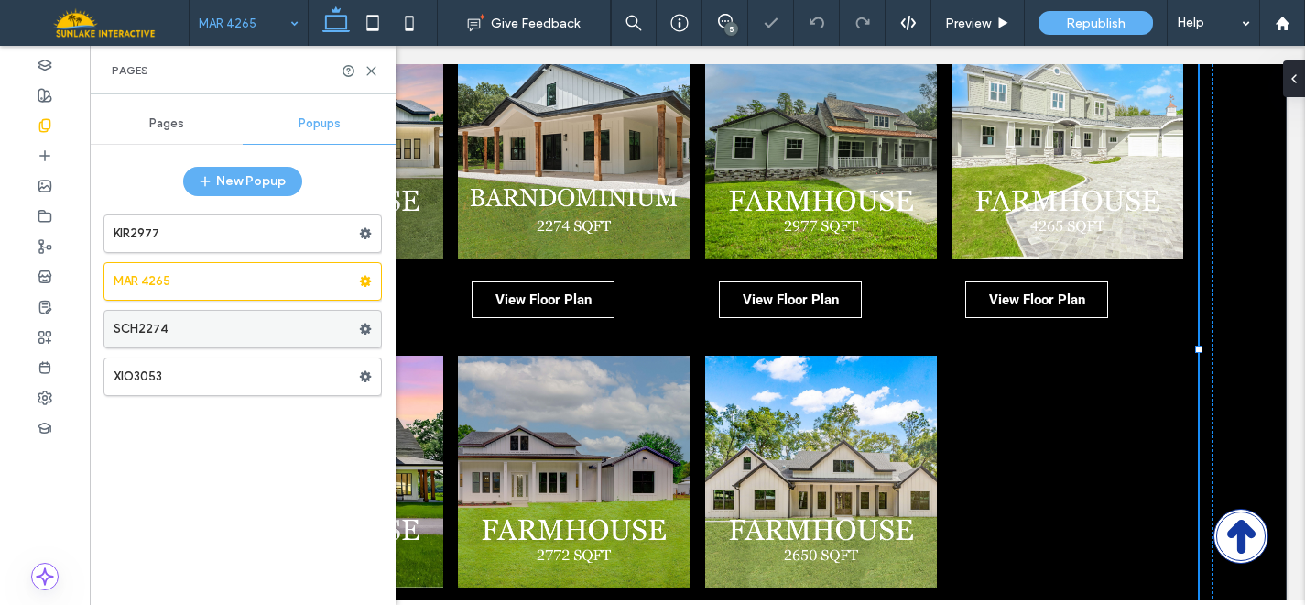
click at [220, 327] on label "SCH2274" at bounding box center [236, 329] width 245 height 37
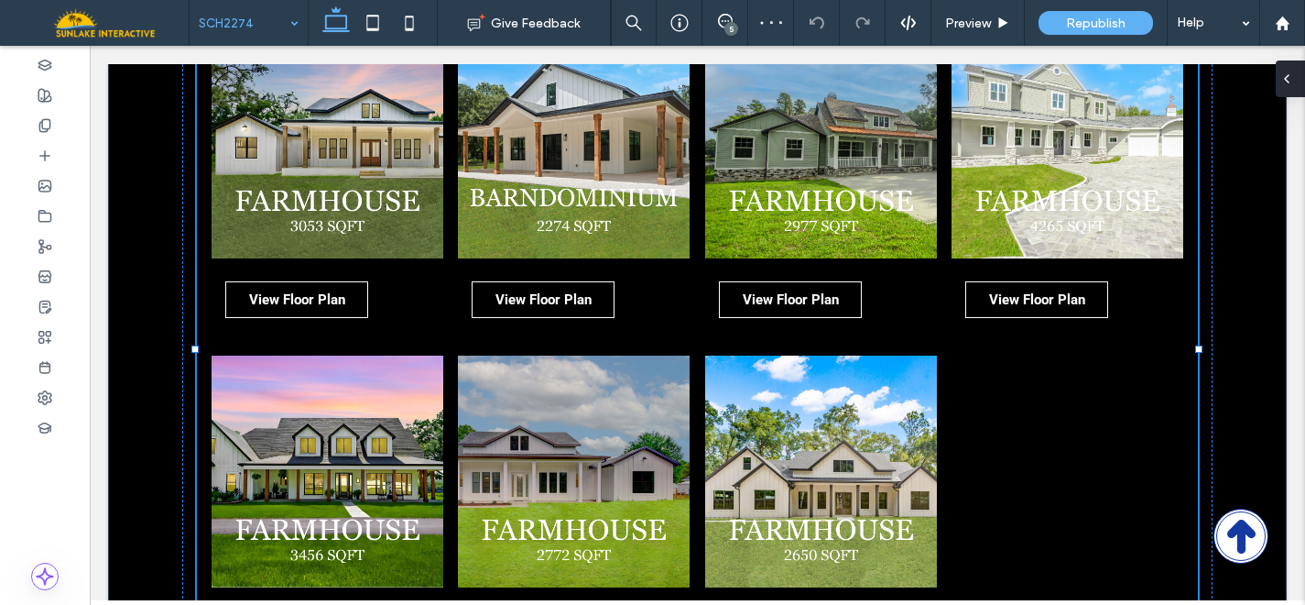
click at [1295, 62] on div at bounding box center [1290, 78] width 29 height 37
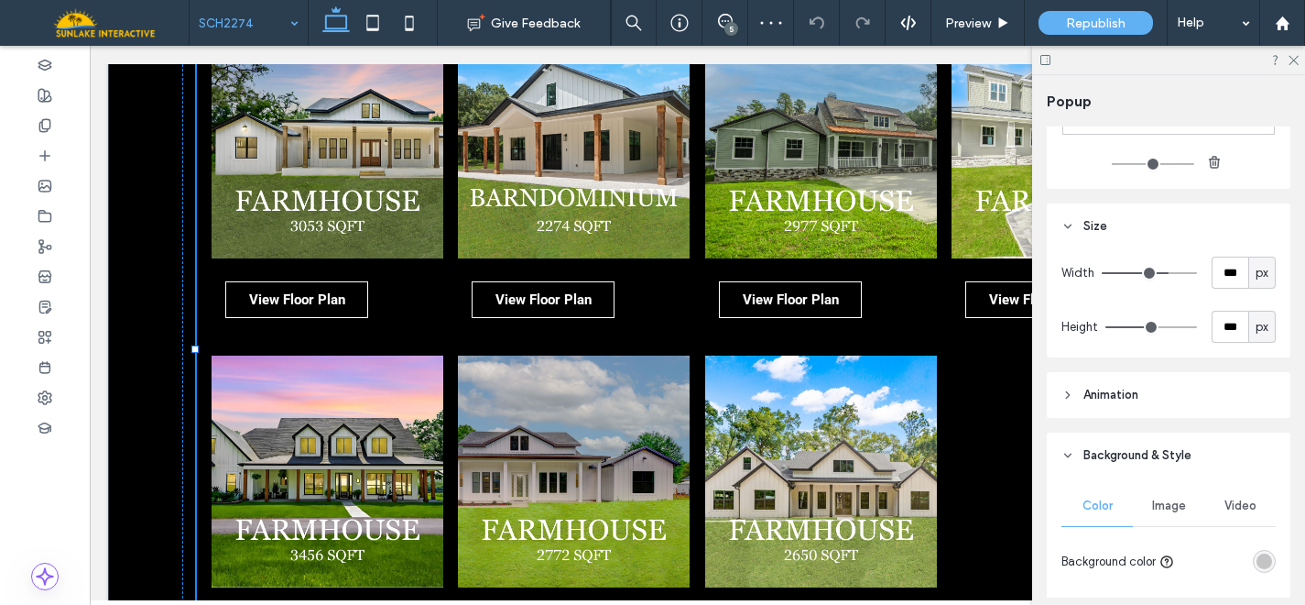
scroll to position [377, 0]
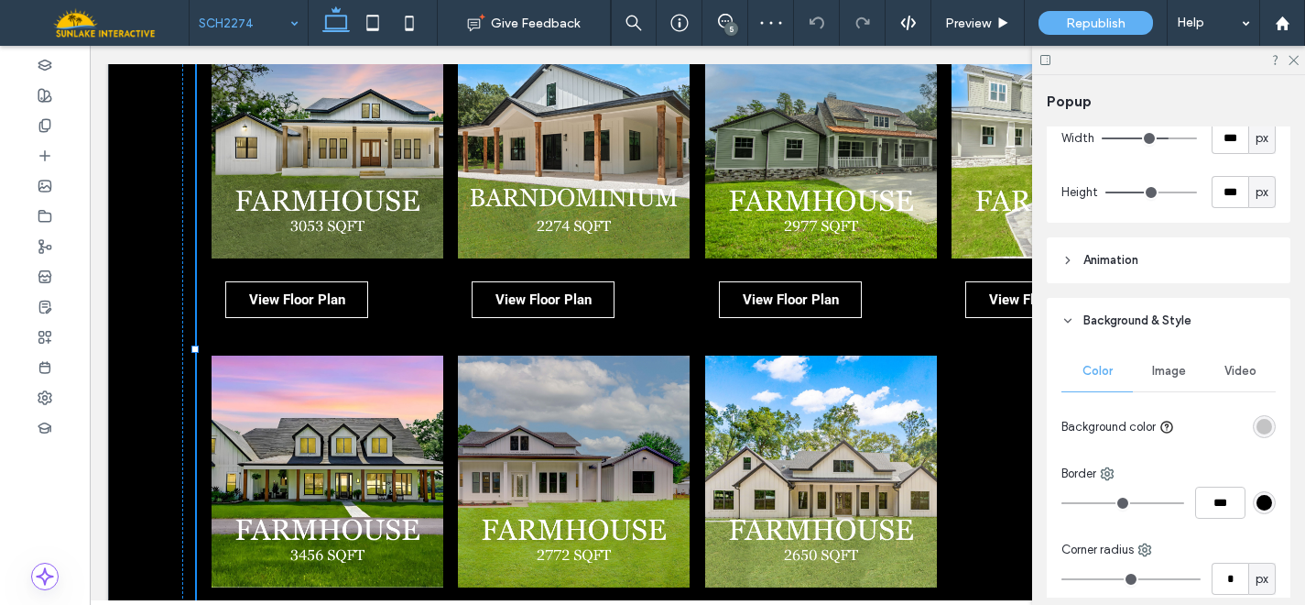
click at [1254, 414] on div at bounding box center [1229, 426] width 94 height 32
click at [1257, 431] on div "rgba(0, 0, 0, 0.2)" at bounding box center [1265, 427] width 16 height 16
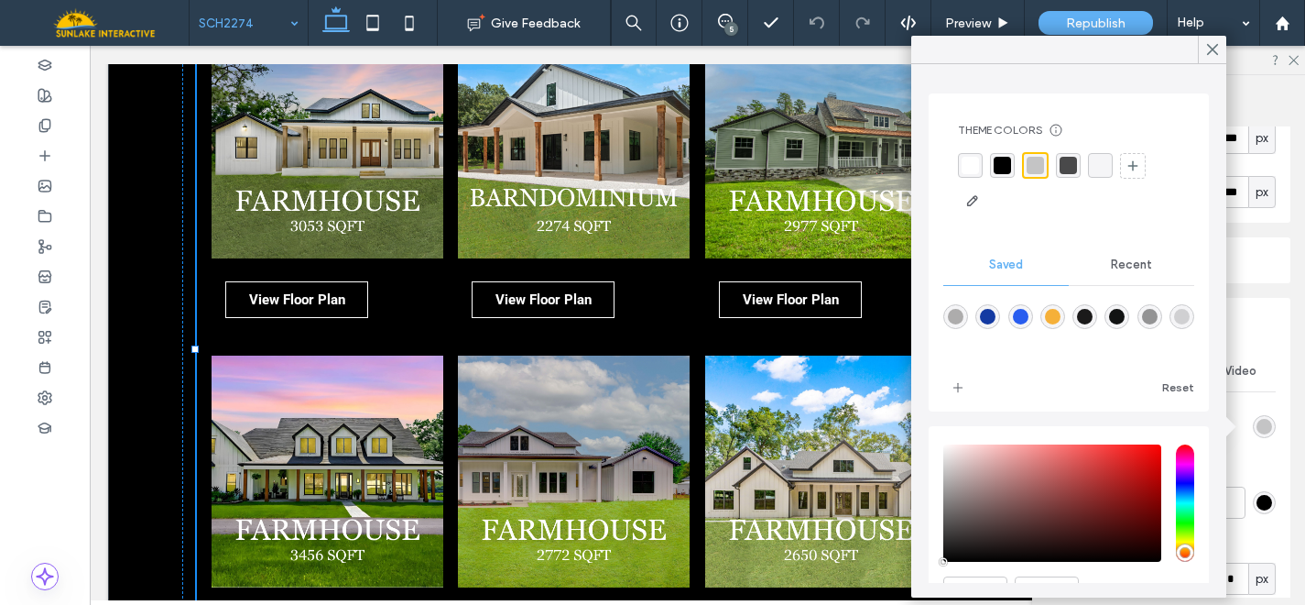
click at [977, 164] on div "rgba(255, 255, 255, 1)" at bounding box center [970, 165] width 17 height 17
click at [1205, 49] on icon at bounding box center [1213, 49] width 16 height 16
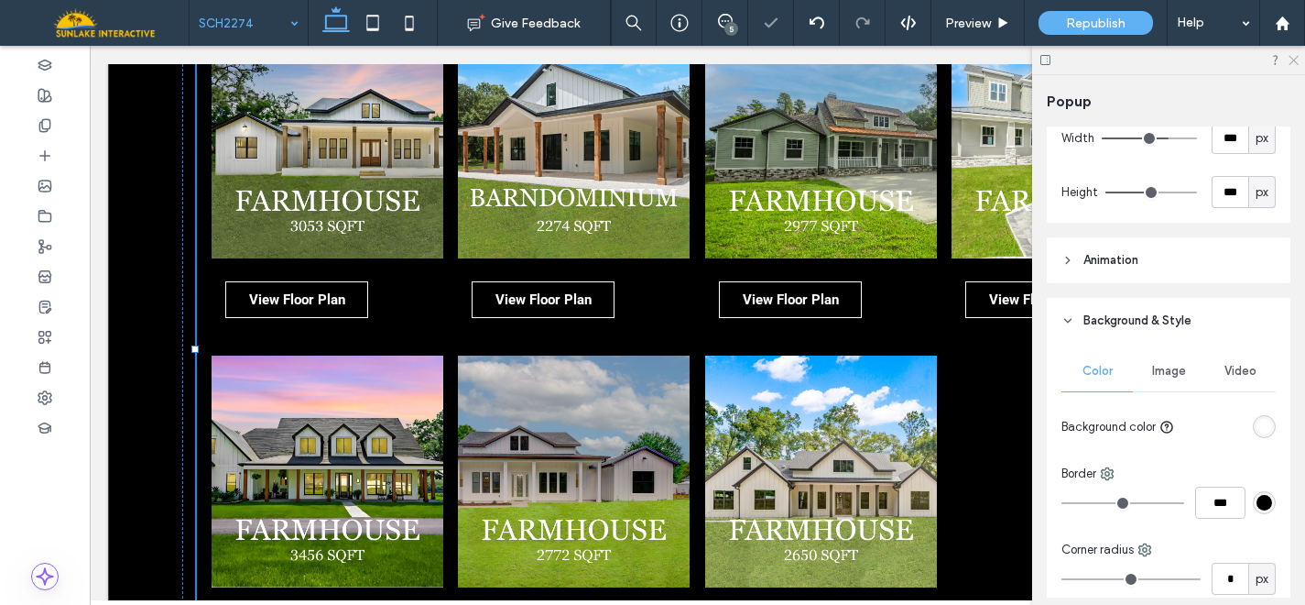
click at [1293, 64] on icon at bounding box center [1293, 59] width 12 height 12
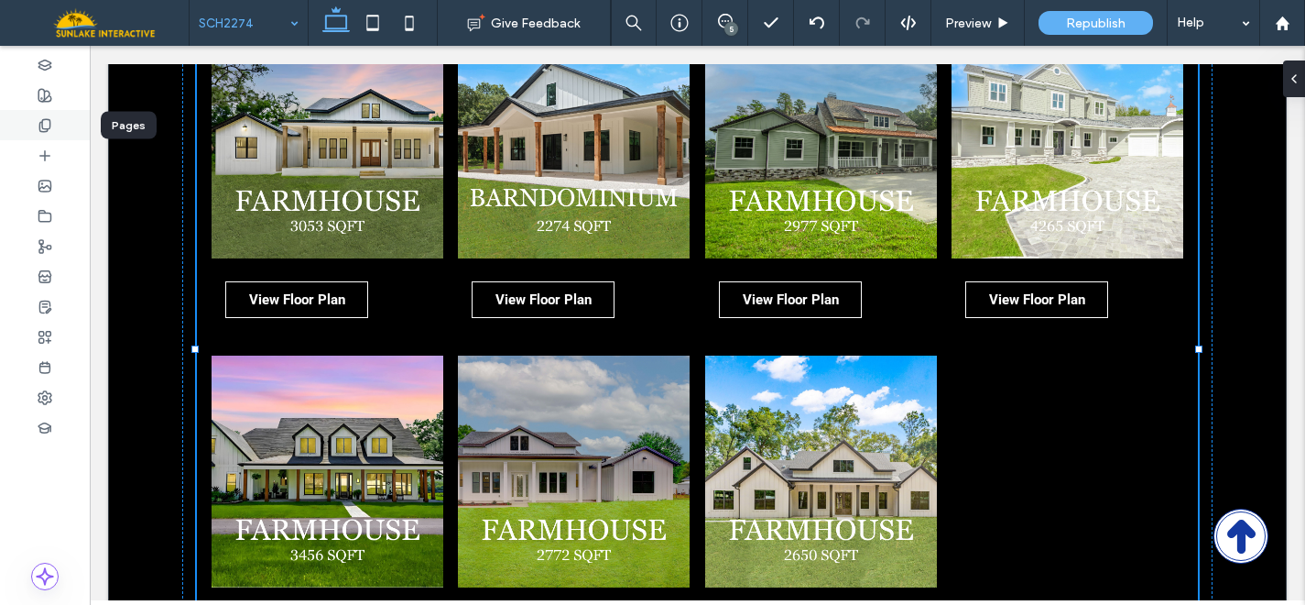
click at [51, 132] on span at bounding box center [45, 125] width 15 height 16
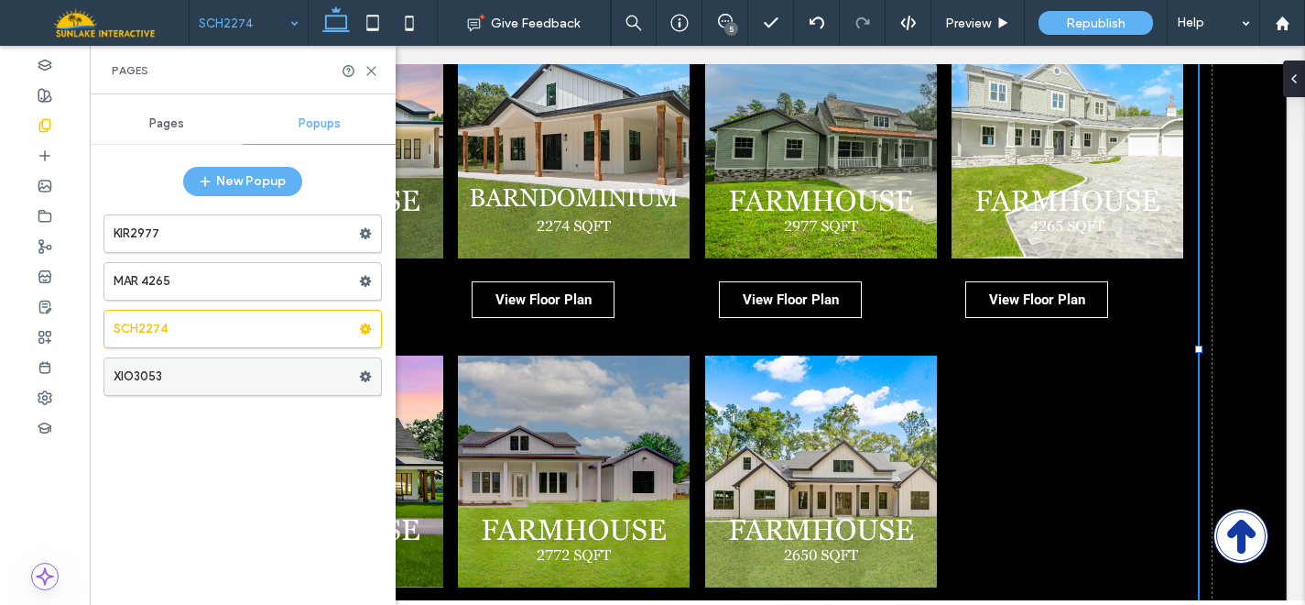
click at [187, 376] on label "XIO3053" at bounding box center [236, 376] width 245 height 37
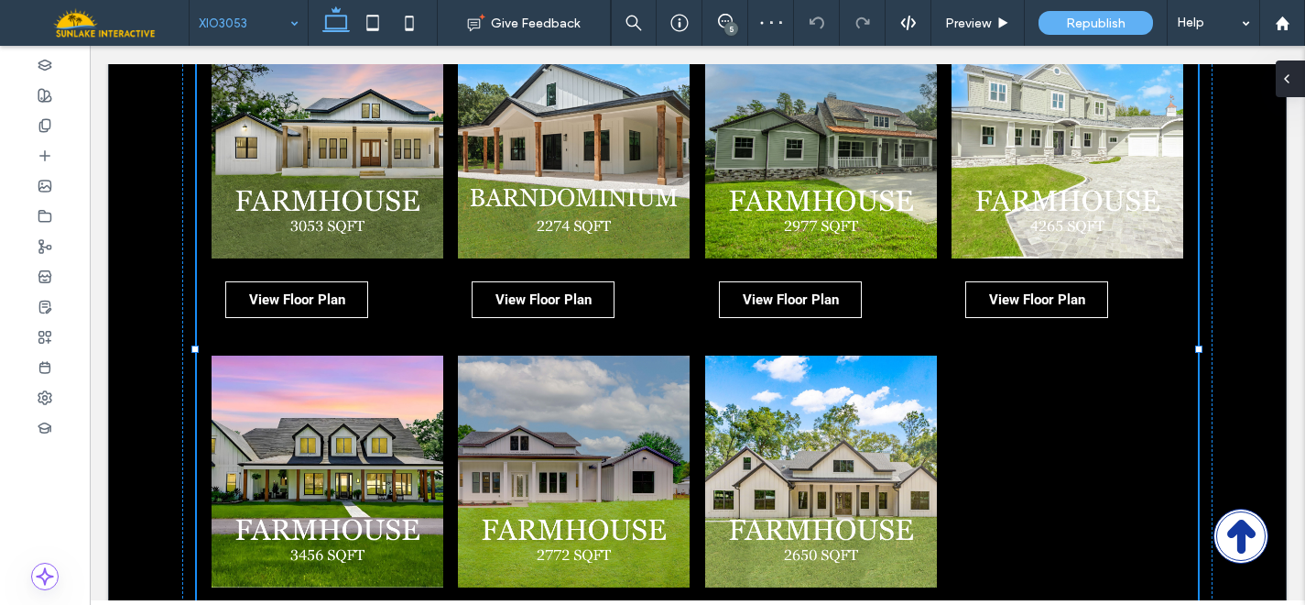
click at [1299, 80] on div at bounding box center [1290, 78] width 29 height 37
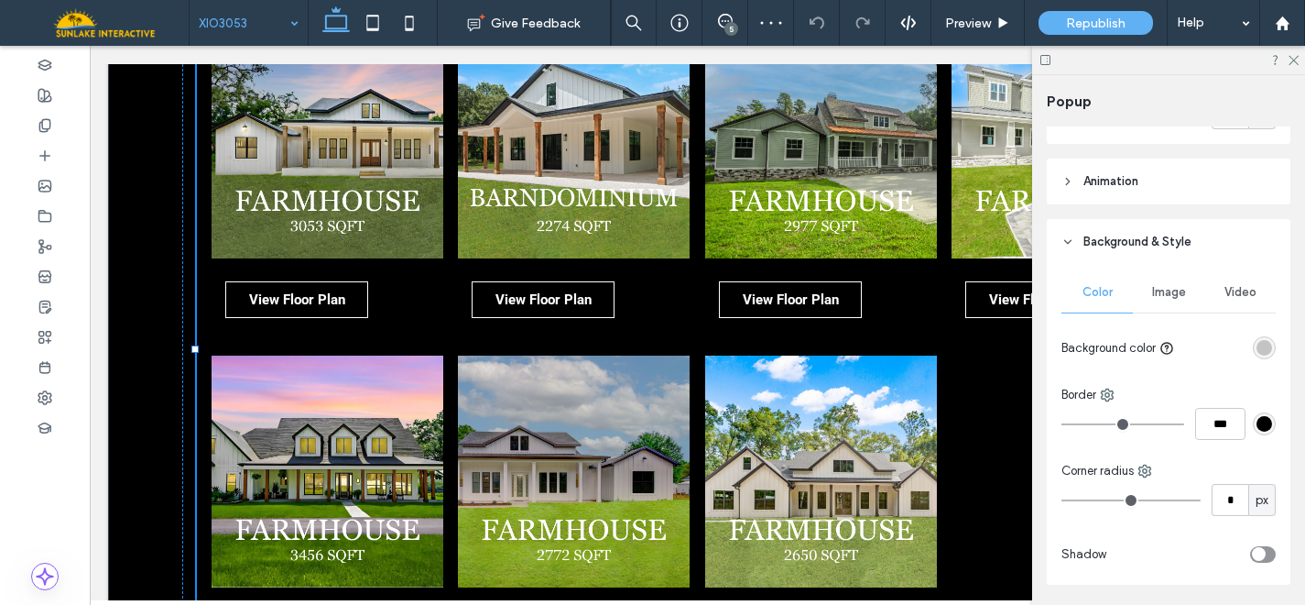
scroll to position [517, 0]
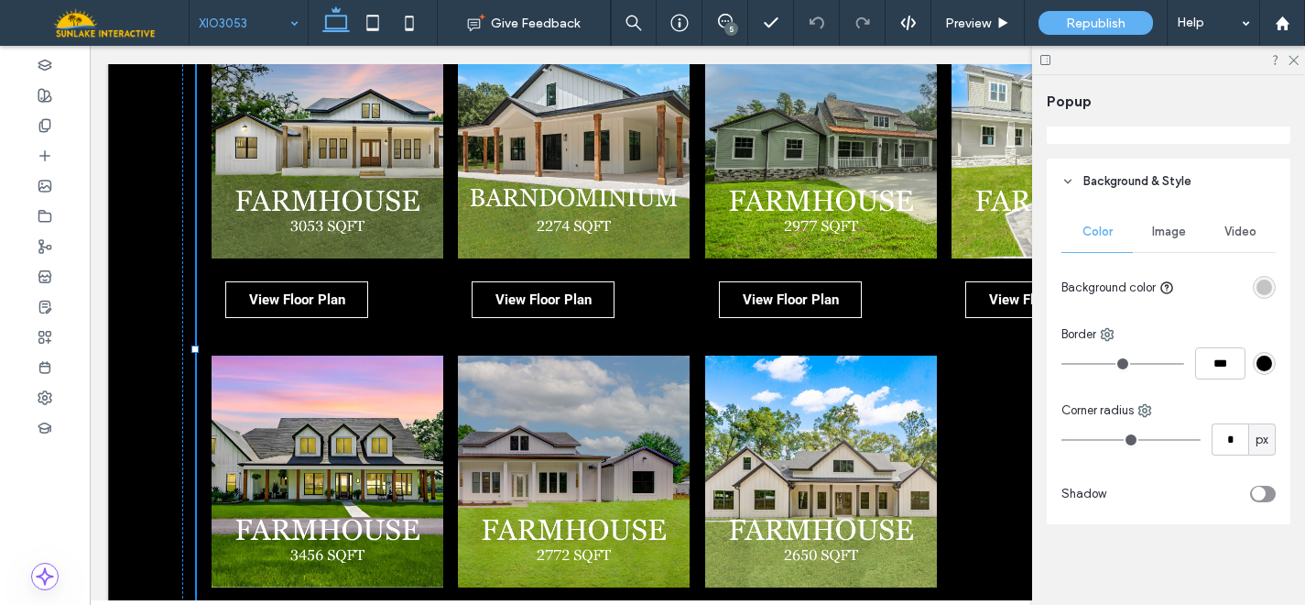
click at [1260, 278] on div "rgba(0, 0, 0, 0.2)" at bounding box center [1264, 287] width 23 height 23
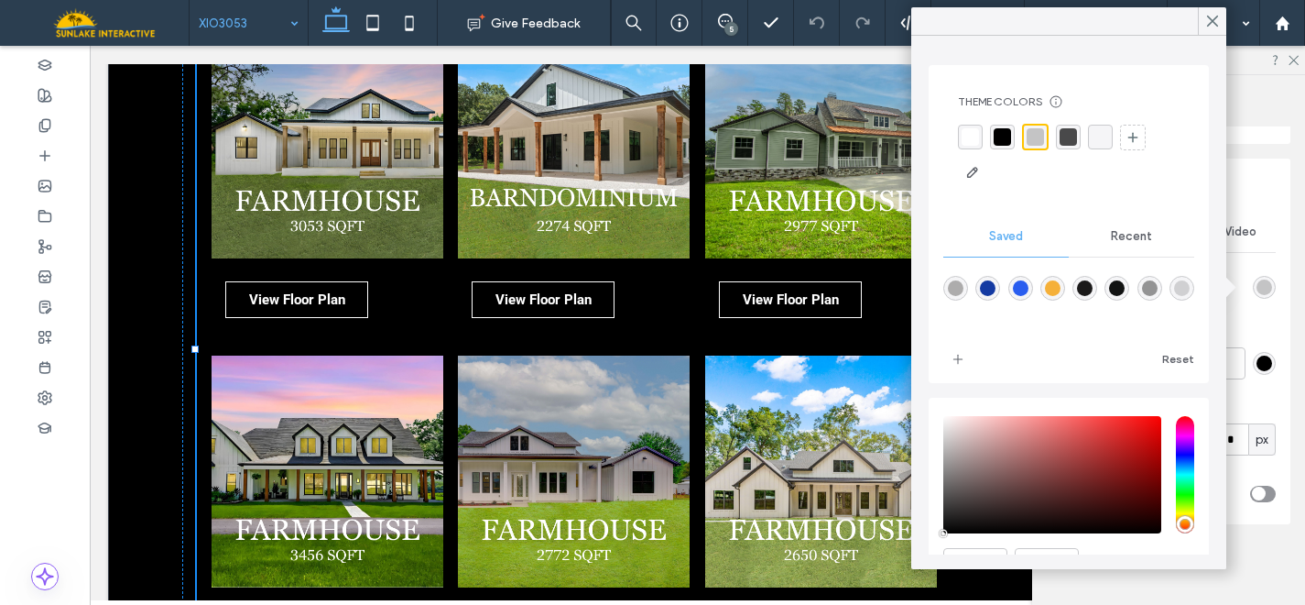
click at [976, 146] on div "rgba(255, 255, 255, 1)" at bounding box center [970, 137] width 25 height 25
click at [1295, 57] on icon at bounding box center [1293, 59] width 12 height 12
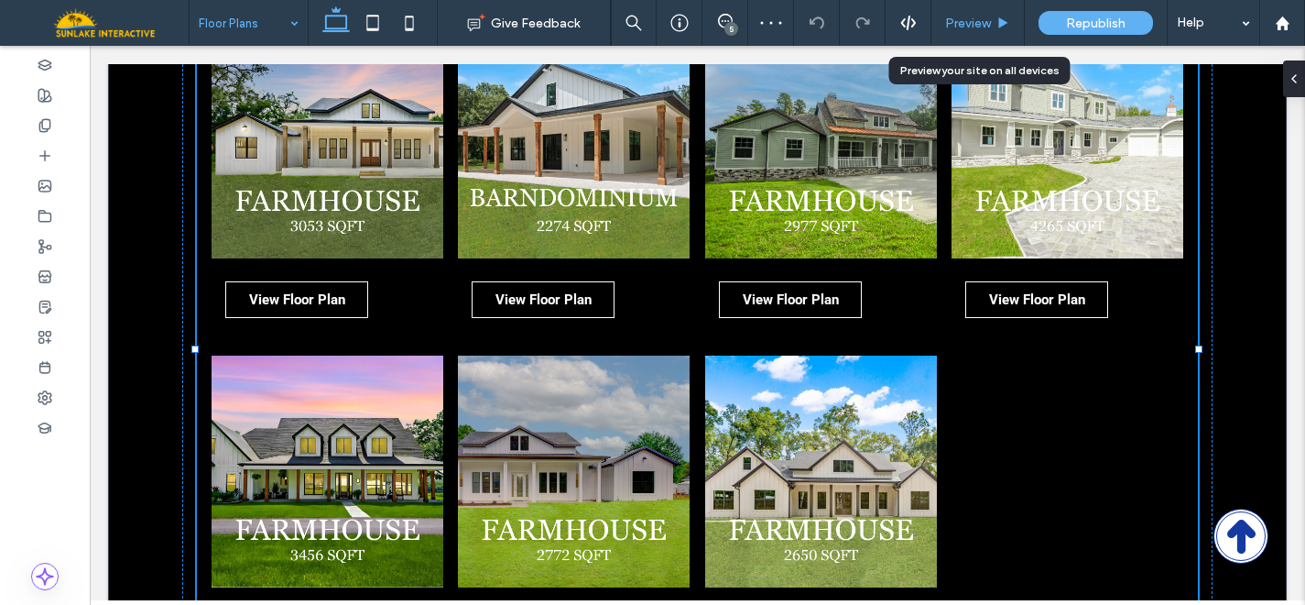
click at [963, 23] on span "Preview" at bounding box center [968, 24] width 46 height 16
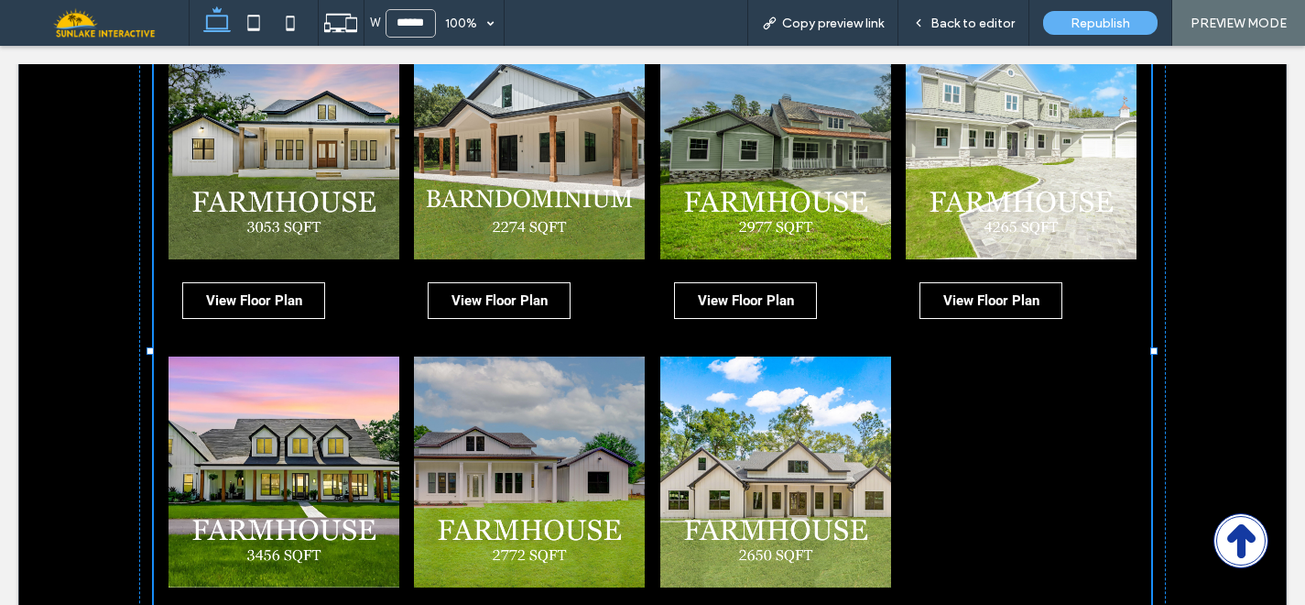
click at [963, 23] on span "Back to editor" at bounding box center [973, 24] width 84 height 16
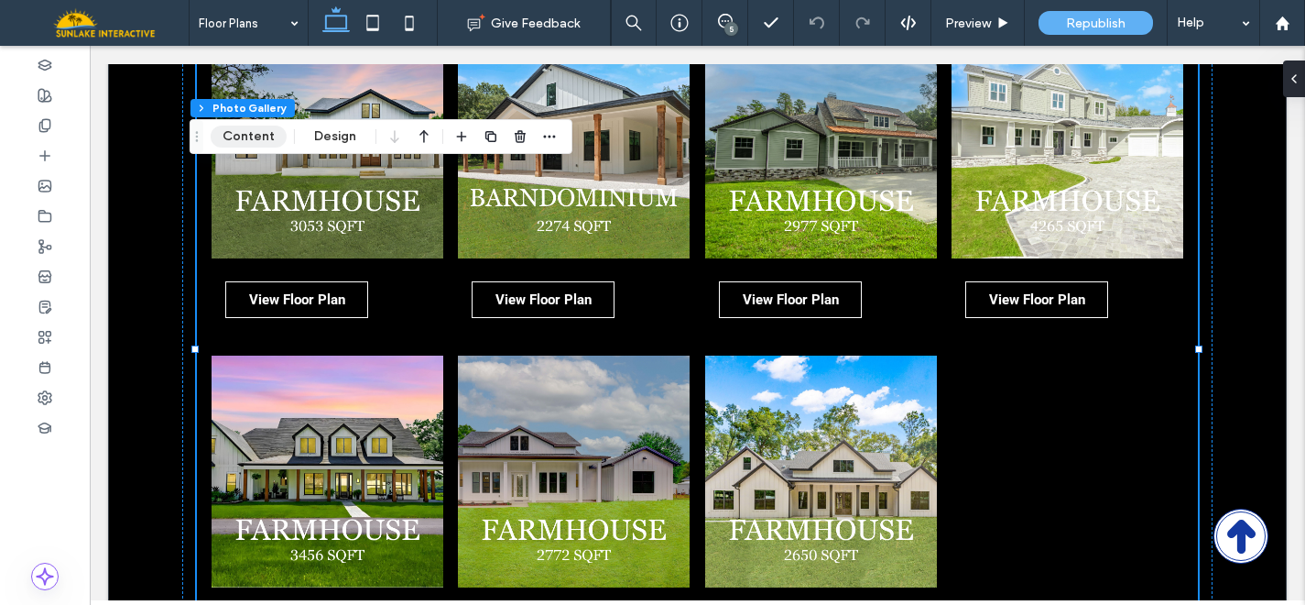
click at [266, 146] on button "Content" at bounding box center [249, 136] width 76 height 22
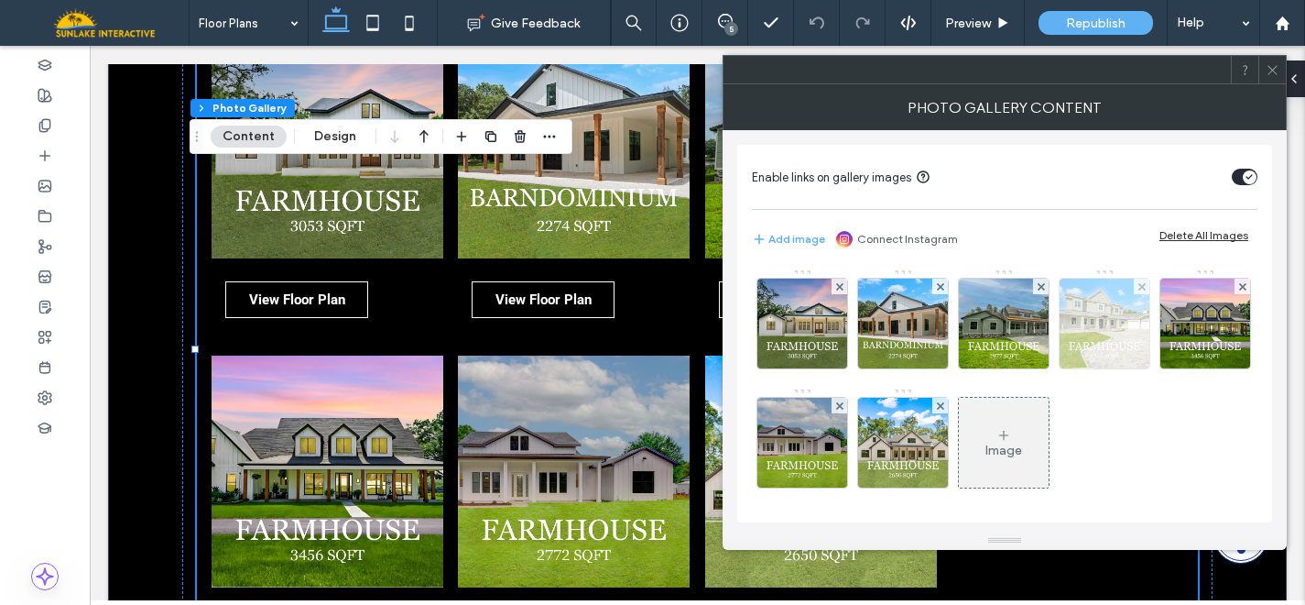
click at [1085, 322] on img at bounding box center [1105, 323] width 90 height 90
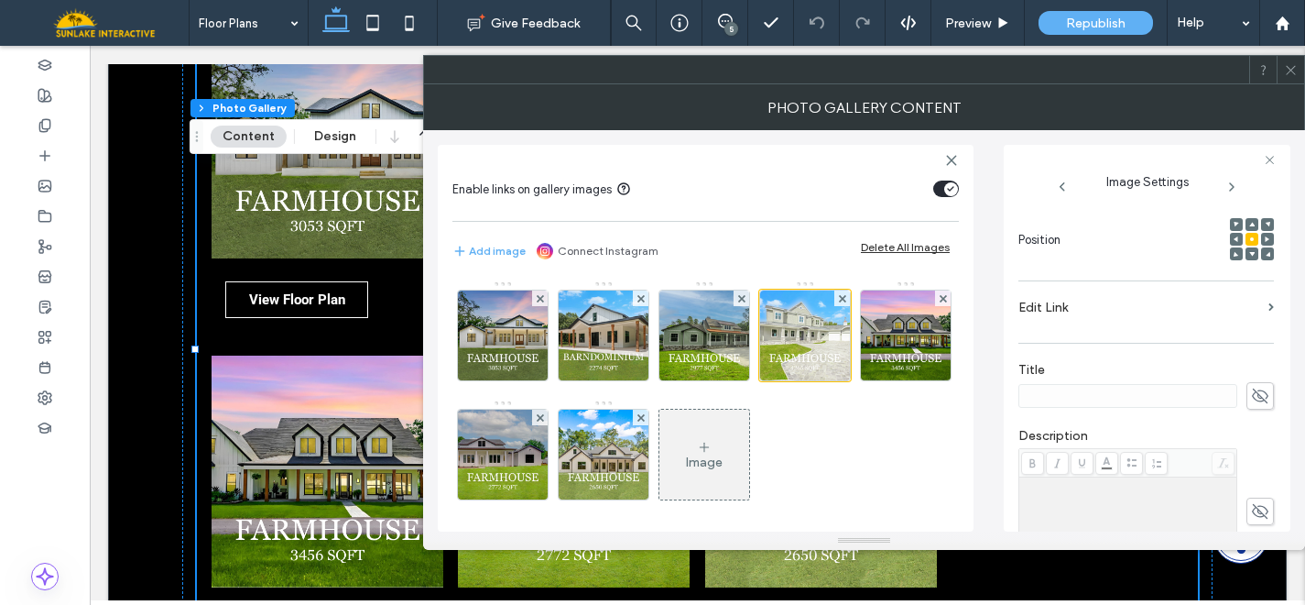
scroll to position [258, 0]
click at [1087, 306] on label "Edit Link" at bounding box center [1140, 297] width 243 height 34
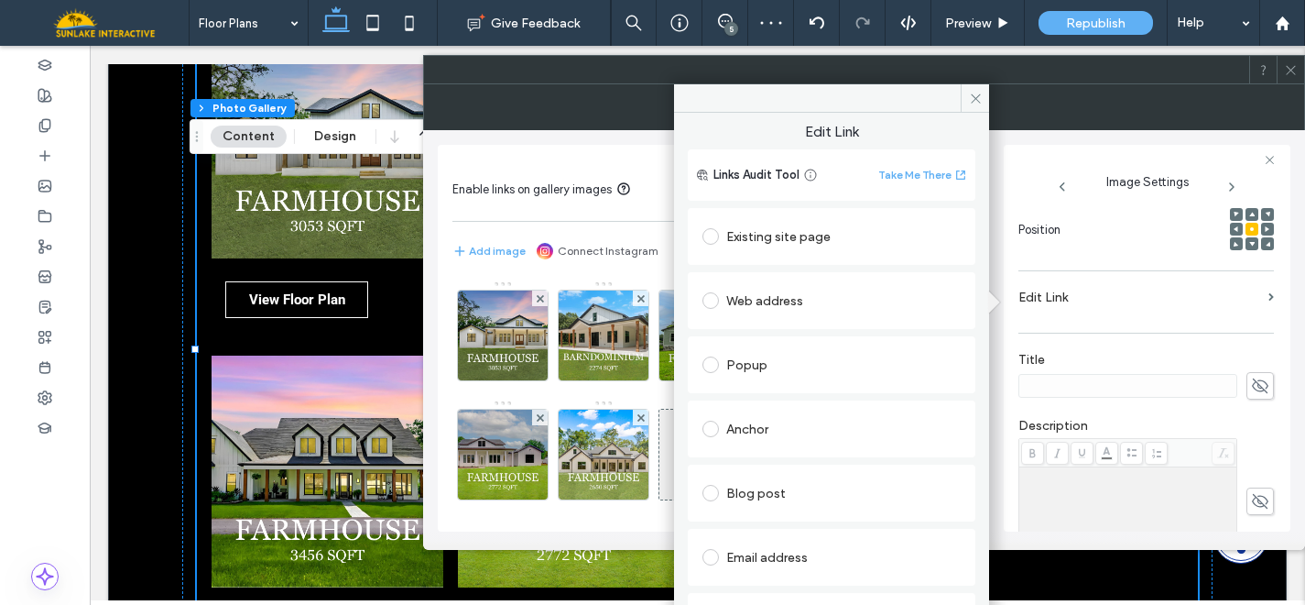
click at [764, 432] on div "Anchor" at bounding box center [832, 428] width 258 height 29
click at [767, 368] on div "Popup" at bounding box center [832, 364] width 258 height 29
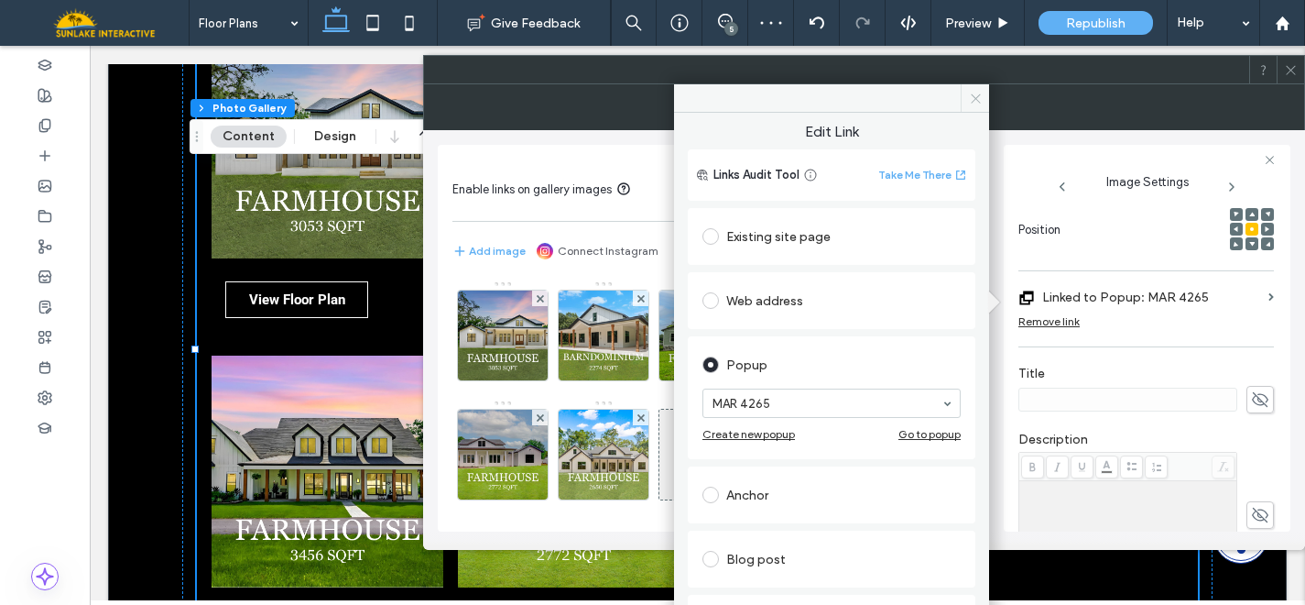
click at [972, 99] on icon at bounding box center [976, 99] width 14 height 14
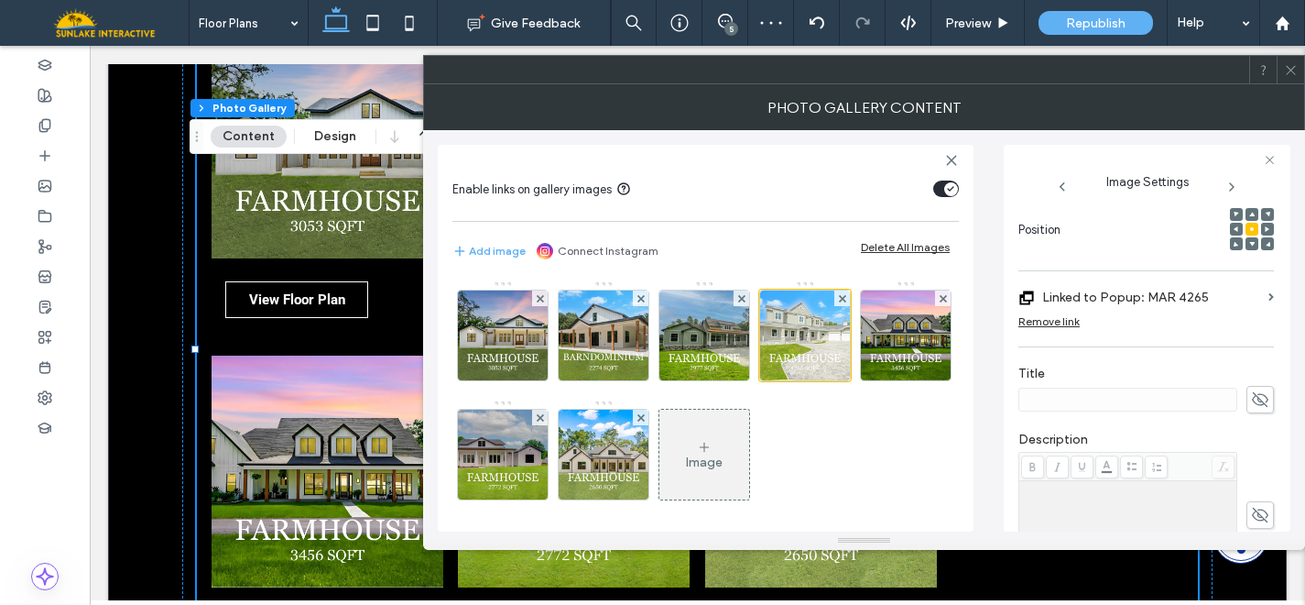
click at [1285, 70] on icon at bounding box center [1291, 70] width 14 height 14
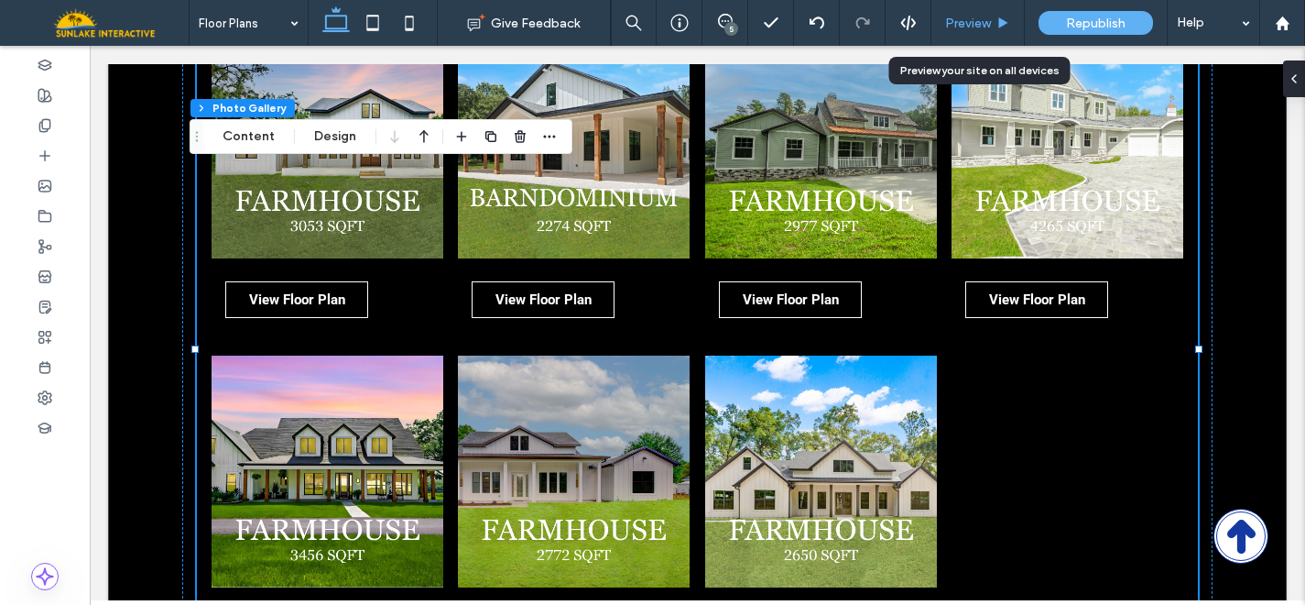
click at [963, 24] on span "Preview" at bounding box center [968, 24] width 46 height 16
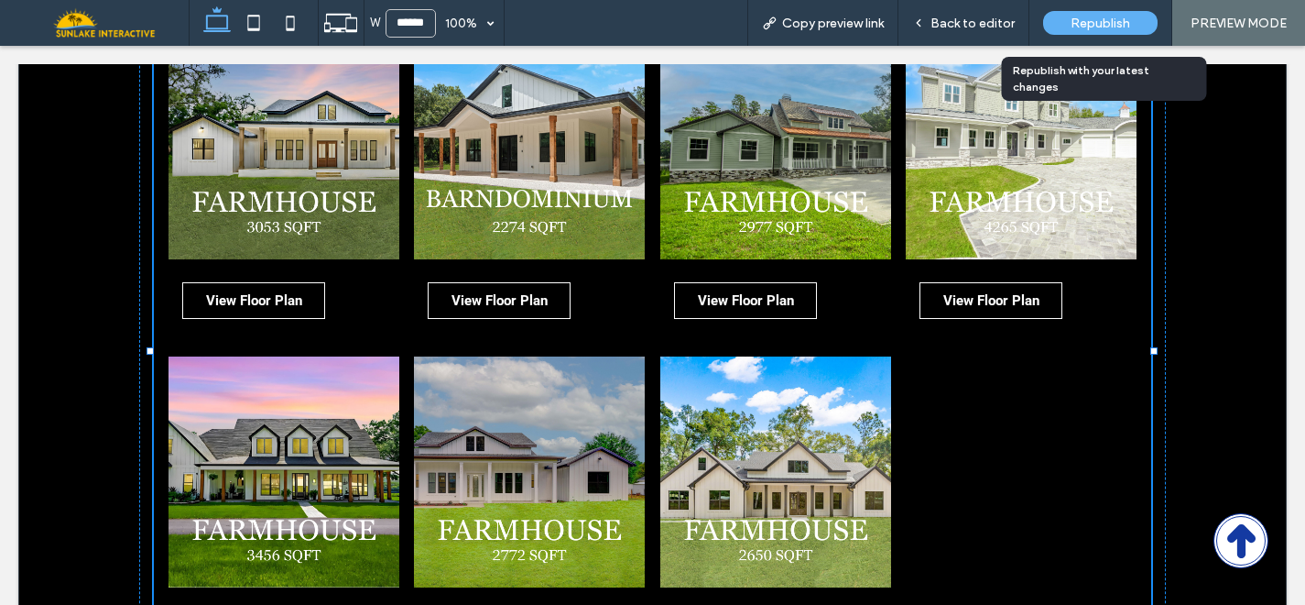
click at [1101, 24] on span "Republish" at bounding box center [1101, 24] width 60 height 16
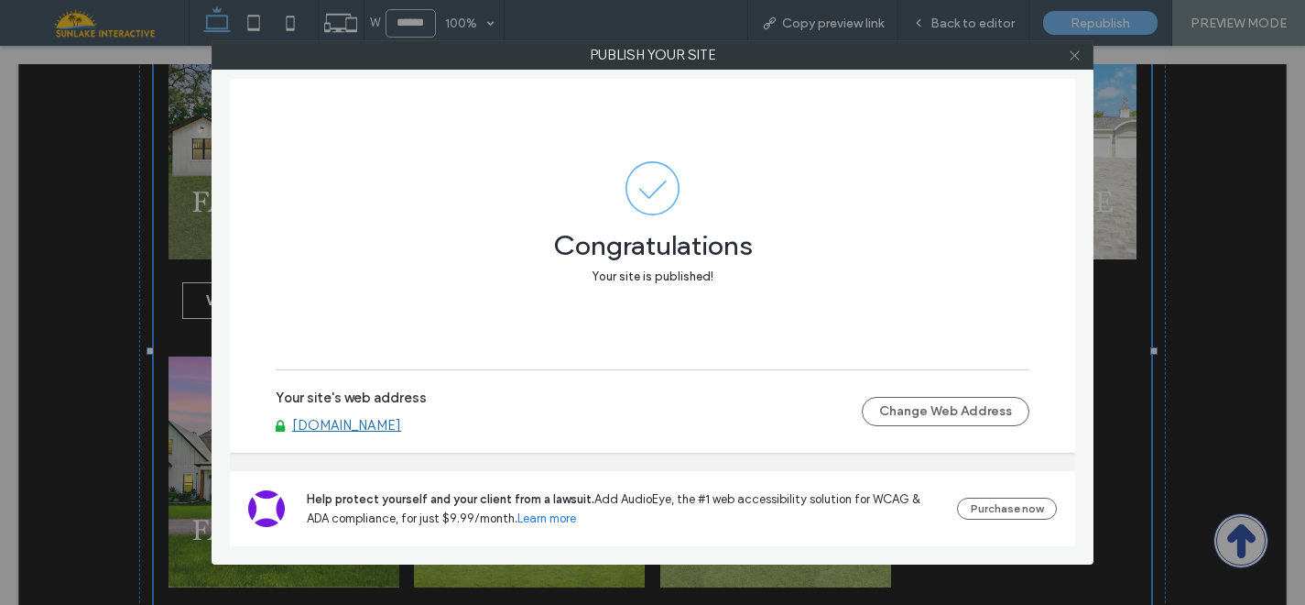
click at [1078, 54] on icon at bounding box center [1075, 56] width 14 height 14
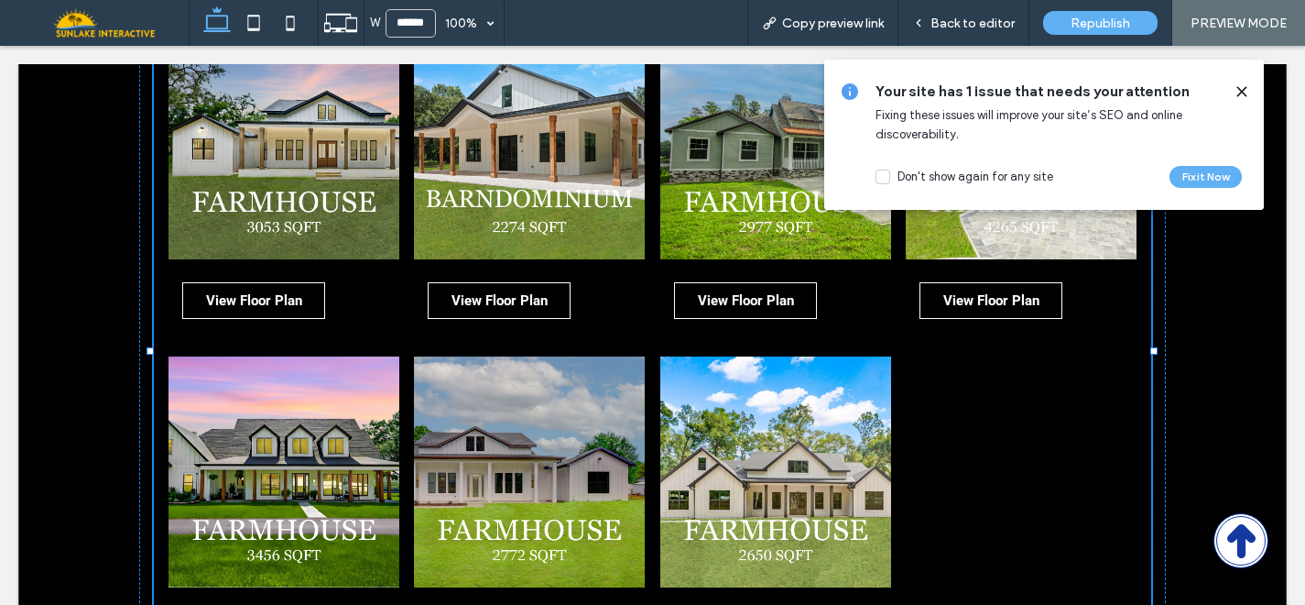
click at [1238, 91] on icon at bounding box center [1242, 91] width 15 height 15
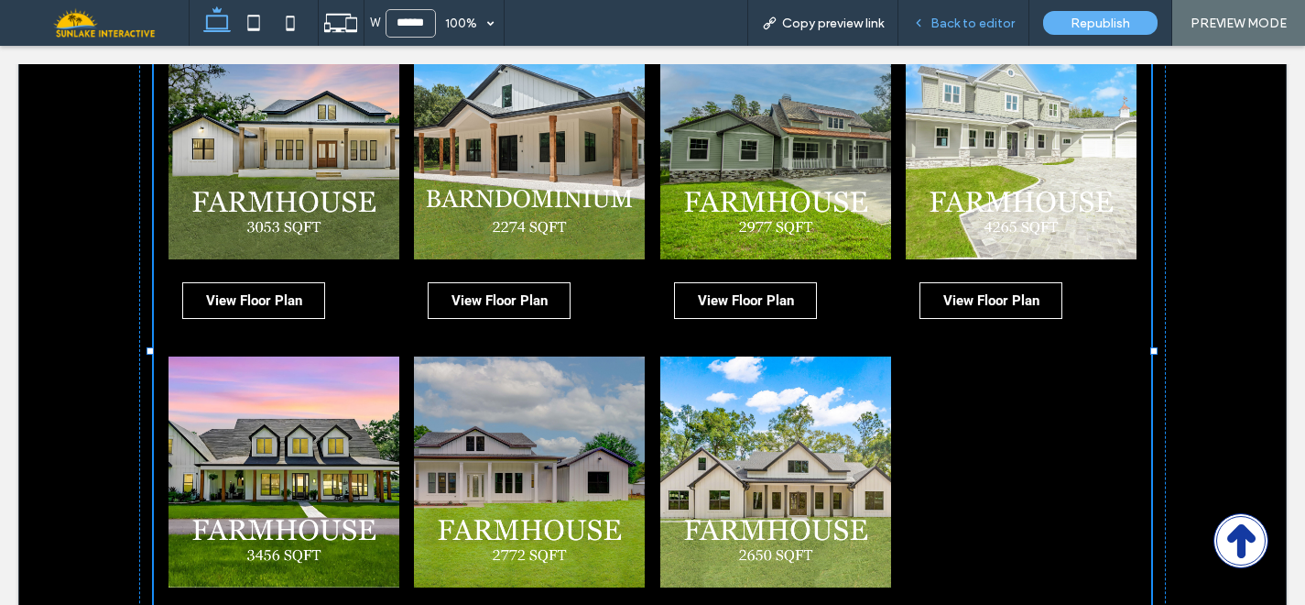
click at [951, 26] on span "Back to editor" at bounding box center [973, 24] width 84 height 16
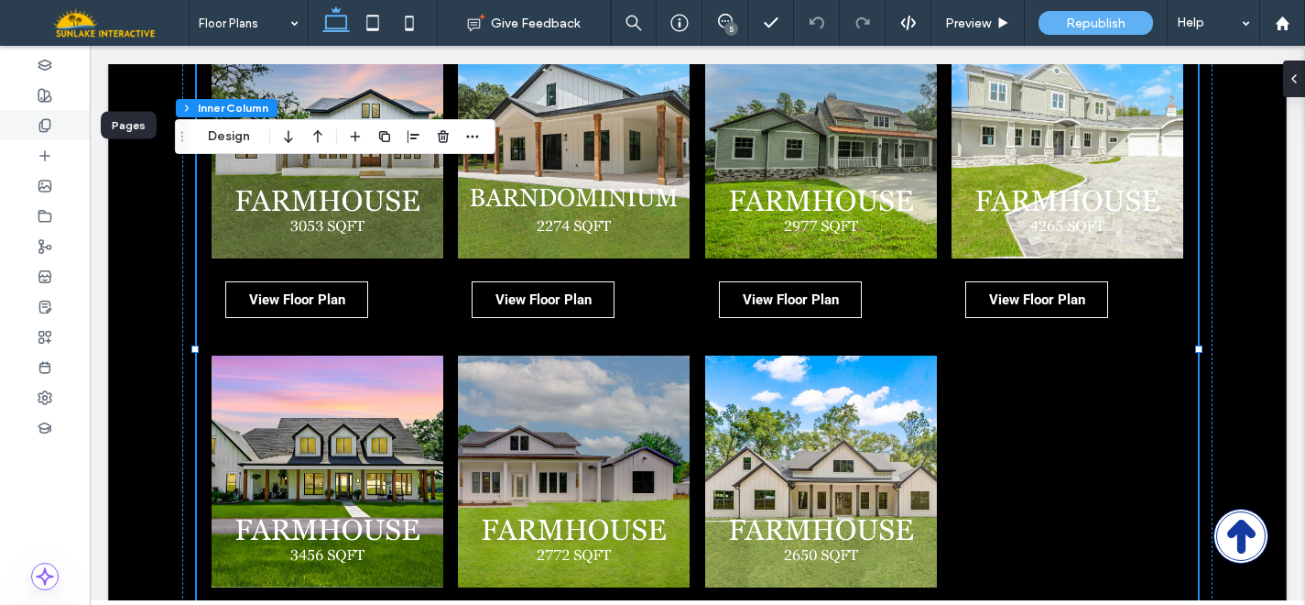
click at [49, 129] on icon at bounding box center [45, 125] width 15 height 15
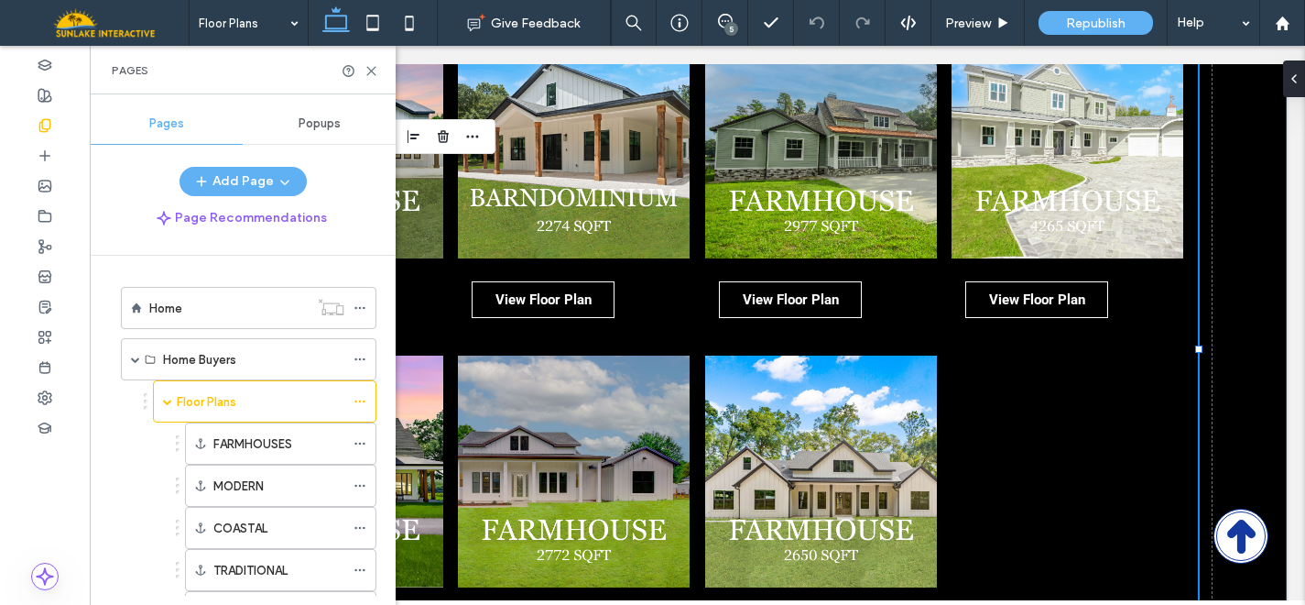
click at [318, 123] on span "Popups" at bounding box center [320, 123] width 42 height 15
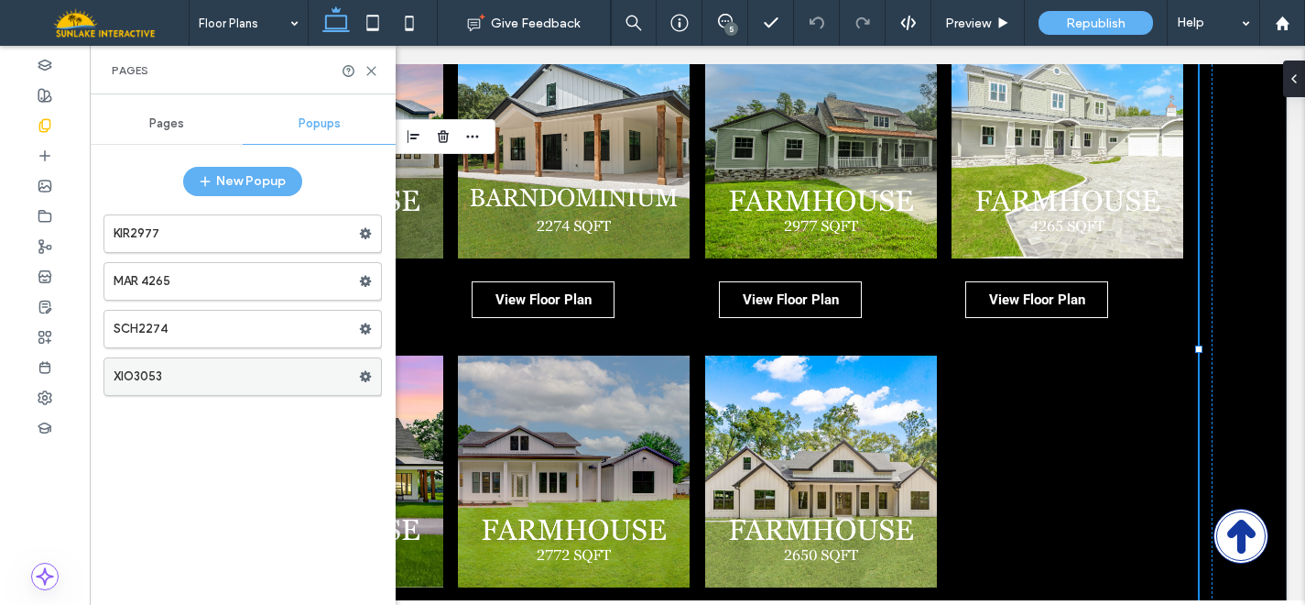
click at [291, 376] on label "XIO3053" at bounding box center [236, 376] width 245 height 37
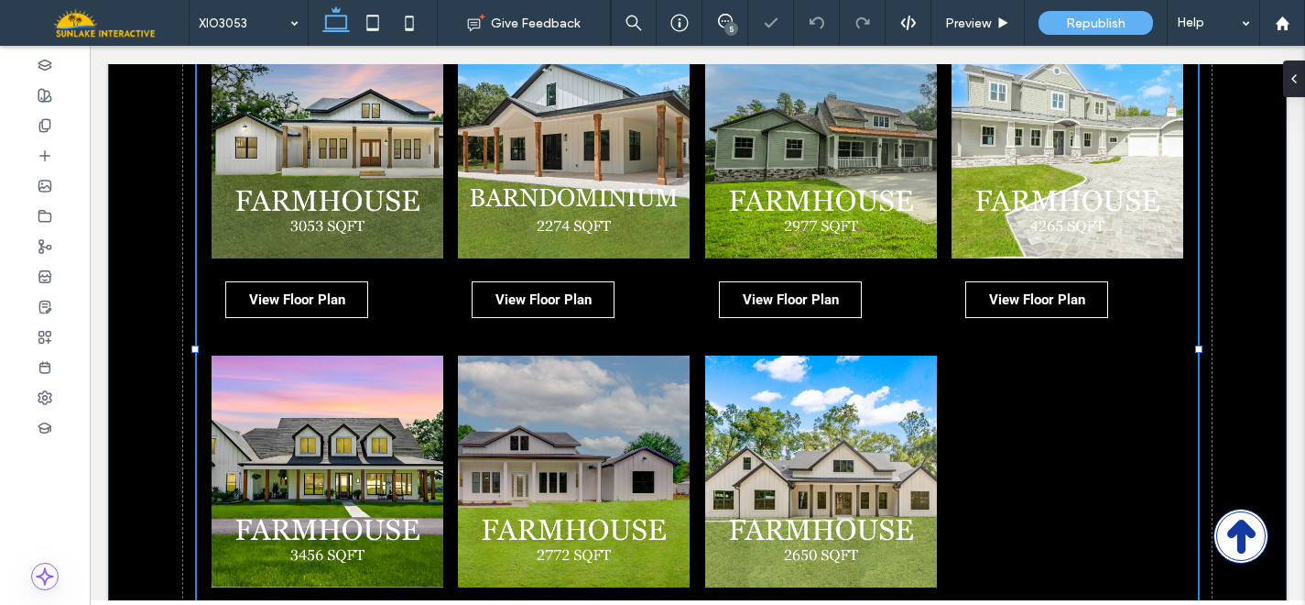
type input "******"
type input "**"
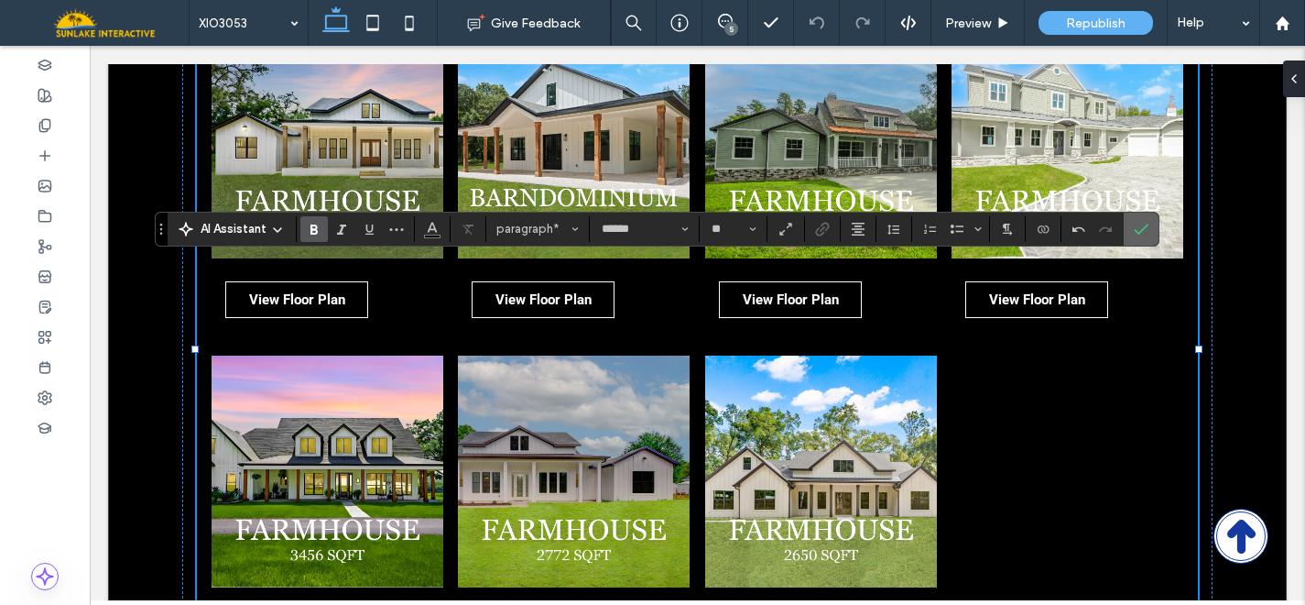
click at [1147, 219] on span "Confirm" at bounding box center [1141, 228] width 15 height 31
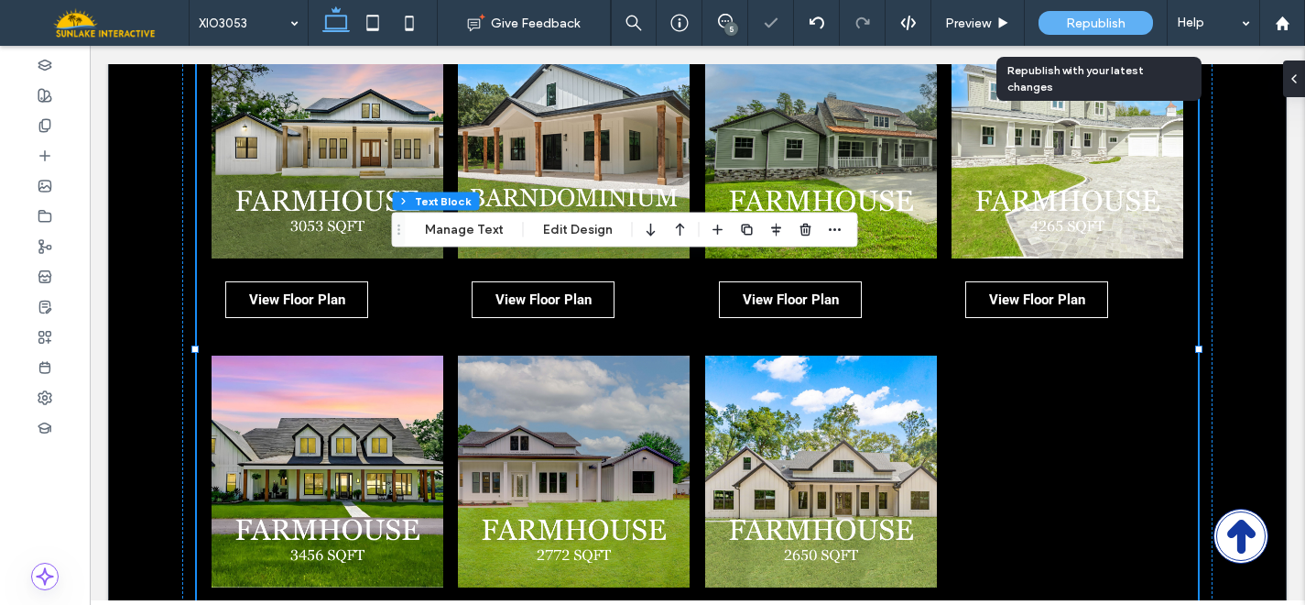
click at [1068, 21] on span "Republish" at bounding box center [1096, 24] width 60 height 16
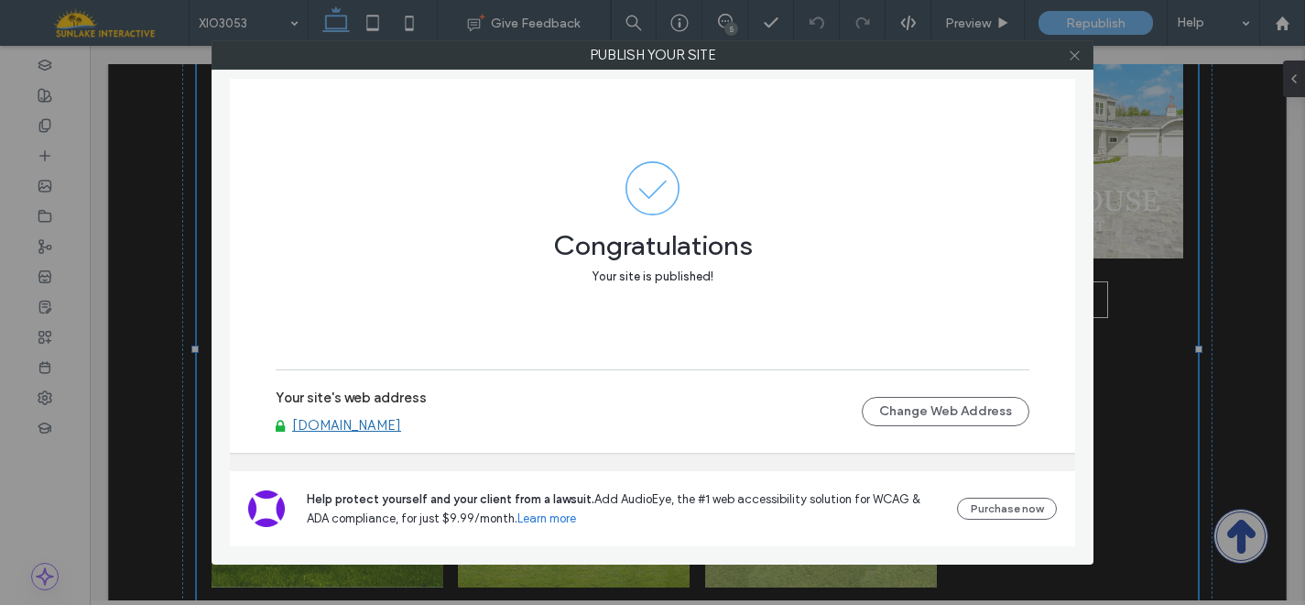
click at [1074, 62] on span at bounding box center [1075, 54] width 14 height 27
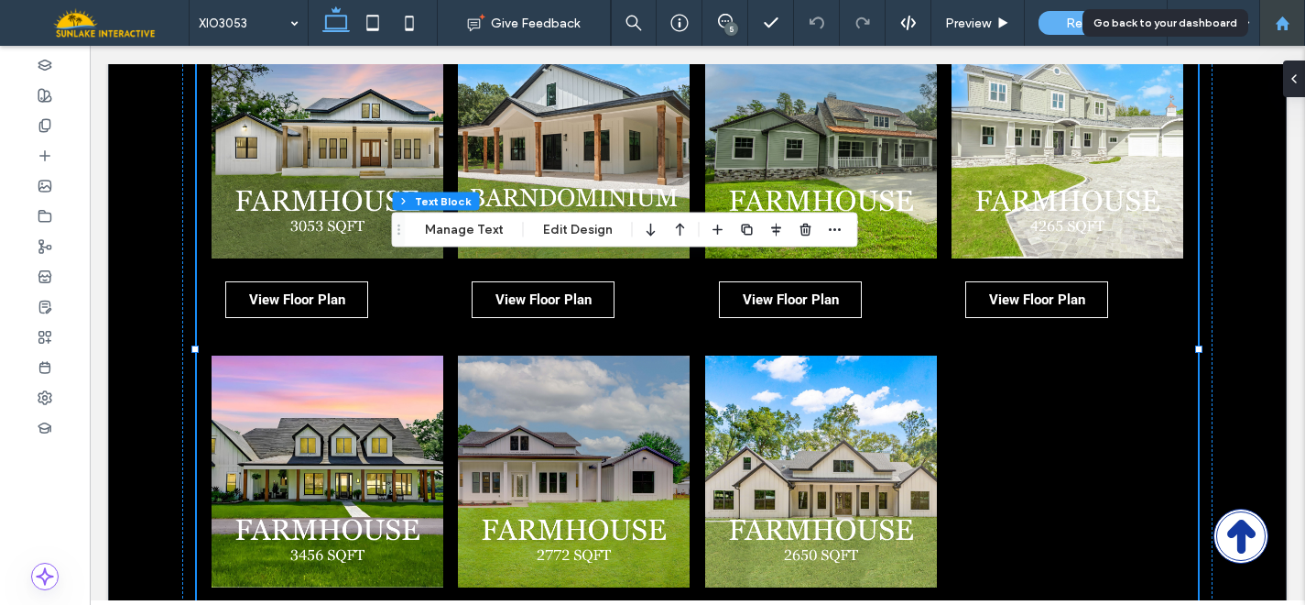
click at [1284, 26] on use at bounding box center [1282, 23] width 14 height 14
